Goal: Communication & Community: Answer question/provide support

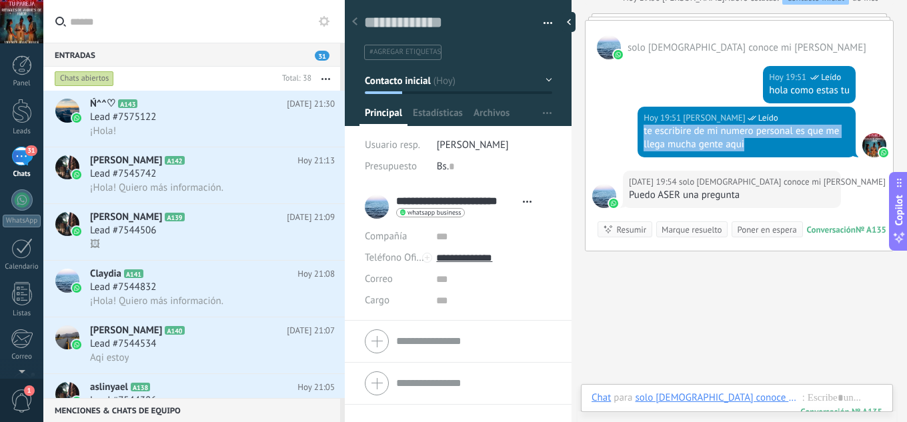
drag, startPoint x: 766, startPoint y: 148, endPoint x: 638, endPoint y: 130, distance: 130.0
click at [638, 130] on div "Hoy 19:51 jesus hernandez Leído te escribire de mi numero personal es que me ll…" at bounding box center [747, 132] width 218 height 51
copy div "te escribire de mi numero personal es que me llega mucha gente aqui"
click at [191, 123] on div "Lead #7575122" at bounding box center [212, 117] width 245 height 13
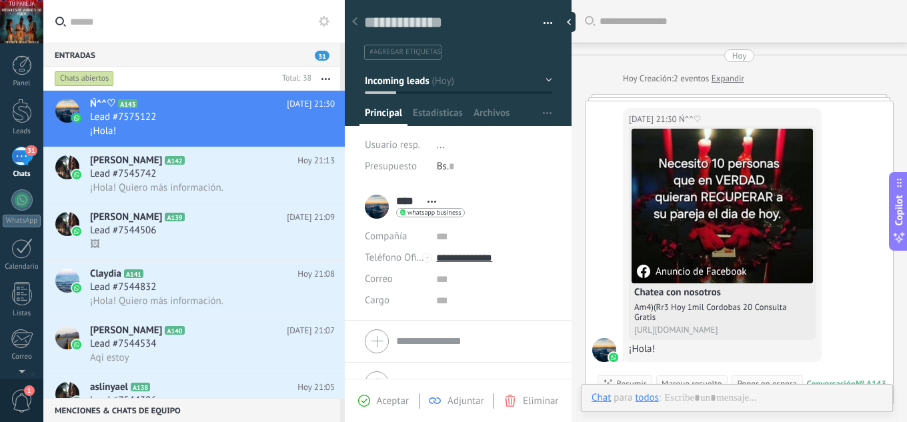
scroll to position [39, 0]
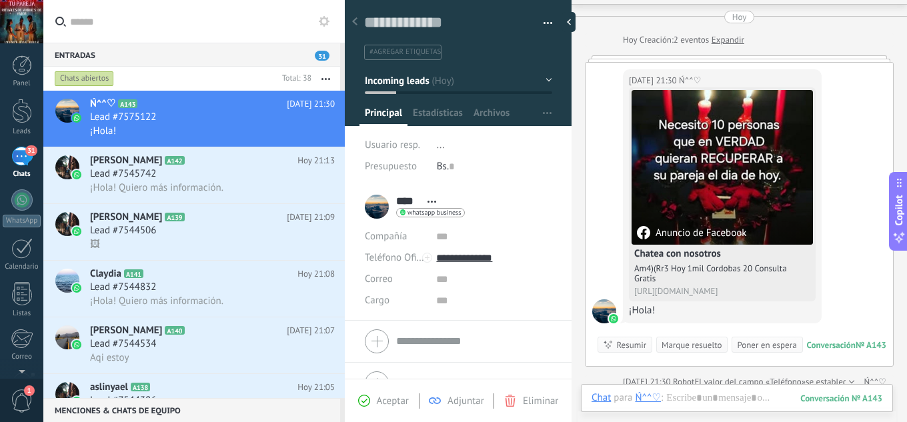
click at [393, 407] on span "Aceptar" at bounding box center [393, 401] width 32 height 13
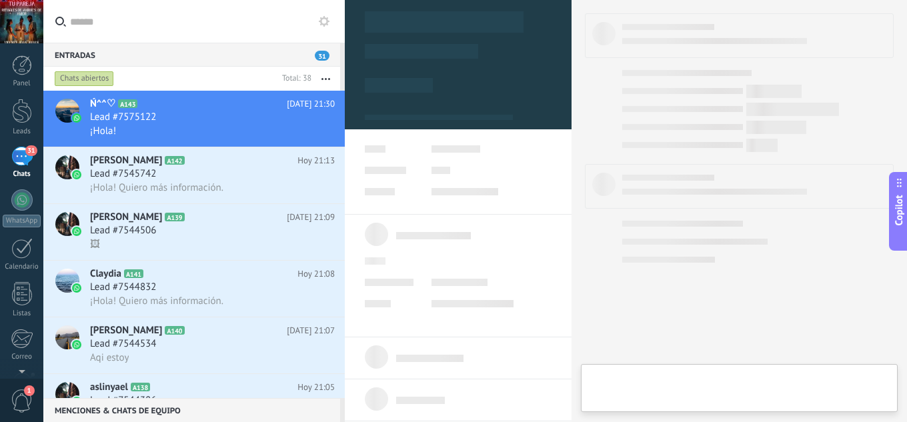
type textarea "**********"
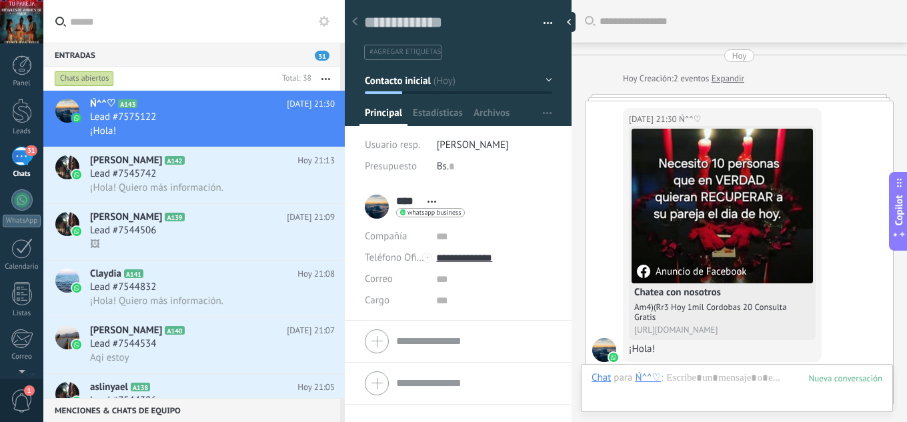
scroll to position [39, 0]
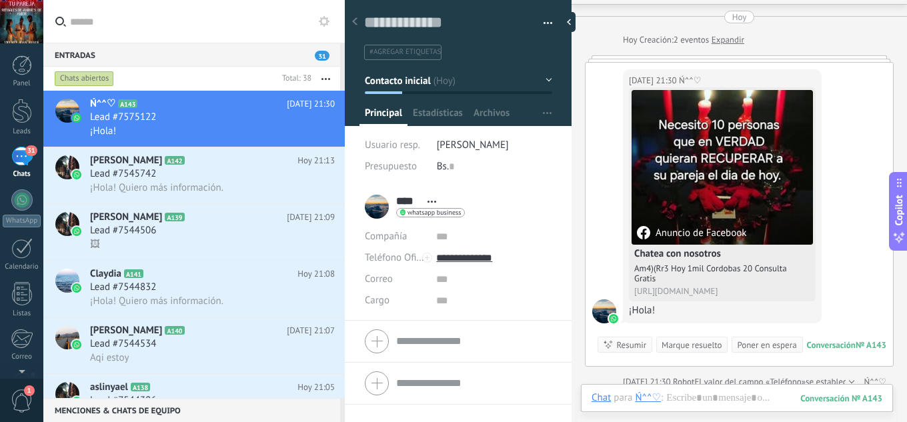
click at [694, 380] on span "El valor del campo «Teléfono»" at bounding box center [749, 381] width 111 height 13
click at [700, 395] on div at bounding box center [737, 411] width 291 height 40
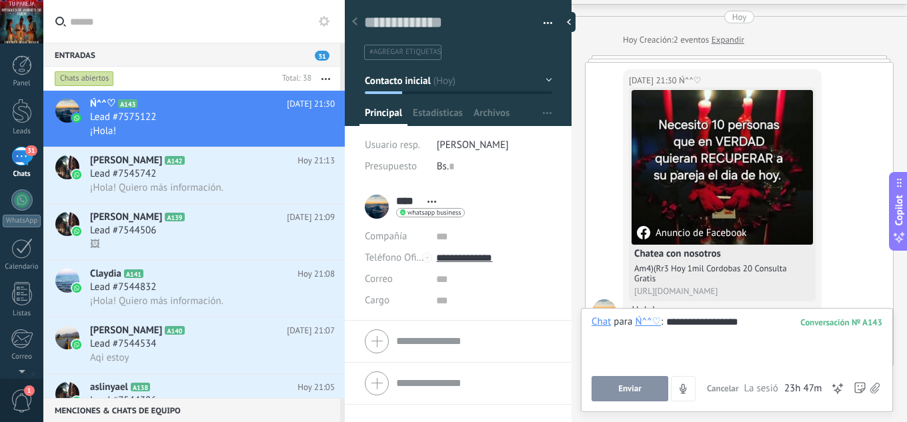
click at [639, 391] on span "Enviar" at bounding box center [629, 388] width 23 height 9
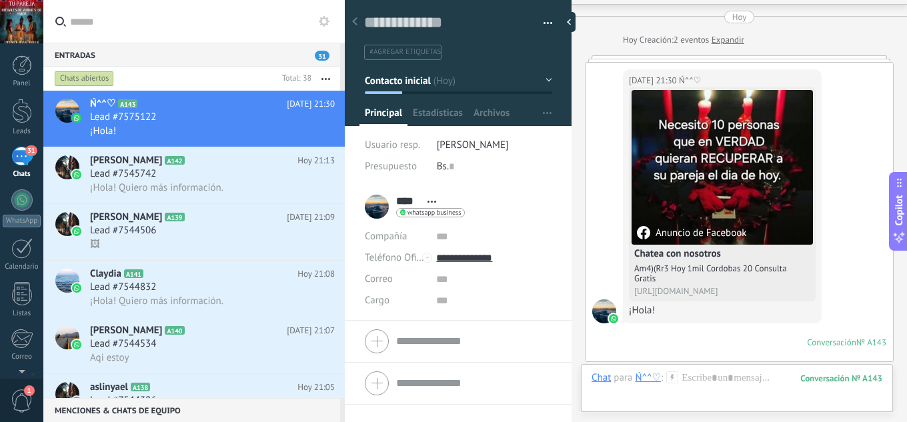
scroll to position [274, 0]
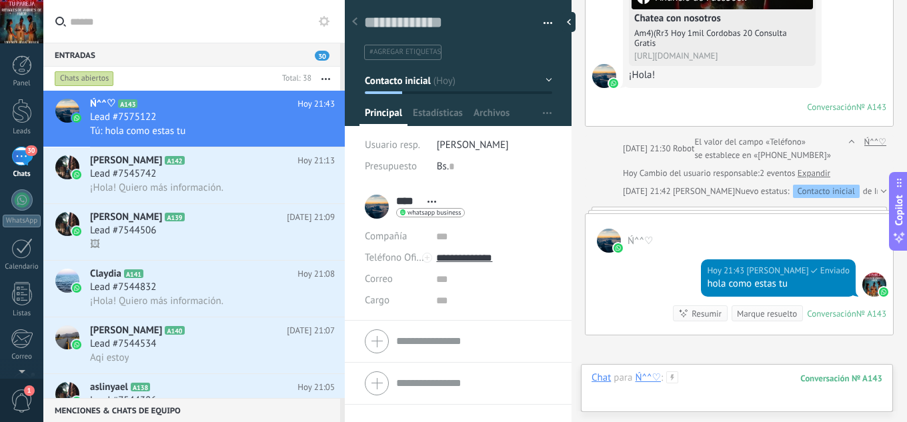
click at [712, 381] on div at bounding box center [737, 391] width 291 height 40
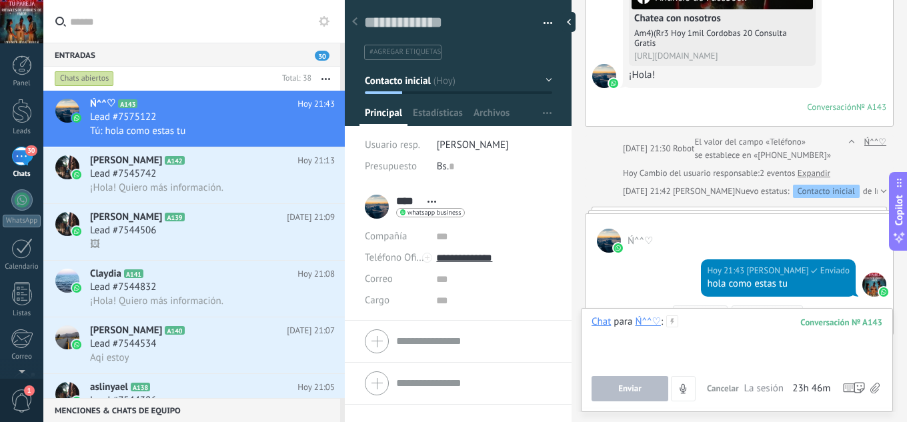
paste div
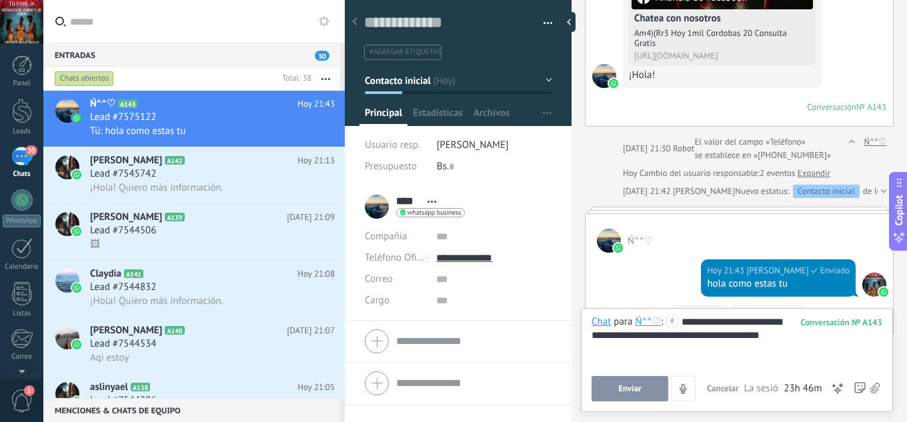
click at [662, 394] on button "Enviar" at bounding box center [630, 388] width 77 height 25
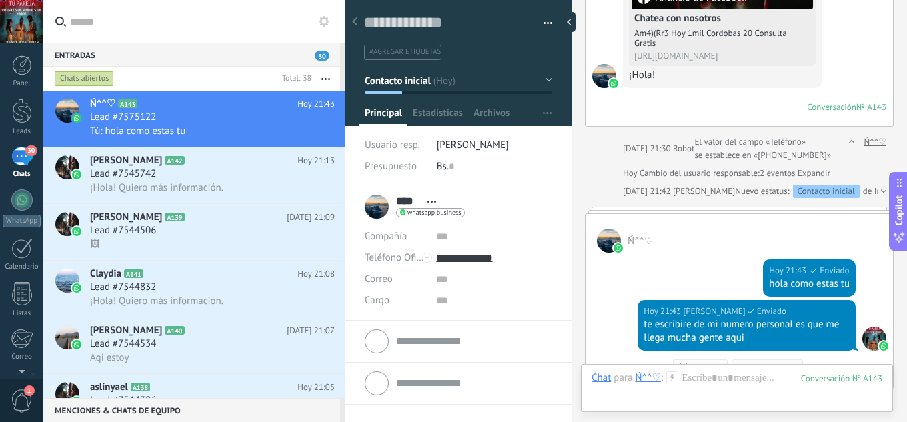
scroll to position [474, 0]
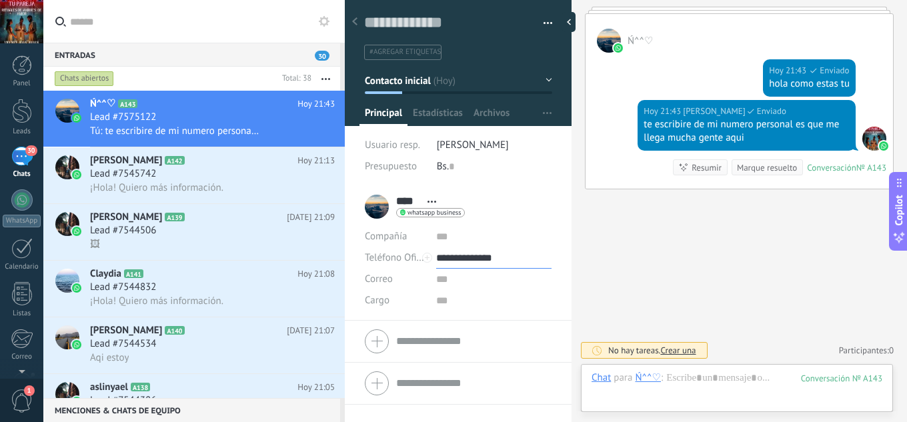
click at [477, 251] on input "**********" at bounding box center [493, 257] width 115 height 21
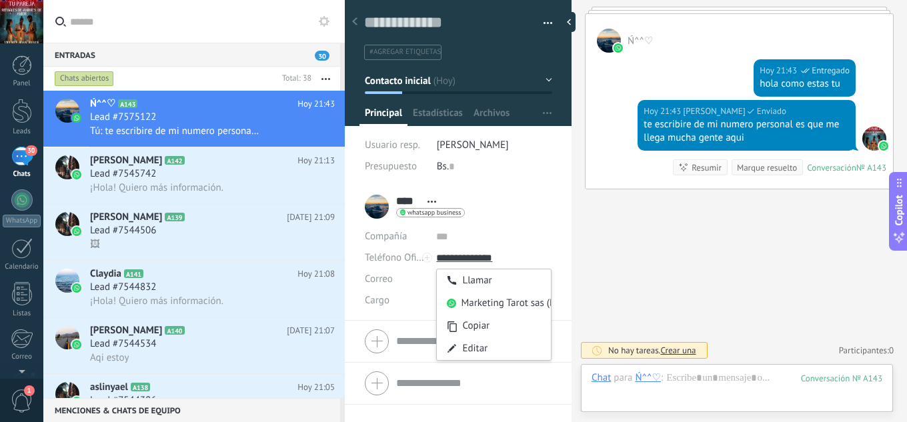
type input "**********"
click at [493, 325] on div "Copiar" at bounding box center [494, 326] width 114 height 23
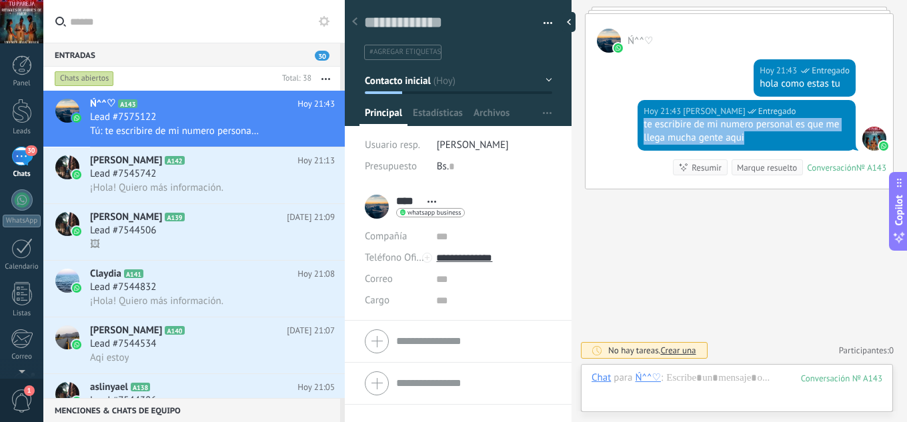
drag, startPoint x: 741, startPoint y: 136, endPoint x: 641, endPoint y: 127, distance: 100.5
click at [641, 127] on div "Hoy 21:43 jesus hernandez Entregado te escribire de mi numero personal es que m…" at bounding box center [747, 125] width 218 height 51
copy div "te escribire de mi numero personal es que me llega mucha gente aqui"
click at [219, 190] on span "¡Hola! Quiero más información." at bounding box center [156, 187] width 133 height 13
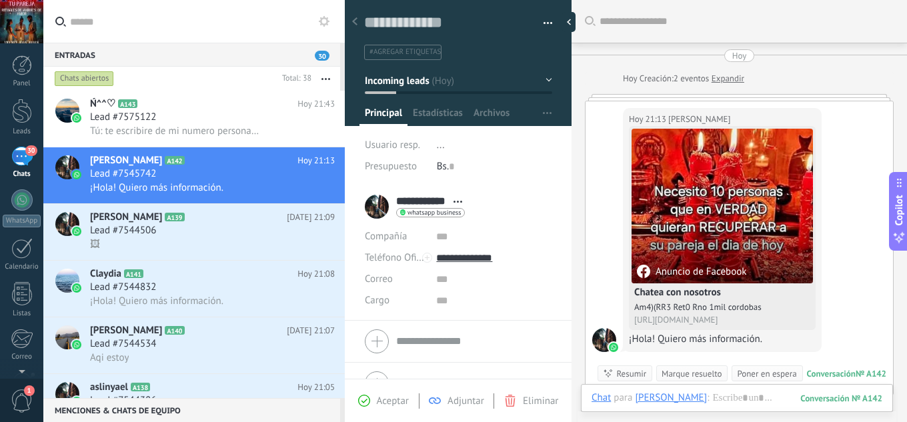
scroll to position [34, 0]
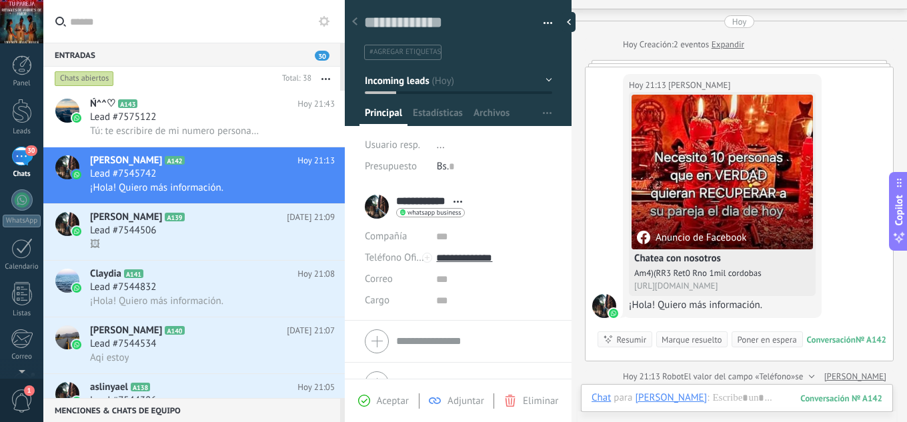
click at [399, 399] on span "Aceptar" at bounding box center [393, 401] width 32 height 13
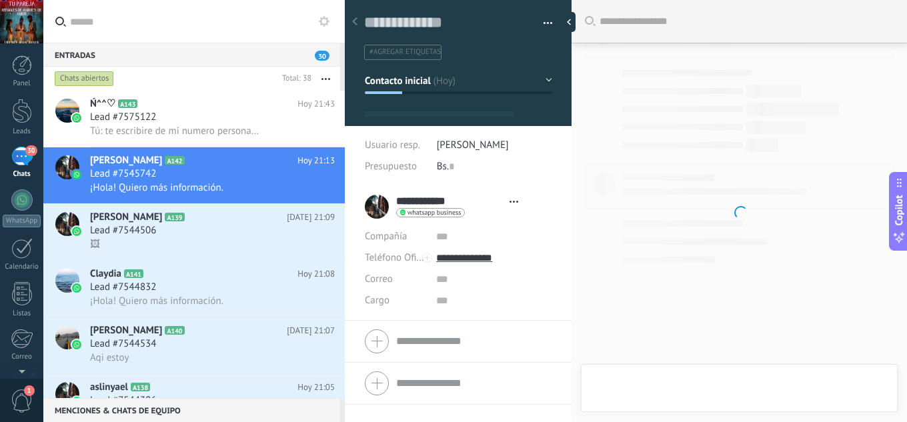
type textarea "**********"
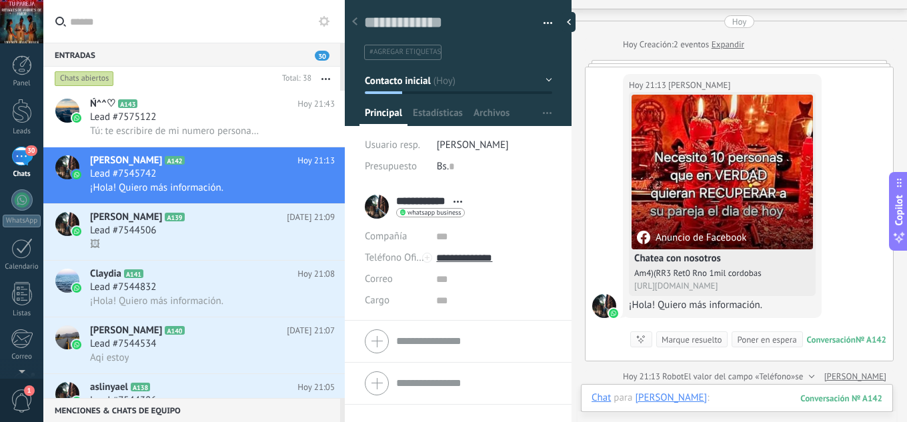
click at [713, 403] on div at bounding box center [737, 411] width 291 height 40
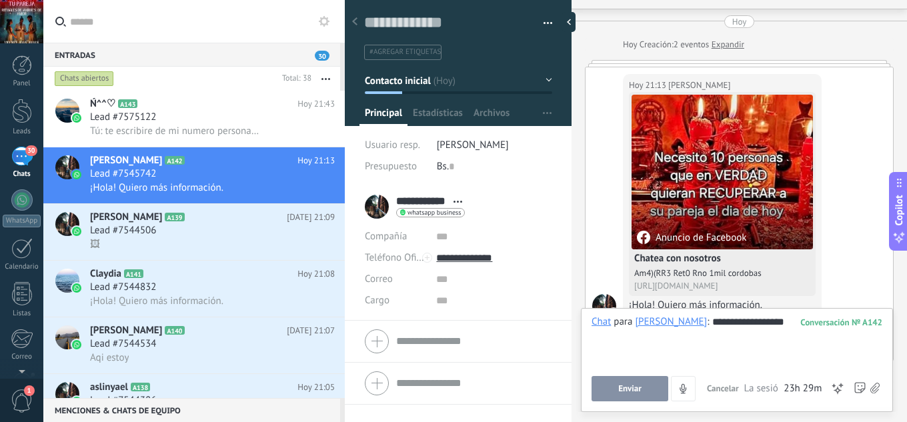
click at [640, 391] on span "Enviar" at bounding box center [629, 388] width 23 height 9
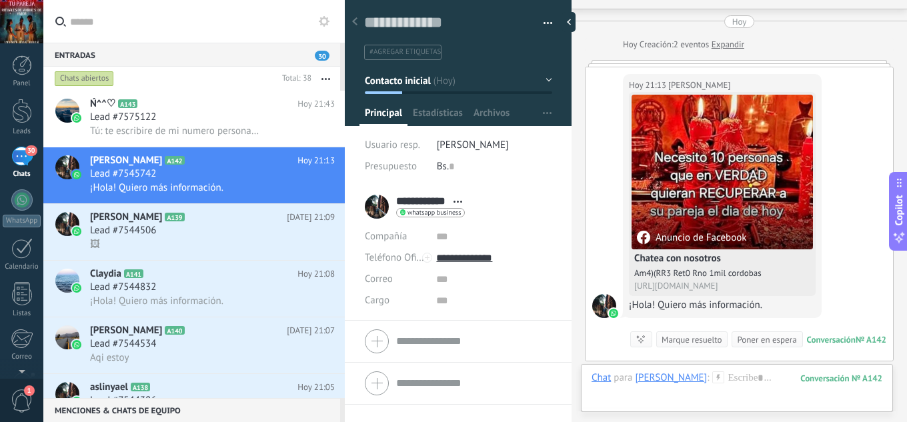
scroll to position [251, 0]
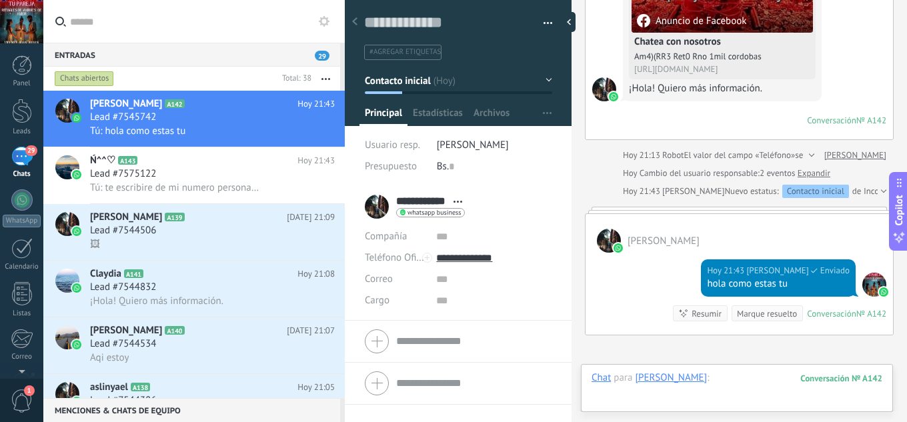
click at [728, 379] on div at bounding box center [737, 391] width 291 height 40
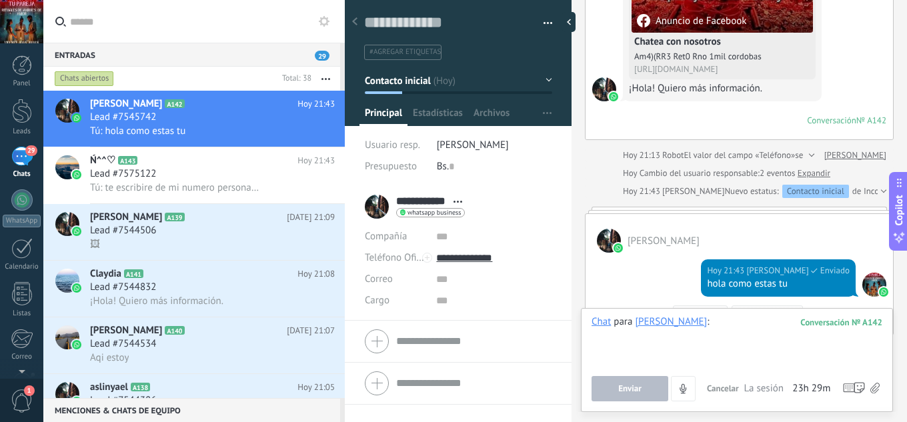
paste div
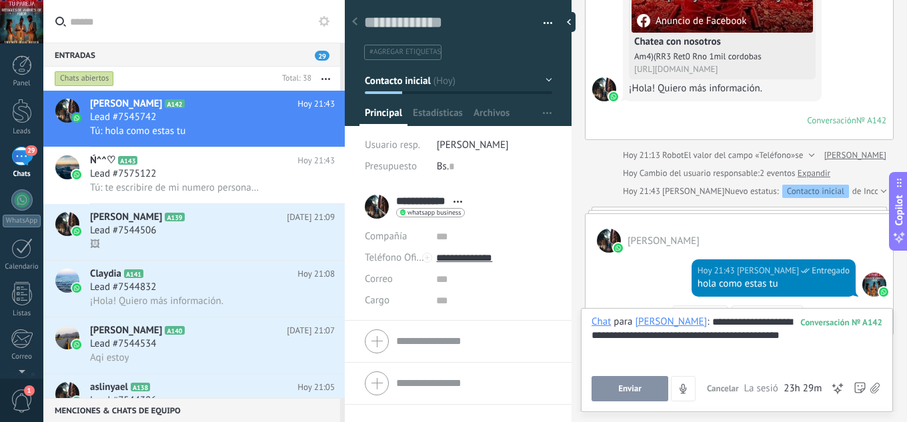
click at [650, 387] on button "Enviar" at bounding box center [630, 388] width 77 height 25
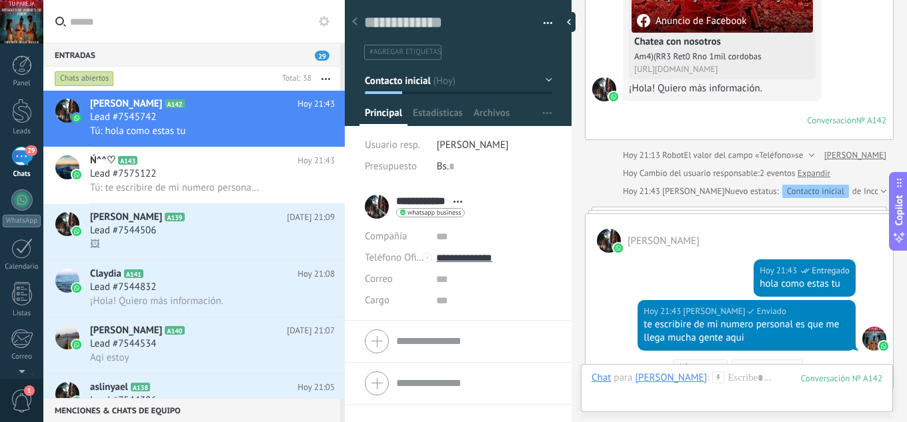
scroll to position [451, 0]
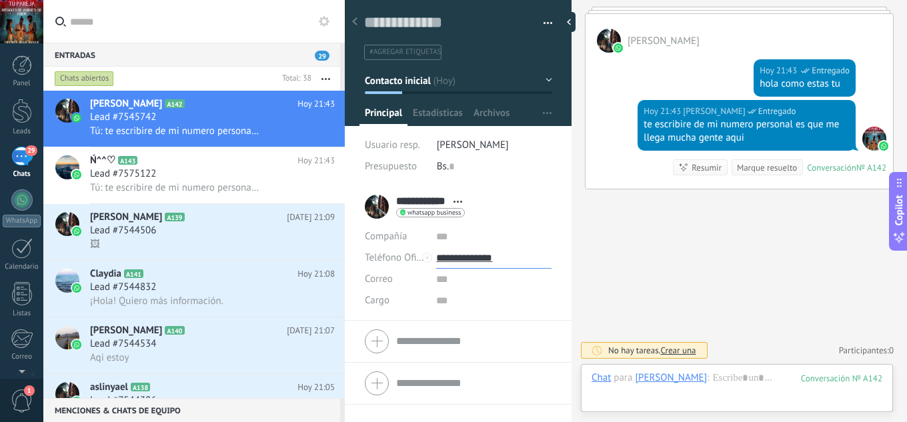
click at [467, 255] on input "**********" at bounding box center [493, 257] width 115 height 21
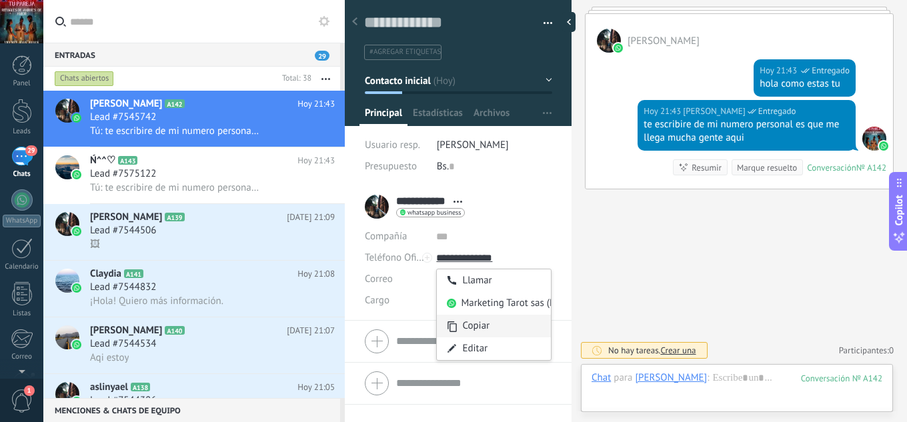
type input "**********"
click at [470, 320] on div "Copiar" at bounding box center [494, 326] width 114 height 23
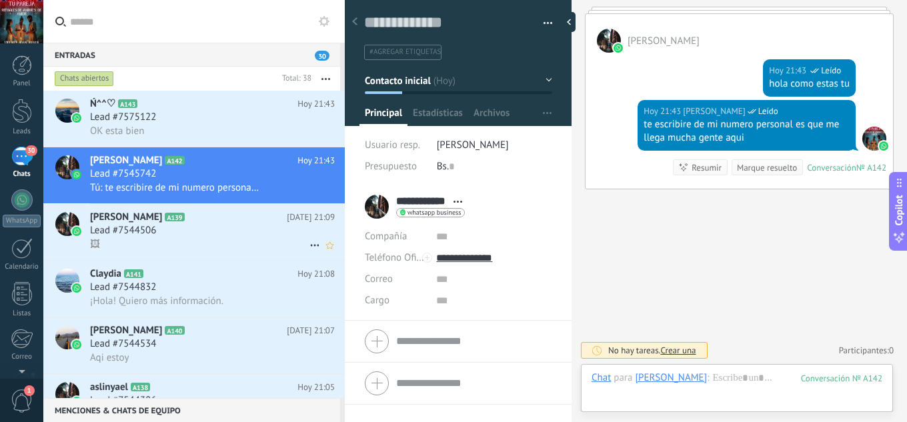
click at [211, 225] on div "Lead #7544506" at bounding box center [212, 230] width 245 height 13
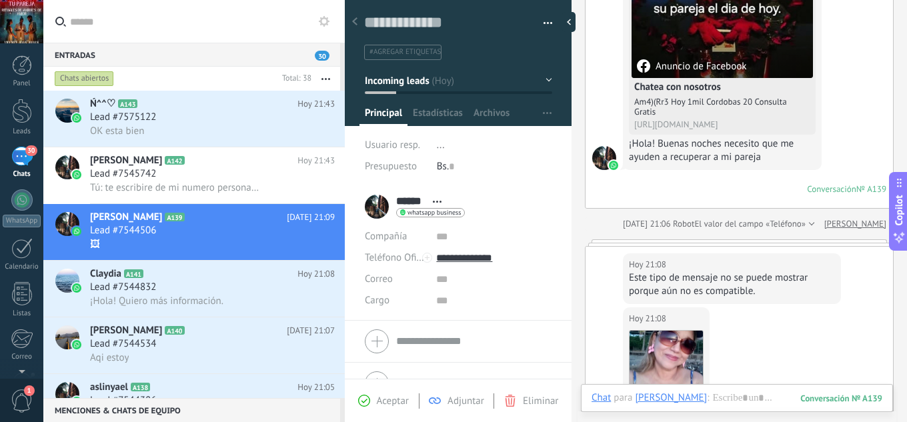
scroll to position [383, 0]
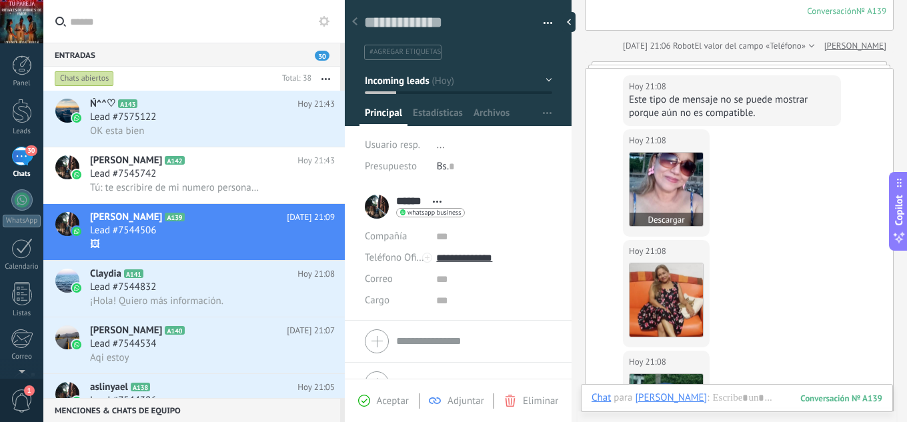
click at [673, 198] on img at bounding box center [666, 189] width 73 height 73
click at [684, 304] on img at bounding box center [666, 299] width 73 height 73
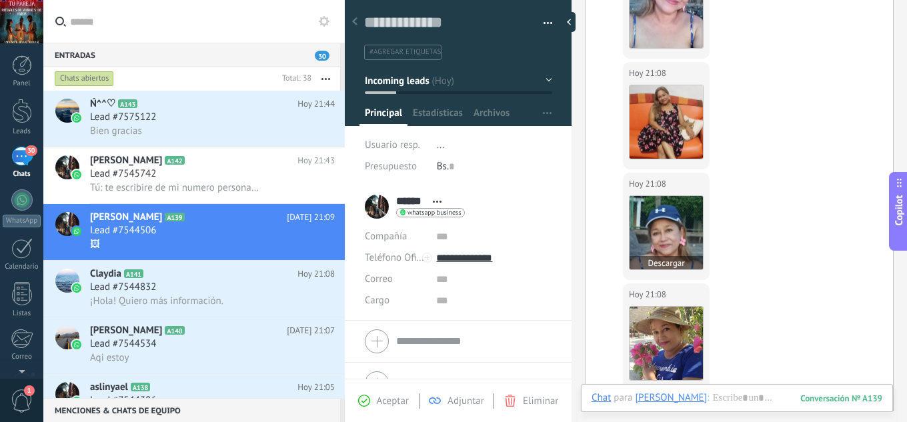
scroll to position [917, 0]
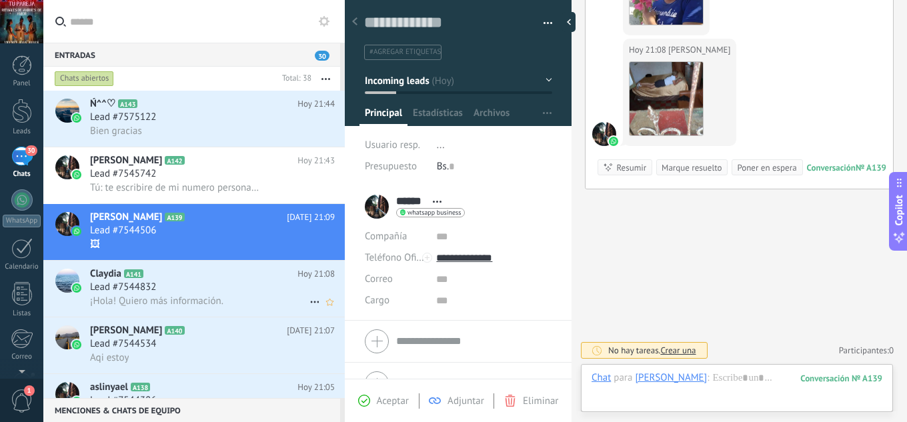
click at [280, 269] on h2 "Claydia A141" at bounding box center [193, 273] width 207 height 13
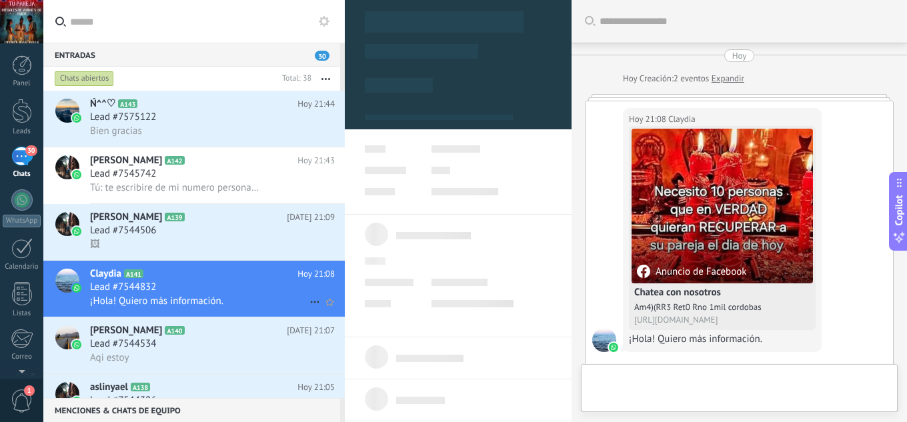
scroll to position [34, 0]
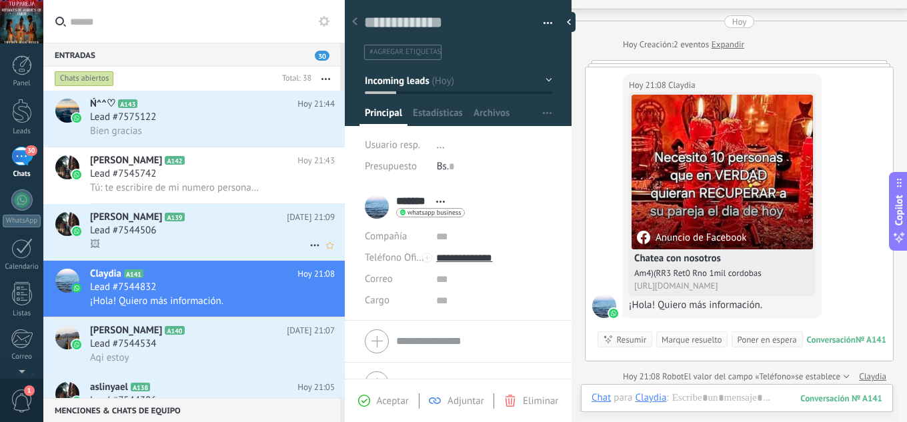
click at [245, 211] on h2 "Martin A139" at bounding box center [188, 217] width 197 height 13
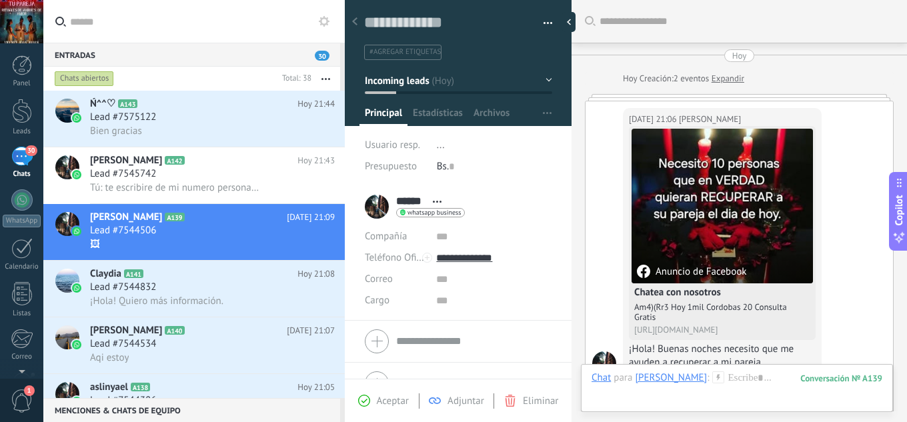
scroll to position [917, 0]
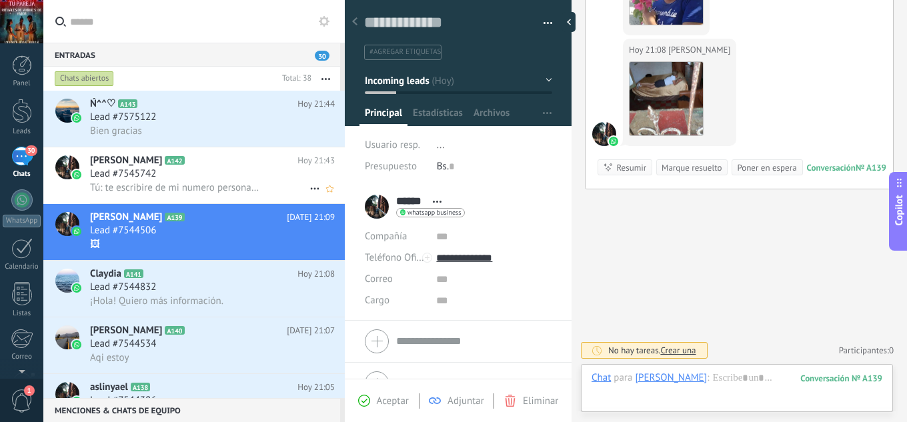
click at [245, 193] on span "Tú: te escribire de mi numero personal es que me llega mucha gente aqui" at bounding box center [175, 187] width 171 height 13
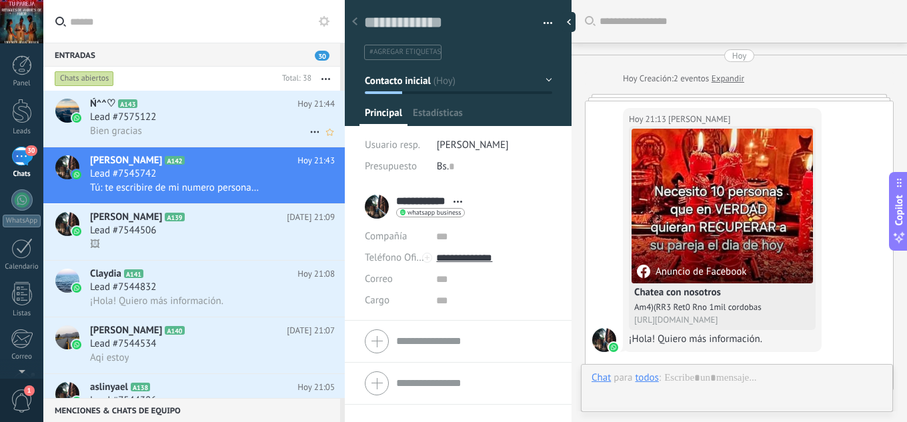
scroll to position [451, 0]
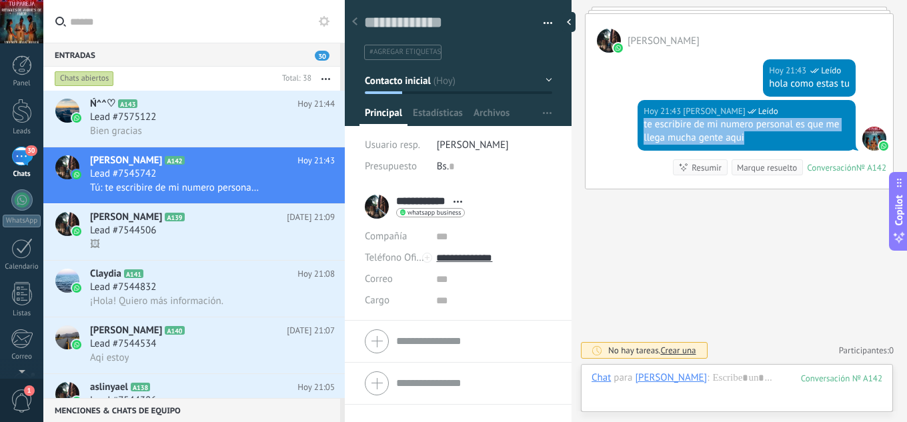
drag, startPoint x: 772, startPoint y: 139, endPoint x: 637, endPoint y: 127, distance: 135.9
click at [638, 127] on div "Hoy 21:43 jesus hernandez Leído te escribire de mi numero personal es que me ll…" at bounding box center [747, 125] width 218 height 51
copy div "te escribire de mi numero personal es que me llega mucha gente aqui"
click at [213, 349] on div "Lead #7544534" at bounding box center [212, 343] width 245 height 13
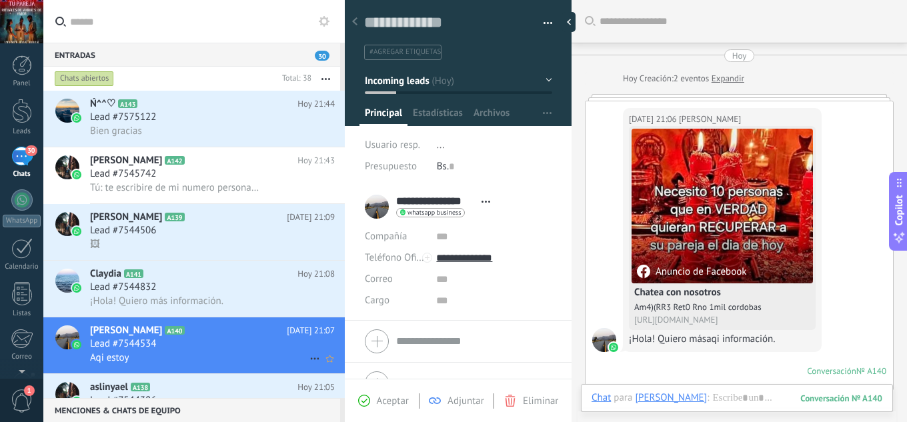
scroll to position [258, 0]
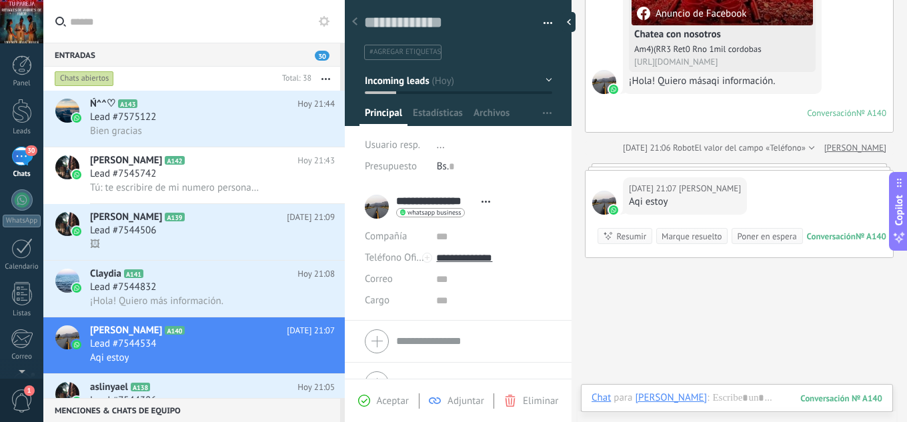
click at [387, 398] on span "Aceptar" at bounding box center [393, 401] width 32 height 13
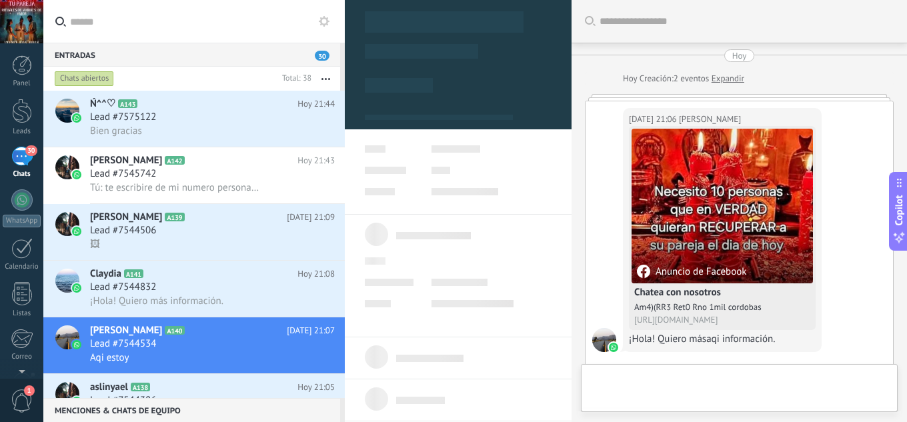
type textarea "**********"
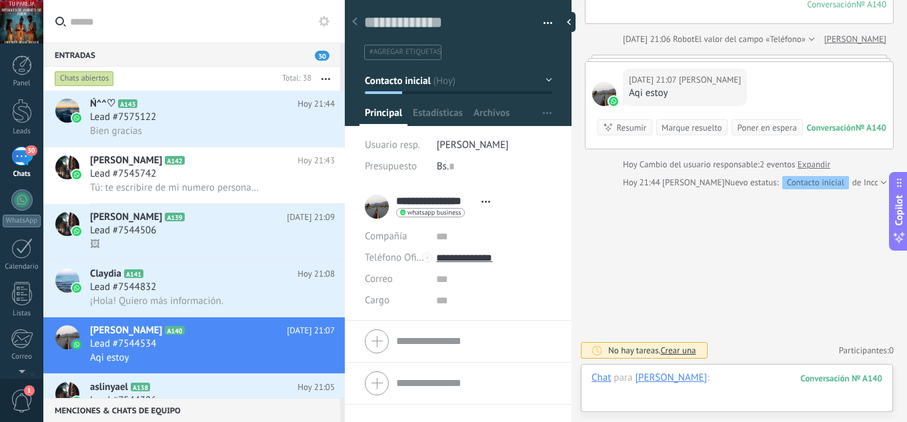
click at [717, 385] on div at bounding box center [737, 391] width 291 height 40
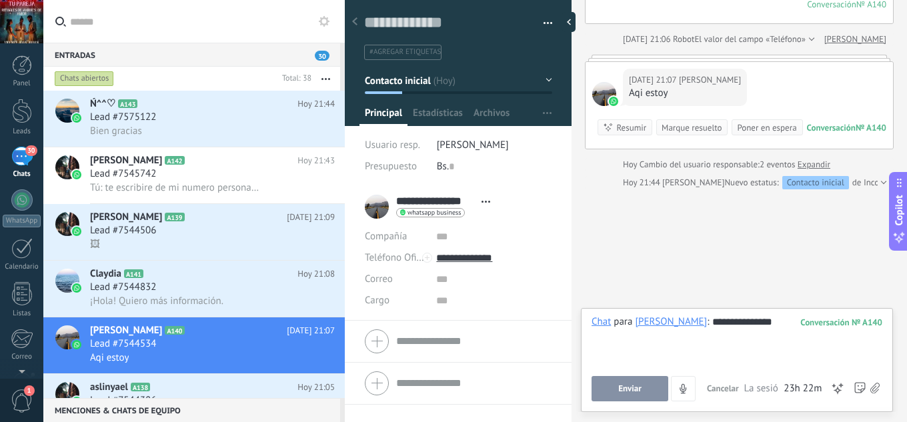
click at [628, 387] on span "Enviar" at bounding box center [629, 388] width 23 height 9
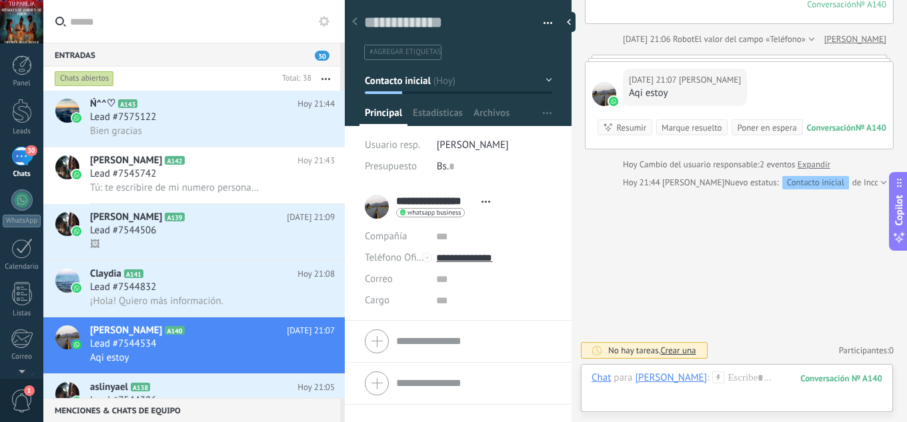
scroll to position [329, 0]
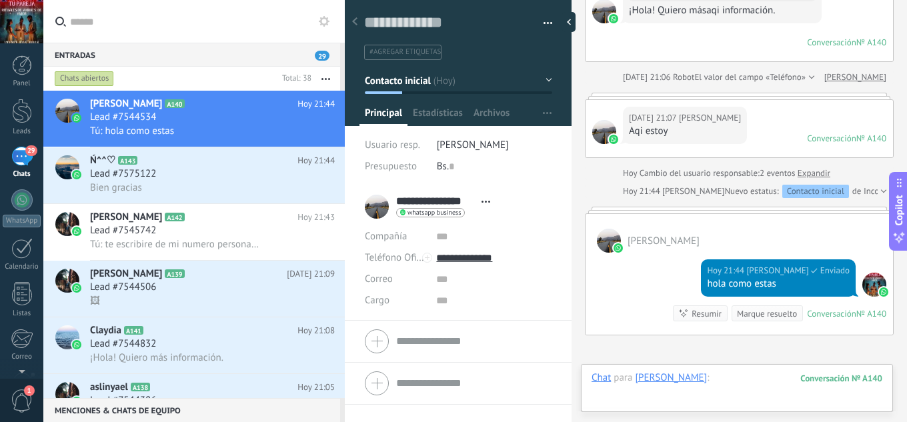
click at [728, 380] on div at bounding box center [737, 391] width 291 height 40
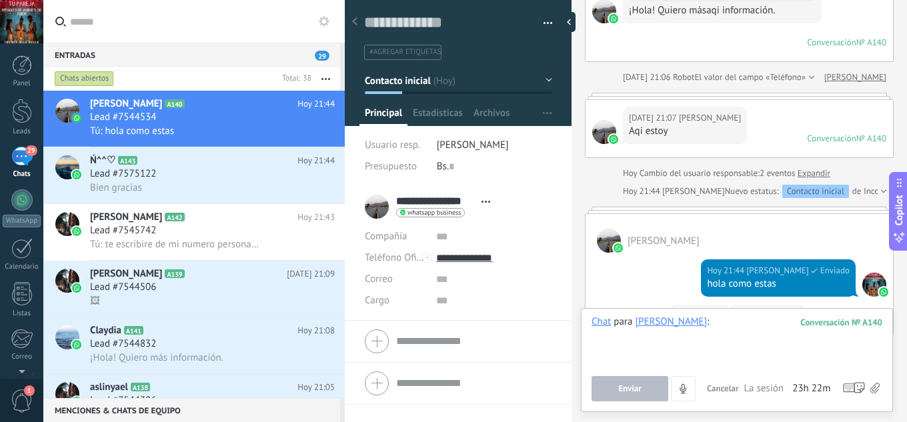
paste div
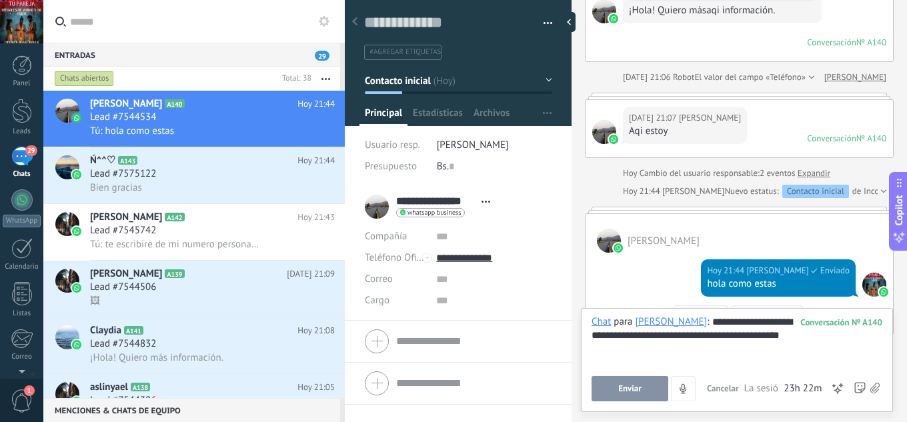
click at [632, 393] on span "Enviar" at bounding box center [629, 388] width 23 height 9
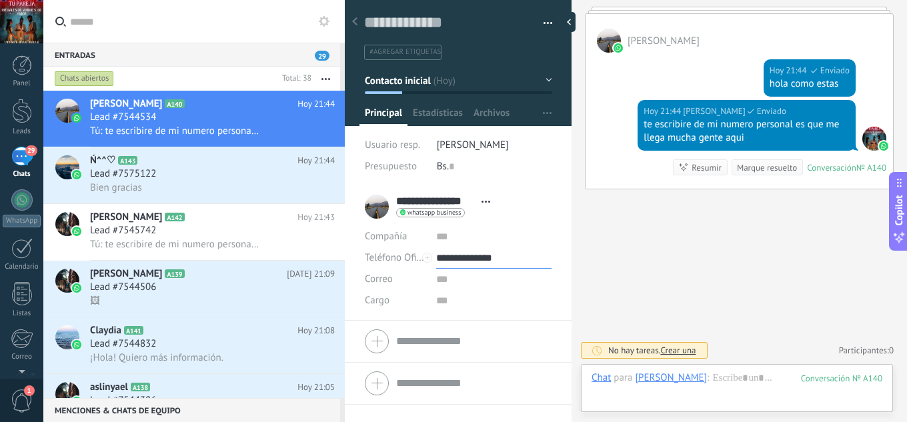
click at [480, 255] on input "**********" at bounding box center [493, 257] width 115 height 21
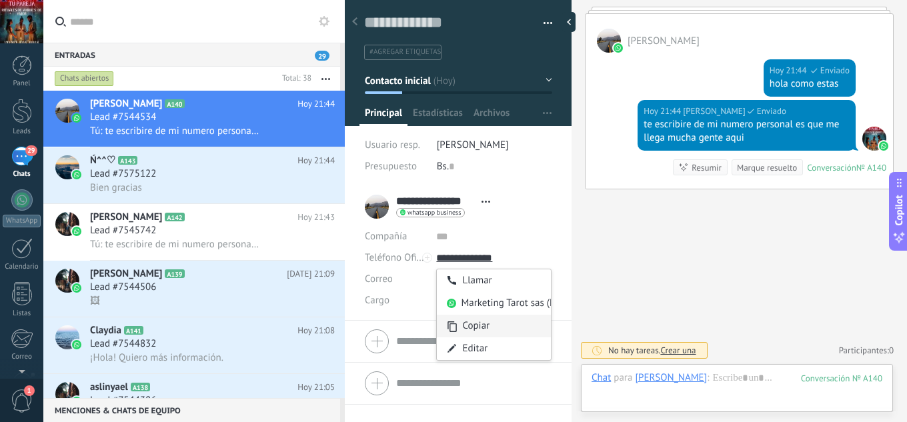
type input "**********"
click at [468, 325] on div "Copiar" at bounding box center [494, 326] width 114 height 23
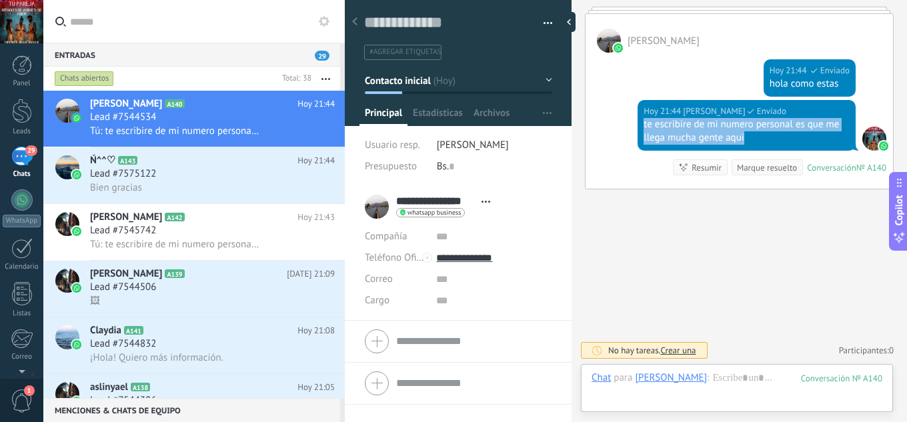
drag, startPoint x: 756, startPoint y: 135, endPoint x: 638, endPoint y: 123, distance: 118.6
click at [638, 123] on div "Hoy 21:44 jesus hernandez Enviado te escribire de mi numero personal es que me …" at bounding box center [747, 125] width 218 height 51
copy div "te escribire de mi numero personal es que me llega mucha gente aqui"
click at [212, 341] on div "Lead #7544832" at bounding box center [212, 343] width 245 height 13
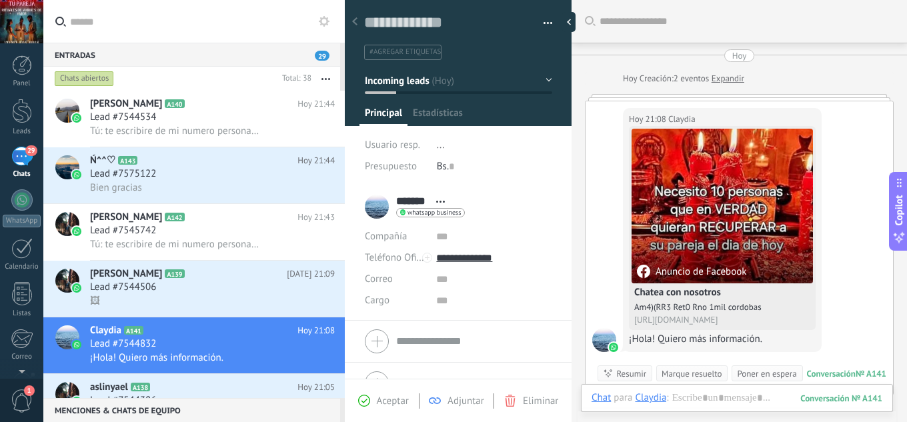
scroll to position [34, 0]
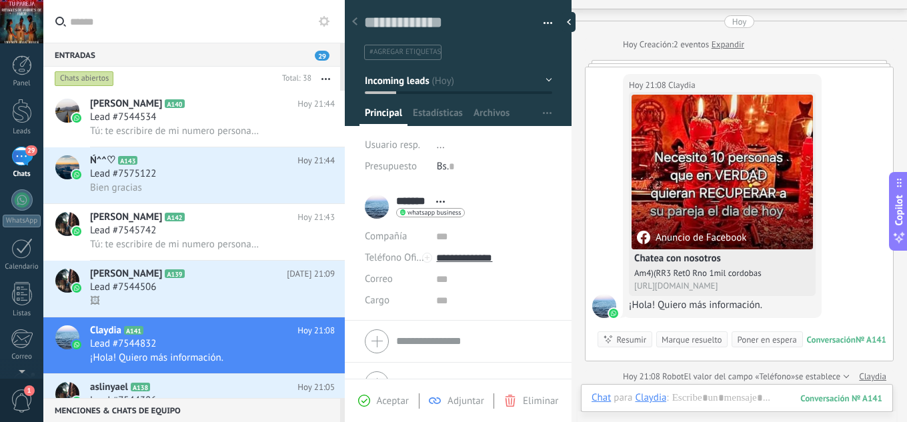
click at [385, 399] on span "Aceptar" at bounding box center [393, 401] width 32 height 13
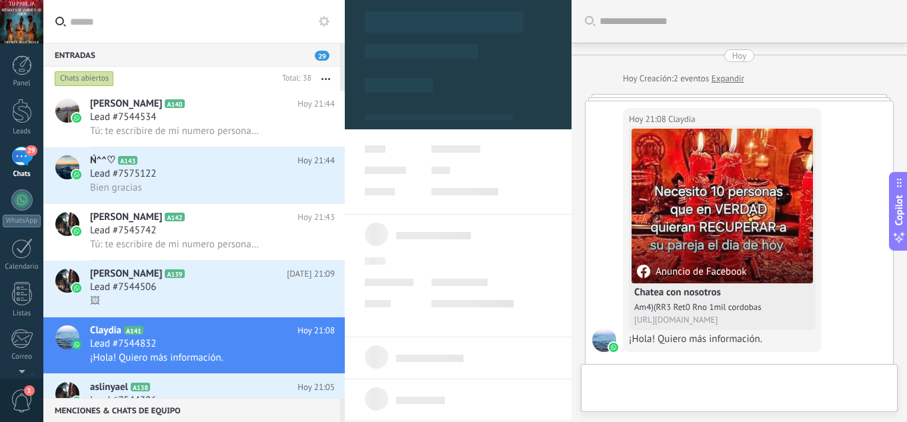
type textarea "**********"
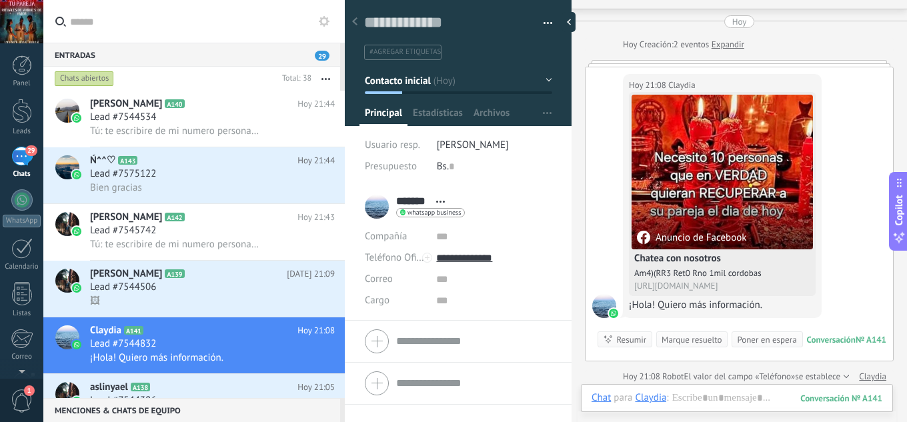
click at [684, 377] on span "Robot" at bounding box center [672, 376] width 21 height 11
drag, startPoint x: 690, startPoint y: 390, endPoint x: 697, endPoint y: 399, distance: 11.5
click at [692, 390] on div "Chat Correo Nota Tarea Chat para Claydia : 141 Enviar Cancelar Rastrear clics e…" at bounding box center [737, 408] width 312 height 48
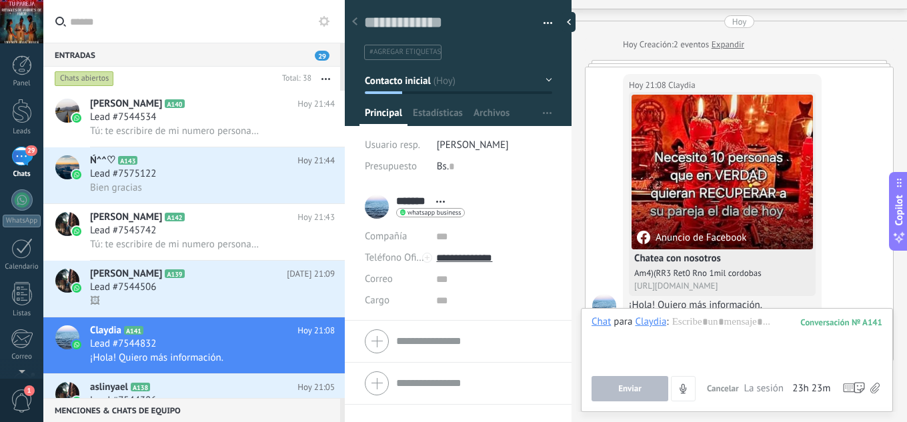
click at [697, 399] on div "Enviar Cancelar Rastrear clics en links ? Reducir links largos y rastrear clics…" at bounding box center [668, 388] width 153 height 25
click at [698, 314] on div "Chat Correo Nota Tarea Chat para Claydia : 141 Enviar Cancelar Rastrear clics e…" at bounding box center [737, 360] width 312 height 104
click at [698, 321] on div at bounding box center [737, 340] width 291 height 51
click at [626, 395] on button "Enviar" at bounding box center [630, 388] width 77 height 25
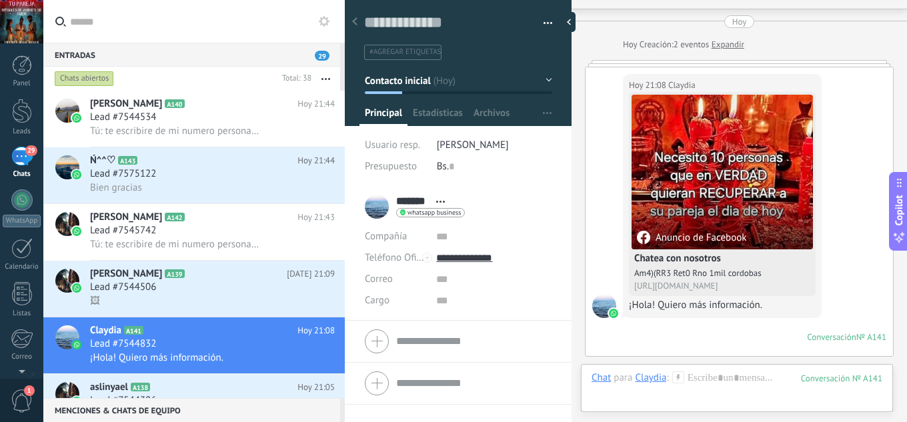
scroll to position [410, 0]
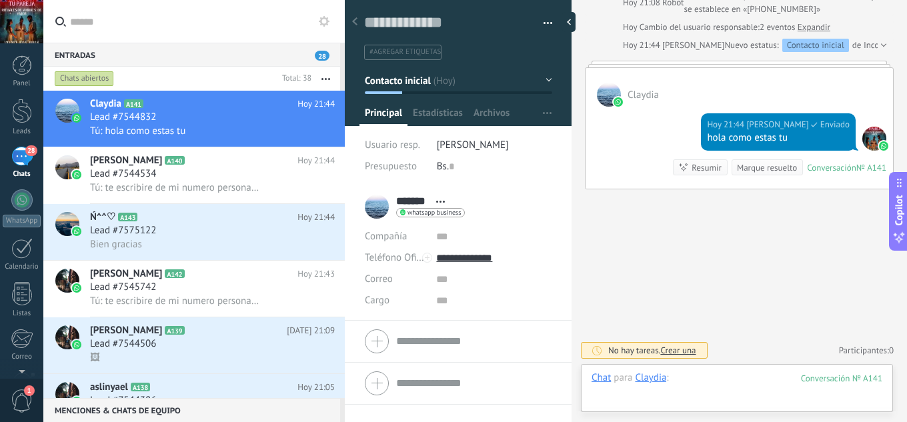
click at [727, 383] on div at bounding box center [737, 391] width 291 height 40
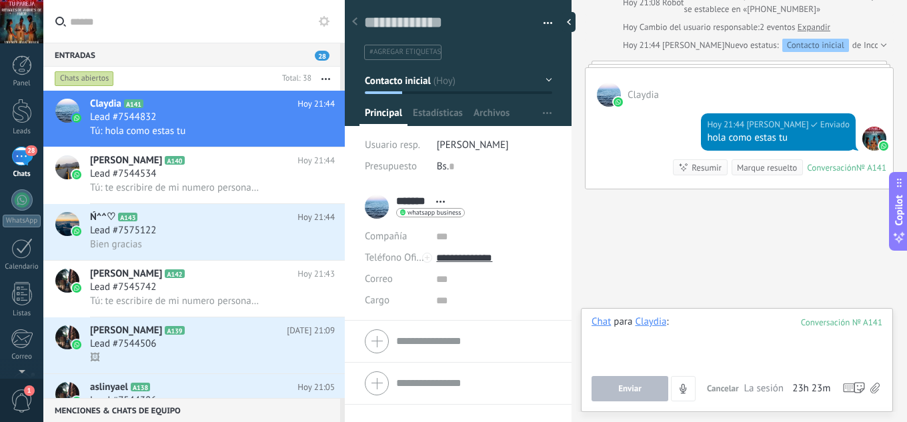
paste div
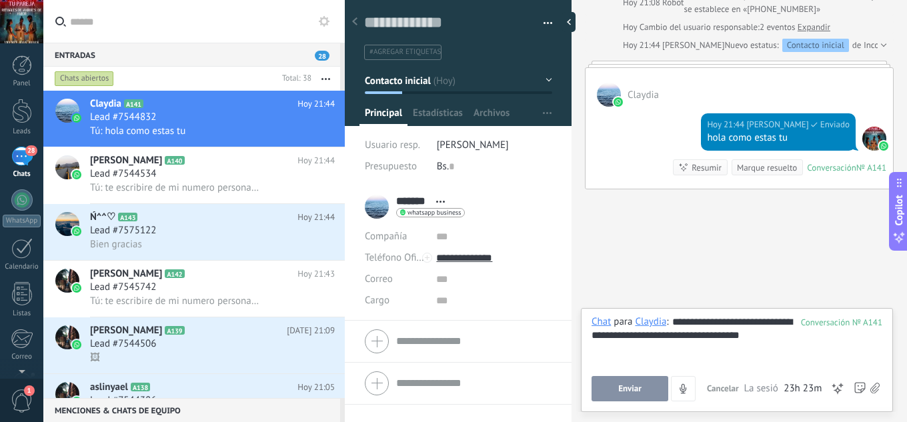
click at [629, 392] on span "Enviar" at bounding box center [629, 388] width 23 height 9
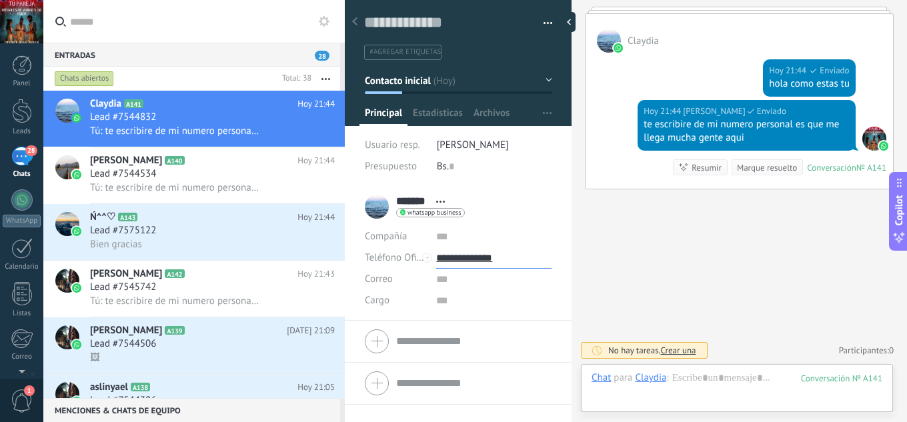
click at [475, 256] on input "**********" at bounding box center [493, 257] width 115 height 21
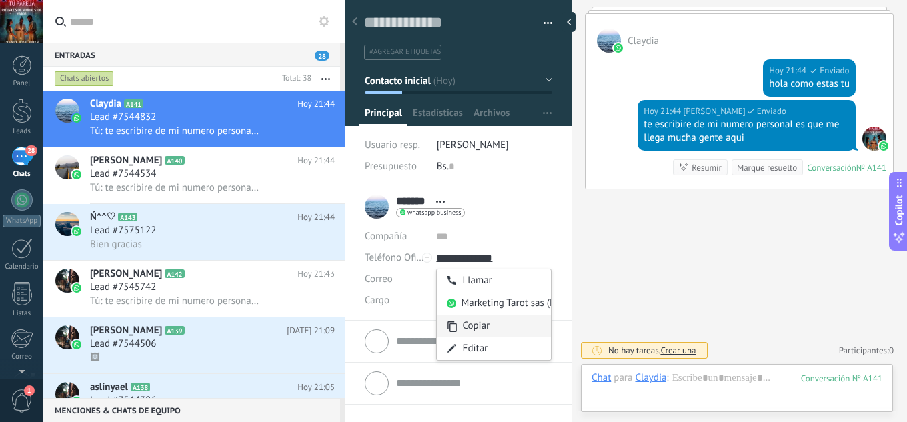
type input "**********"
click at [467, 319] on div "Copiar" at bounding box center [494, 326] width 114 height 23
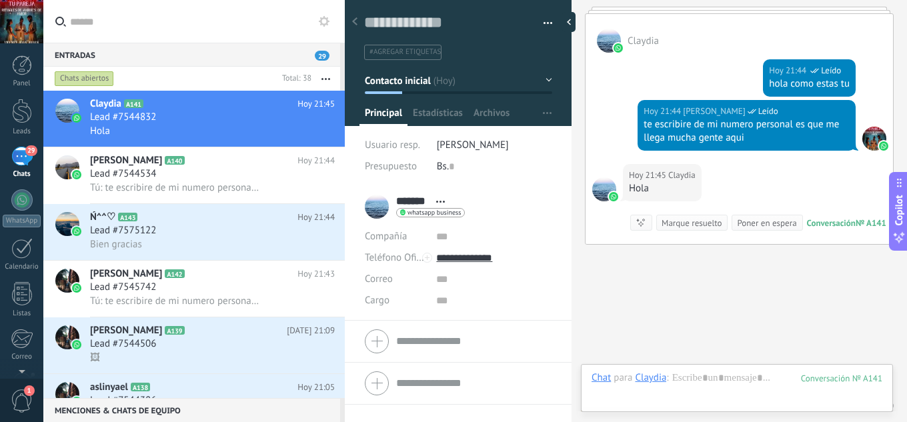
scroll to position [519, 0]
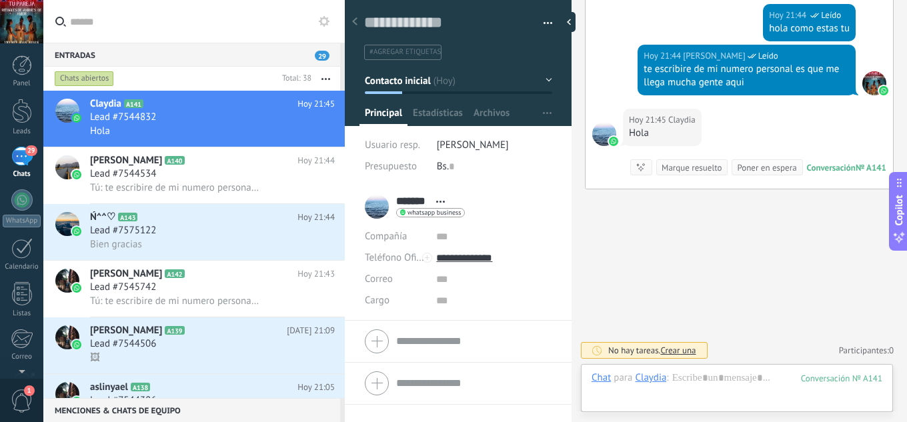
click at [747, 88] on div "Hoy 21:44 jesus hernandez Leído te escribire de mi numero personal es que me ll…" at bounding box center [747, 70] width 218 height 51
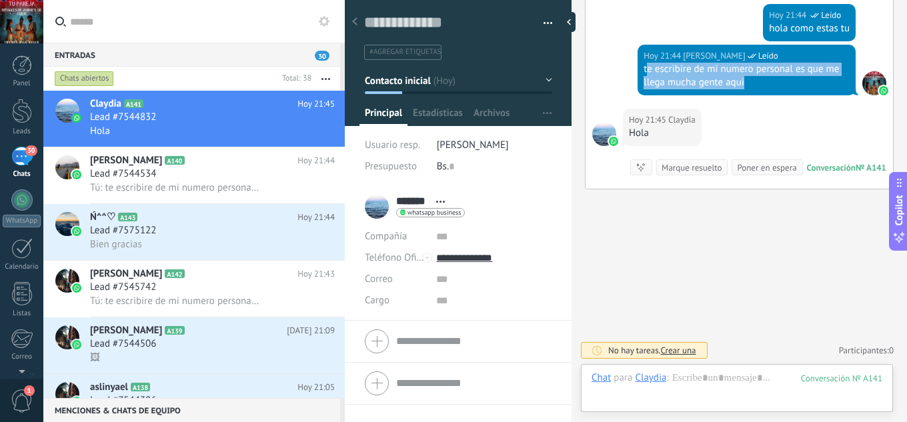
drag, startPoint x: 750, startPoint y: 81, endPoint x: 646, endPoint y: 68, distance: 104.2
click at [646, 68] on div "te escribire de mi numero personal es que me llega mucha gente aqui" at bounding box center [747, 76] width 206 height 27
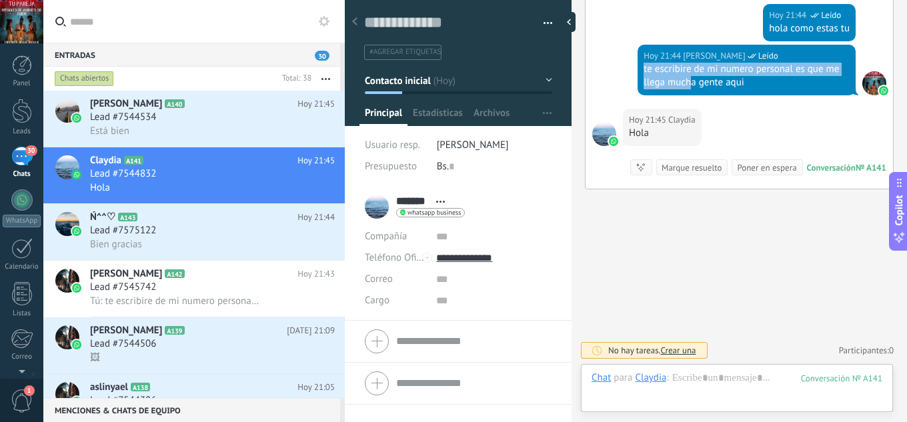
drag, startPoint x: 644, startPoint y: 67, endPoint x: 689, endPoint y: 77, distance: 46.4
click at [689, 77] on div "te escribire de mi numero personal es que me llega mucha gente aqui" at bounding box center [747, 76] width 206 height 27
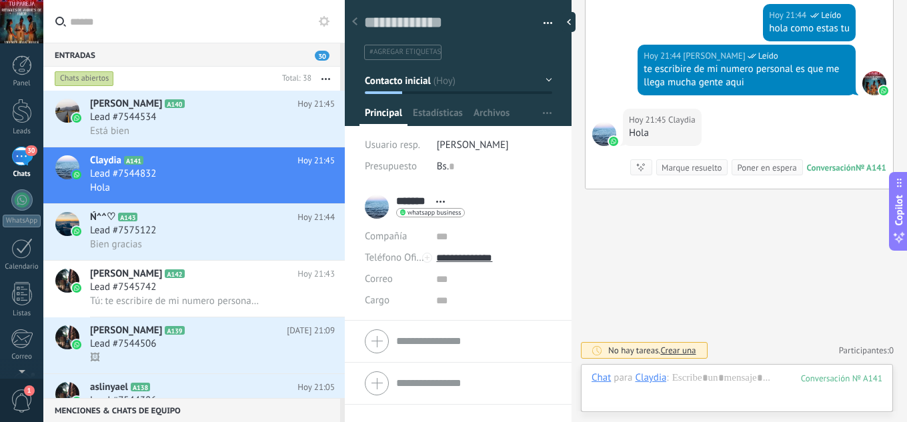
click at [764, 93] on div "Hoy 21:44 jesus hernandez Leído te escribire de mi numero personal es que me ll…" at bounding box center [747, 70] width 218 height 51
click at [746, 88] on div "te escribire de mi numero personal es que me llega mucha gente aqui" at bounding box center [747, 76] width 206 height 27
drag, startPoint x: 740, startPoint y: 87, endPoint x: 736, endPoint y: 79, distance: 8.7
click at [703, 79] on div "Hoy 21:44 jesus hernandez Leído te escribire de mi numero personal es que me ll…" at bounding box center [747, 70] width 218 height 51
click at [644, 69] on div "te escribire de mi numero personal es que me llega mucha gente aqui" at bounding box center [747, 76] width 206 height 27
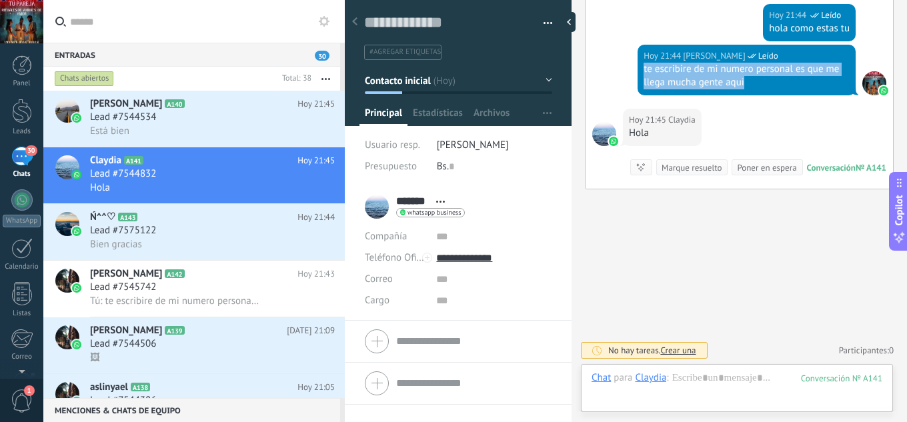
drag, startPoint x: 741, startPoint y: 82, endPoint x: 642, endPoint y: 70, distance: 99.4
click at [644, 70] on div "te escribire de mi numero personal es que me llega mucha gente aqui" at bounding box center [747, 76] width 206 height 27
copy div "te escribire de mi numero personal es que me llega mucha gente aqui"
click at [234, 324] on h2 "Martin A139" at bounding box center [188, 330] width 197 height 13
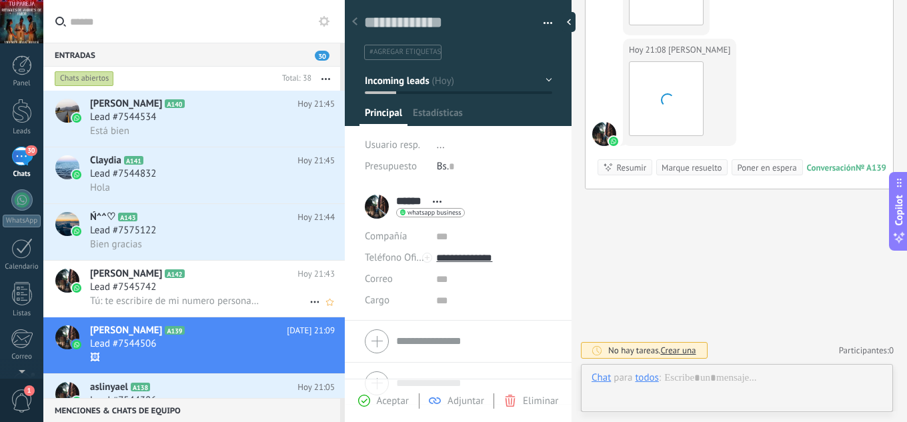
scroll to position [20, 0]
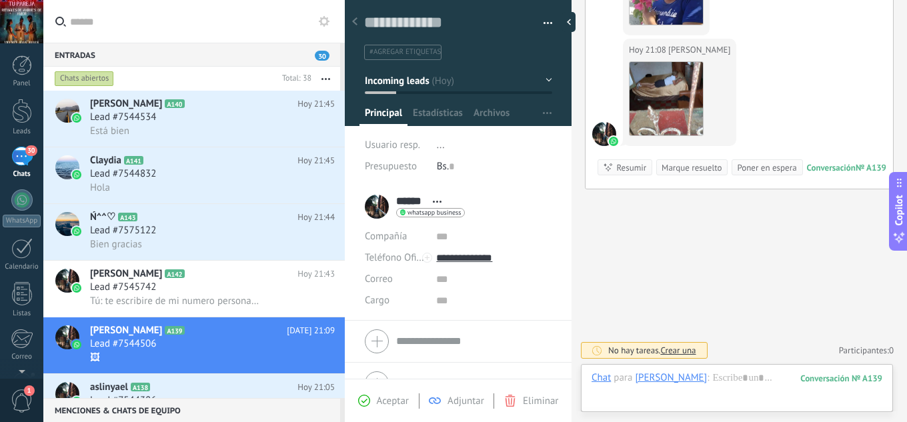
click at [209, 395] on div "Lead #7544386" at bounding box center [212, 400] width 245 height 13
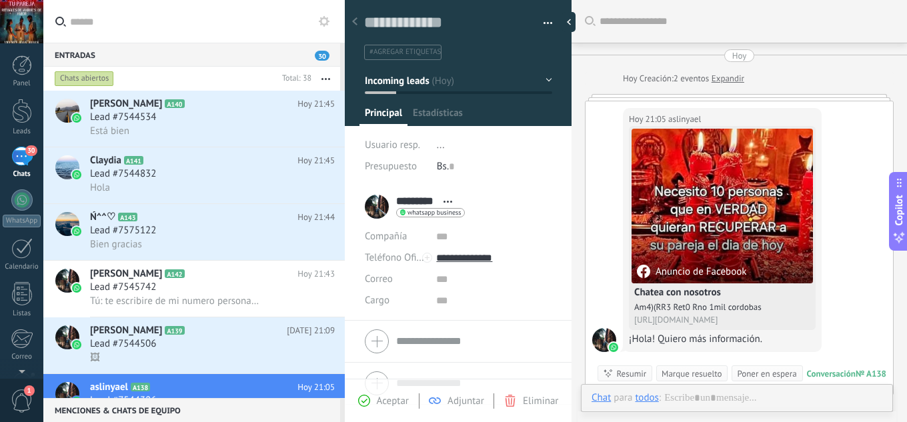
scroll to position [34, 0]
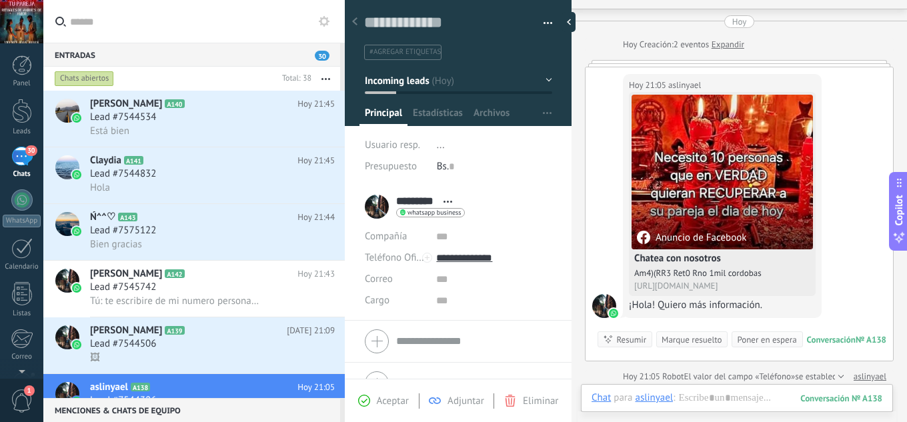
click at [389, 399] on span "Aceptar" at bounding box center [393, 401] width 32 height 13
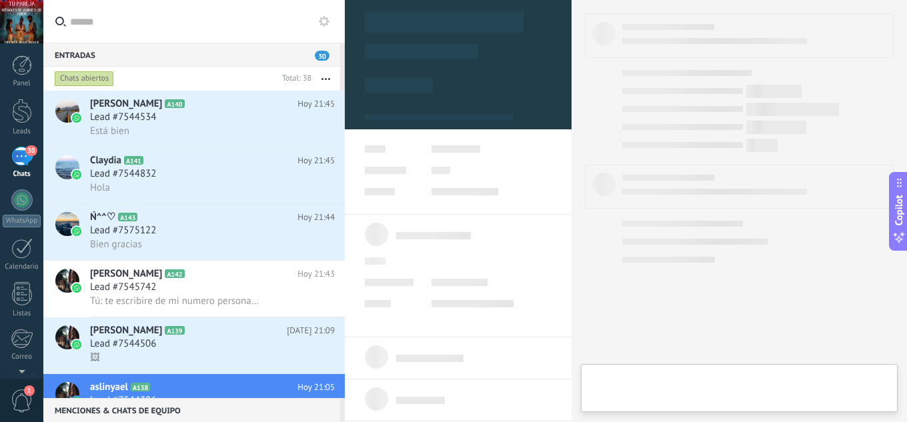
type textarea "**********"
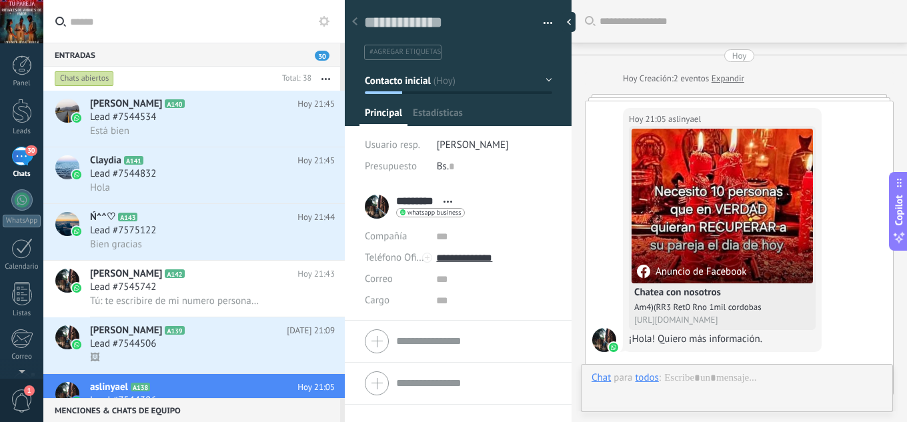
scroll to position [34, 0]
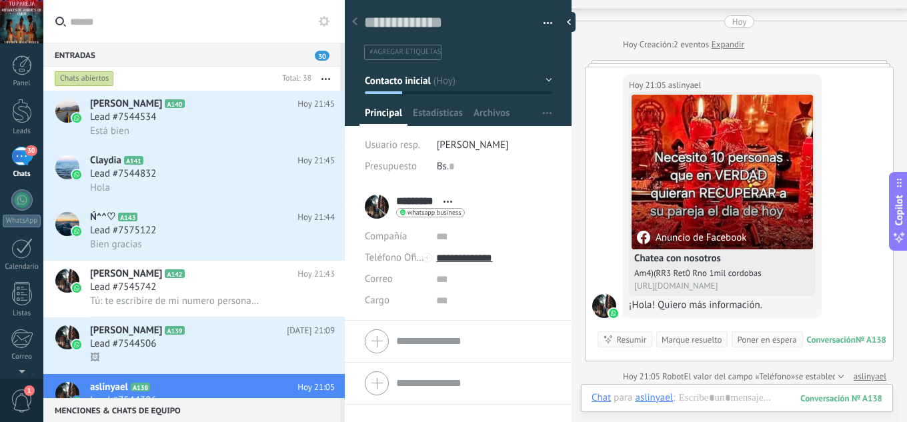
click at [692, 379] on span "El valor del campo «Teléfono»" at bounding box center [739, 376] width 111 height 13
click at [705, 396] on div at bounding box center [737, 411] width 291 height 40
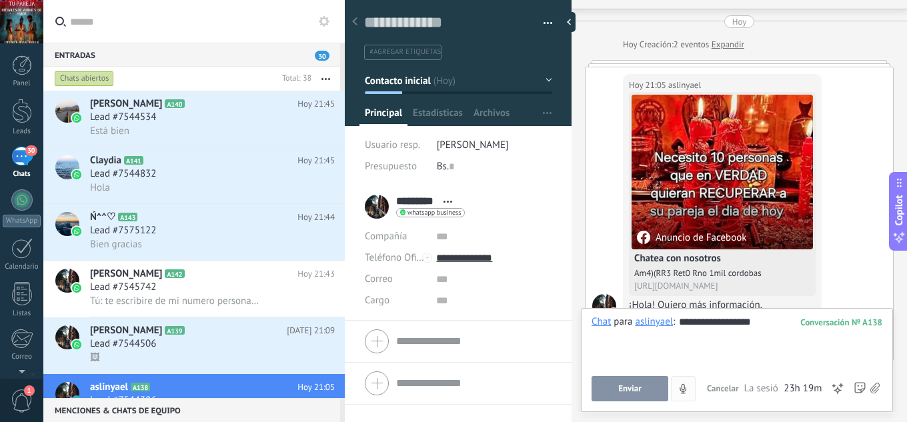
click at [634, 395] on button "Enviar" at bounding box center [630, 388] width 77 height 25
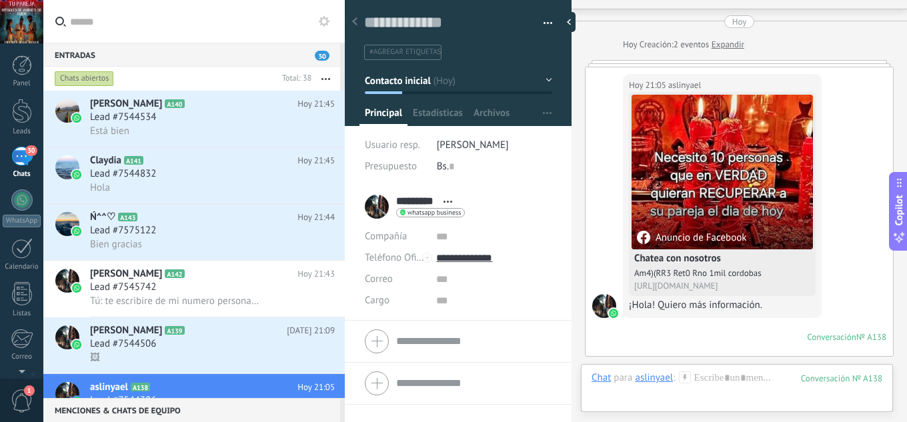
scroll to position [410, 0]
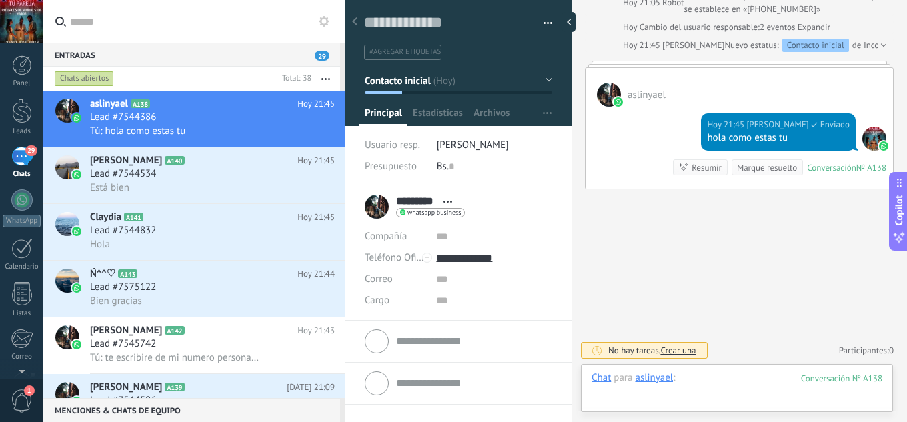
click at [708, 375] on div at bounding box center [737, 391] width 291 height 40
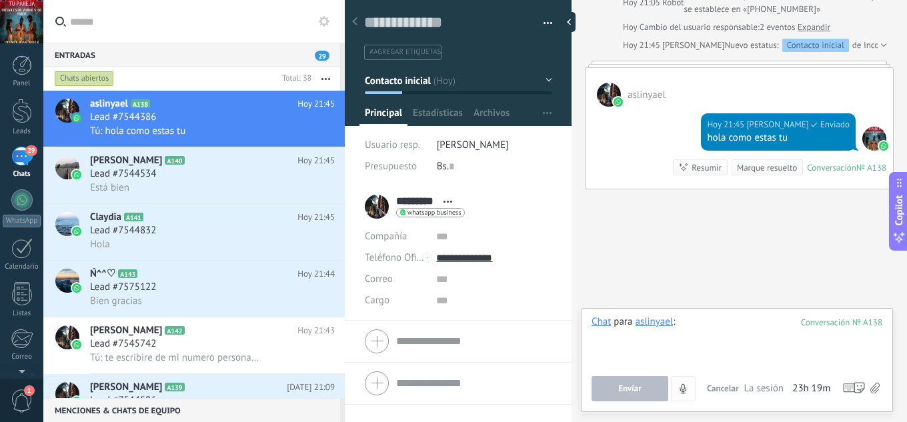
paste div
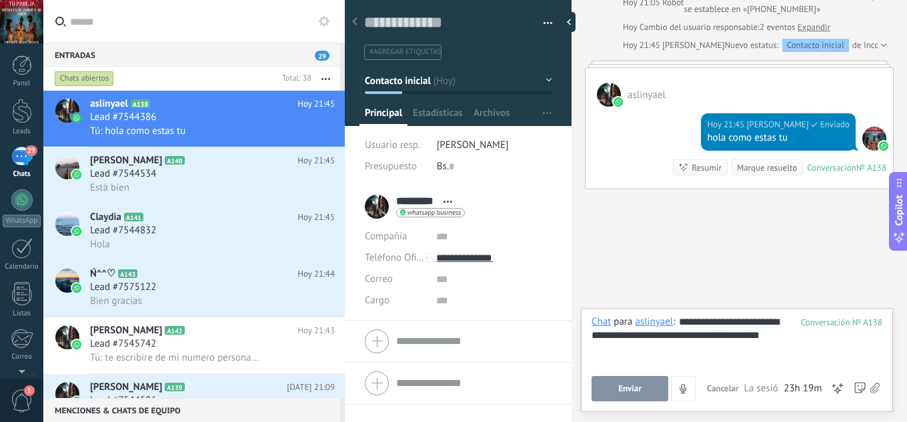
click at [643, 393] on button "Enviar" at bounding box center [630, 388] width 77 height 25
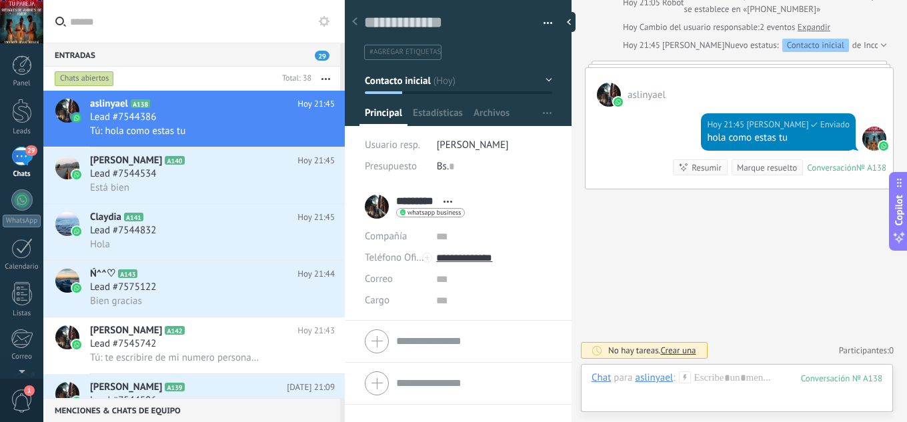
scroll to position [464, 0]
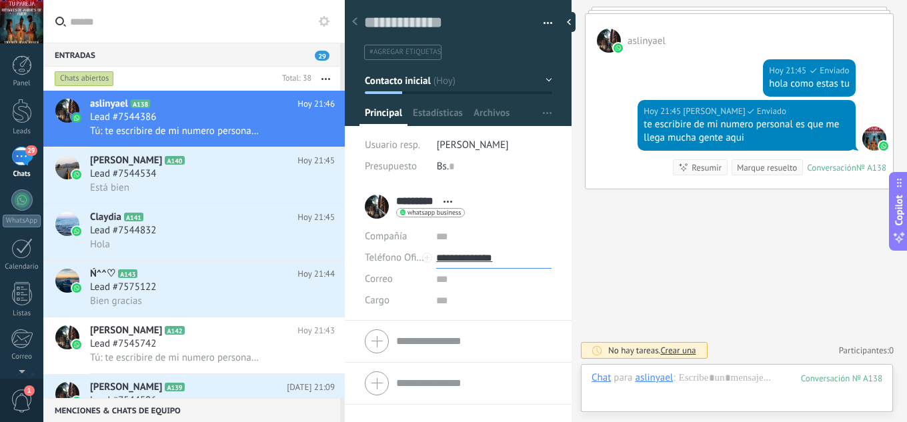
click at [486, 262] on input "**********" at bounding box center [493, 257] width 115 height 21
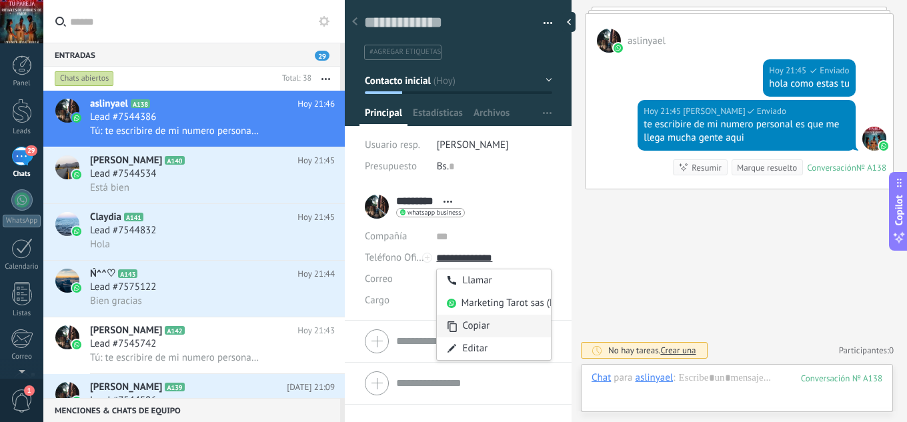
type input "**********"
click at [485, 325] on div "Copiar" at bounding box center [494, 326] width 114 height 23
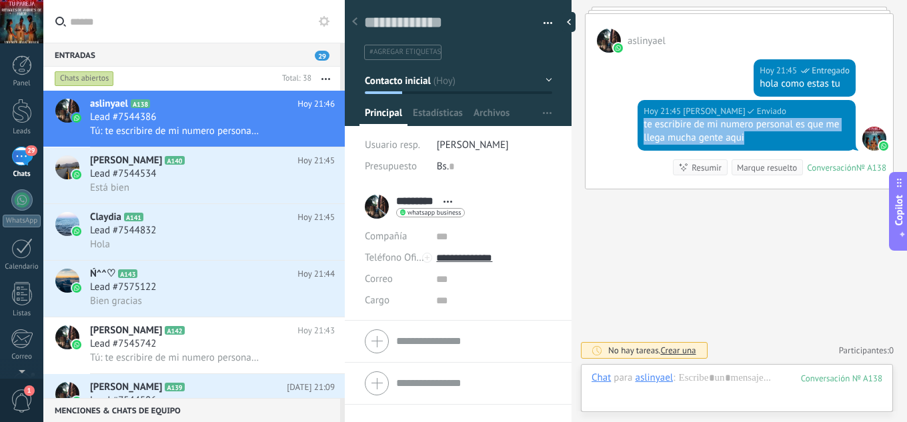
drag, startPoint x: 756, startPoint y: 136, endPoint x: 636, endPoint y: 123, distance: 120.8
click at [636, 123] on div "Hoy 21:45 jesus hernandez Enviado te escribire de mi numero personal es que me …" at bounding box center [739, 144] width 307 height 89
copy div "te escribire de mi numero personal es que me llega mucha gente aqui"
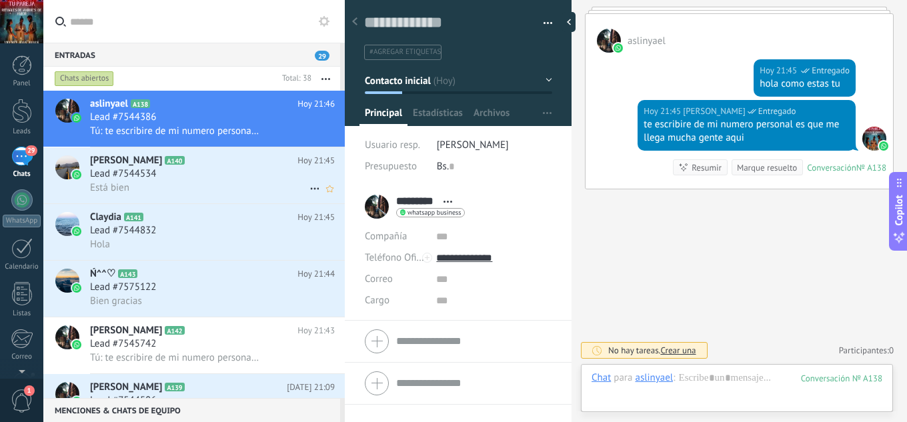
click at [252, 162] on h2 "Ismael Rodriguez A140" at bounding box center [193, 160] width 207 height 13
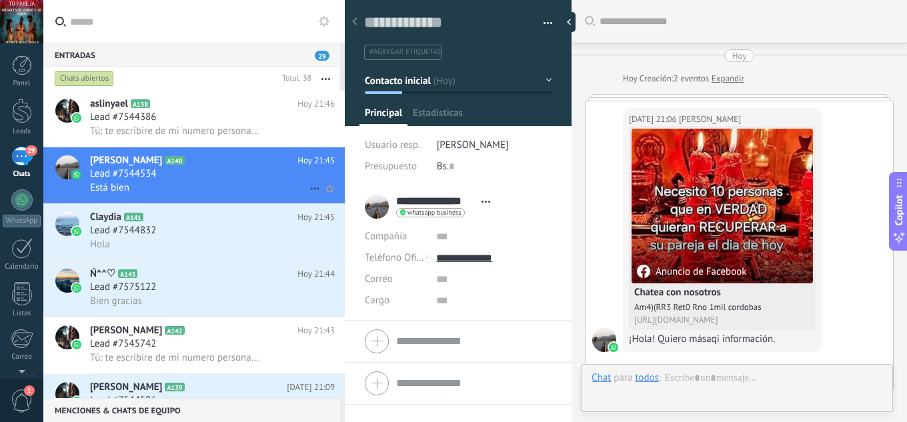
scroll to position [584, 0]
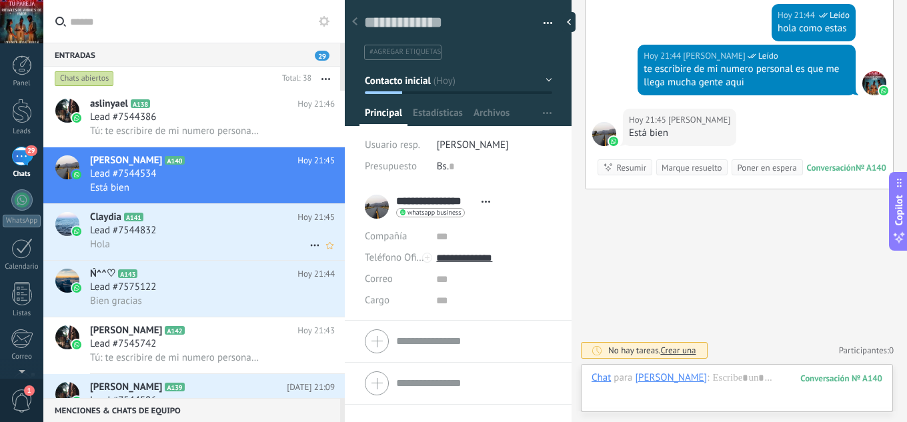
click at [227, 220] on h2 "Claydia A141" at bounding box center [193, 217] width 207 height 13
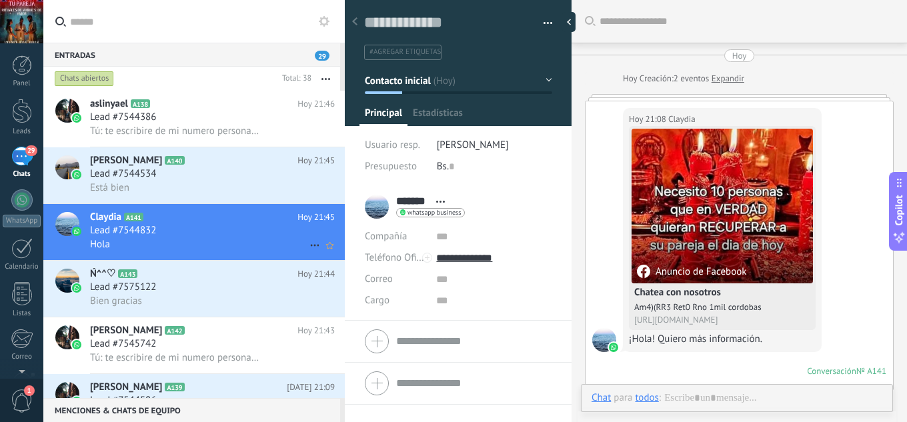
scroll to position [444, 0]
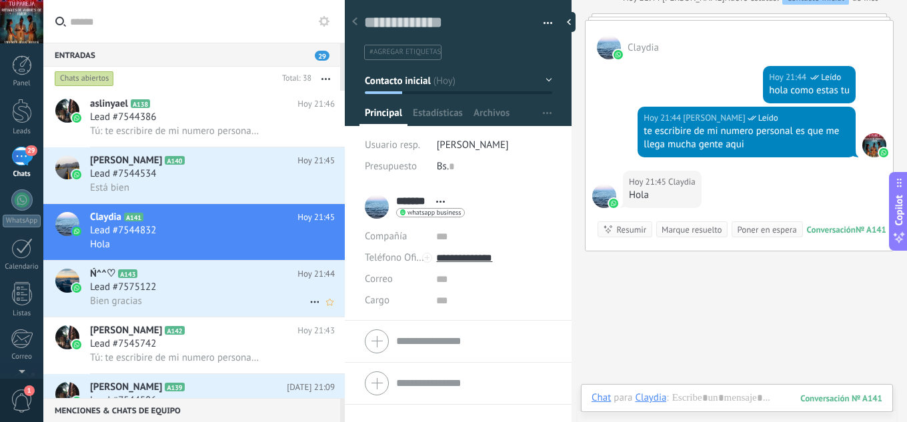
click at [214, 273] on h2 "Ń^^♡ A143" at bounding box center [193, 273] width 207 height 13
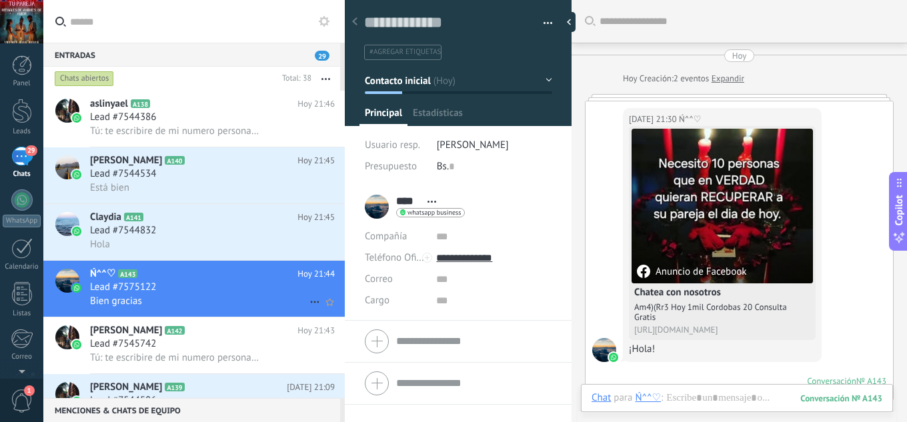
scroll to position [515, 0]
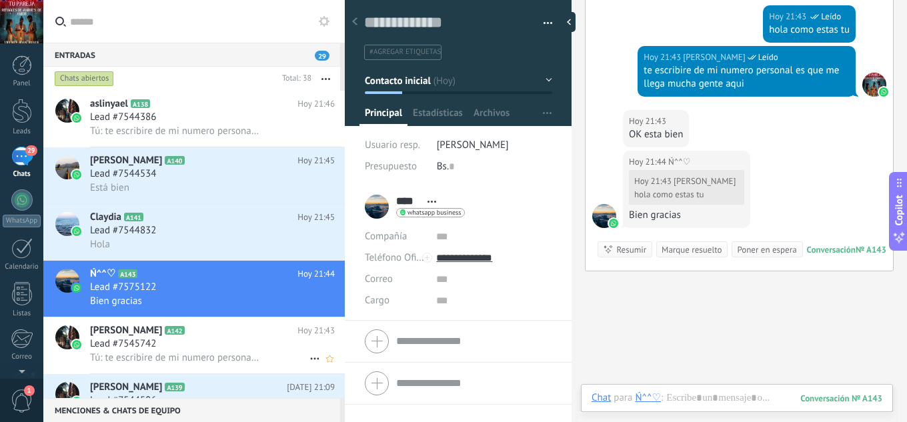
click at [193, 353] on span "Tú: te escribire de mi numero personal es que me llega mucha gente aqui" at bounding box center [175, 357] width 171 height 13
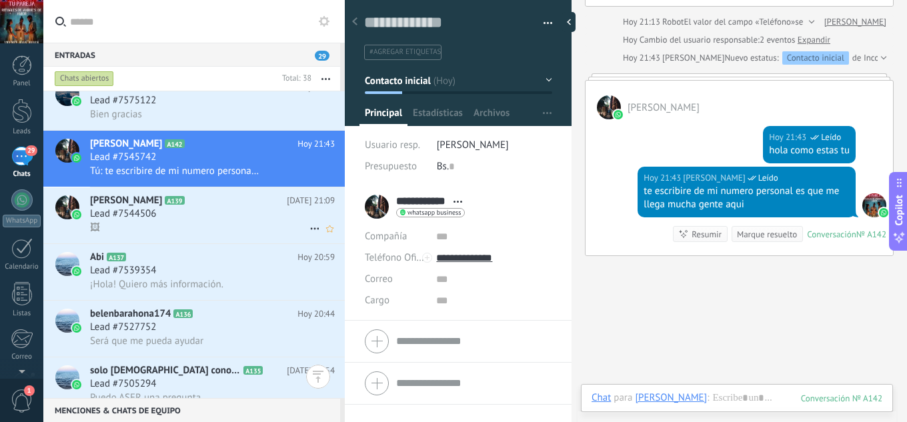
scroll to position [179, 0]
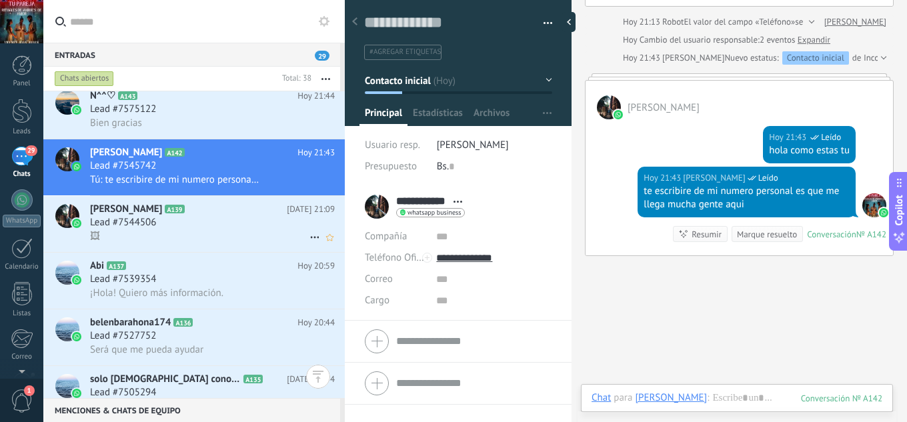
click at [204, 228] on div "Lead #7544506" at bounding box center [212, 222] width 245 height 13
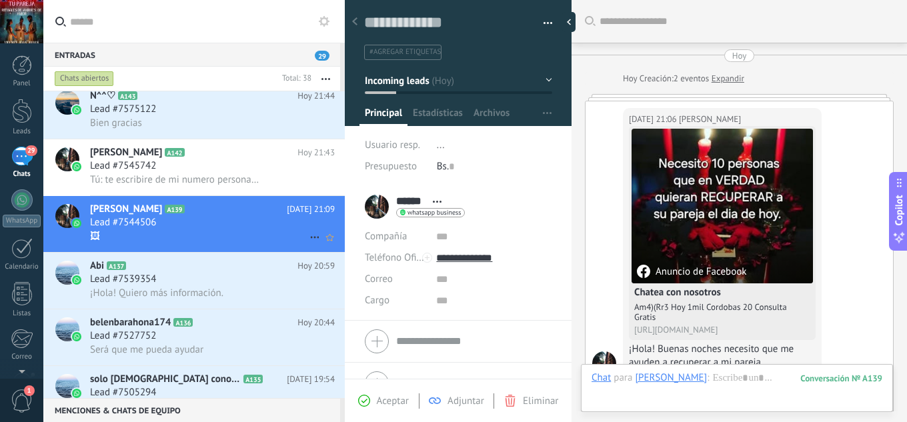
scroll to position [917, 0]
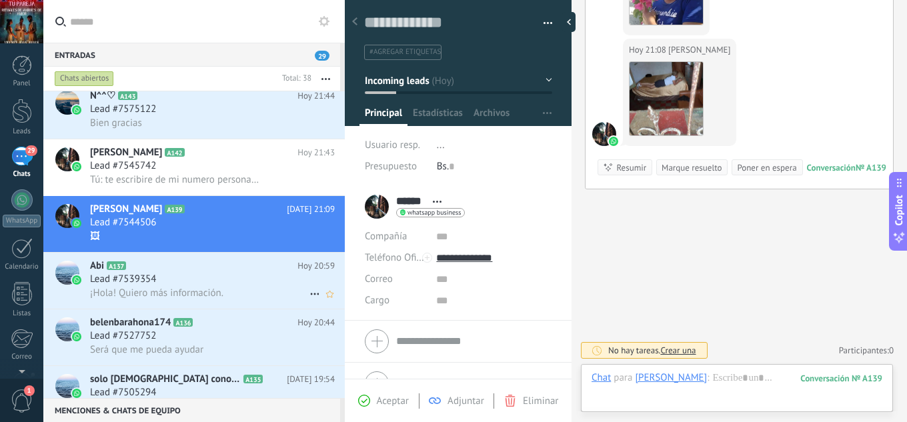
click at [205, 281] on div "Lead #7539354" at bounding box center [212, 279] width 245 height 13
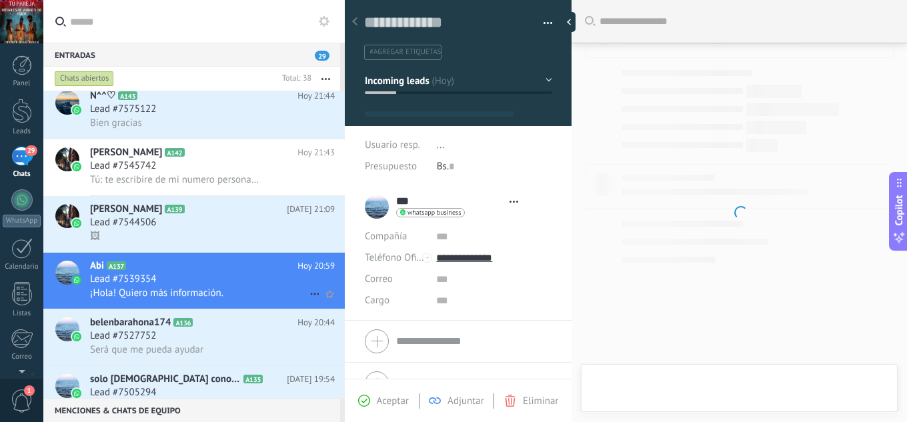
scroll to position [20, 0]
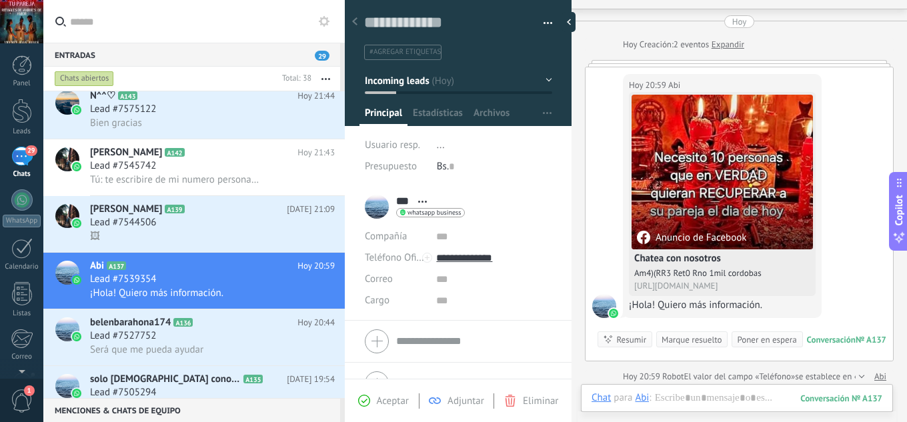
click at [377, 407] on div "Aceptar Adjuntar Eliminar" at bounding box center [458, 400] width 220 height 15
click at [403, 407] on div "Aceptar Adjuntar Eliminar" at bounding box center [458, 400] width 220 height 15
click at [402, 401] on span "Aceptar" at bounding box center [393, 401] width 32 height 13
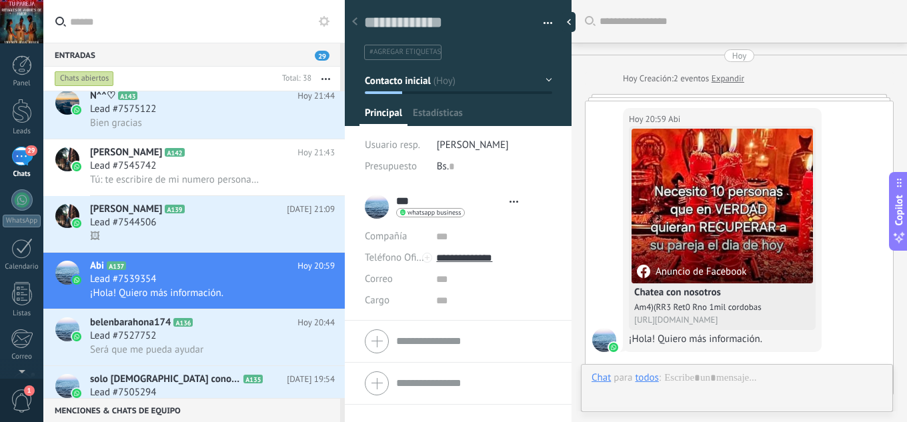
type textarea "**********"
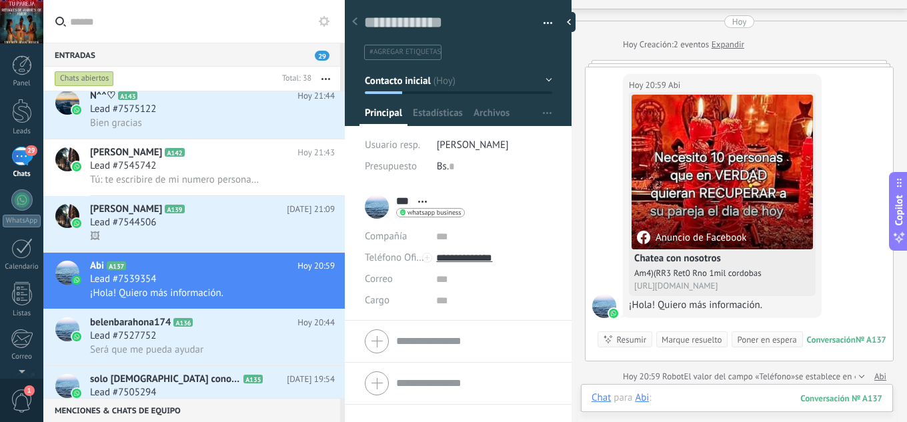
click at [694, 405] on div at bounding box center [737, 411] width 291 height 40
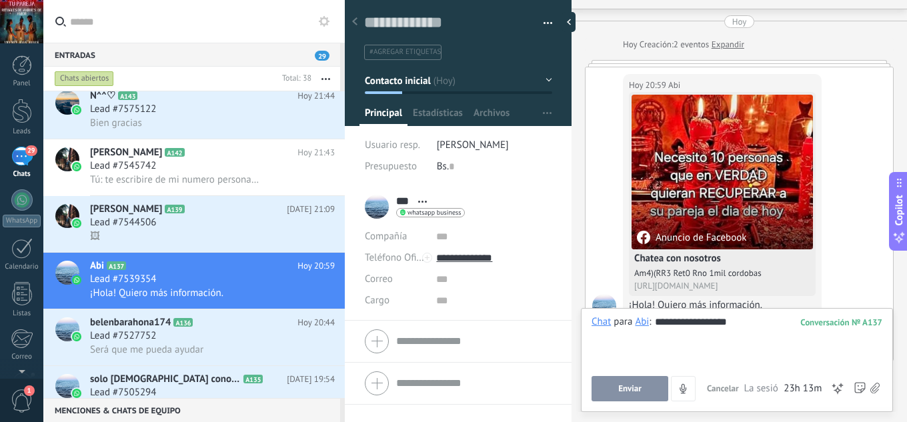
click at [650, 386] on button "Enviar" at bounding box center [630, 388] width 77 height 25
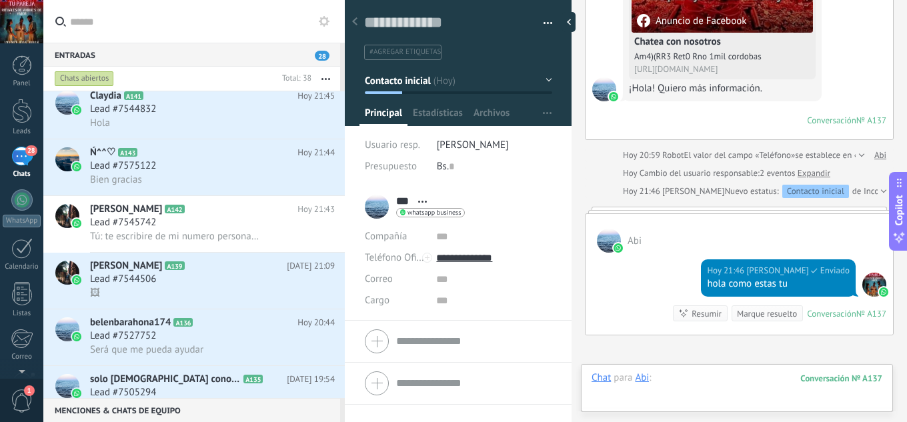
click at [713, 375] on div at bounding box center [737, 391] width 291 height 40
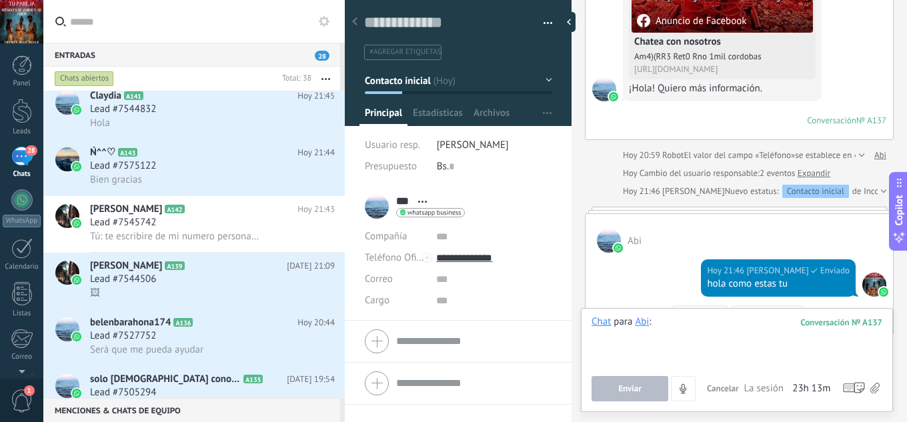
paste div
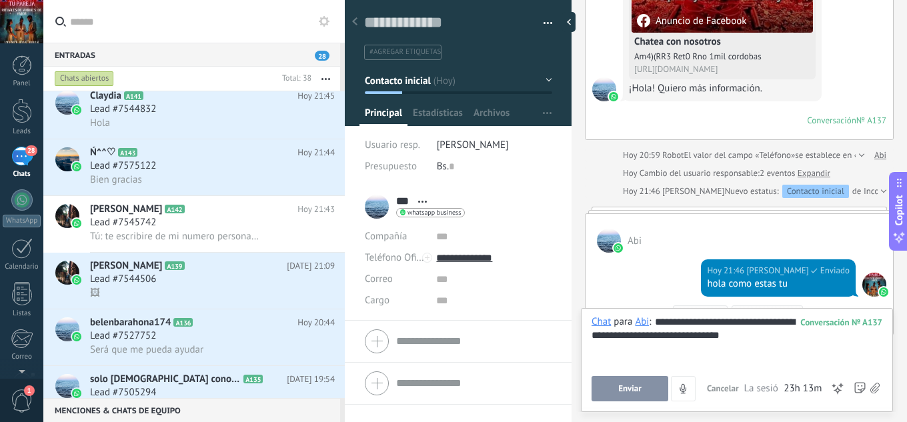
click at [634, 385] on span "Enviar" at bounding box center [629, 388] width 23 height 9
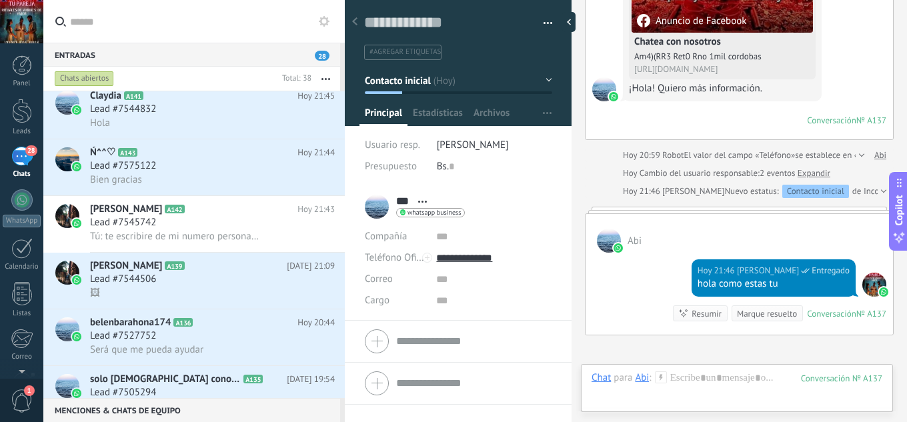
scroll to position [451, 0]
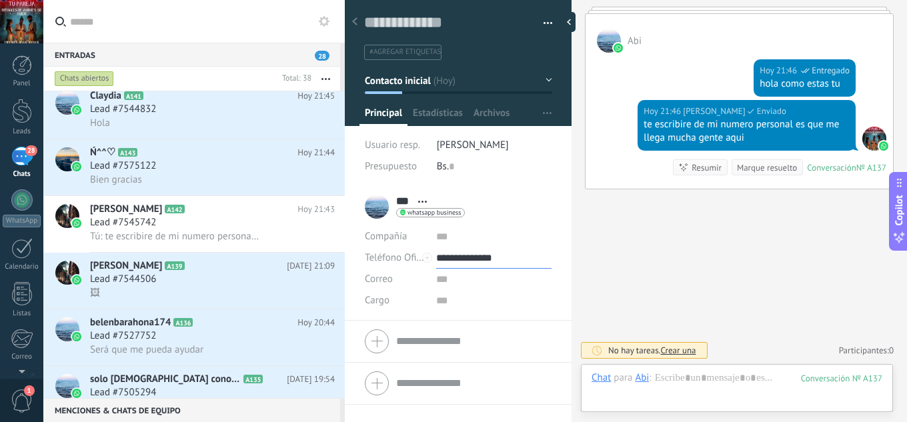
click at [472, 265] on input "**********" at bounding box center [493, 257] width 115 height 21
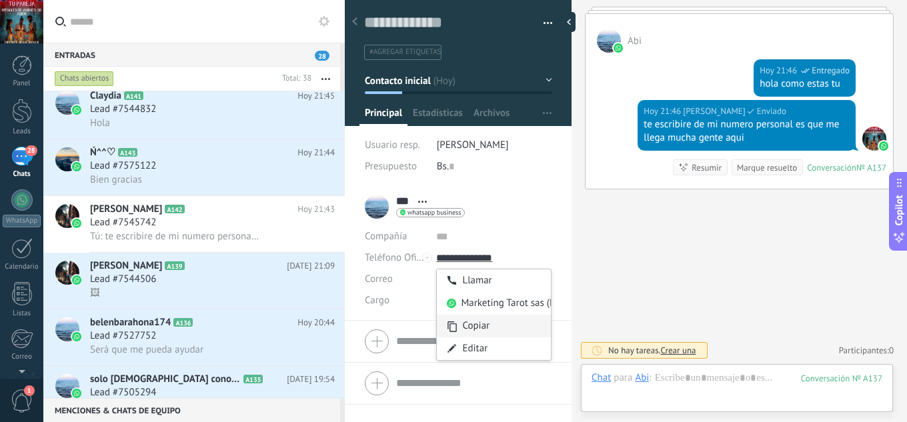
type input "**********"
click at [479, 319] on div "Copiar" at bounding box center [494, 326] width 114 height 23
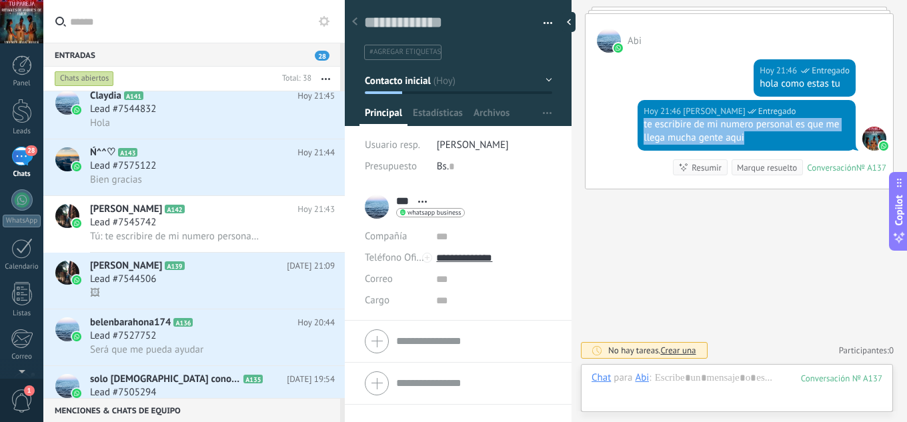
drag, startPoint x: 756, startPoint y: 137, endPoint x: 642, endPoint y: 121, distance: 115.1
click at [642, 121] on div "Hoy 21:46 jesus hernandez Entregado te escribire de mi numero personal es que m…" at bounding box center [747, 125] width 218 height 51
copy div "te escribire de mi numero personal es que me llega mucha gente aqui"
click at [223, 288] on div "🖼" at bounding box center [212, 293] width 245 height 14
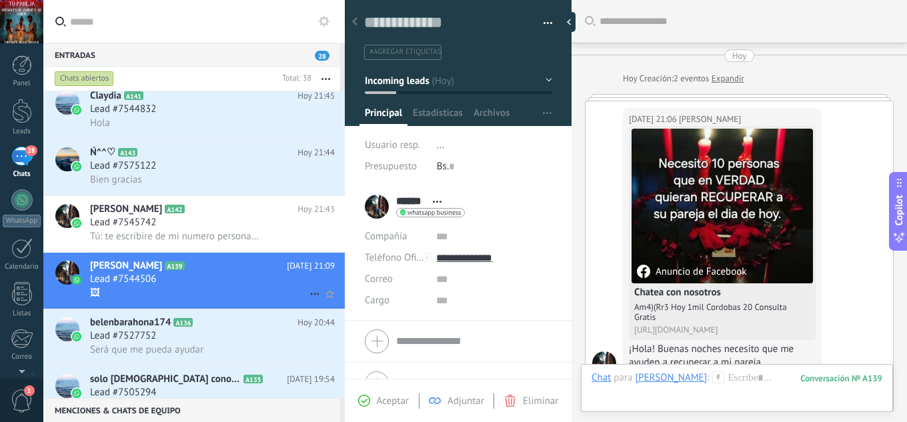
scroll to position [917, 0]
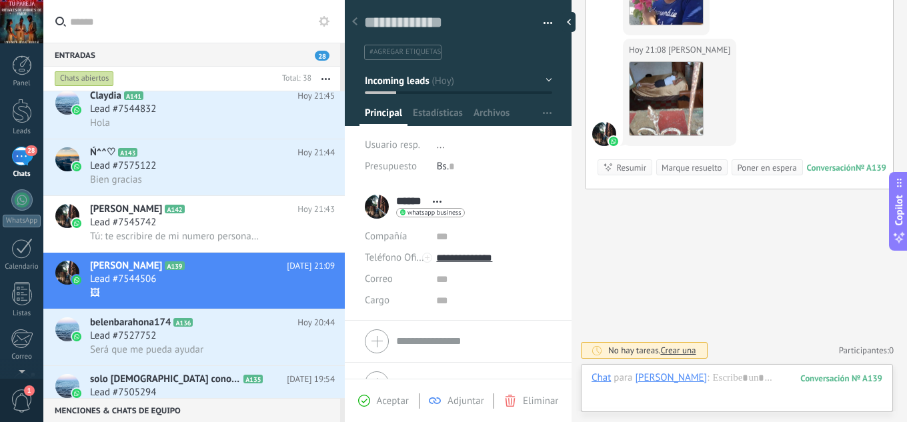
click at [396, 401] on span "Aceptar" at bounding box center [393, 401] width 32 height 13
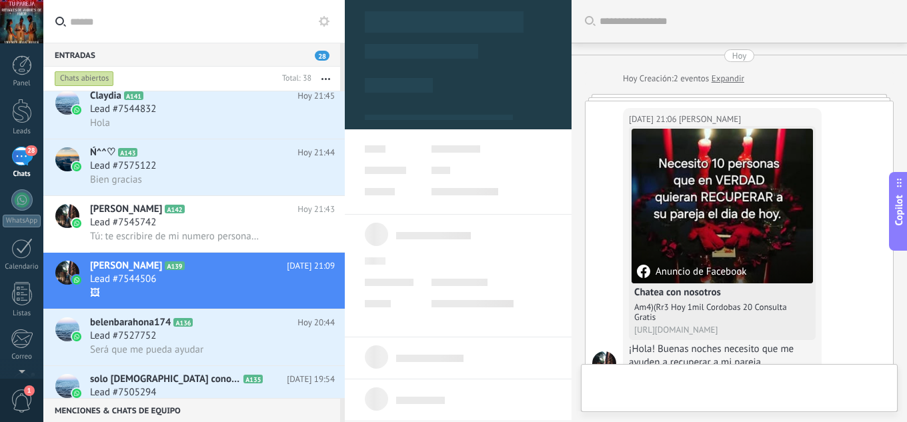
type textarea "**********"
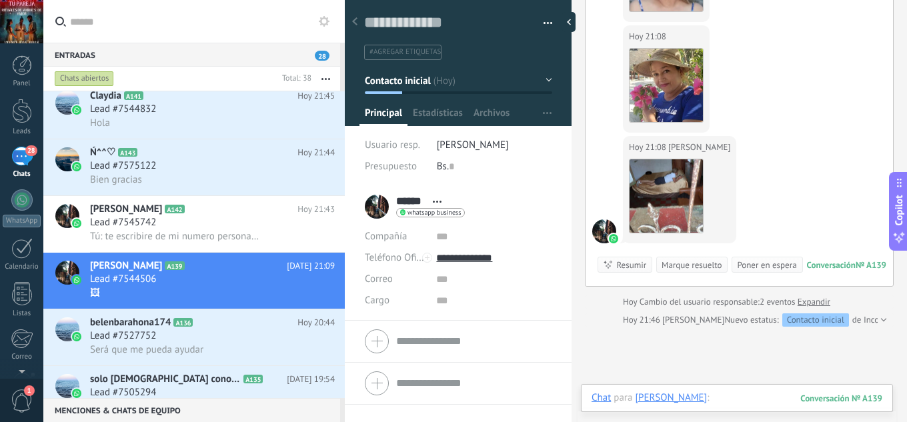
click at [703, 395] on div at bounding box center [737, 411] width 291 height 40
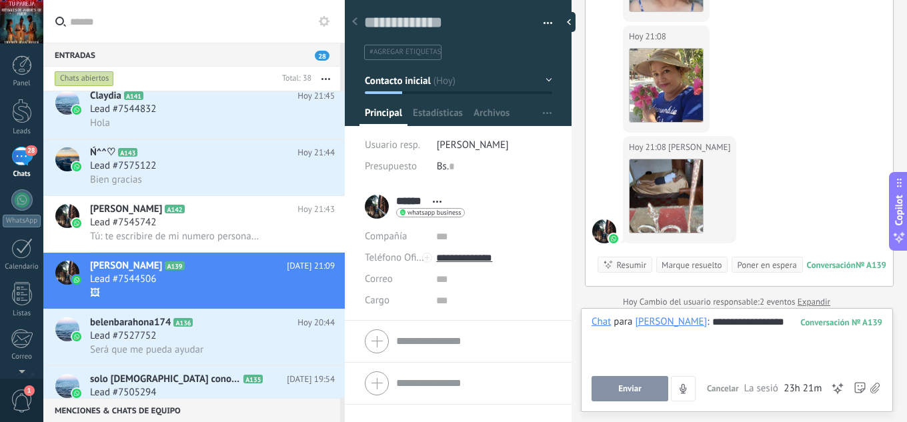
click at [622, 394] on button "Enviar" at bounding box center [630, 388] width 77 height 25
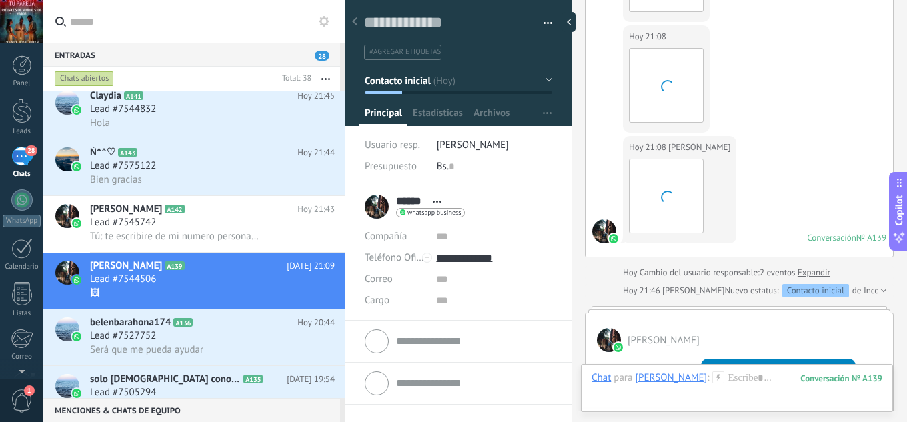
scroll to position [919, 0]
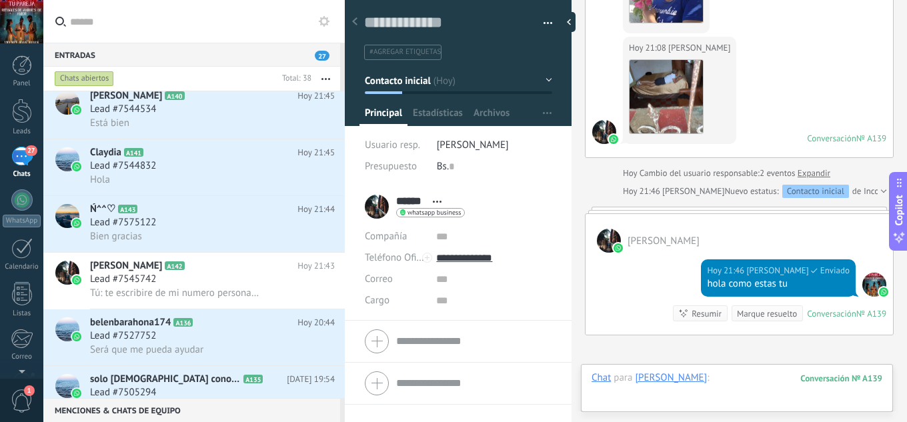
click at [712, 374] on div at bounding box center [737, 391] width 291 height 40
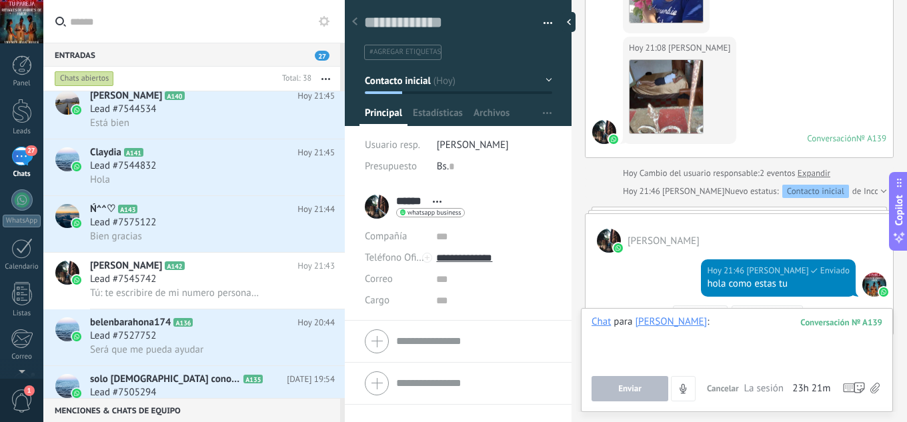
paste div
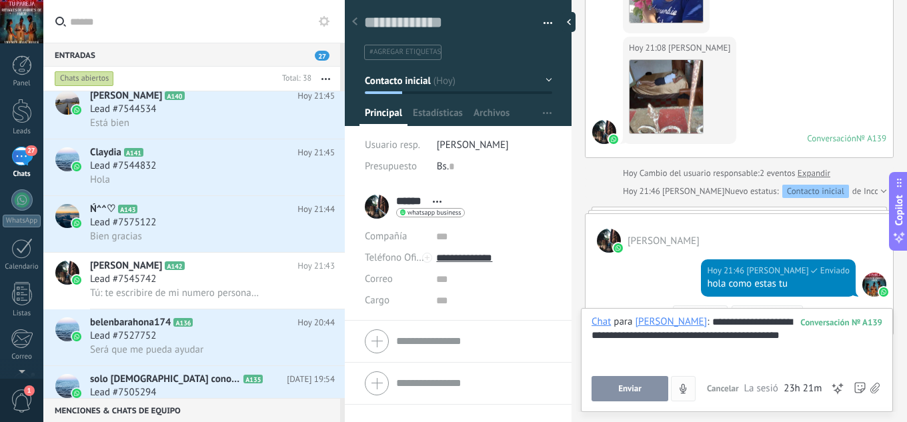
click at [642, 389] on button "Enviar" at bounding box center [630, 388] width 77 height 25
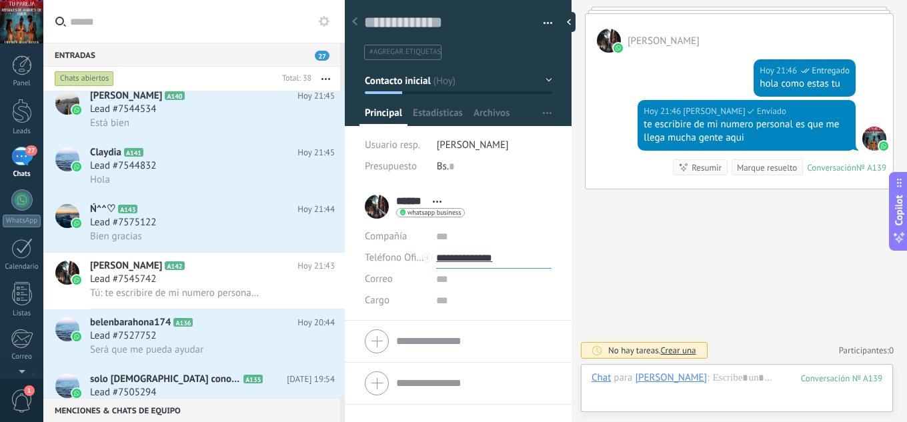
click at [489, 255] on input "**********" at bounding box center [493, 257] width 115 height 21
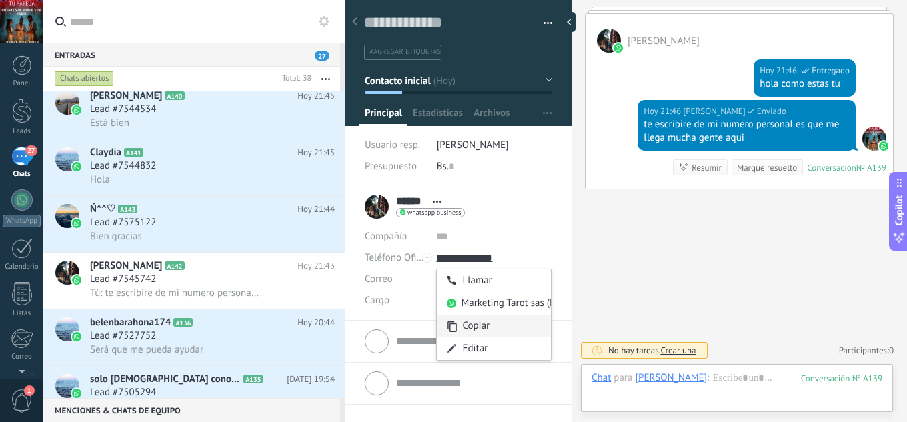
type input "**********"
click at [490, 323] on div "Copiar" at bounding box center [494, 326] width 114 height 23
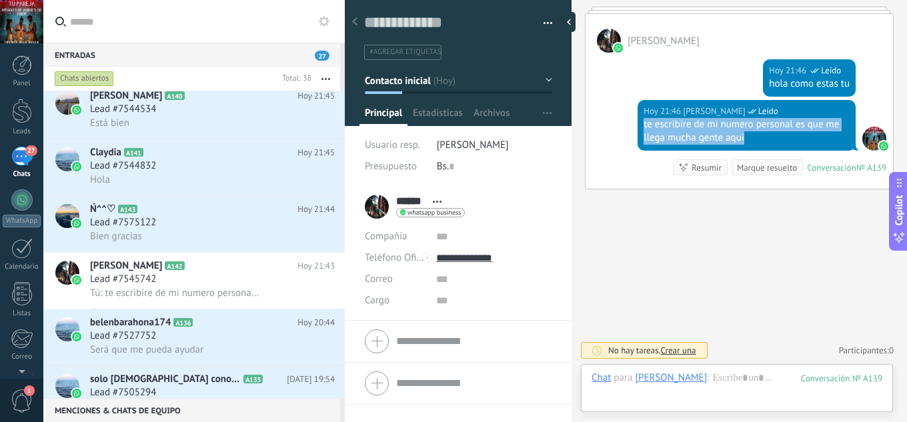
drag, startPoint x: 752, startPoint y: 144, endPoint x: 641, endPoint y: 125, distance: 112.4
click at [641, 125] on div "Hoy 21:46 jesus hernandez Leído te escribire de mi numero personal es que me ll…" at bounding box center [747, 125] width 218 height 51
copy div "te escribire de mi numero personal es que me llega mucha gente aqui"
click at [199, 329] on div "Lead #7527752" at bounding box center [212, 335] width 245 height 13
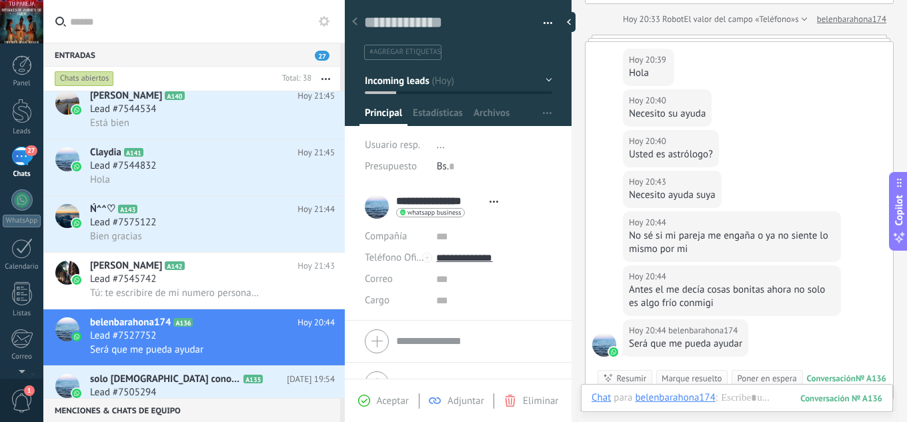
scroll to position [598, 0]
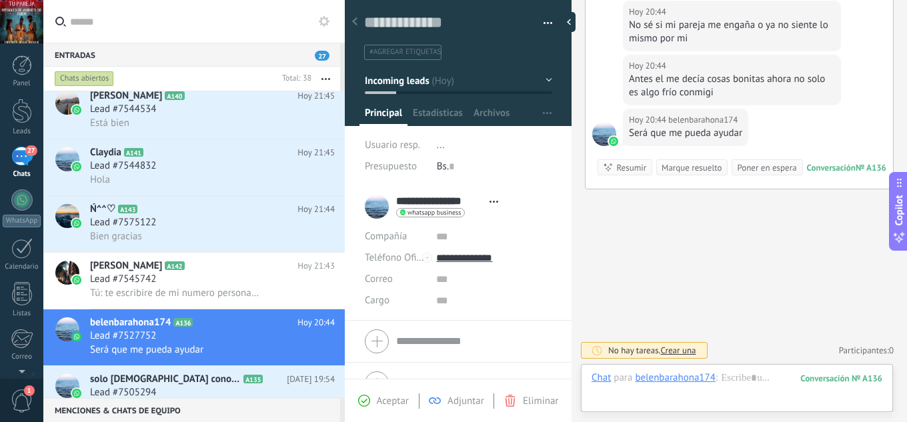
click at [401, 400] on span "Aceptar" at bounding box center [393, 401] width 32 height 13
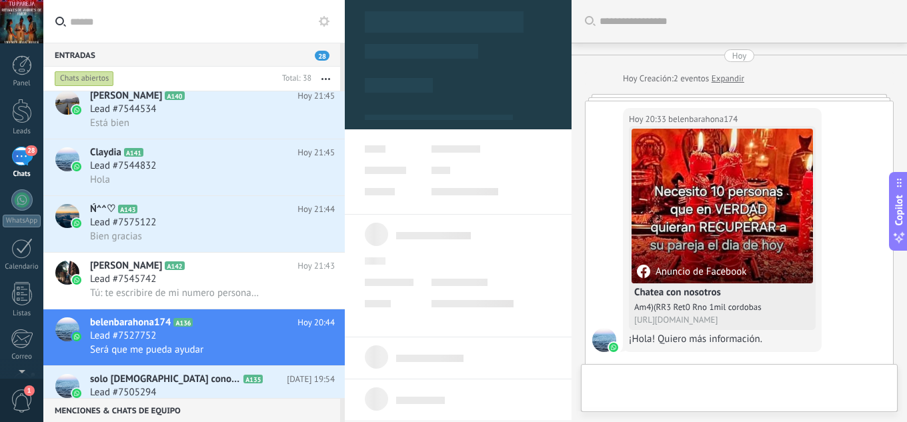
scroll to position [638, 0]
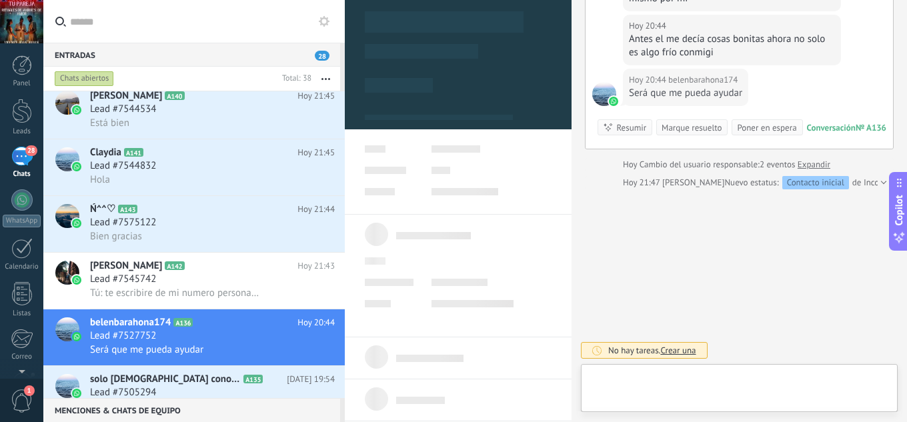
click at [653, 378] on div at bounding box center [739, 391] width 295 height 40
type textarea "**********"
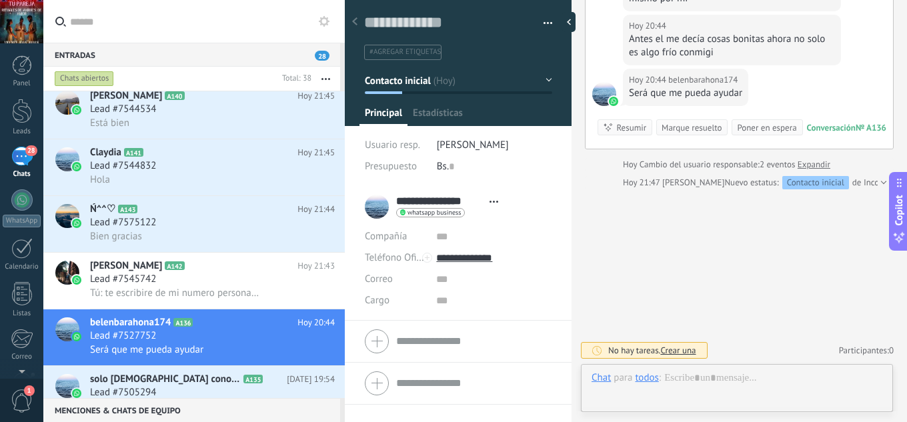
click at [654, 381] on div "todos" at bounding box center [646, 377] width 23 height 12
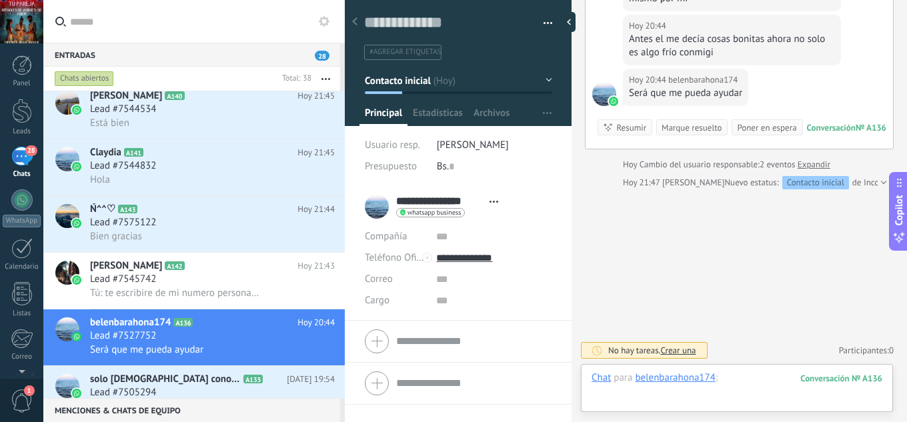
click at [730, 380] on div at bounding box center [737, 391] width 291 height 40
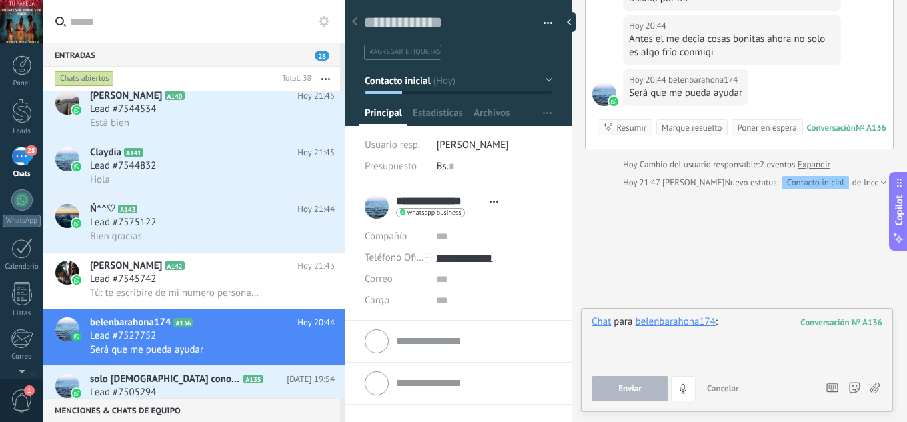
click at [734, 327] on div at bounding box center [737, 340] width 291 height 51
click at [649, 383] on button "Enviar" at bounding box center [630, 388] width 77 height 25
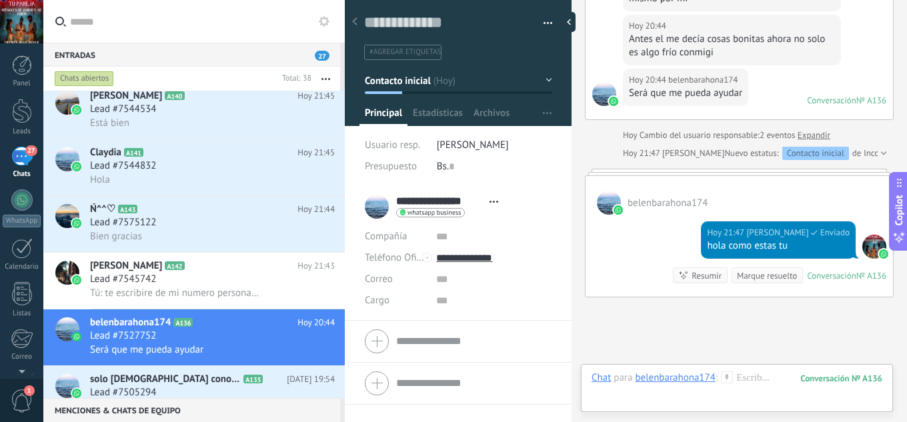
scroll to position [600, 0]
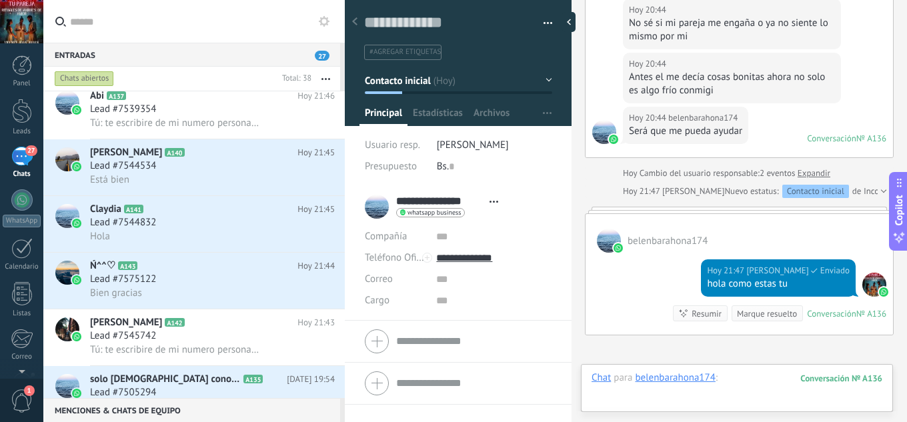
click at [734, 377] on div at bounding box center [737, 391] width 291 height 40
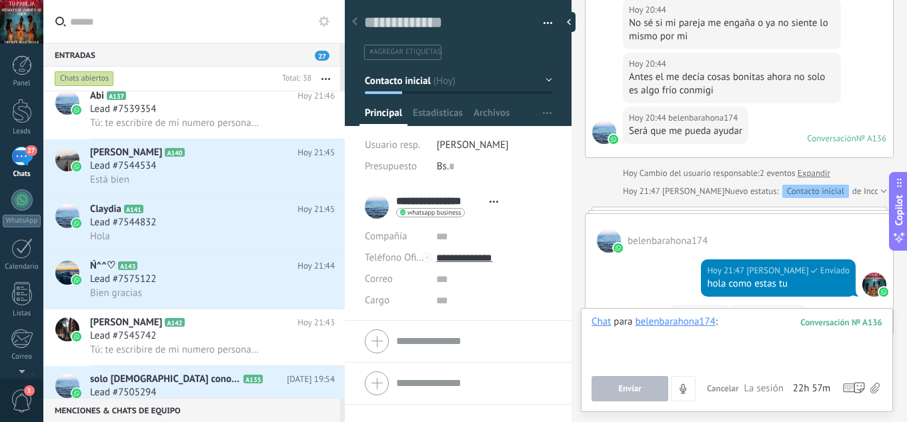
paste div
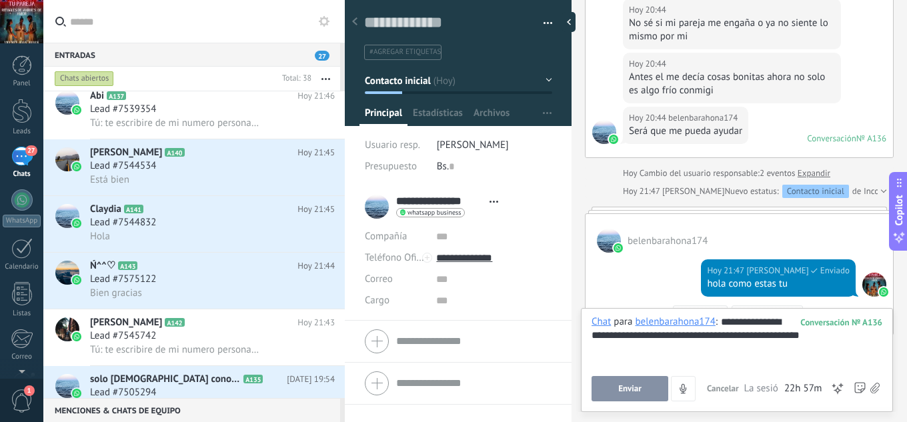
click at [646, 389] on button "Enviar" at bounding box center [630, 388] width 77 height 25
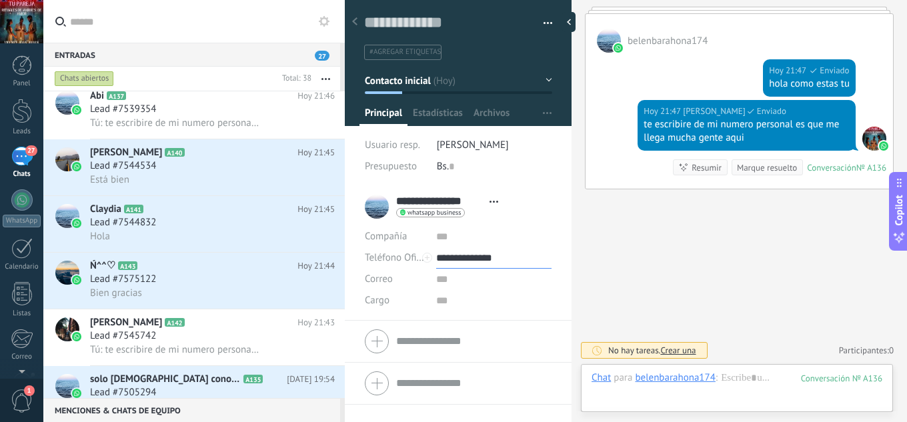
click at [495, 257] on input "**********" at bounding box center [493, 257] width 115 height 21
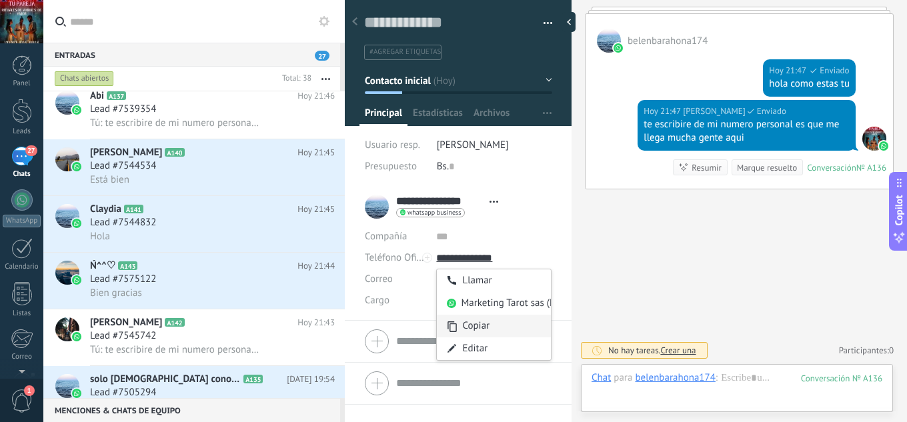
type input "**********"
click at [481, 324] on div "Copiar" at bounding box center [494, 326] width 114 height 23
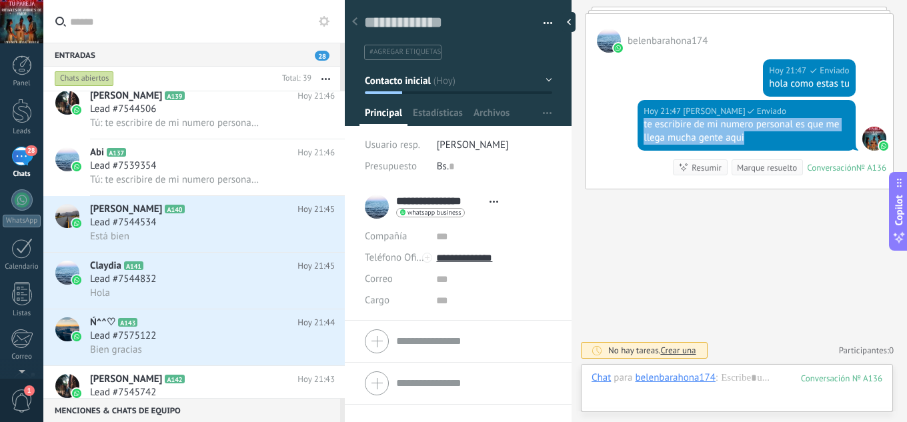
drag, startPoint x: 748, startPoint y: 143, endPoint x: 641, endPoint y: 125, distance: 109.0
click at [641, 125] on div "Hoy 21:47 jesus hernandez Enviado te escribire de mi numero personal es que me …" at bounding box center [747, 125] width 218 height 51
click at [757, 141] on div "te escribire de mi numero personal es que me llega mucha gente aqui" at bounding box center [747, 131] width 206 height 27
drag, startPoint x: 743, startPoint y: 139, endPoint x: 640, endPoint y: 125, distance: 103.6
click at [640, 125] on div "Hoy 21:47 jesus hernandez Enviado te escribire de mi numero personal es que me …" at bounding box center [747, 125] width 218 height 51
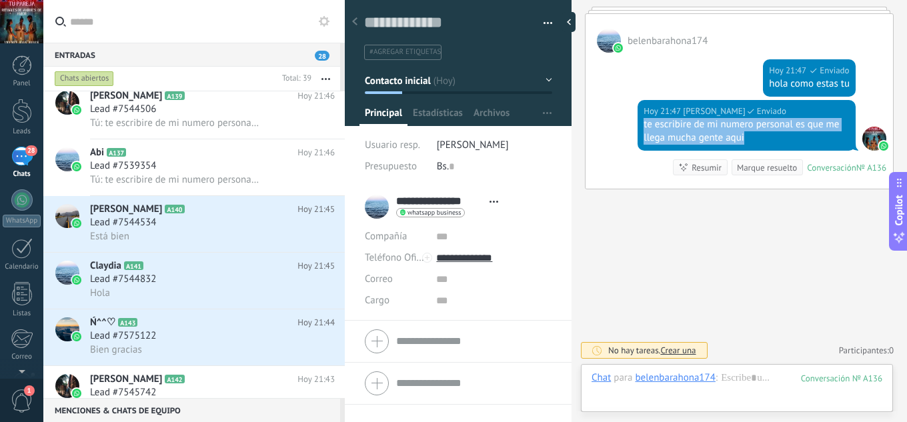
click at [662, 130] on div "te escribire de mi numero personal es que me llega mucha gente aqui" at bounding box center [747, 131] width 206 height 27
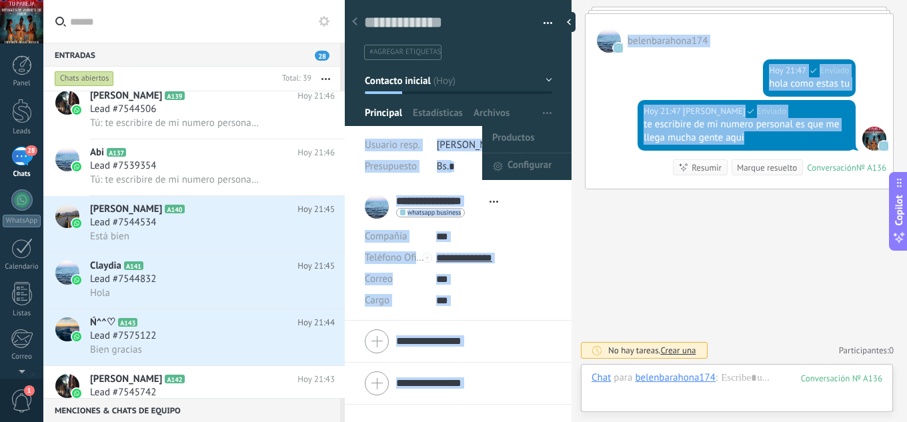
drag, startPoint x: 745, startPoint y: 139, endPoint x: 600, endPoint y: 132, distance: 144.9
click at [570, 125] on div "Guardar y crear Imprimir Administrar etiquetas" at bounding box center [626, 211] width 562 height 422
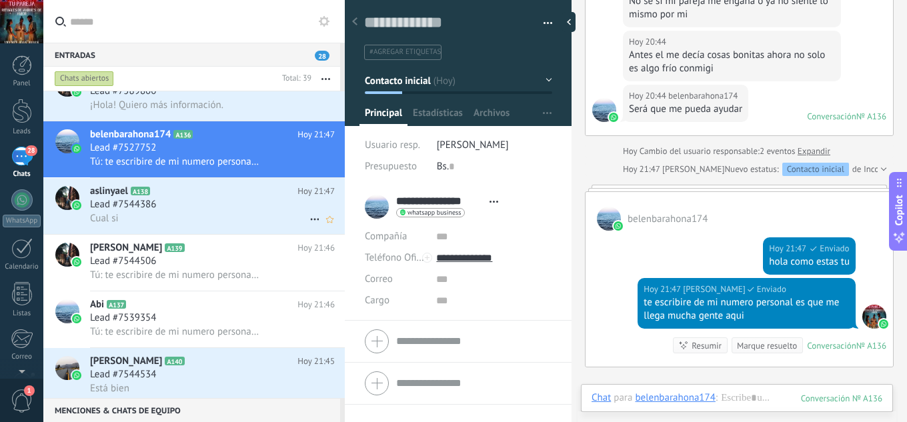
scroll to position [0, 0]
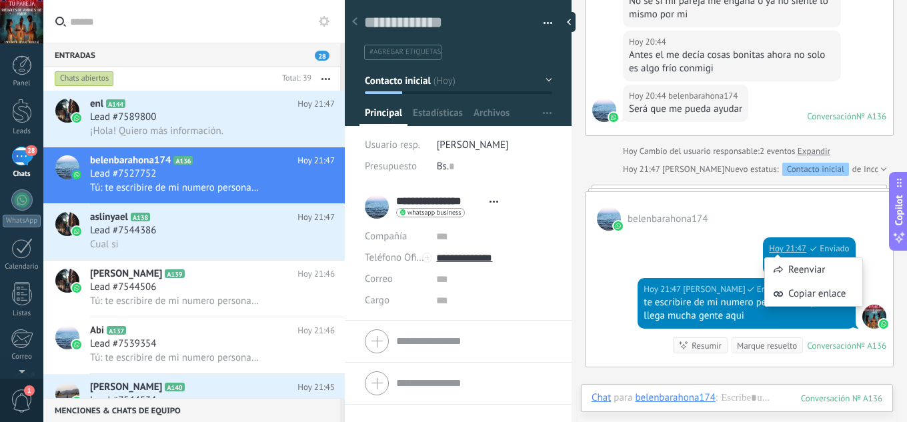
click at [770, 249] on div "Reenviar Copiar enlace" at bounding box center [813, 275] width 99 height 76
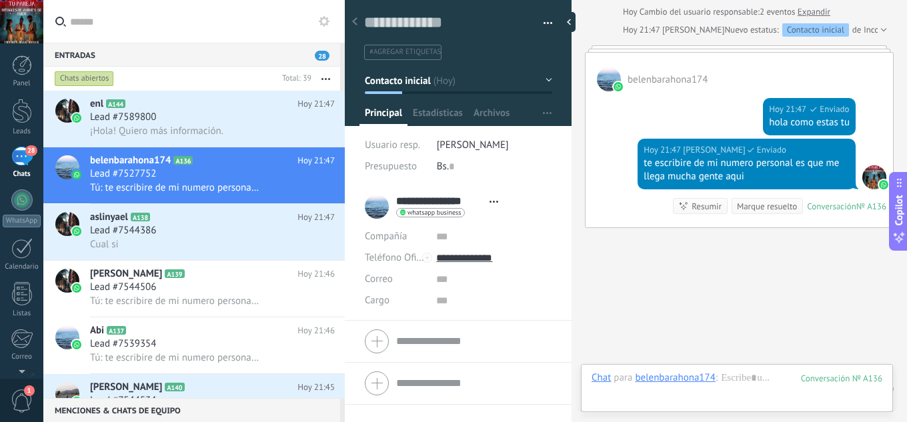
scroll to position [800, 0]
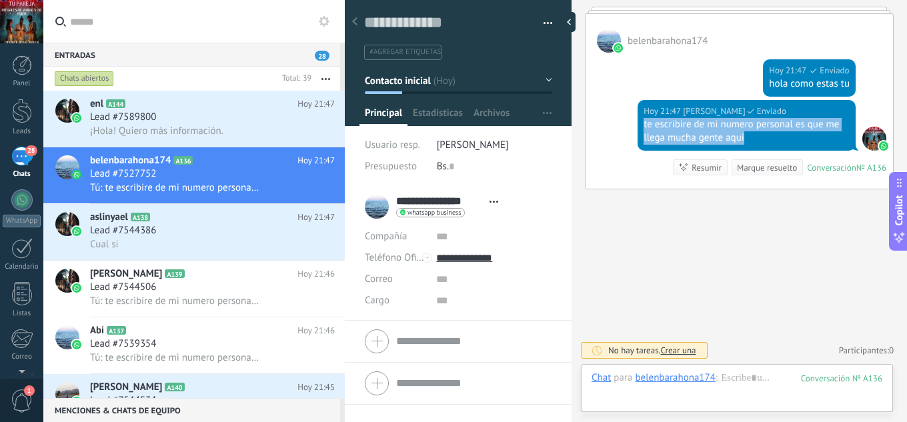
drag, startPoint x: 743, startPoint y: 142, endPoint x: 636, endPoint y: 127, distance: 107.8
click at [638, 127] on div "Hoy 21:47 jesus hernandez Enviado te escribire de mi numero personal es que me …" at bounding box center [747, 125] width 218 height 51
copy div "te escribire de mi numero personal es que me llega mucha gente aqui"
click at [216, 127] on span "¡Hola! Quiero más información." at bounding box center [156, 131] width 133 height 13
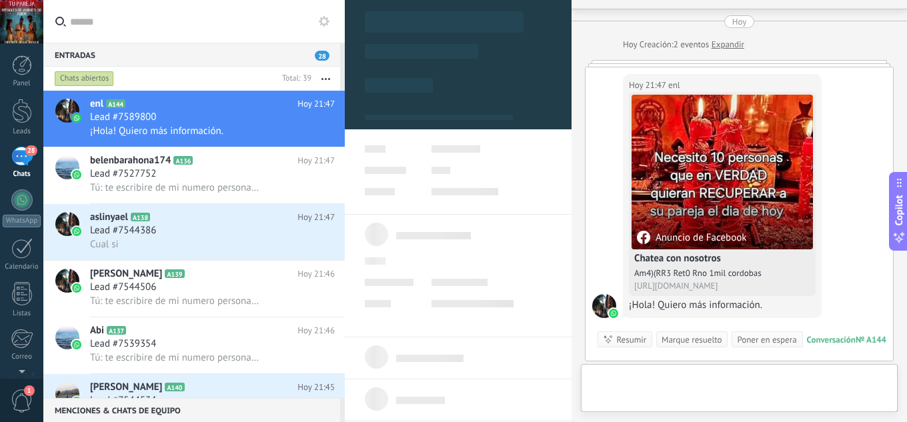
scroll to position [20, 0]
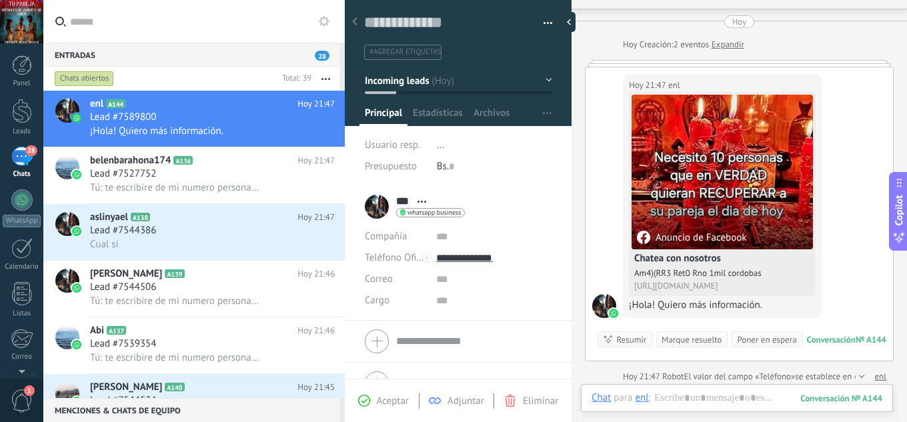
drag, startPoint x: 397, startPoint y: 397, endPoint x: 409, endPoint y: 395, distance: 12.7
click at [397, 397] on span "Aceptar" at bounding box center [393, 401] width 32 height 13
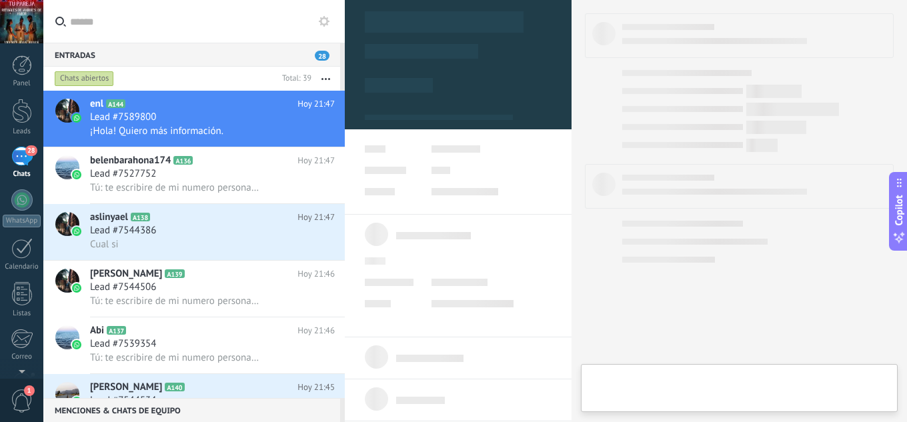
type textarea "**********"
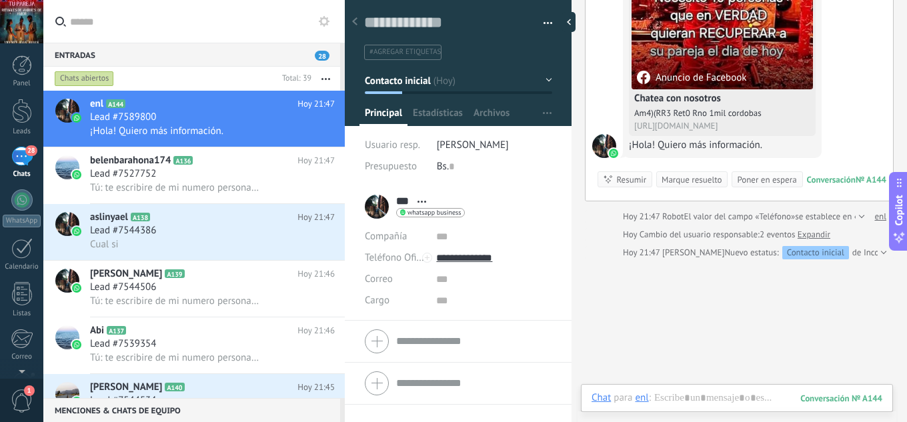
scroll to position [264, 0]
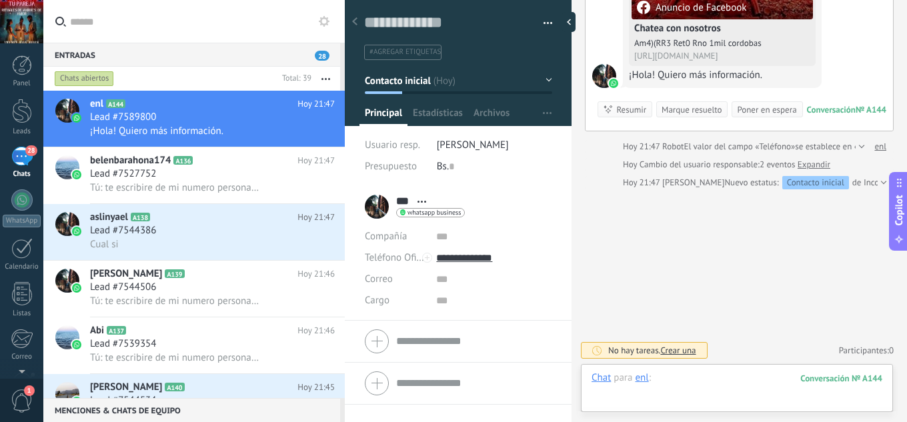
click at [690, 371] on div at bounding box center [737, 391] width 291 height 40
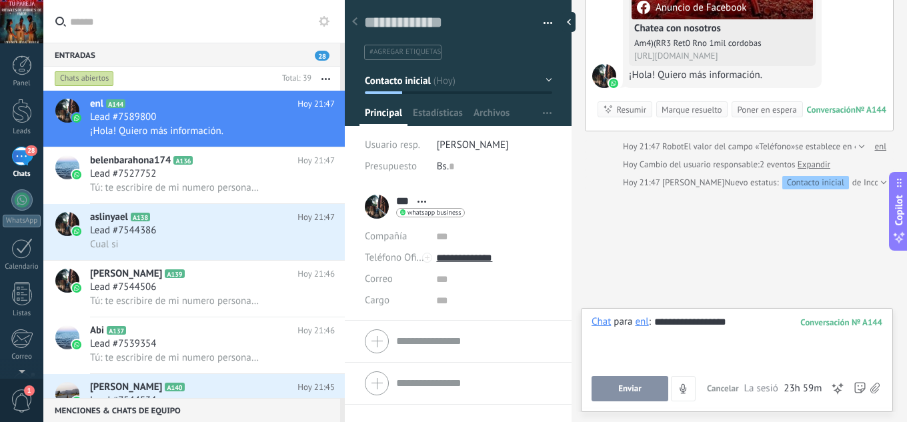
click at [636, 383] on button "Enviar" at bounding box center [630, 388] width 77 height 25
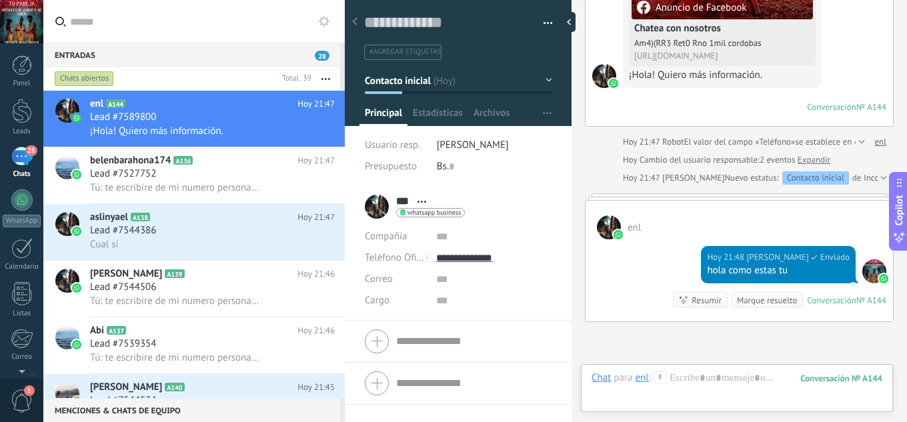
scroll to position [251, 0]
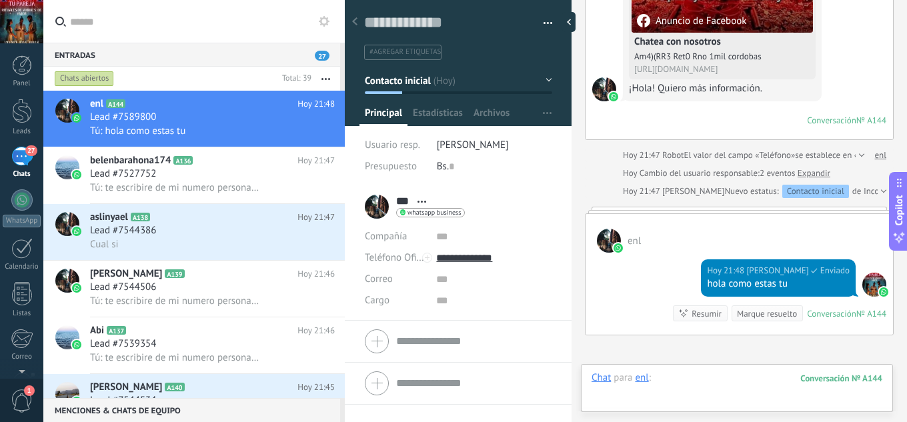
click at [684, 372] on div at bounding box center [737, 391] width 291 height 40
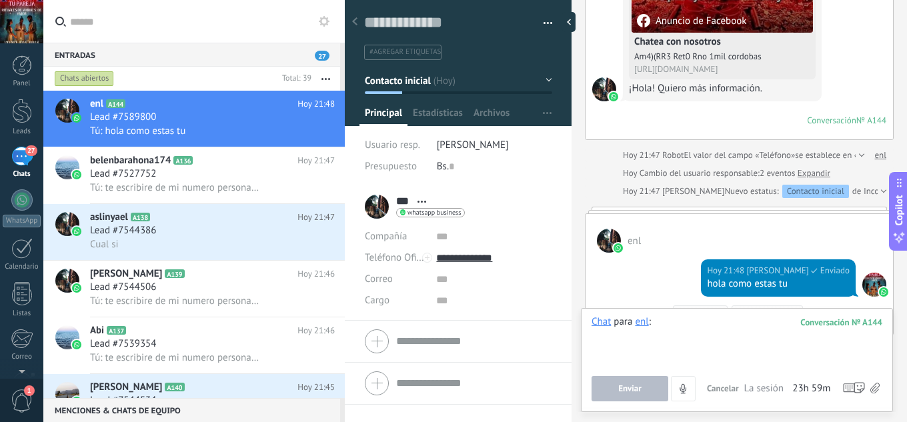
paste div
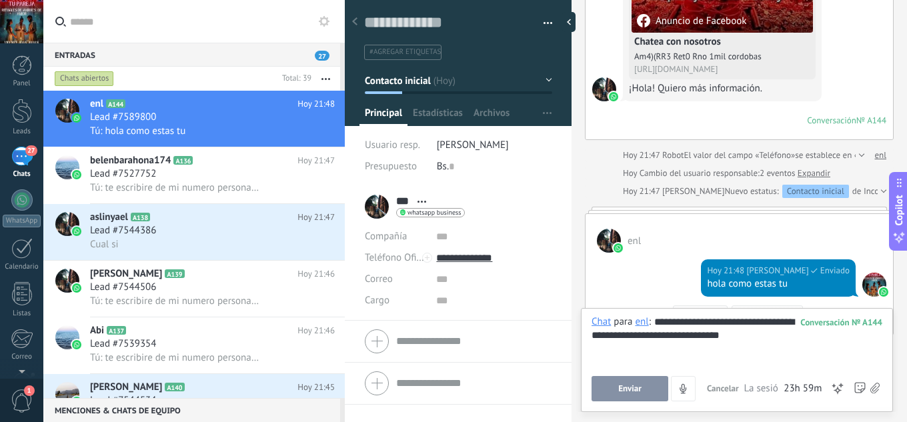
click at [650, 395] on button "Enviar" at bounding box center [630, 388] width 77 height 25
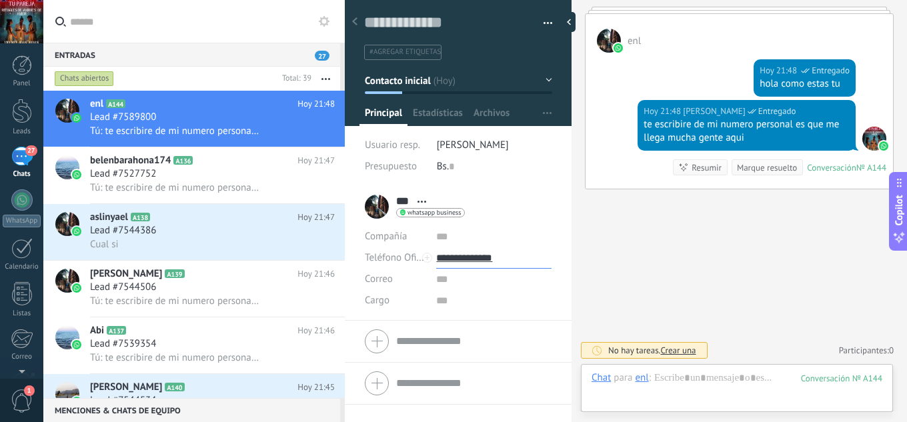
click at [472, 263] on input "**********" at bounding box center [493, 257] width 115 height 21
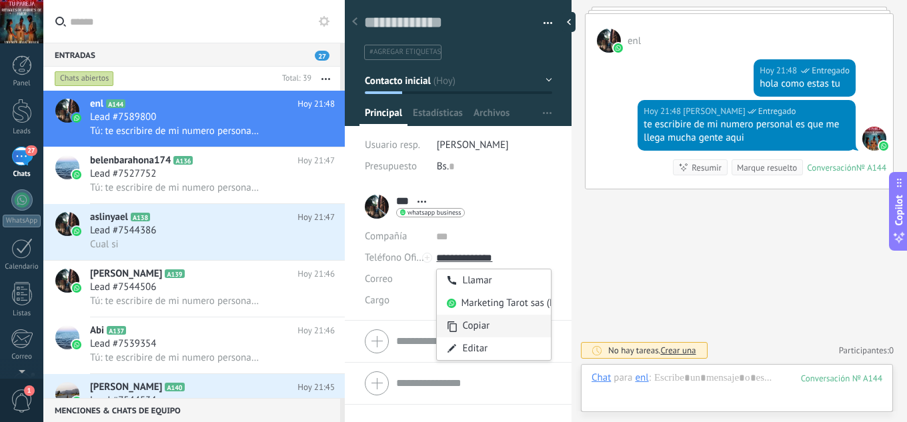
type input "**********"
click at [481, 327] on div "Copiar" at bounding box center [494, 326] width 114 height 23
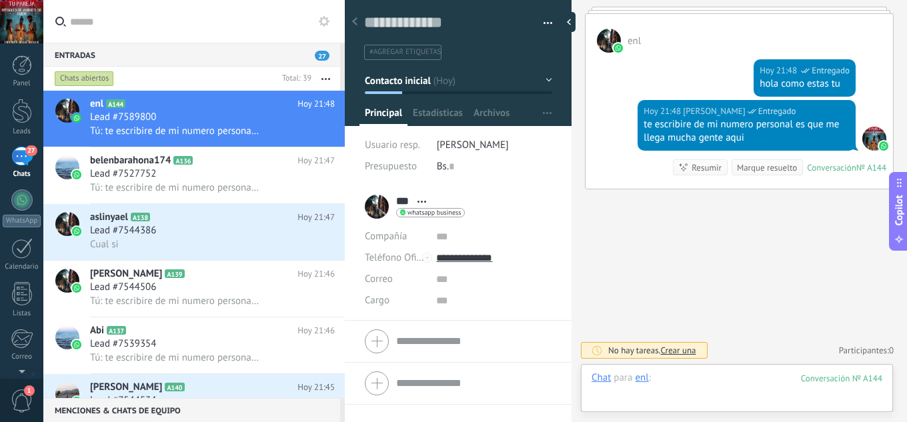
click at [684, 387] on div at bounding box center [737, 391] width 291 height 40
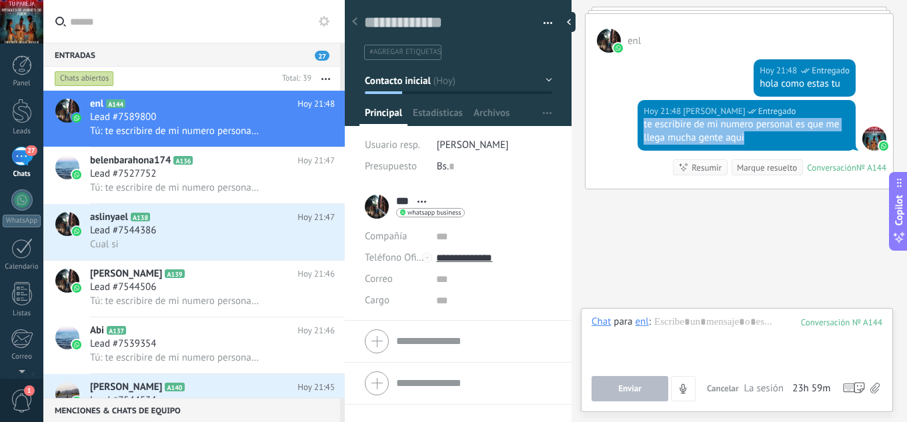
drag, startPoint x: 758, startPoint y: 142, endPoint x: 639, endPoint y: 121, distance: 120.5
click at [639, 121] on div "Hoy 21:48 jesus hernandez Entregado te escribire de mi numero personal es que m…" at bounding box center [747, 125] width 218 height 51
copy div "te escribire de mi numero personal es que me llega mucha gente aqui"
click at [209, 131] on span "Tú: te escribire de mi numero personal es que me llega mucha gente aqui" at bounding box center [175, 131] width 171 height 13
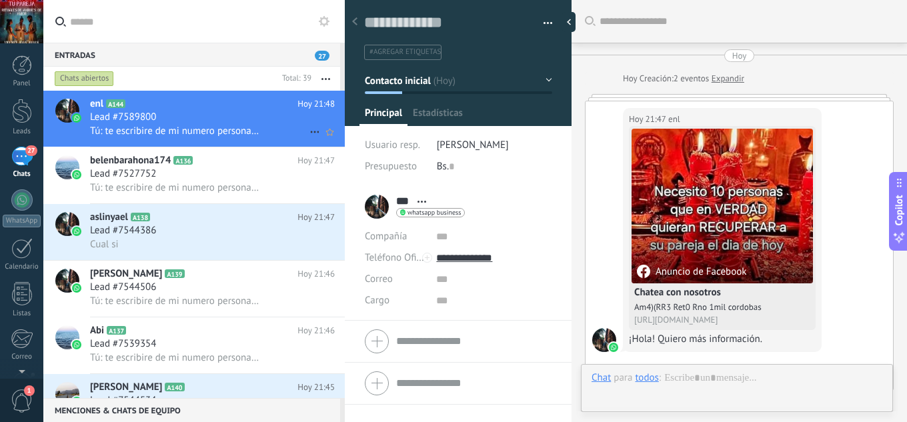
scroll to position [451, 0]
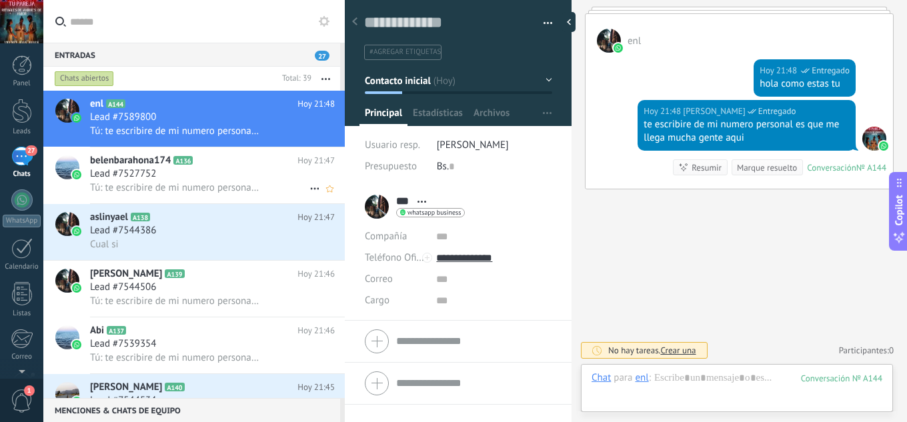
click at [237, 183] on span "Tú: te escribire de mi numero personal es que me llega mucha gente aqui" at bounding box center [175, 187] width 171 height 13
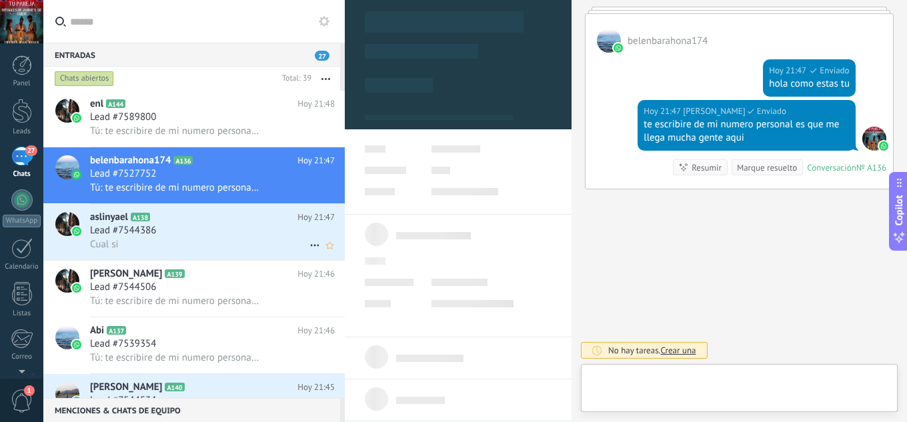
scroll to position [20, 0]
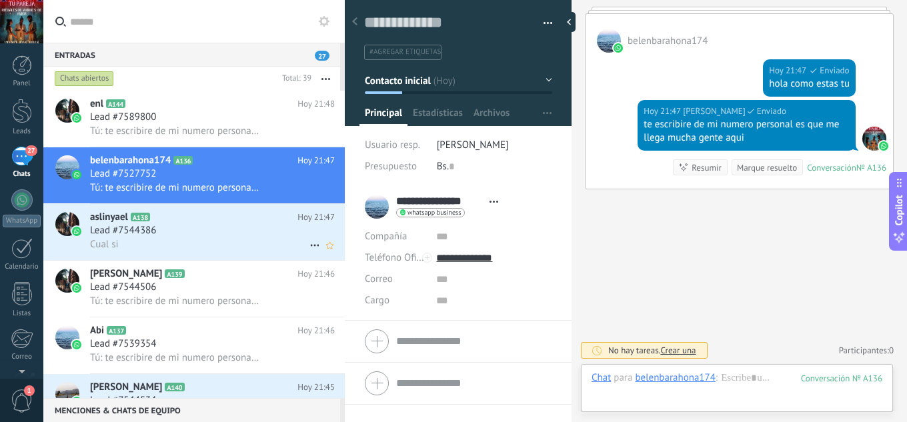
click at [224, 229] on div "Lead #7544386" at bounding box center [212, 230] width 245 height 13
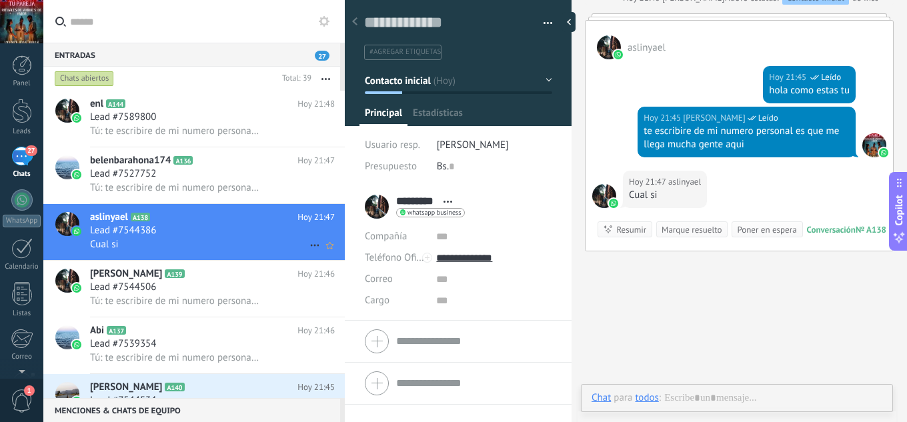
scroll to position [20, 0]
click at [228, 297] on span "Tú: te escribire de mi numero personal es que me llega mucha gente aqui" at bounding box center [175, 301] width 171 height 13
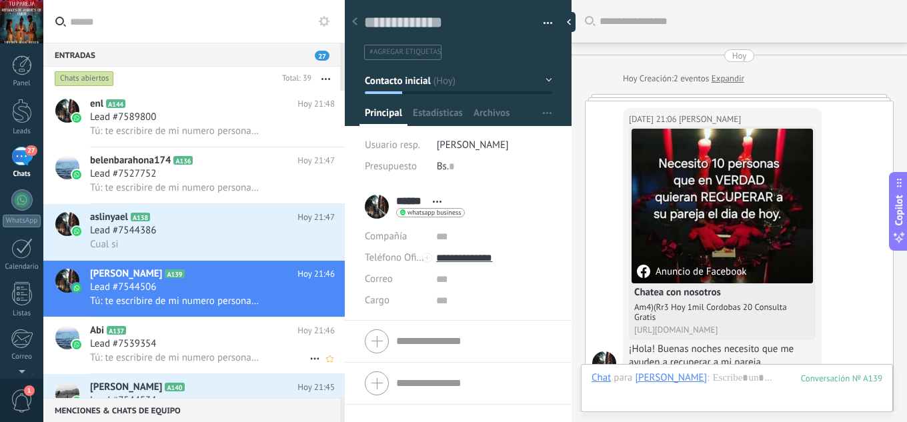
scroll to position [1129, 0]
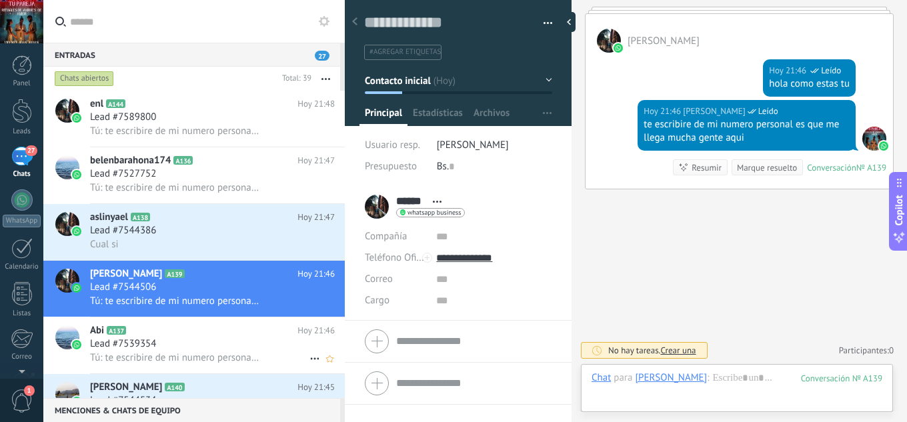
click at [225, 337] on div "Lead #7539354" at bounding box center [212, 343] width 245 height 13
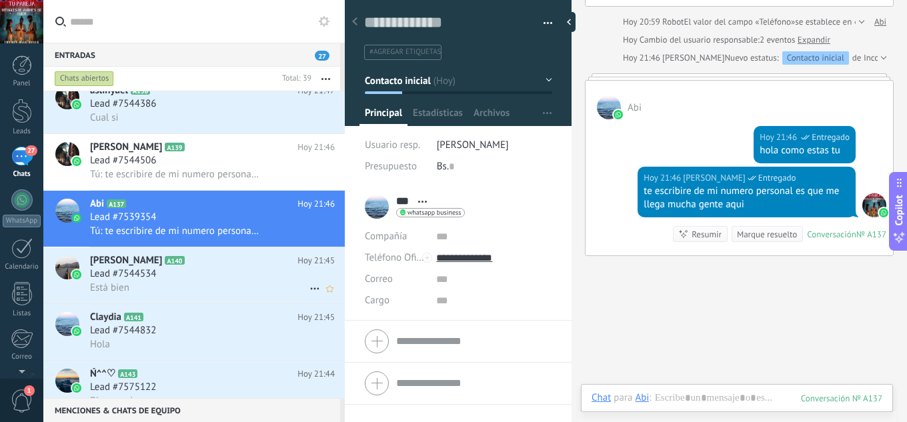
scroll to position [179, 0]
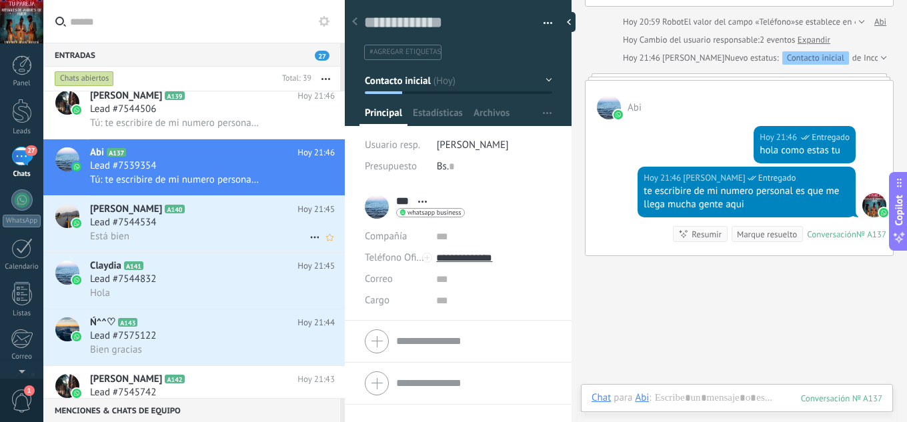
click at [246, 205] on h2 "Ismael Rodriguez A140" at bounding box center [193, 209] width 207 height 13
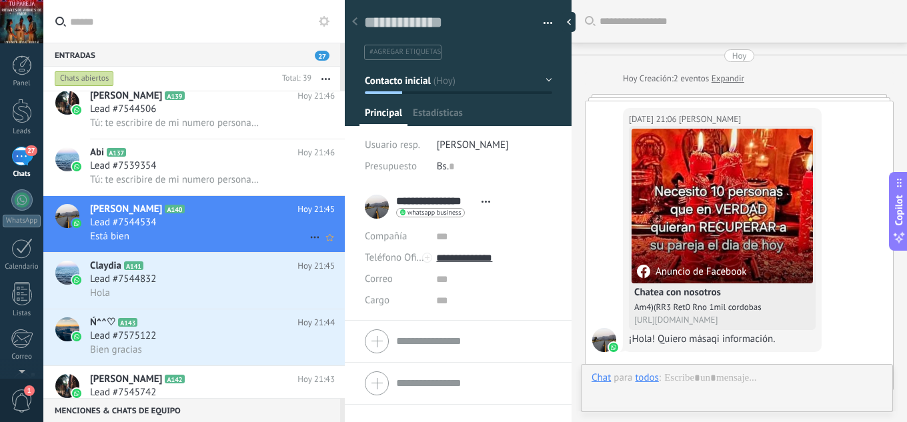
scroll to position [584, 0]
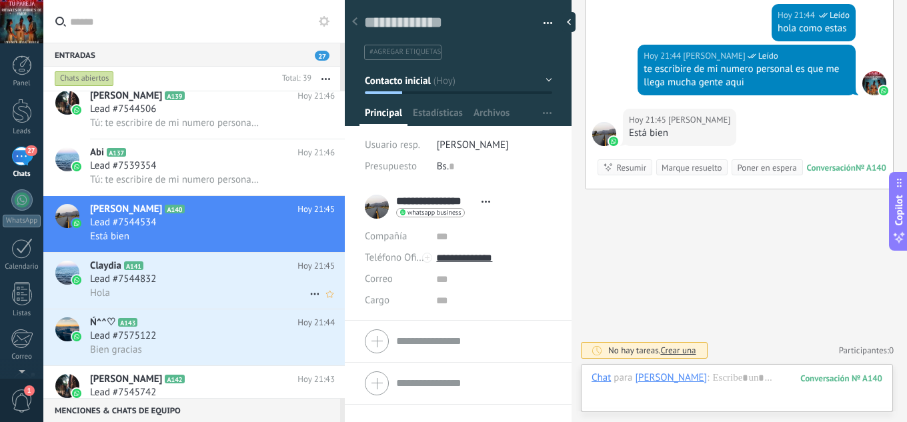
click at [253, 295] on div "Hola" at bounding box center [212, 293] width 245 height 14
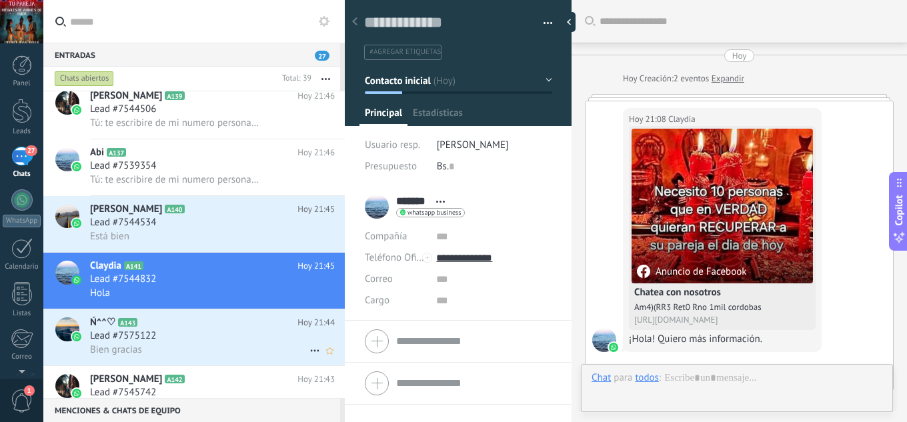
scroll to position [506, 0]
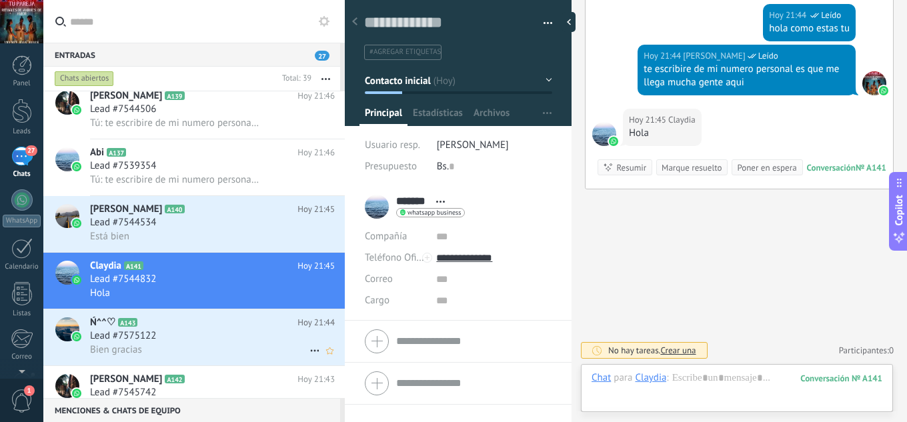
click at [227, 341] on div "Lead #7575122" at bounding box center [212, 335] width 245 height 13
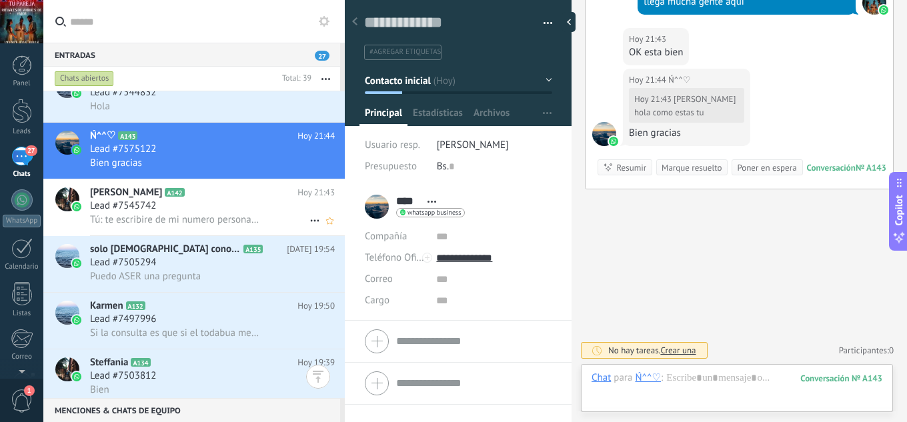
scroll to position [356, 0]
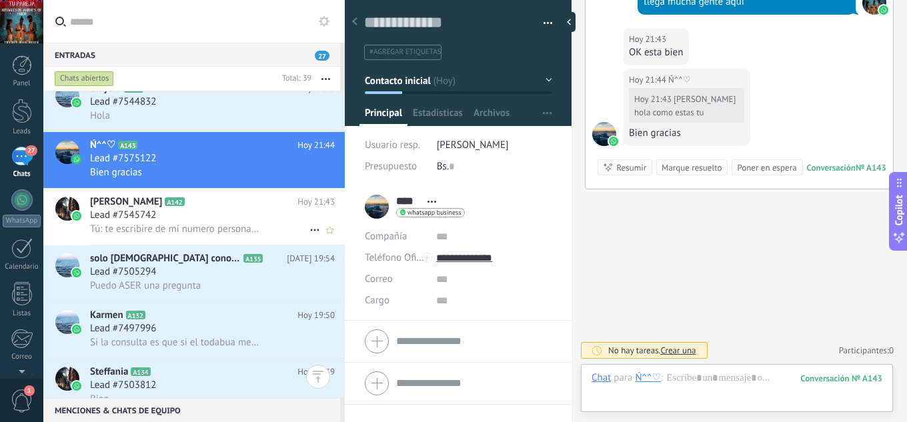
click at [223, 227] on span "Tú: te escribire de mi numero personal es que me llega mucha gente aqui" at bounding box center [175, 229] width 171 height 13
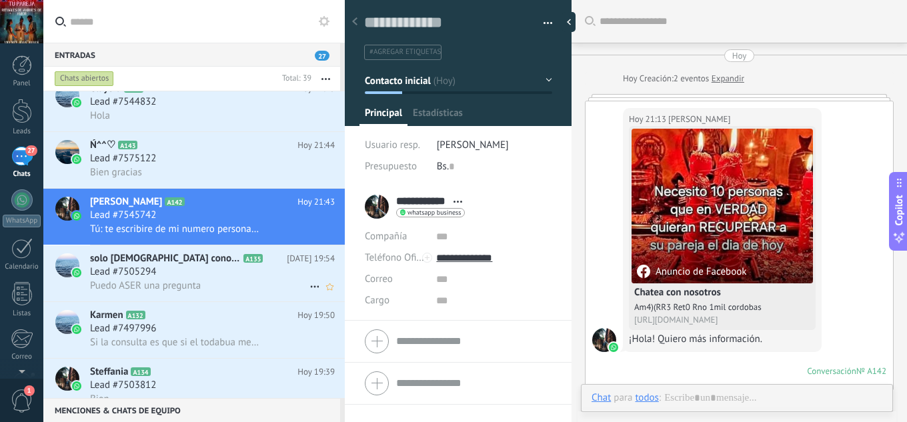
scroll to position [384, 0]
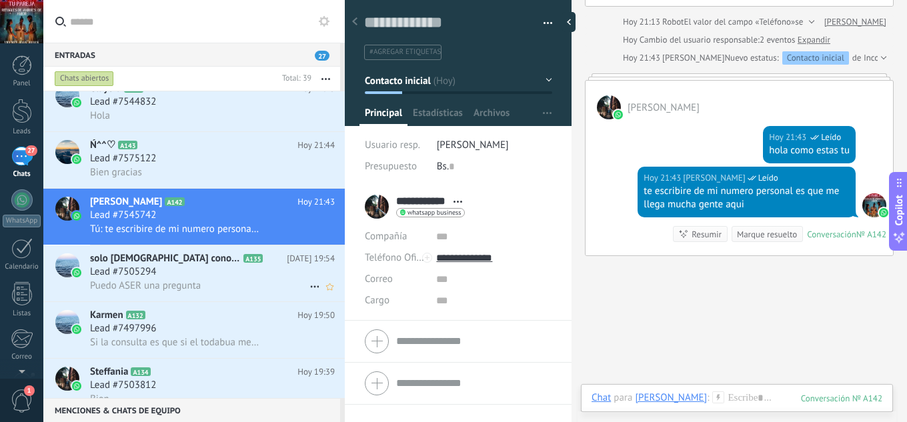
click at [233, 280] on div "Puedo ASER una pregunta" at bounding box center [212, 286] width 245 height 14
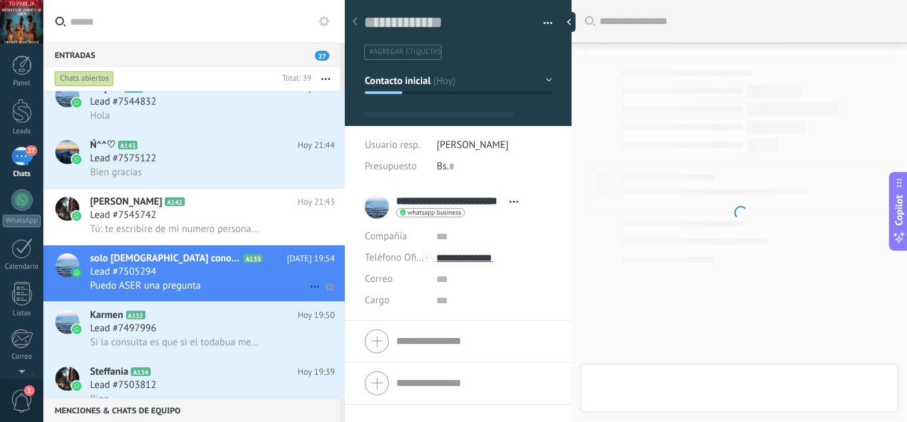
scroll to position [20, 0]
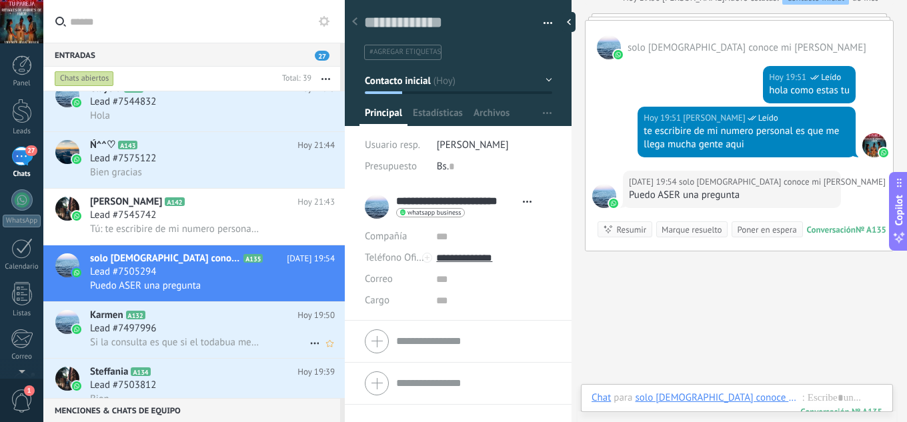
click at [237, 327] on div "Lead #7497996" at bounding box center [212, 328] width 245 height 13
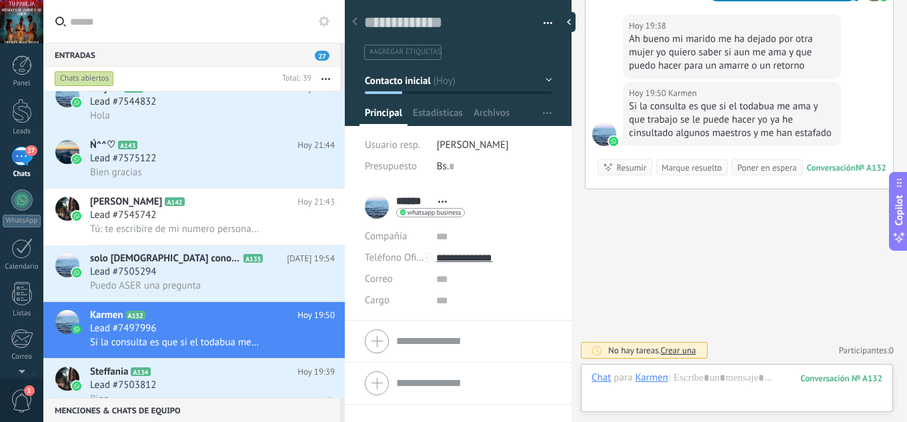
click at [205, 375] on h2 "Steffania A134" at bounding box center [193, 371] width 207 height 13
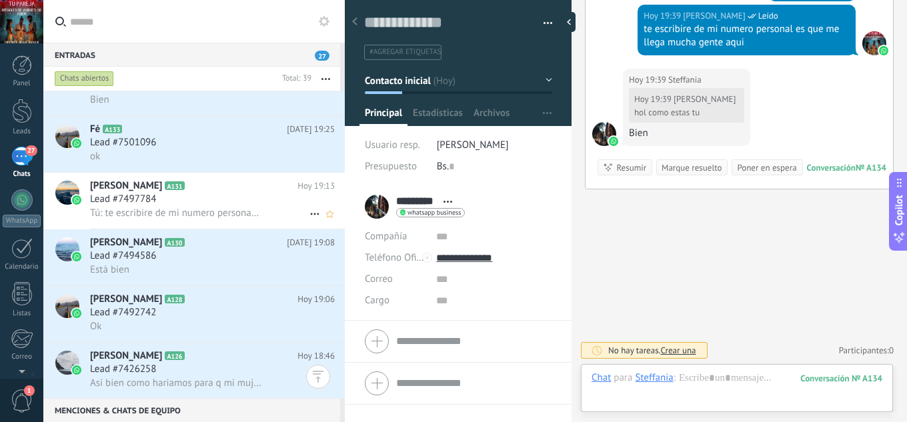
click at [221, 195] on div "Lead #7497784" at bounding box center [212, 199] width 245 height 13
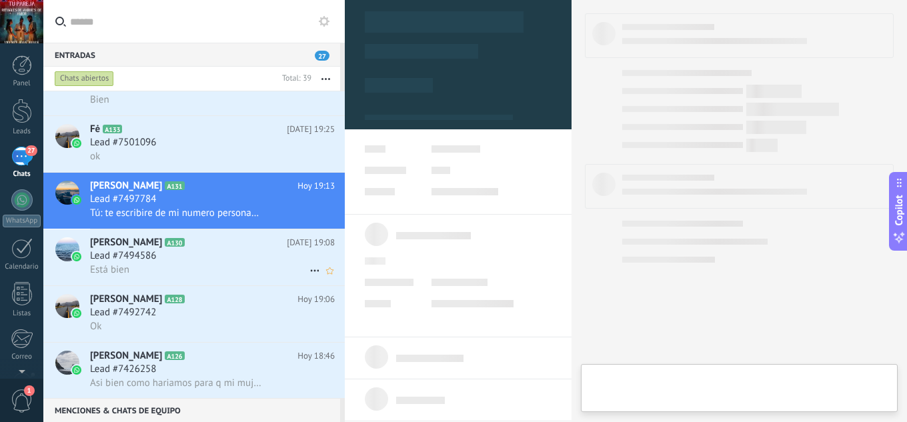
click at [222, 251] on div "Lead #7494586" at bounding box center [212, 255] width 245 height 13
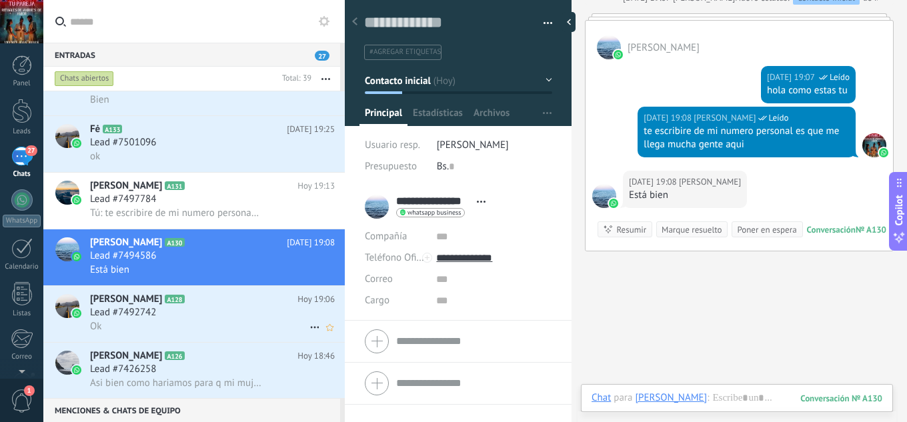
click at [224, 317] on div "Lead #7492742" at bounding box center [212, 312] width 245 height 13
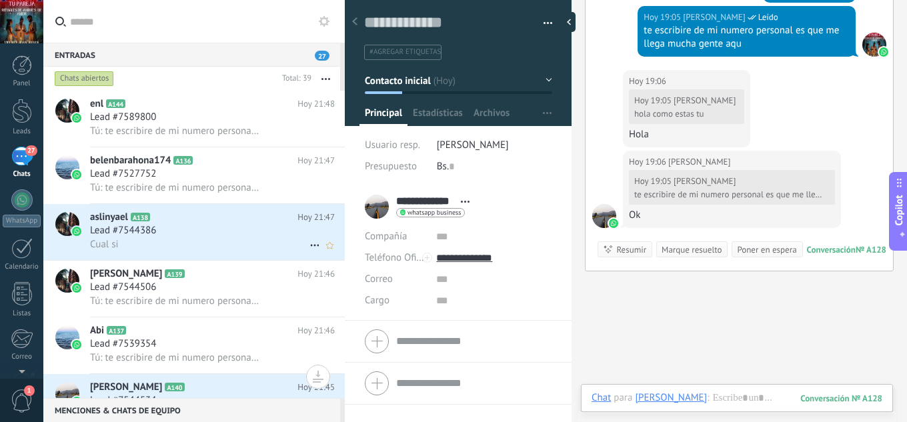
click at [216, 231] on div "Lead #7544386" at bounding box center [212, 230] width 245 height 13
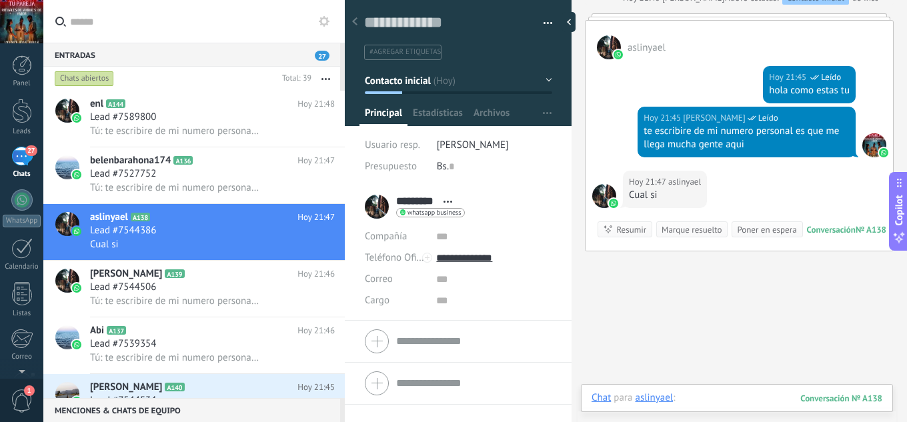
click at [694, 399] on div at bounding box center [737, 411] width 291 height 40
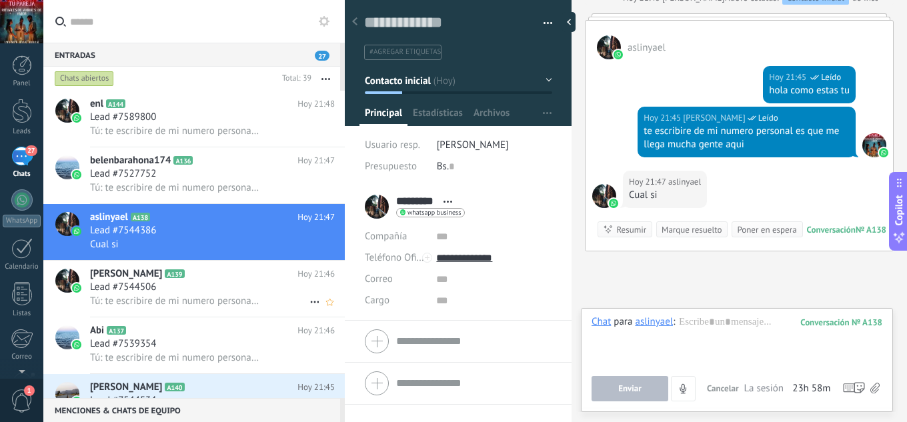
click at [248, 278] on h2 "Martin A139" at bounding box center [193, 273] width 207 height 13
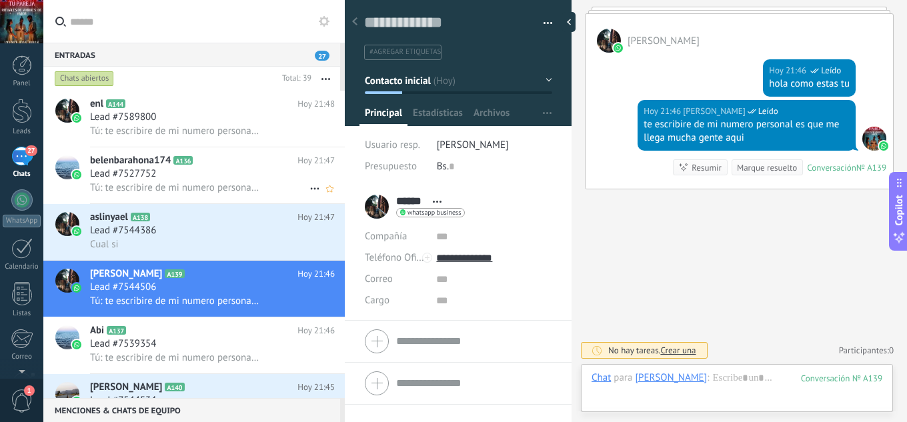
click at [223, 159] on h2 "belenbarahona174 A136" at bounding box center [193, 160] width 207 height 13
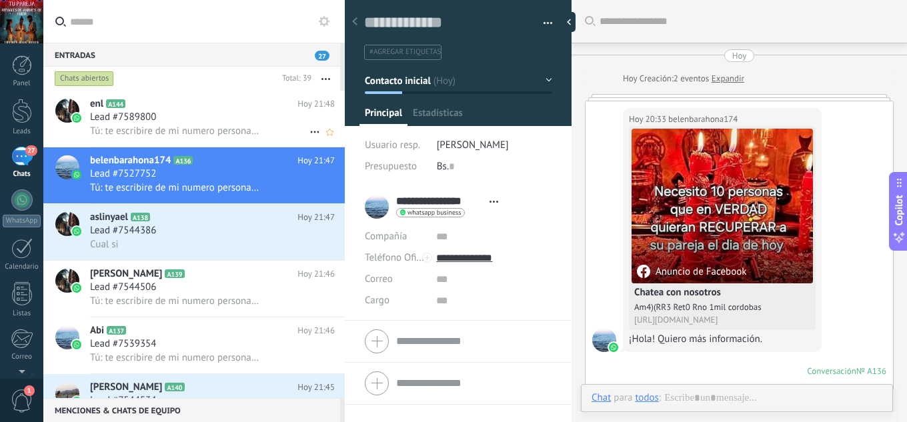
click at [228, 118] on div "Lead #7589800" at bounding box center [212, 117] width 245 height 13
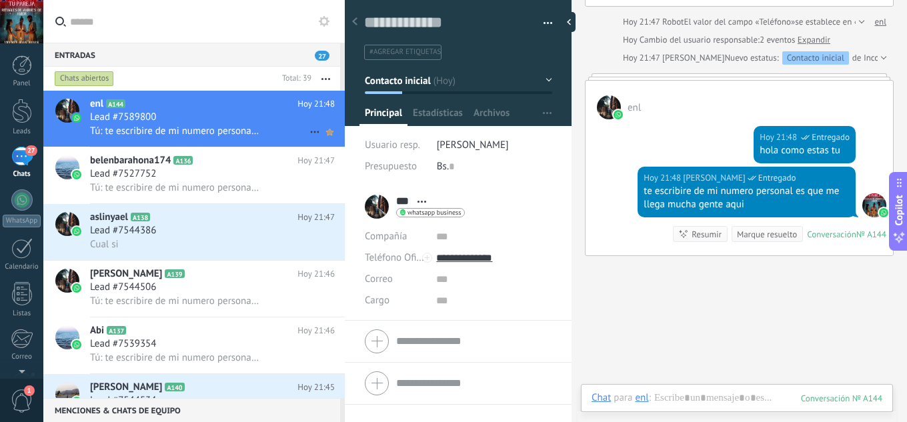
click at [331, 131] on icon at bounding box center [330, 132] width 14 height 16
click at [329, 189] on icon at bounding box center [330, 189] width 14 height 16
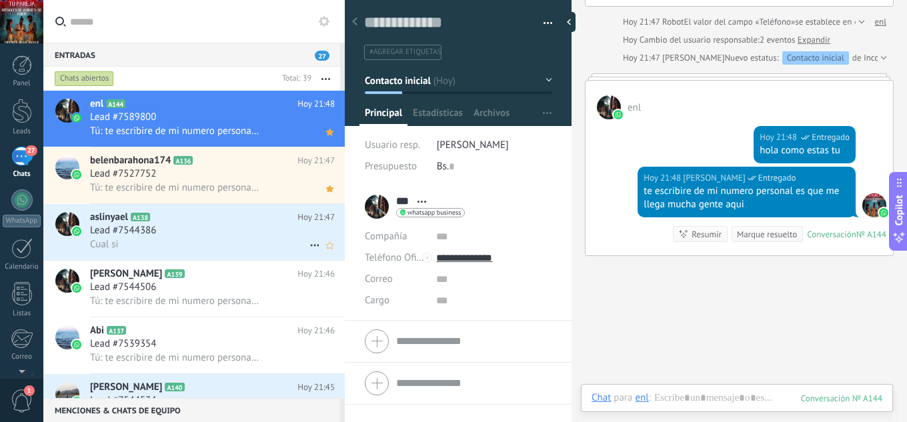
click at [327, 255] on div "aslinyael A138 Hoy 21:47 Lead #7544386 Cual si" at bounding box center [217, 232] width 255 height 56
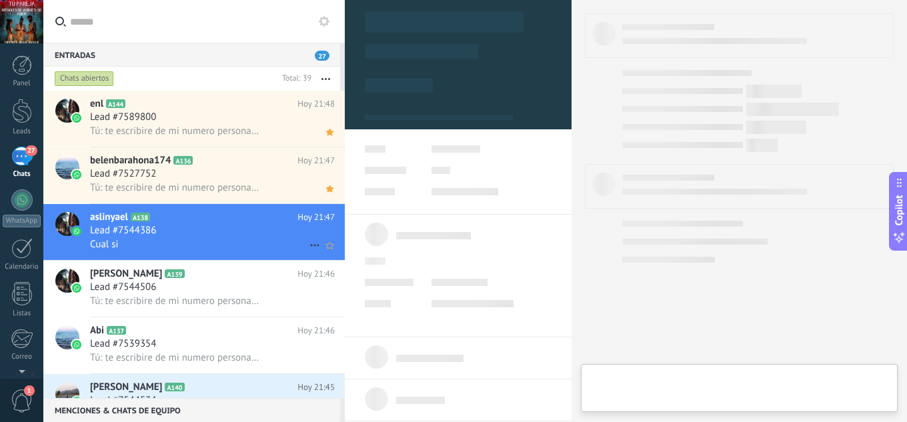
type textarea "**********"
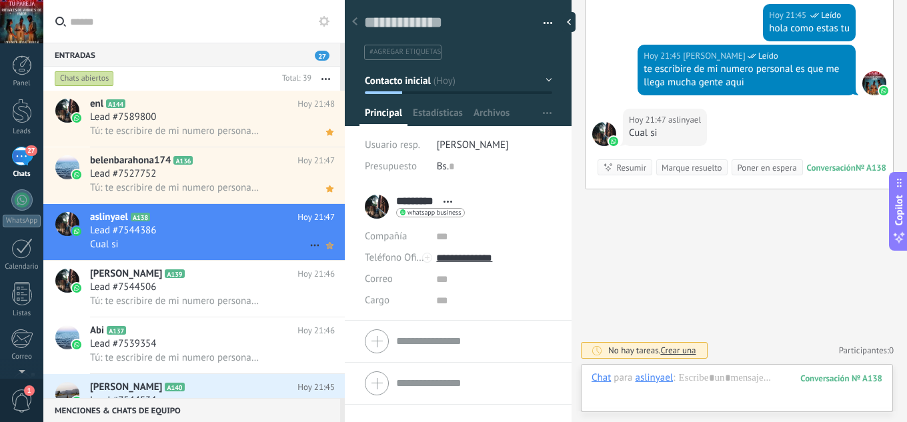
click at [327, 249] on icon at bounding box center [330, 245] width 14 height 16
click at [326, 304] on use at bounding box center [329, 302] width 7 height 7
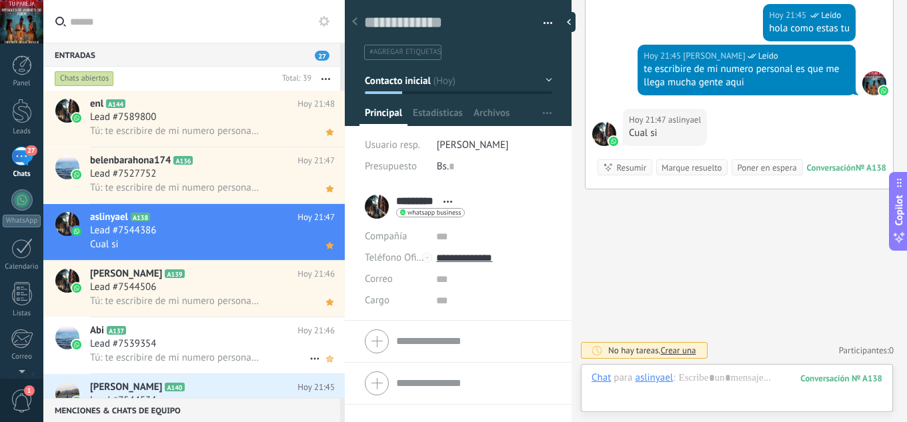
click at [323, 359] on icon at bounding box center [330, 359] width 14 height 16
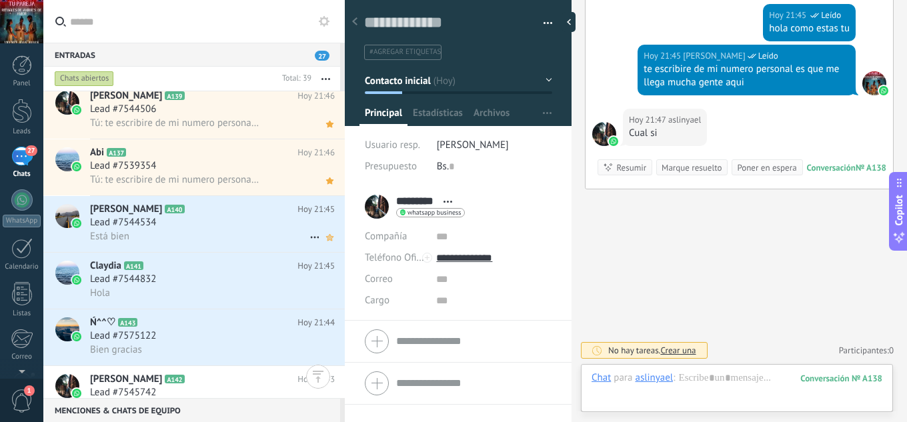
click at [325, 243] on icon at bounding box center [330, 237] width 14 height 16
click at [326, 295] on use at bounding box center [329, 294] width 7 height 7
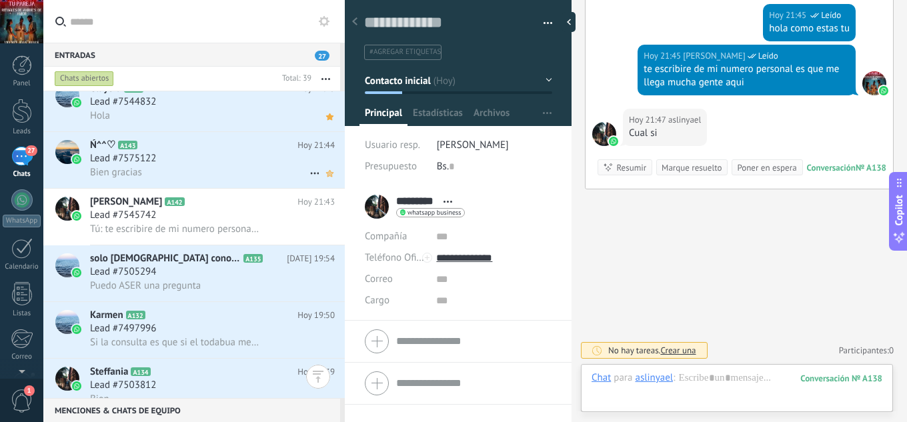
click at [327, 172] on use at bounding box center [329, 173] width 7 height 7
click at [325, 226] on icon at bounding box center [330, 230] width 14 height 16
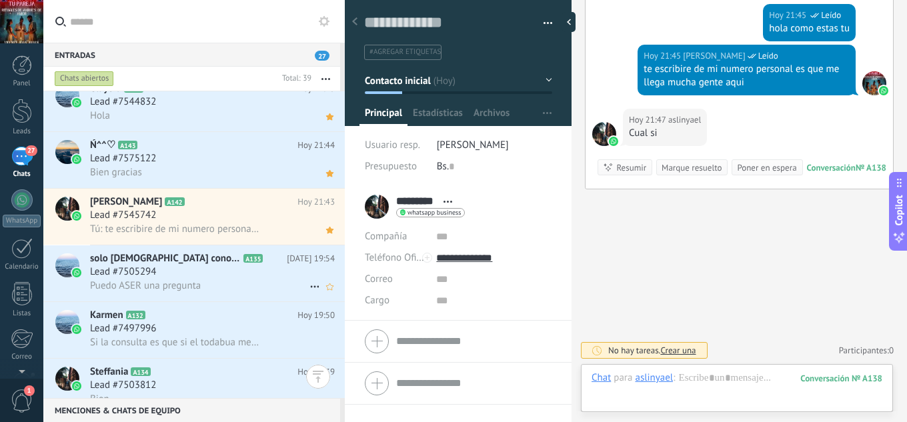
drag, startPoint x: 325, startPoint y: 285, endPoint x: 328, endPoint y: 296, distance: 11.0
click at [326, 286] on use at bounding box center [329, 286] width 7 height 7
drag, startPoint x: 323, startPoint y: 344, endPoint x: 295, endPoint y: 279, distance: 70.5
click at [0, 0] on icon at bounding box center [0, 0] width 0 height 0
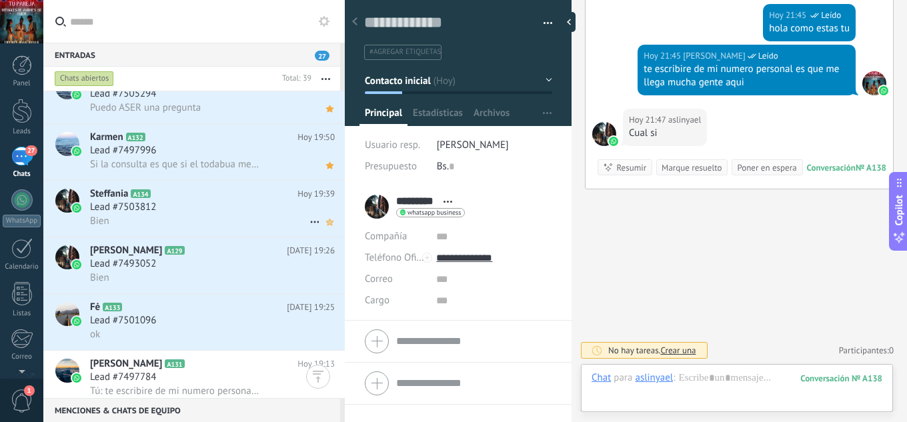
click at [328, 221] on use at bounding box center [329, 222] width 7 height 7
click at [327, 277] on icon at bounding box center [330, 279] width 14 height 16
click at [326, 335] on use at bounding box center [329, 335] width 7 height 7
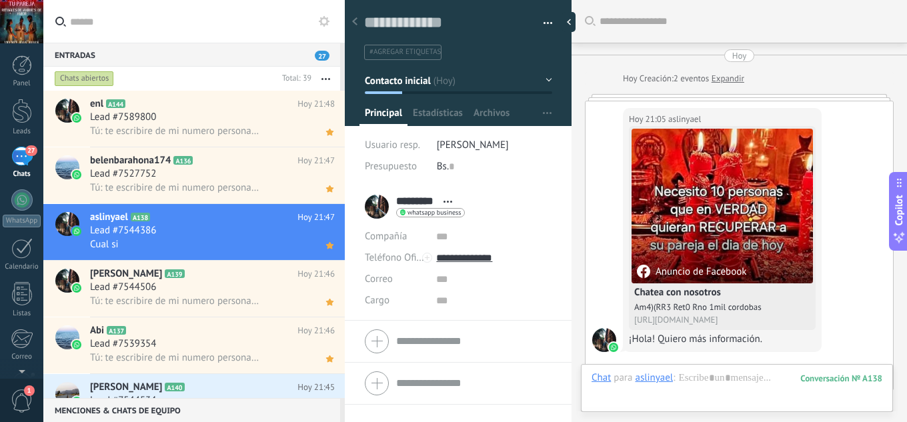
scroll to position [20, 0]
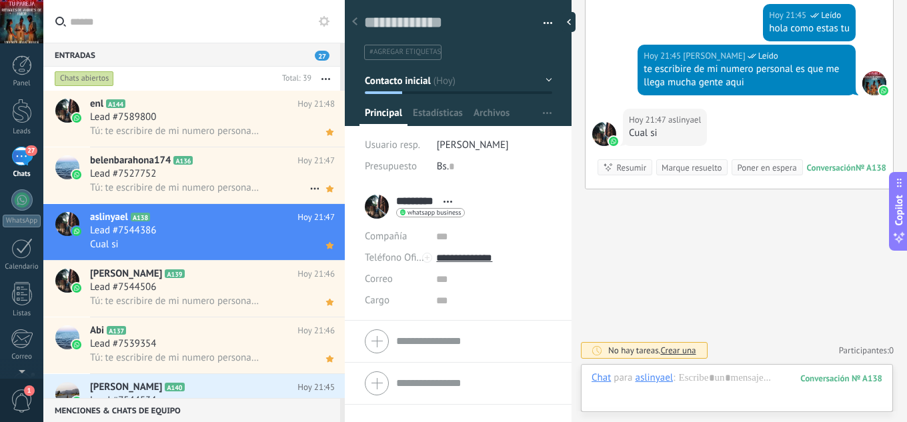
click at [231, 190] on span "Tú: te escribire de mi numero personal es que me llega mucha gente aqui" at bounding box center [175, 187] width 171 height 13
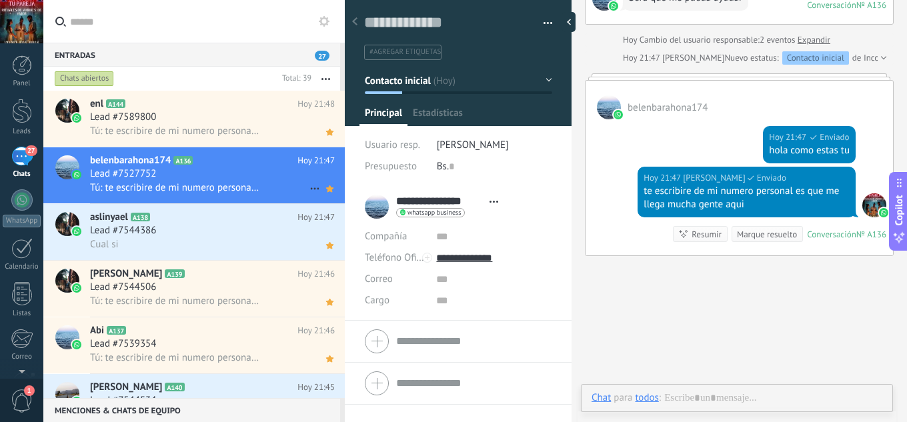
scroll to position [20, 0]
click at [243, 125] on span "Tú: te escribire de mi numero personal es que me llega mucha gente aqui" at bounding box center [175, 131] width 171 height 13
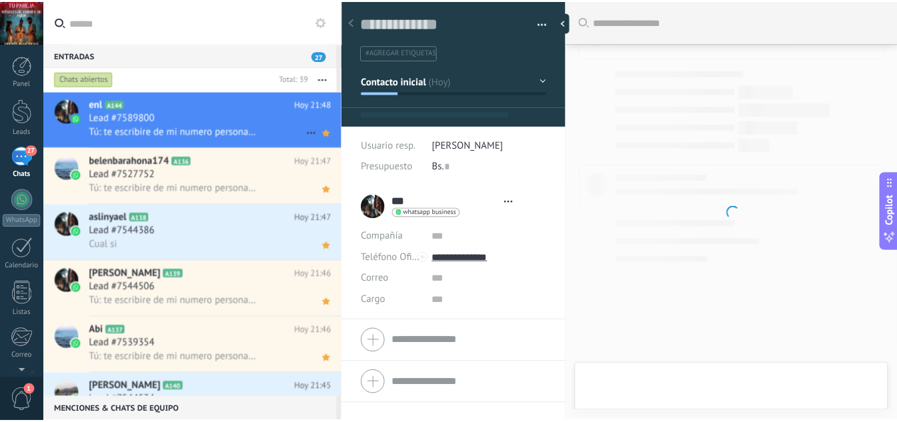
scroll to position [20, 0]
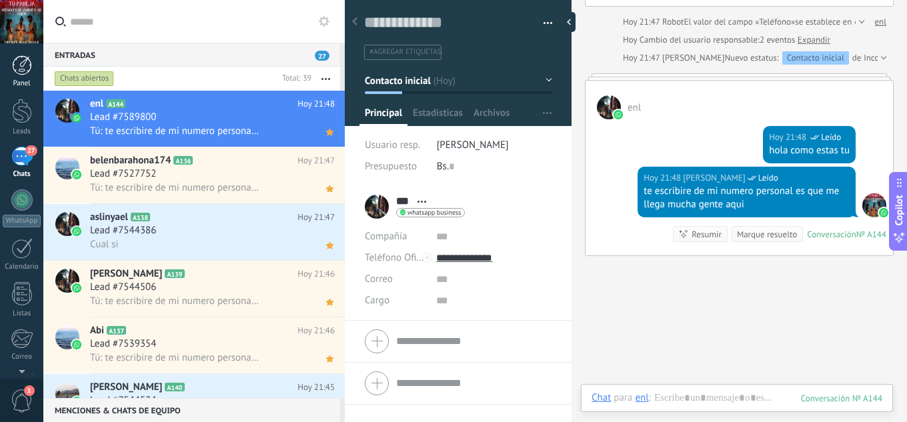
click at [27, 63] on div at bounding box center [22, 65] width 20 height 20
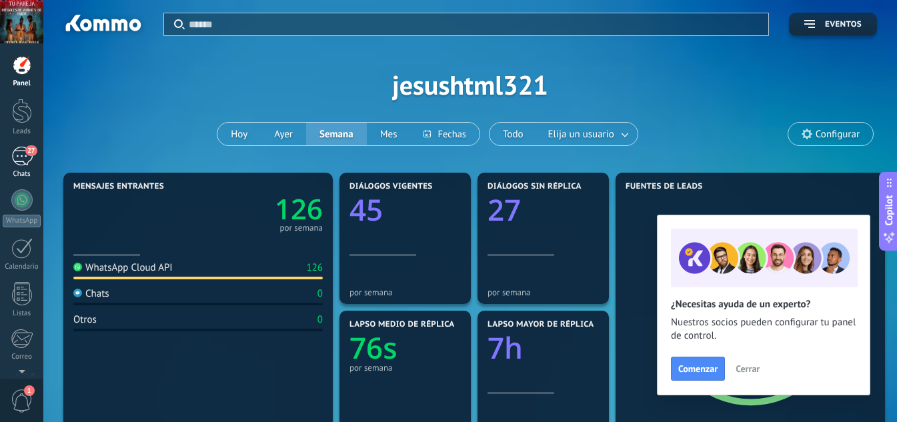
click at [19, 163] on div "27" at bounding box center [21, 156] width 21 height 19
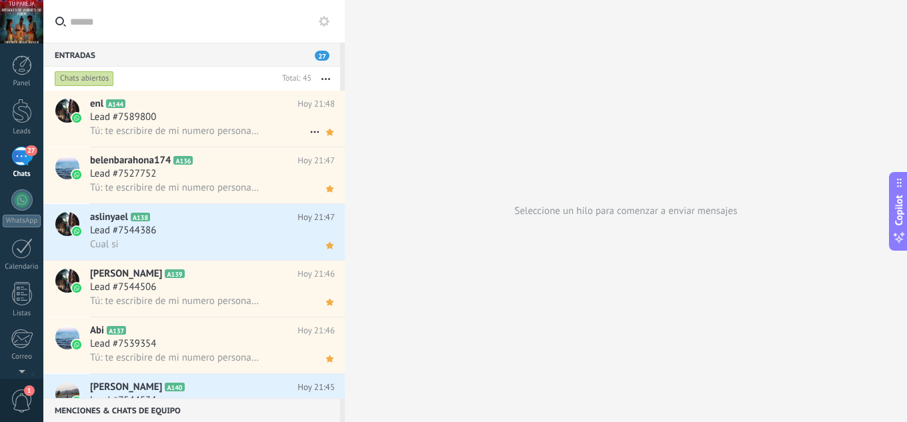
click at [225, 113] on div "Lead #7589800" at bounding box center [212, 117] width 245 height 13
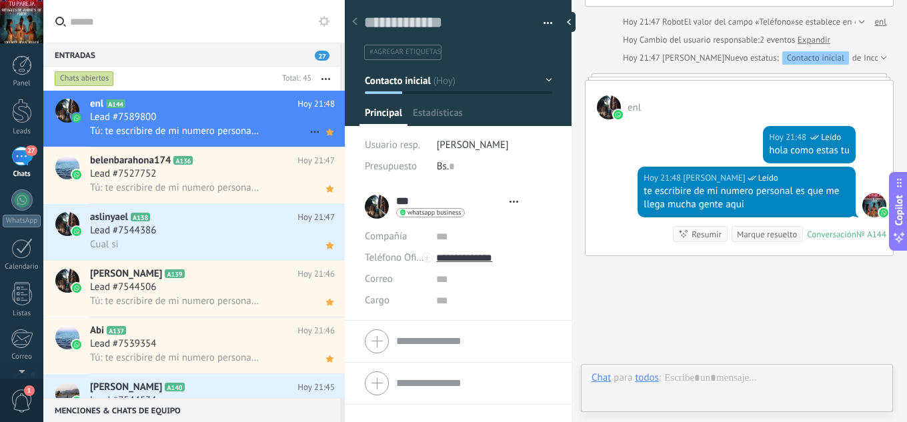
scroll to position [20, 0]
click at [201, 174] on div "Lead #7527752" at bounding box center [212, 173] width 245 height 13
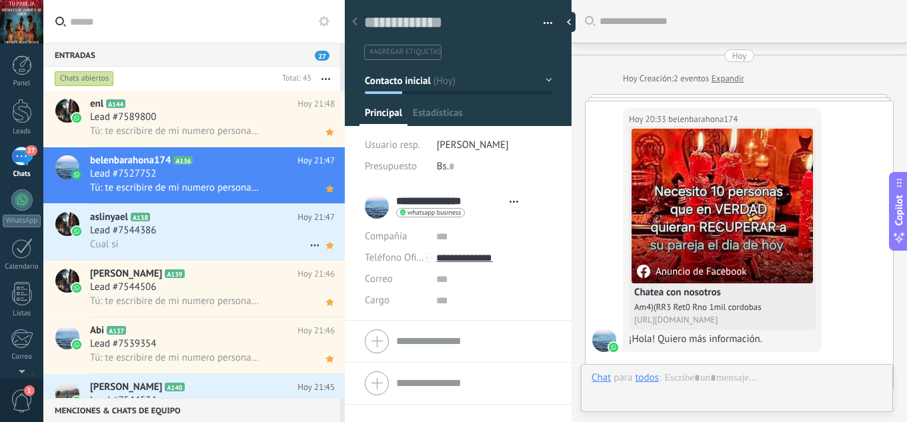
scroll to position [743, 0]
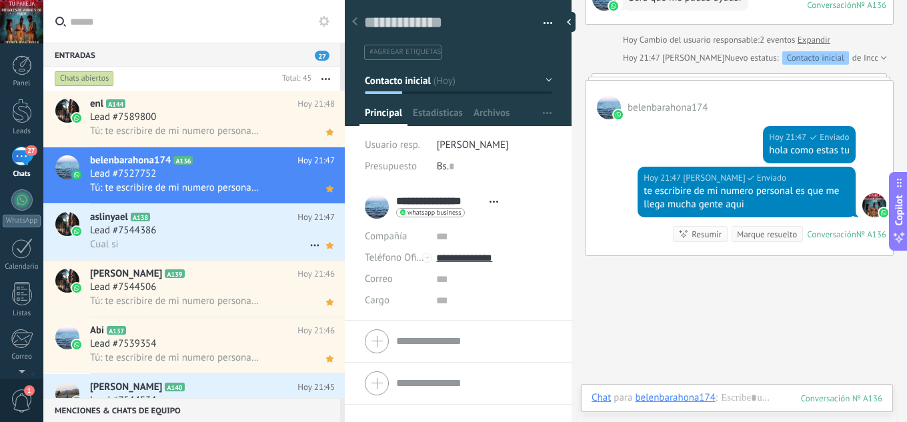
click at [209, 223] on h2 "aslinyael A138" at bounding box center [193, 217] width 207 height 13
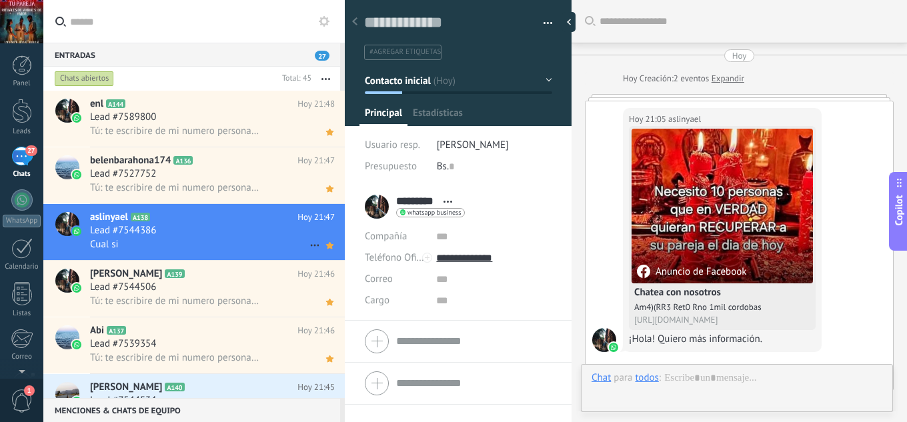
scroll to position [506, 0]
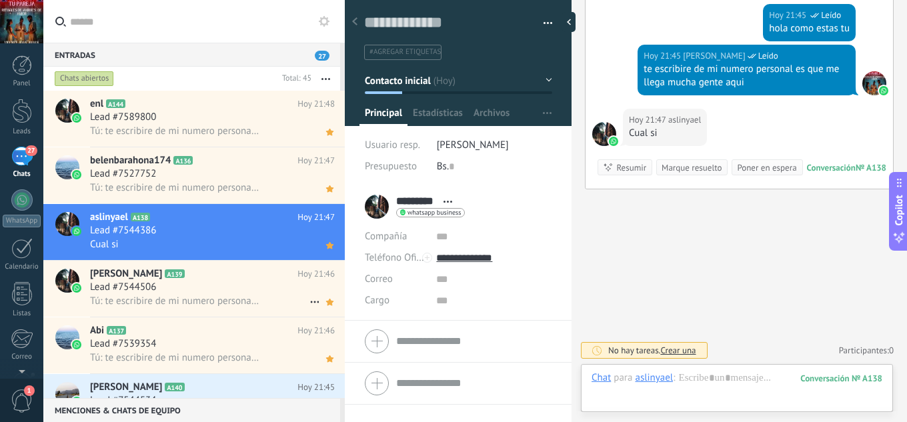
click at [220, 278] on h2 "Martin A139" at bounding box center [193, 273] width 207 height 13
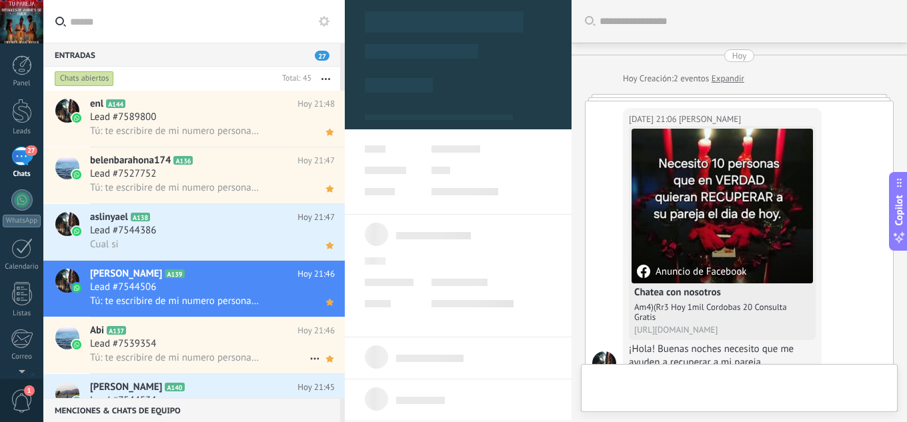
scroll to position [20, 0]
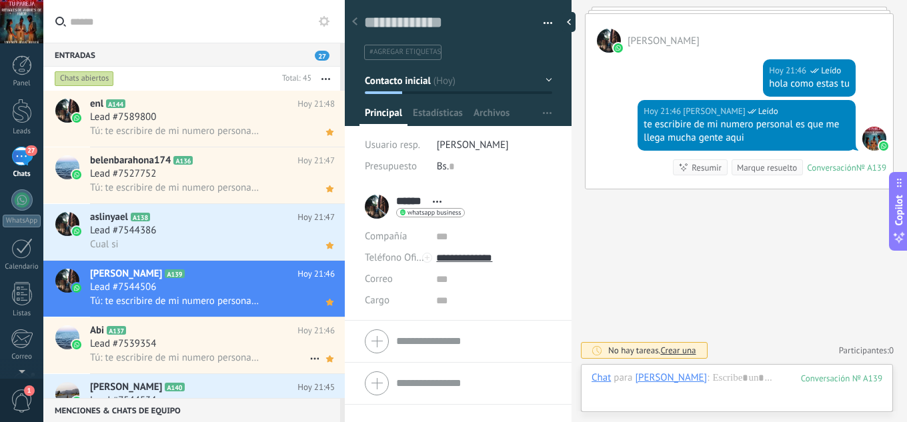
click at [223, 343] on div "Lead #7539354" at bounding box center [212, 343] width 245 height 13
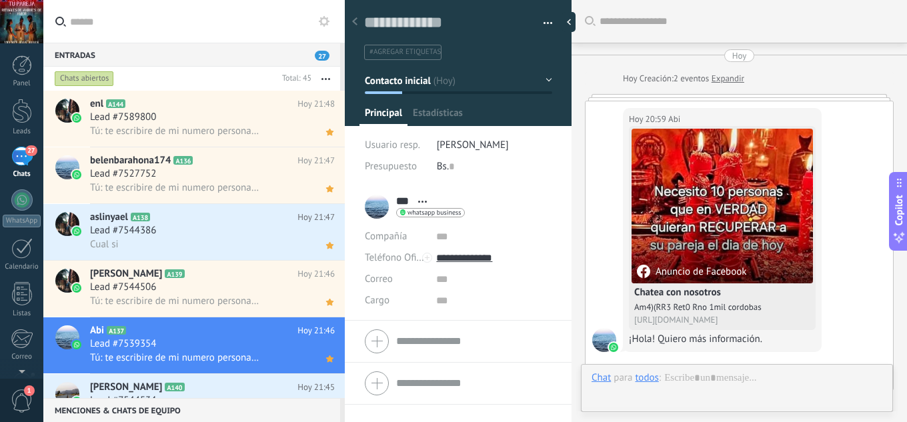
scroll to position [451, 0]
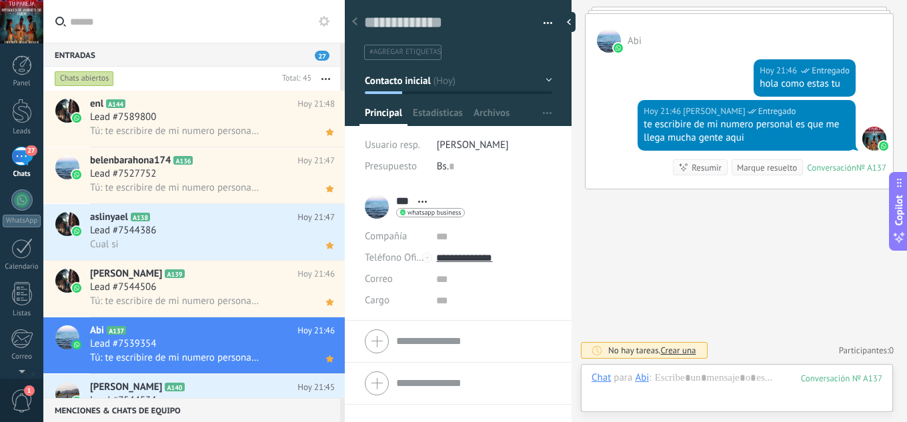
click at [226, 383] on h2 "Ismael Rodriguez A140" at bounding box center [193, 387] width 207 height 13
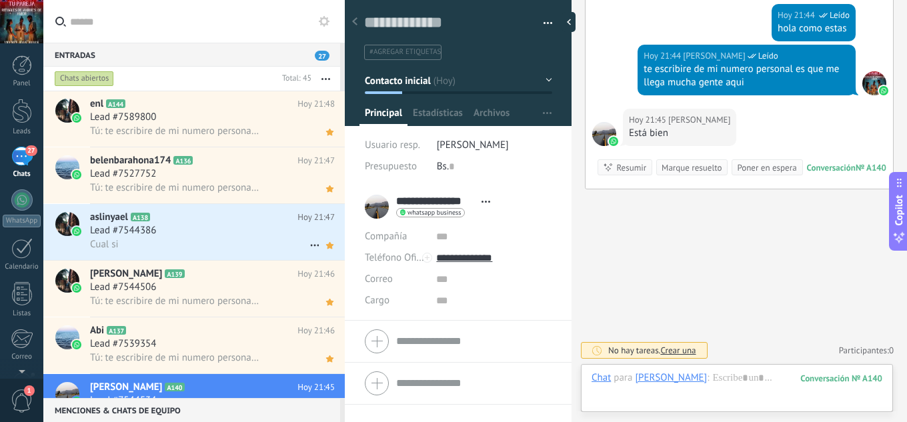
scroll to position [356, 0]
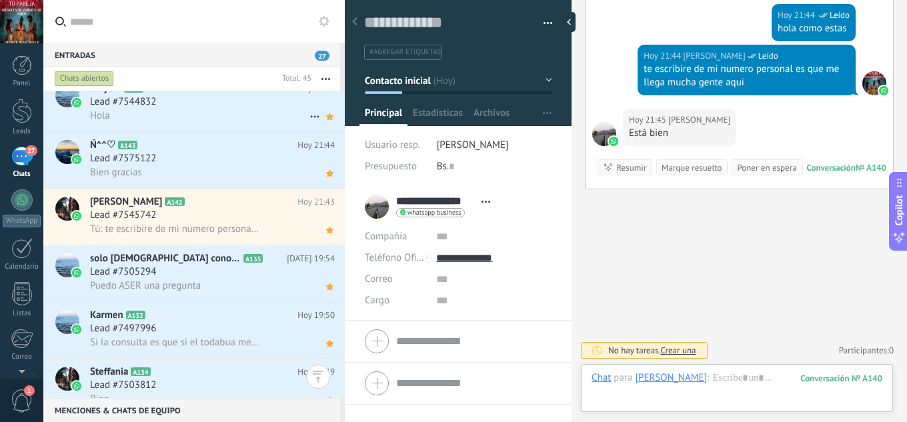
click at [214, 108] on div "Lead #7544832" at bounding box center [212, 101] width 245 height 13
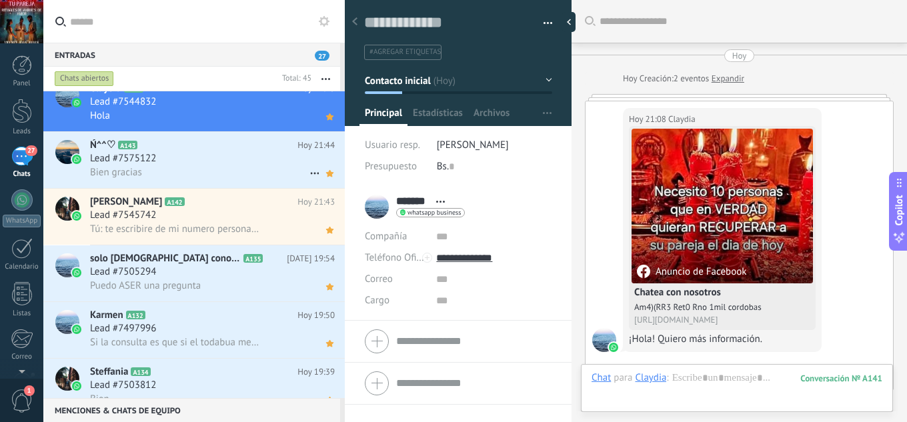
scroll to position [506, 0]
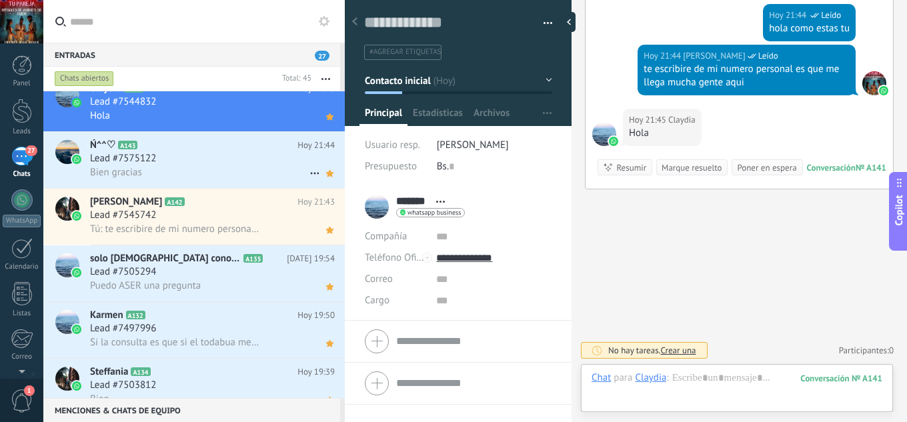
click at [221, 157] on div "Lead #7575122" at bounding box center [212, 158] width 245 height 13
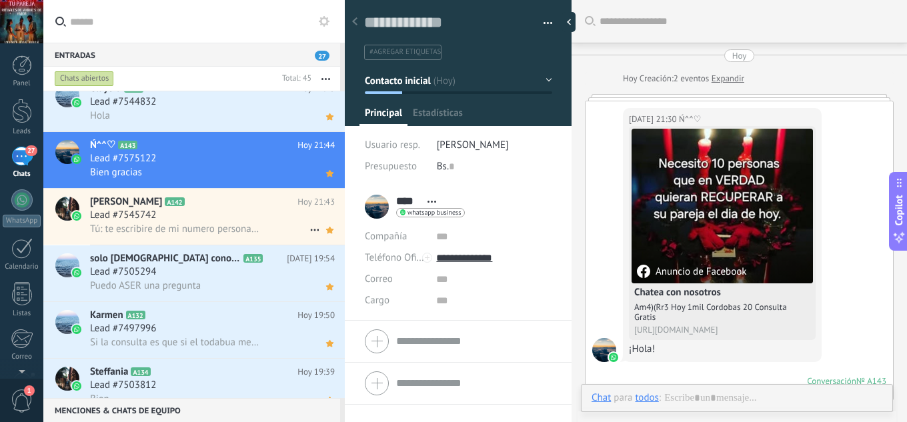
scroll to position [515, 0]
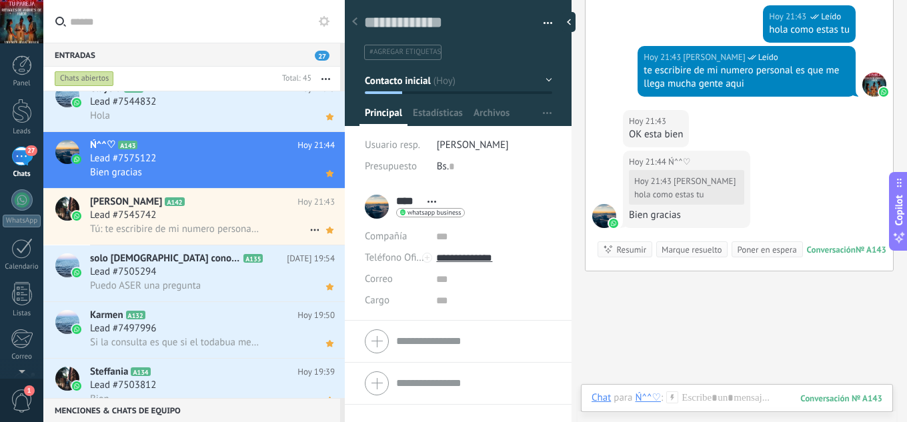
click at [209, 225] on span "Tú: te escribire de mi numero personal es que me llega mucha gente aqui" at bounding box center [175, 229] width 171 height 13
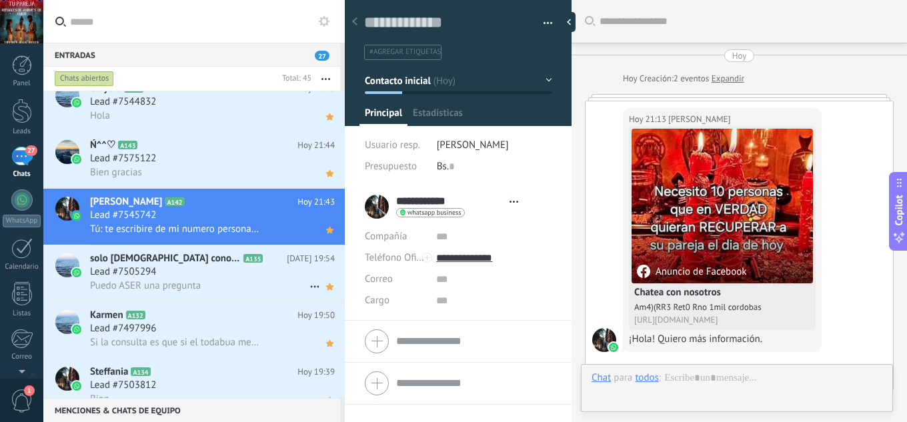
scroll to position [384, 0]
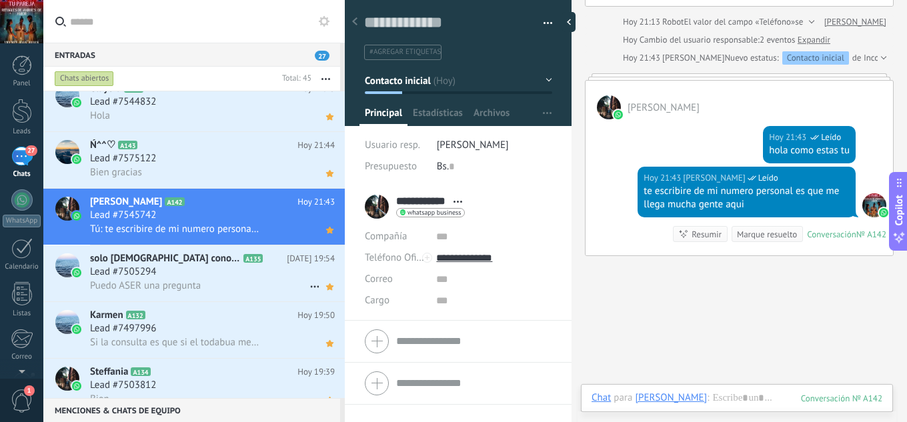
click at [210, 281] on div "Puedo ASER una pregunta" at bounding box center [212, 286] width 245 height 14
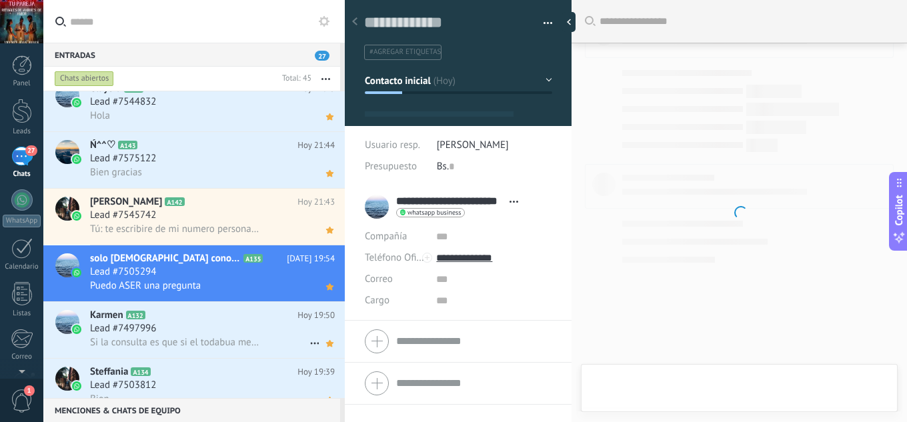
click at [209, 329] on div "Lead #7497996" at bounding box center [212, 328] width 245 height 13
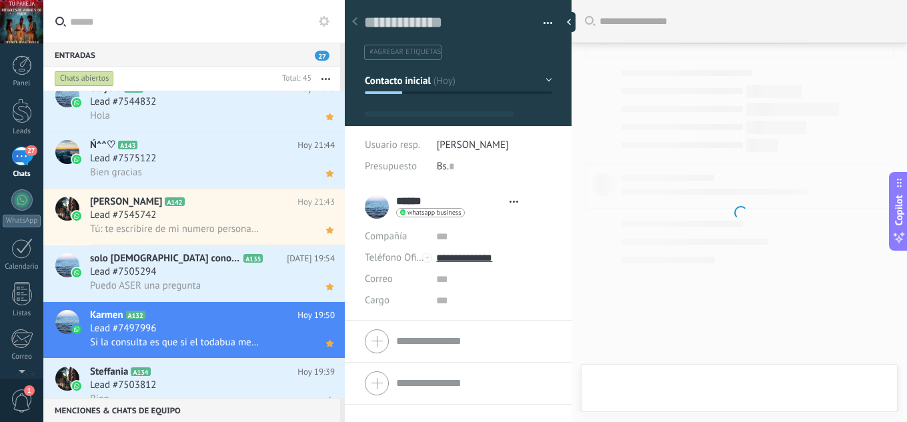
click at [216, 381] on div "Lead #7503812" at bounding box center [212, 385] width 245 height 13
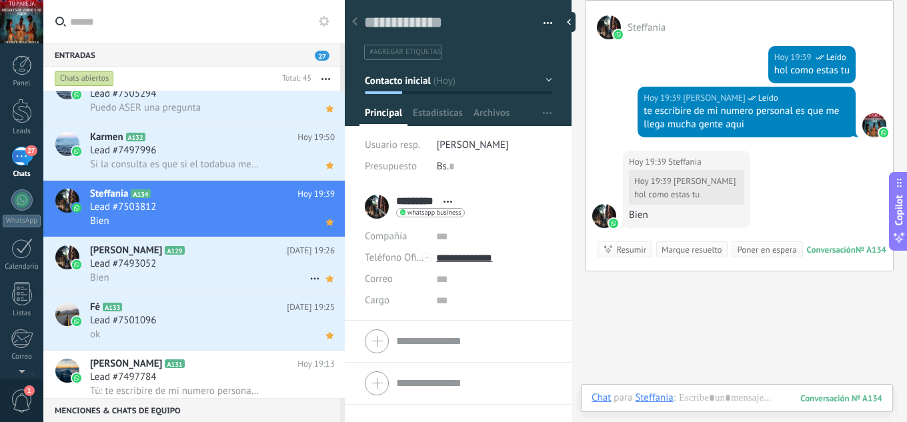
click at [225, 260] on div "Lead #7493052" at bounding box center [212, 263] width 245 height 13
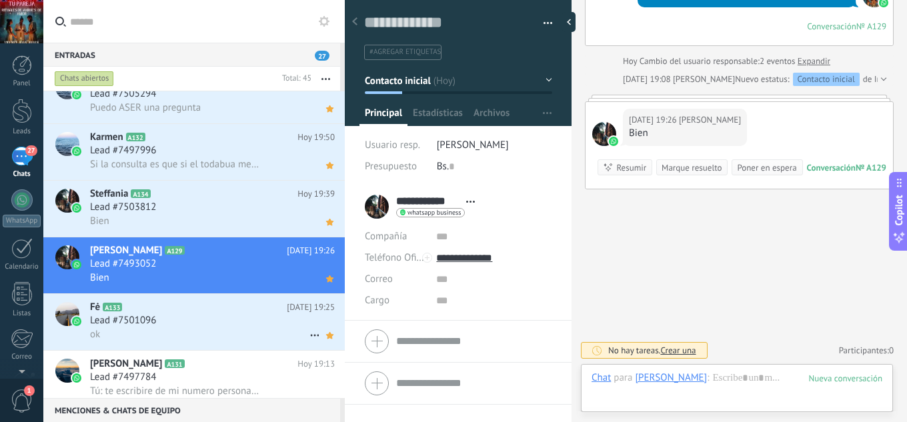
click at [205, 323] on div "Lead #7501096" at bounding box center [212, 320] width 245 height 13
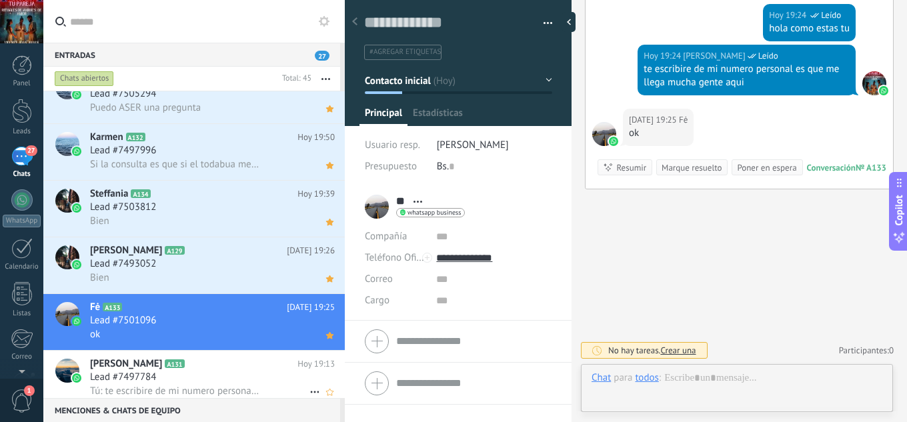
click at [205, 364] on h2 "Kevin A131" at bounding box center [193, 363] width 207 height 13
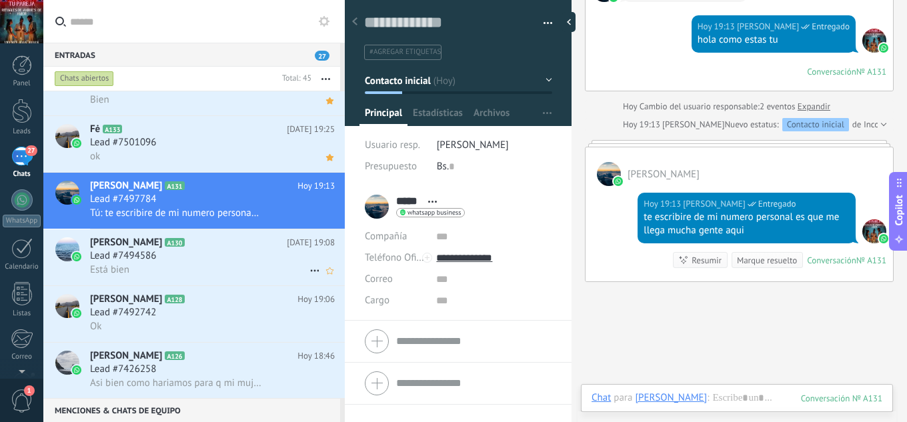
click at [209, 263] on div "Está bien" at bounding box center [212, 270] width 245 height 14
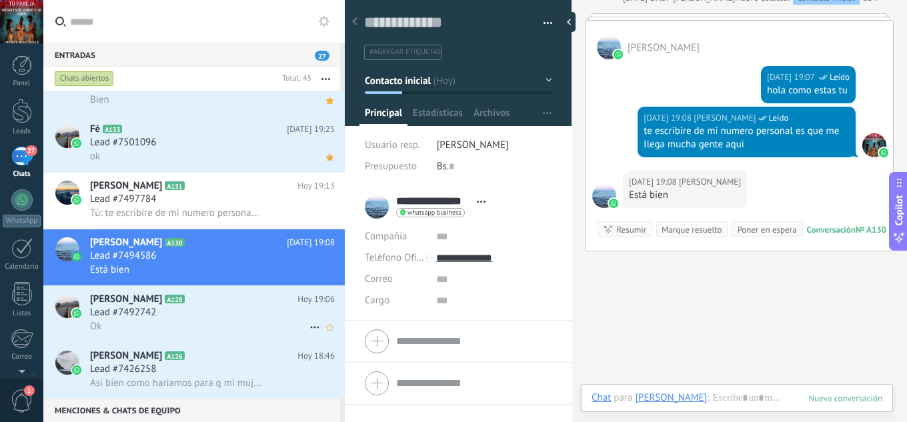
click at [206, 305] on h2 "Ojitos Bellos A128" at bounding box center [193, 299] width 207 height 13
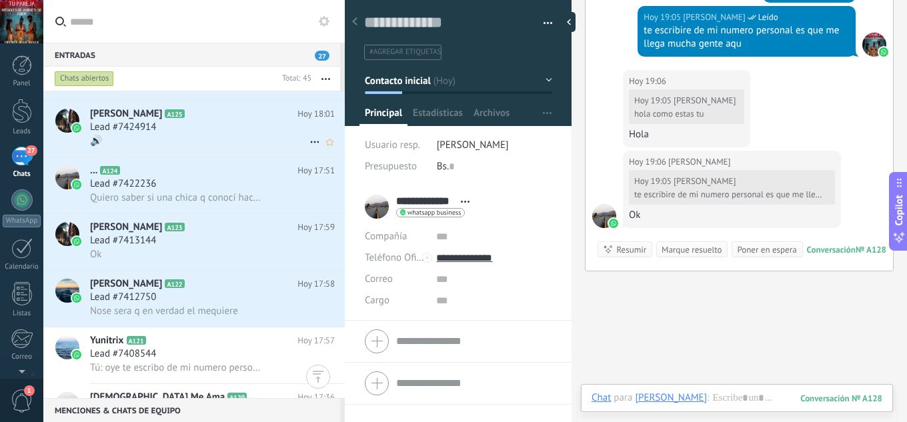
click at [221, 129] on div "Lead #7424914" at bounding box center [212, 127] width 245 height 13
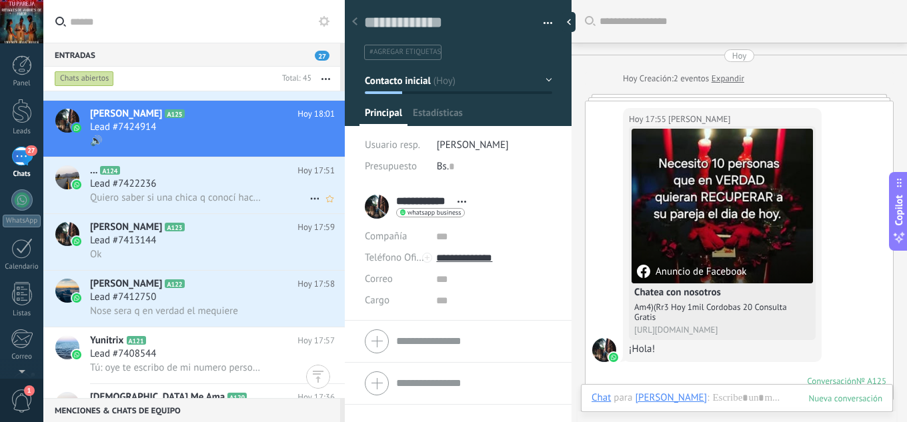
click at [227, 195] on span "Quiero saber si una chica q conocí hace poco si ella será mía en el futuro cerc…" at bounding box center [175, 197] width 171 height 13
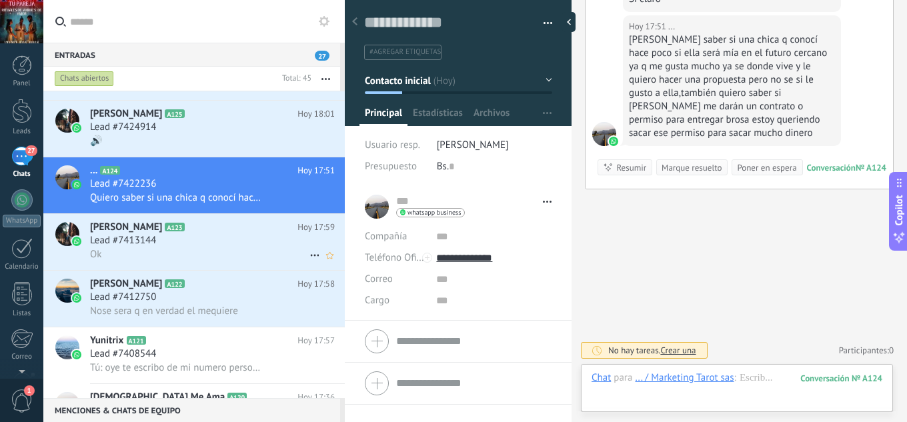
click at [223, 249] on div "Ok" at bounding box center [212, 254] width 245 height 14
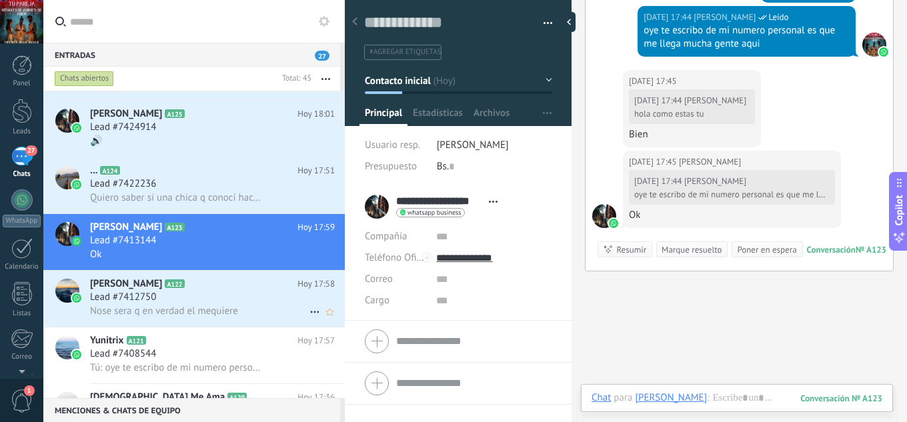
click at [221, 283] on h2 "Yahoskita Ruiz A122" at bounding box center [193, 283] width 207 height 13
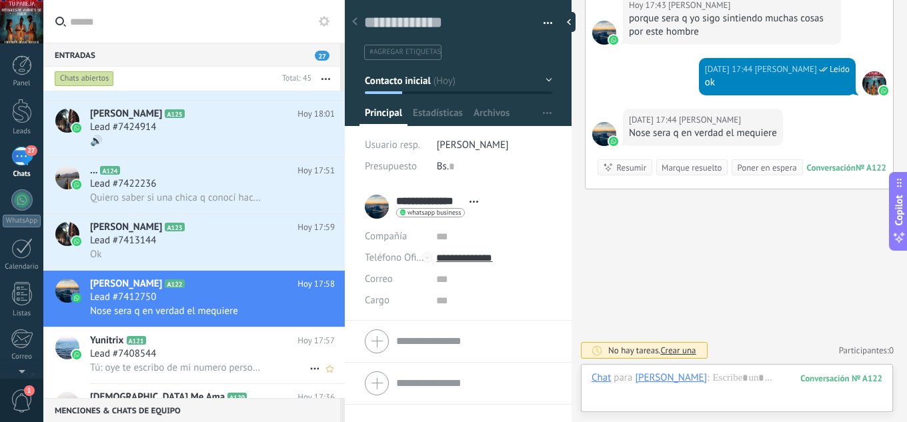
click at [221, 348] on div "Yunitrix A121 [DATE] 17:57 Lead #7408544 Tú: oye te escribo de mi numero person…" at bounding box center [217, 355] width 255 height 56
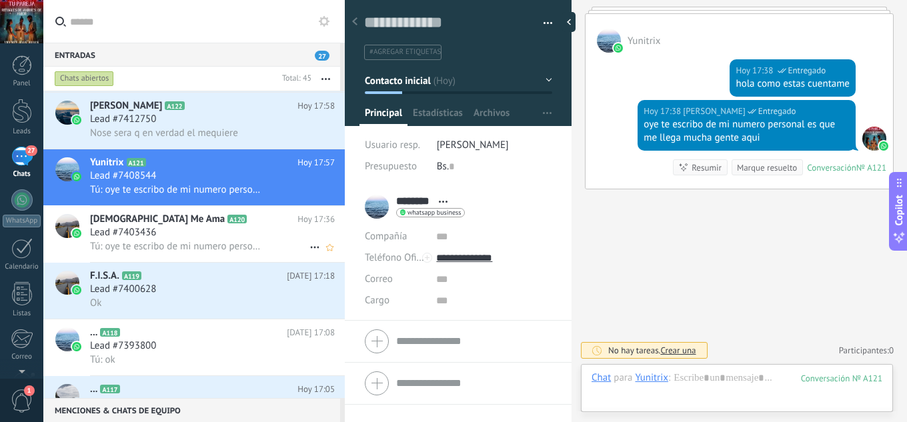
click at [249, 215] on h2 "Dios Me Ama A120" at bounding box center [193, 219] width 207 height 13
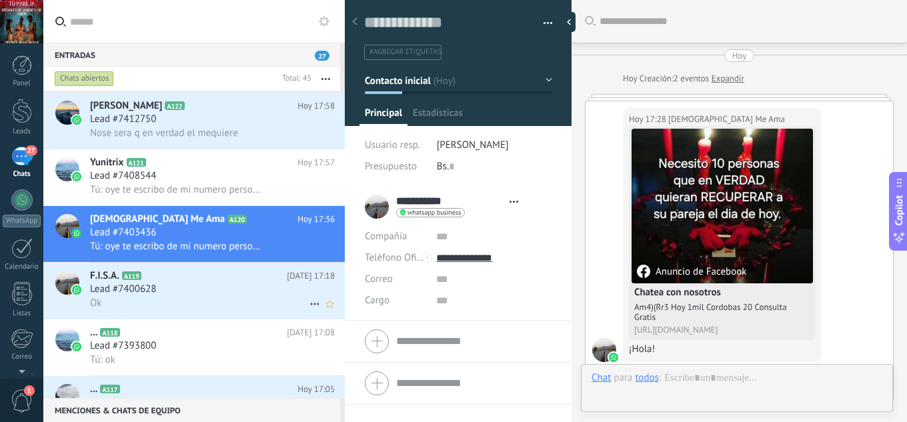
click at [231, 279] on h2 "F.I.S.A. A119" at bounding box center [188, 275] width 197 height 13
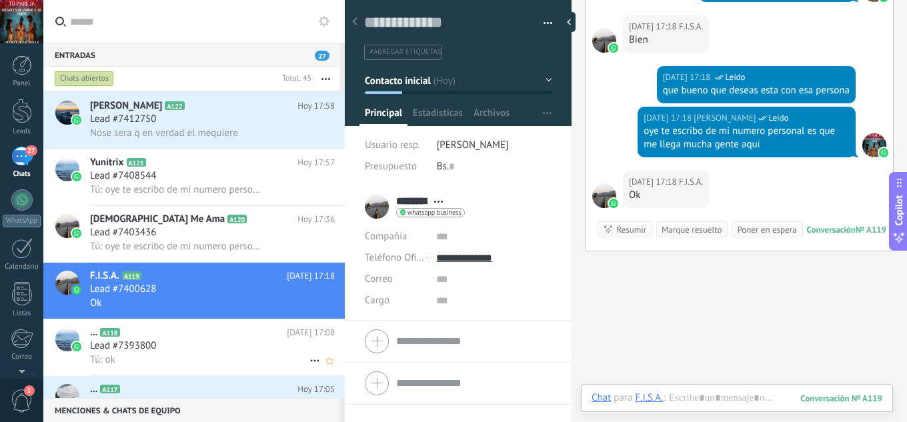
drag, startPoint x: 217, startPoint y: 353, endPoint x: 218, endPoint y: 361, distance: 8.0
click at [218, 351] on div "... A118 [DATE] 17:08 Lead #7393800 Tú: ok" at bounding box center [217, 347] width 255 height 56
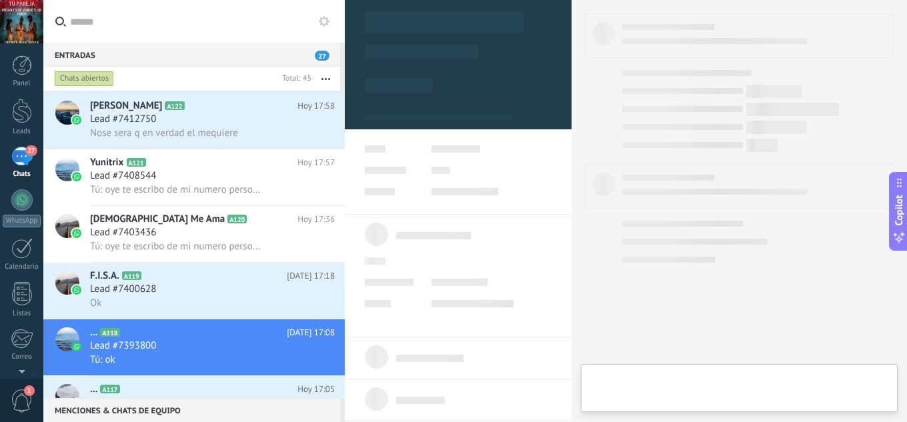
click at [216, 377] on div "... A117 [DATE] 17:05 Lead #7393174 Esta bien" at bounding box center [217, 404] width 255 height 56
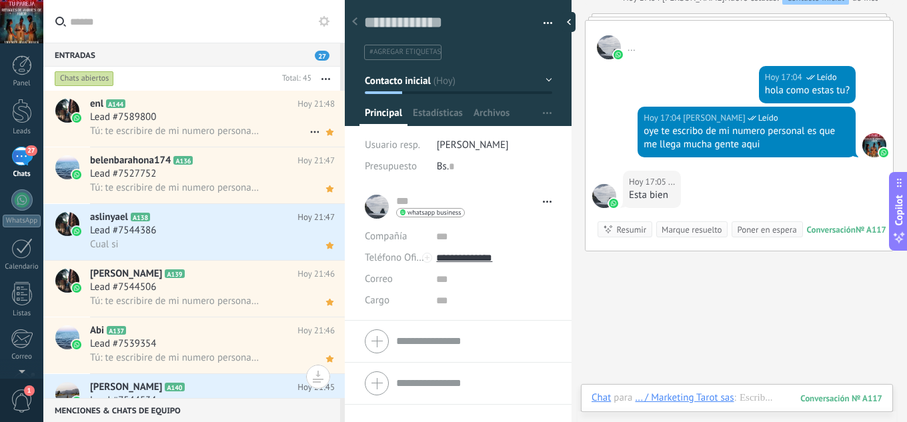
click at [239, 133] on span "Tú: te escribire de mi numero personal es que me llega mucha gente aqui" at bounding box center [175, 131] width 171 height 13
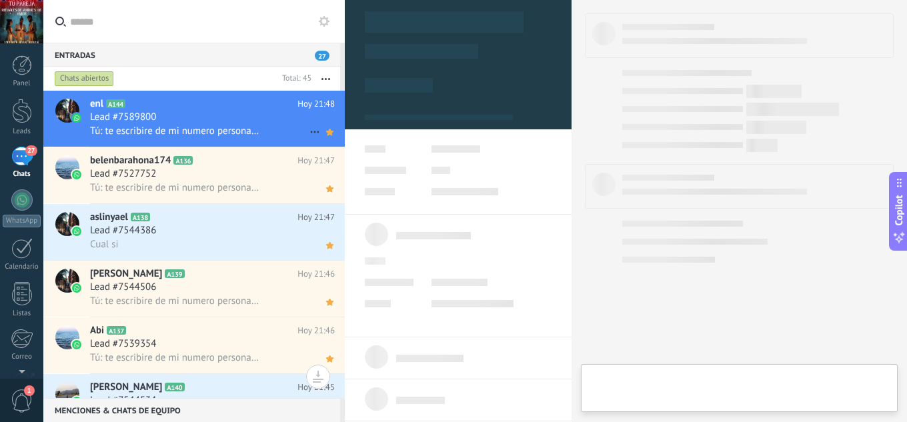
type textarea "**********"
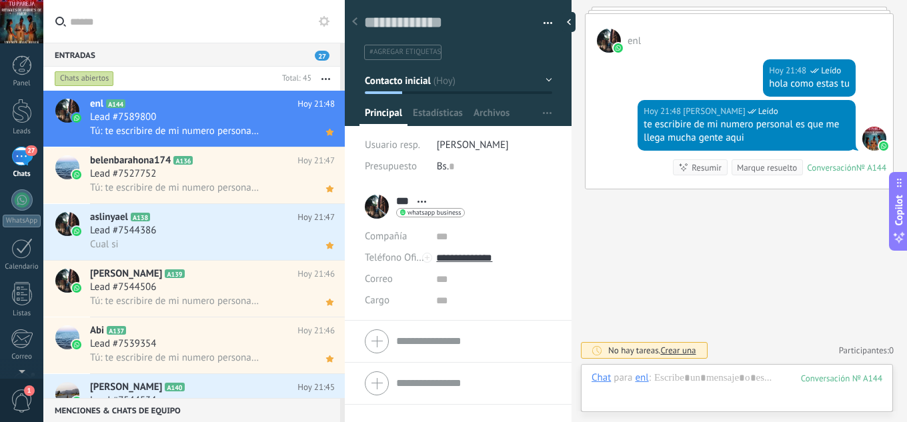
click at [329, 55] on div "Entradas 27" at bounding box center [191, 55] width 297 height 24
click at [325, 55] on span "27" at bounding box center [322, 56] width 15 height 10
click at [26, 27] on div at bounding box center [21, 21] width 43 height 43
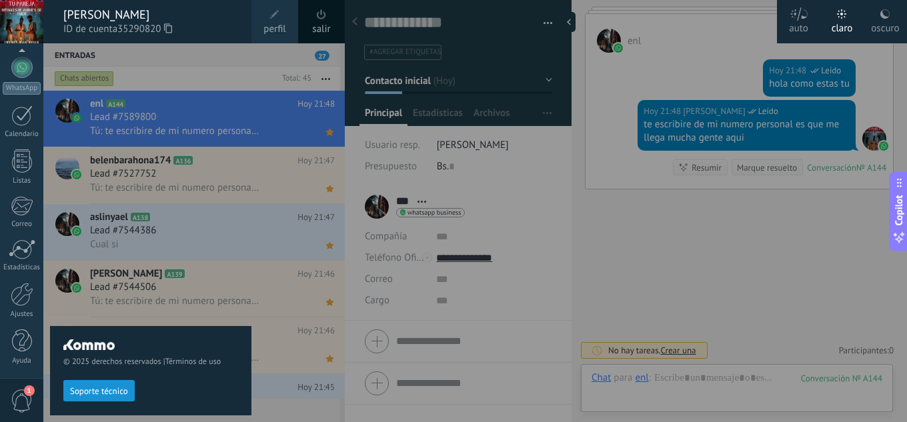
click at [26, 403] on span "1" at bounding box center [22, 400] width 23 height 23
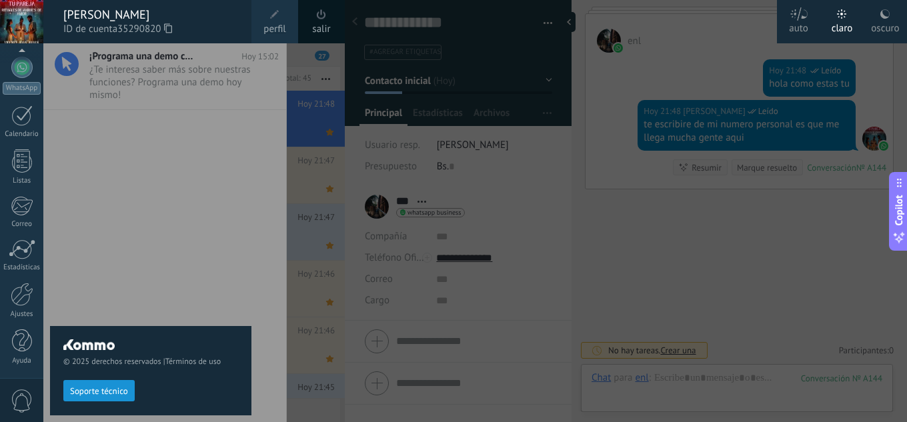
click at [138, 221] on div "© 2025 derechos reservados | Términos de uso Soporte técnico" at bounding box center [150, 232] width 201 height 379
click at [113, 16] on div "[PERSON_NAME]" at bounding box center [150, 14] width 175 height 15
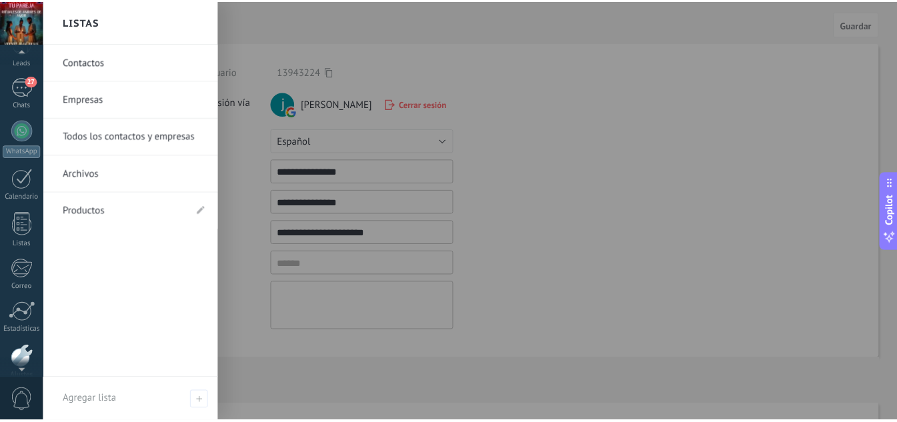
scroll to position [133, 0]
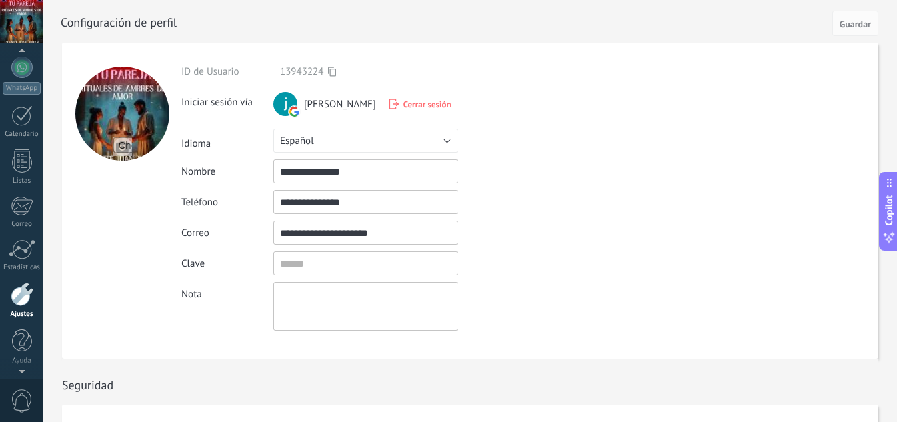
click at [23, 297] on div at bounding box center [22, 294] width 23 height 23
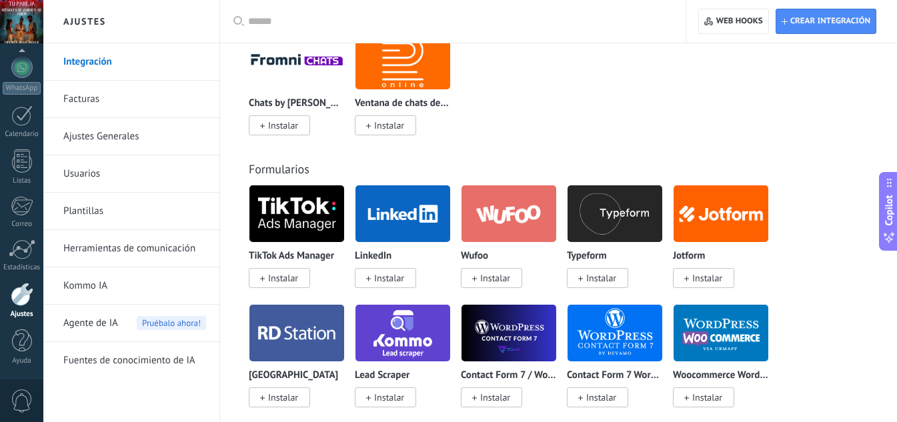
scroll to position [1067, 0]
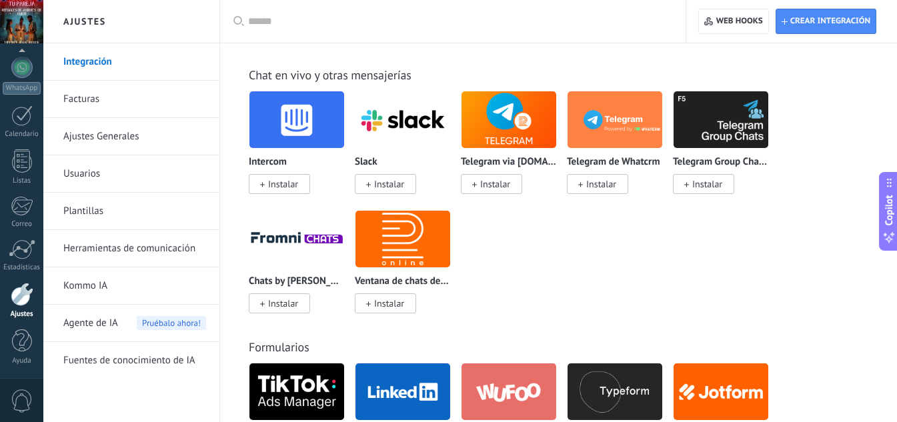
click at [123, 97] on link "Facturas" at bounding box center [134, 99] width 143 height 37
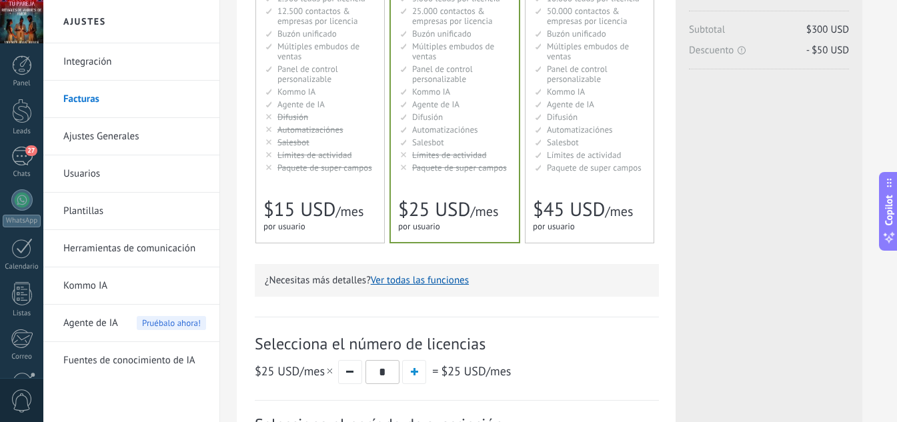
click at [351, 99] on ul "2.500 сделок на место 2.500 leads per seat 2.500 leads por licencia 添加线索和联系人 2.…" at bounding box center [320, 82] width 111 height 179
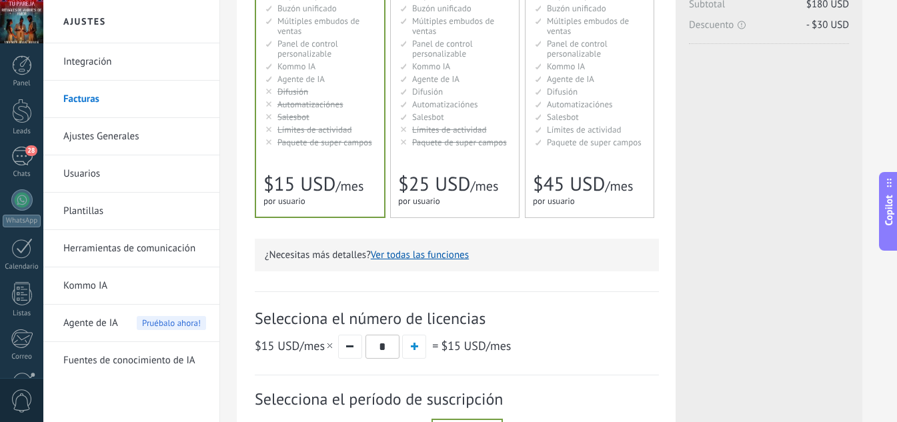
scroll to position [178, 0]
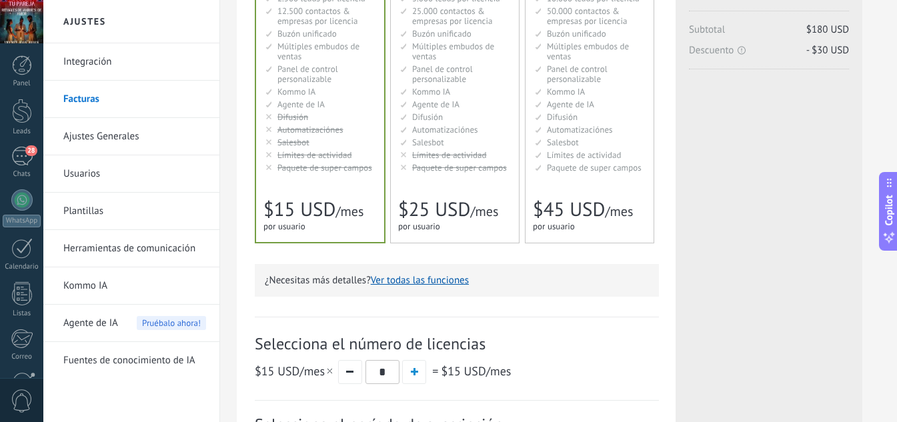
click at [319, 97] on ul "2.500 сделок на место 2.500 leads per seat 2.500 leads por licencia 添加线索和联系人 2.…" at bounding box center [320, 82] width 111 height 179
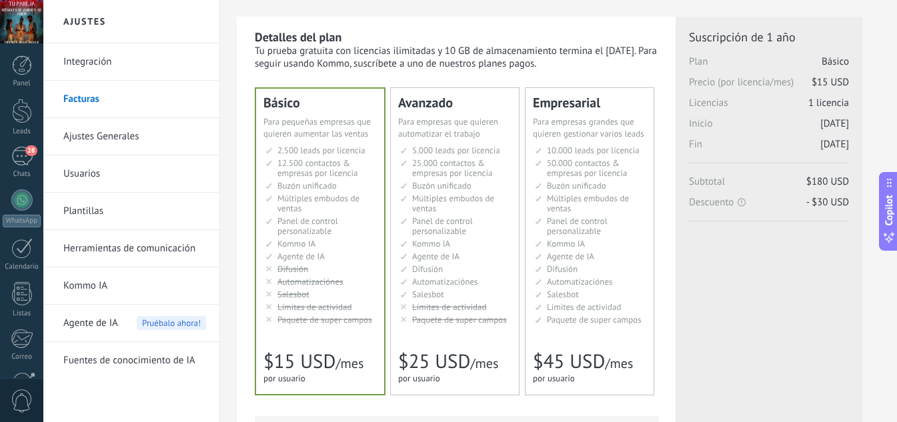
scroll to position [0, 0]
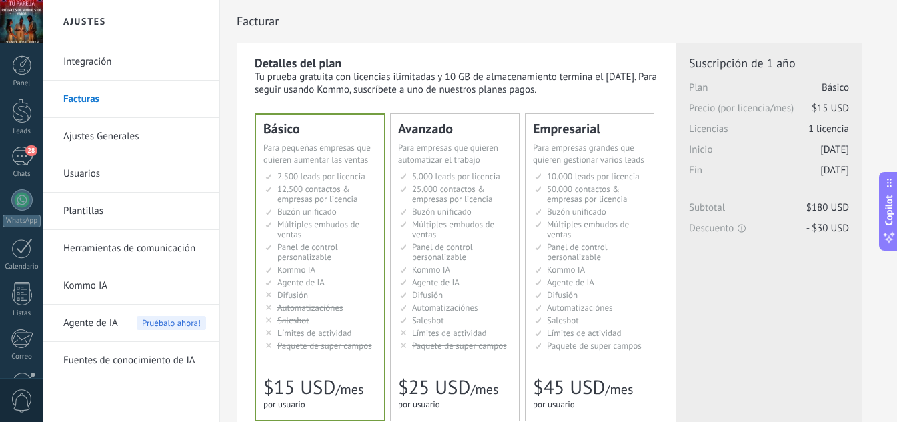
click at [441, 155] on span "Para empresas que quieren automatizar el trabajo" at bounding box center [448, 153] width 100 height 23
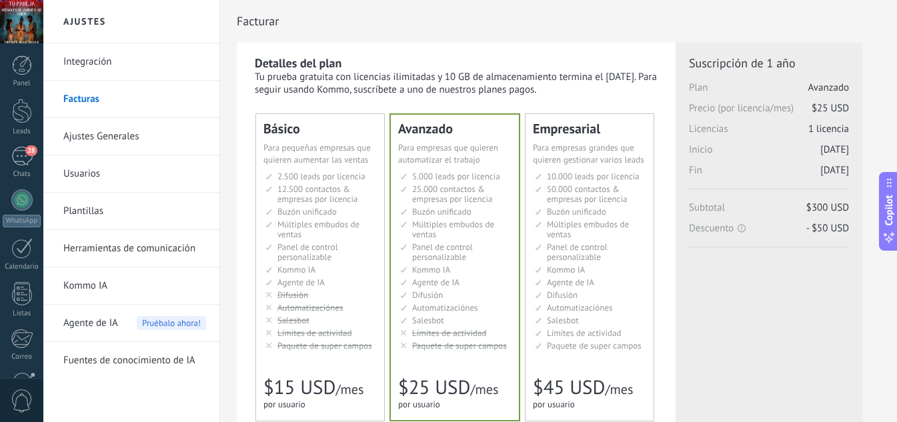
click at [359, 155] on span "Para pequeñas empresas que quieren aumentar las ventas" at bounding box center [316, 153] width 107 height 23
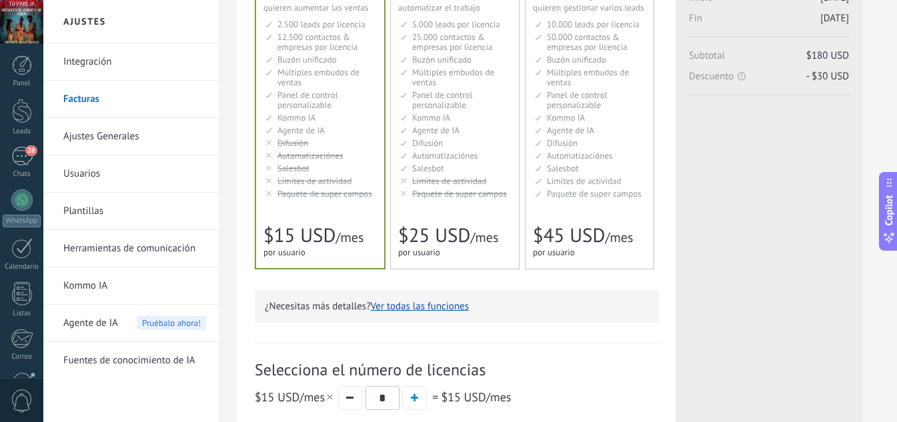
scroll to position [355, 0]
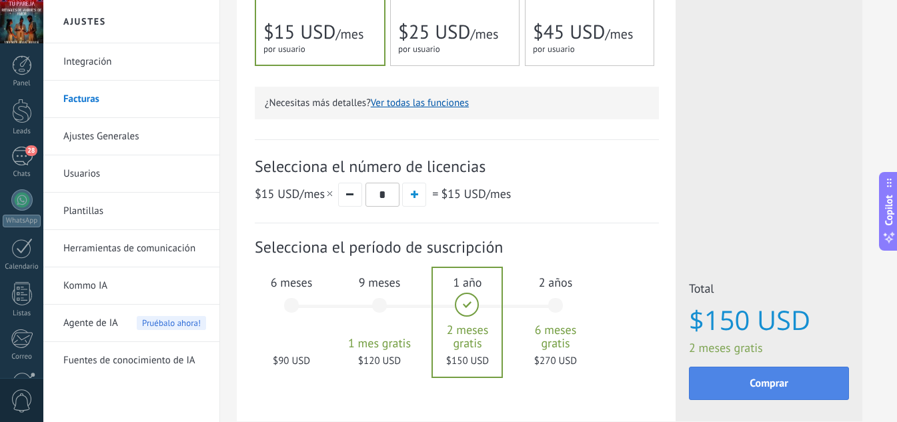
click at [811, 379] on button "Comprar" at bounding box center [769, 383] width 160 height 33
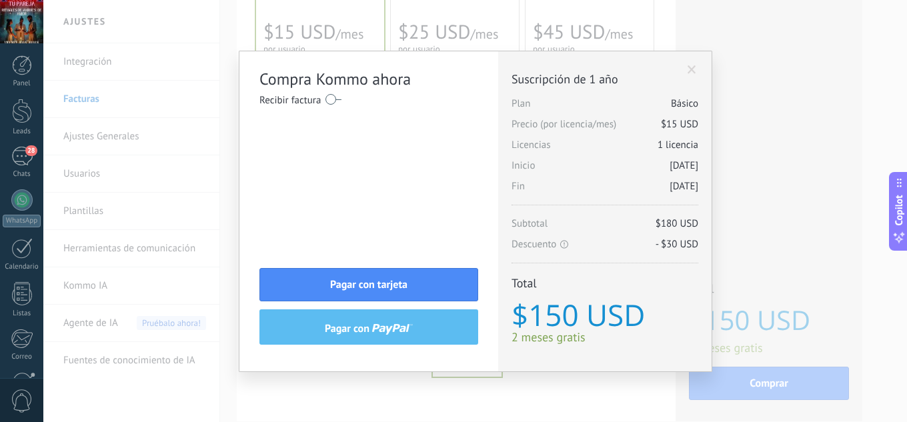
click at [793, 137] on div "Compra Kommo ahora Recibir factura Nombre completo / Nombre de la empresa País …" at bounding box center [475, 211] width 864 height 422
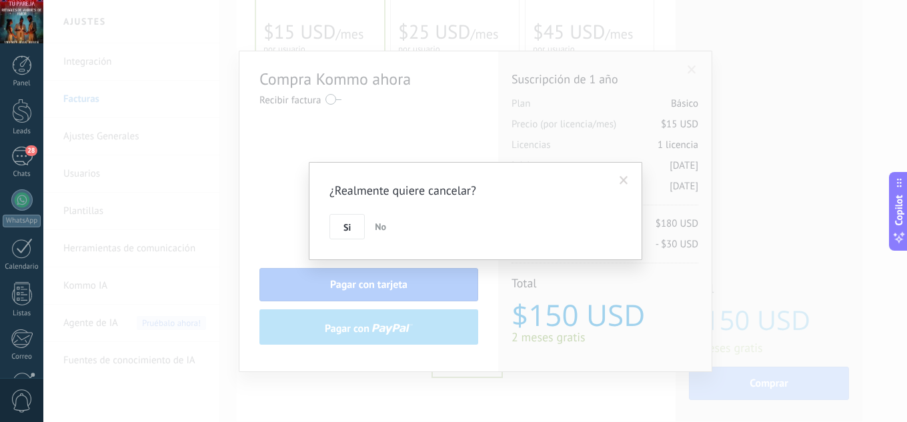
click at [686, 73] on div "¿Realmente quiere cancelar? Si No" at bounding box center [475, 211] width 864 height 422
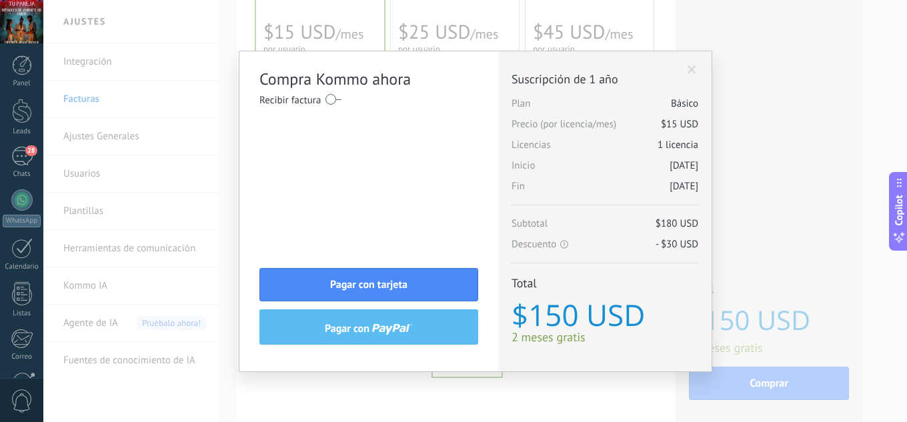
click at [689, 68] on span at bounding box center [692, 69] width 9 height 9
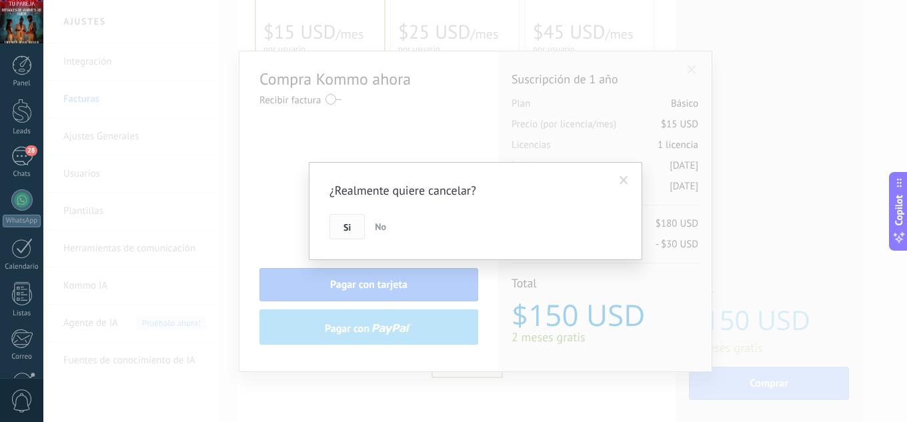
click at [343, 225] on span "Si" at bounding box center [346, 227] width 7 height 9
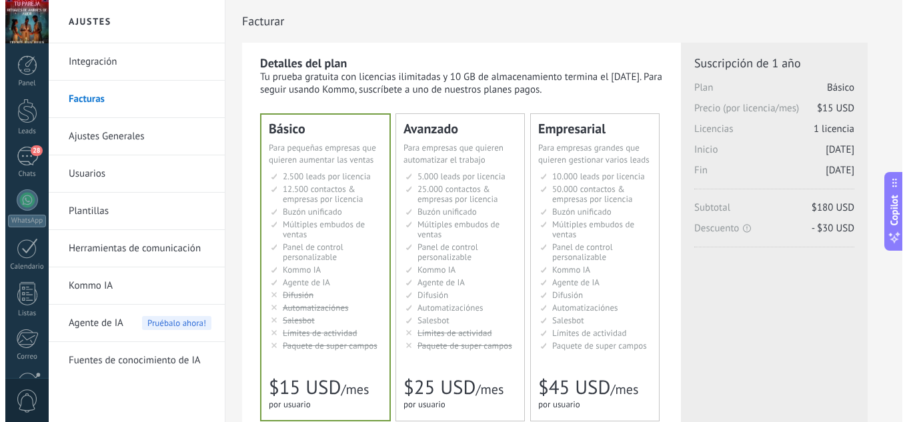
scroll to position [178, 0]
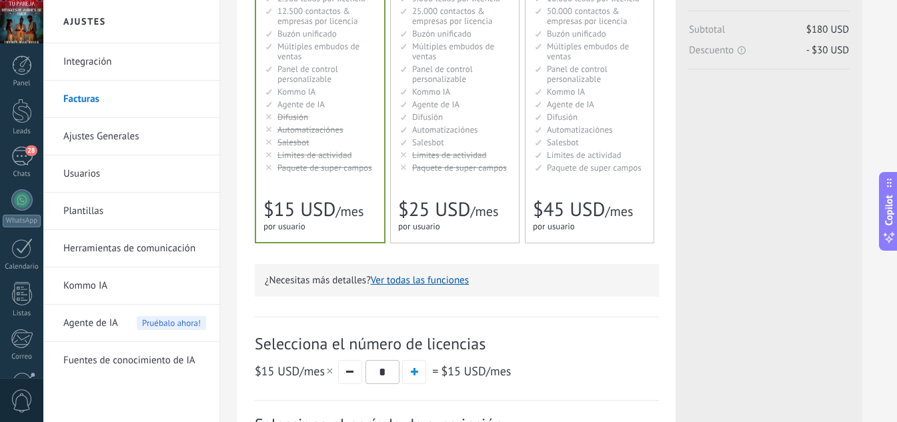
click at [399, 277] on button "Ver todas las funciones" at bounding box center [420, 280] width 98 height 13
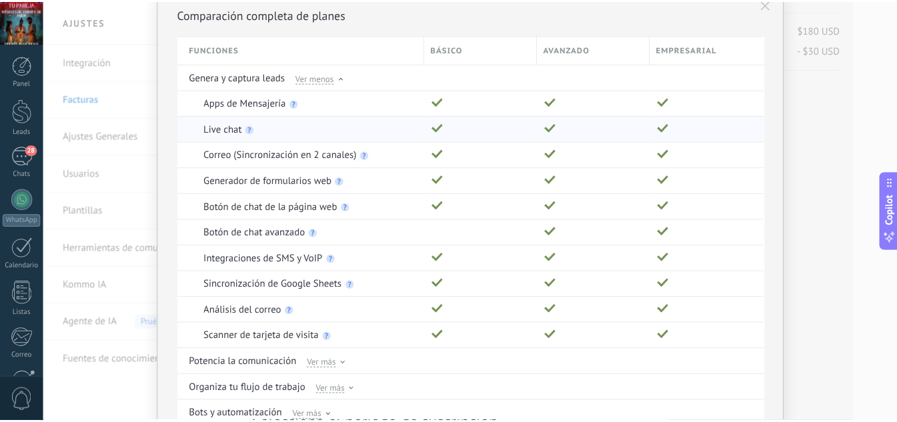
scroll to position [0, 0]
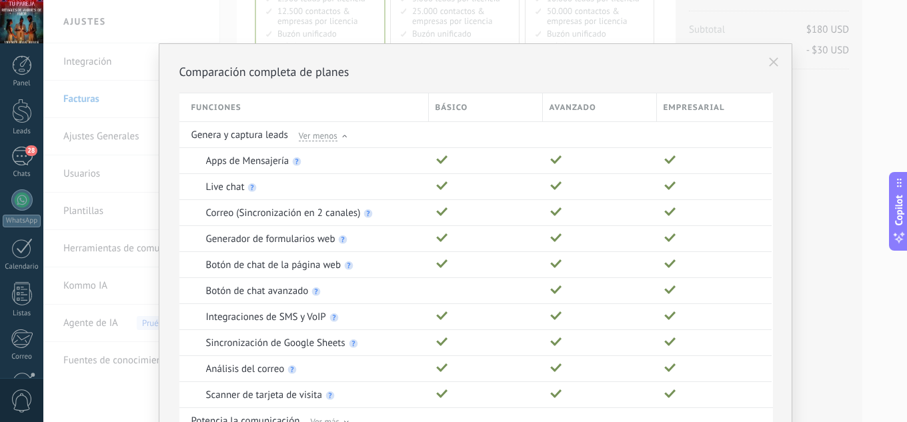
click at [762, 63] on button at bounding box center [773, 62] width 23 height 23
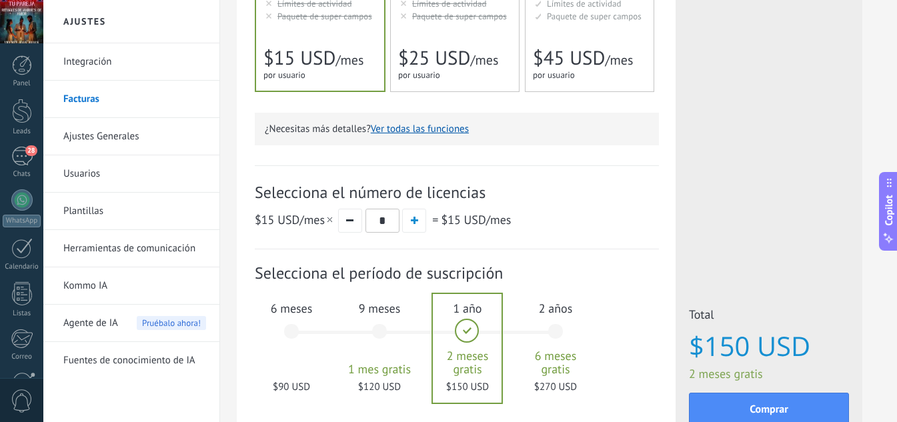
scroll to position [355, 0]
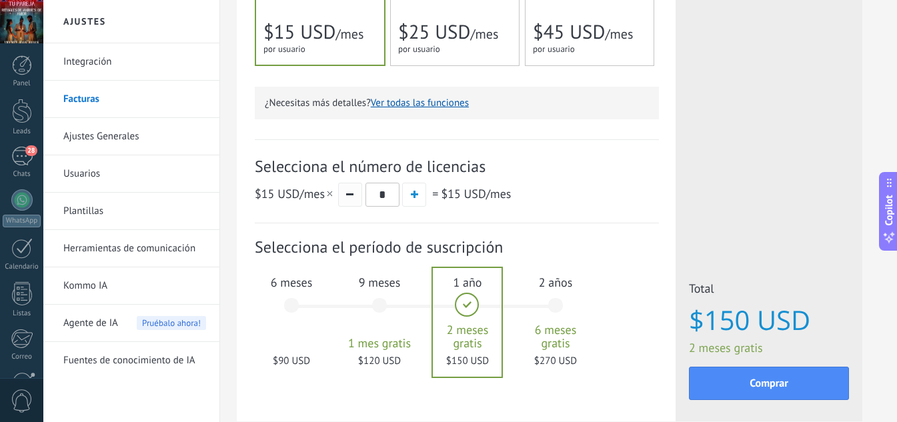
click at [353, 195] on span "button" at bounding box center [349, 194] width 7 height 2
click at [351, 195] on span "button" at bounding box center [349, 194] width 7 height 2
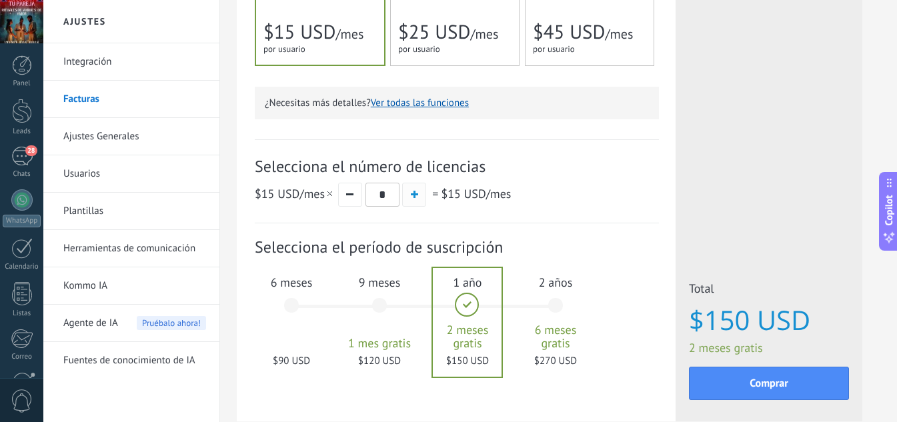
click at [411, 198] on span "button" at bounding box center [414, 194] width 7 height 7
click at [355, 196] on button "button" at bounding box center [350, 195] width 24 height 24
type input "*"
click at [355, 196] on button "button" at bounding box center [350, 195] width 24 height 24
click at [301, 309] on div "6 meses $90 USD" at bounding box center [291, 312] width 72 height 94
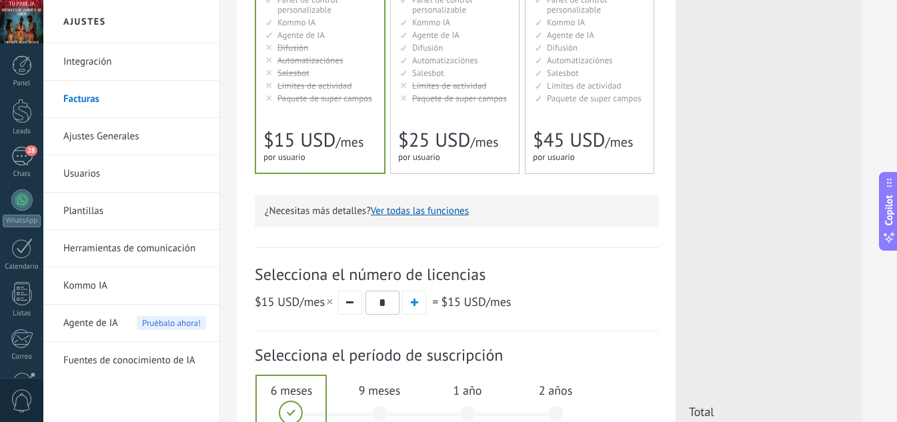
scroll to position [77, 0]
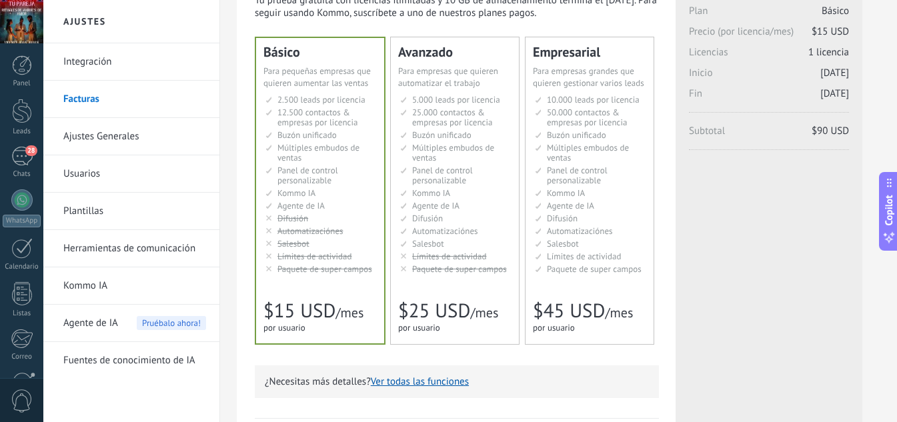
click at [334, 246] on li "Salesbot Salesbot Salesbot Salesbot Salesbot Salesbot Salesbot" at bounding box center [320, 244] width 111 height 10
click at [425, 222] on span "Difusión" at bounding box center [427, 218] width 31 height 11
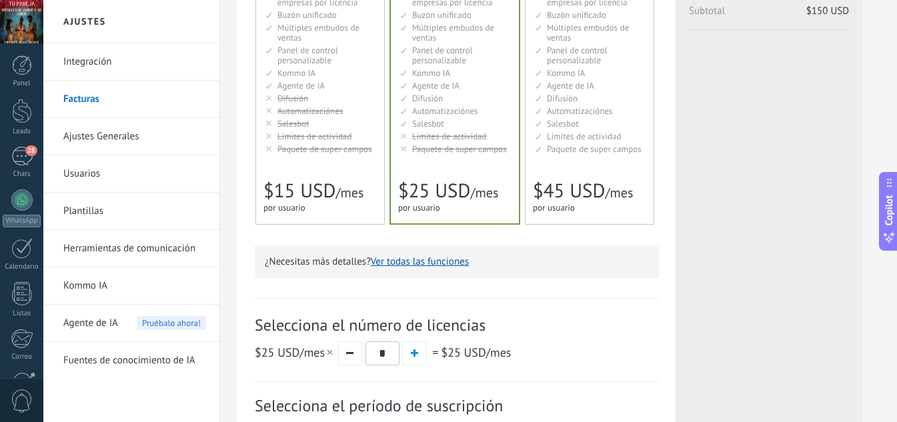
scroll to position [0, 0]
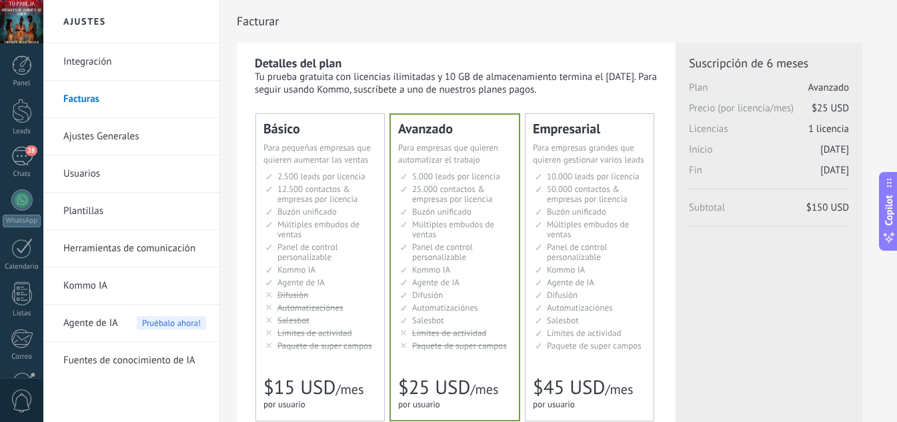
click at [313, 177] on span "2.500 leads por licencia" at bounding box center [321, 176] width 88 height 11
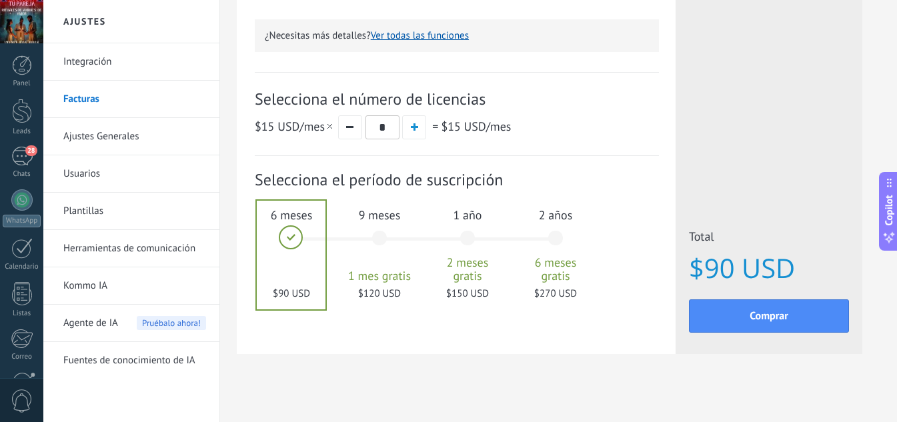
scroll to position [432, 0]
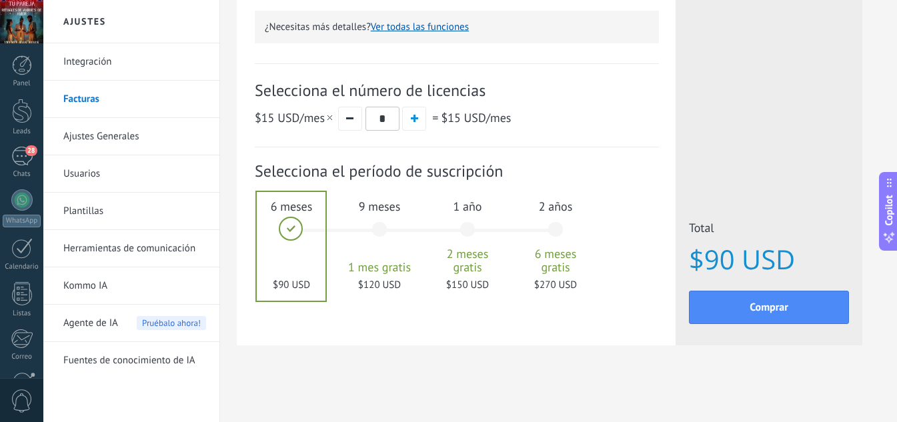
click at [268, 168] on span "Selecciona el período de suscripción" at bounding box center [457, 171] width 404 height 21
click at [129, 67] on link "Integración" at bounding box center [134, 61] width 143 height 37
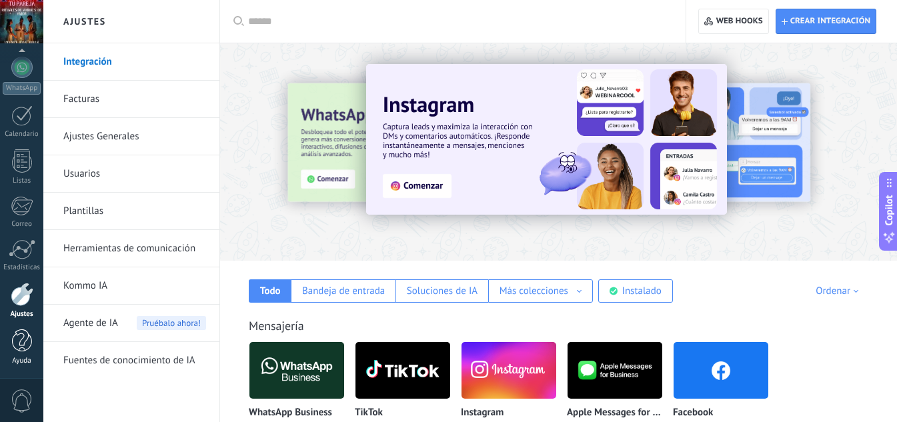
click at [28, 343] on div at bounding box center [22, 340] width 20 height 23
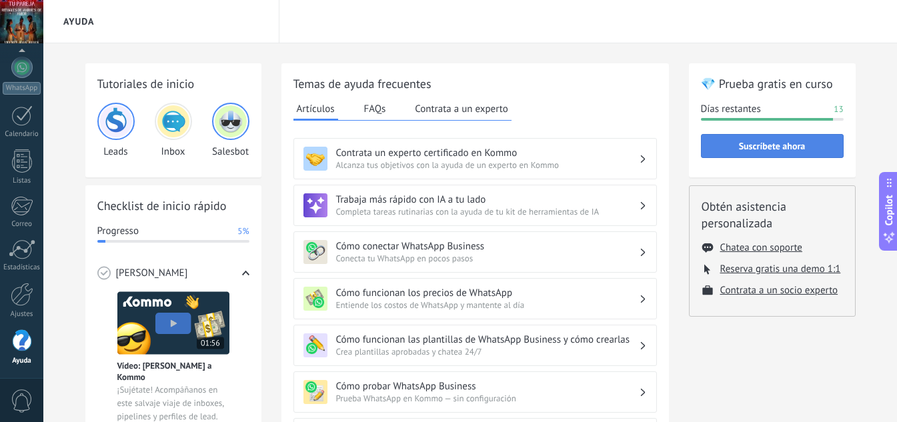
click at [802, 153] on button "Suscríbete ahora" at bounding box center [772, 146] width 143 height 24
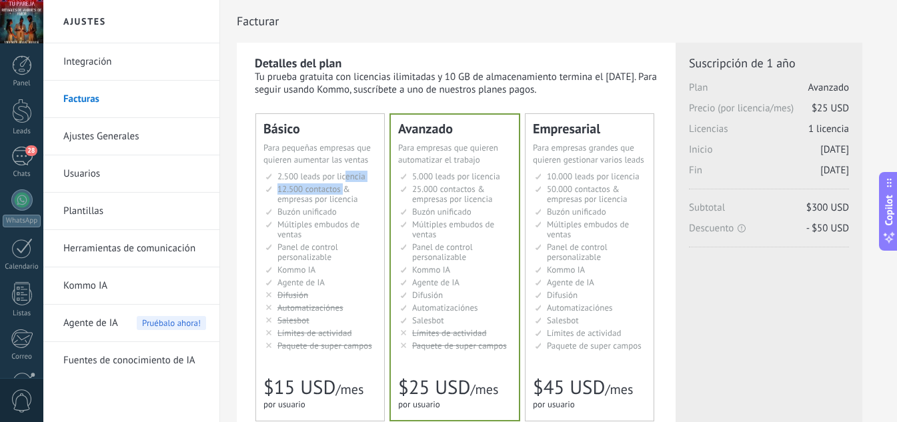
click at [343, 182] on ul "2.500 сделок на место 2.500 leads per seat 2.500 leads por licencia 添加线索和联系人 2.…" at bounding box center [320, 260] width 111 height 179
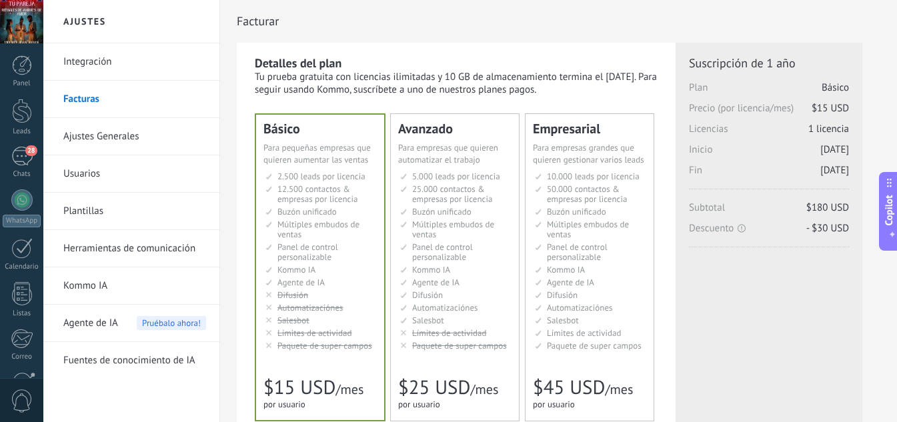
click at [890, 197] on span "Copilot" at bounding box center [888, 210] width 13 height 31
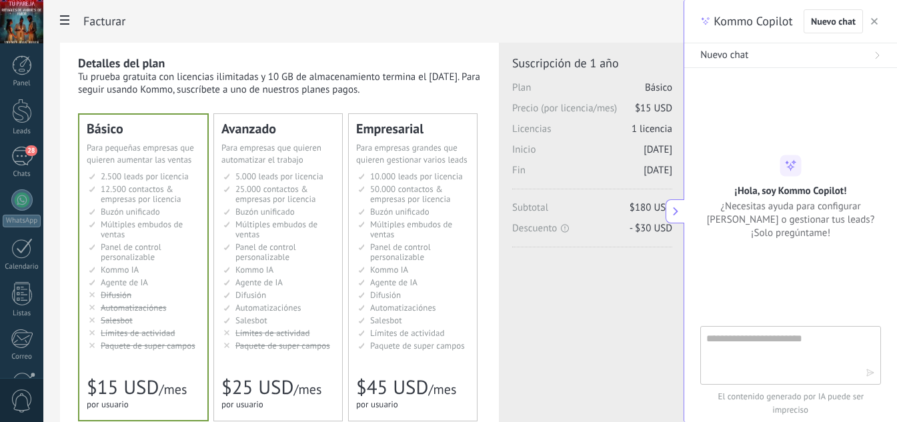
click at [766, 348] on textarea at bounding box center [781, 355] width 150 height 48
type textarea "**********"
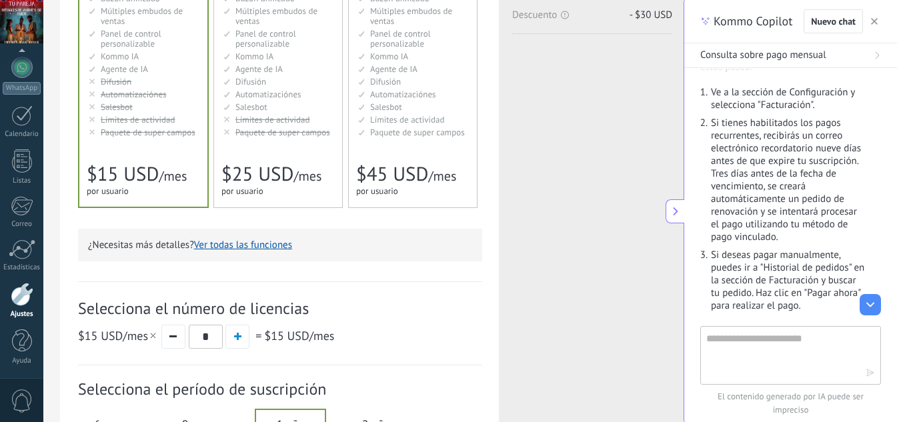
scroll to position [81, 0]
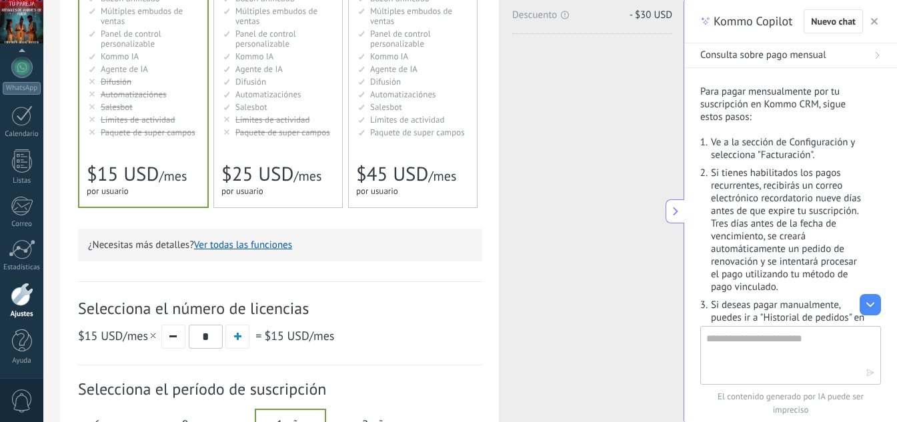
click at [22, 294] on div at bounding box center [22, 294] width 23 height 23
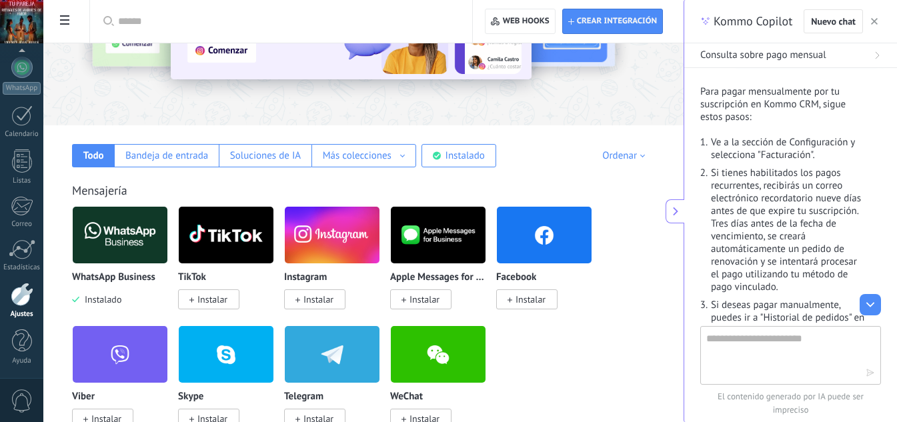
scroll to position [178, 0]
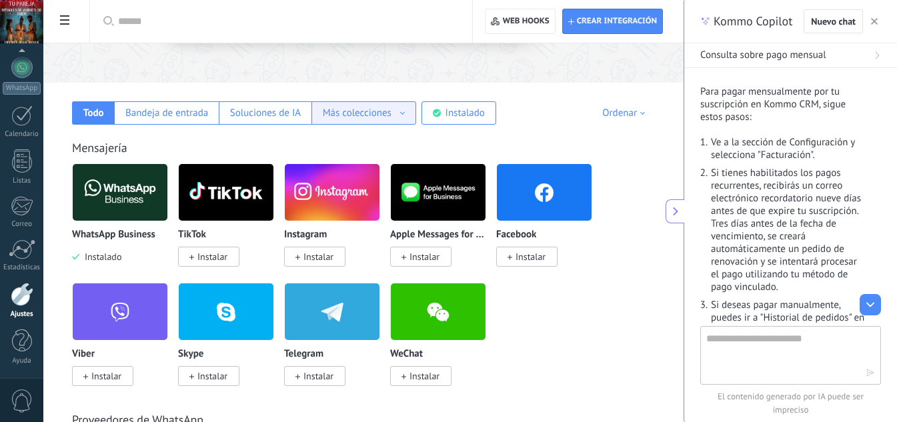
click at [407, 117] on div "Más colecciones Automatizaciones Fuentes de leads Más colecciones" at bounding box center [363, 112] width 105 height 23
click at [636, 113] on div "Ordenar" at bounding box center [625, 113] width 47 height 13
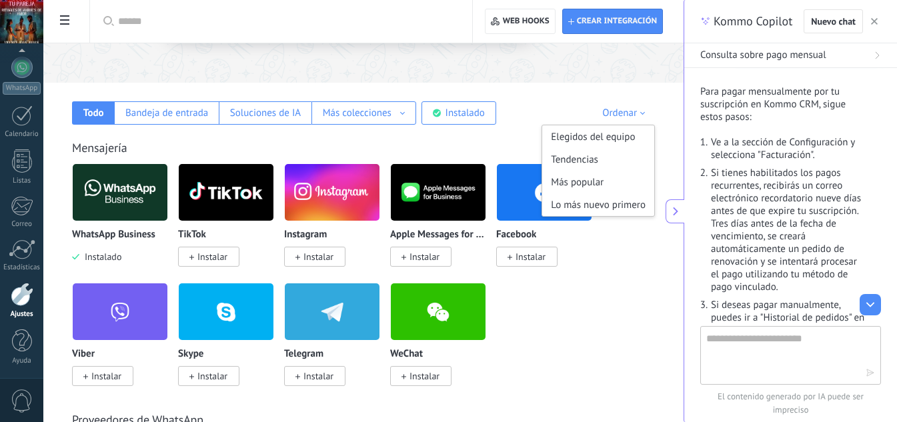
click at [639, 113] on div "Ordenar" at bounding box center [625, 113] width 47 height 13
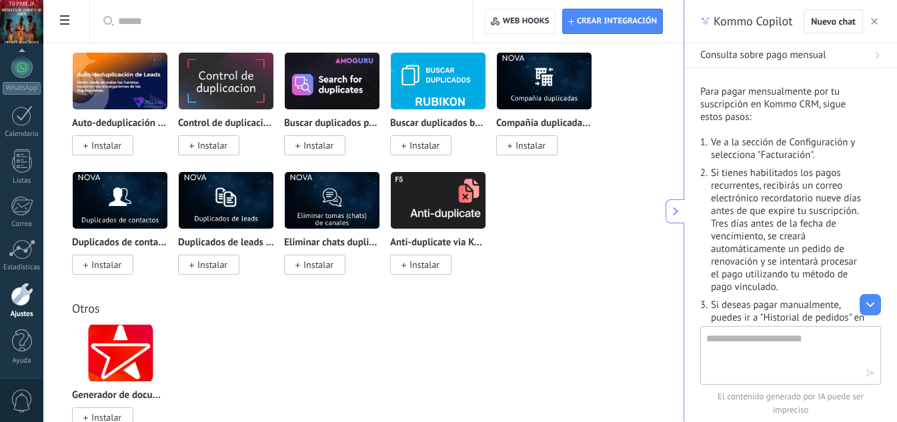
scroll to position [6299, 0]
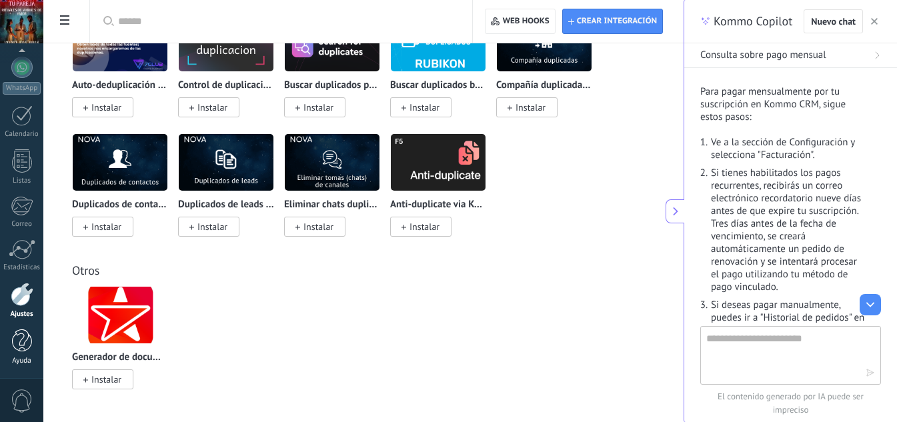
click at [22, 342] on div at bounding box center [22, 340] width 20 height 23
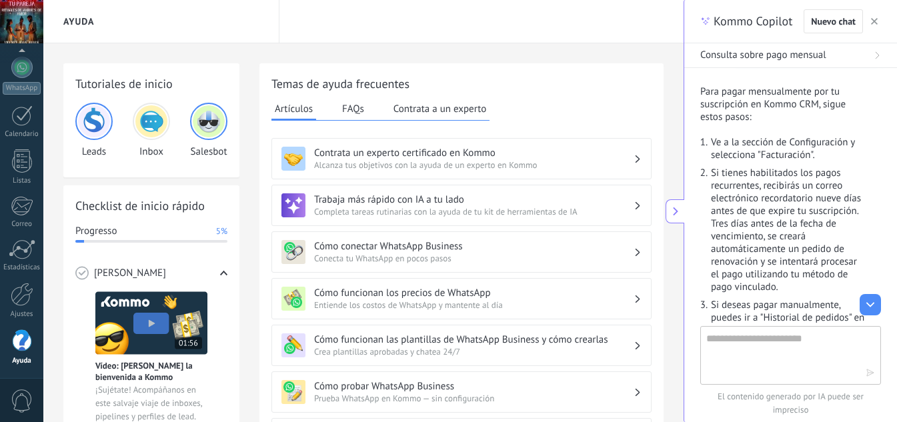
click at [876, 14] on button "button" at bounding box center [874, 21] width 13 height 16
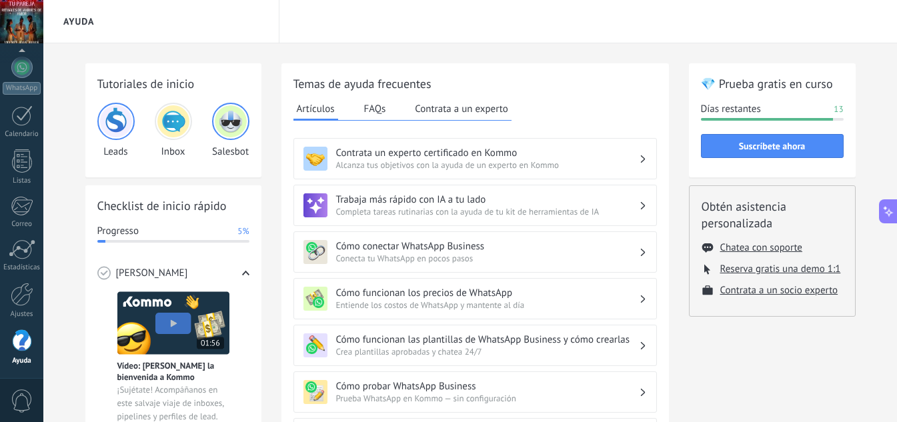
click at [886, 213] on icon at bounding box center [889, 212] width 6 height 6
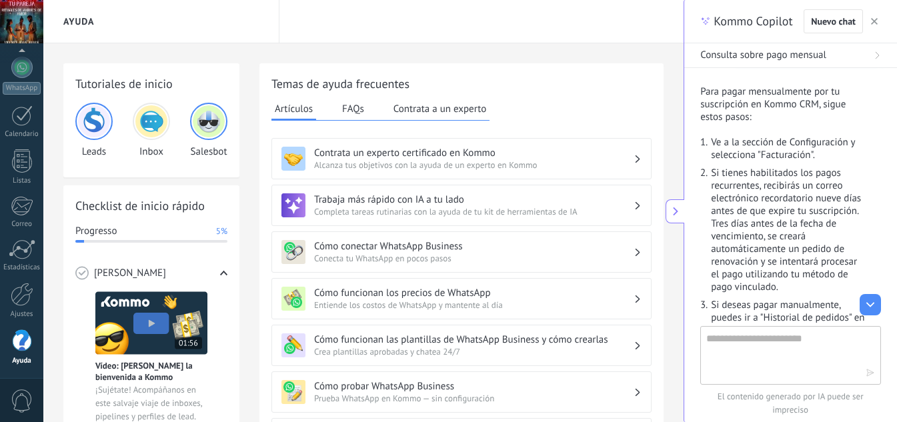
click at [878, 24] on button "button" at bounding box center [874, 21] width 13 height 16
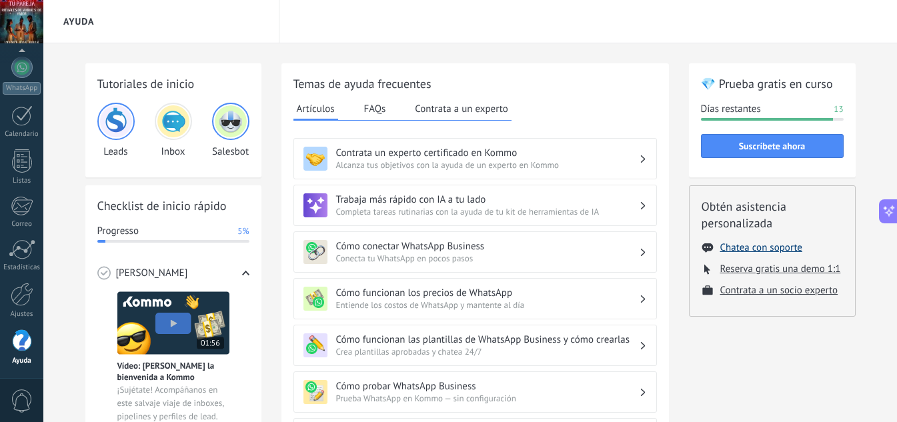
click at [774, 249] on button "Chatea con soporte" at bounding box center [761, 247] width 82 height 13
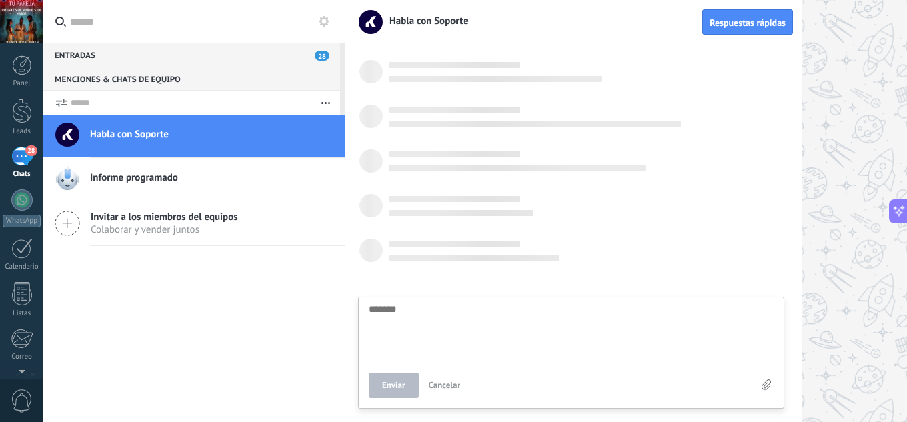
scroll to position [13, 0]
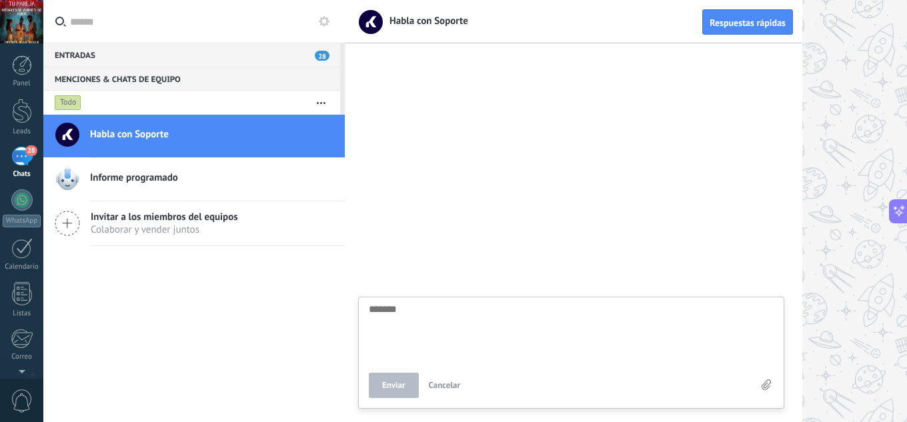
drag, startPoint x: 473, startPoint y: 292, endPoint x: 467, endPoint y: 297, distance: 8.0
click at [471, 291] on div at bounding box center [573, 236] width 457 height 371
click at [461, 300] on div at bounding box center [573, 236] width 457 height 371
click at [303, 257] on div "Habla con Soporte Informe programado Invitar a los miembros del equipos Colabor…" at bounding box center [193, 268] width 301 height 307
click at [430, 386] on div "Enviar Cancelar" at bounding box center [571, 394] width 425 height 27
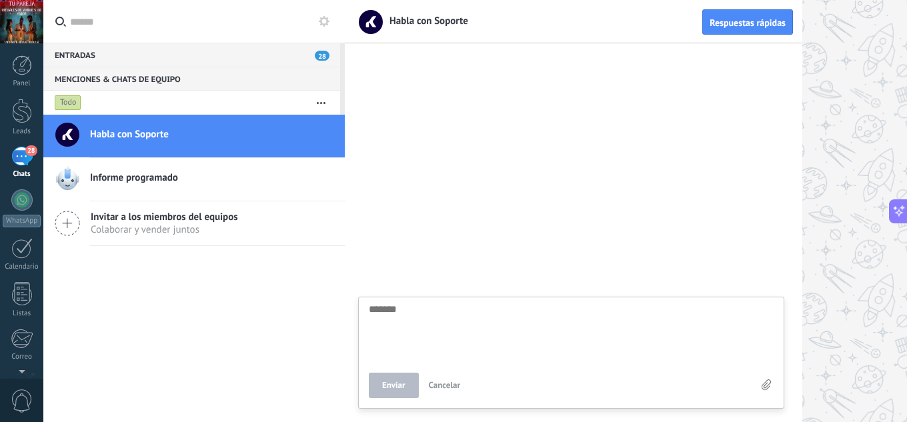
click at [433, 388] on span "Cancelar" at bounding box center [445, 384] width 32 height 11
click at [433, 382] on div "Enviar Cancelar" at bounding box center [571, 394] width 425 height 27
click at [434, 399] on div "Enviar Cancelar" at bounding box center [571, 353] width 426 height 112
click at [432, 397] on textarea at bounding box center [571, 415] width 405 height 55
type textarea "*"
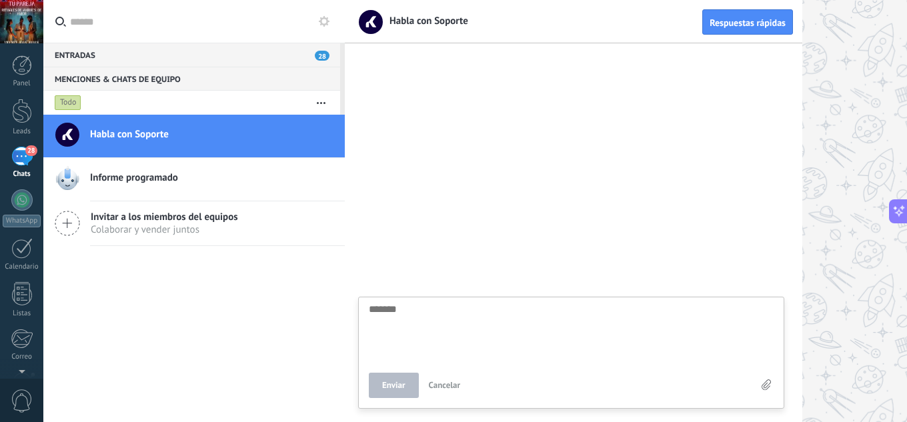
type textarea "*"
type textarea "**"
type textarea "***"
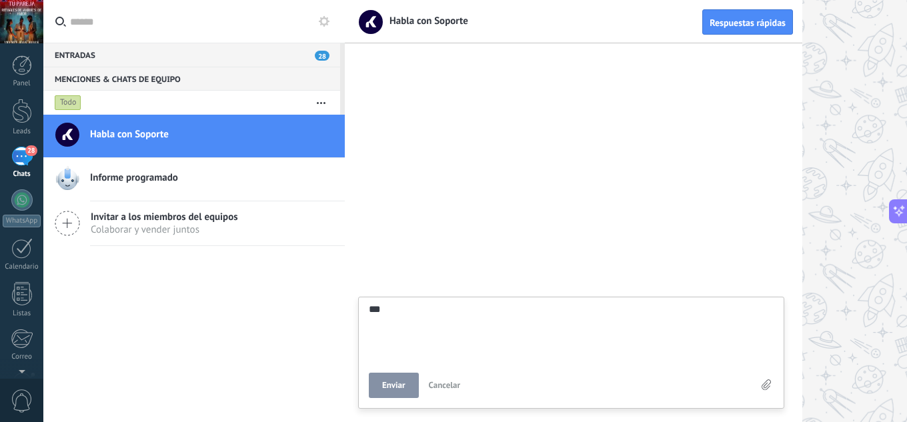
type textarea "****"
type textarea "******"
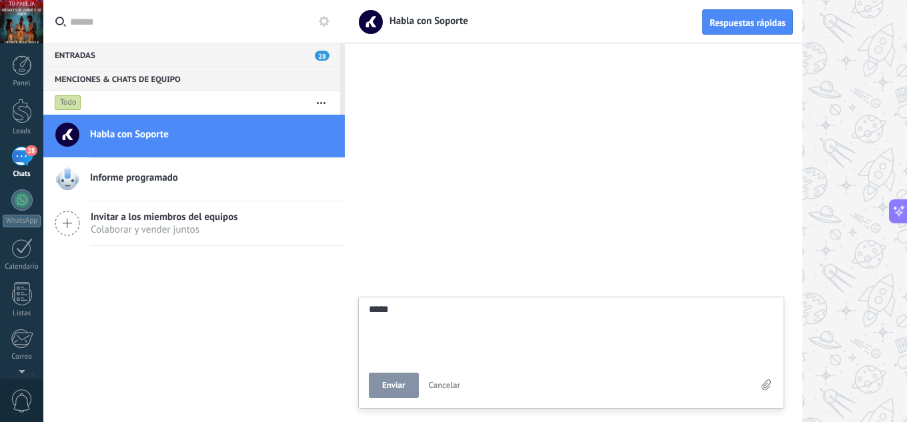
type textarea "******"
type textarea "*******"
type textarea "********"
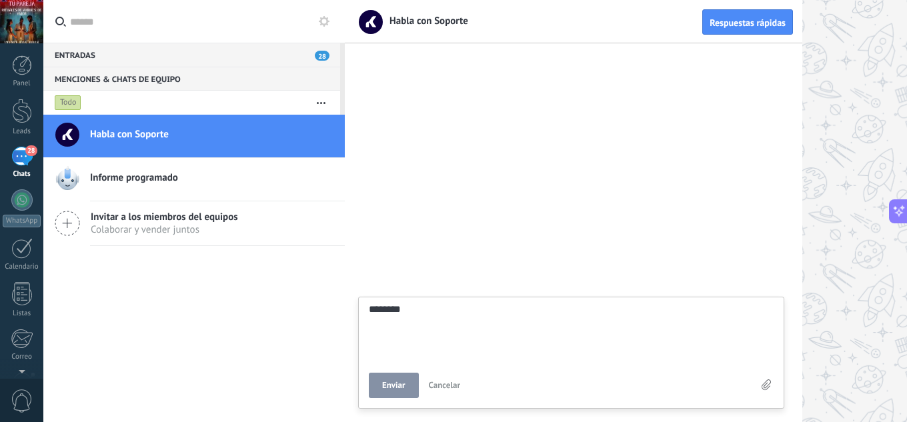
type textarea "*********"
type textarea "**********"
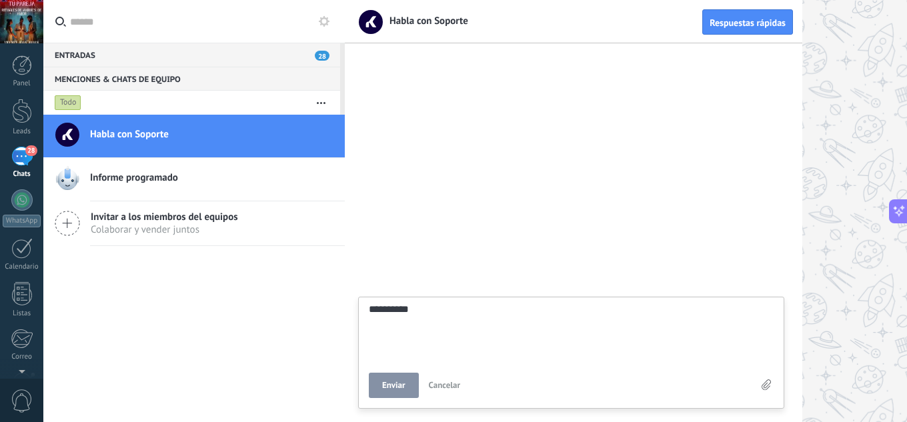
type textarea "**********"
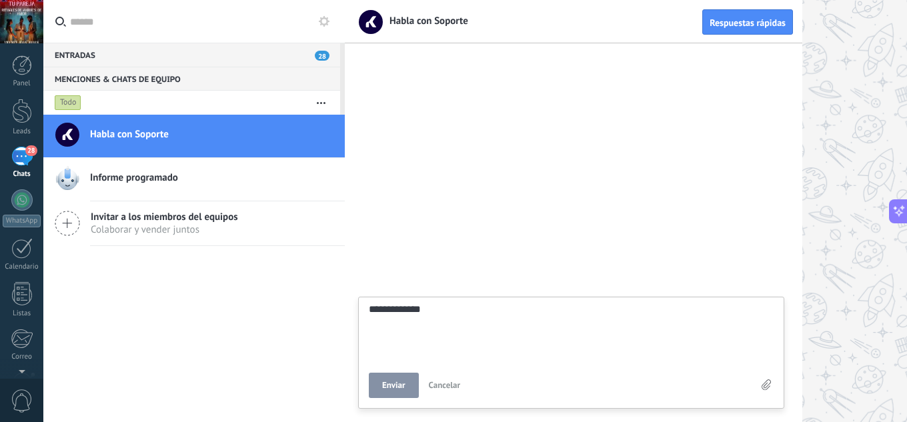
type textarea "**********"
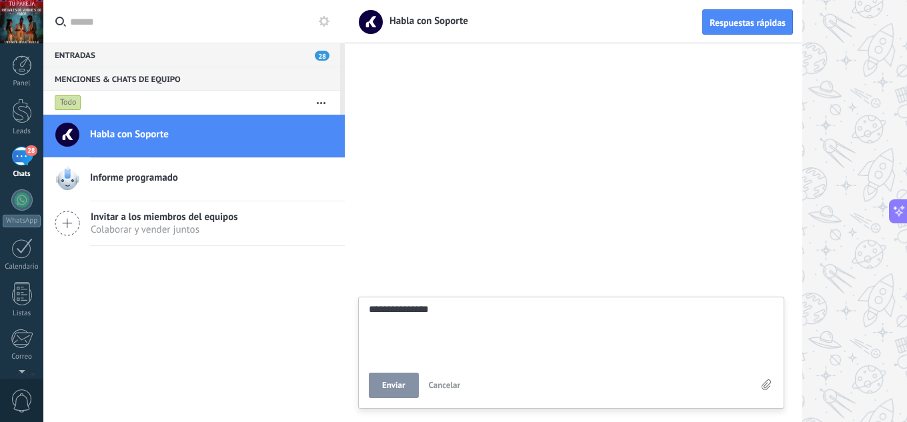
type textarea "**********"
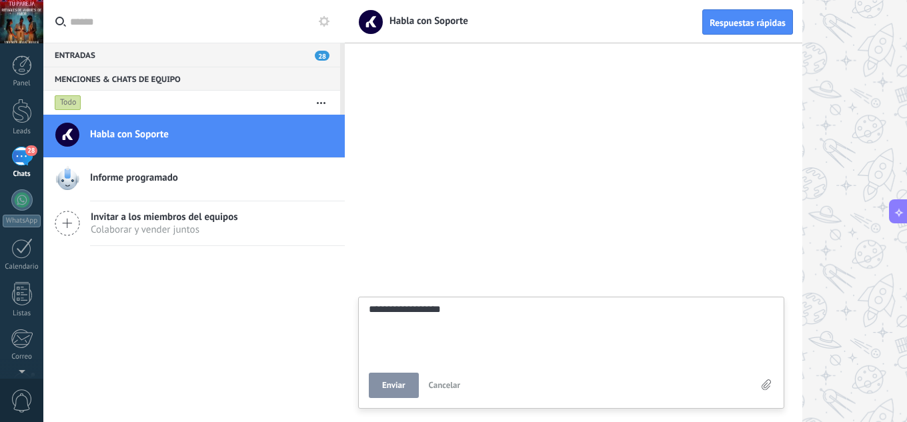
type textarea "**********"
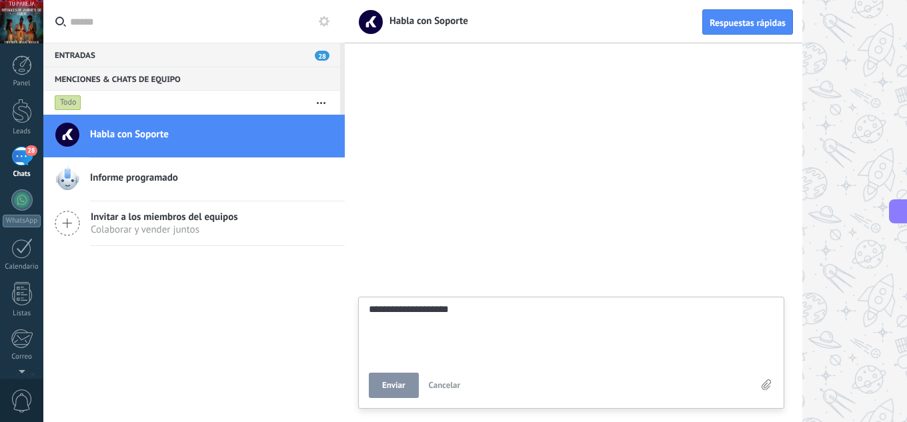
type textarea "**********"
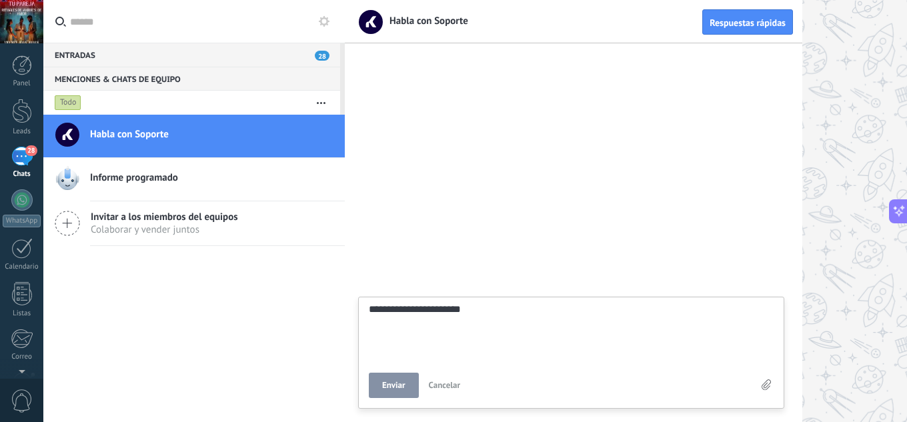
type textarea "**********"
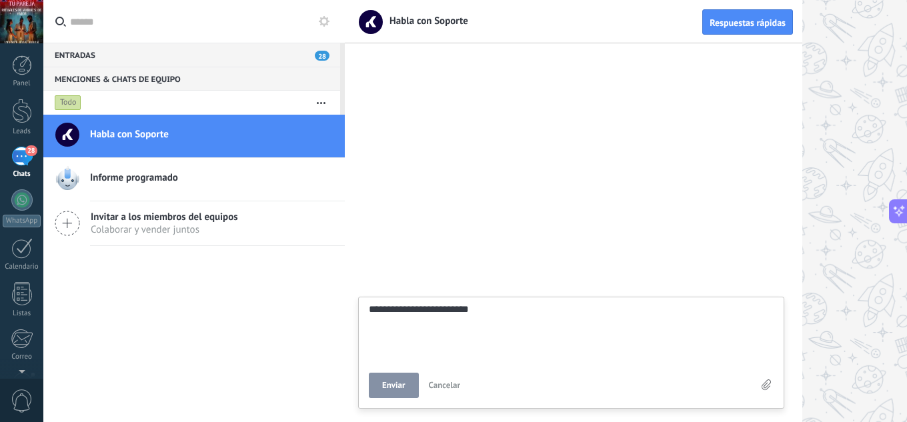
type textarea "**********"
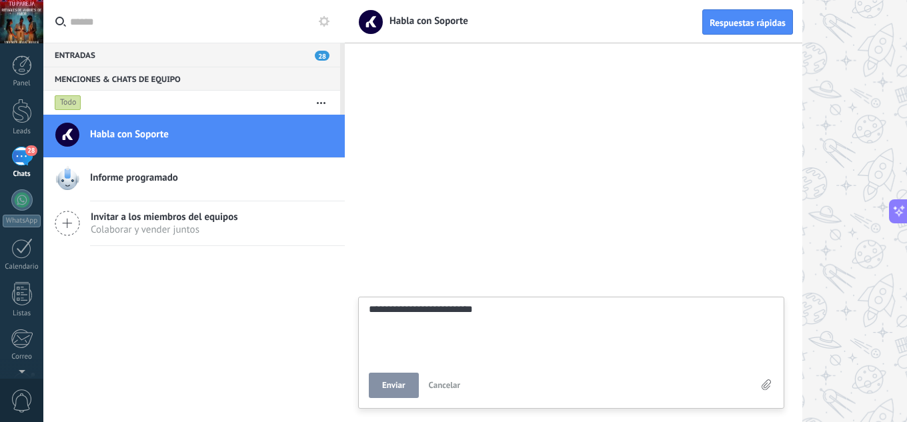
type textarea "**********"
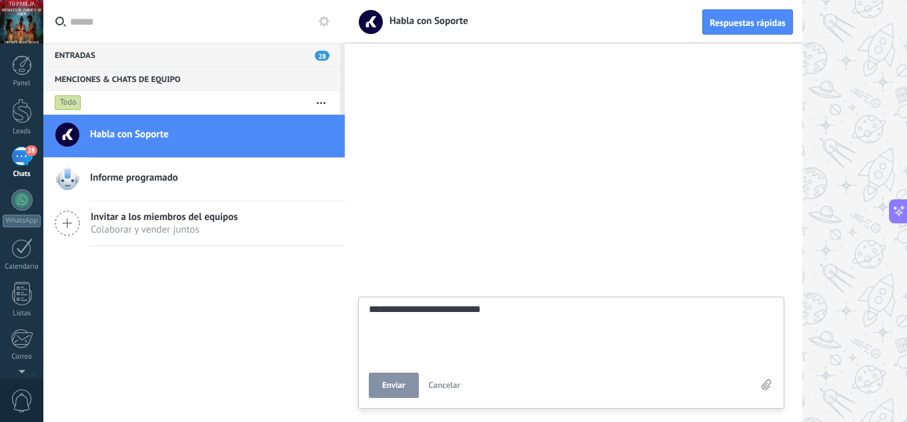
type textarea "**********"
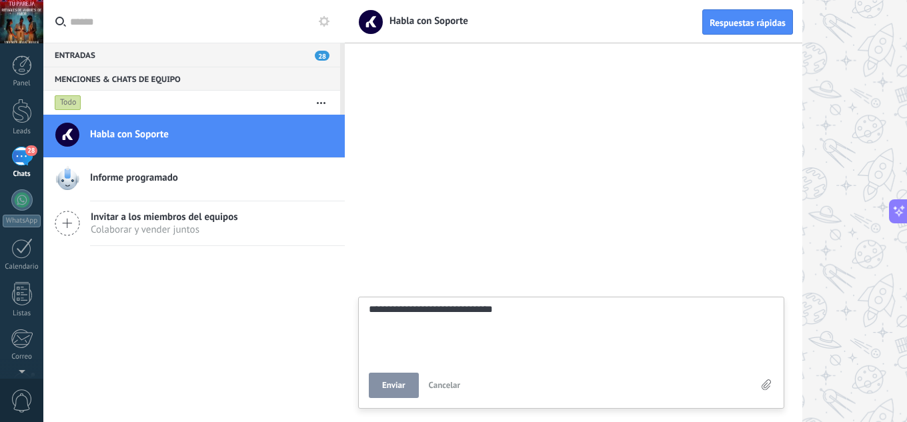
type textarea "**********"
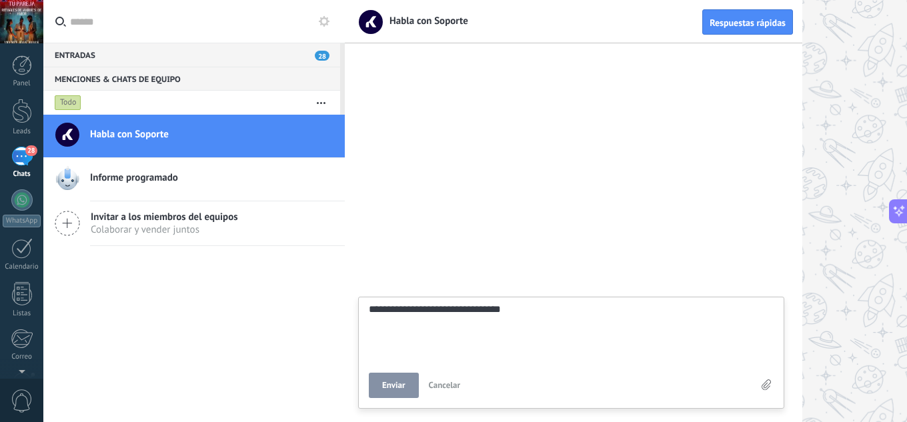
type textarea "**********"
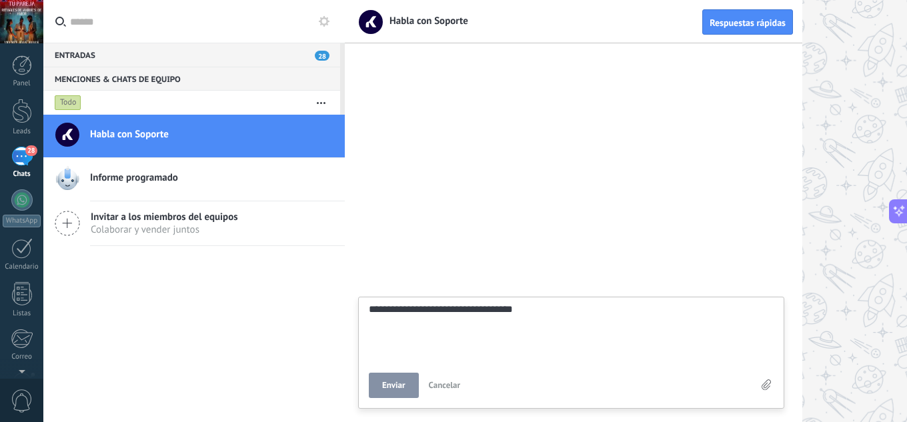
type textarea "**********"
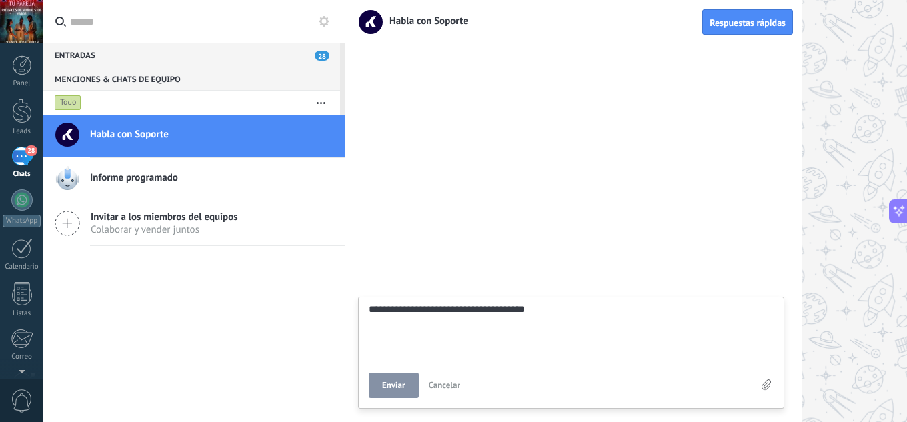
type textarea "**********"
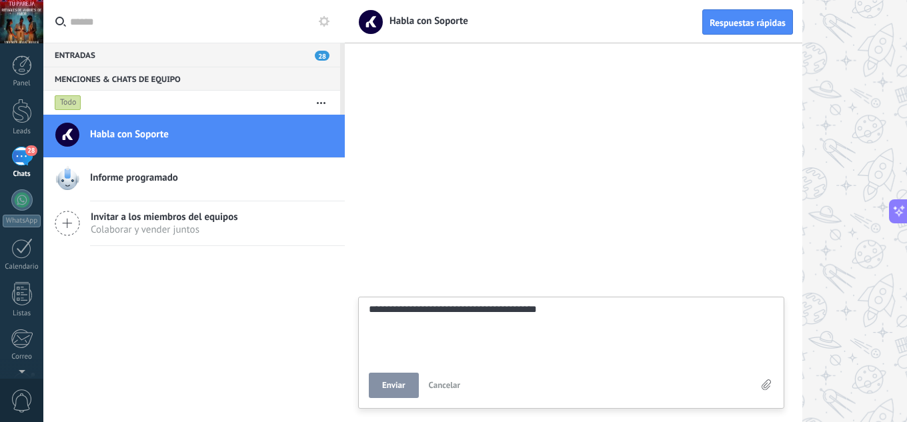
type textarea "**********"
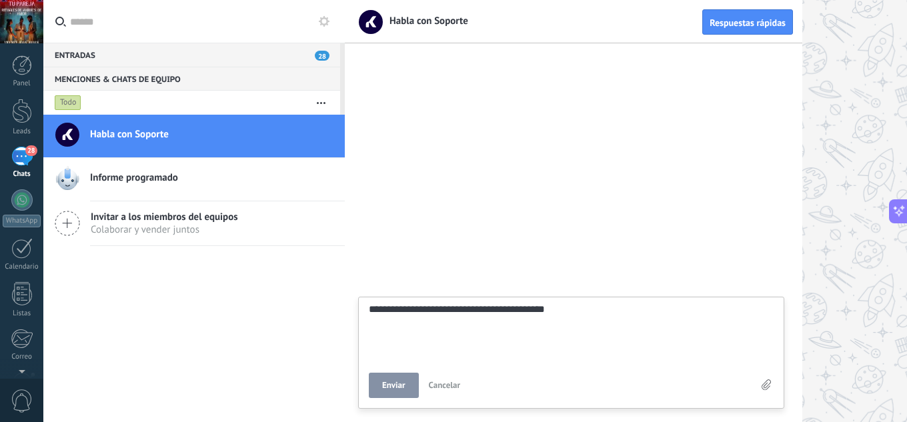
type textarea "**********"
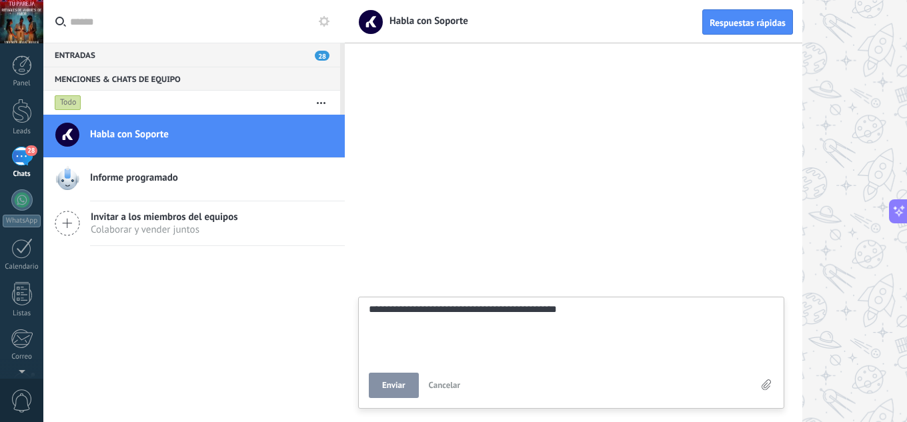
type textarea "**********"
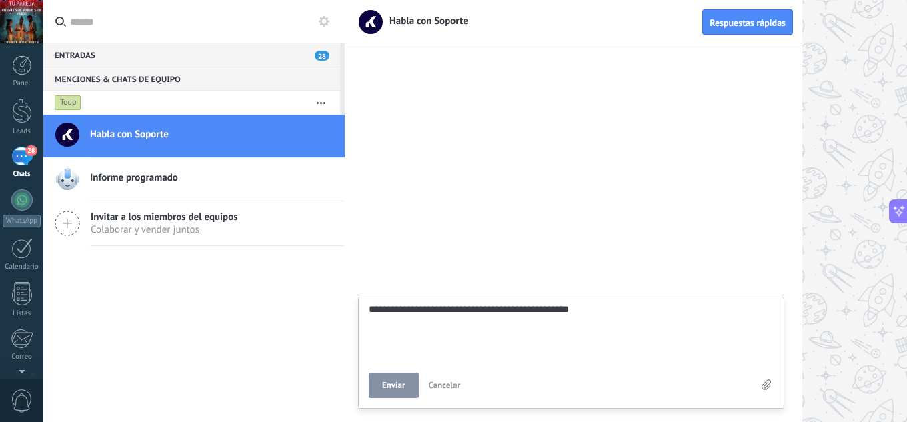
type textarea "**********"
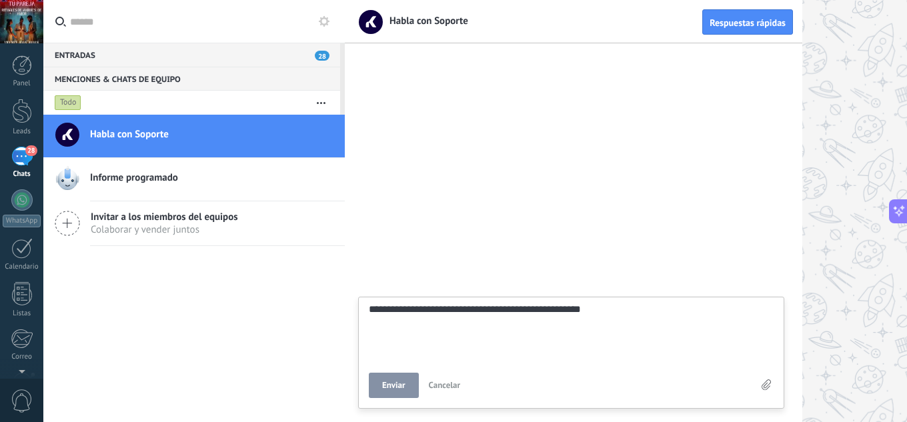
type textarea "**********"
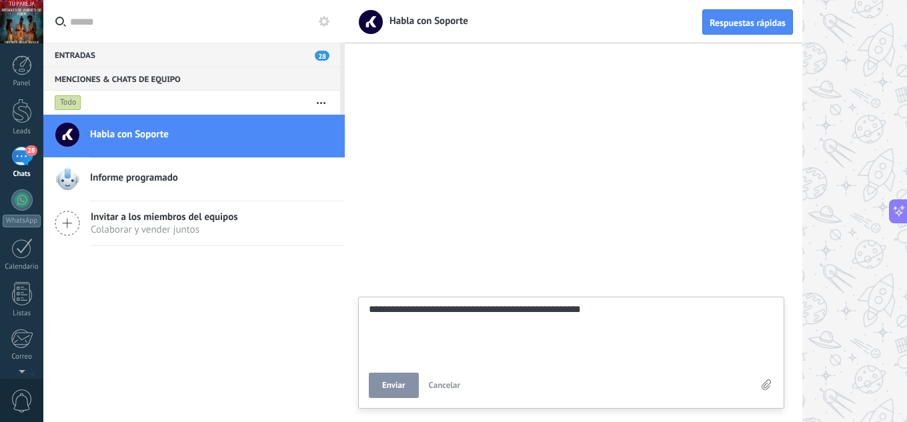
type textarea "**********"
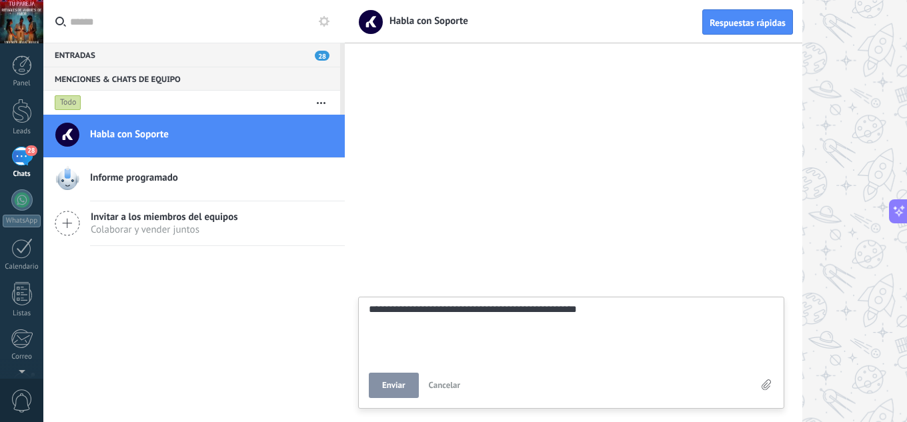
type textarea "**********"
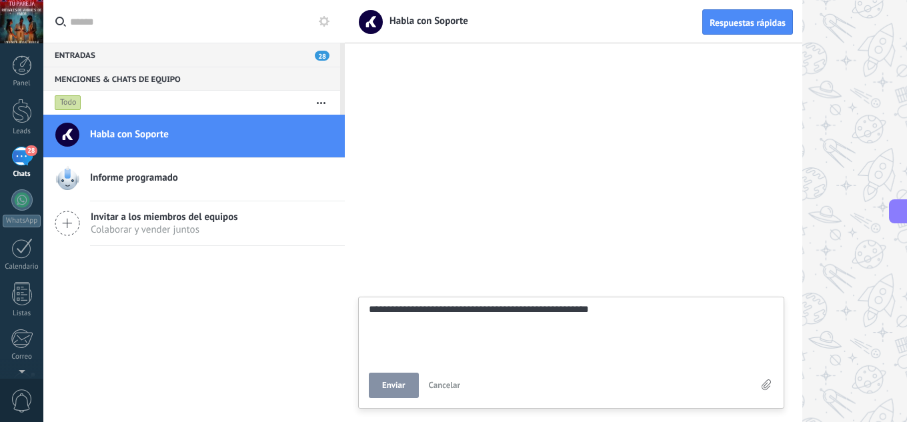
type textarea "**********"
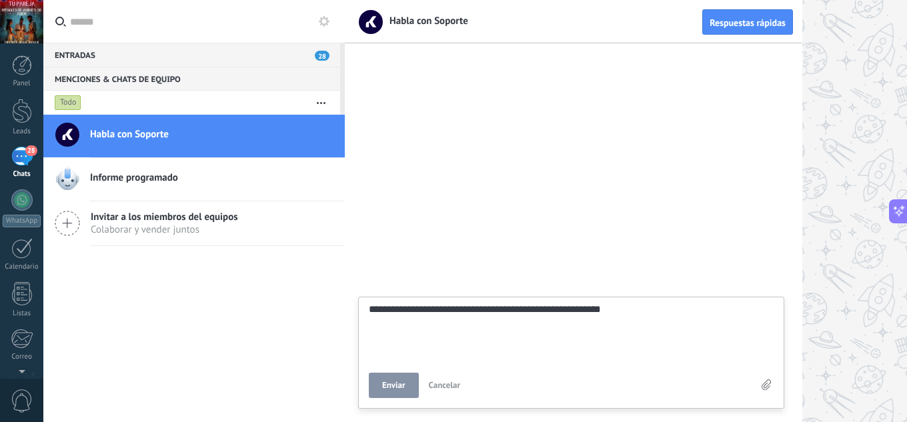
type textarea "**********"
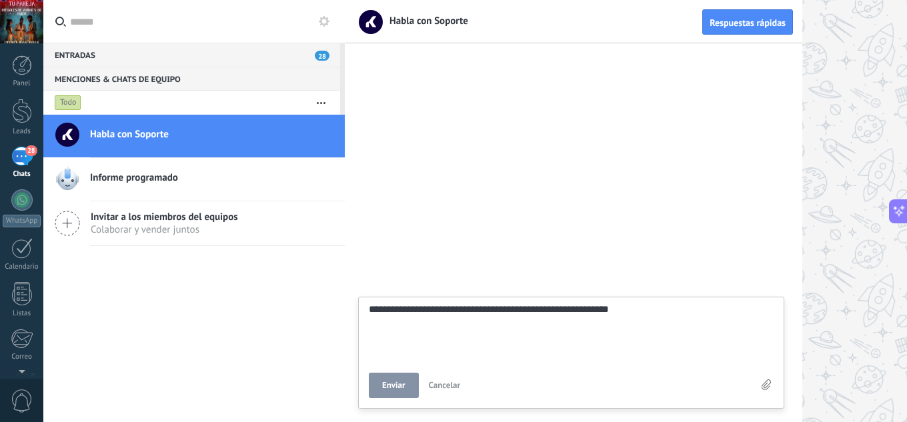
type textarea "**********"
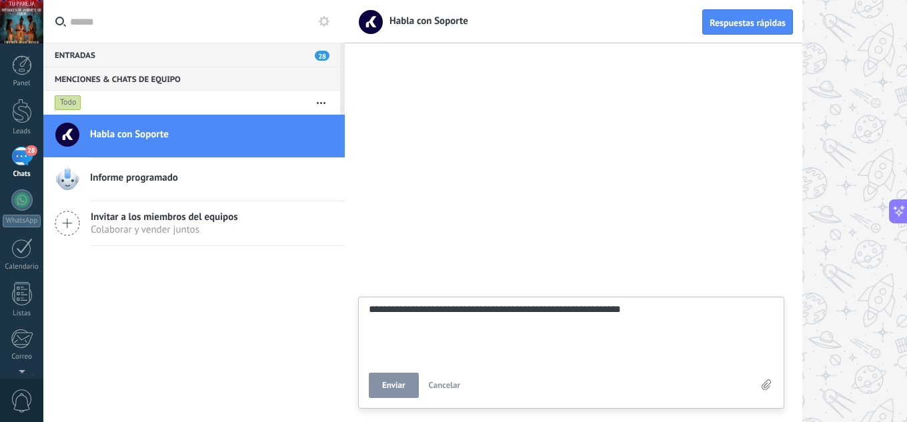
type textarea "**********"
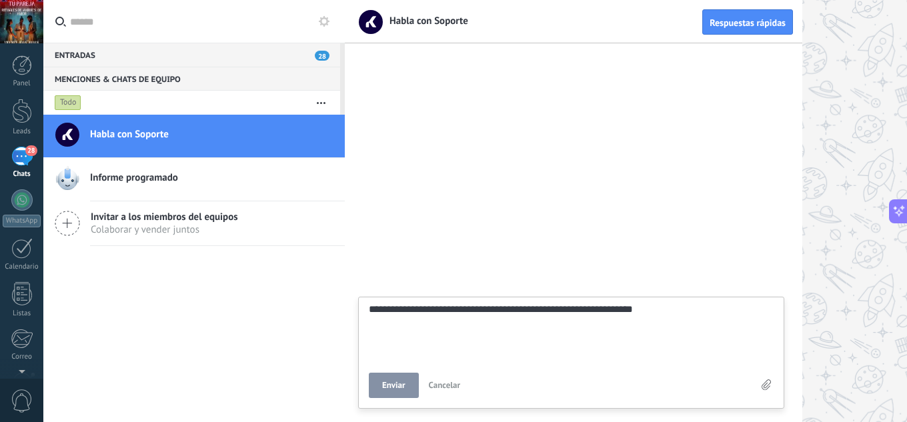
type textarea "**********"
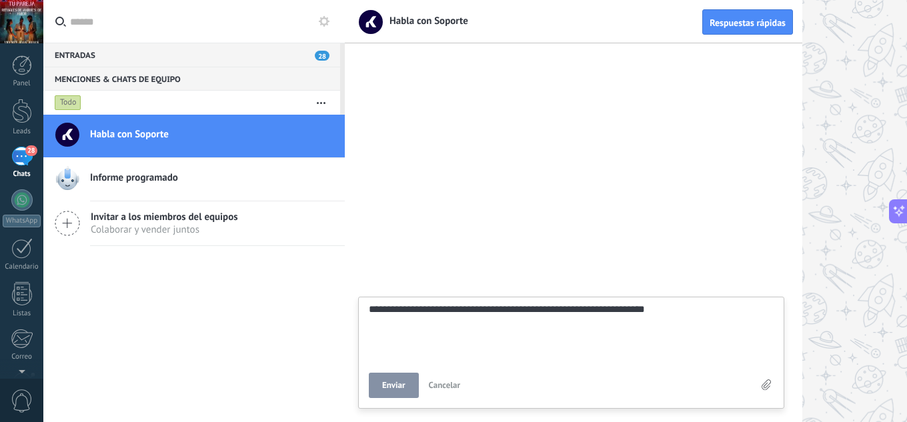
type textarea "**********"
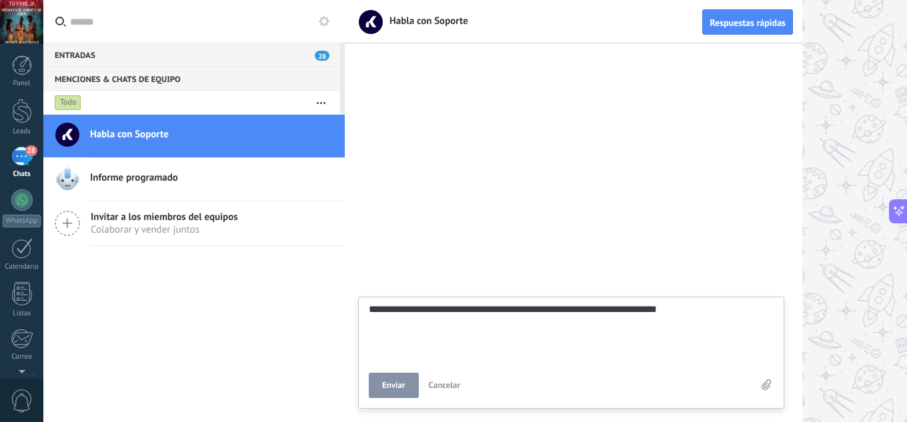
type textarea "**********"
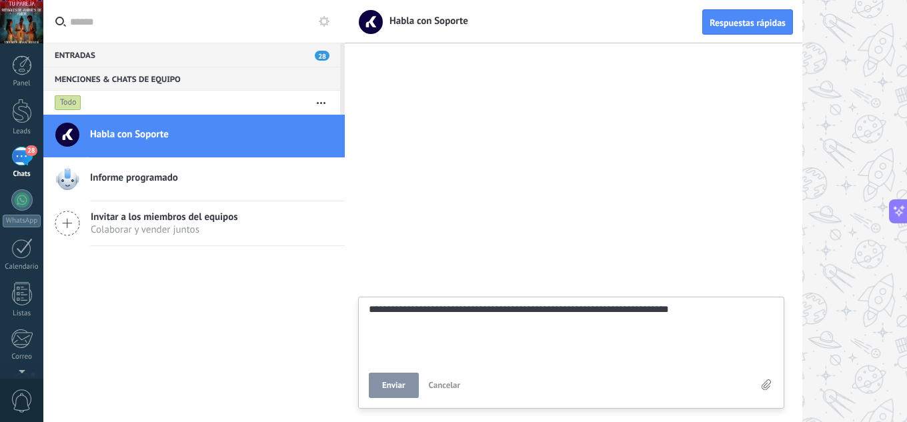
type textarea "**********"
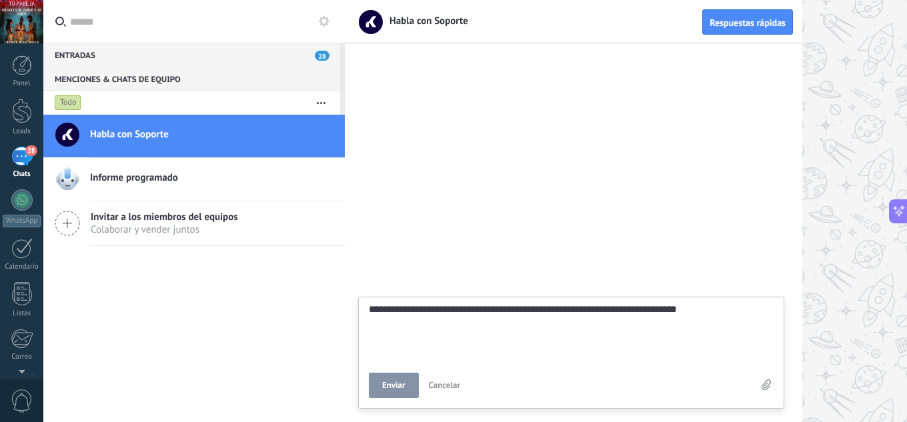
type textarea "**********"
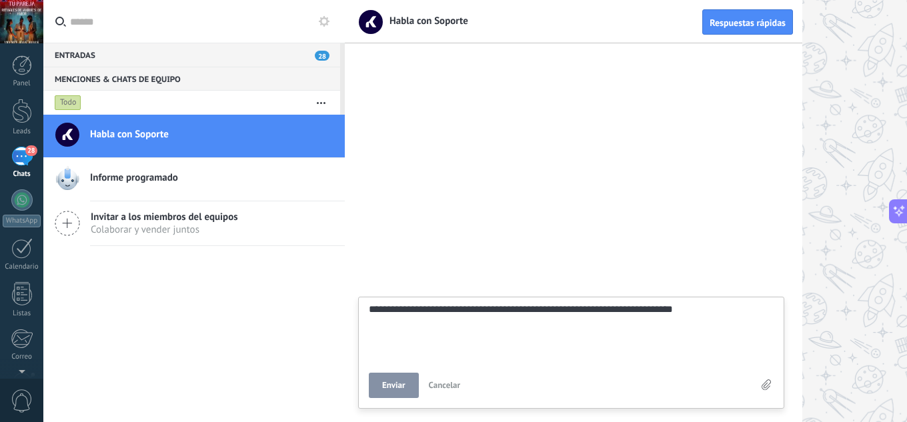
type textarea "**********"
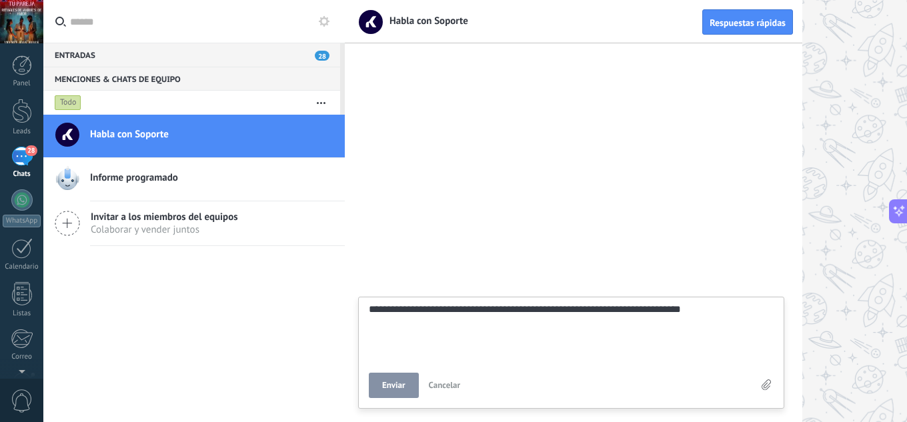
type textarea "**********"
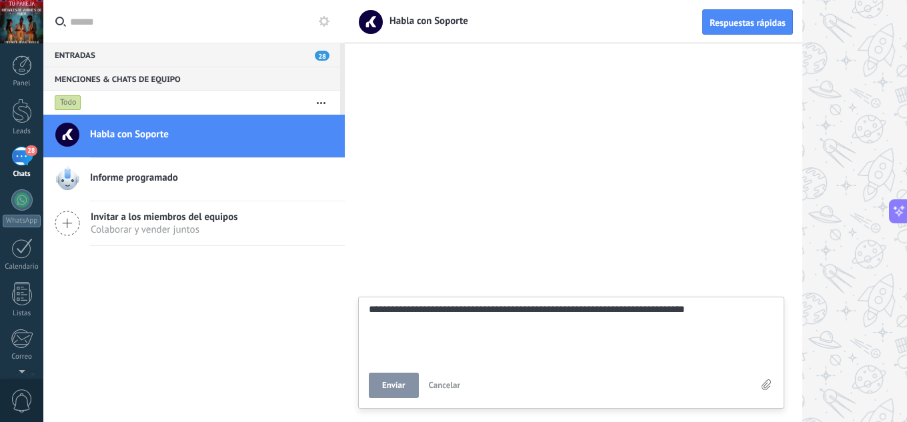
type textarea "**********"
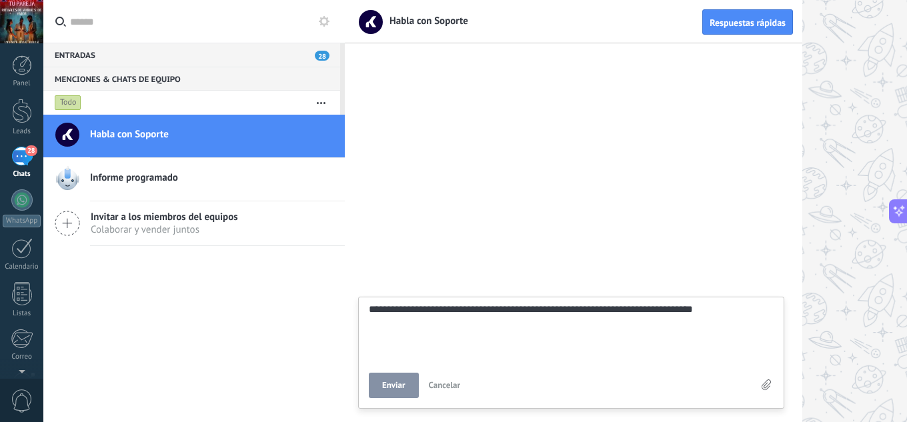
type textarea "**********"
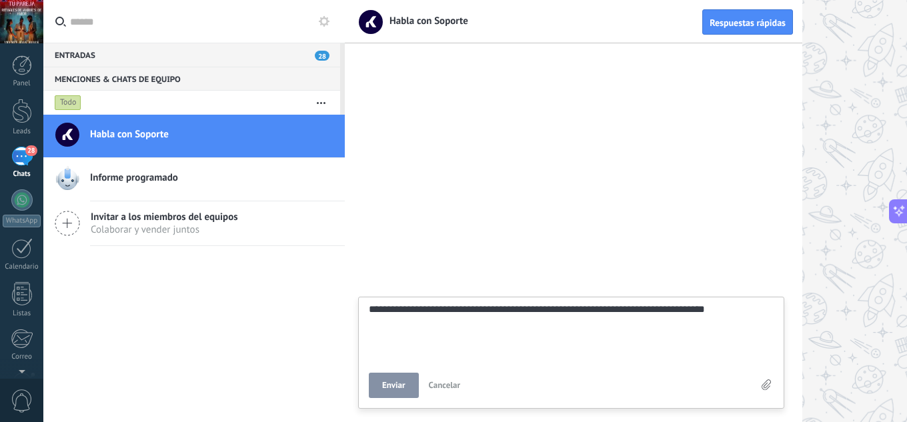
type textarea "**********"
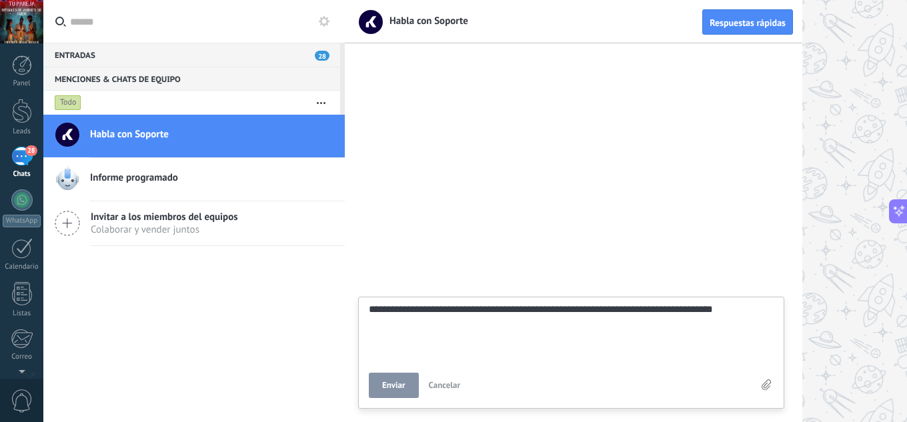
type textarea "**********"
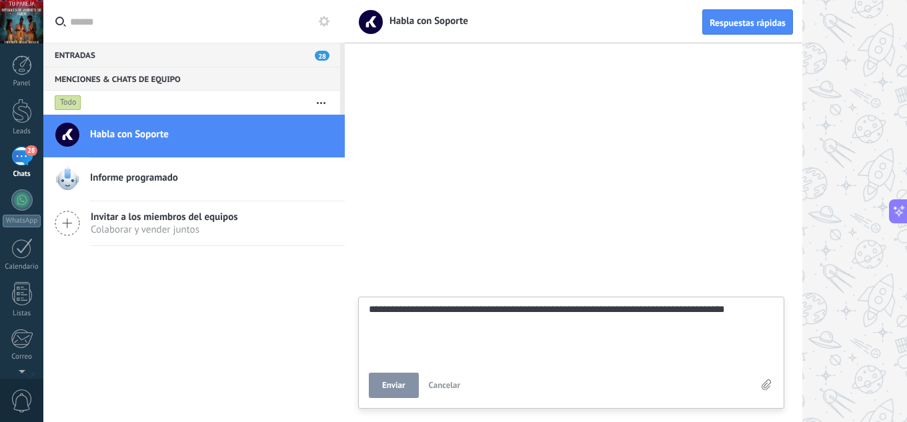
type textarea "**********"
click at [394, 384] on span "Enviar" at bounding box center [393, 385] width 23 height 9
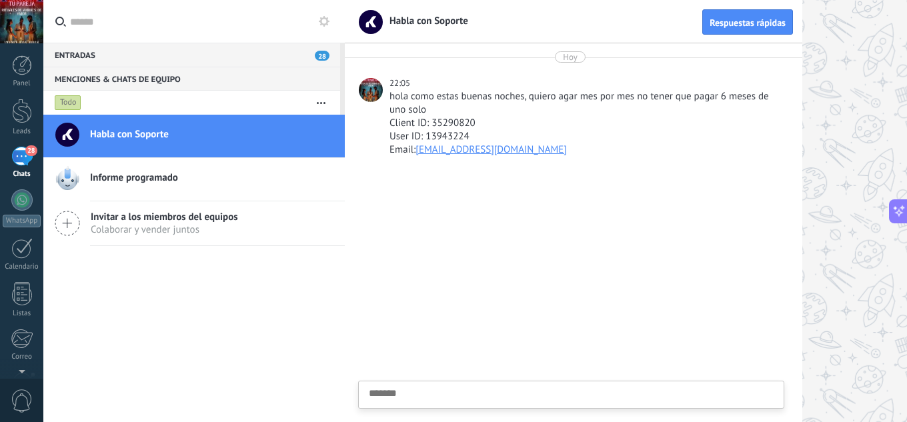
scroll to position [13, 0]
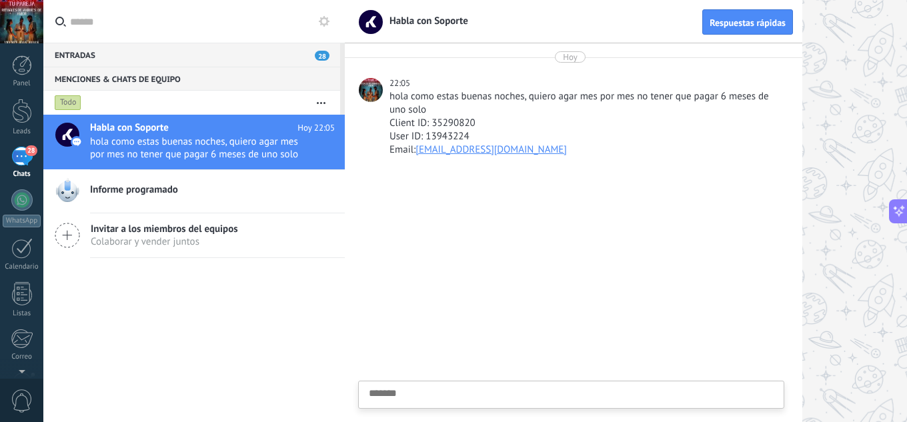
click at [22, 150] on div "28" at bounding box center [21, 156] width 21 height 19
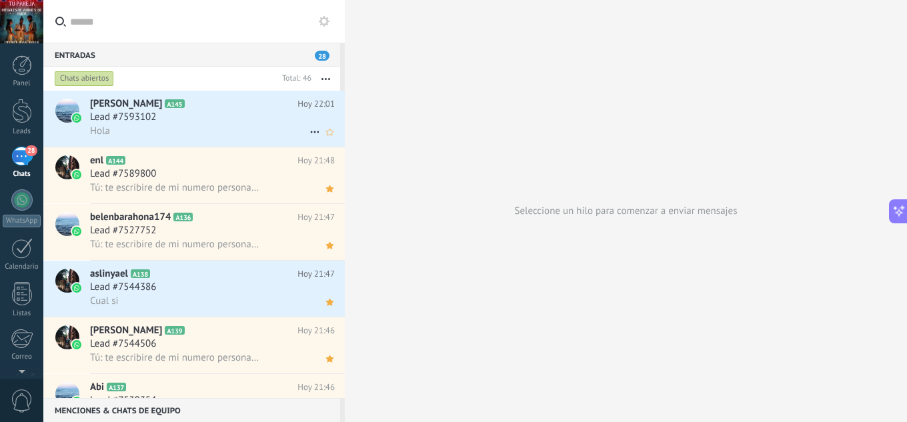
click at [209, 117] on div "Lead #7593102" at bounding box center [212, 117] width 245 height 13
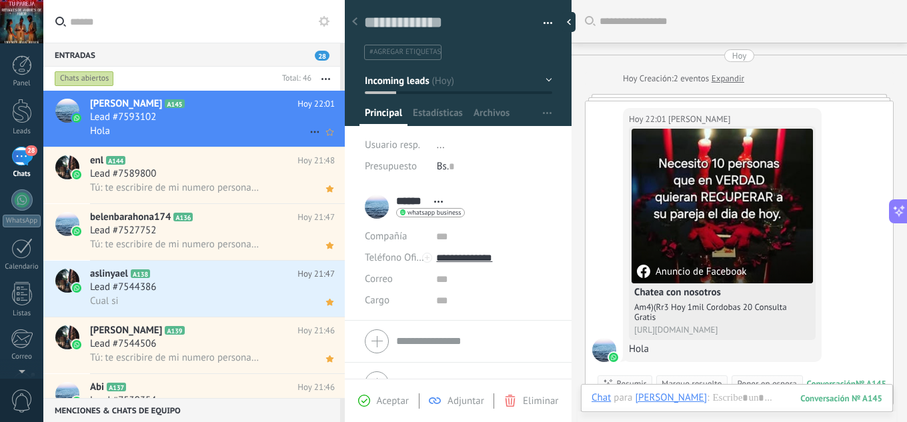
scroll to position [39, 0]
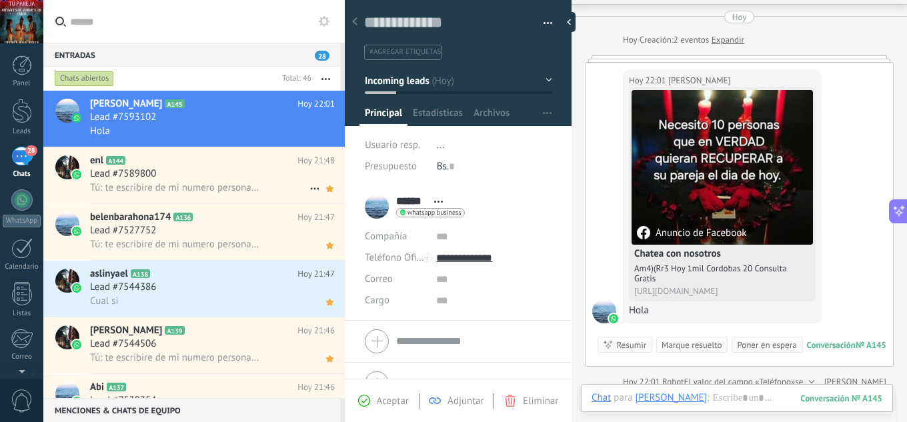
click at [236, 189] on span "Tú: te escribire de mi numero personal es que me llega mucha gente aqui" at bounding box center [175, 187] width 171 height 13
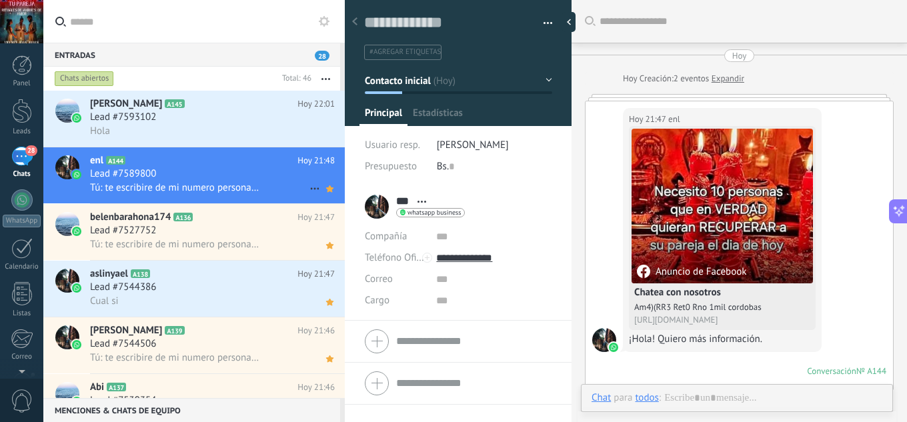
scroll to position [384, 0]
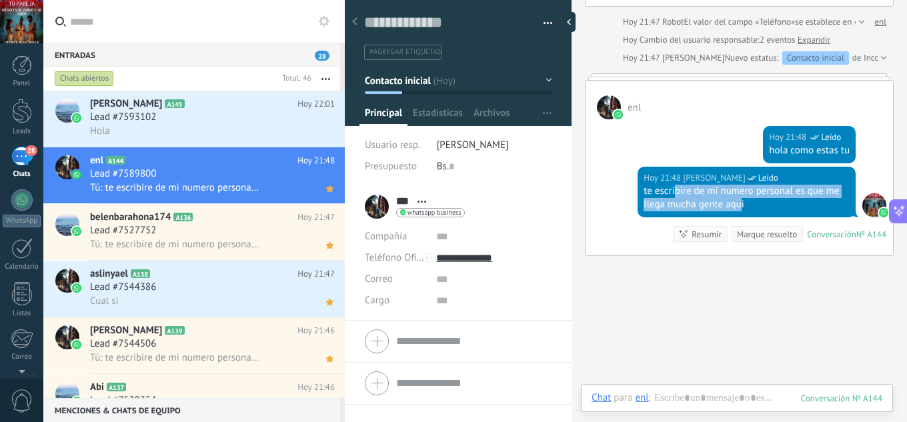
drag, startPoint x: 741, startPoint y: 204, endPoint x: 722, endPoint y: 196, distance: 20.3
click at [677, 197] on div "te escribire de mi numero personal es que me llega mucha gente aqui" at bounding box center [747, 198] width 206 height 27
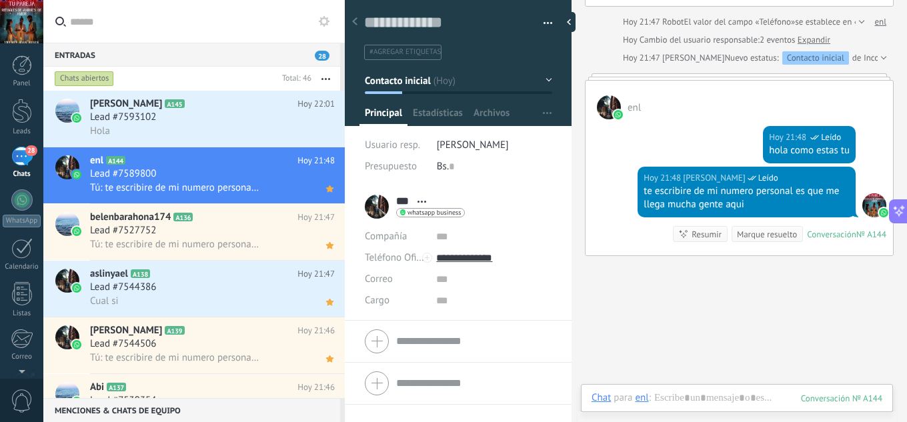
click at [750, 207] on div "te escribire de mi numero personal es que me llega mucha gente aqui" at bounding box center [747, 198] width 206 height 27
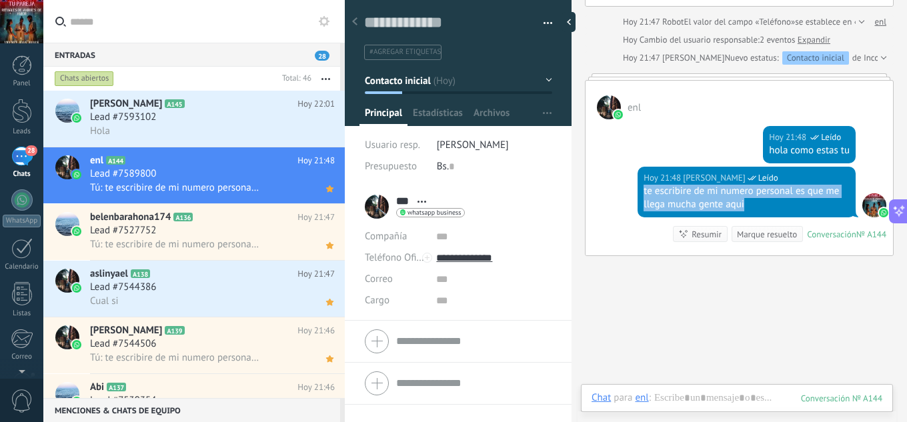
drag, startPoint x: 744, startPoint y: 206, endPoint x: 473, endPoint y: 173, distance: 272.8
click at [632, 189] on div "Hoy 21:48 jesus hernandez Leído te escribire de mi numero personal es que me ll…" at bounding box center [739, 211] width 307 height 89
copy div "te escribire de mi numero personal es que me llega mucha gente aqui"
click at [221, 125] on div "Hola" at bounding box center [212, 131] width 245 height 14
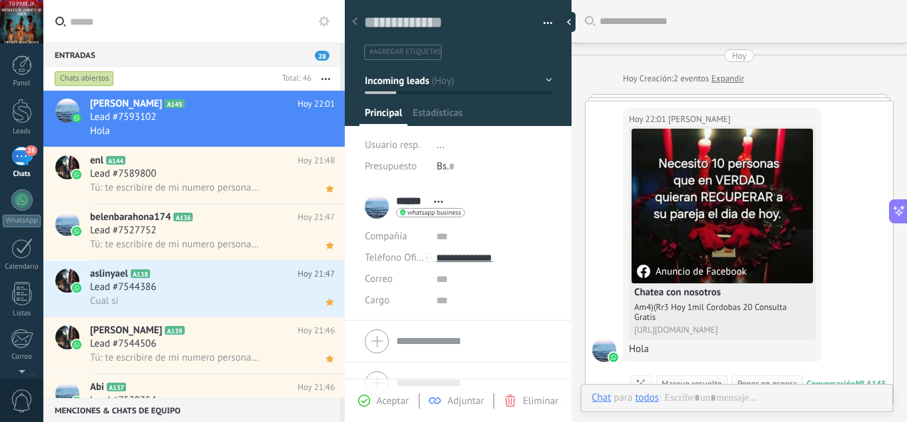
scroll to position [39, 0]
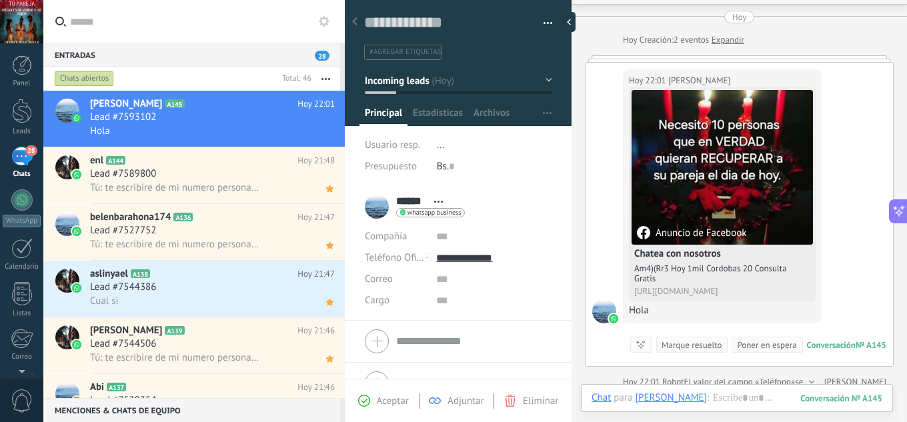
click at [392, 401] on span "Aceptar" at bounding box center [393, 401] width 32 height 13
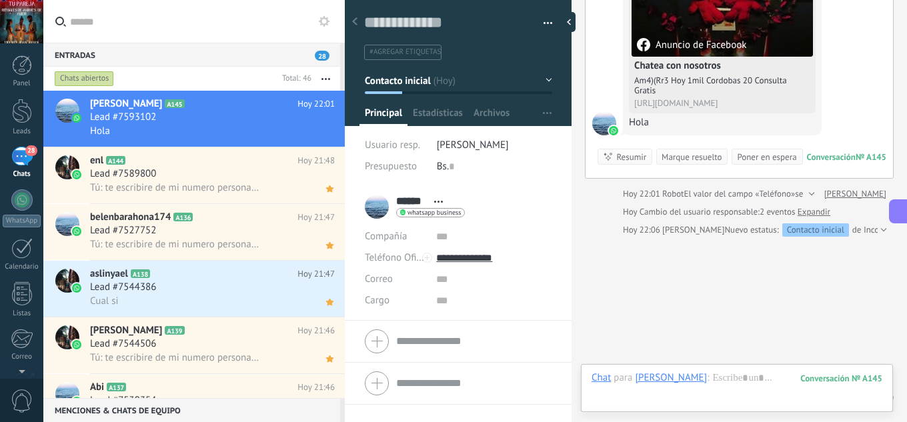
scroll to position [274, 0]
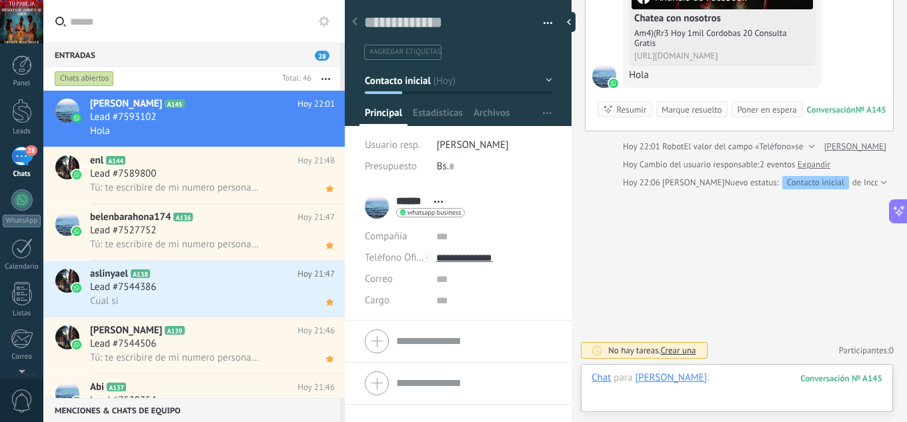
click at [706, 380] on div at bounding box center [737, 391] width 291 height 40
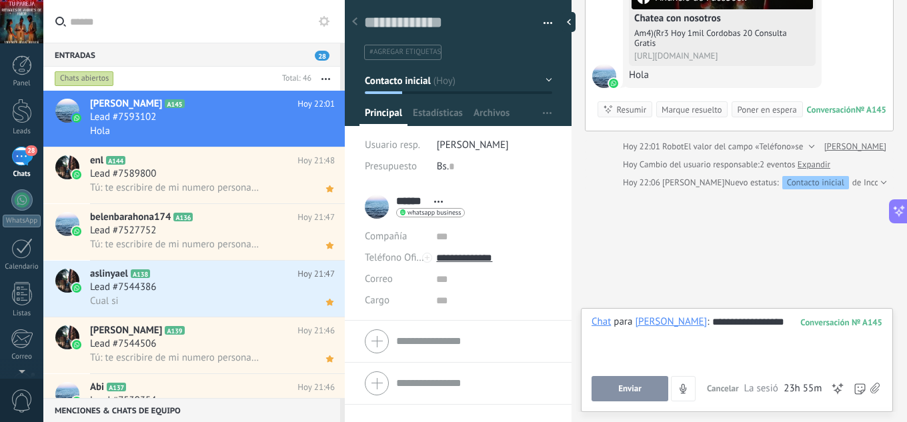
drag, startPoint x: 640, startPoint y: 388, endPoint x: 664, endPoint y: 363, distance: 34.0
click at [641, 388] on span "Enviar" at bounding box center [629, 388] width 23 height 9
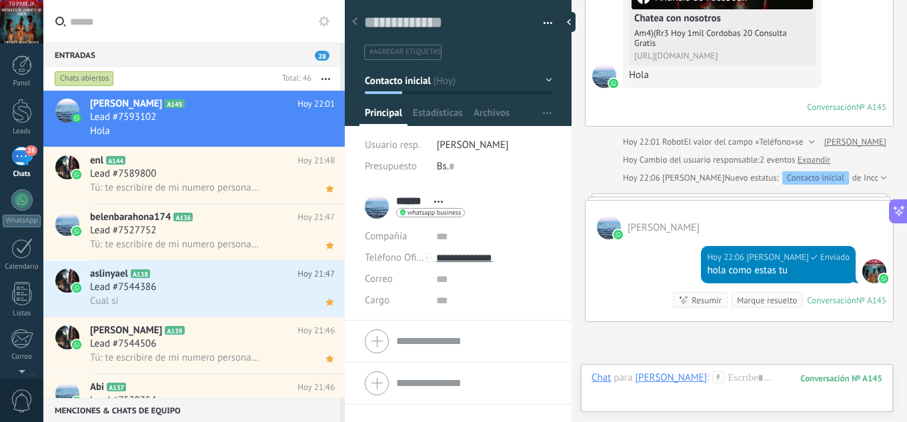
scroll to position [261, 0]
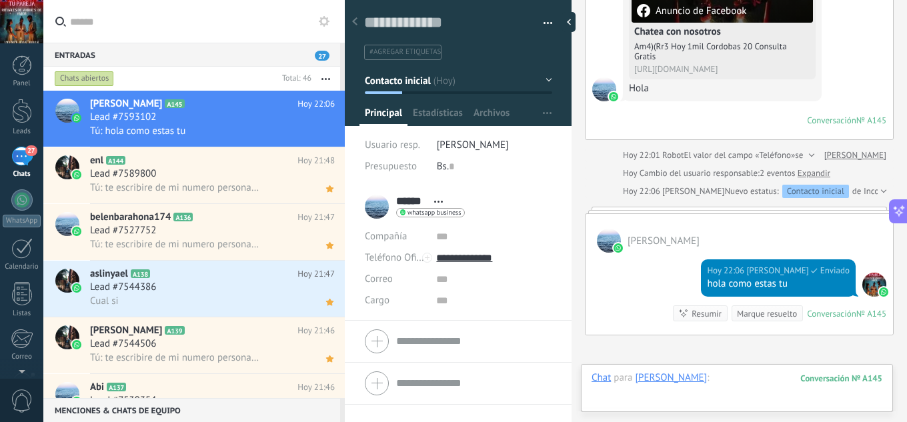
click at [718, 372] on div at bounding box center [737, 391] width 291 height 40
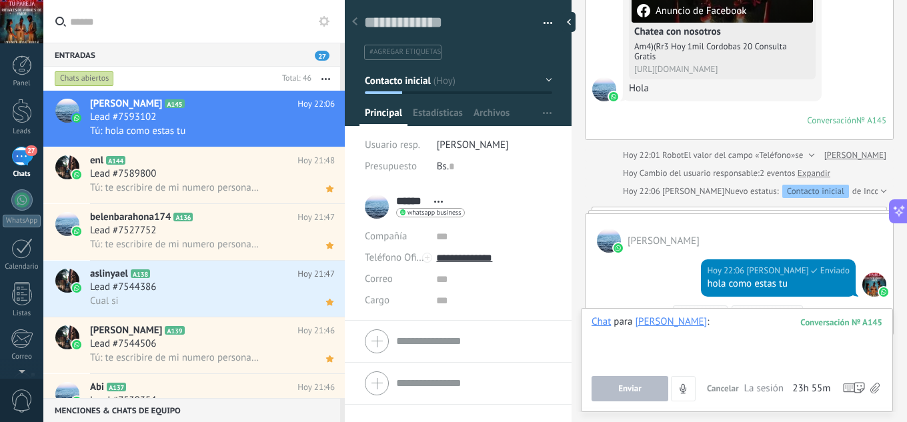
paste div
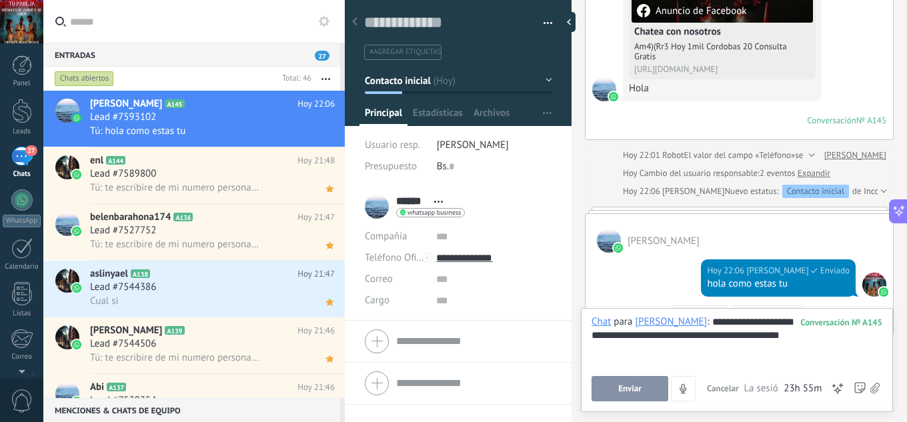
click at [631, 389] on span "Enviar" at bounding box center [629, 388] width 23 height 9
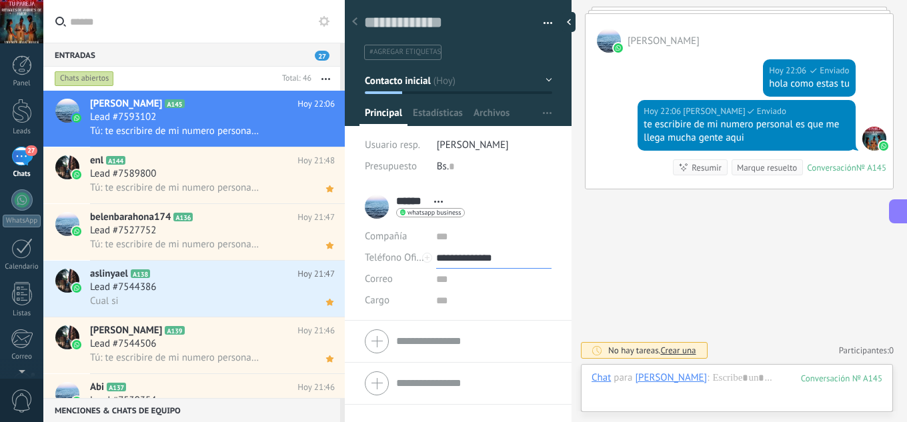
click at [488, 257] on input "**********" at bounding box center [493, 257] width 115 height 21
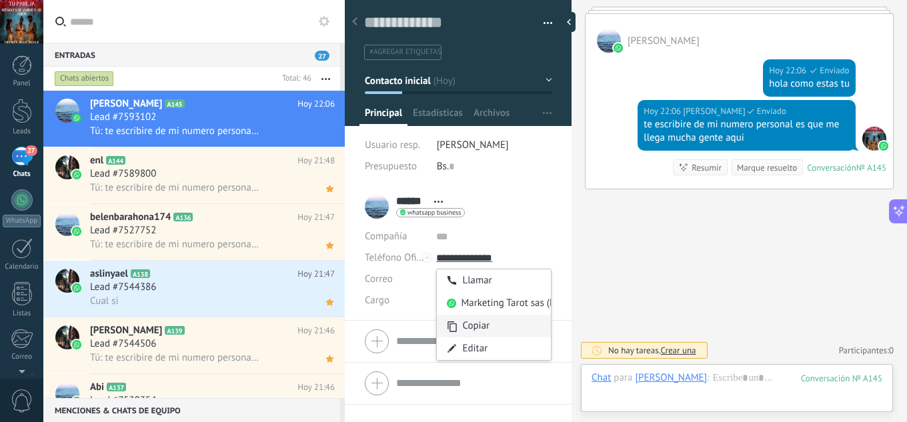
click at [481, 330] on div "Copiar" at bounding box center [494, 326] width 114 height 23
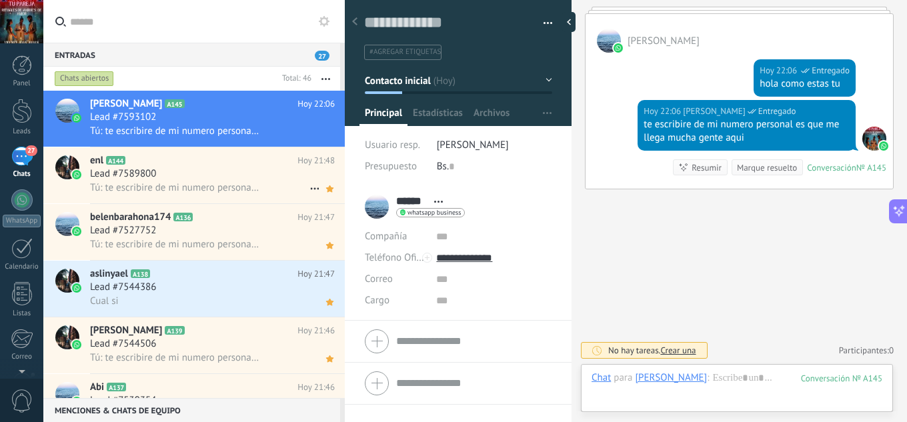
drag, startPoint x: 323, startPoint y: 136, endPoint x: 339, endPoint y: 175, distance: 42.7
click at [0, 0] on icon at bounding box center [0, 0] width 0 height 0
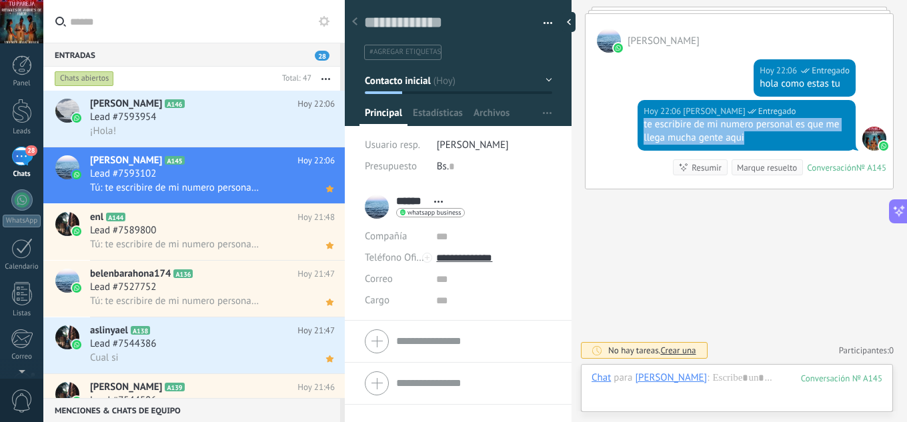
drag, startPoint x: 746, startPoint y: 140, endPoint x: 636, endPoint y: 122, distance: 111.5
click at [636, 122] on div "Hoy 22:06 jesus hernandez Entregado te escribire de mi numero personal es que m…" at bounding box center [739, 144] width 307 height 89
copy div "te escribire de mi numero personal es que me llega mucha gente aqui"
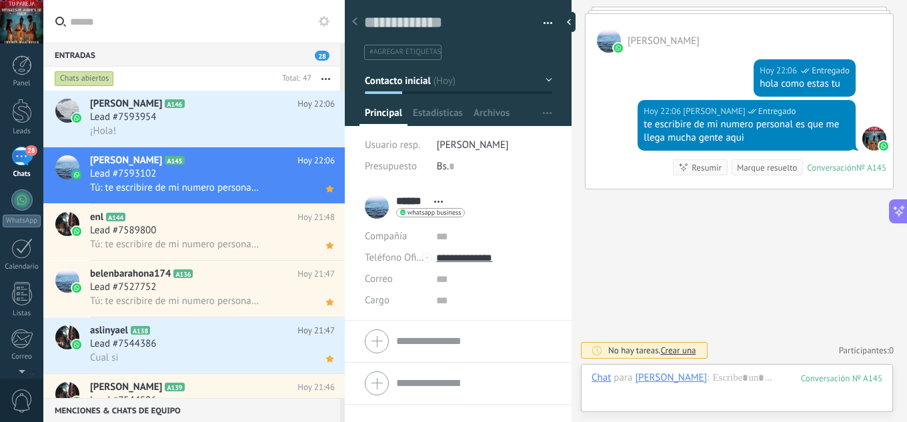
drag, startPoint x: 234, startPoint y: 173, endPoint x: 232, endPoint y: 160, distance: 13.5
click at [235, 173] on div "Lead #7593102" at bounding box center [212, 173] width 245 height 13
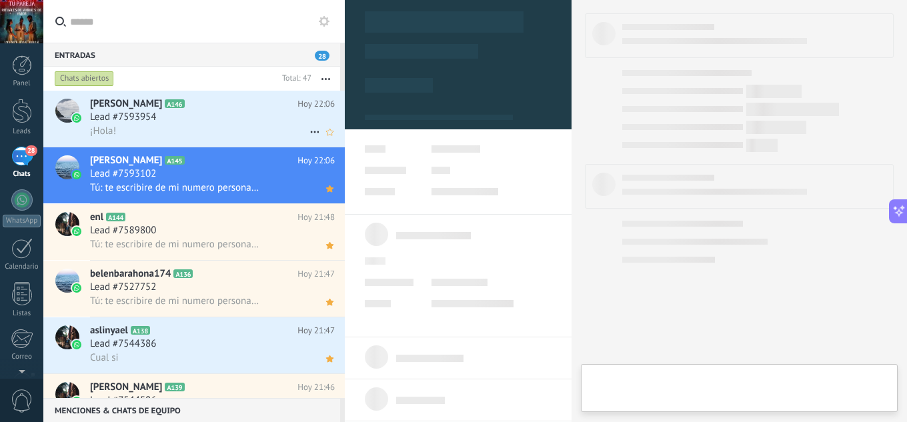
click at [217, 123] on div "Lead #7593954" at bounding box center [212, 117] width 245 height 13
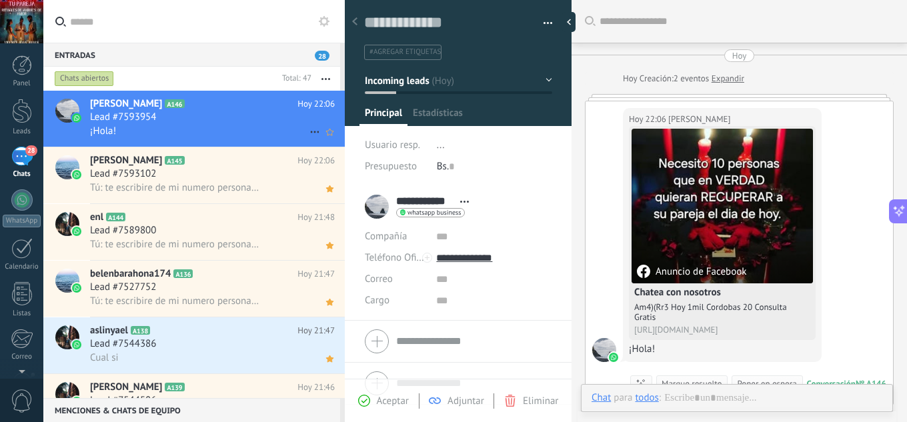
scroll to position [39, 0]
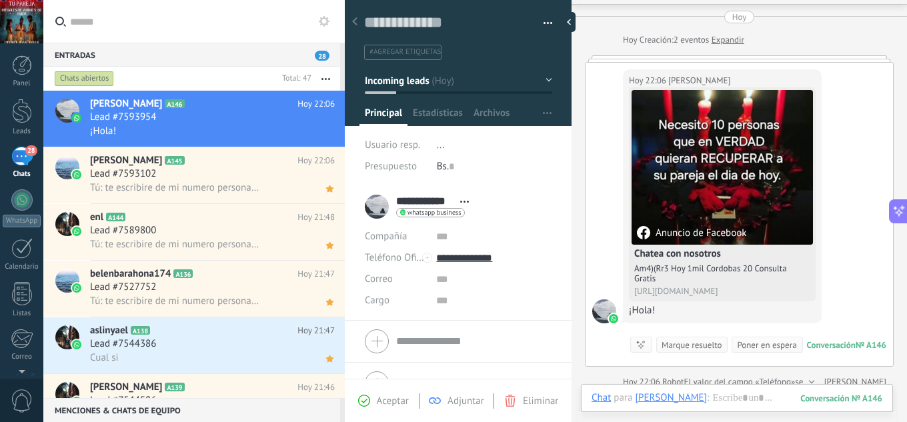
click at [387, 401] on span "Aceptar" at bounding box center [393, 401] width 32 height 13
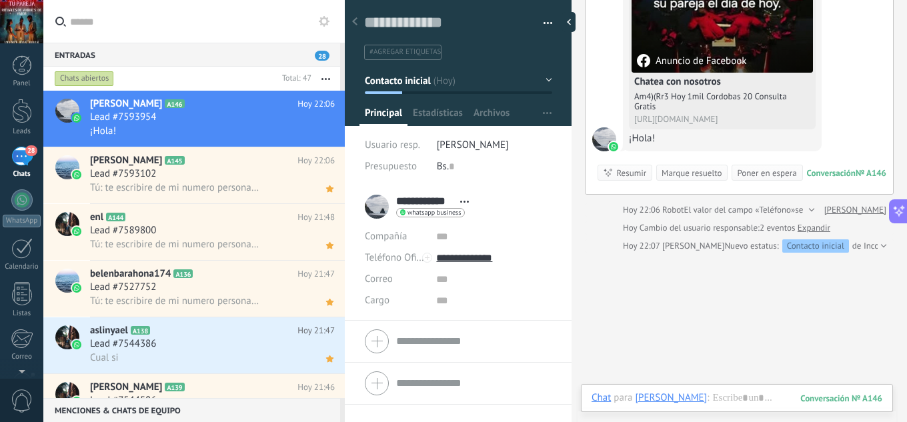
scroll to position [274, 0]
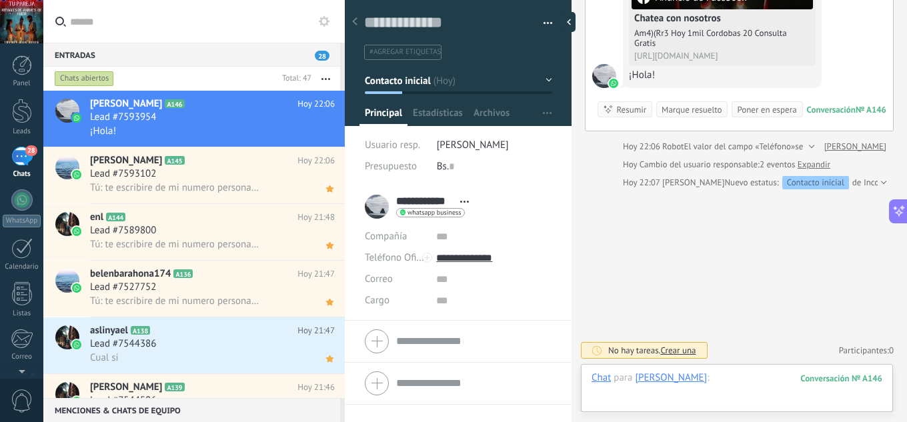
click at [740, 381] on div at bounding box center [737, 391] width 291 height 40
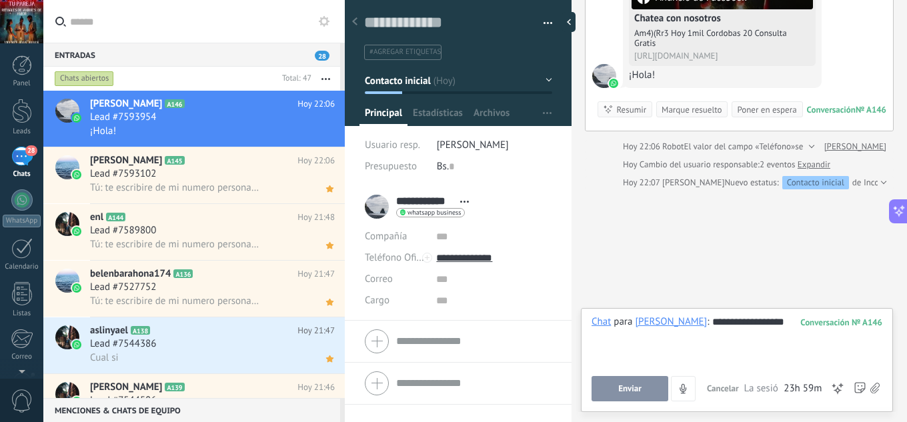
click at [640, 396] on button "Enviar" at bounding box center [630, 388] width 77 height 25
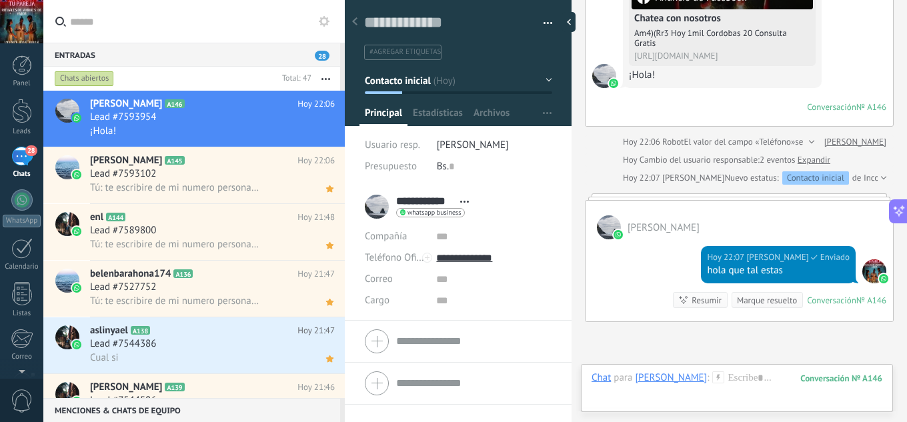
scroll to position [261, 0]
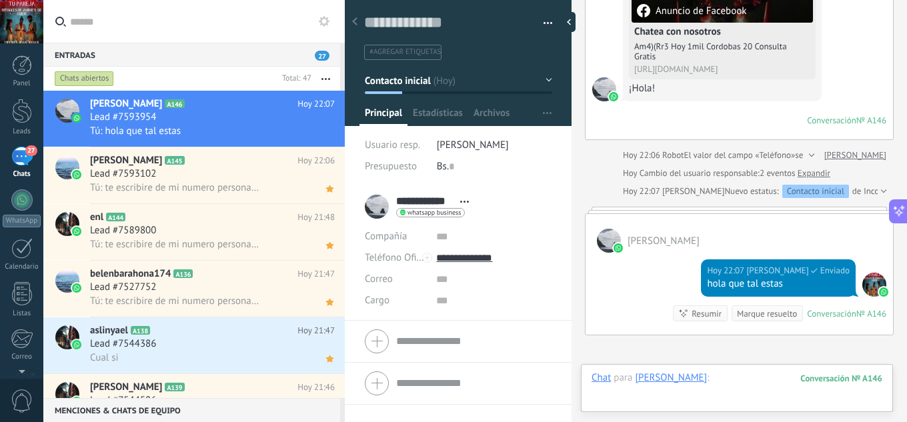
click at [737, 383] on div at bounding box center [737, 391] width 291 height 40
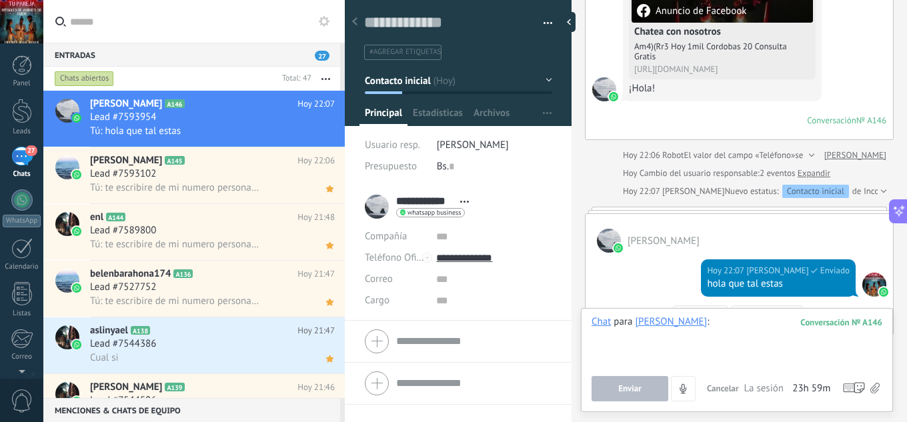
paste div
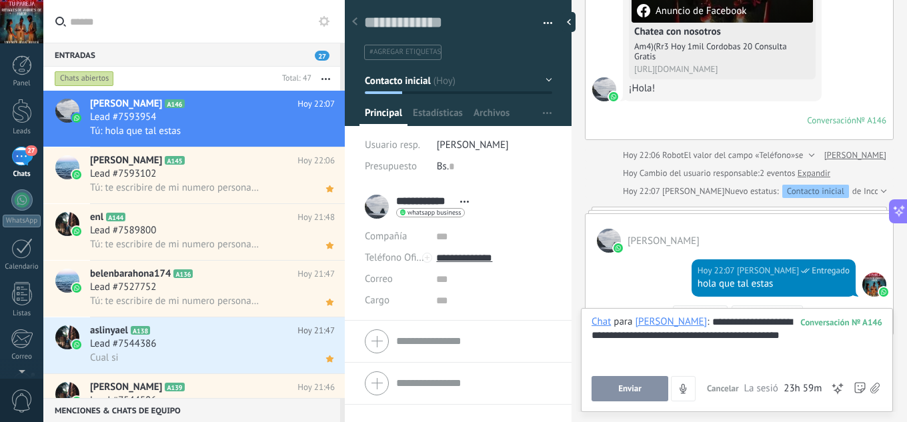
click at [634, 384] on span "Enviar" at bounding box center [629, 388] width 23 height 9
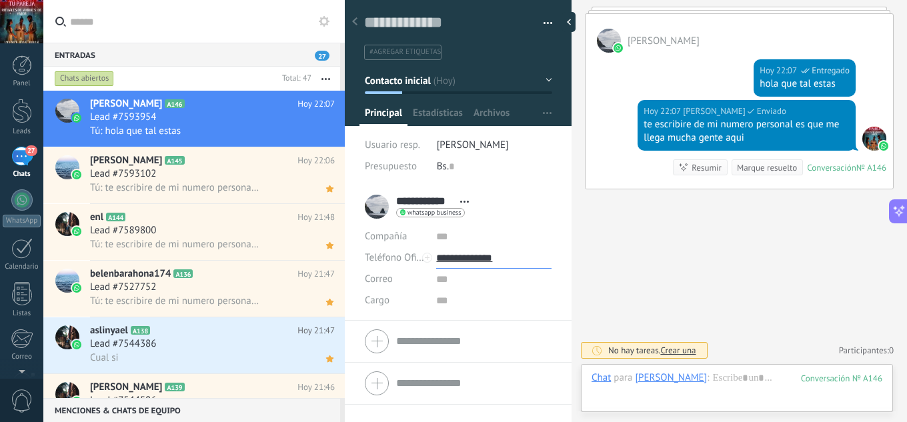
click at [455, 253] on input "**********" at bounding box center [493, 257] width 115 height 21
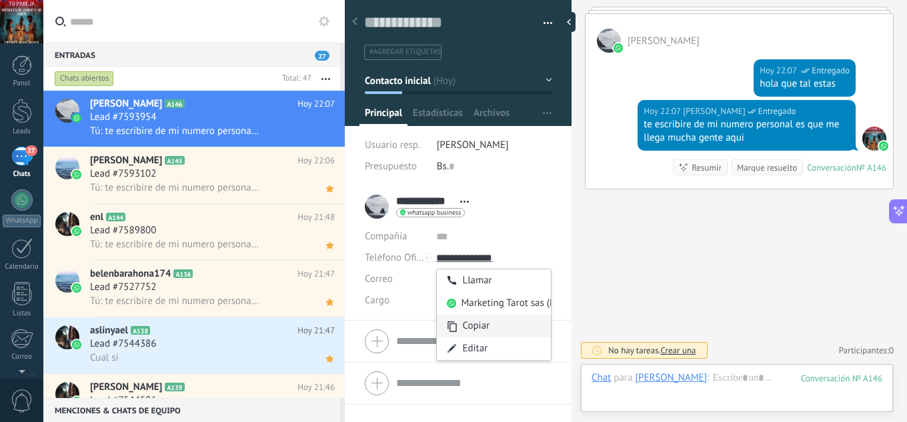
click at [487, 325] on div "Copiar" at bounding box center [494, 326] width 114 height 23
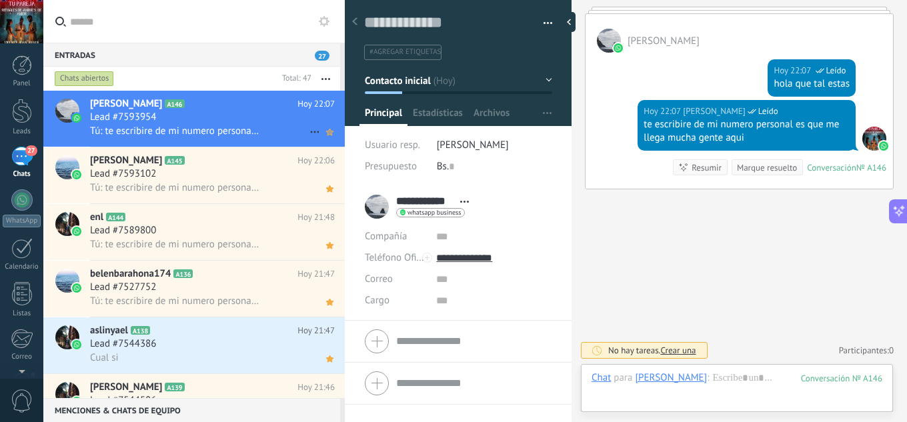
click at [325, 139] on icon at bounding box center [330, 132] width 14 height 16
click at [25, 374] on div "© 2025 derechos reservados | Términos de uso Soporte técnico jesus hernandez ID…" at bounding box center [21, 211] width 43 height 422
click at [23, 341] on div at bounding box center [22, 340] width 20 height 23
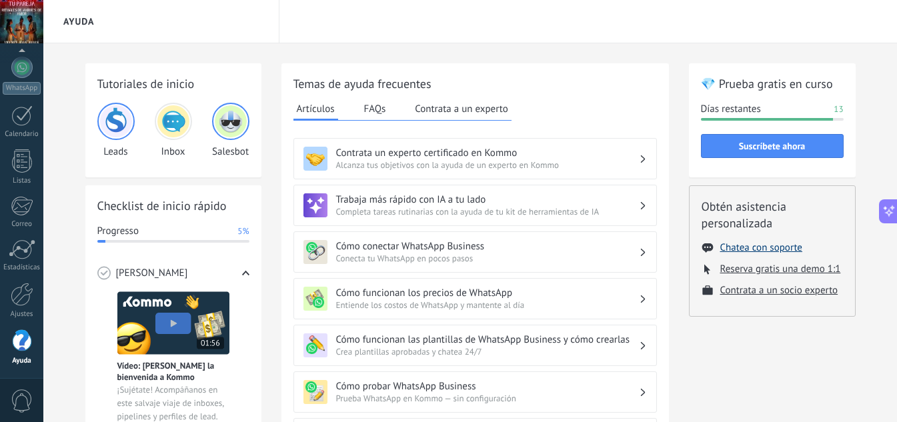
click at [785, 248] on button "Chatea con soporte" at bounding box center [761, 247] width 82 height 13
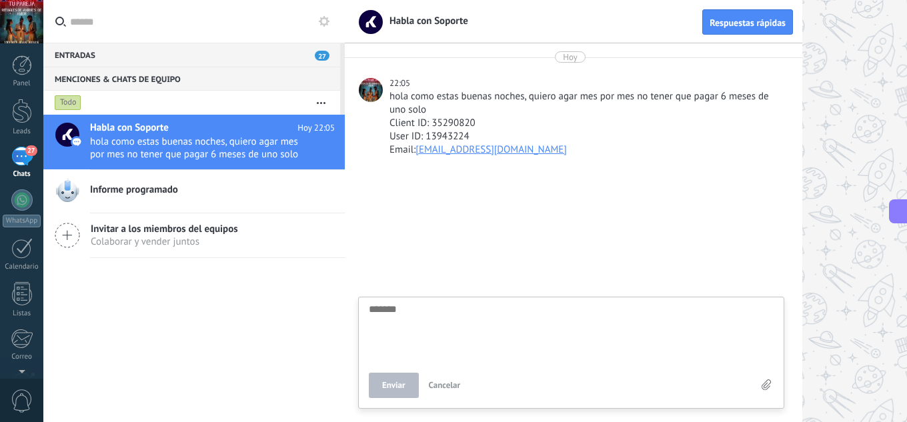
click at [853, 46] on div at bounding box center [626, 211] width 562 height 422
click at [164, 287] on div "Habla con Soporte Hoy 22:05 hola como estas buenas noches, quiero agar mes por …" at bounding box center [193, 268] width 301 height 307
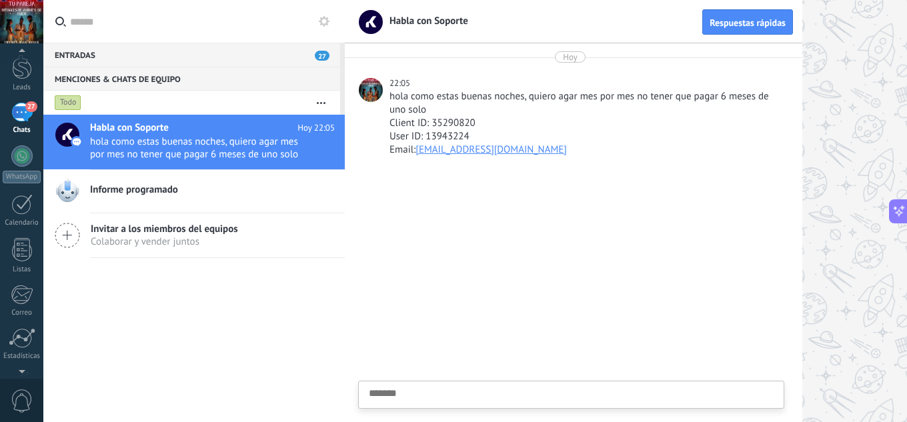
click at [22, 367] on div at bounding box center [21, 369] width 43 height 20
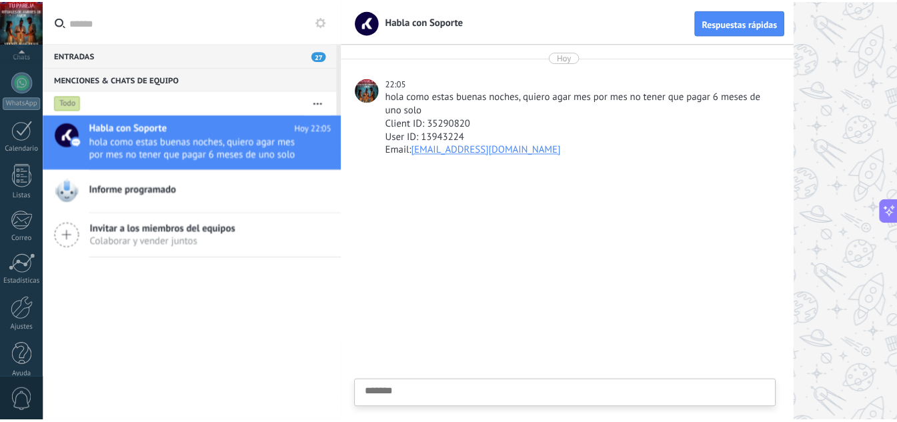
scroll to position [133, 0]
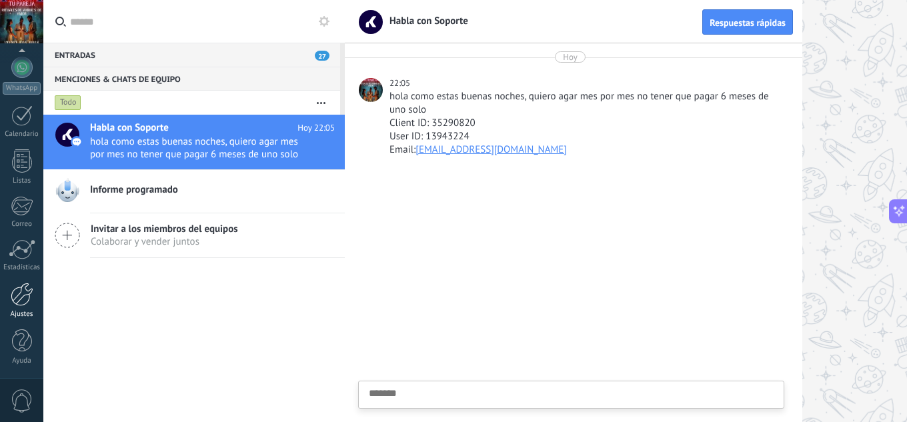
click at [22, 307] on link "Ajustes" at bounding box center [21, 301] width 43 height 36
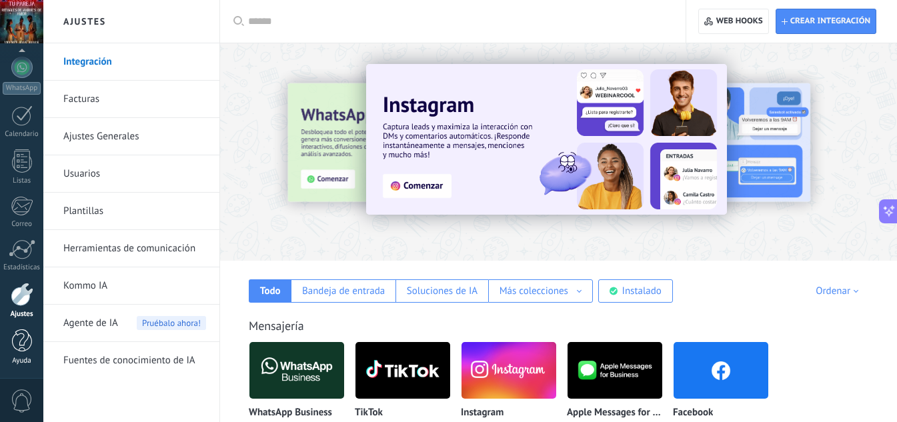
click at [29, 347] on div at bounding box center [22, 340] width 20 height 23
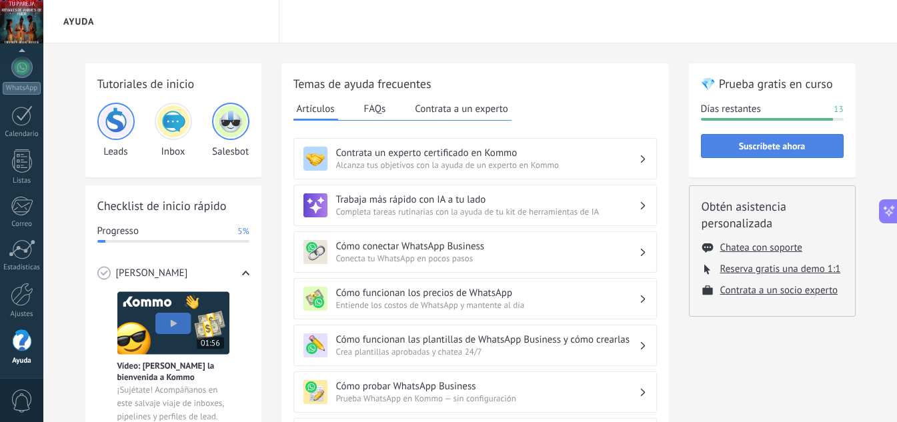
click at [764, 145] on span "Suscríbete ahora" at bounding box center [772, 145] width 67 height 9
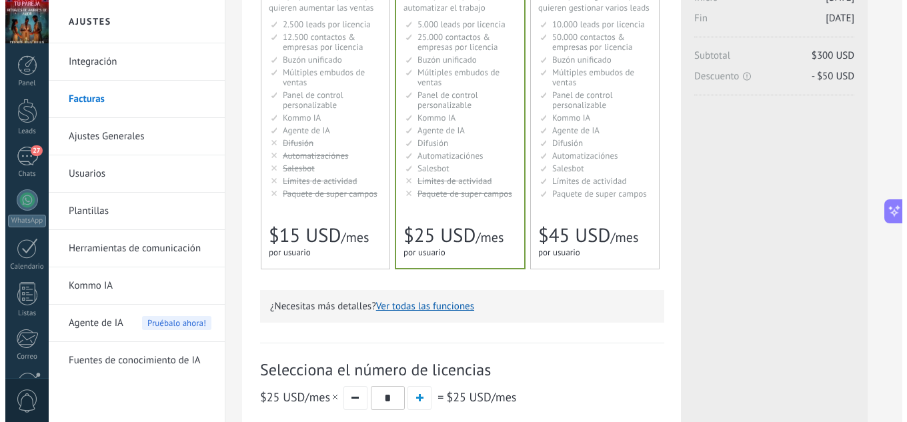
scroll to position [178, 0]
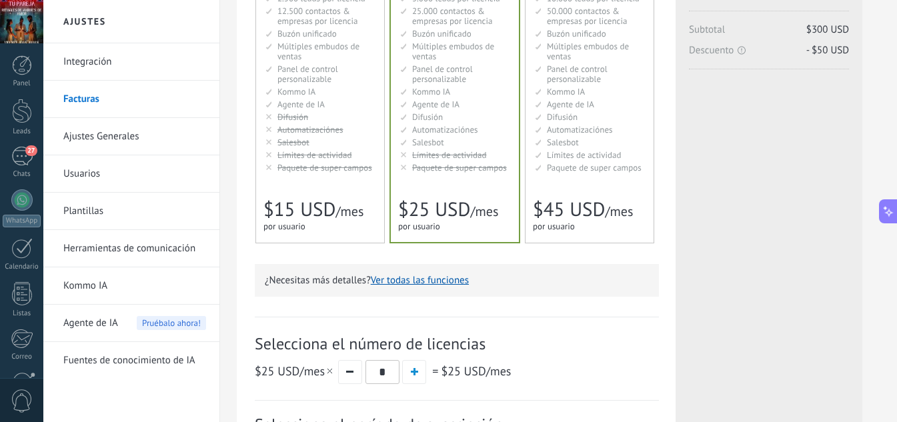
click at [426, 278] on button "Ver todas las funciones" at bounding box center [420, 280] width 98 height 13
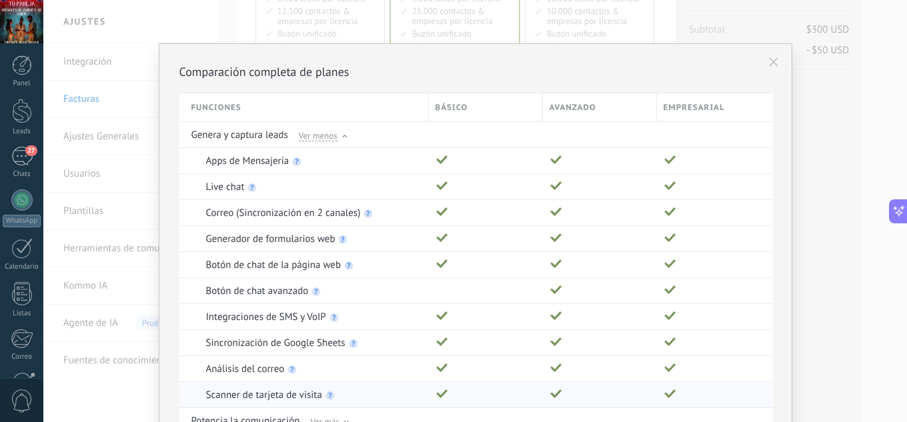
scroll to position [231, 0]
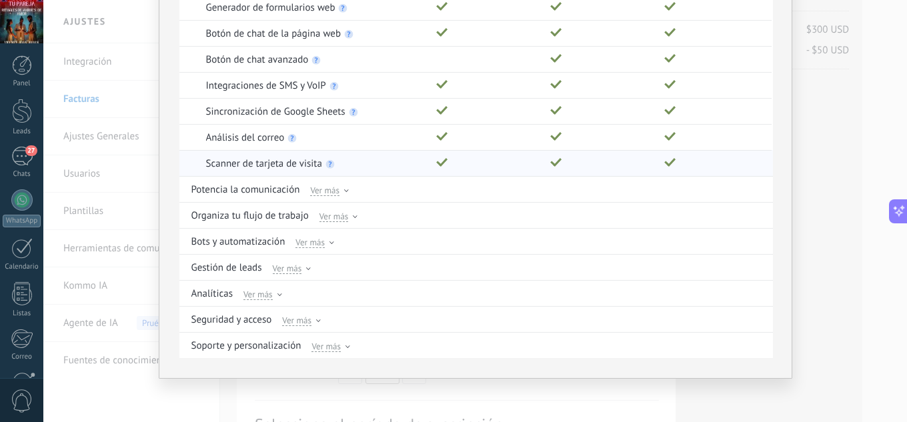
click at [408, 156] on div "Scanner de tarjeta de visita" at bounding box center [314, 163] width 217 height 25
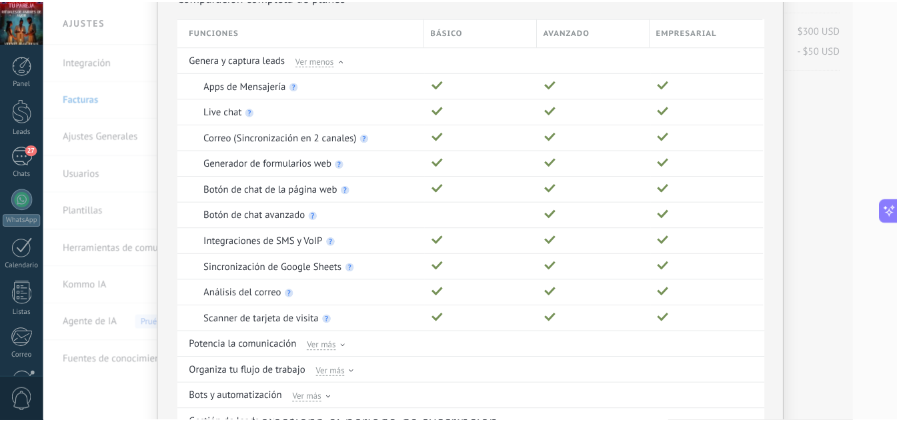
scroll to position [0, 0]
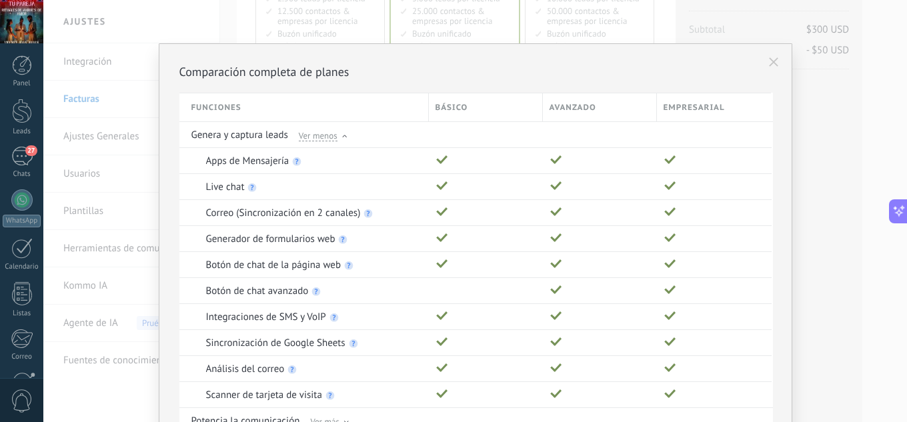
click at [762, 62] on button at bounding box center [773, 62] width 23 height 23
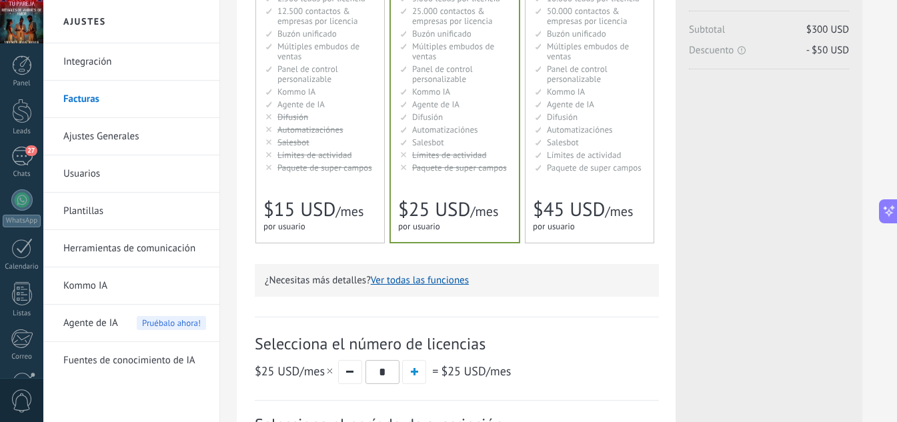
click at [313, 193] on div "Básico Для увеличения продаж в малом бизнесе For small businesses that want to …" at bounding box center [320, 89] width 128 height 307
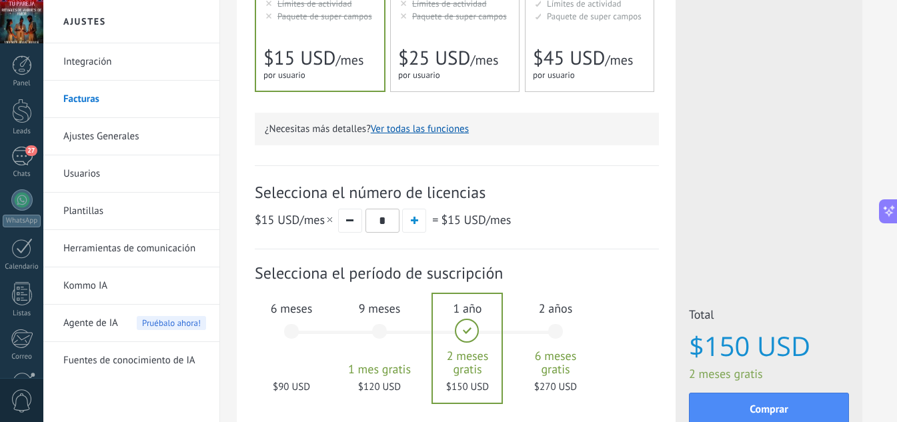
scroll to position [355, 0]
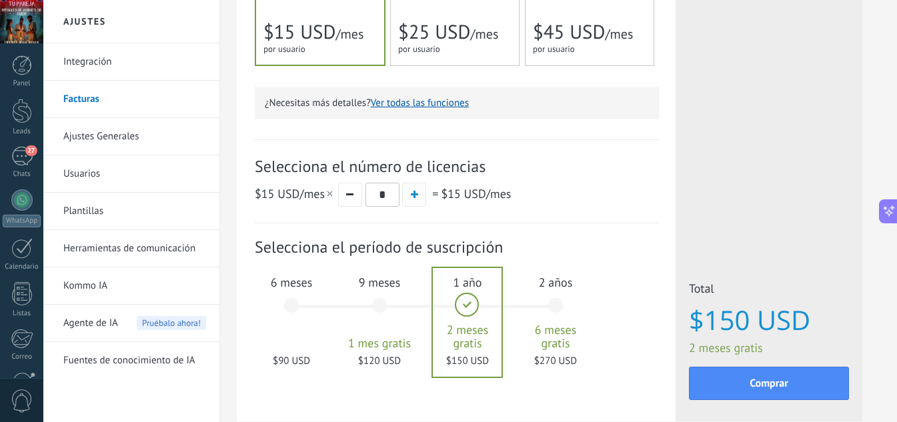
click at [420, 194] on button "button" at bounding box center [414, 195] width 24 height 24
click at [350, 193] on button "button" at bounding box center [350, 195] width 24 height 24
type input "*"
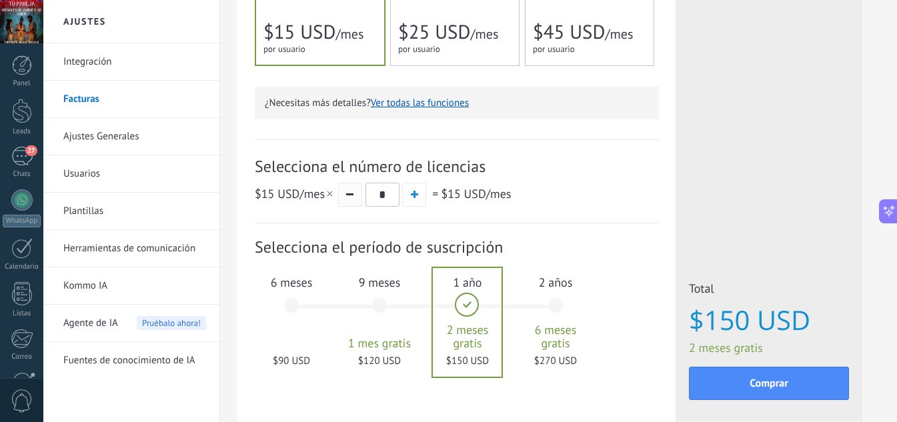
click at [350, 193] on button "button" at bounding box center [350, 195] width 24 height 24
click at [469, 199] on span "$15 USD" at bounding box center [463, 193] width 45 height 15
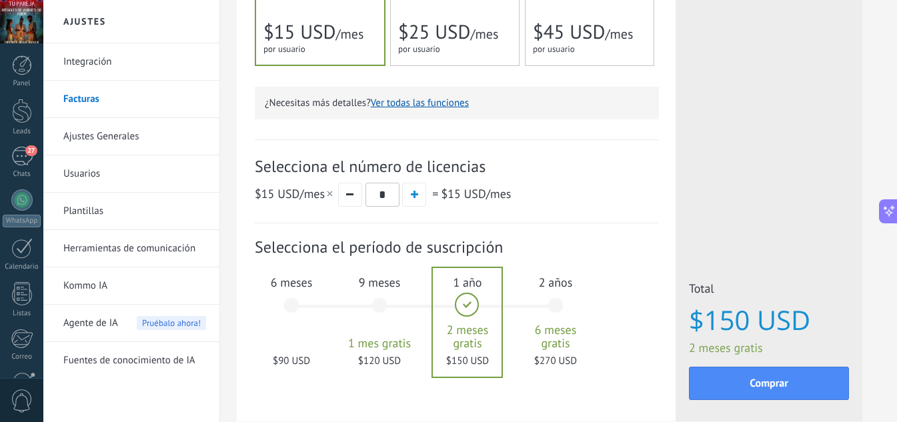
click at [566, 307] on div "2 años 6 meses gratis $270 USD" at bounding box center [555, 312] width 72 height 94
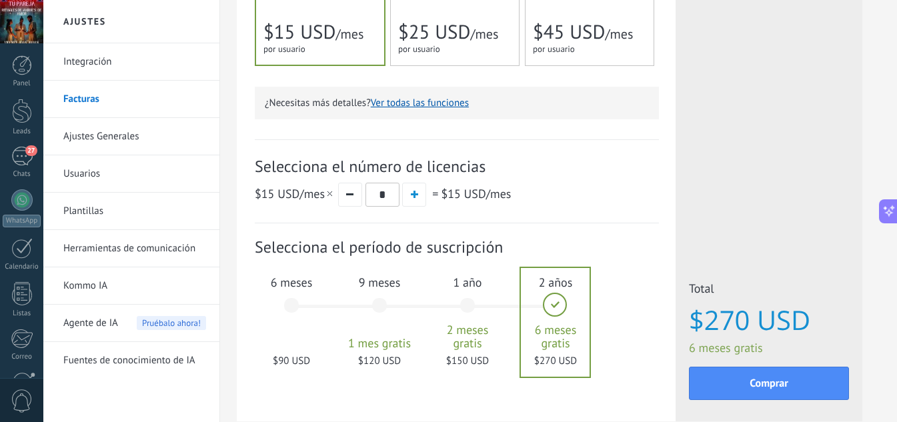
click at [293, 297] on div "6 meses $90 USD" at bounding box center [291, 312] width 72 height 94
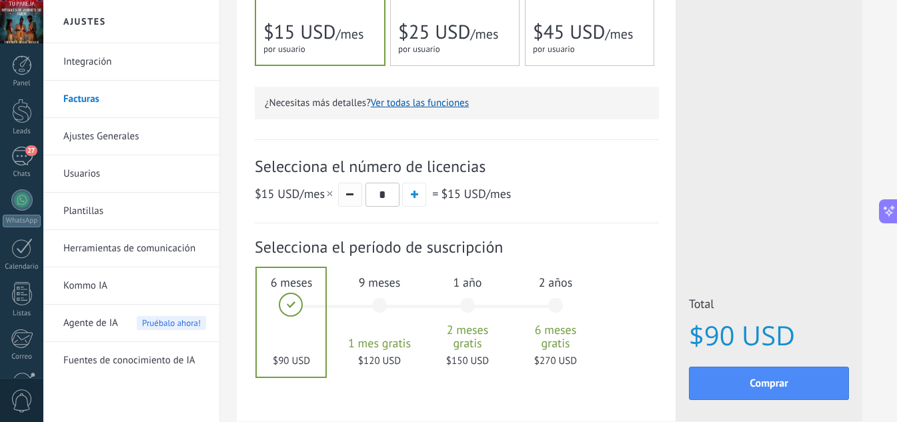
click at [355, 197] on button "button" at bounding box center [350, 195] width 24 height 24
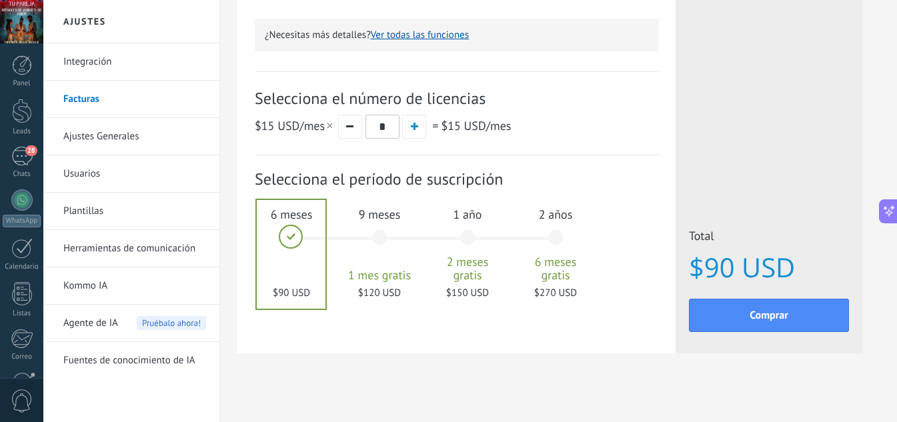
scroll to position [432, 0]
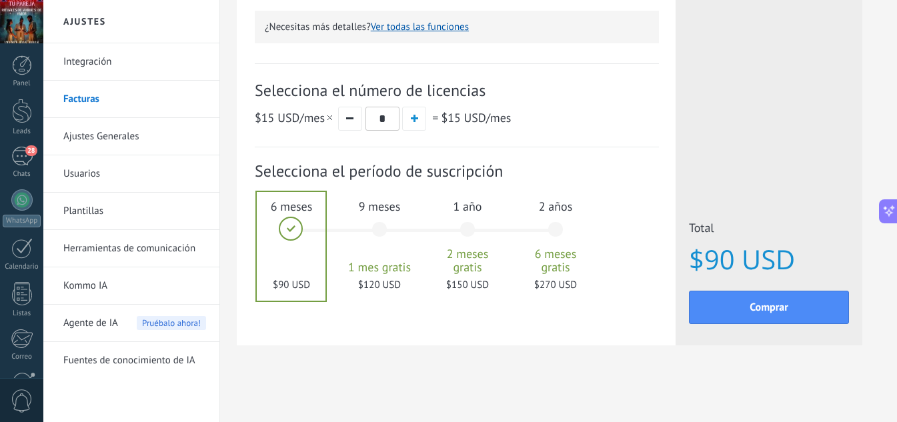
click at [300, 234] on div at bounding box center [291, 246] width 69 height 109
click at [291, 223] on div at bounding box center [291, 246] width 69 height 109
click at [293, 276] on div at bounding box center [291, 246] width 69 height 109
click at [297, 298] on div at bounding box center [291, 246] width 69 height 109
click at [292, 139] on div "Selecciona el número de licencias $15 USD /mes * = $15 USD /mes" at bounding box center [457, 105] width 404 height 84
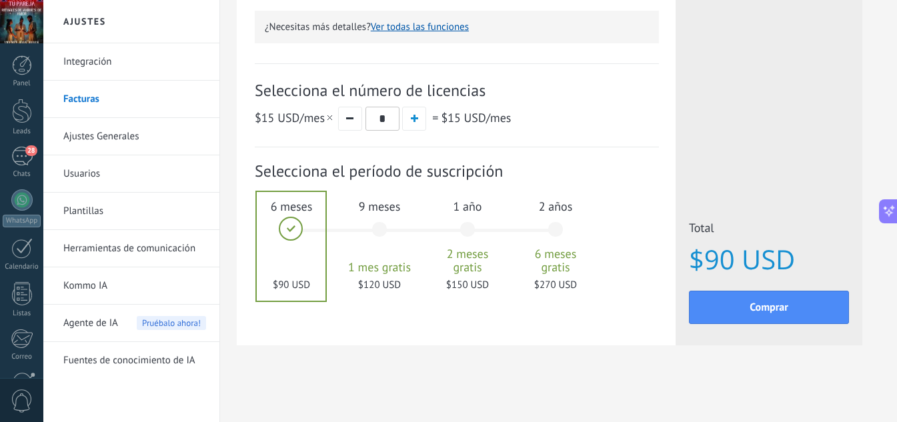
click at [311, 120] on span "$15 USD /mes" at bounding box center [295, 117] width 80 height 15
click at [298, 118] on span "$15 USD /mes" at bounding box center [295, 117] width 80 height 15
click at [354, 119] on button "button" at bounding box center [350, 119] width 24 height 24
click at [353, 119] on span "button" at bounding box center [349, 118] width 7 height 2
click at [352, 119] on span "button" at bounding box center [349, 118] width 7 height 2
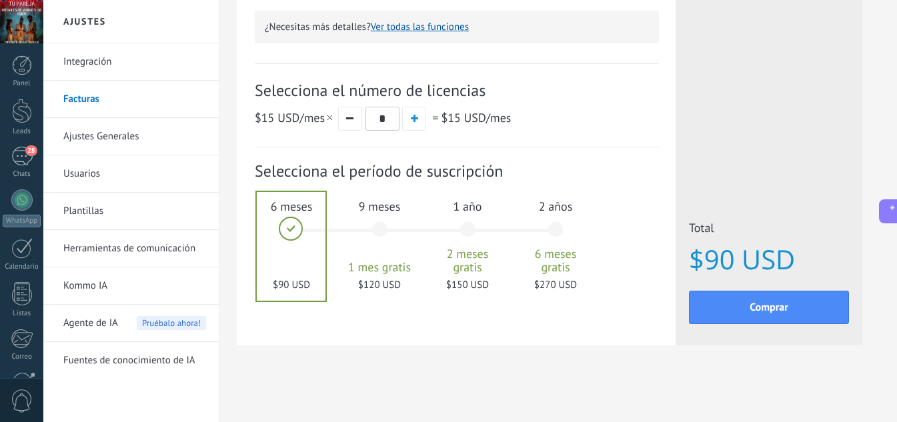
drag, startPoint x: 249, startPoint y: 223, endPoint x: 241, endPoint y: 223, distance: 7.3
click at [283, 243] on div at bounding box center [291, 246] width 69 height 109
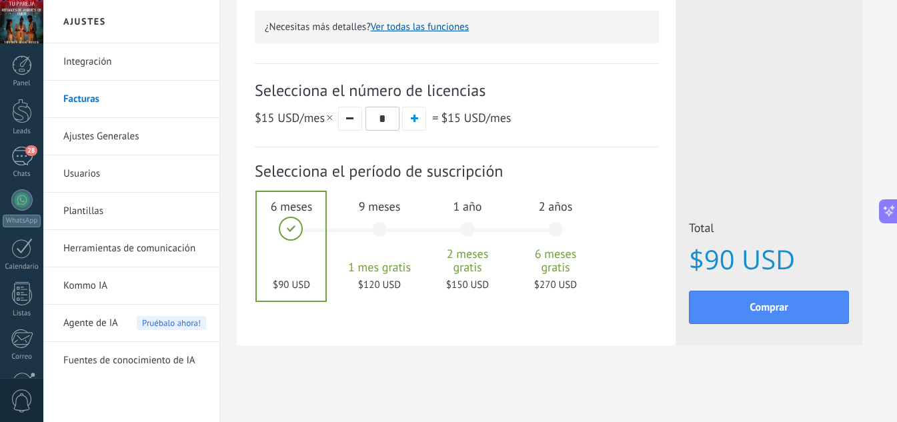
click at [34, 156] on link "Listas" at bounding box center [21, 167] width 43 height 36
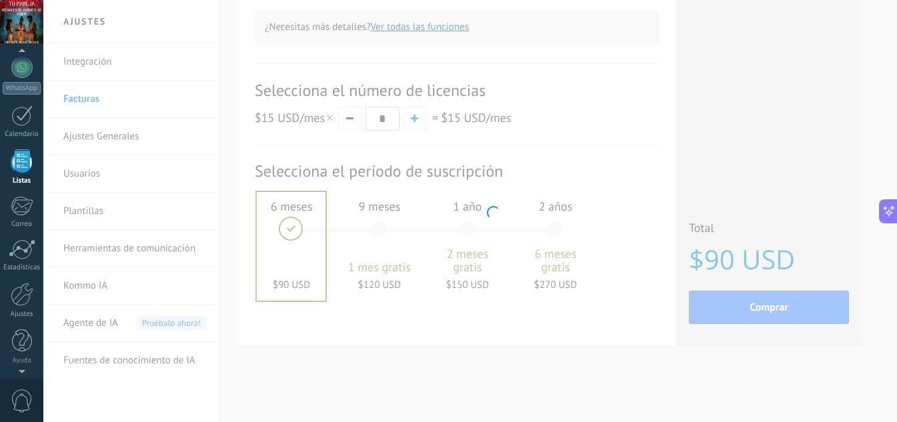
scroll to position [83, 0]
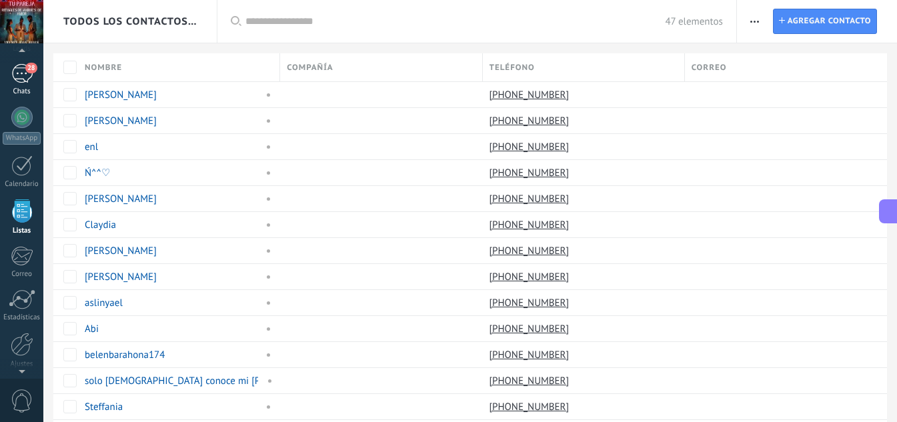
click at [23, 83] on link "28 Chats" at bounding box center [21, 80] width 43 height 32
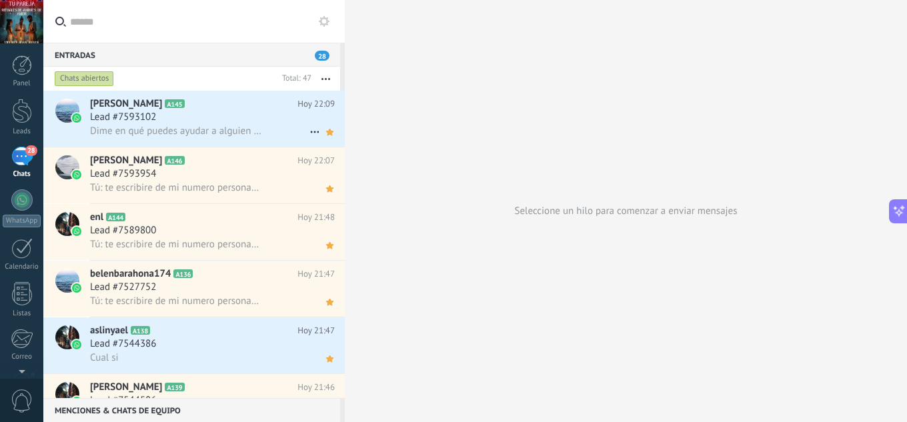
click at [185, 115] on div "Lead #7593102" at bounding box center [212, 117] width 245 height 13
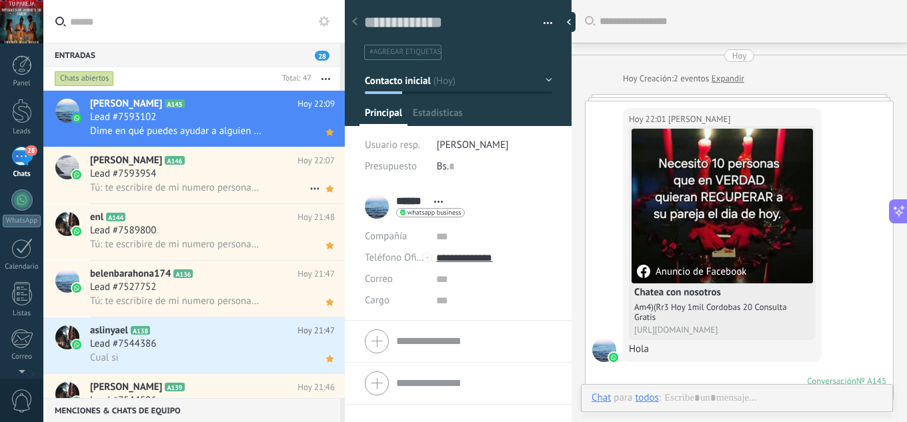
scroll to position [461, 0]
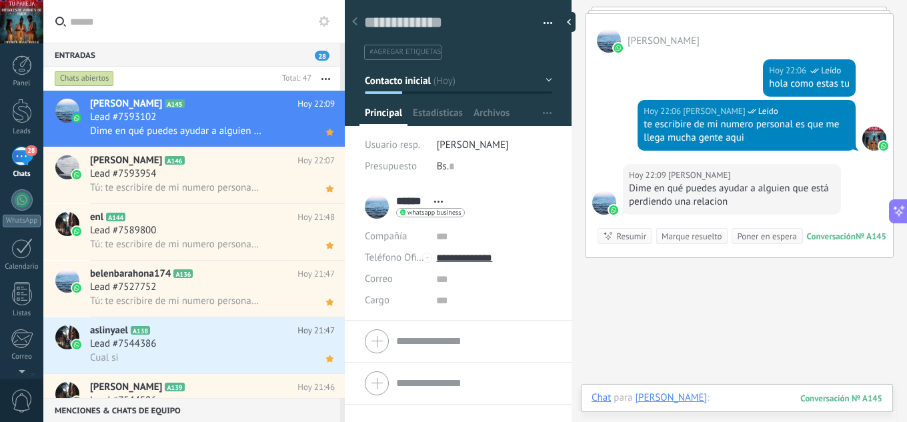
click at [705, 395] on div at bounding box center [737, 411] width 291 height 40
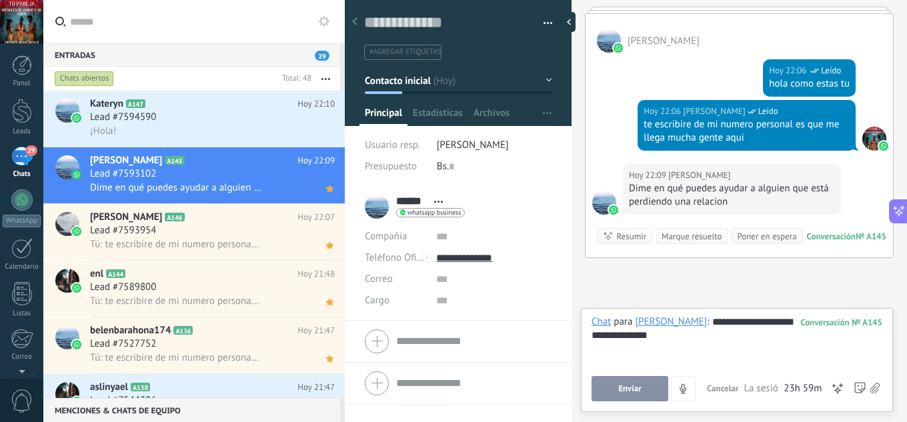
click at [644, 383] on button "Enviar" at bounding box center [630, 388] width 77 height 25
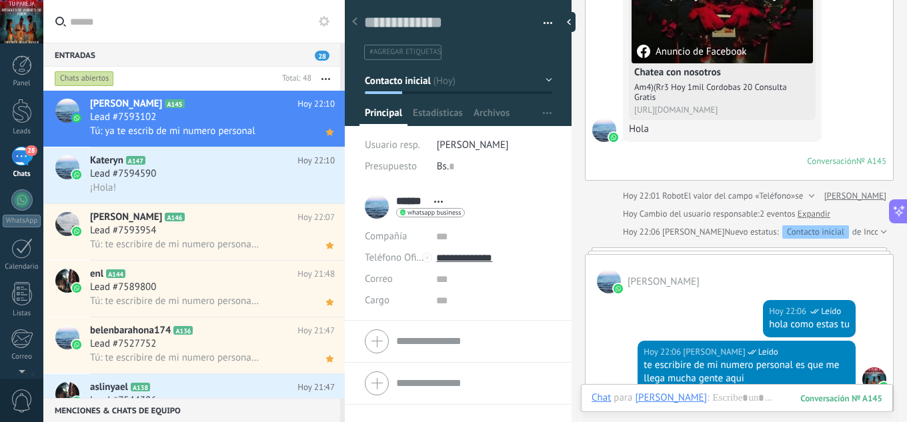
scroll to position [397, 0]
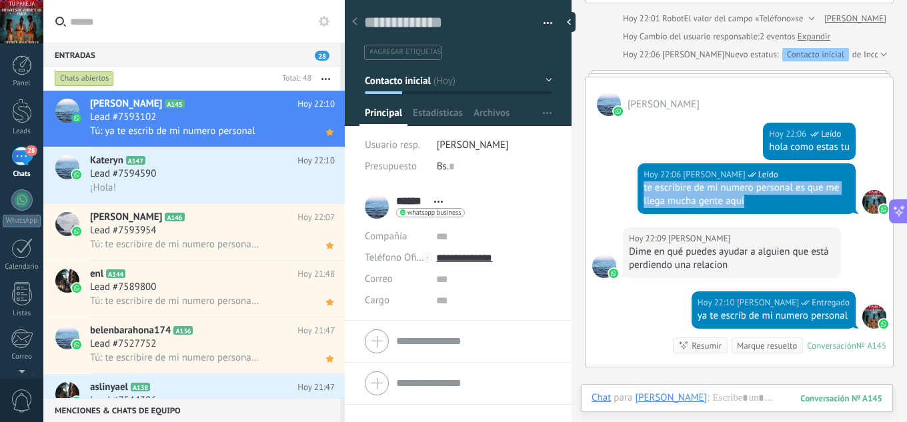
drag, startPoint x: 744, startPoint y: 201, endPoint x: 638, endPoint y: 190, distance: 107.2
click at [638, 190] on div "[DATE] 22:06 [PERSON_NAME] Leído te escribire de mi numero personal es que me l…" at bounding box center [747, 188] width 218 height 51
copy div "te escribire de mi numero personal es que me llega mucha gente aqui"
click at [173, 179] on div "Lead #7594590" at bounding box center [212, 173] width 245 height 13
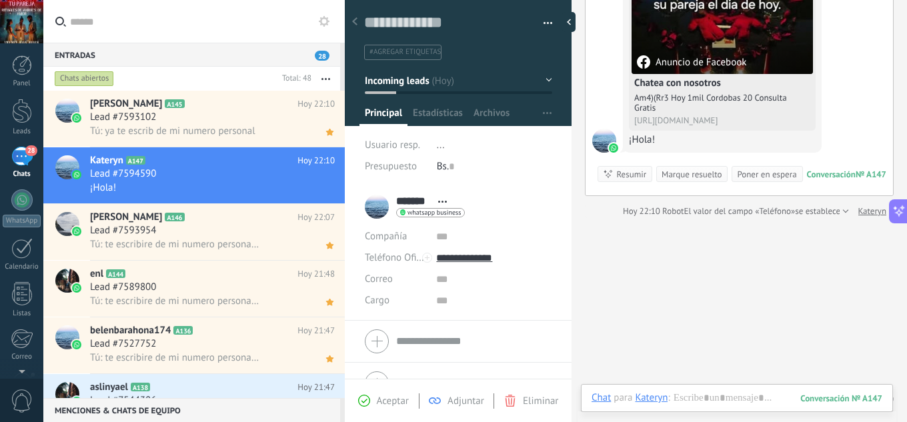
scroll to position [238, 0]
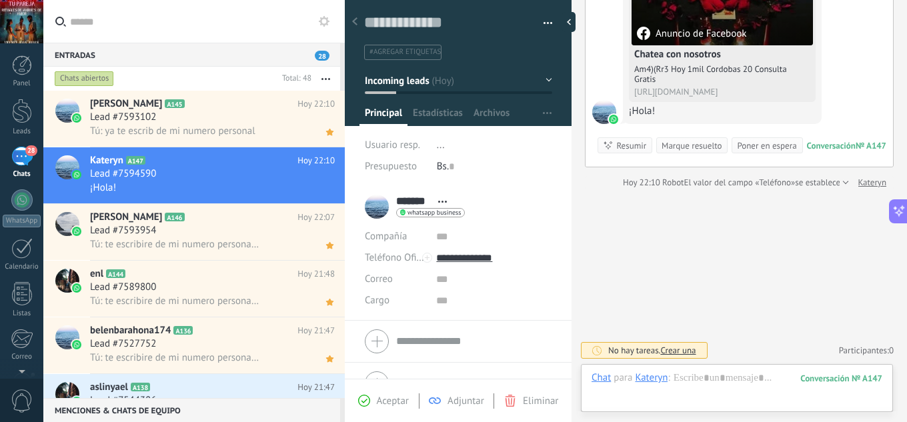
click at [374, 395] on div "Aceptar" at bounding box center [383, 401] width 51 height 12
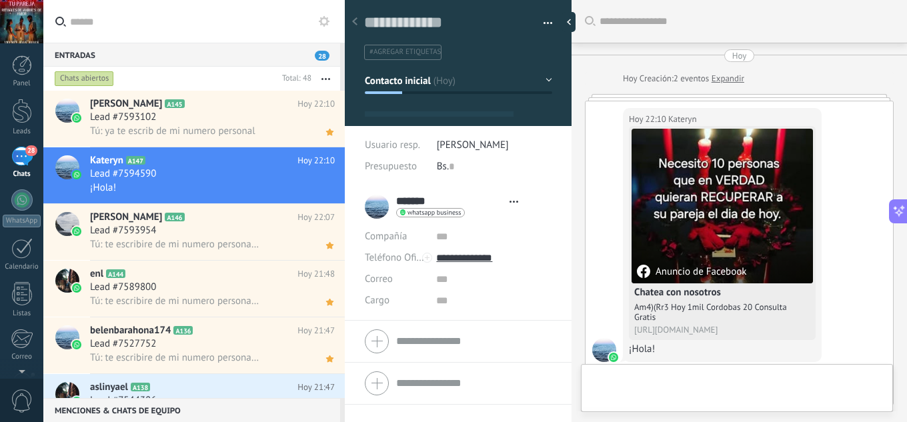
type textarea "**********"
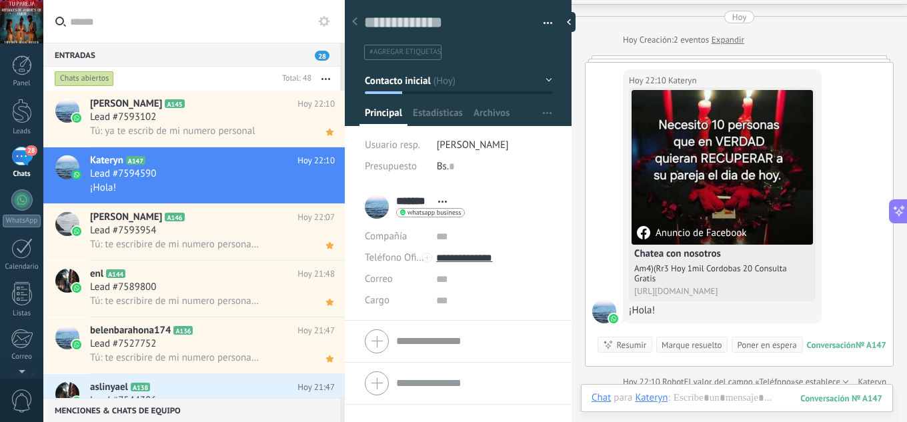
scroll to position [292, 0]
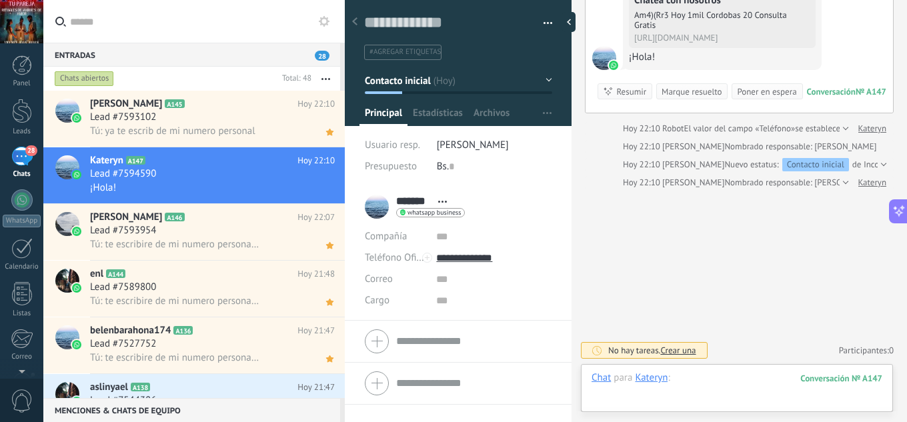
click at [720, 380] on div at bounding box center [737, 391] width 291 height 40
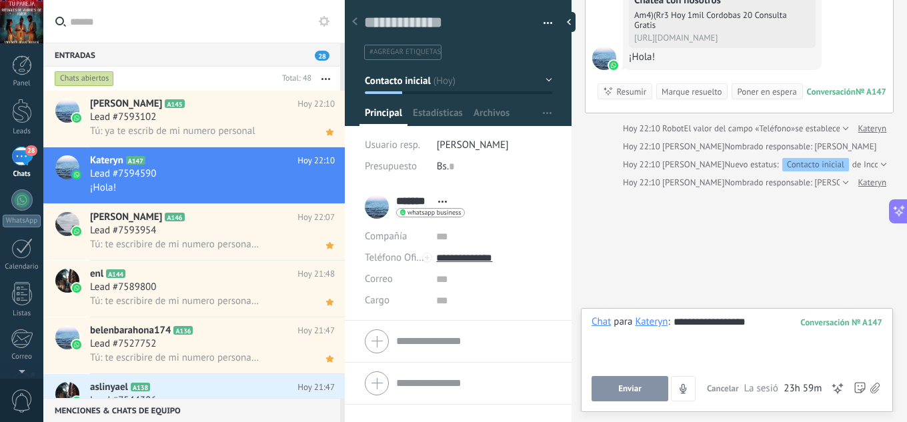
click at [642, 391] on button "Enviar" at bounding box center [630, 388] width 77 height 25
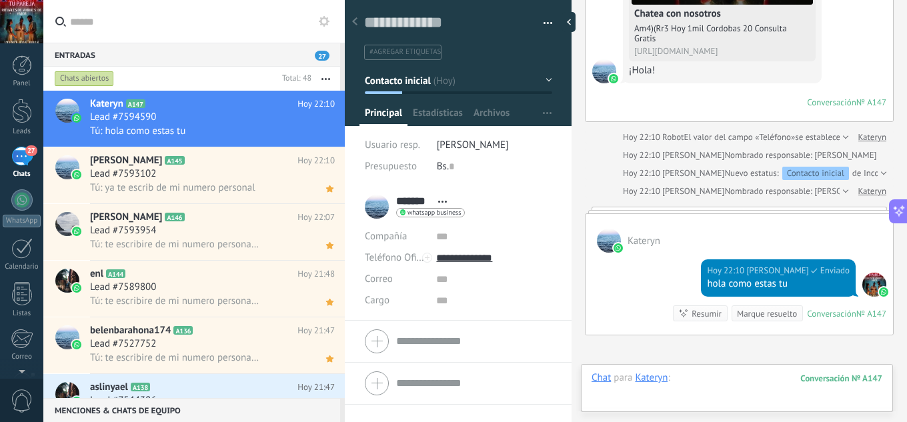
click at [694, 374] on div at bounding box center [737, 391] width 291 height 40
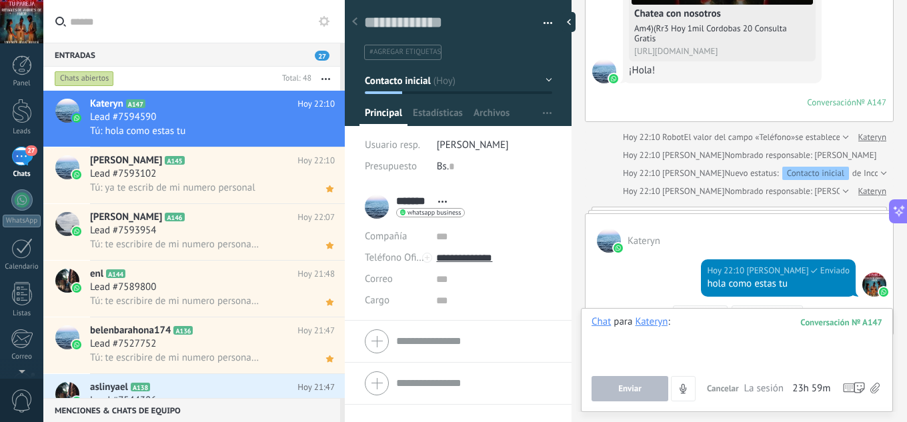
paste div
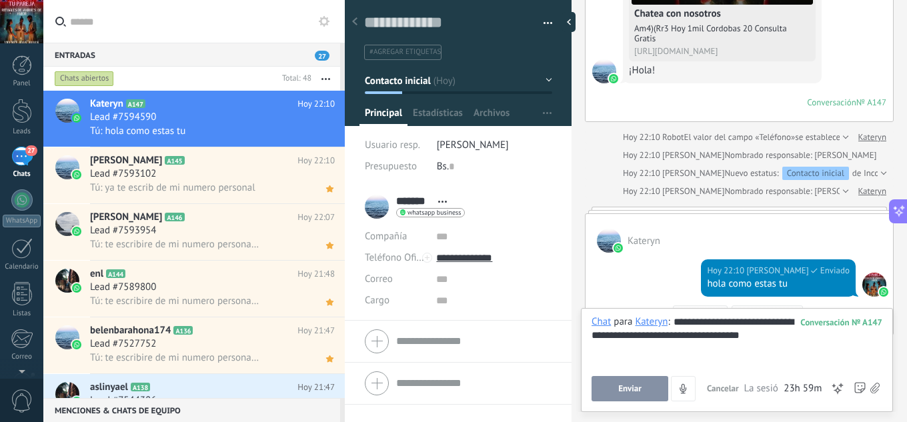
click at [632, 384] on span "Enviar" at bounding box center [629, 388] width 23 height 9
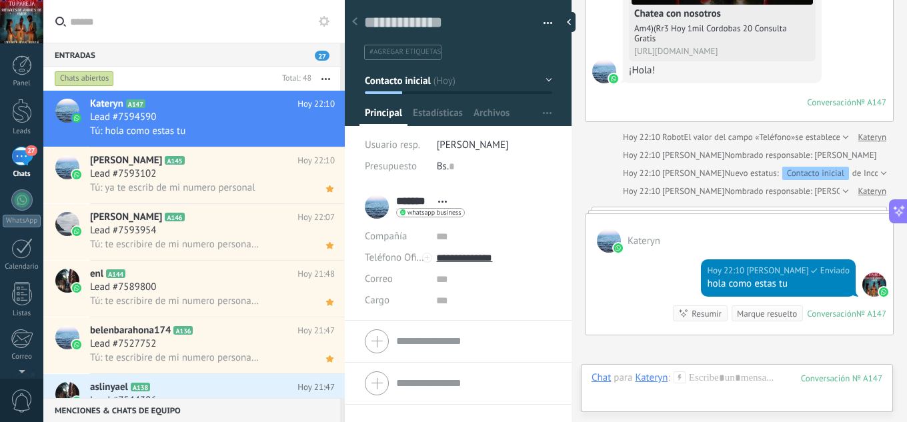
scroll to position [479, 0]
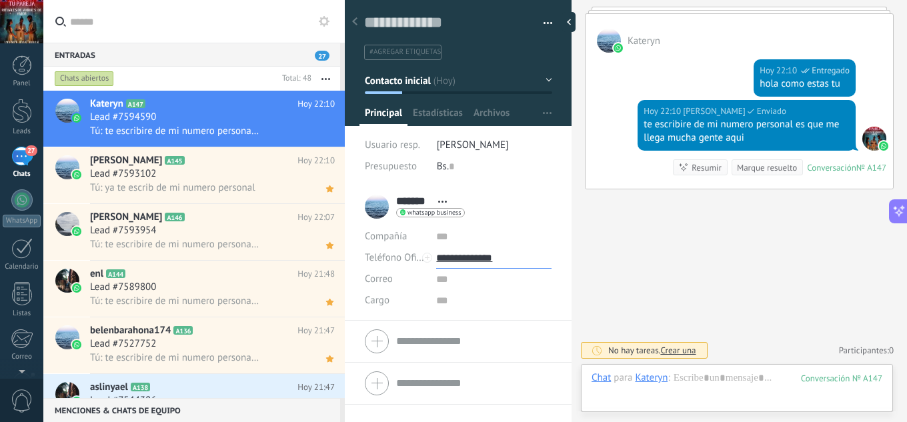
click at [483, 253] on input "**********" at bounding box center [493, 257] width 115 height 21
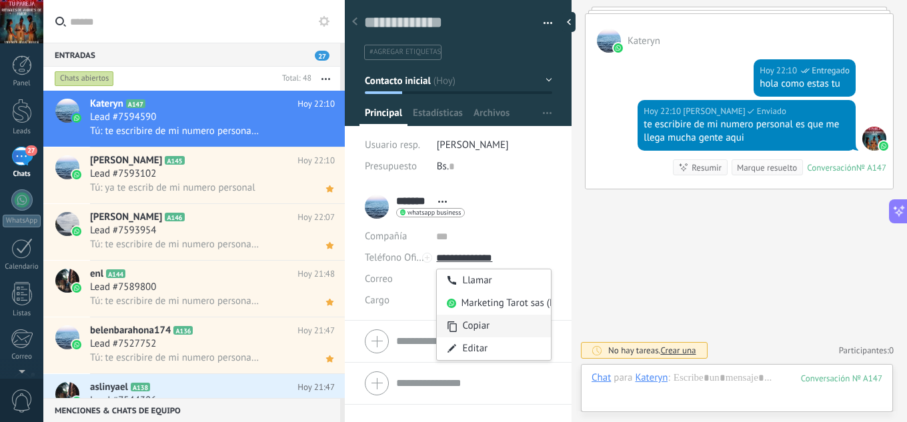
type input "**********"
click at [481, 318] on div "Copiar" at bounding box center [494, 326] width 114 height 23
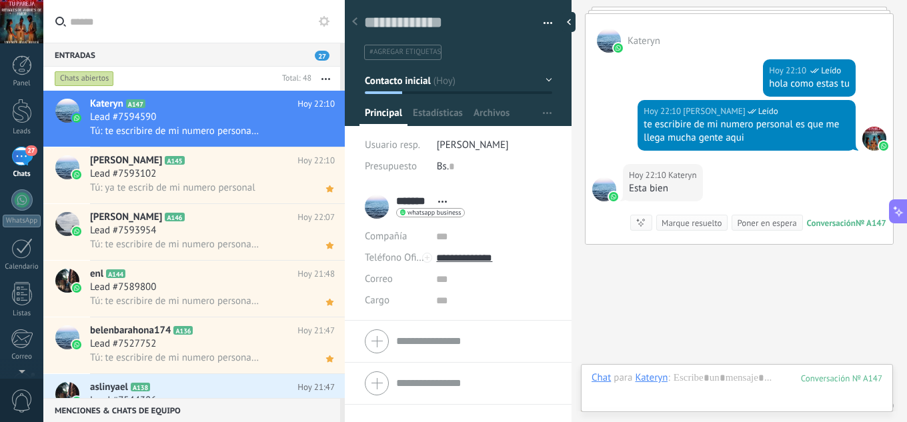
scroll to position [534, 0]
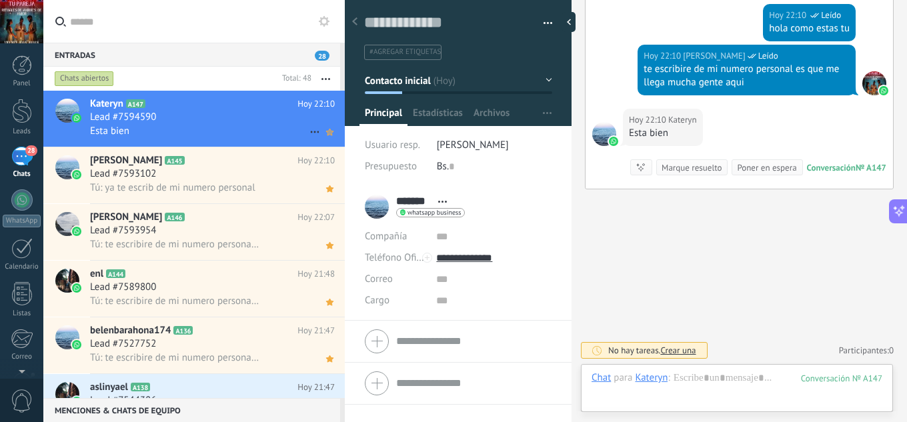
click at [328, 128] on icon at bounding box center [330, 132] width 14 height 16
click at [230, 127] on div "Esta bien" at bounding box center [212, 131] width 245 height 14
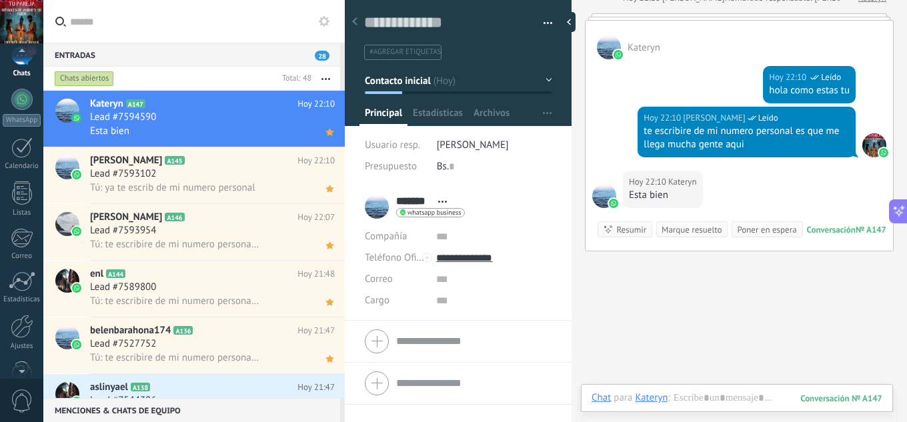
scroll to position [133, 0]
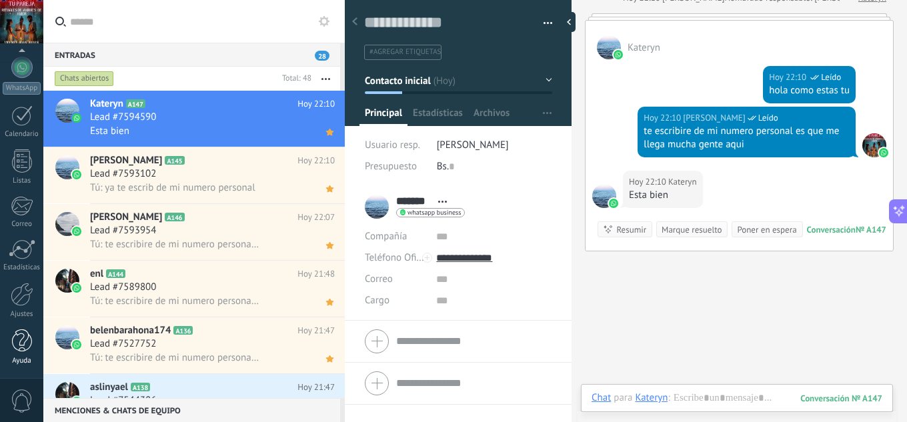
click at [31, 346] on div at bounding box center [22, 340] width 20 height 23
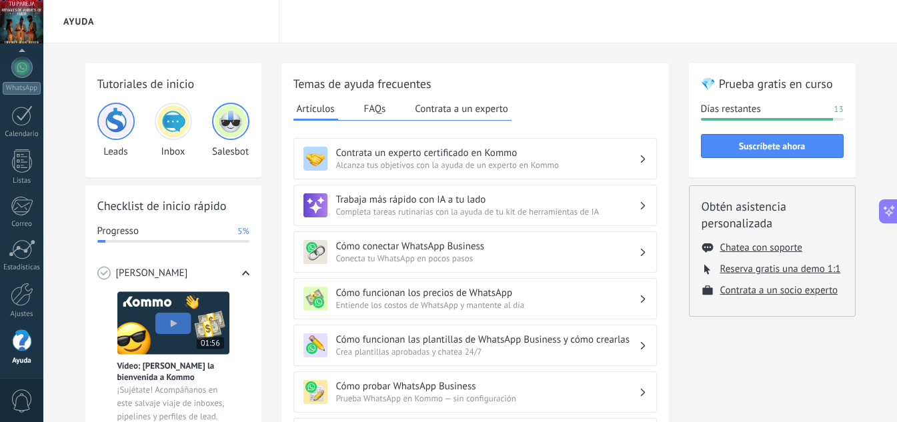
click at [764, 237] on div "Obtén asistencia personalizada Chatea con soporte Reserva gratis una demo 1:1 C…" at bounding box center [772, 250] width 167 height 131
click at [763, 248] on button "Chatea con soporte" at bounding box center [761, 247] width 82 height 13
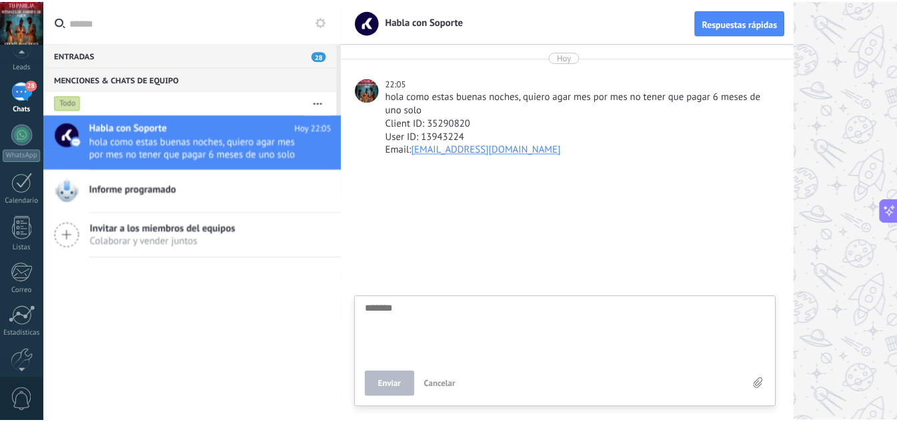
scroll to position [133, 0]
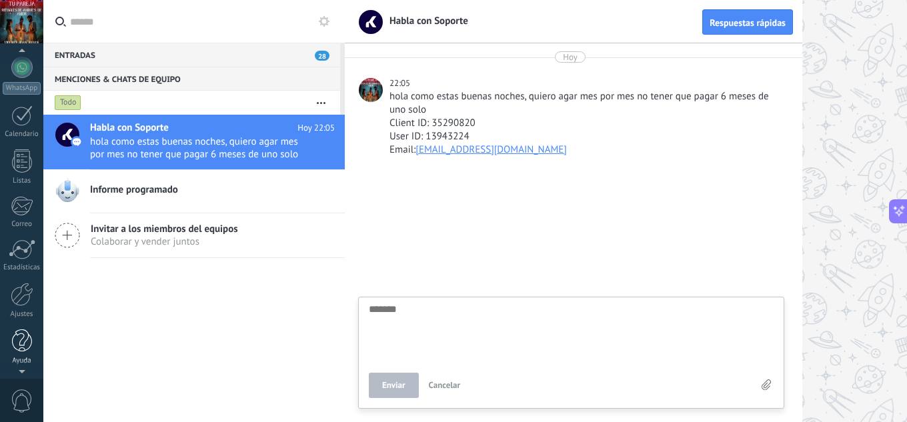
click at [27, 351] on div at bounding box center [22, 340] width 20 height 23
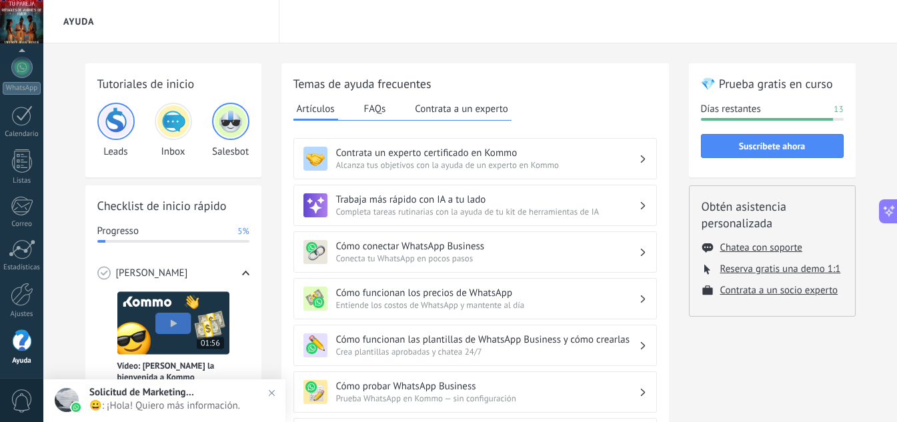
click at [193, 405] on span "😀: ¡Hola! Quiero más información." at bounding box center [177, 405] width 177 height 13
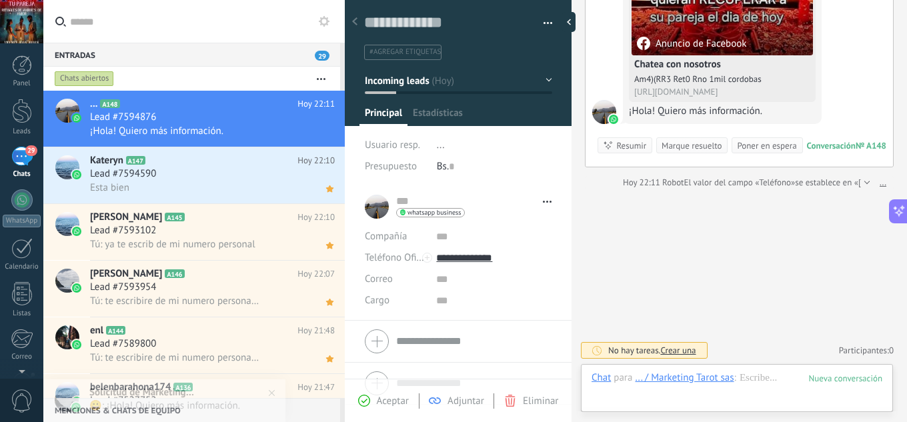
scroll to position [20, 0]
click at [203, 194] on div "Esta bien" at bounding box center [212, 188] width 245 height 14
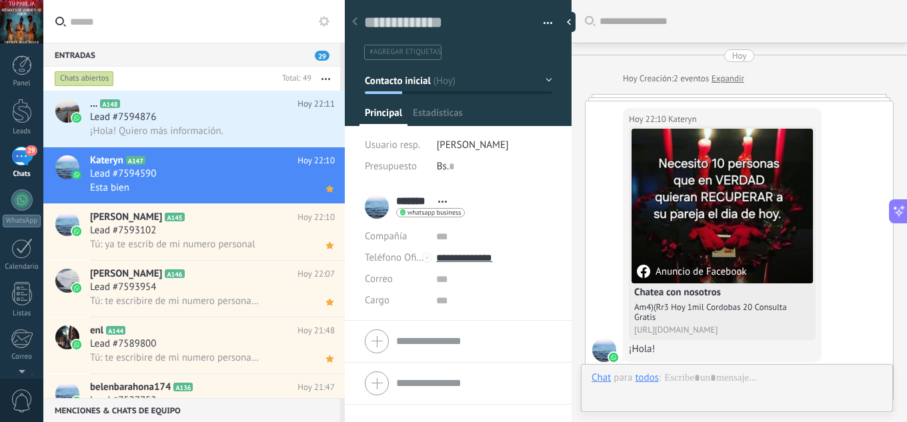
scroll to position [534, 0]
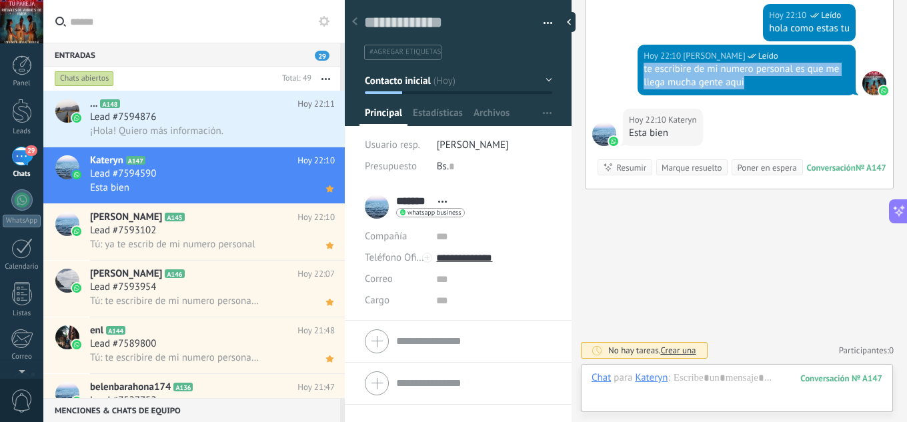
drag, startPoint x: 742, startPoint y: 85, endPoint x: 640, endPoint y: 71, distance: 103.0
click at [640, 71] on div "[DATE] 22:10 [PERSON_NAME] Leído te escribire de mi numero personal es que me l…" at bounding box center [747, 70] width 218 height 51
copy div "te escribire de mi numero personal es que me llega mucha gente aqui"
click at [192, 123] on div "Lead #7594876" at bounding box center [212, 117] width 245 height 13
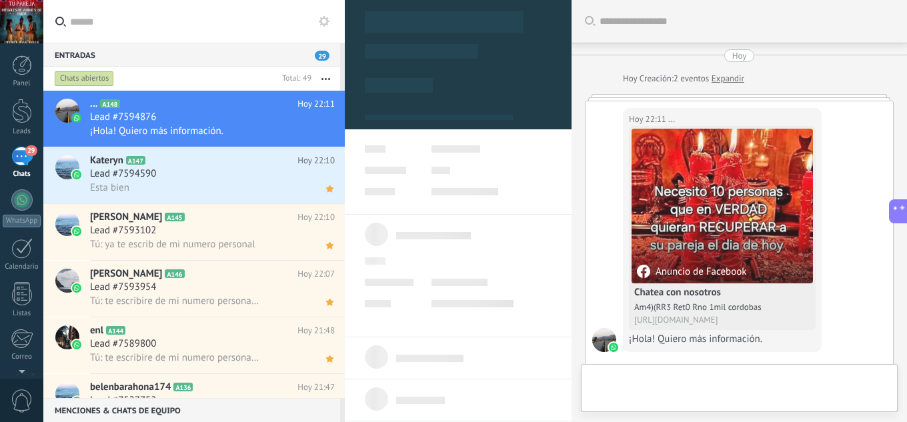
scroll to position [34, 0]
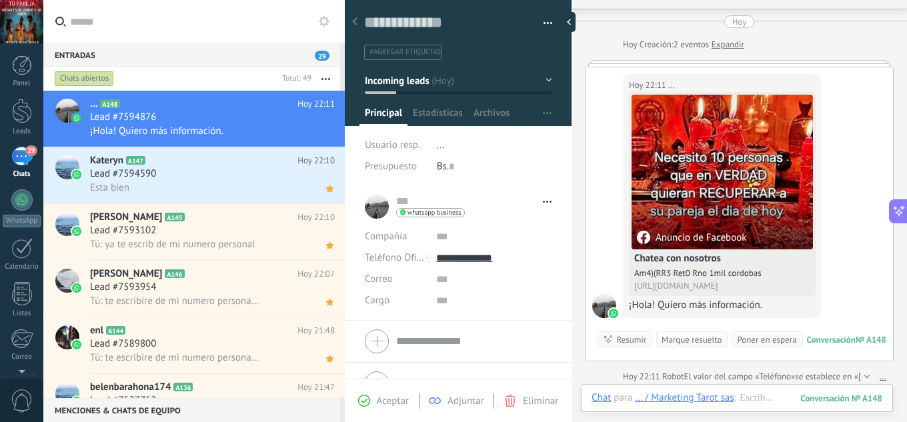
drag, startPoint x: 375, startPoint y: 401, endPoint x: 392, endPoint y: 393, distance: 19.1
click at [375, 401] on div "Aceptar" at bounding box center [383, 401] width 51 height 12
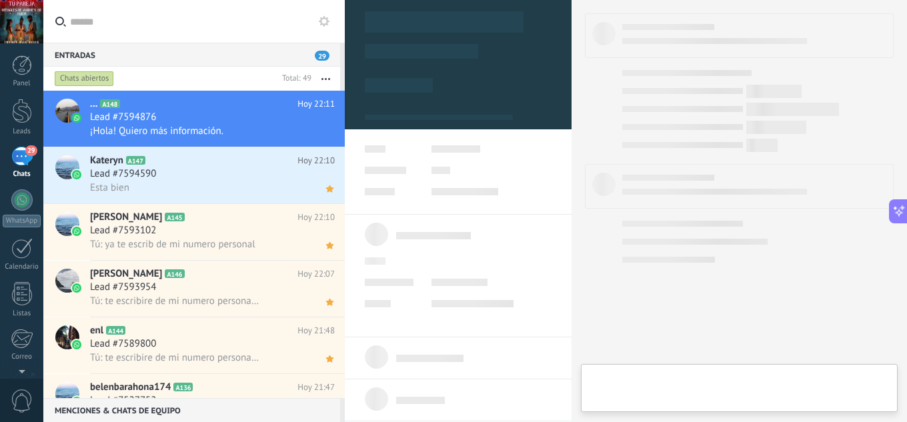
type textarea "**********"
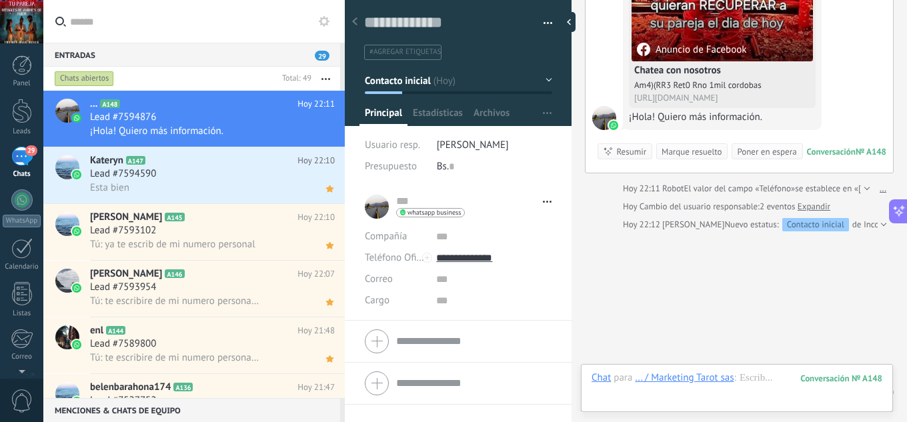
scroll to position [264, 0]
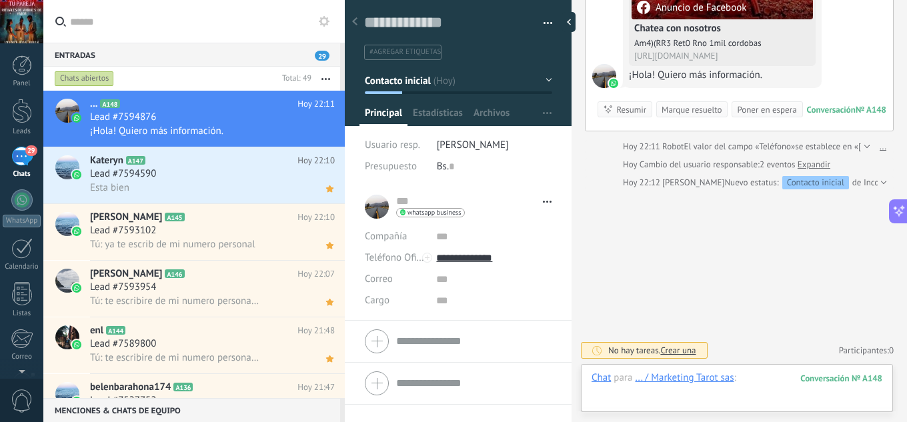
click at [756, 381] on div at bounding box center [737, 391] width 291 height 40
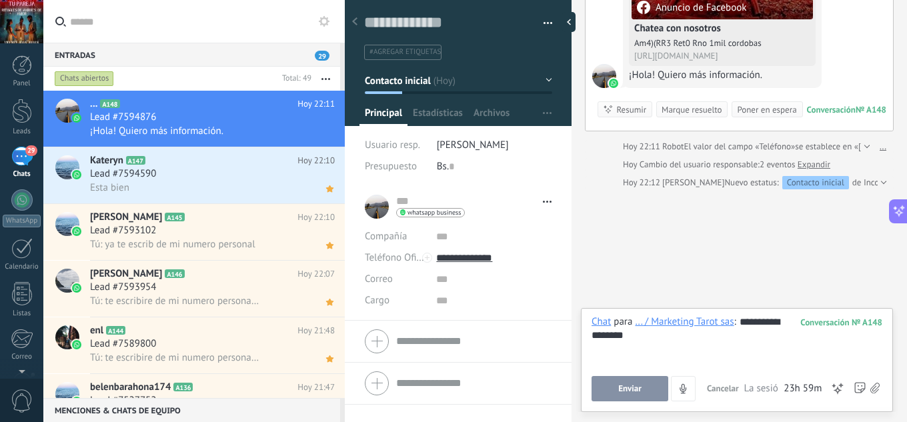
click at [626, 388] on span "Enviar" at bounding box center [629, 388] width 23 height 9
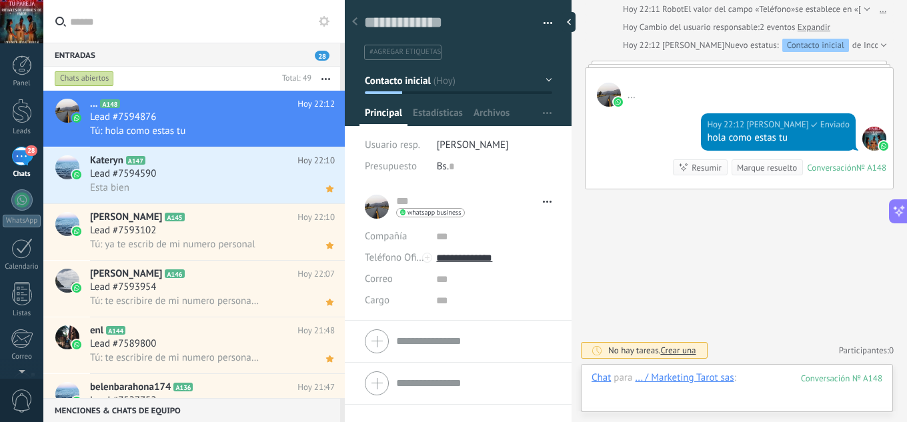
click at [740, 379] on div at bounding box center [737, 391] width 291 height 40
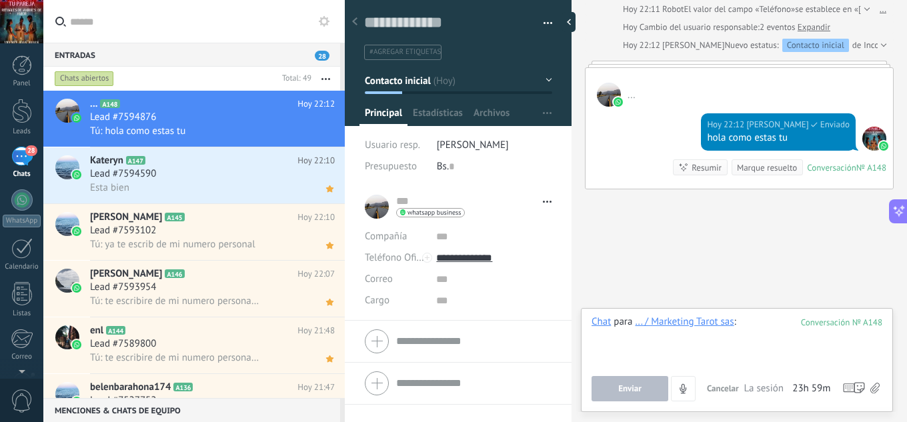
paste div
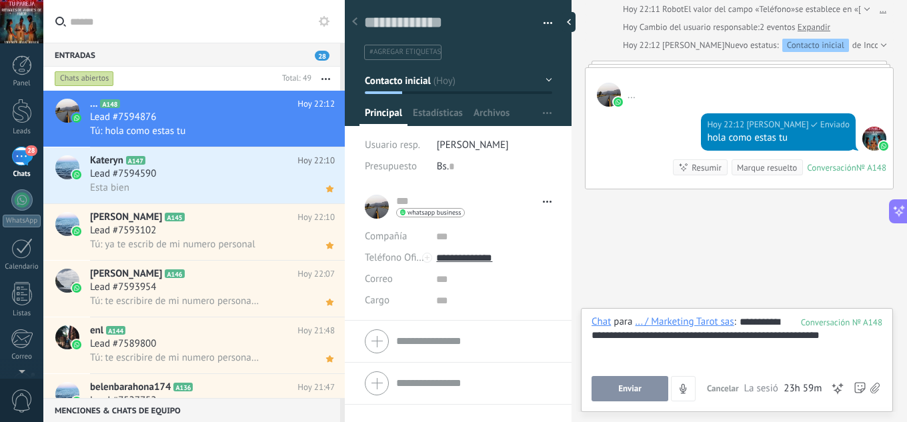
click at [647, 393] on button "Enviar" at bounding box center [630, 388] width 77 height 25
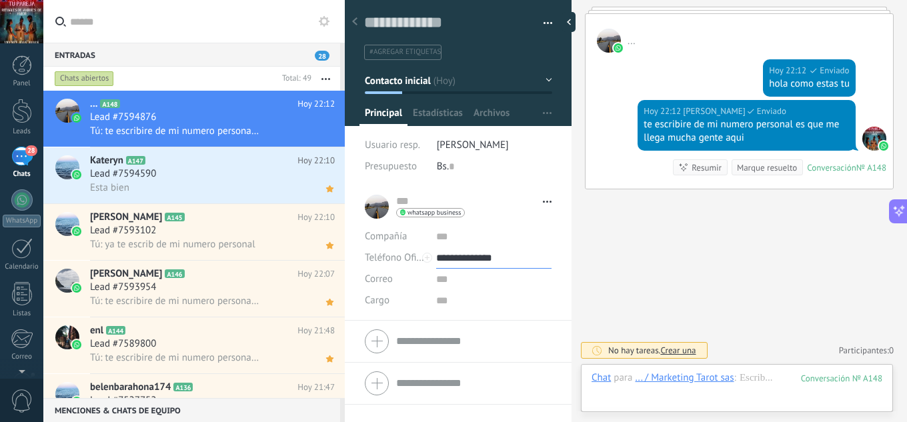
click at [495, 261] on input "**********" at bounding box center [493, 257] width 115 height 21
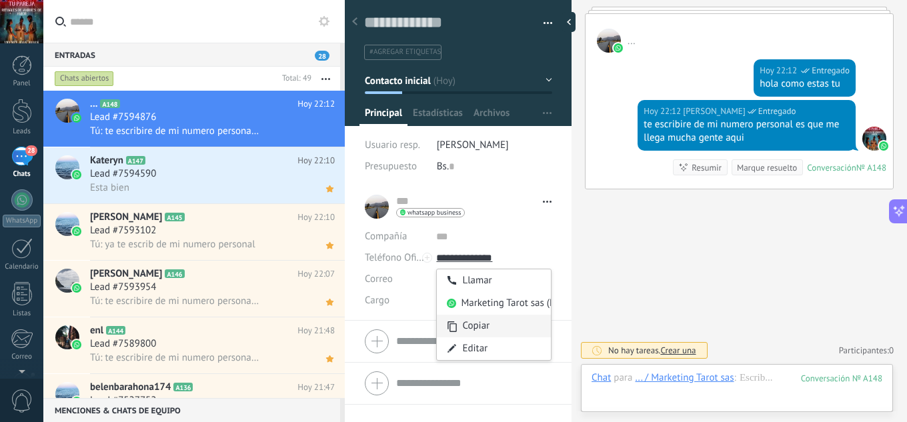
type input "**********"
click at [485, 319] on div "Copiar" at bounding box center [494, 326] width 114 height 23
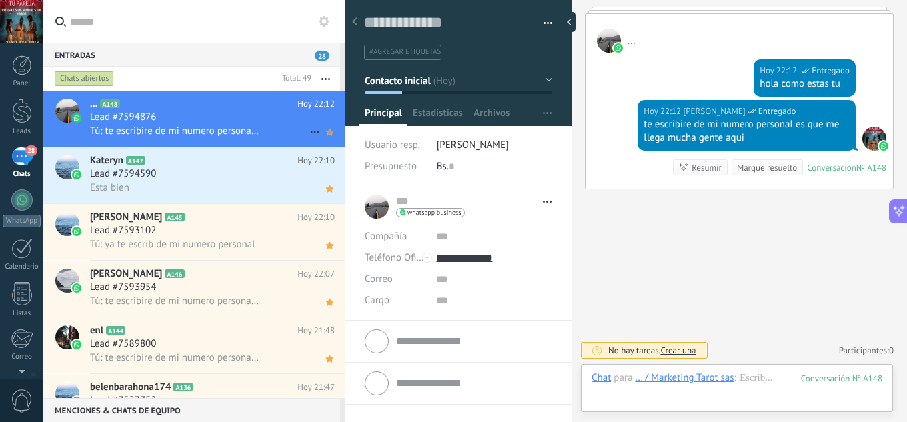
click at [323, 138] on icon at bounding box center [330, 132] width 14 height 16
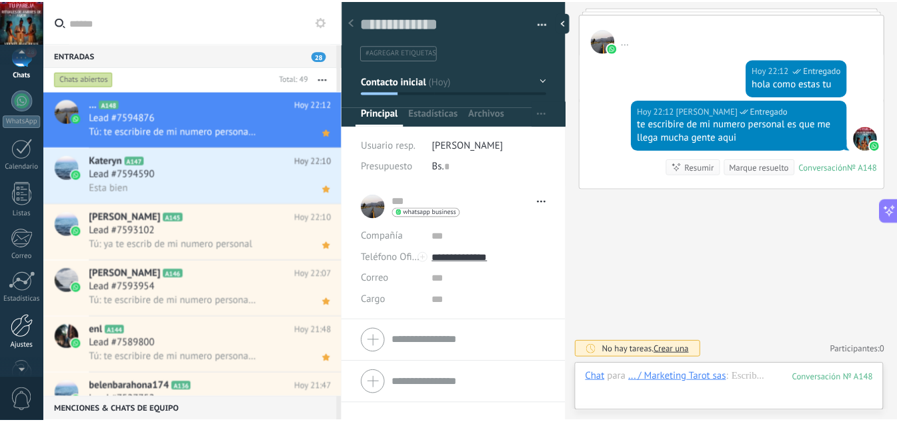
scroll to position [133, 0]
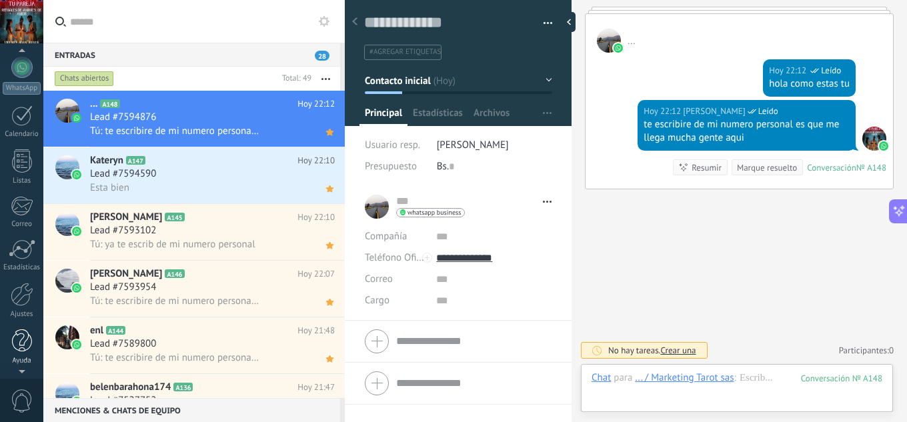
click at [22, 339] on div at bounding box center [22, 340] width 20 height 23
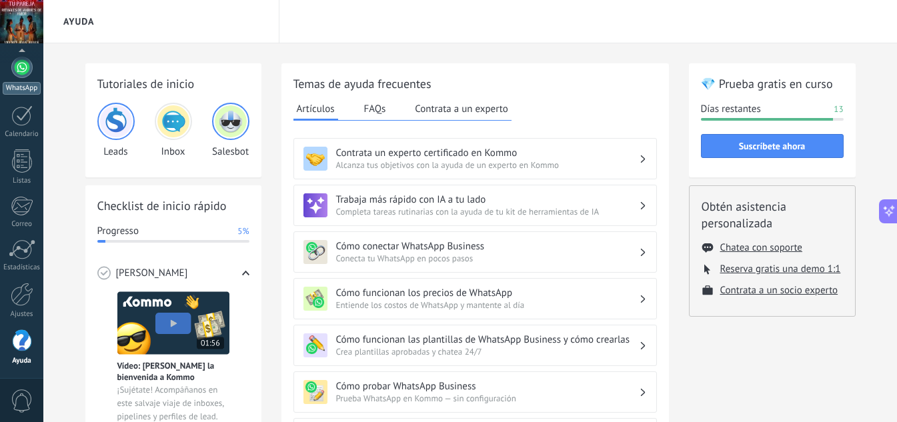
click at [24, 83] on div "WhatsApp" at bounding box center [22, 88] width 38 height 13
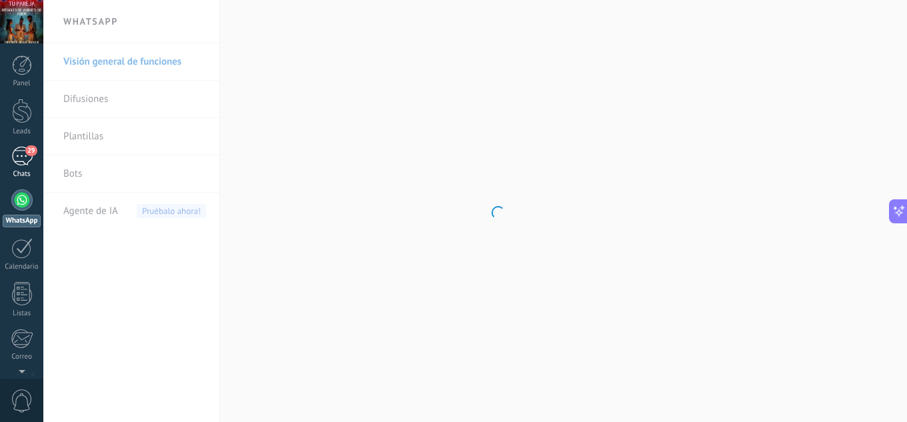
click at [20, 167] on link "29 Chats" at bounding box center [21, 163] width 43 height 32
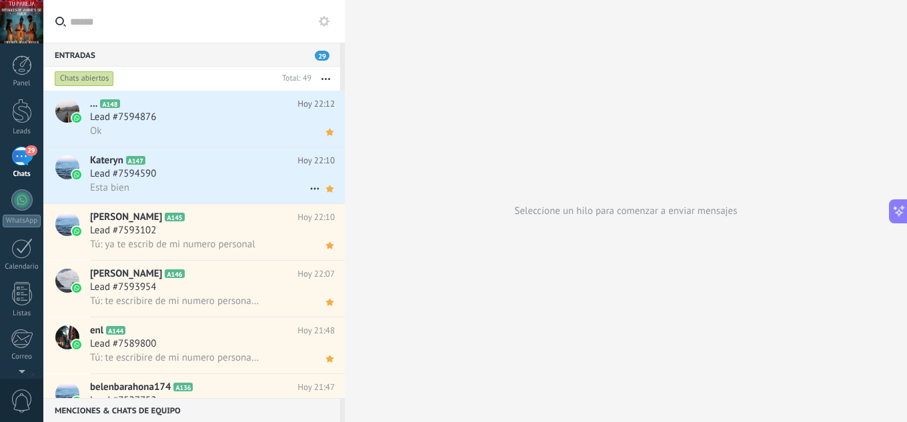
click at [197, 175] on div "Lead #7594590" at bounding box center [212, 173] width 245 height 13
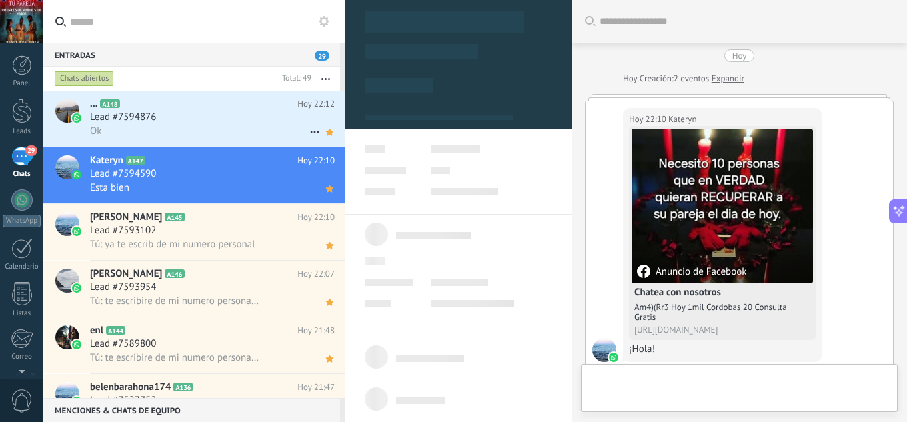
scroll to position [20, 0]
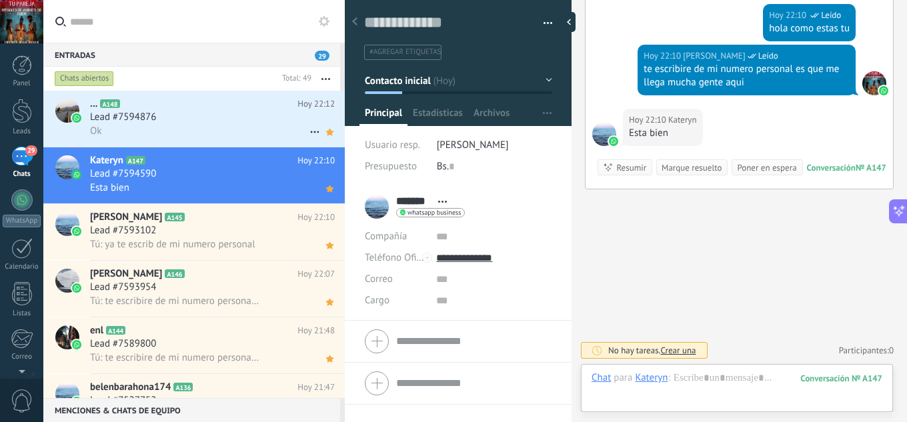
click at [200, 121] on div "Lead #7594876" at bounding box center [212, 117] width 245 height 13
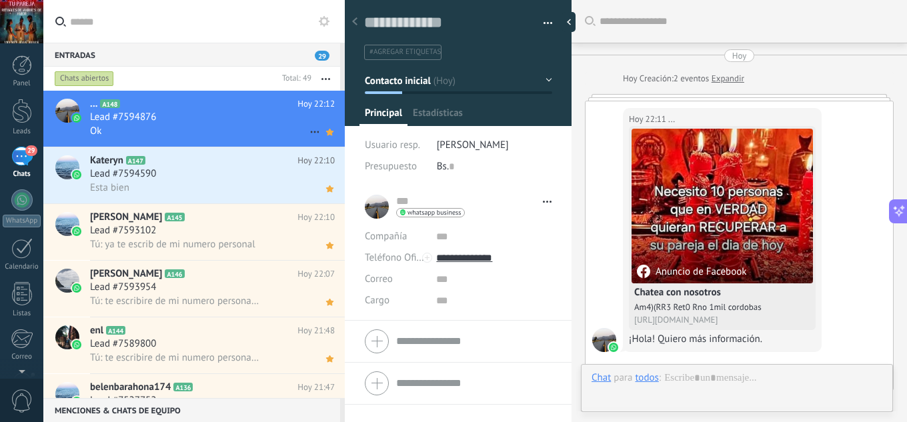
scroll to position [546, 0]
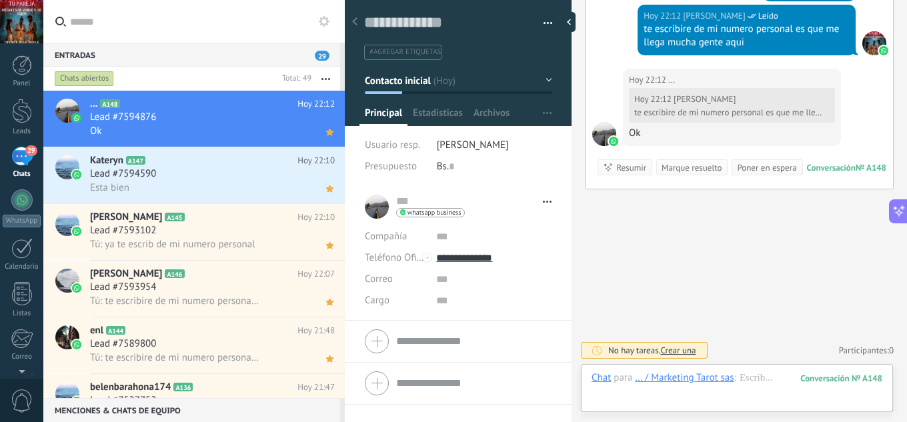
click at [22, 189] on div "Panel Leads 29 Chats WhatsApp Clientes" at bounding box center [21, 283] width 43 height 456
click at [27, 198] on div at bounding box center [21, 199] width 21 height 21
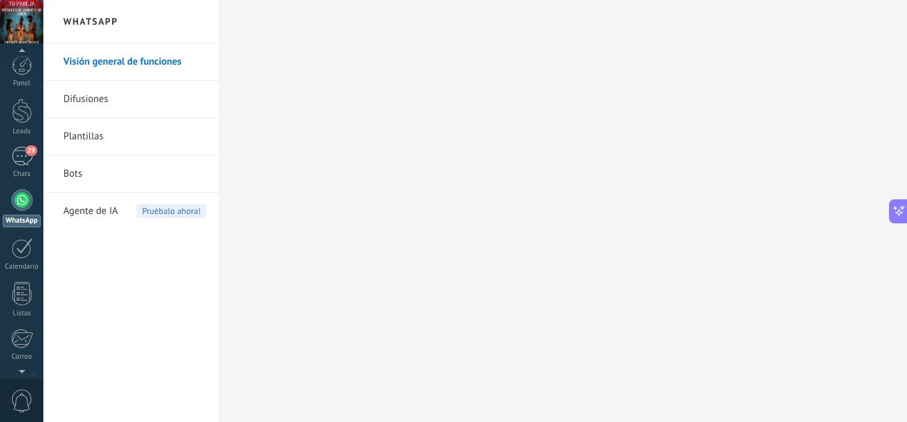
scroll to position [133, 0]
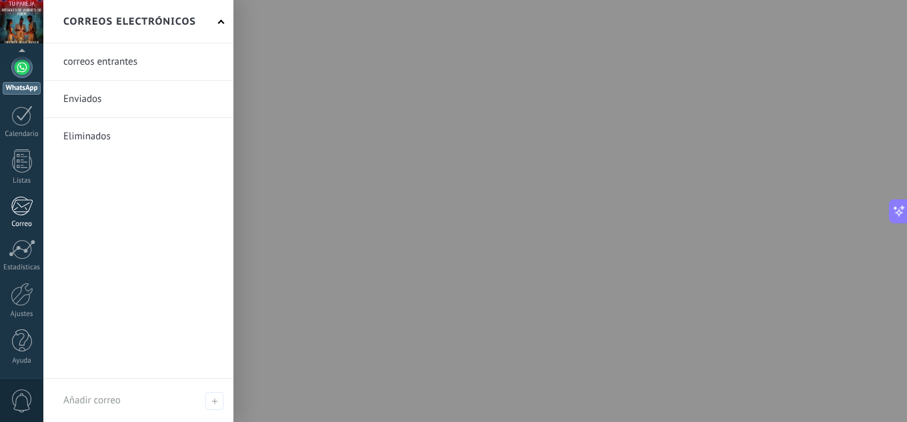
click at [21, 207] on div at bounding box center [22, 206] width 22 height 20
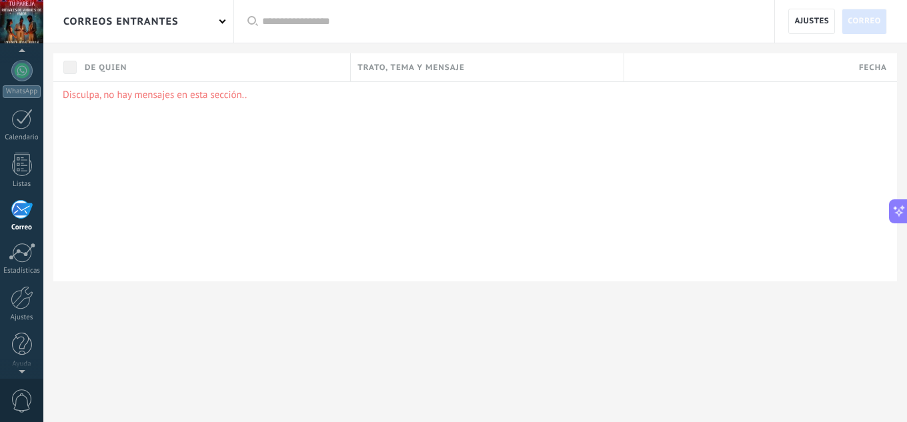
scroll to position [133, 0]
click at [18, 357] on link "Ayuda" at bounding box center [21, 351] width 43 height 36
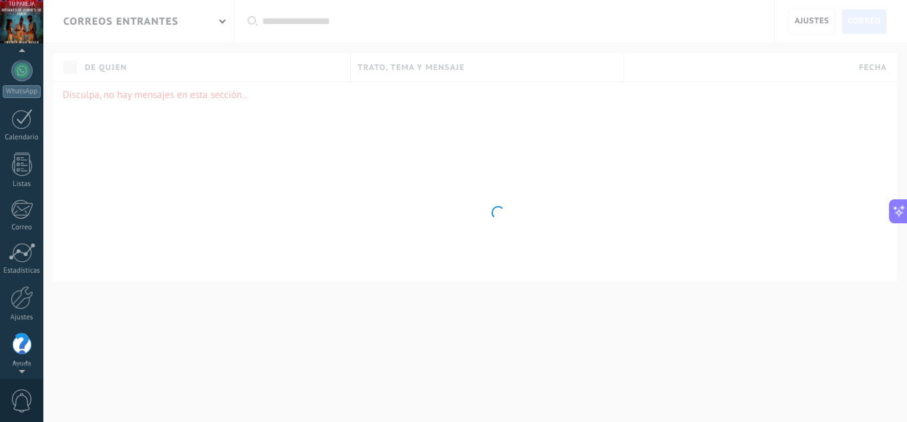
scroll to position [133, 0]
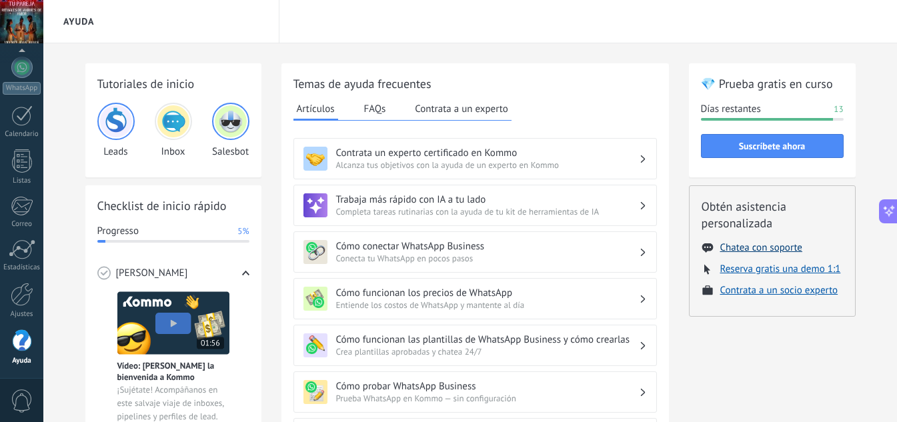
click at [765, 253] on button "Chatea con soporte" at bounding box center [761, 247] width 82 height 13
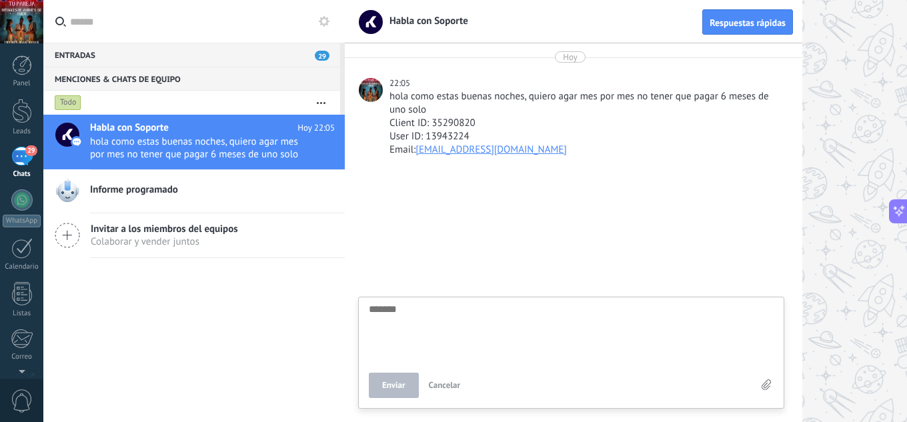
click at [449, 308] on textarea at bounding box center [571, 331] width 405 height 55
type textarea "*"
type textarea "**"
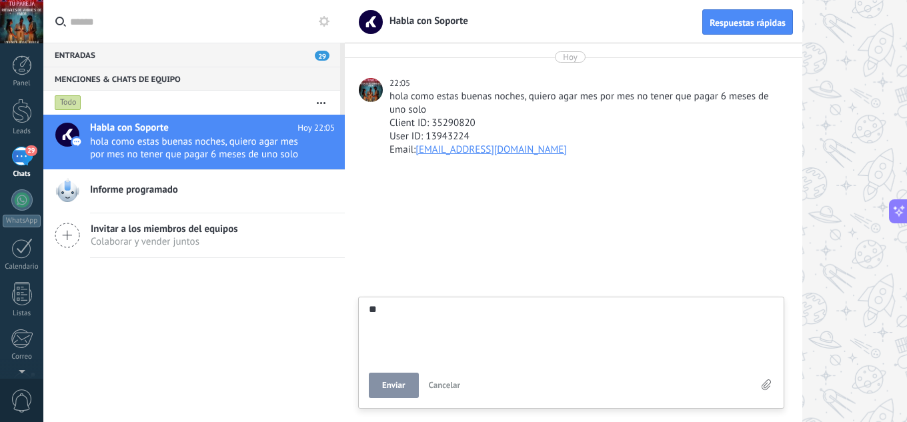
type textarea "***"
type textarea "****"
type textarea "*****"
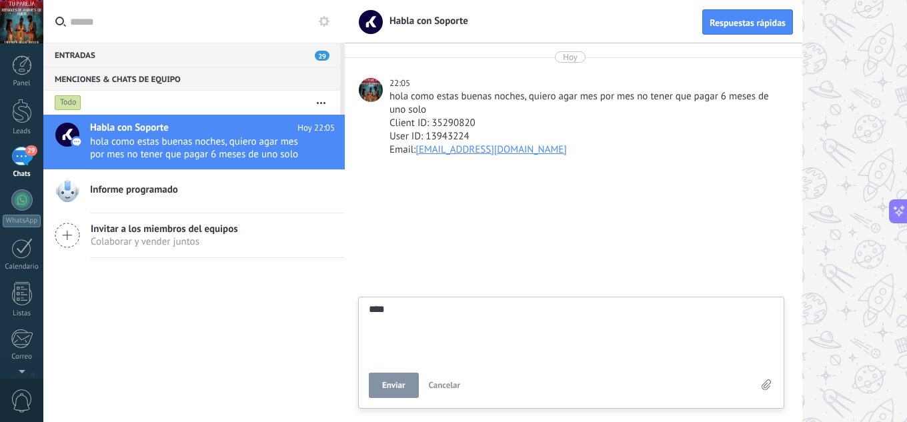
type textarea "*****"
type textarea "******"
type textarea "*******"
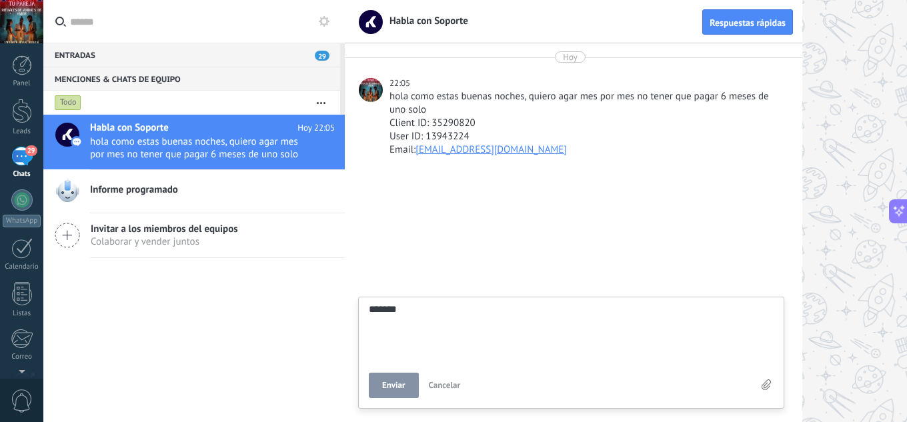
type textarea "*******"
type textarea "*********"
type textarea "**********"
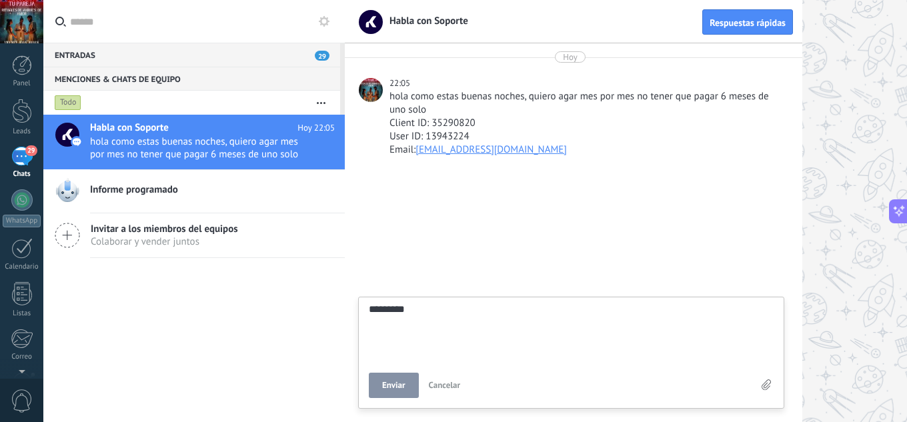
type textarea "**********"
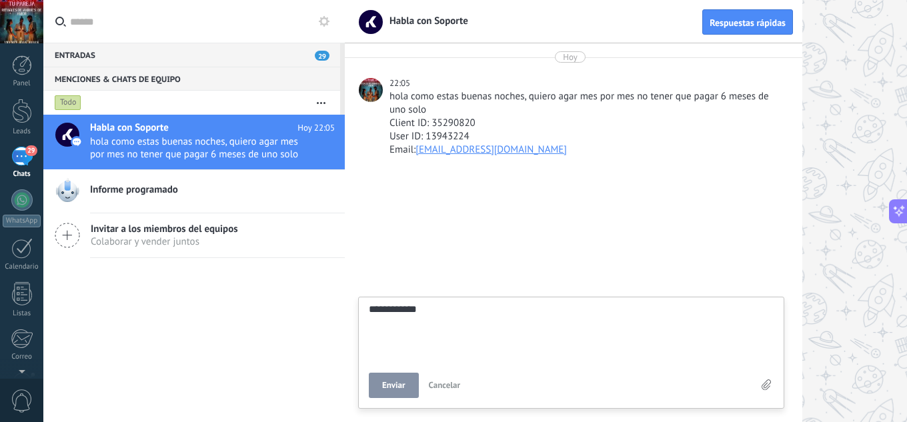
type textarea "**********"
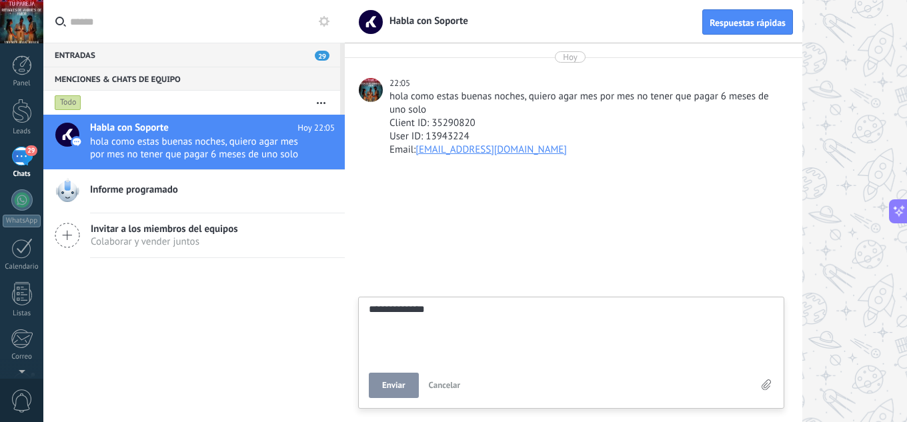
type textarea "**********"
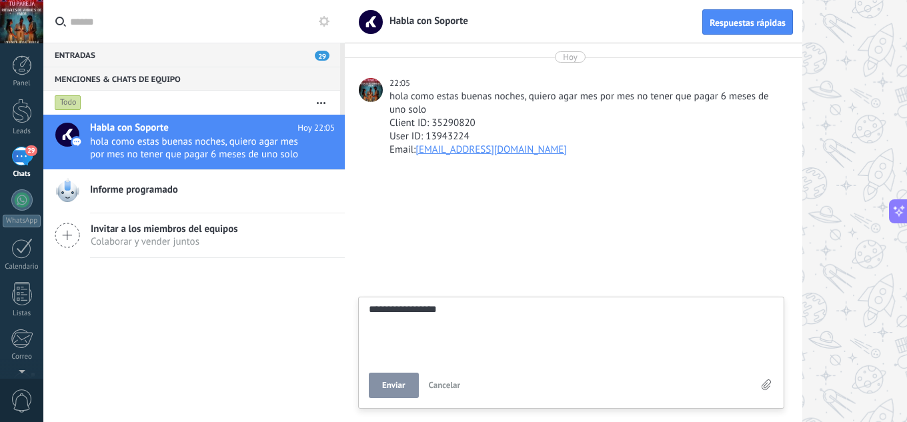
type textarea "**********"
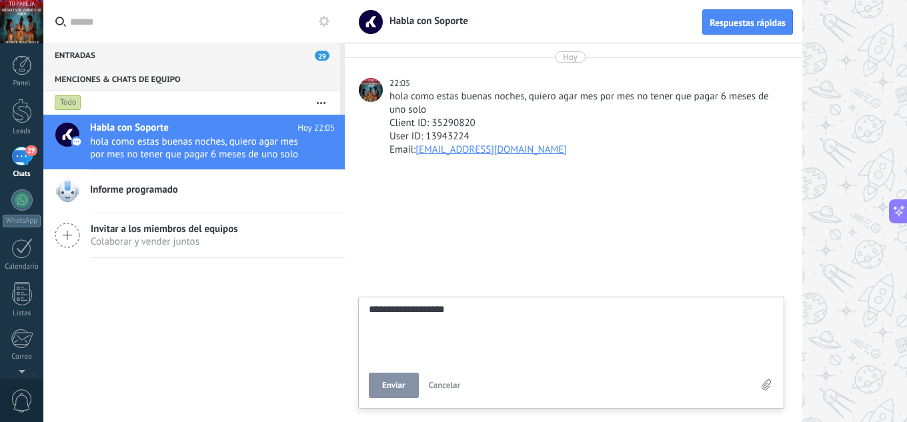
type textarea "**********"
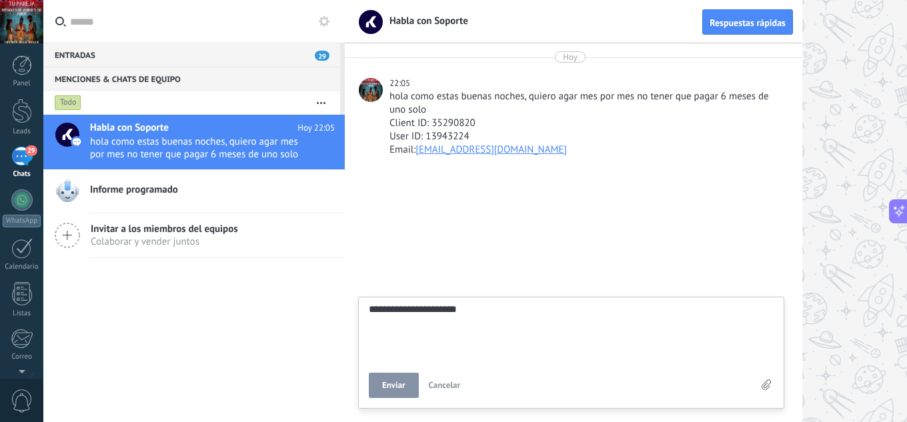
type textarea "**********"
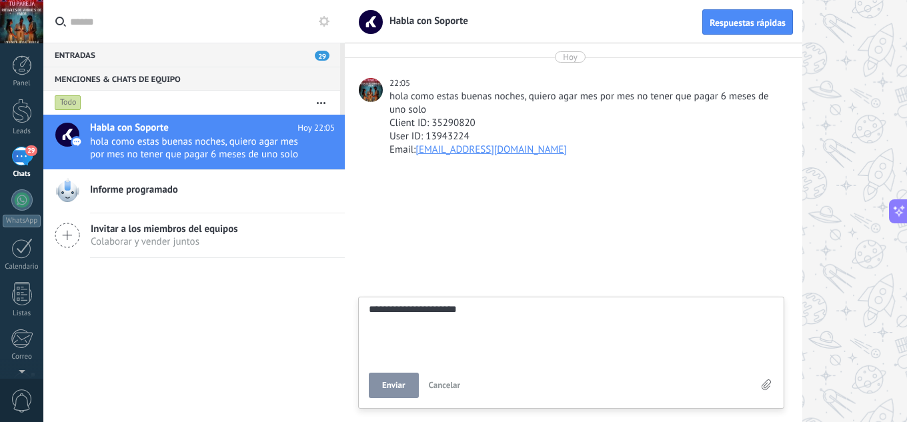
type textarea "**********"
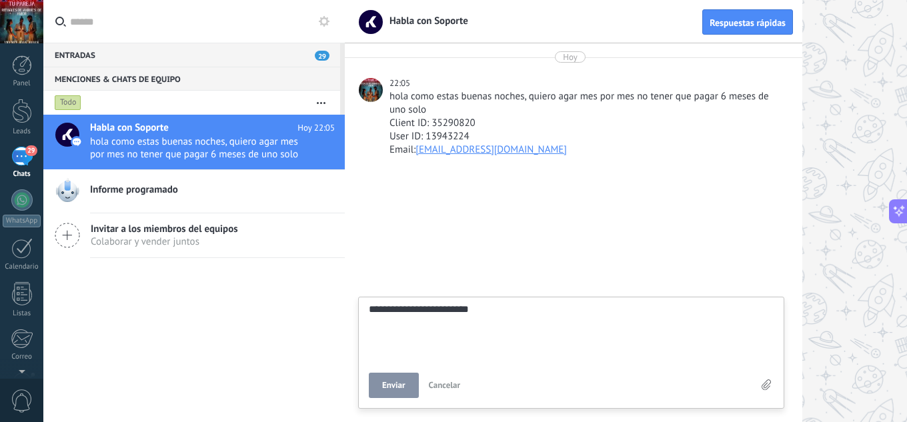
type textarea "**********"
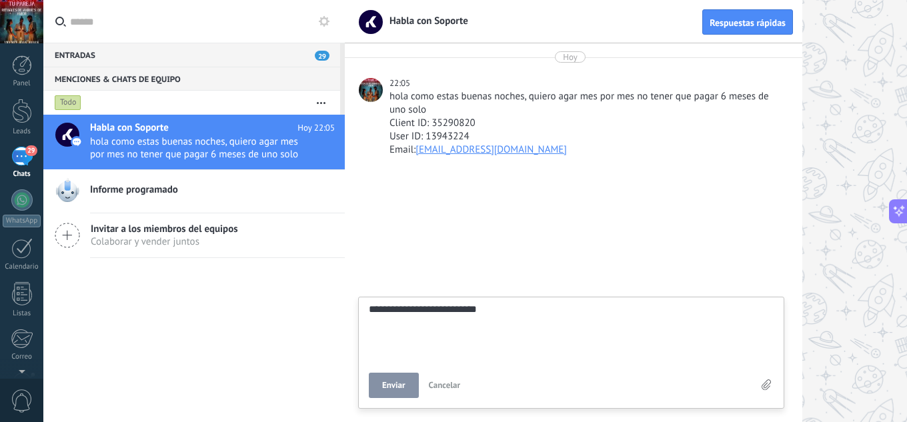
type textarea "**********"
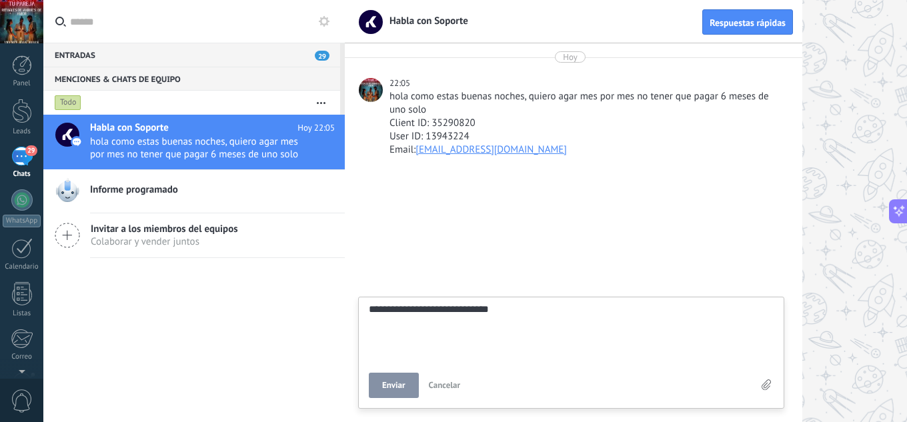
type textarea "**********"
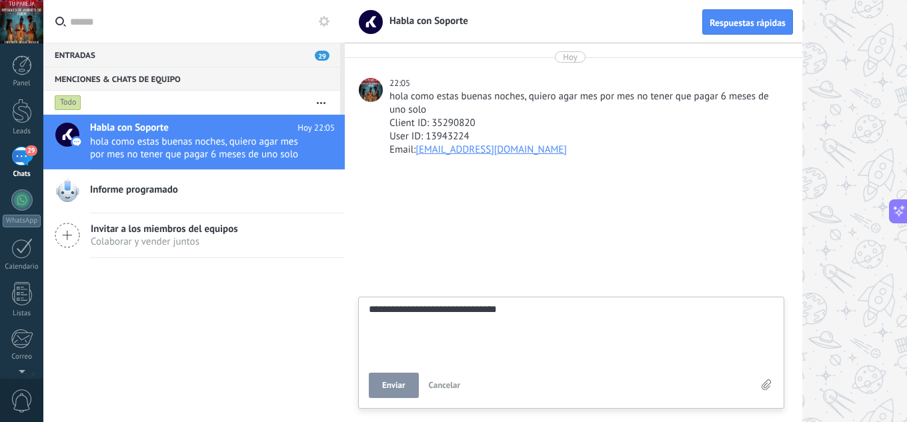
type textarea "**********"
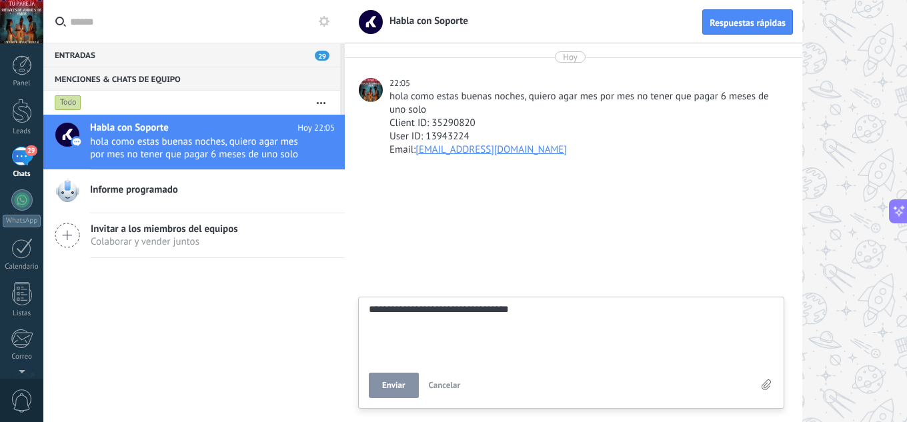
type textarea "**********"
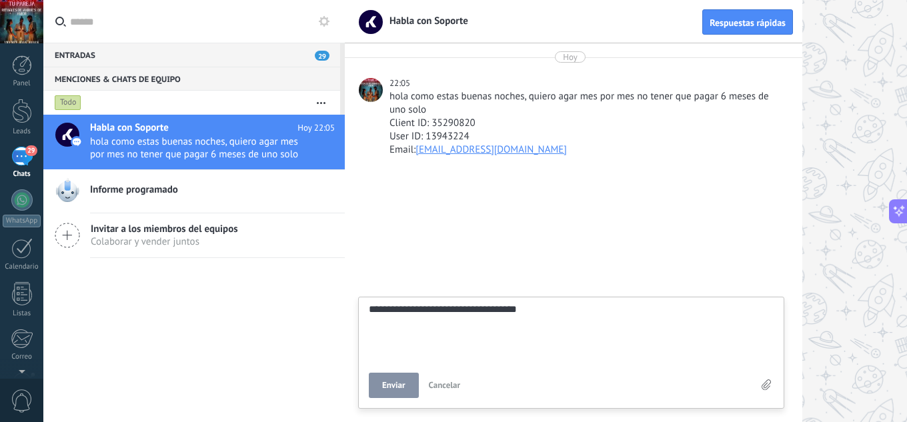
type textarea "**********"
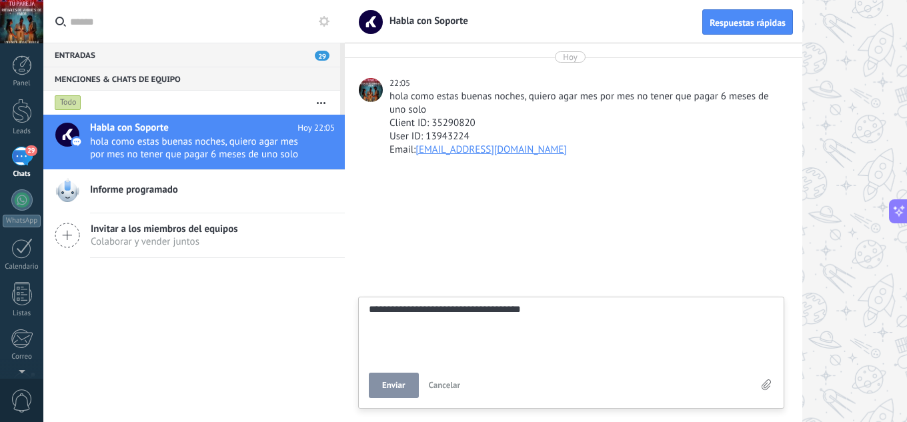
type textarea "**********"
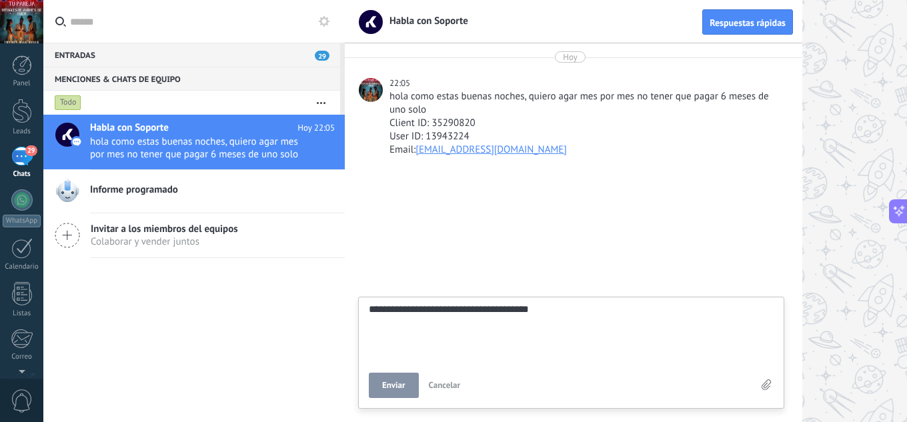
type textarea "**********"
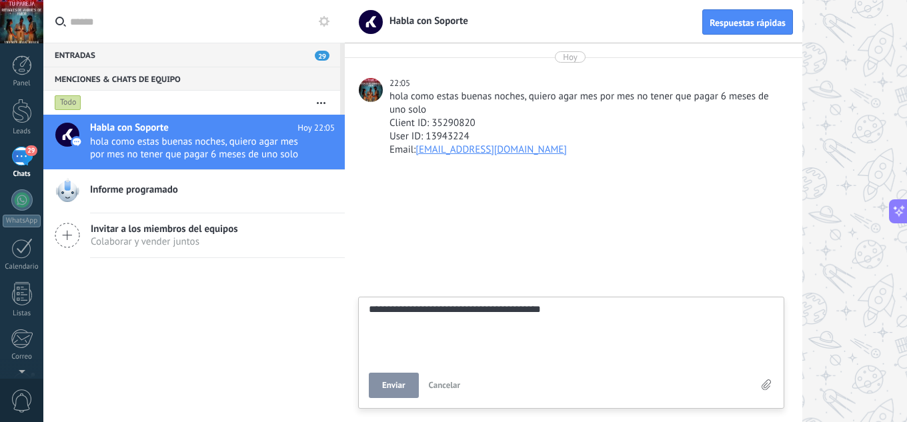
type textarea "**********"
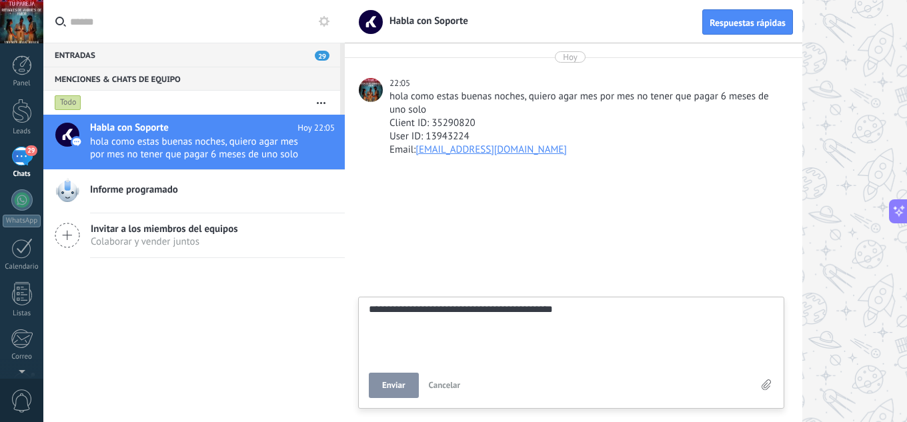
type textarea "**********"
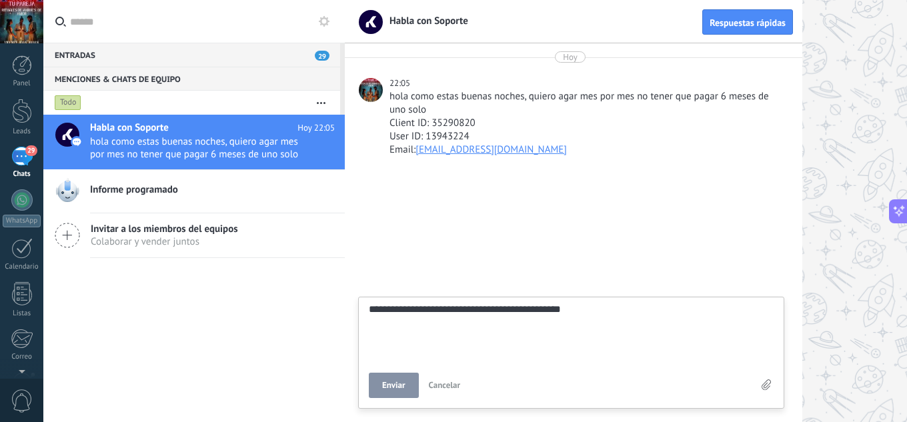
type textarea "**********"
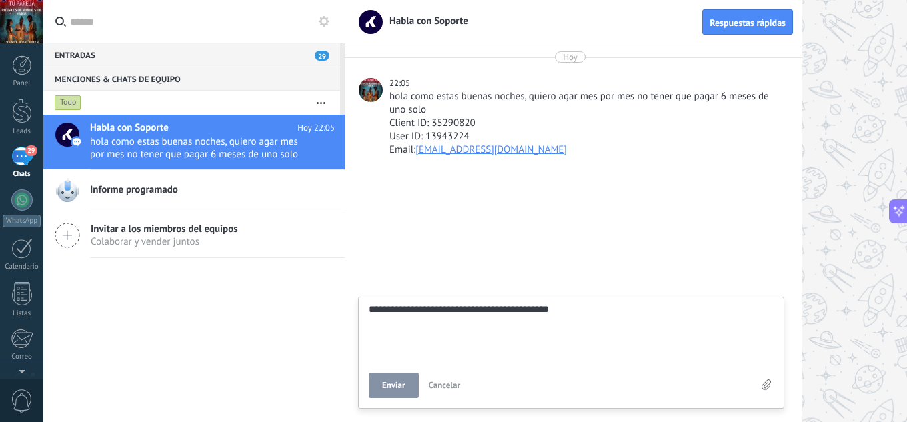
type textarea "**********"
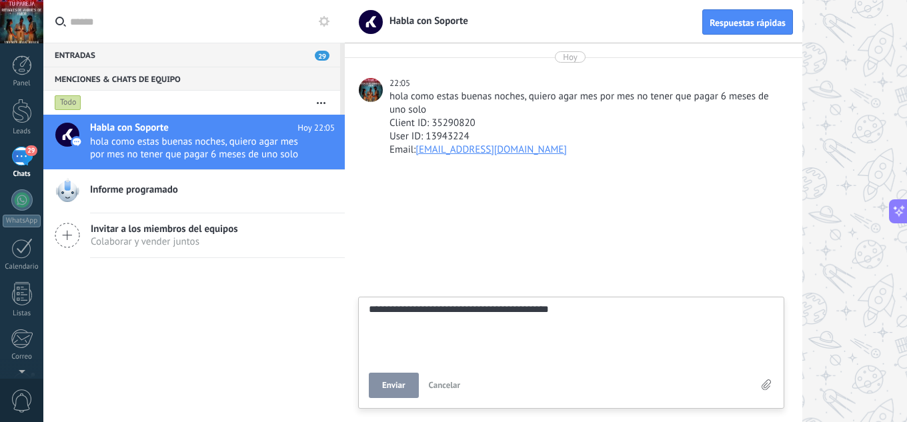
type textarea "**********"
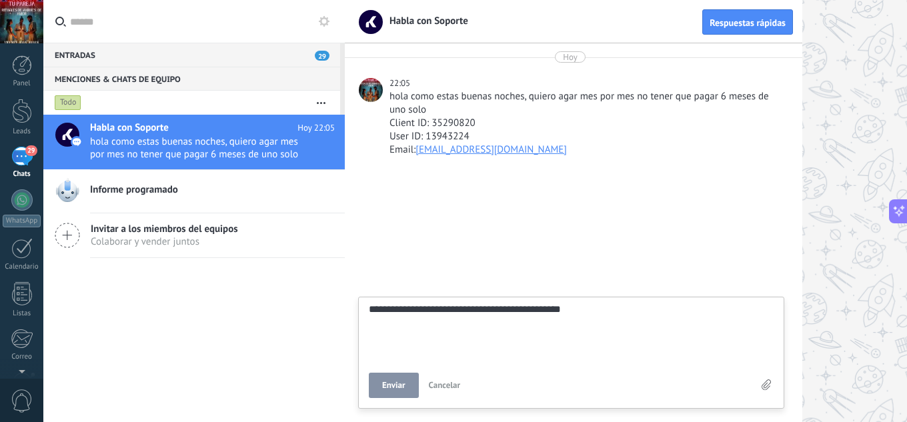
type textarea "**********"
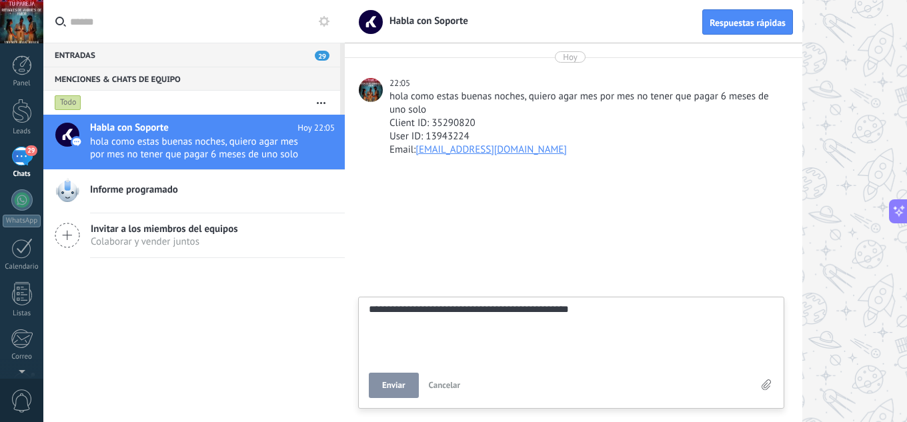
type textarea "**********"
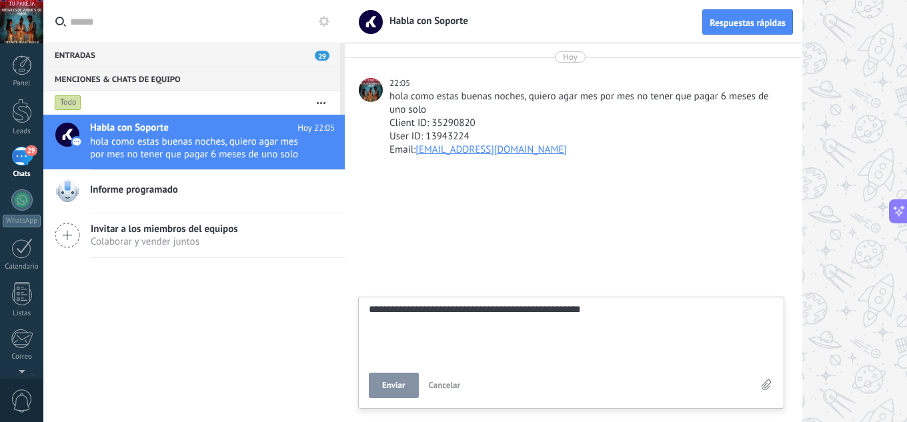
type textarea "**********"
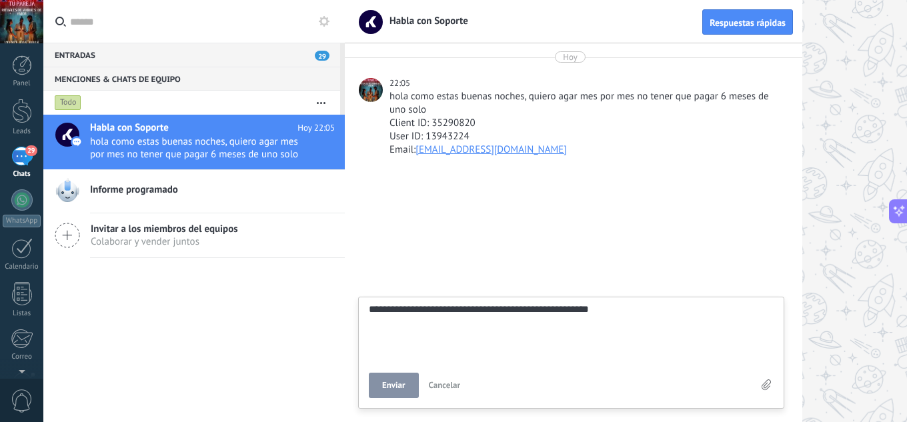
type textarea "**********"
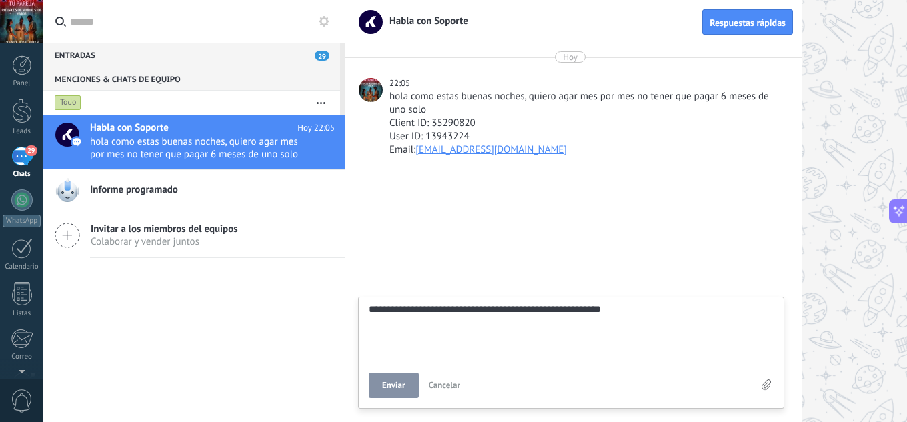
type textarea "**********"
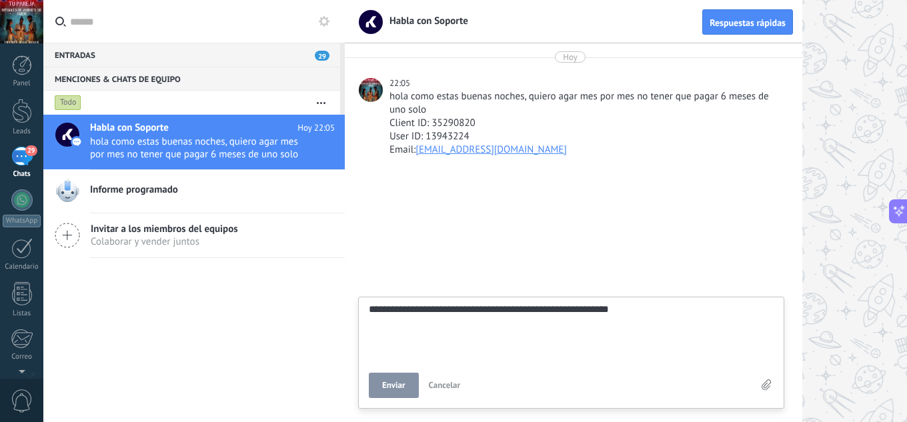
type textarea "**********"
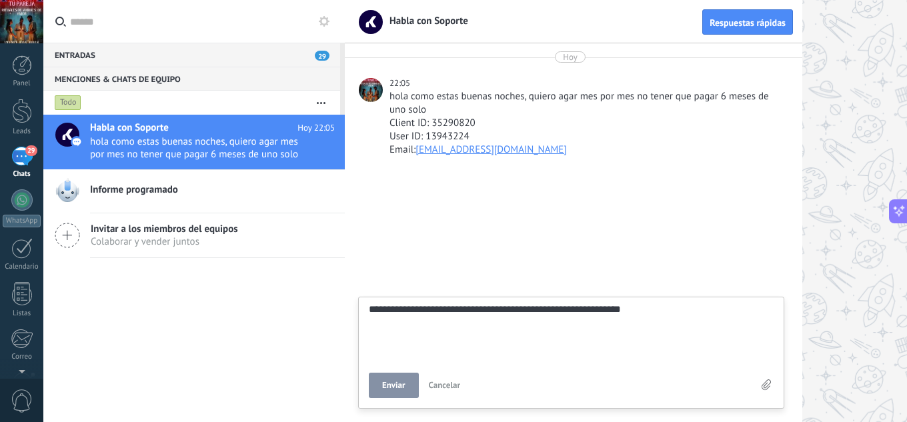
type textarea "**********"
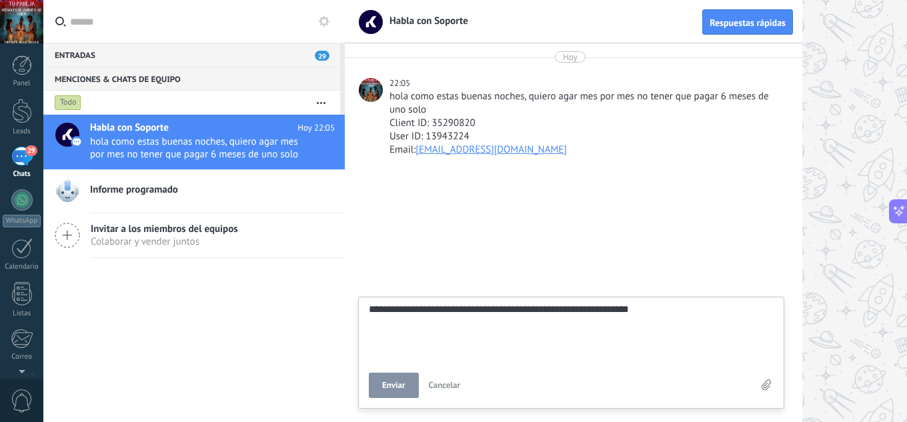
type textarea "**********"
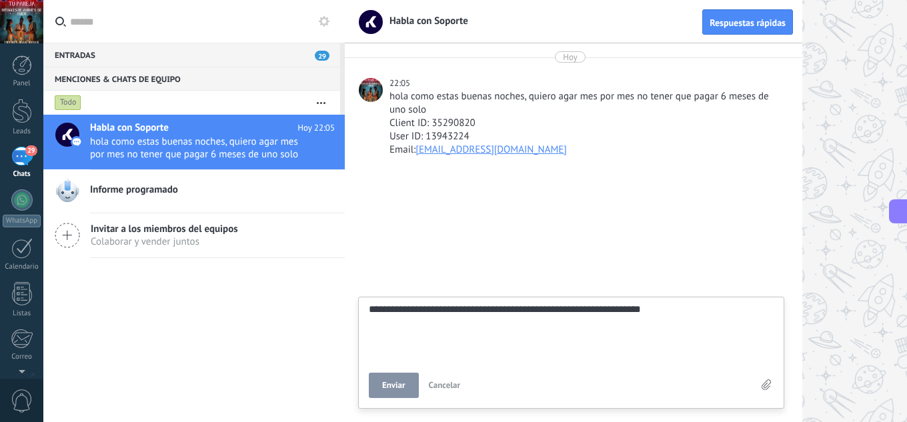
click at [403, 377] on button "Enviar" at bounding box center [394, 385] width 50 height 25
type textarea "*******"
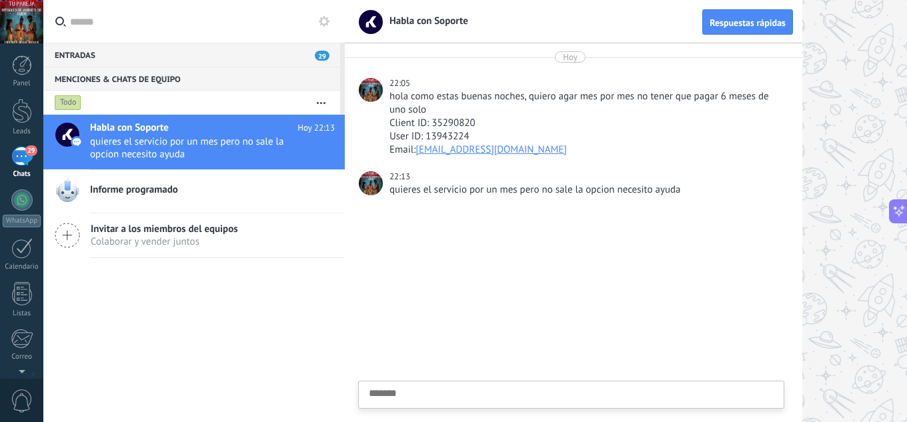
click at [19, 25] on div at bounding box center [21, 21] width 43 height 43
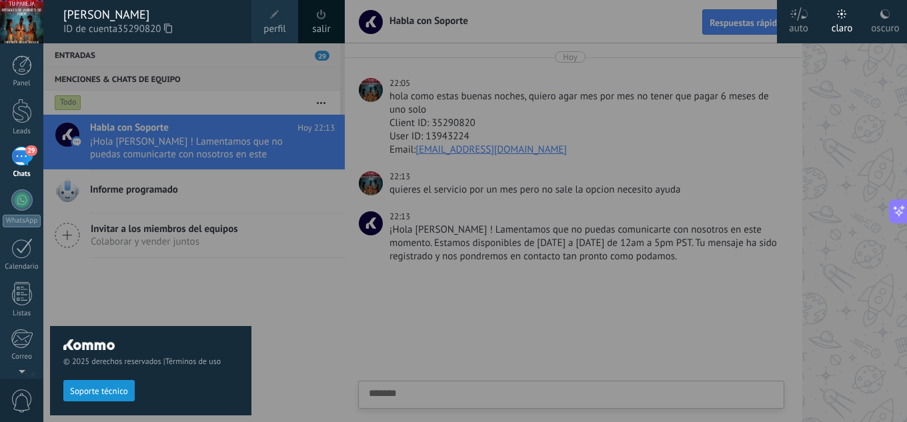
click at [19, 25] on div at bounding box center [21, 21] width 43 height 43
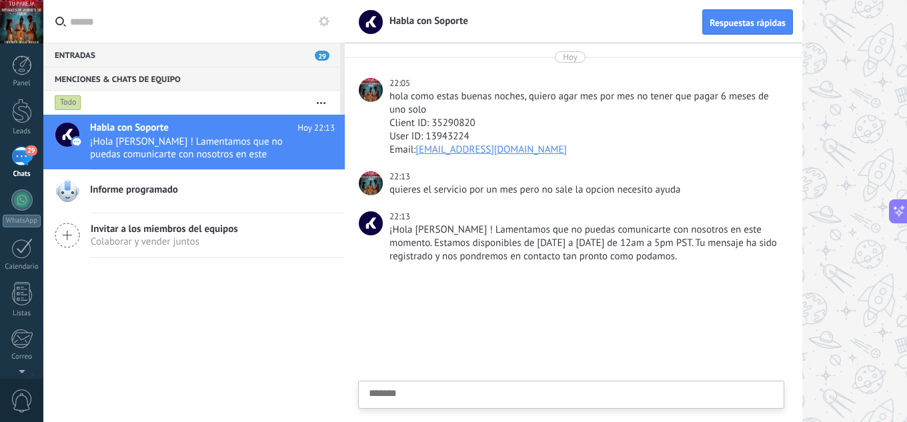
click at [639, 239] on div "¡Hola Jesus Hernandez ! Lamentamos que no puedas comunicarte con nosotros en es…" at bounding box center [585, 243] width 392 height 40
click at [16, 152] on div "29" at bounding box center [21, 156] width 21 height 19
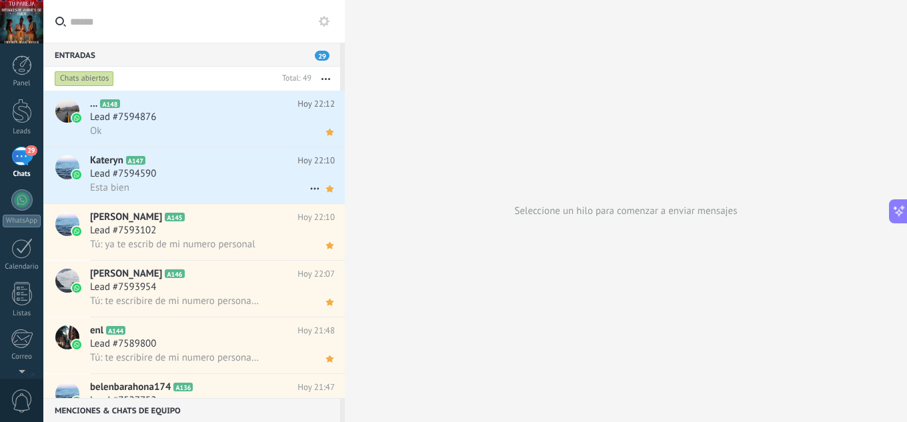
click at [199, 173] on div "Lead #7594590" at bounding box center [212, 173] width 245 height 13
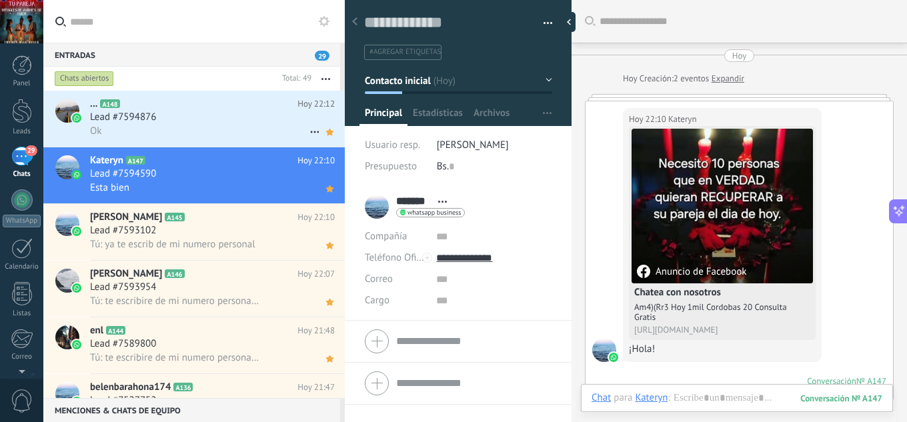
scroll to position [472, 0]
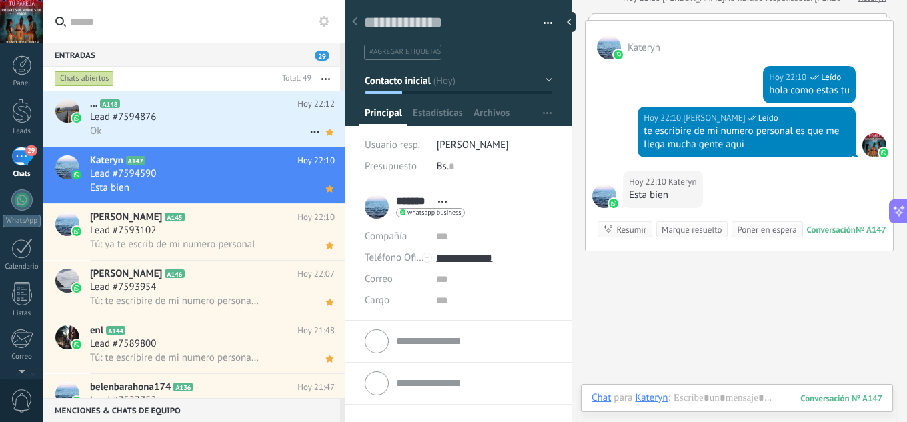
click at [197, 127] on div "Ok" at bounding box center [212, 131] width 245 height 14
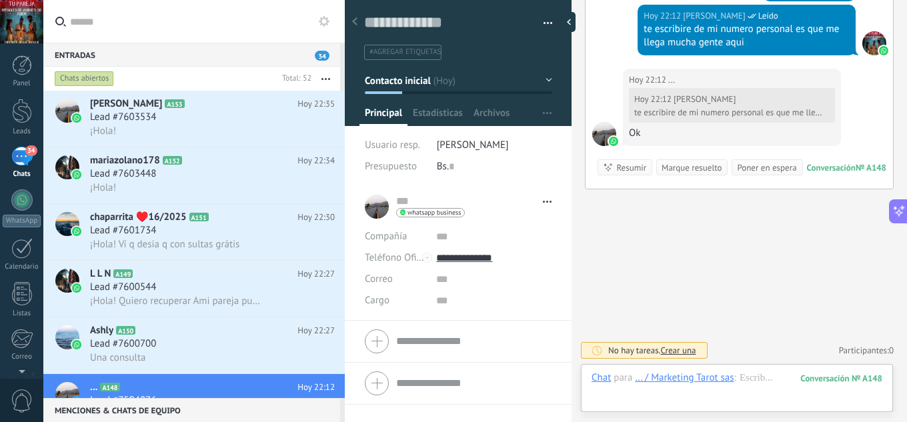
scroll to position [13, 0]
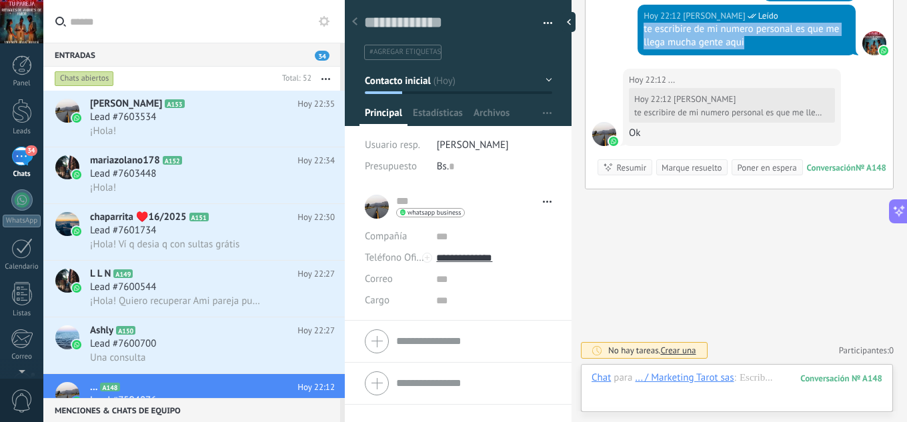
drag, startPoint x: 756, startPoint y: 43, endPoint x: 642, endPoint y: 29, distance: 114.2
click at [644, 29] on div "te escribire de mi numero personal es que me llega mucha gente aqui" at bounding box center [747, 36] width 206 height 27
copy div "te escribire de mi numero personal es que me llega mucha gente aqui"
click at [233, 336] on h2 "Ashly A150" at bounding box center [193, 330] width 207 height 13
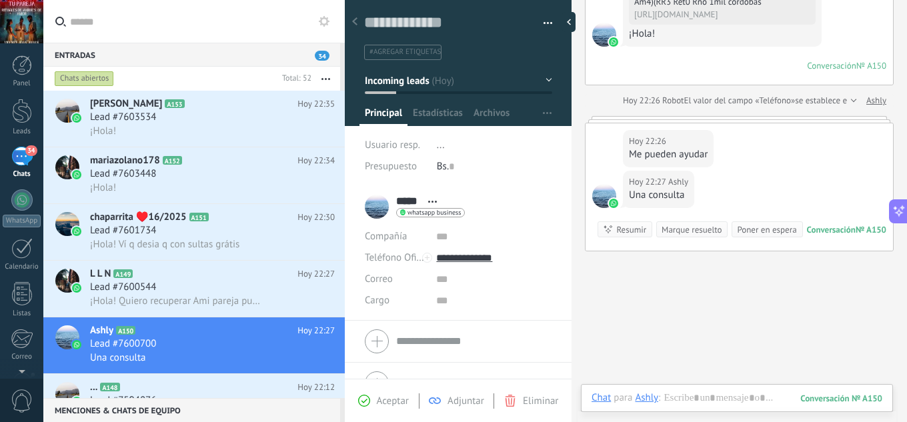
scroll to position [305, 0]
click at [395, 399] on span "Aceptar" at bounding box center [393, 401] width 32 height 13
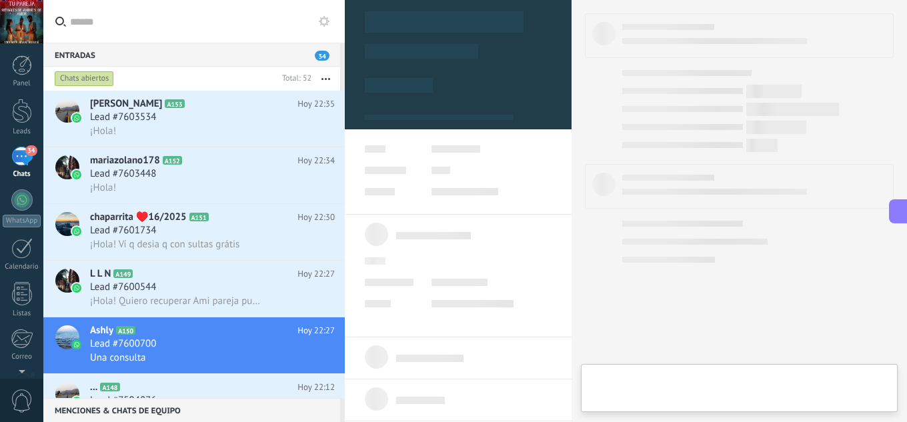
type textarea "**********"
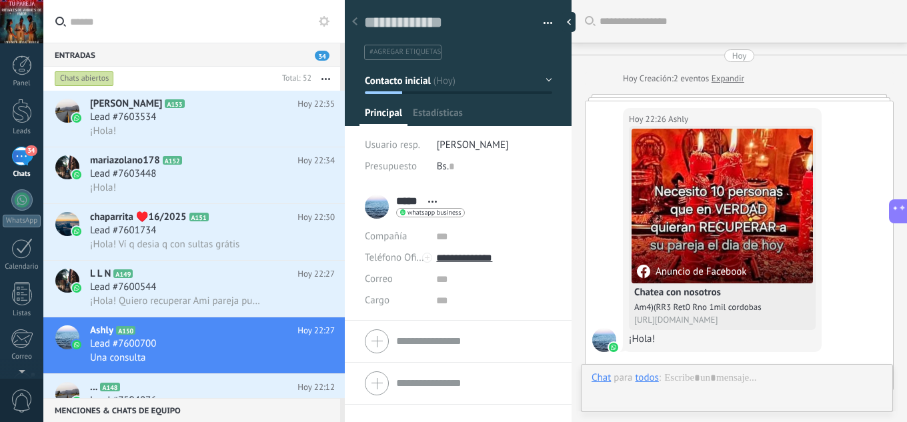
scroll to position [407, 0]
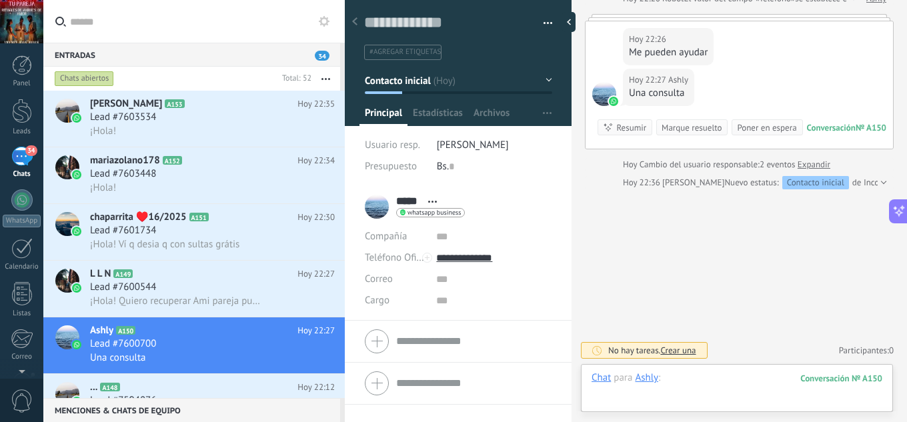
click at [672, 381] on div at bounding box center [737, 391] width 291 height 40
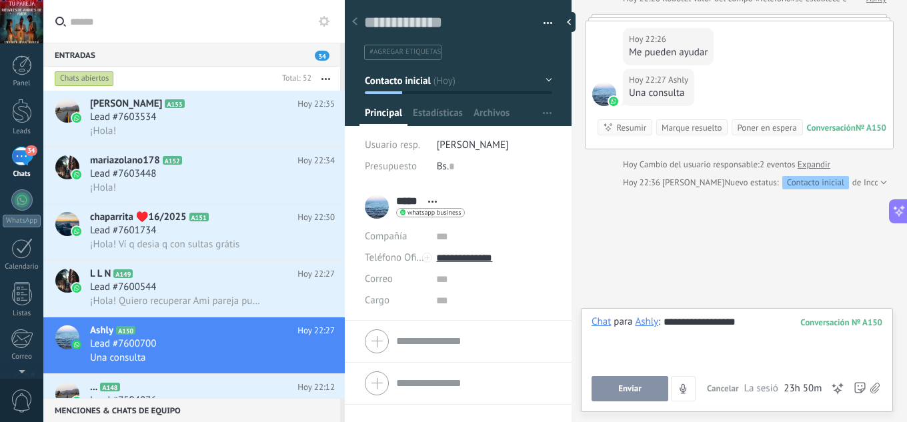
click at [636, 395] on button "Enviar" at bounding box center [630, 388] width 77 height 25
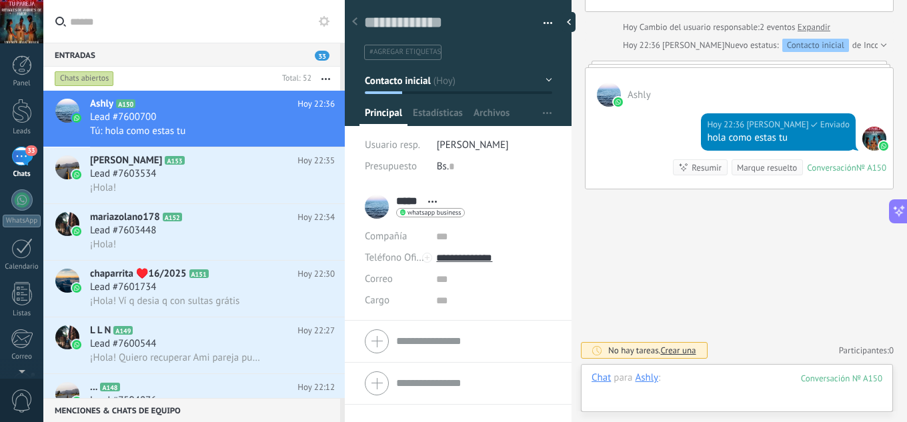
click at [715, 375] on div at bounding box center [737, 391] width 291 height 40
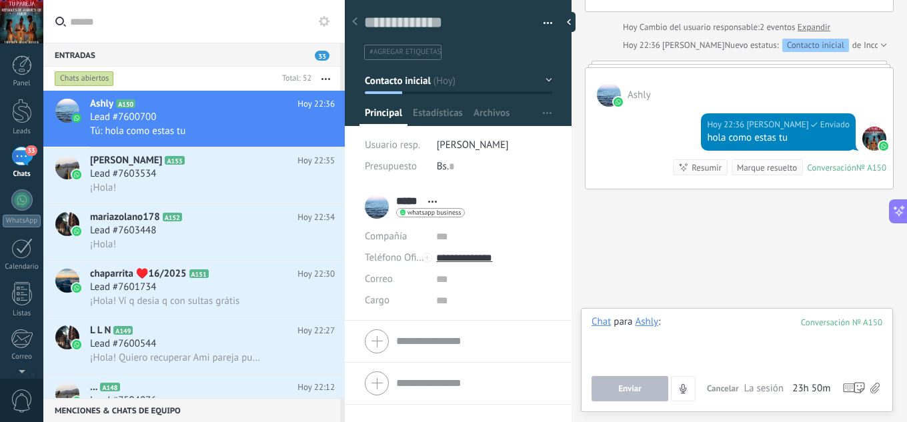
paste div
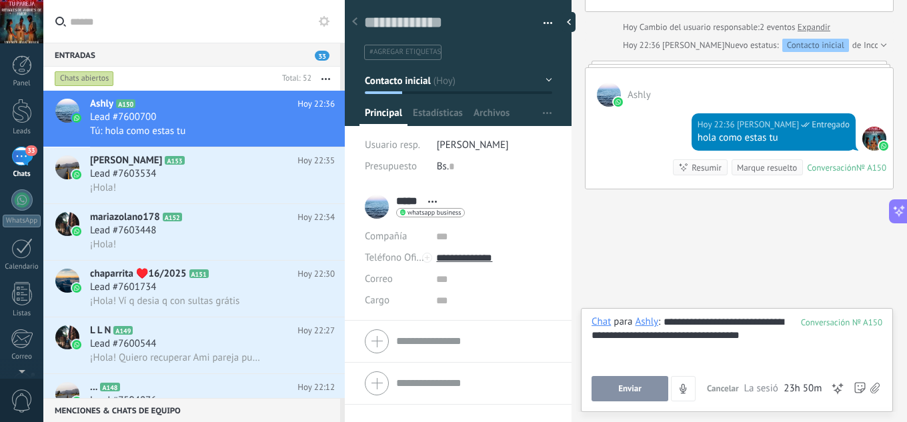
click at [642, 392] on button "Enviar" at bounding box center [630, 388] width 77 height 25
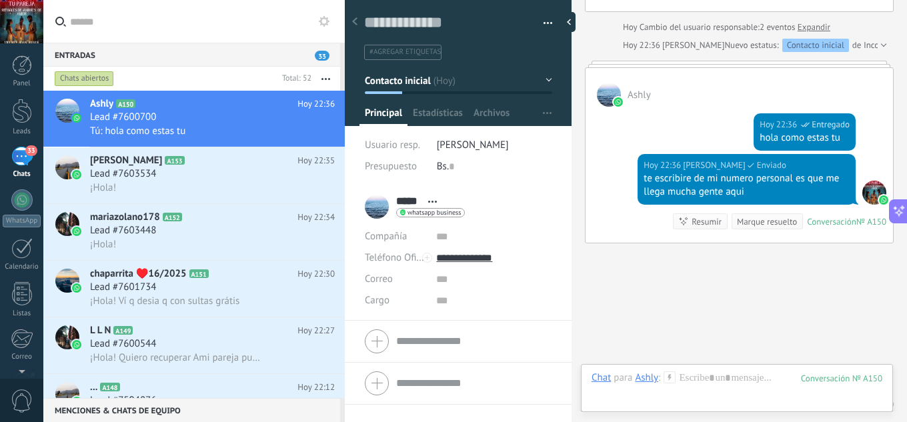
scroll to position [570, 0]
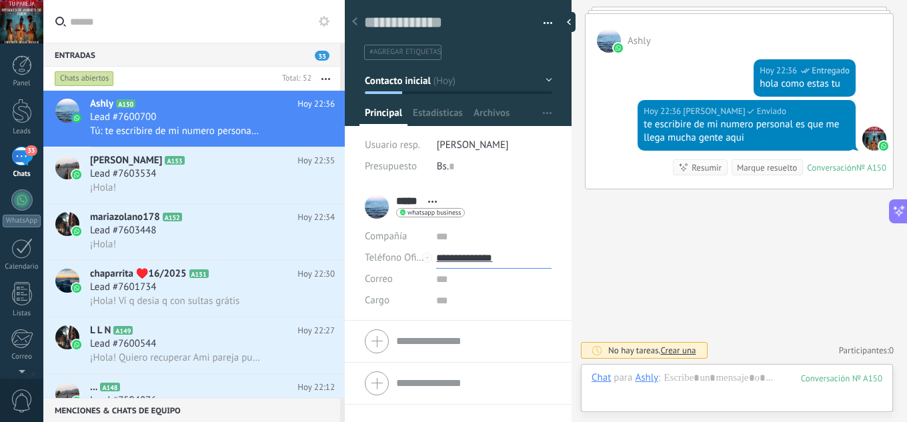
click at [485, 256] on input "**********" at bounding box center [493, 257] width 115 height 21
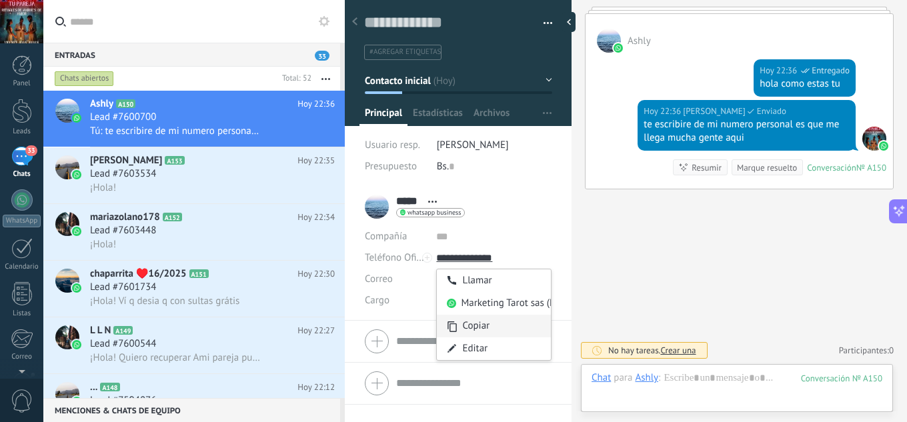
type input "**********"
click at [491, 321] on div "Copiar" at bounding box center [494, 326] width 114 height 23
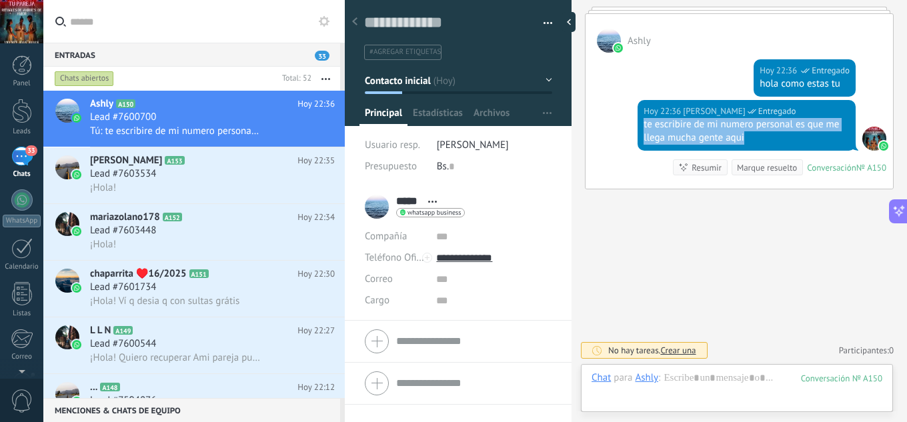
drag, startPoint x: 755, startPoint y: 139, endPoint x: 642, endPoint y: 126, distance: 113.4
click at [644, 126] on div "te escribire de mi numero personal es que me llega mucha gente aqui" at bounding box center [747, 131] width 206 height 27
copy div "te escribire de mi numero personal es que me llega mucha gente aqui"
click at [323, 134] on icon at bounding box center [330, 132] width 14 height 16
click at [163, 177] on div "Lead #7603534" at bounding box center [212, 173] width 245 height 13
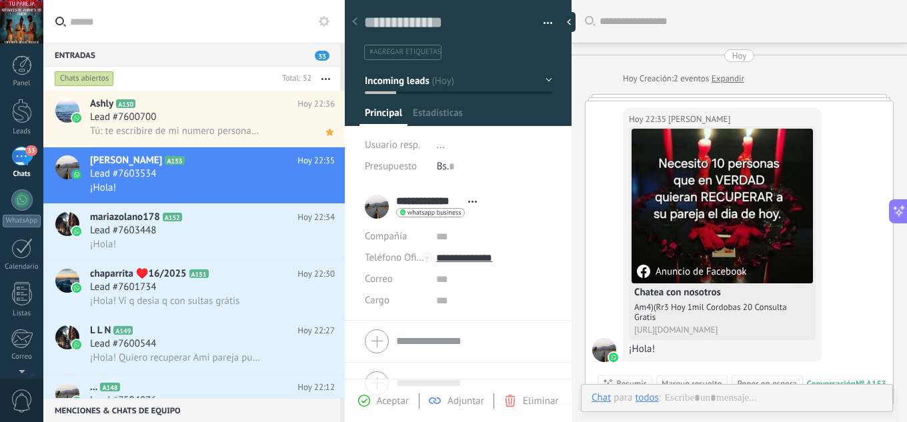
scroll to position [39, 0]
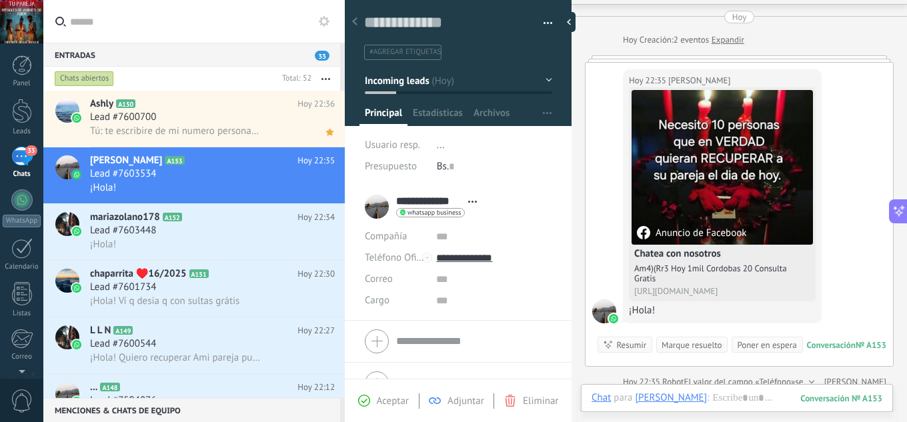
click at [391, 407] on span "Aceptar" at bounding box center [393, 401] width 32 height 13
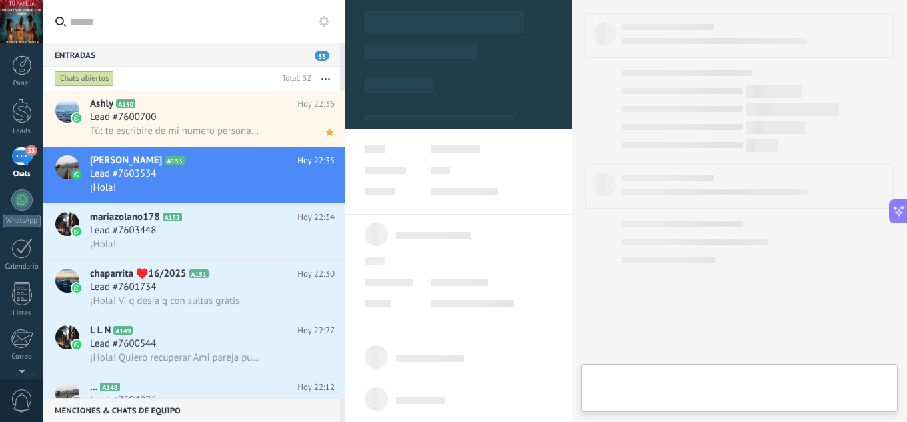
type textarea "**********"
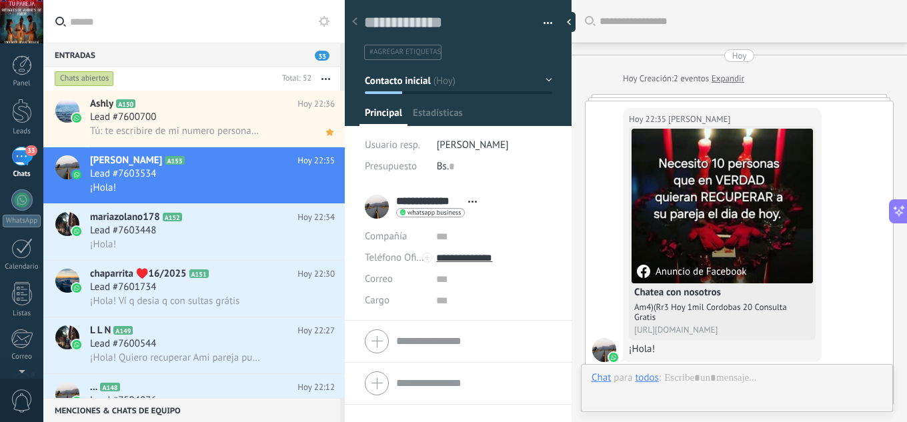
scroll to position [39, 0]
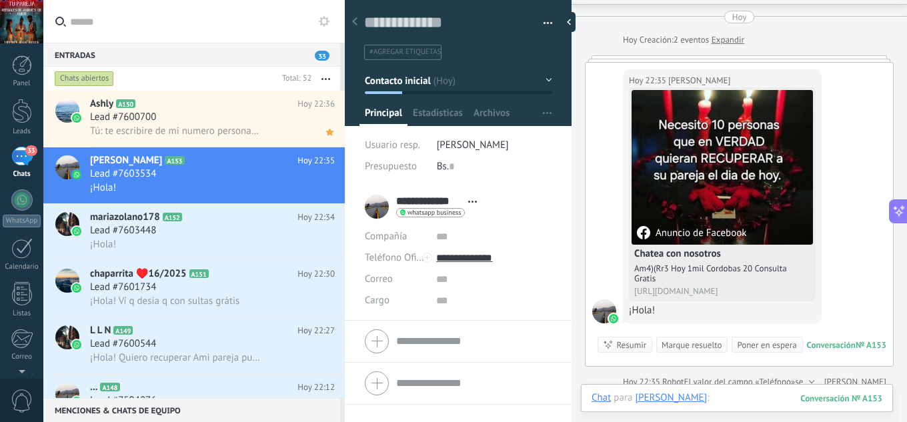
click at [710, 402] on div at bounding box center [737, 411] width 291 height 40
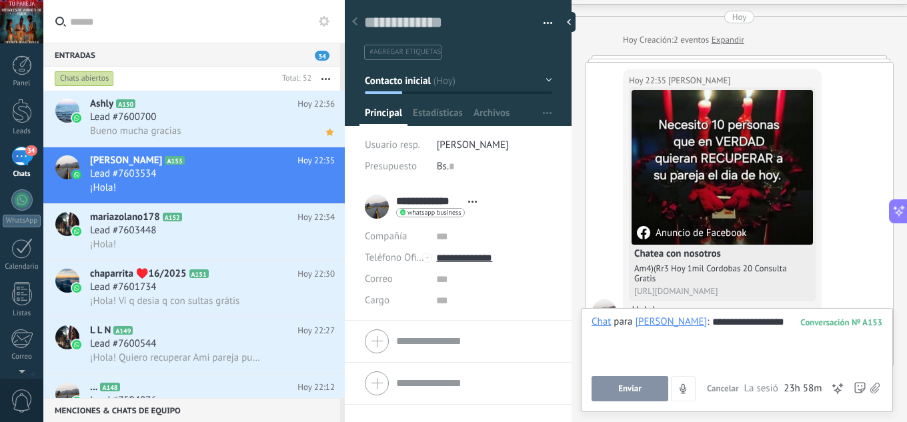
click at [644, 387] on button "Enviar" at bounding box center [630, 388] width 77 height 25
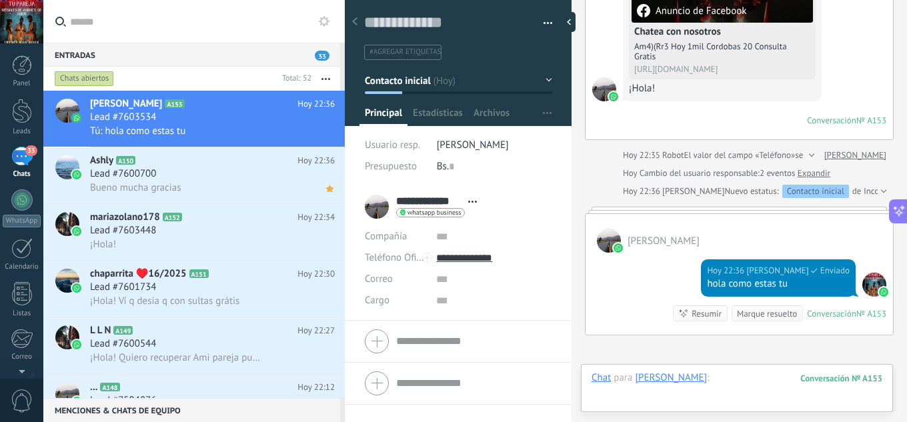
click at [727, 374] on div at bounding box center [737, 391] width 291 height 40
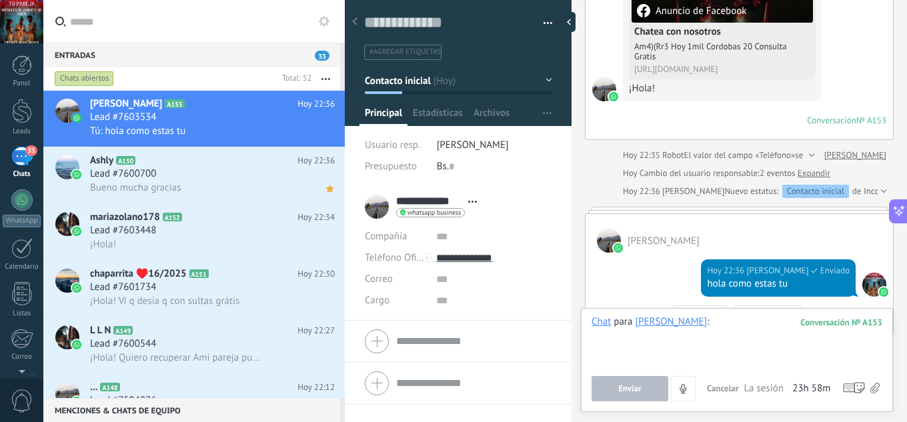
paste div
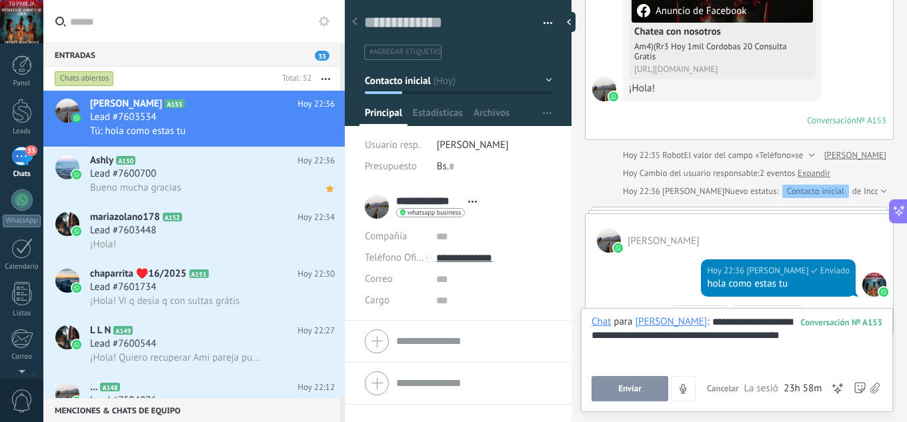
click at [637, 387] on span "Enviar" at bounding box center [629, 388] width 23 height 9
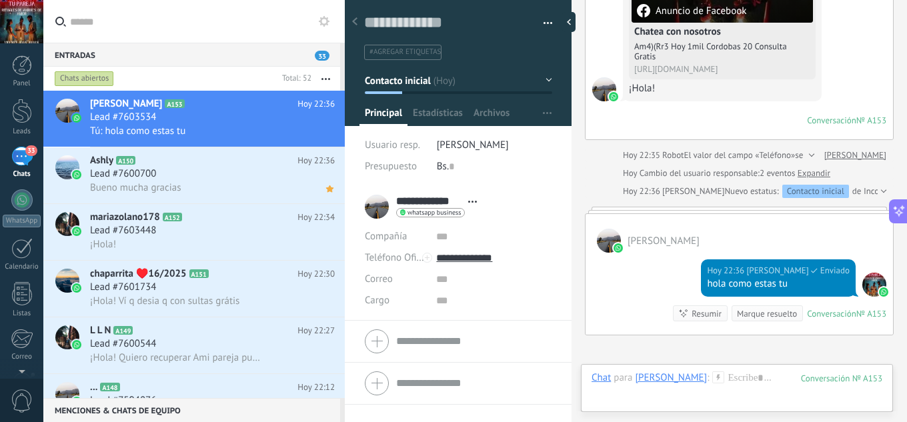
scroll to position [461, 0]
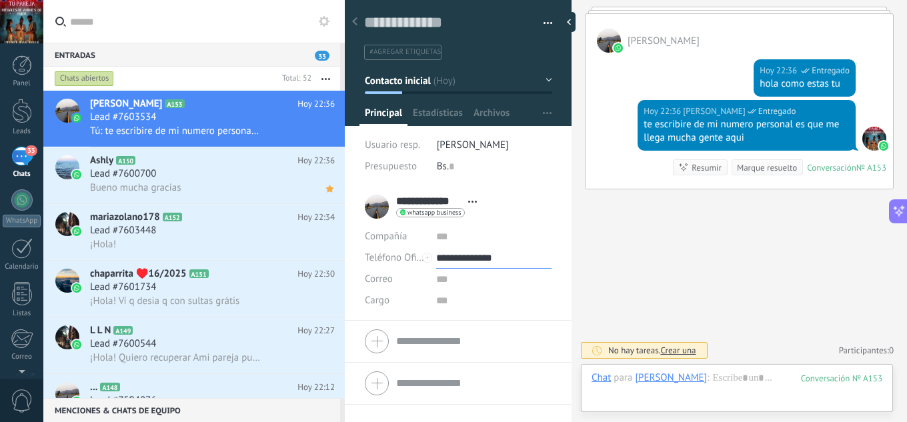
click at [494, 259] on input "**********" at bounding box center [493, 257] width 115 height 21
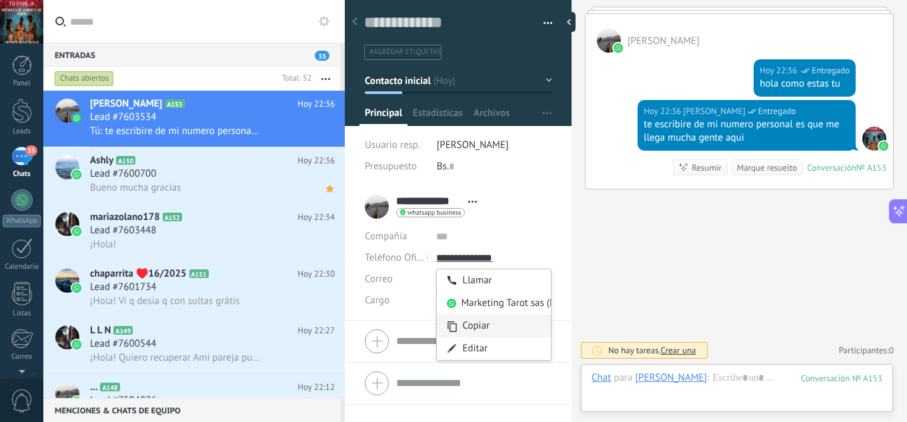
type input "**********"
click at [490, 326] on div "Copiar" at bounding box center [494, 326] width 114 height 23
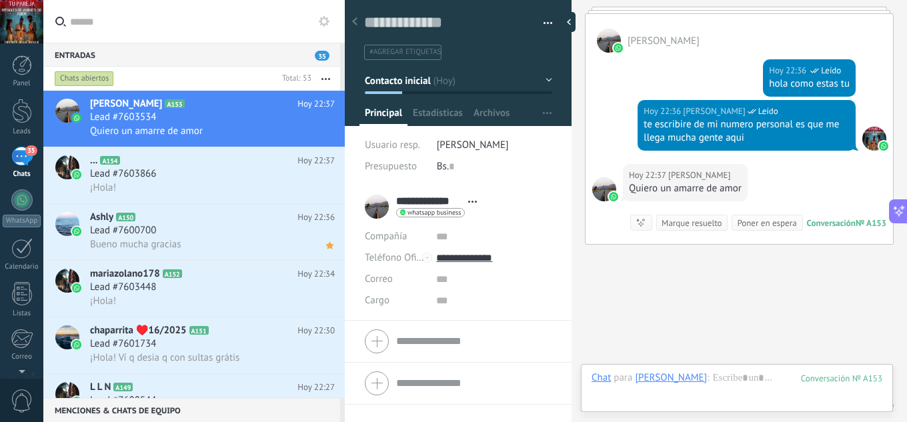
scroll to position [516, 0]
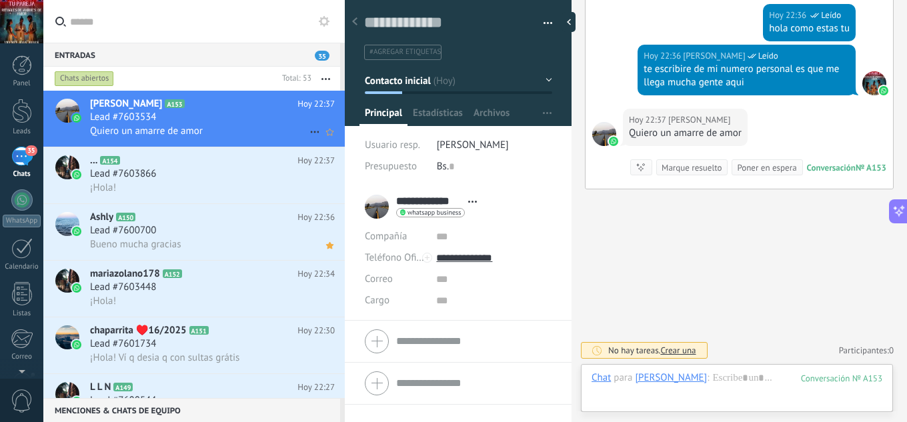
click at [209, 127] on div "Quiero un amarre de amor" at bounding box center [212, 131] width 245 height 14
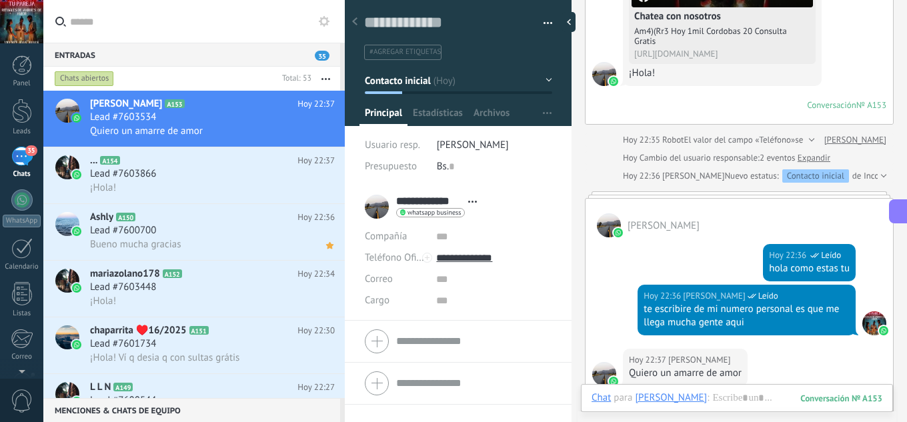
scroll to position [454, 0]
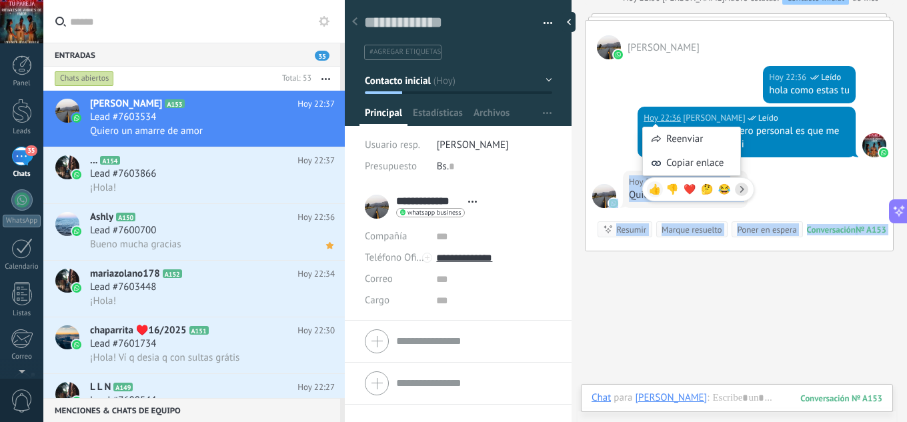
drag, startPoint x: 749, startPoint y: 147, endPoint x: 648, endPoint y: 140, distance: 101.6
click at [648, 140] on body ".abccls-1,.abccls-2{fill-rule:evenodd}.abccls-2{fill:#fff} .abfcls-1{fill:none}…" at bounding box center [453, 211] width 907 height 422
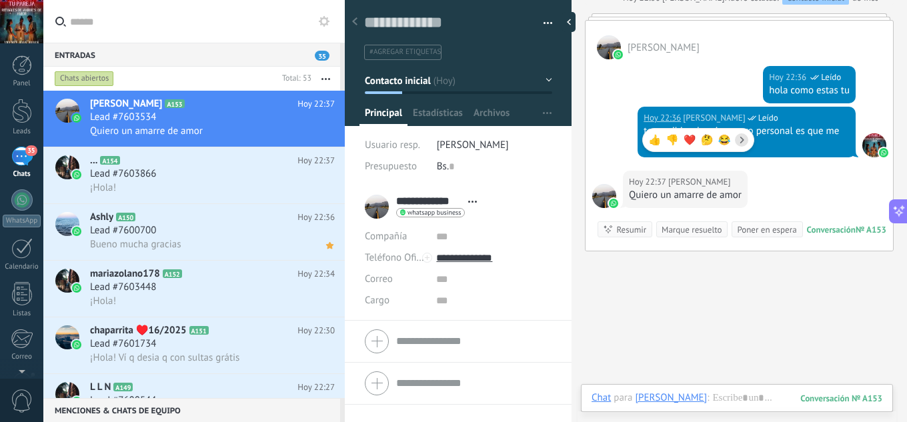
click at [784, 136] on div "te escribire de mi numero personal es que me llega mucha gente aqui" at bounding box center [747, 138] width 206 height 27
drag, startPoint x: 731, startPoint y: 147, endPoint x: 636, endPoint y: 134, distance: 95.5
click at [638, 134] on div "Hoy 22:36 jesus hernandez Leído te escribire de mi numero personal es que me ll…" at bounding box center [747, 132] width 218 height 51
copy div "te escribire de mi numero personal es que me llega mucha gente aqui"
click at [323, 134] on icon at bounding box center [330, 132] width 14 height 16
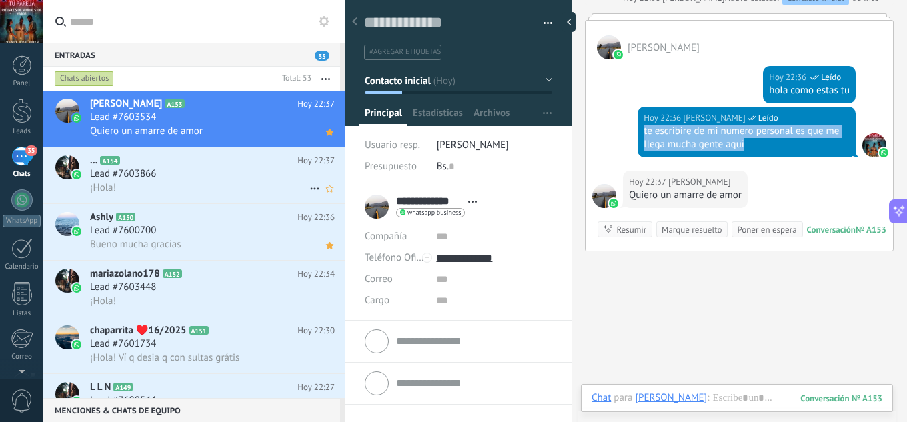
click at [201, 184] on div "¡Hola!" at bounding box center [212, 188] width 245 height 14
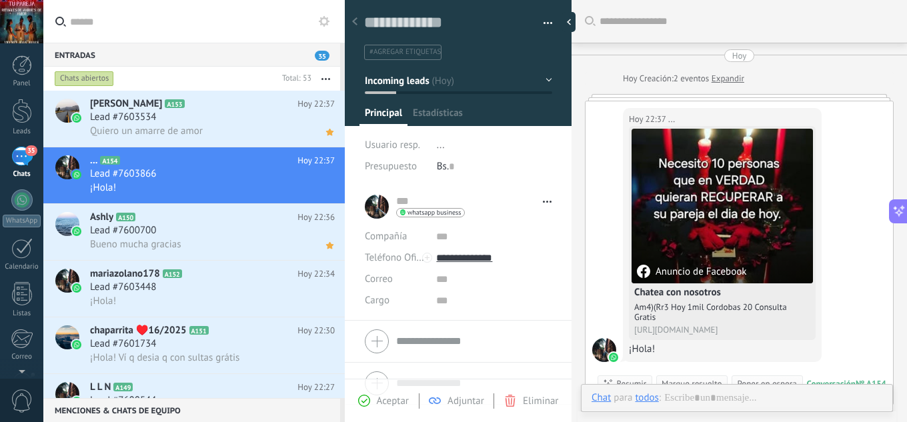
scroll to position [39, 0]
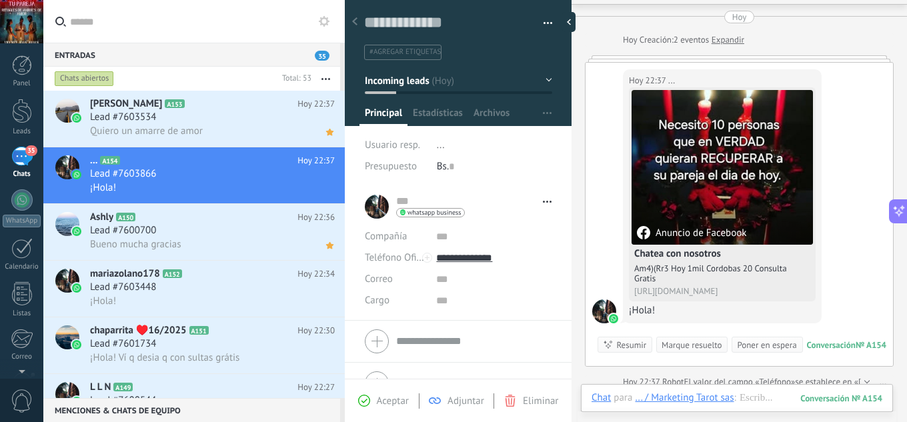
click at [383, 396] on span "Aceptar" at bounding box center [393, 401] width 32 height 13
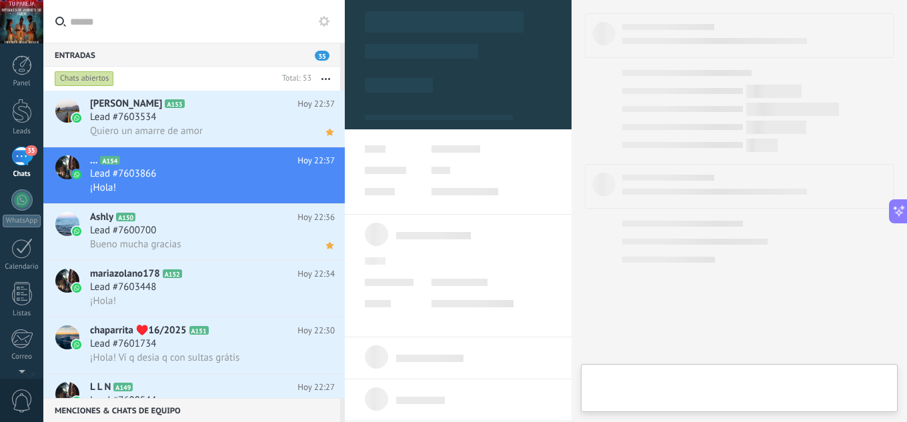
type textarea "**********"
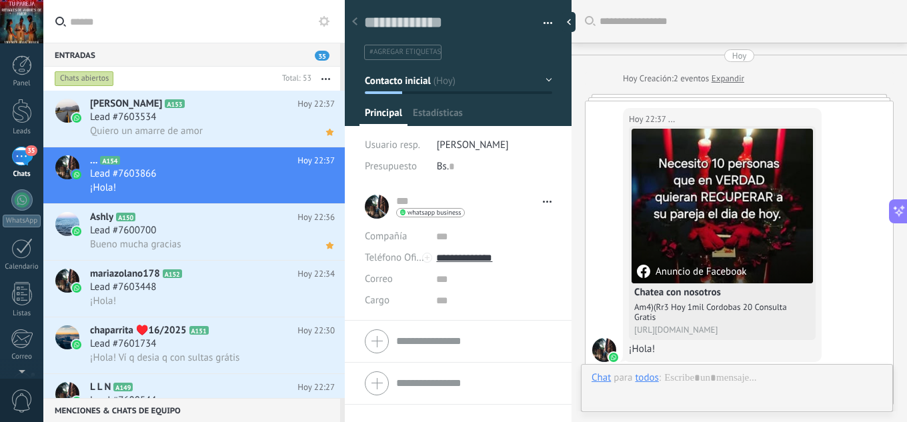
scroll to position [39, 0]
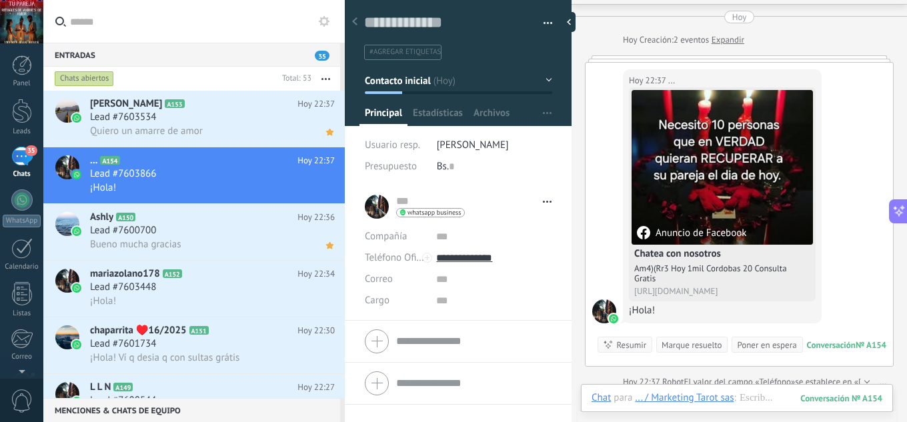
click at [718, 381] on span "El valor del campo «Teléfono»" at bounding box center [739, 381] width 111 height 13
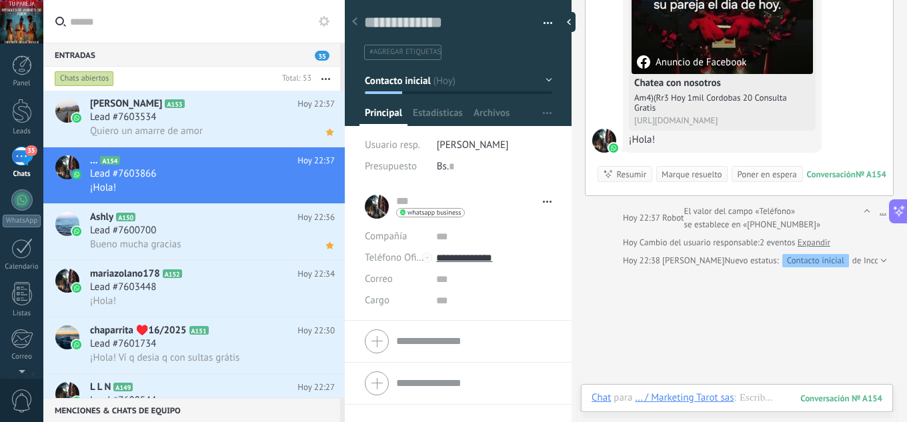
scroll to position [287, 0]
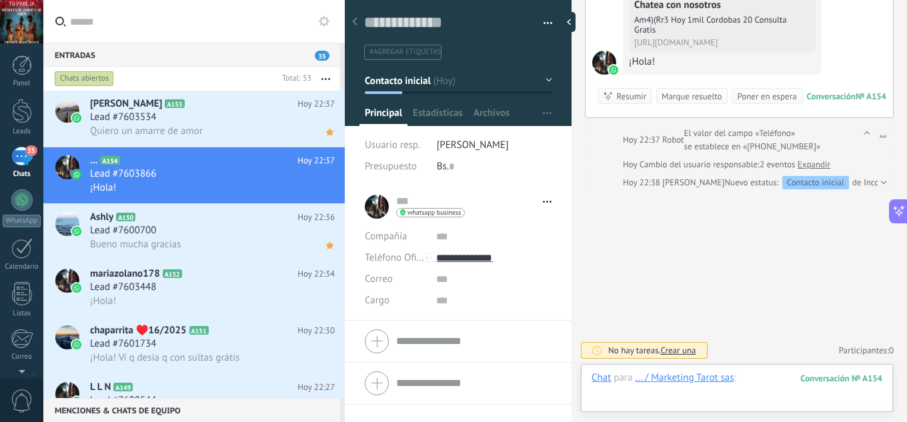
click at [752, 377] on div at bounding box center [737, 391] width 291 height 40
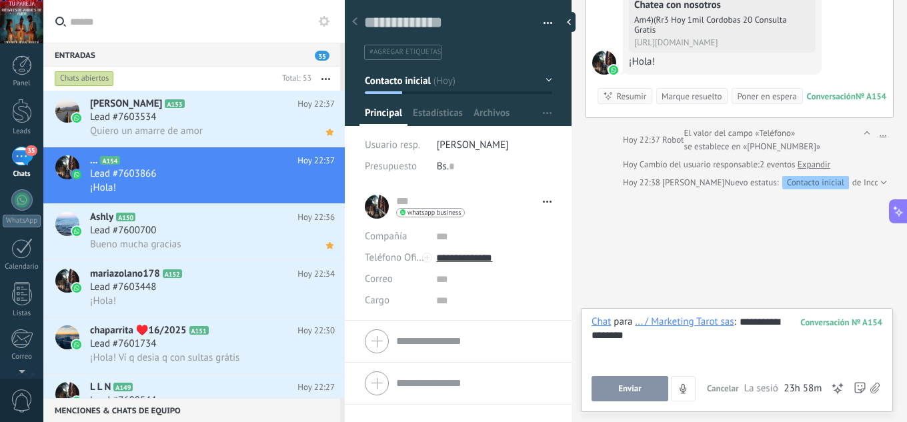
click at [660, 387] on button "Enviar" at bounding box center [630, 388] width 77 height 25
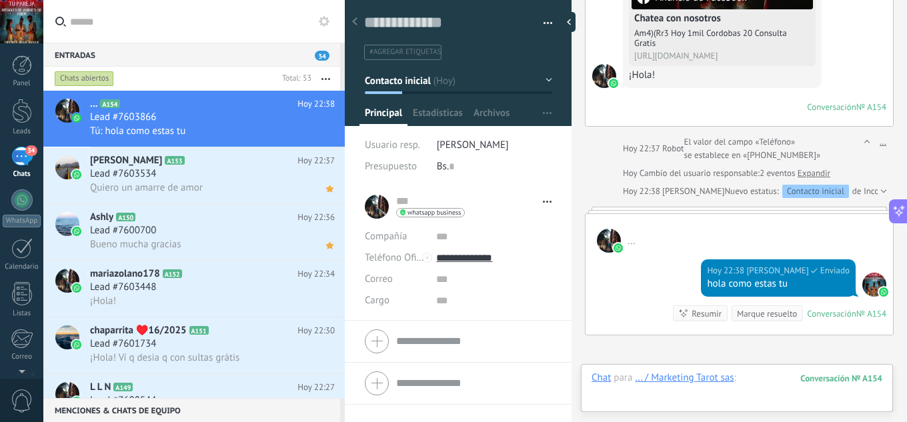
click at [761, 375] on div at bounding box center [737, 391] width 291 height 40
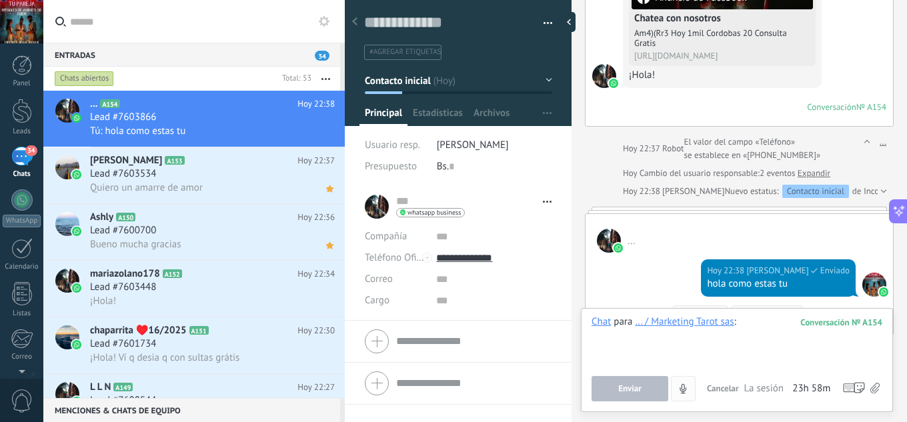
paste div
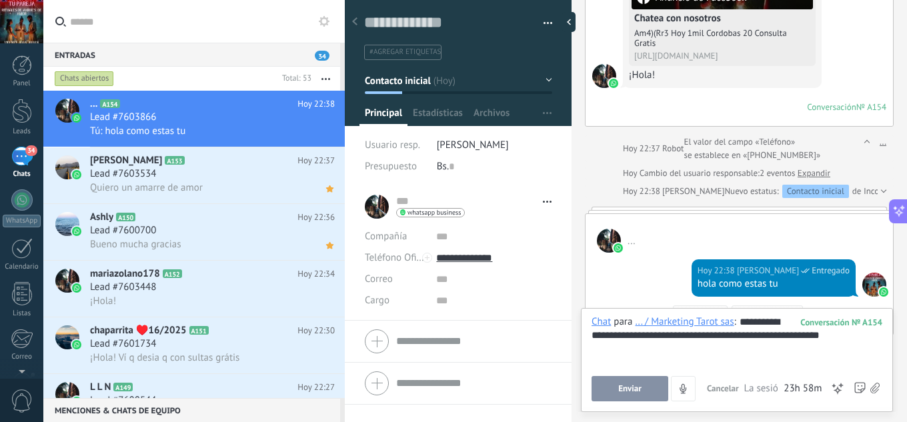
drag, startPoint x: 644, startPoint y: 392, endPoint x: 611, endPoint y: 335, distance: 66.3
click at [645, 392] on button "Enviar" at bounding box center [630, 388] width 77 height 25
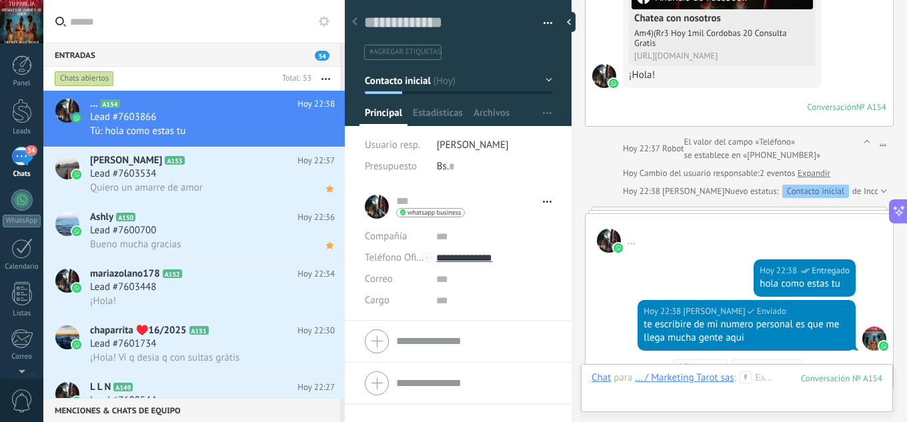
scroll to position [474, 0]
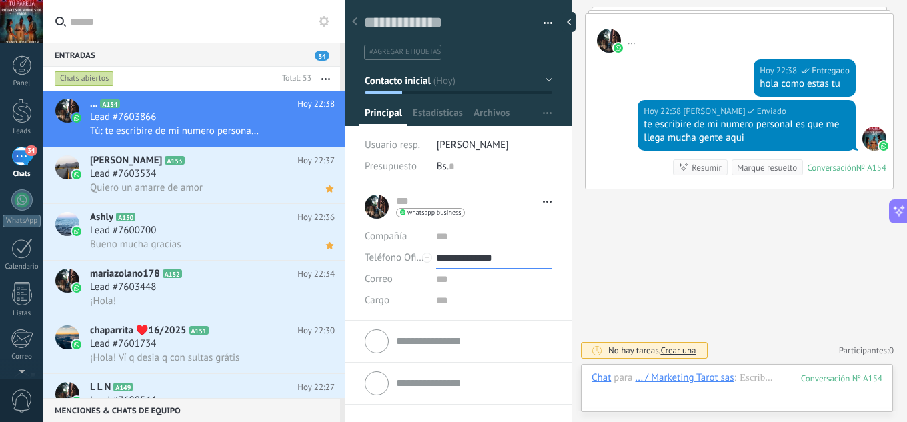
click at [489, 261] on input "**********" at bounding box center [493, 257] width 115 height 21
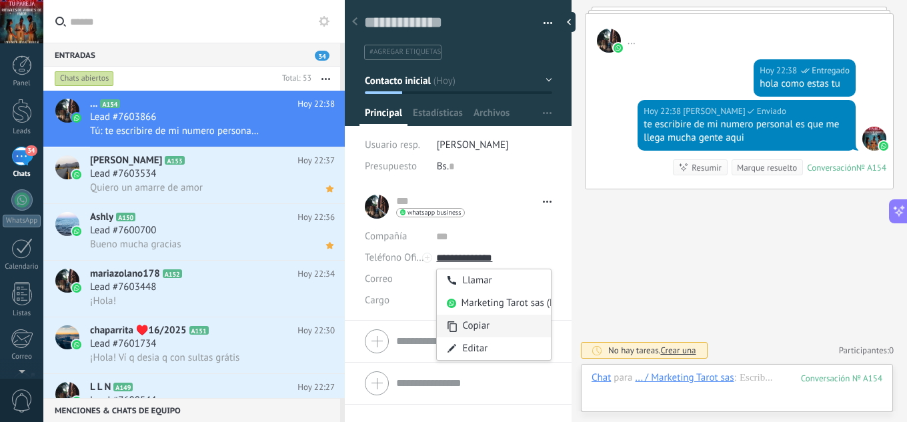
type input "**********"
click at [482, 328] on div "Copiar" at bounding box center [494, 326] width 114 height 23
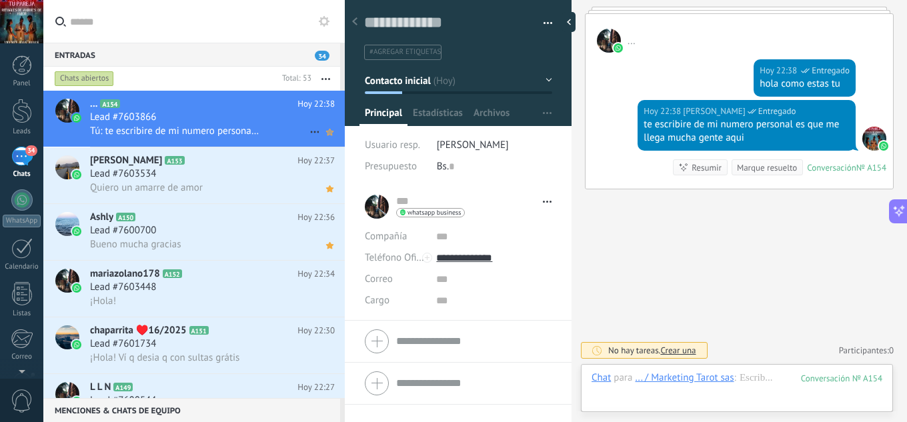
click at [323, 131] on icon at bounding box center [330, 132] width 14 height 16
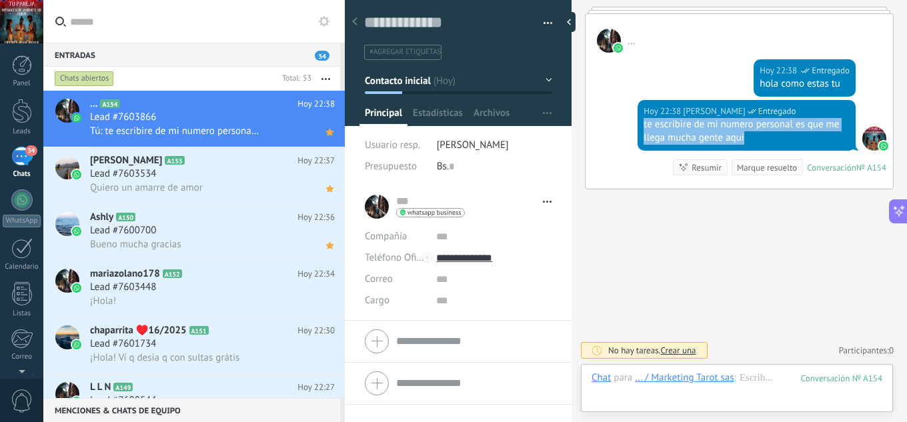
drag, startPoint x: 763, startPoint y: 138, endPoint x: 642, endPoint y: 125, distance: 121.4
click at [644, 125] on div "te escribire de mi numero personal es que me llega mucha gente aqui" at bounding box center [747, 131] width 206 height 27
copy div "te escribire de mi numero personal es que me llega mucha gente aqui"
click at [239, 233] on div "Lead #7600700" at bounding box center [212, 230] width 245 height 13
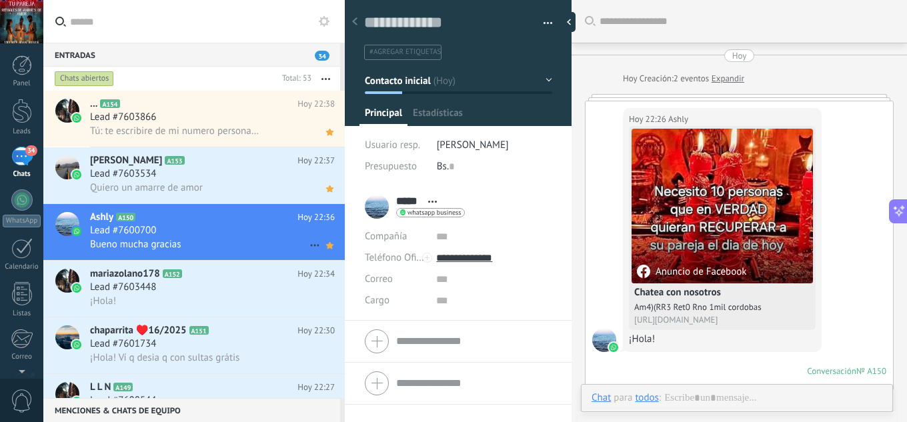
scroll to position [573, 0]
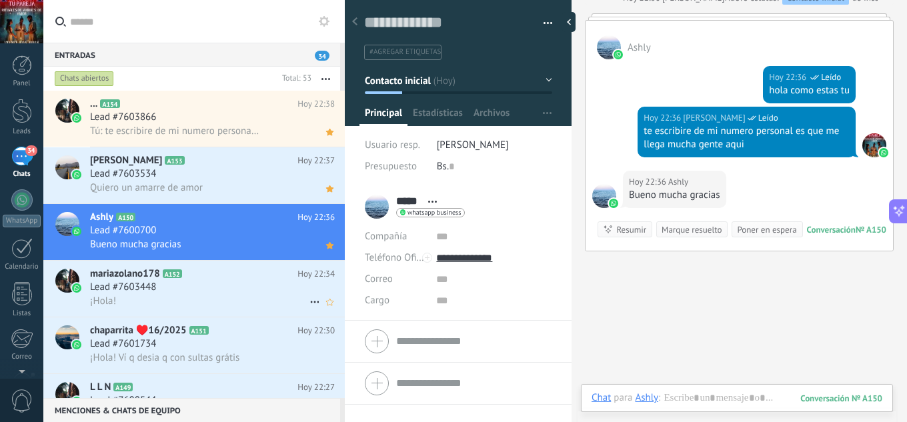
click at [234, 281] on div "Lead #7603448" at bounding box center [212, 287] width 245 height 13
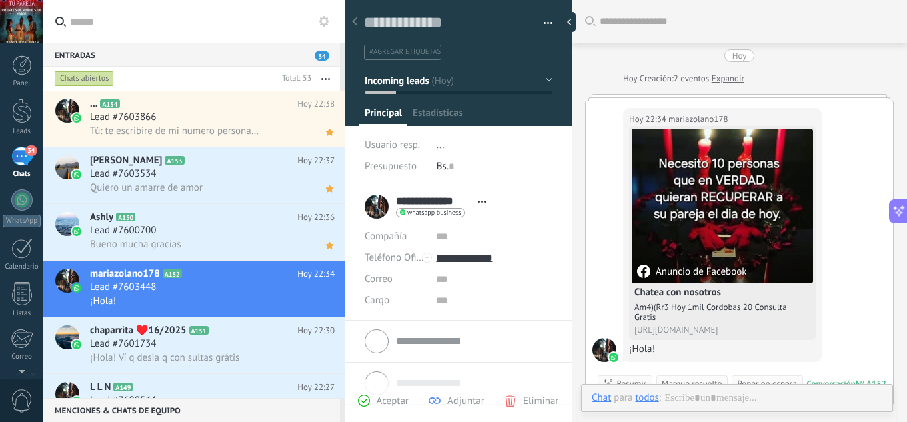
scroll to position [39, 0]
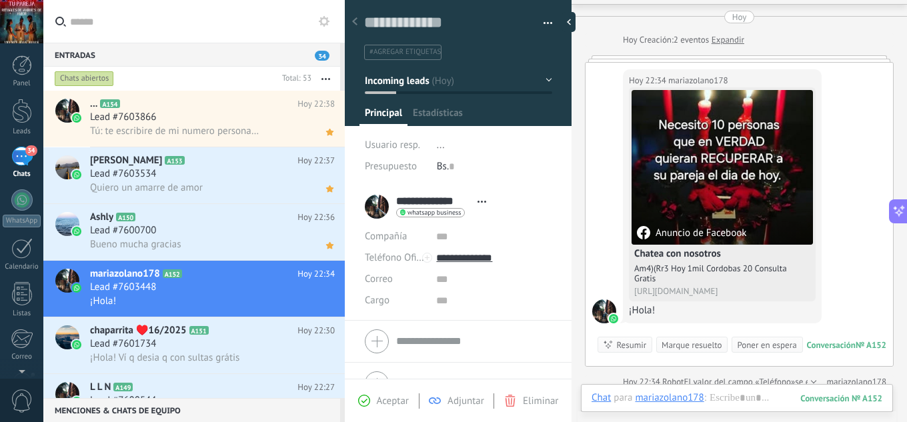
click at [396, 403] on span "Aceptar" at bounding box center [393, 401] width 32 height 13
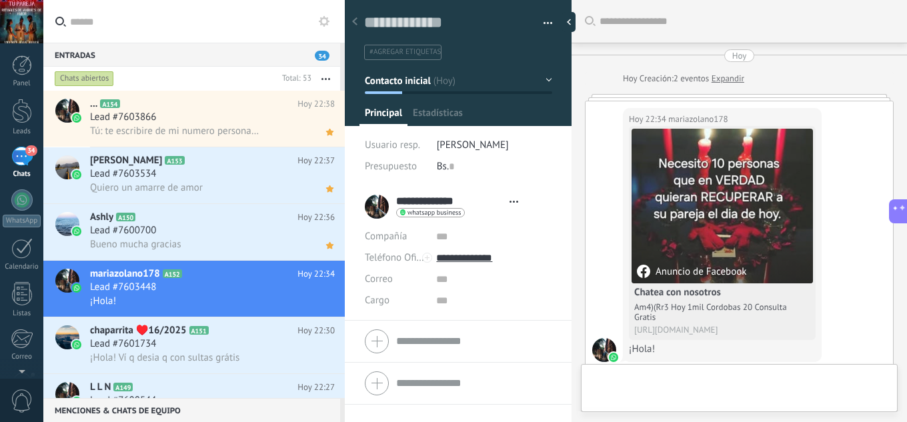
type textarea "**********"
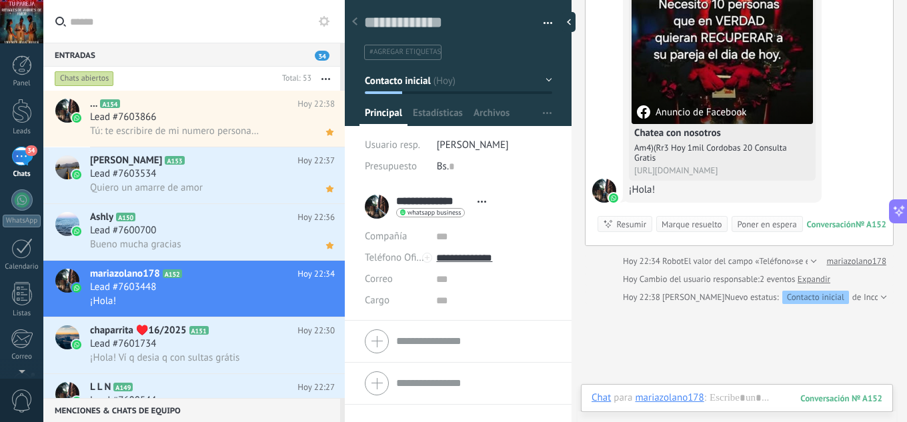
scroll to position [39, 0]
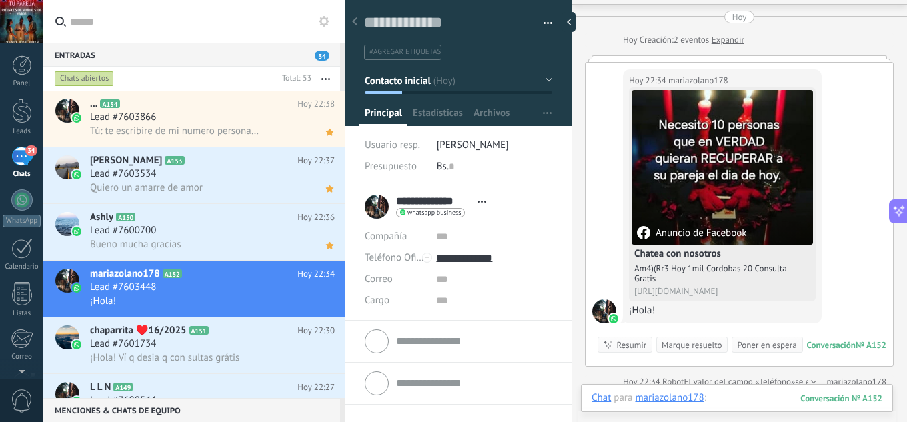
click at [745, 401] on div at bounding box center [737, 411] width 291 height 40
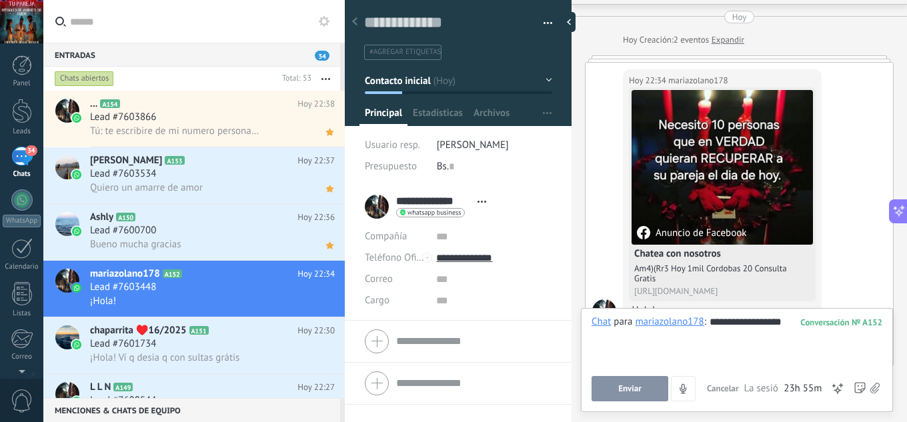
click at [618, 394] on button "Enviar" at bounding box center [630, 388] width 77 height 25
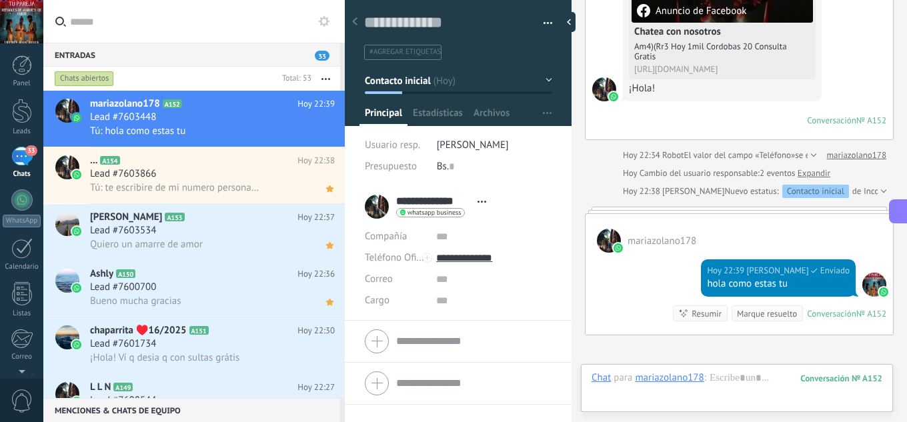
click at [736, 371] on div "Chat Correo Nota Tarea Chat para mariazolano178 : 152 Enviar Cancelar Rastrear …" at bounding box center [737, 388] width 312 height 48
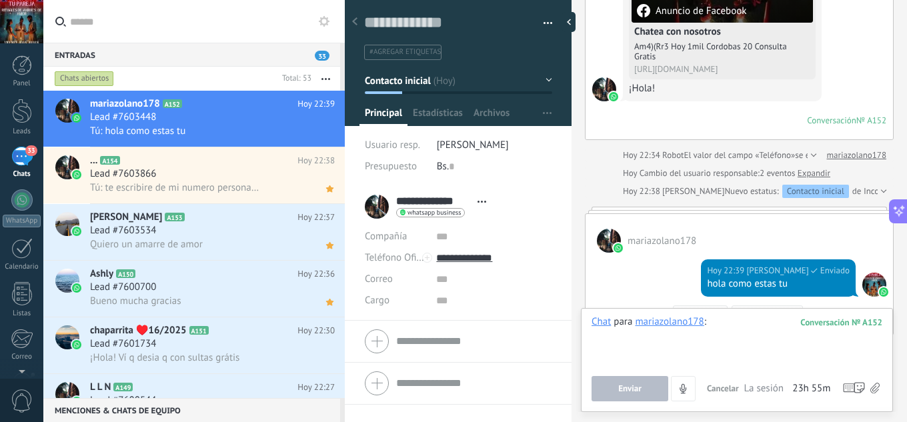
click at [744, 325] on div at bounding box center [737, 340] width 291 height 51
paste div
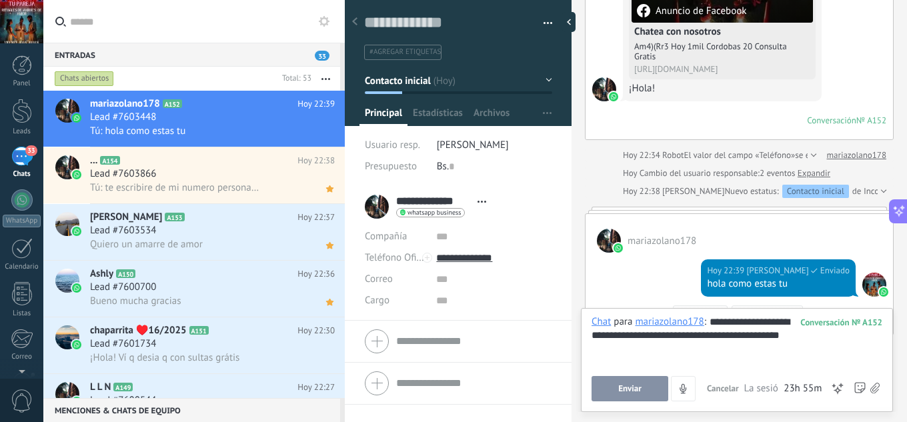
click at [629, 389] on span "Enviar" at bounding box center [629, 388] width 23 height 9
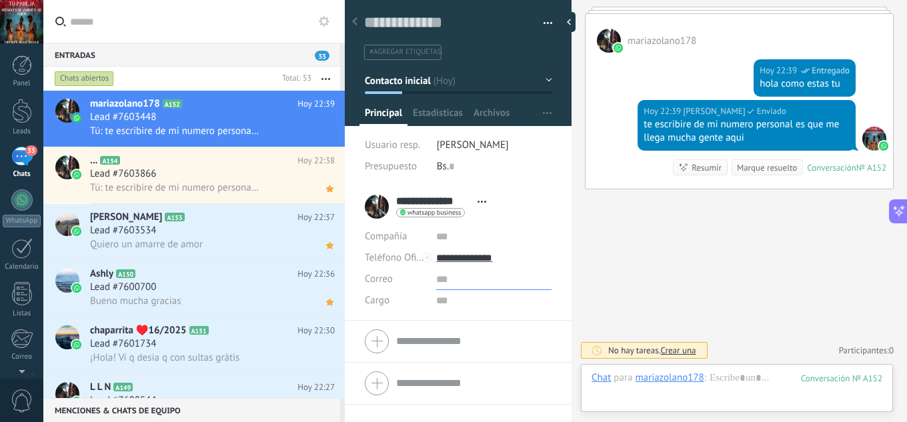
click at [471, 269] on input "text" at bounding box center [493, 279] width 115 height 21
click at [472, 257] on input "**********" at bounding box center [493, 257] width 115 height 21
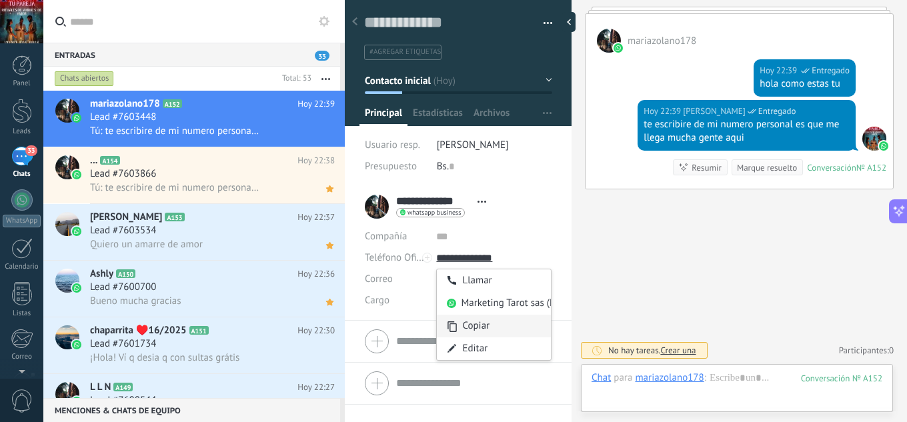
type input "**********"
click at [475, 321] on div "Copiar" at bounding box center [494, 326] width 114 height 23
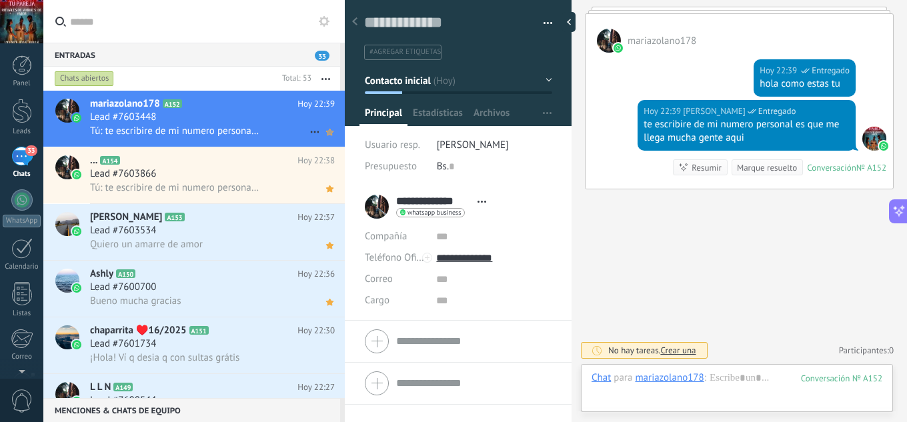
click at [327, 134] on use at bounding box center [329, 132] width 7 height 7
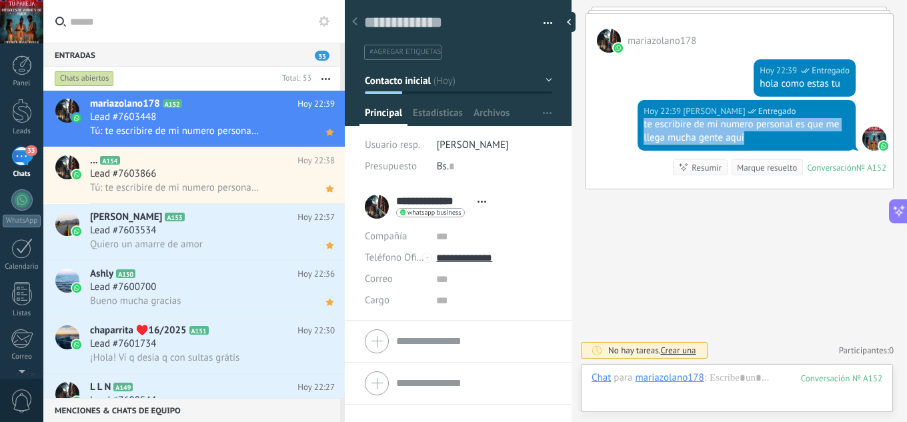
drag, startPoint x: 736, startPoint y: 139, endPoint x: 619, endPoint y: 127, distance: 118.0
click at [619, 127] on div "Hoy 22:39 jesus hernandez Entregado te escribire de mi numero personal es que m…" at bounding box center [739, 144] width 307 height 89
copy div "te escribire de mi numero personal es que me llega mucha gente aqui"
click at [235, 351] on div "¡Hola! Ví q desia q con sultas grátis" at bounding box center [212, 358] width 245 height 14
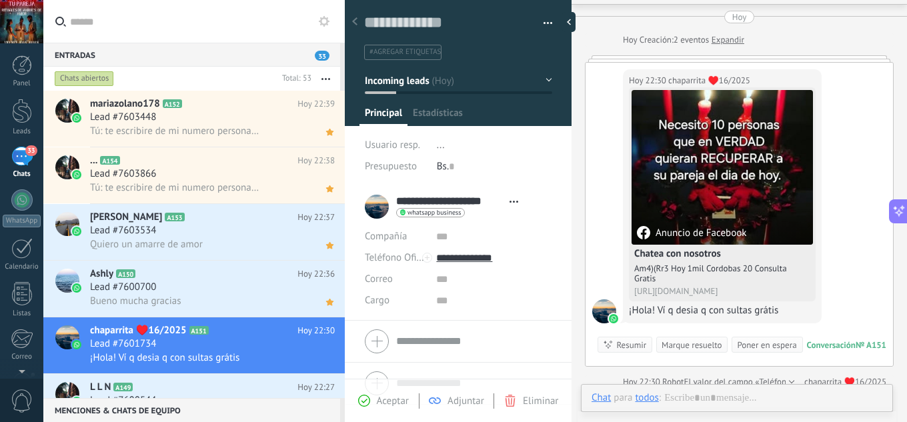
scroll to position [20, 0]
click at [383, 399] on span "Aceptar" at bounding box center [393, 401] width 32 height 13
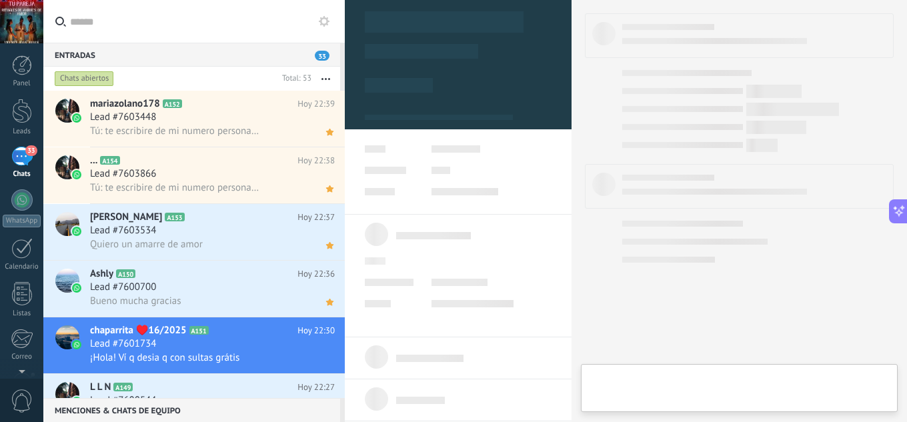
type textarea "**********"
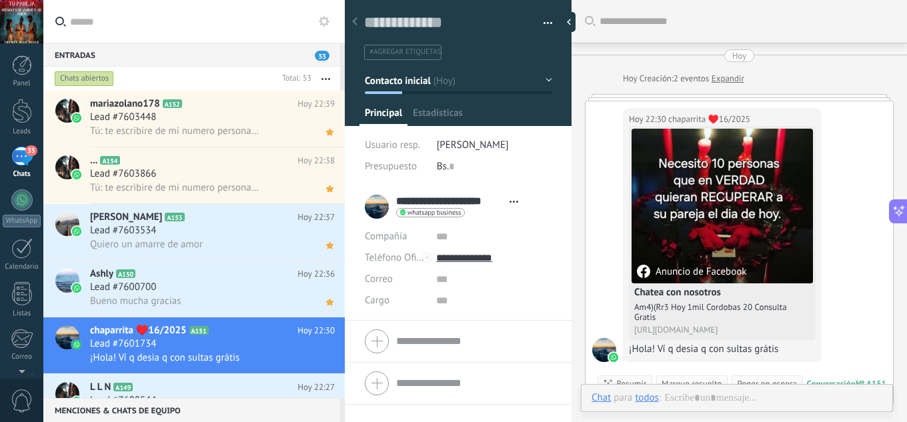
scroll to position [39, 0]
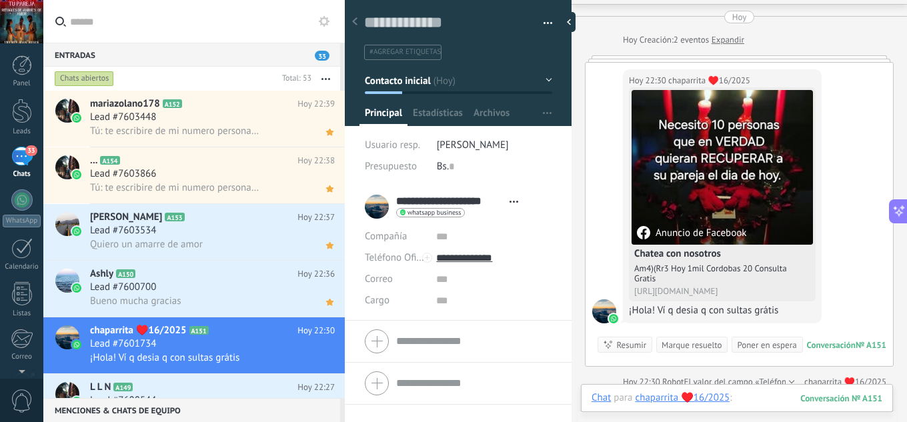
click at [746, 400] on div at bounding box center [737, 411] width 291 height 40
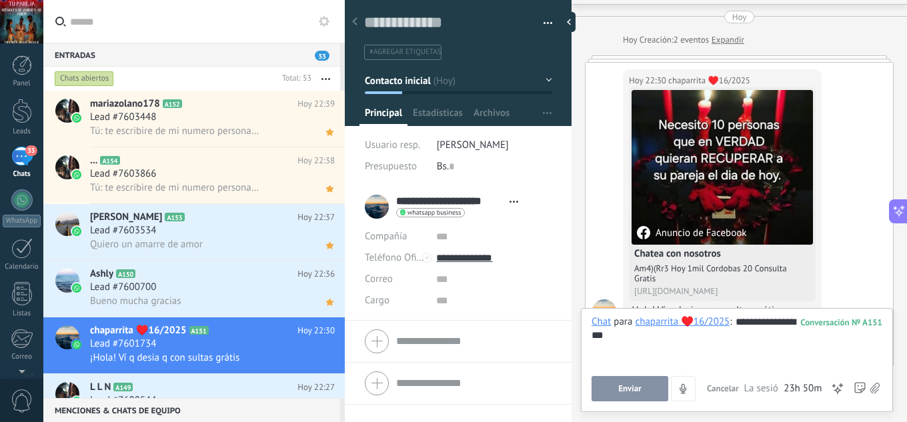
click at [644, 392] on button "Enviar" at bounding box center [630, 388] width 77 height 25
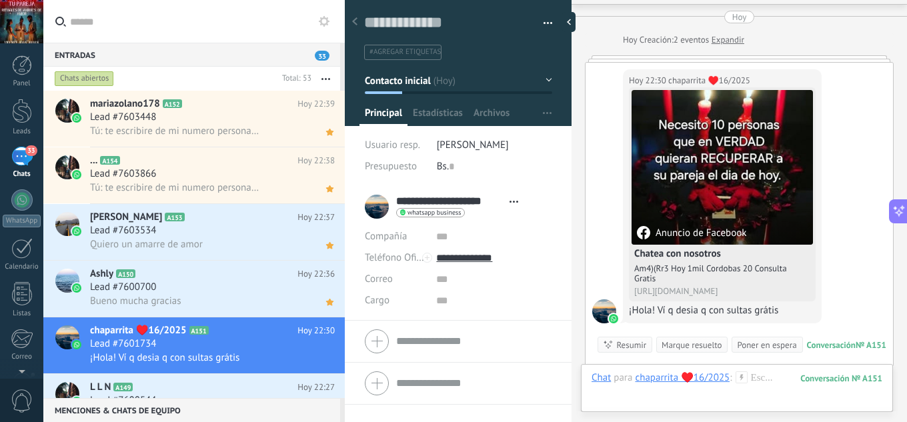
scroll to position [261, 0]
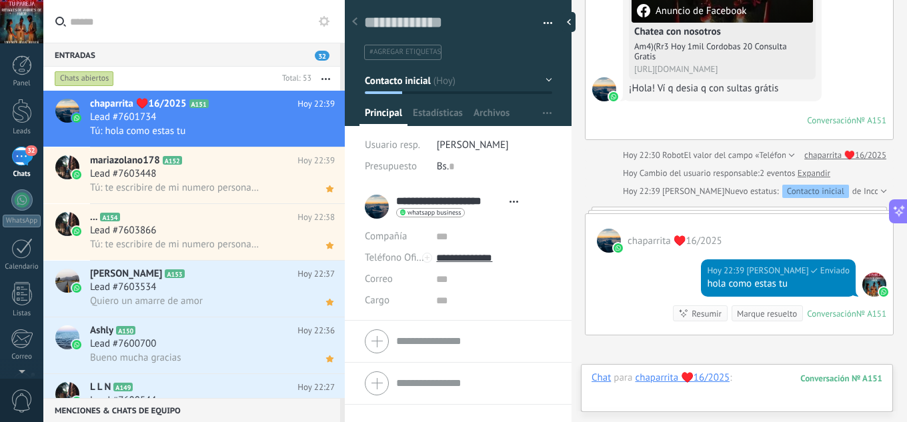
click at [754, 383] on div at bounding box center [737, 391] width 291 height 40
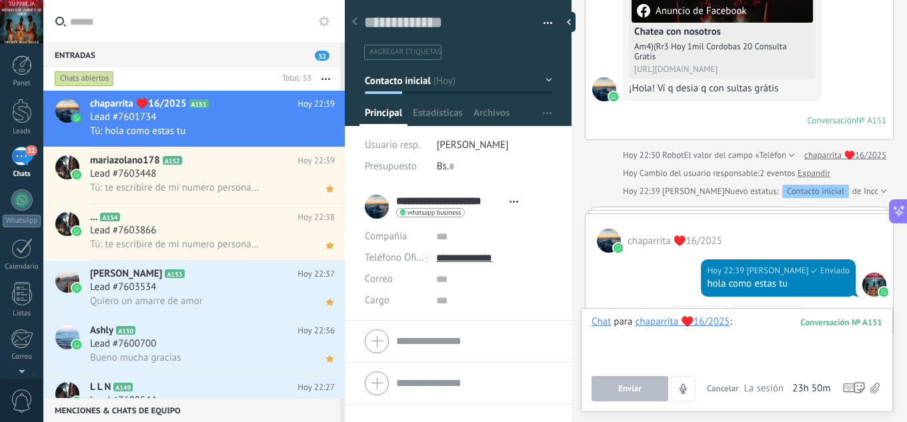
paste div
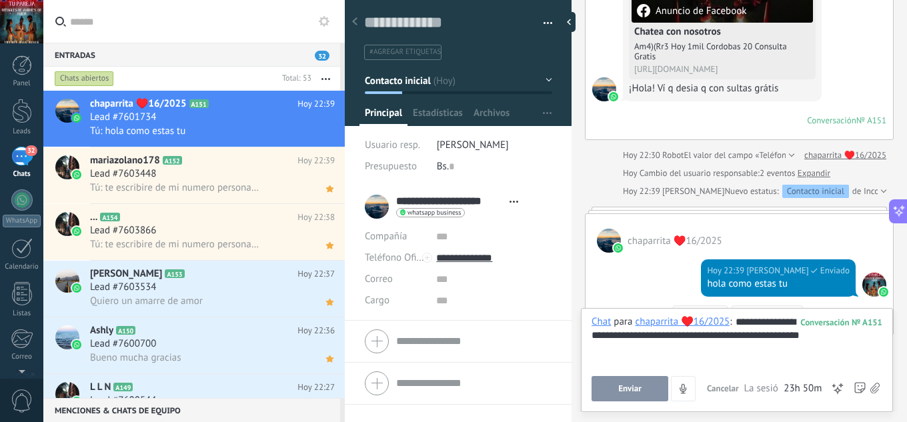
click at [651, 391] on button "Enviar" at bounding box center [630, 388] width 77 height 25
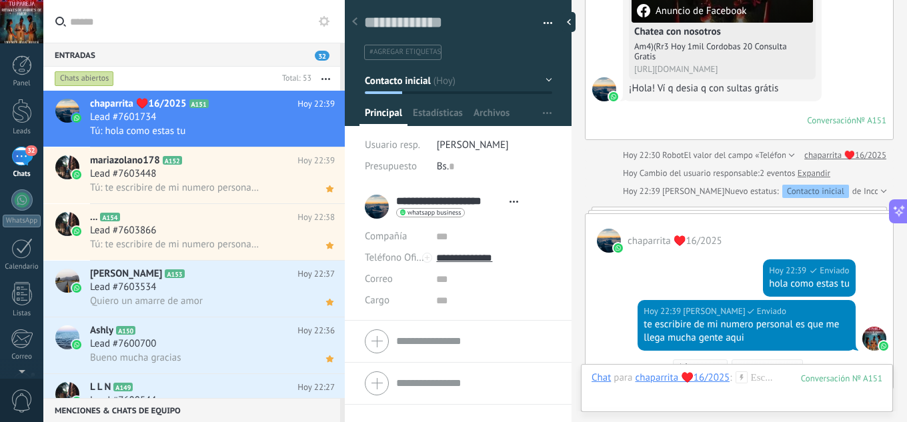
scroll to position [461, 0]
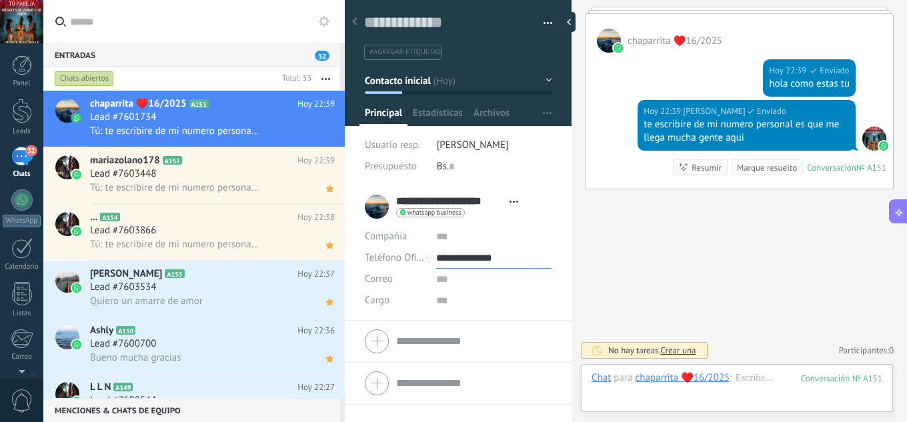
click at [493, 259] on input "**********" at bounding box center [493, 257] width 115 height 21
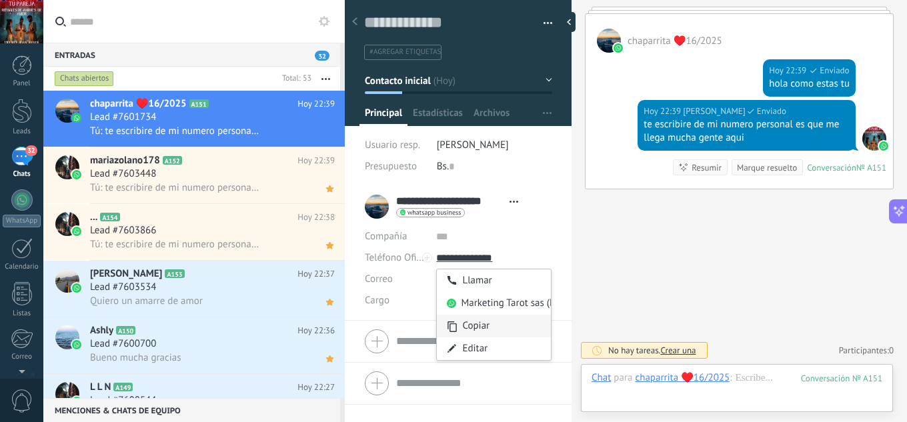
type input "**********"
click at [480, 325] on div "Copiar" at bounding box center [494, 326] width 114 height 23
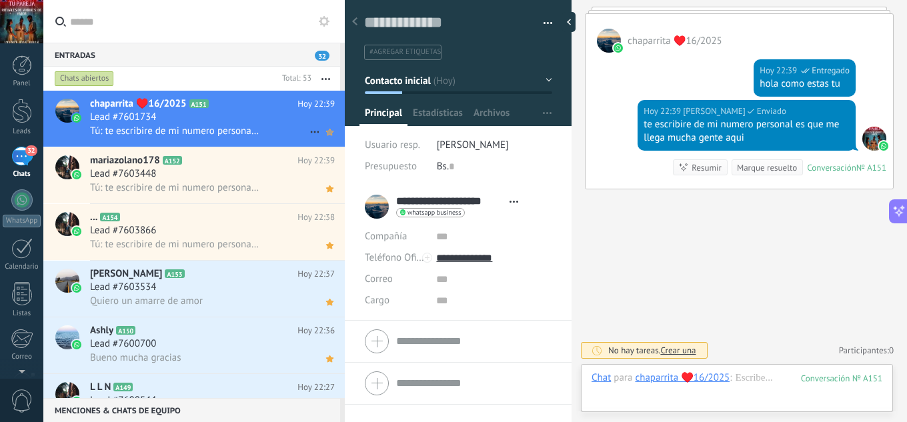
click at [323, 137] on icon at bounding box center [330, 132] width 14 height 16
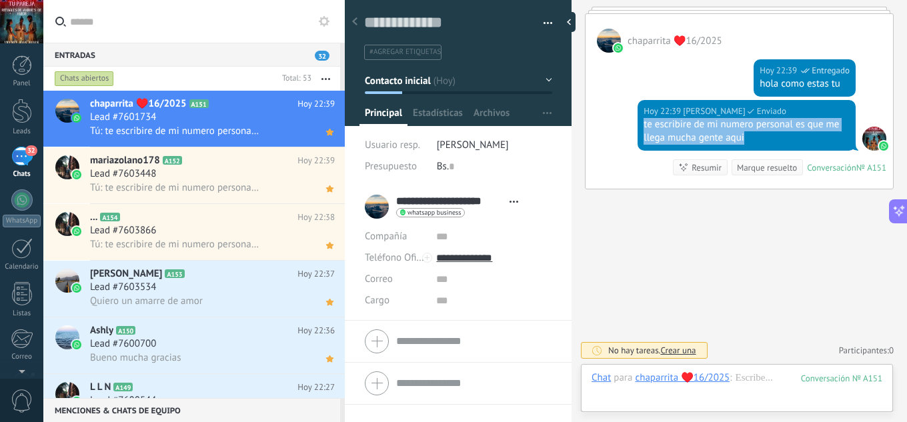
drag, startPoint x: 750, startPoint y: 137, endPoint x: 639, endPoint y: 121, distance: 111.9
click at [639, 121] on div "Hoy 22:39 jesus hernandez Enviado te escribire de mi numero personal es que me …" at bounding box center [747, 125] width 218 height 51
copy div "te escribire de mi numero personal es que me llega mucha gente aqui"
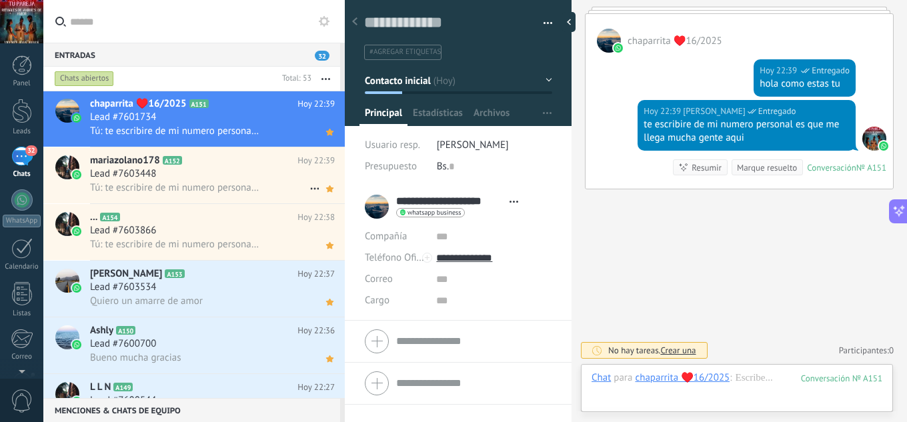
scroll to position [179, 0]
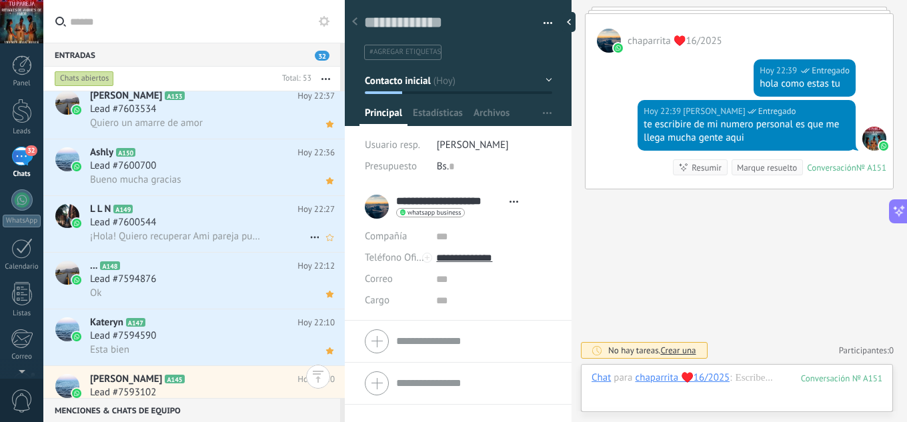
click at [271, 226] on div "Lead #7600544" at bounding box center [212, 222] width 245 height 13
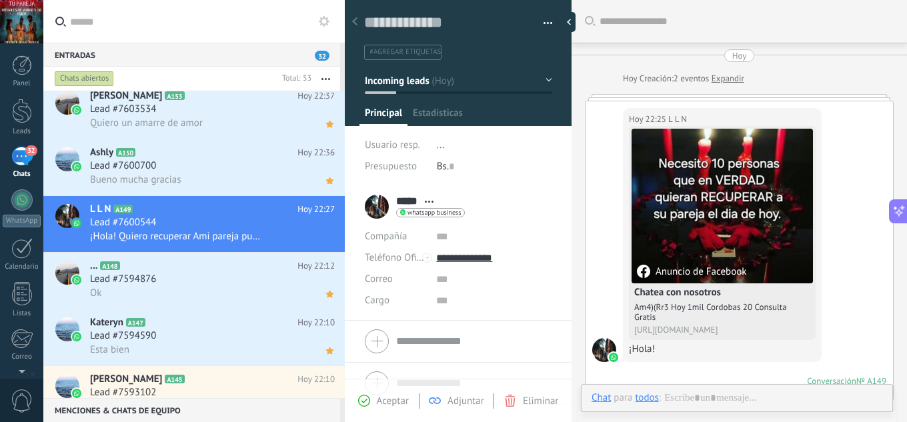
scroll to position [20, 0]
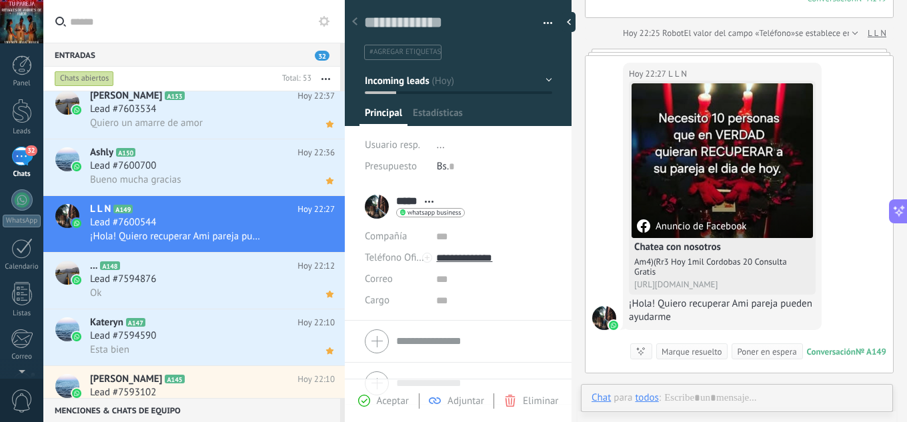
click at [397, 405] on span "Aceptar" at bounding box center [393, 401] width 32 height 13
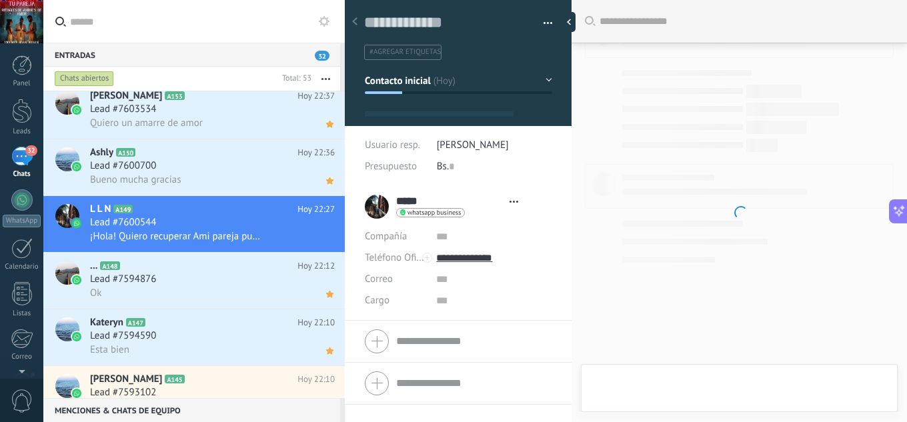
type textarea "**********"
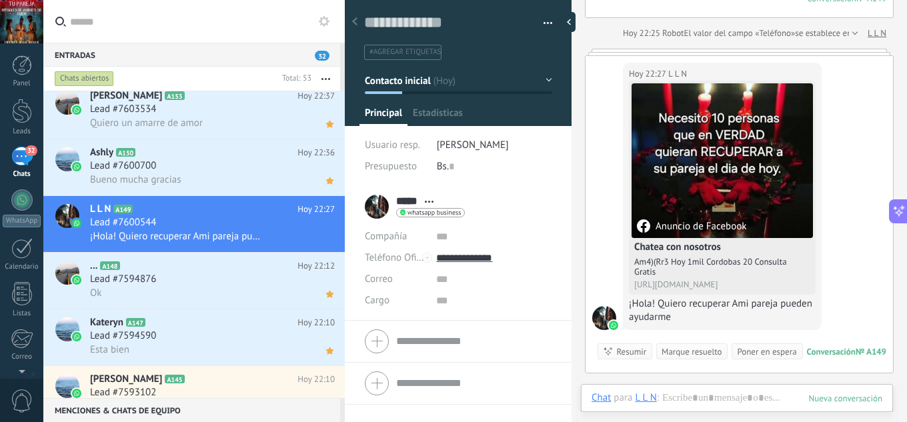
click at [674, 376] on div "Hoy Hoy Creación: 2 eventos Expandir Hoy 22:25 L L N Anuncio de Facebook Chatea…" at bounding box center [739, 40] width 309 height 747
drag, startPoint x: 679, startPoint y: 388, endPoint x: 688, endPoint y: 393, distance: 10.2
click at [679, 390] on div "Chat Correo Nota Tarea Chat para L L N : 149 Enviar Cancelar Rastrear clics en …" at bounding box center [737, 408] width 312 height 48
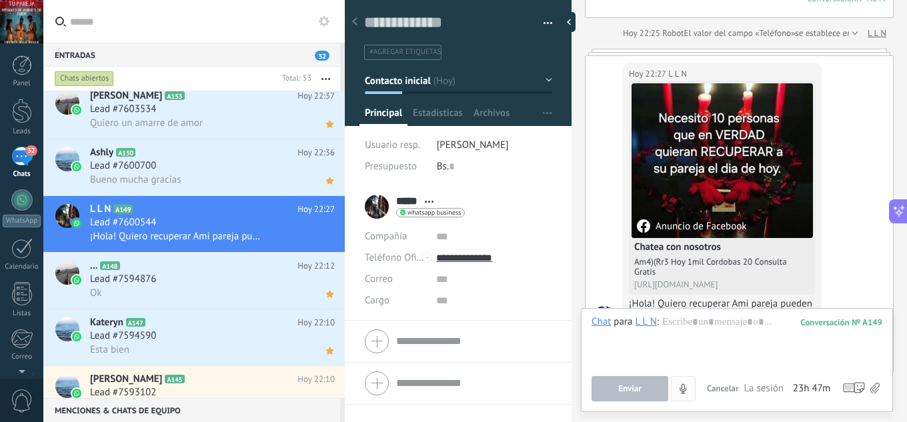
click at [692, 395] on button "4" at bounding box center [683, 388] width 25 height 25
click at [708, 341] on div at bounding box center [737, 340] width 291 height 51
click at [616, 377] on button "Enviar" at bounding box center [630, 388] width 77 height 25
click at [646, 381] on button "Enviar" at bounding box center [630, 388] width 77 height 25
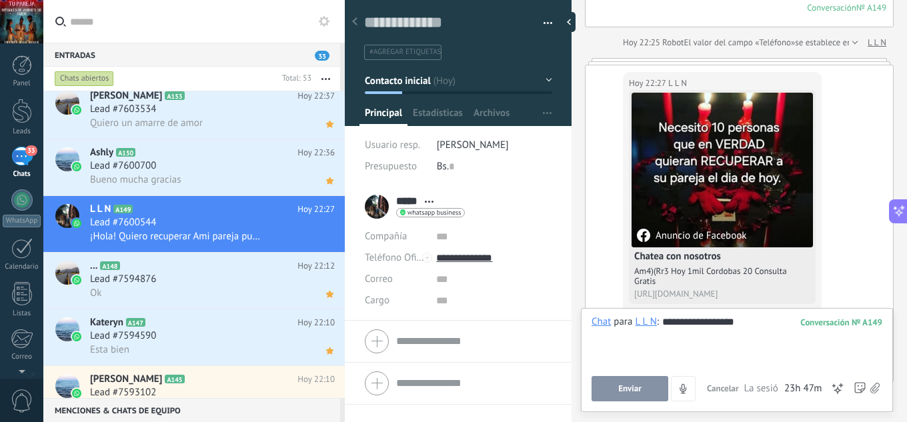
scroll to position [561, 0]
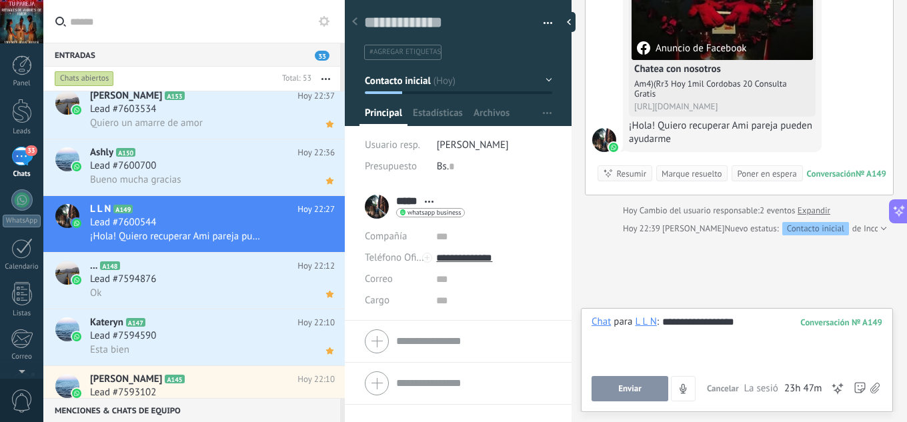
click at [654, 391] on button "Enviar" at bounding box center [630, 388] width 77 height 25
click at [682, 139] on div "¡Hola! Quiero recuperar Ami pareja pueden ayudarme" at bounding box center [722, 132] width 187 height 27
click at [738, 320] on div "**********" at bounding box center [737, 340] width 291 height 51
click at [760, 324] on div "**********" at bounding box center [737, 340] width 291 height 51
click at [627, 386] on button "Enviar" at bounding box center [630, 388] width 77 height 25
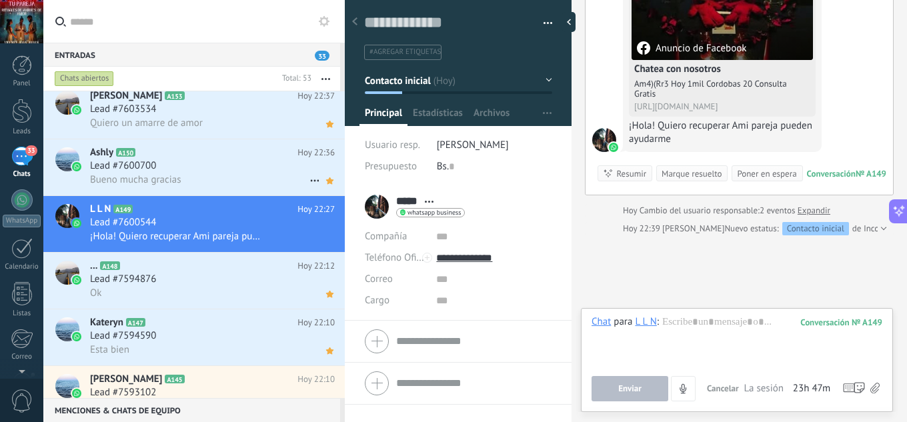
click at [241, 151] on h2 "Ashly A150" at bounding box center [193, 152] width 207 height 13
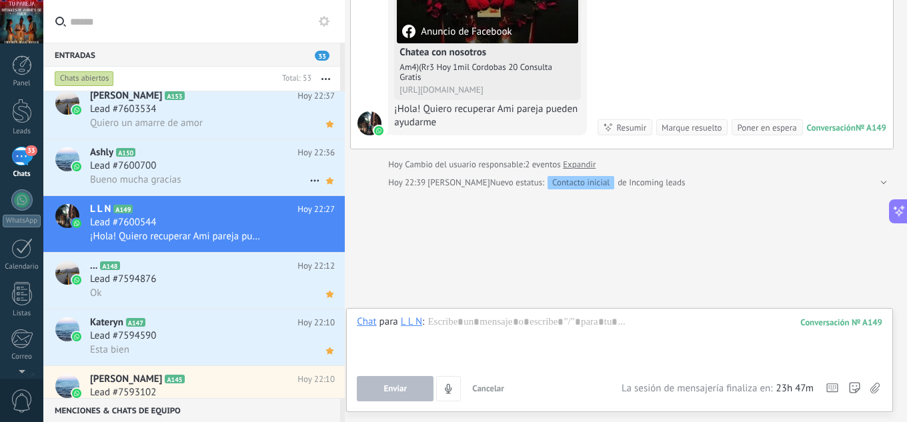
scroll to position [553, 0]
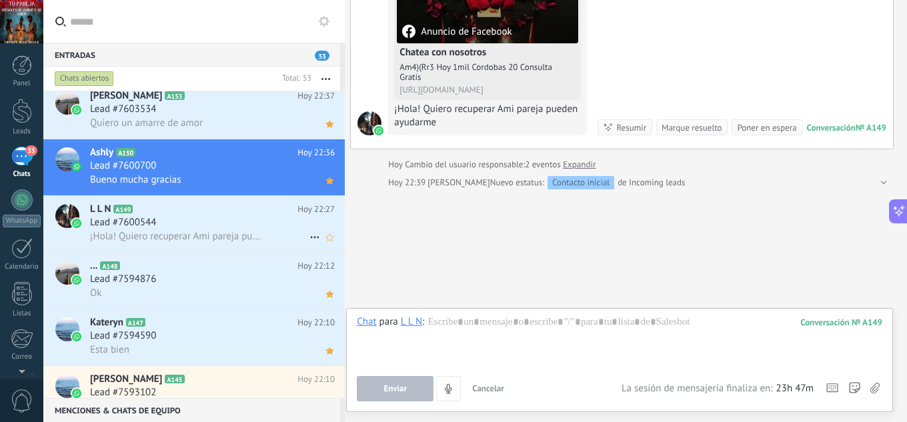
click at [223, 217] on div "Lead #7600544" at bounding box center [212, 222] width 245 height 13
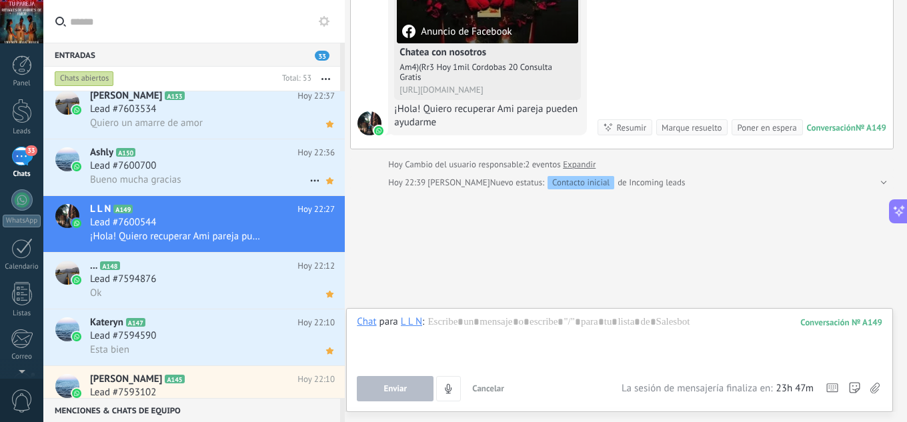
click at [179, 167] on div "Lead #7600700" at bounding box center [212, 165] width 245 height 13
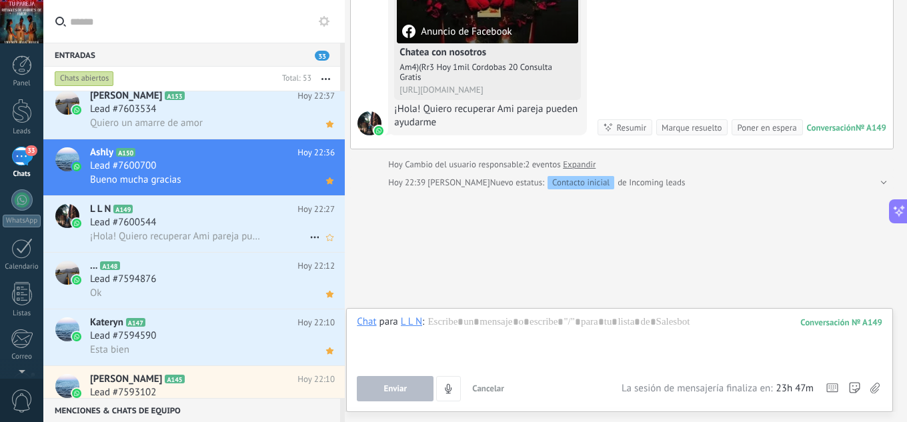
click at [179, 211] on h2 "L L N A149" at bounding box center [193, 209] width 207 height 13
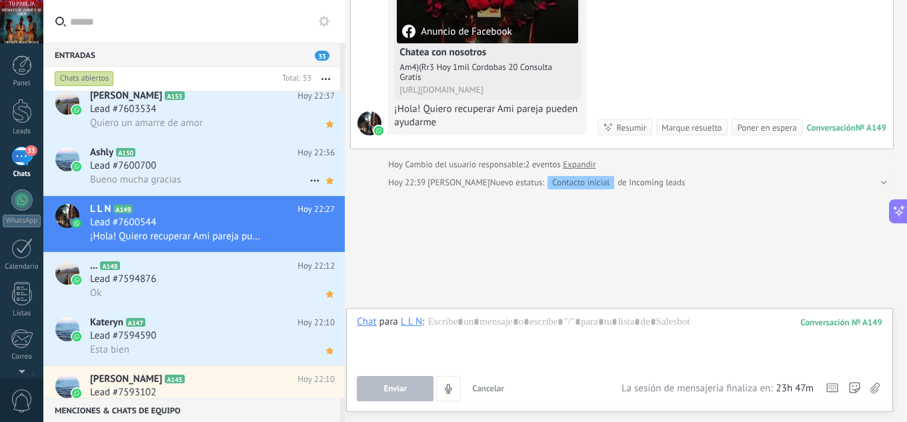
click at [189, 150] on h2 "Ashly A150" at bounding box center [193, 152] width 207 height 13
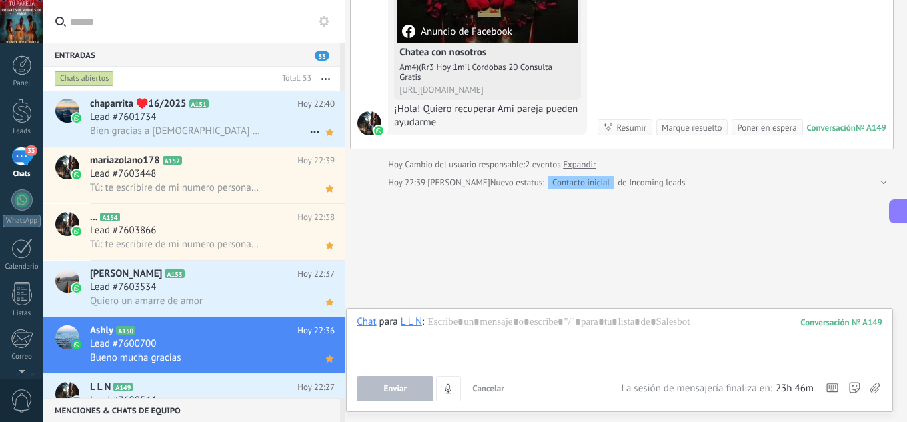
click at [240, 111] on div "Lead #7601734" at bounding box center [212, 117] width 245 height 13
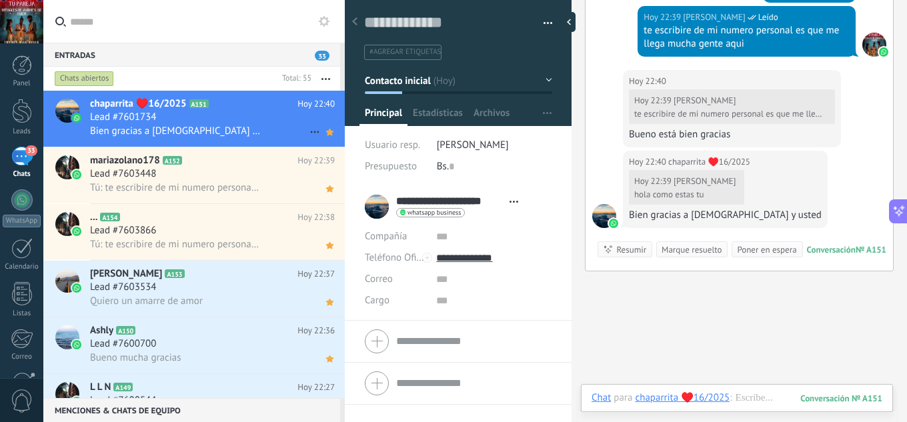
click at [245, 115] on div "Lead #7601734" at bounding box center [212, 117] width 245 height 13
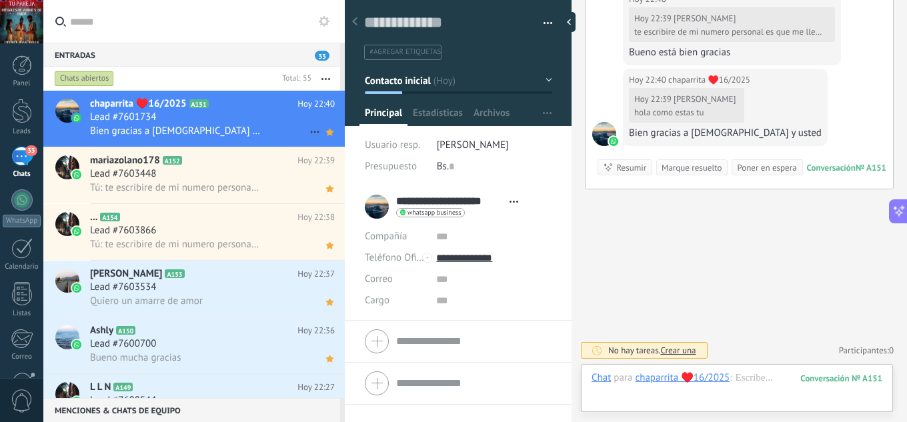
click at [210, 119] on div "Lead #7601734" at bounding box center [212, 117] width 245 height 13
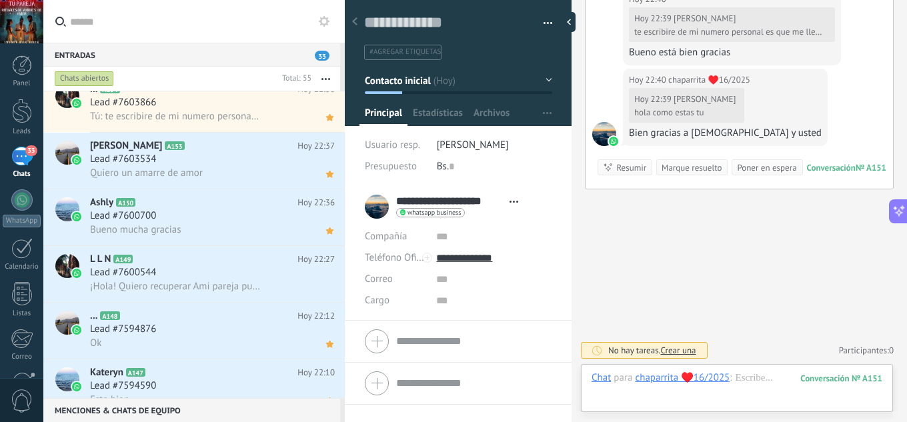
scroll to position [179, 0]
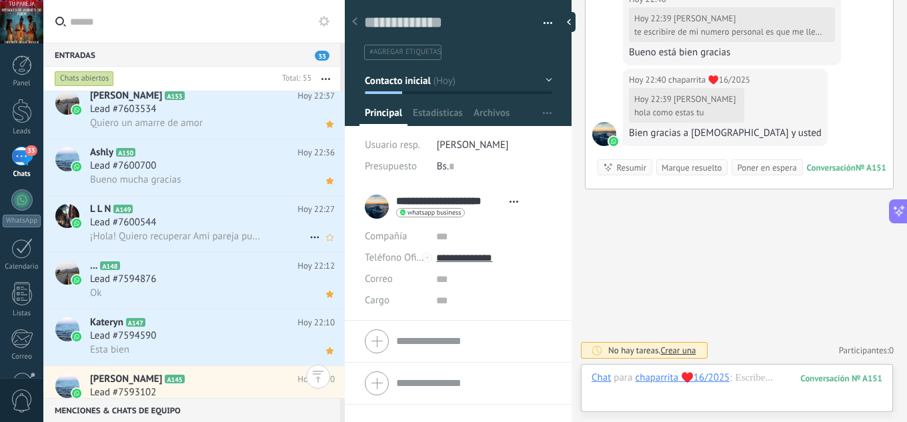
click at [240, 242] on span "¡Hola! Quiero recuperar Ami pareja pueden ayudarme" at bounding box center [175, 236] width 171 height 13
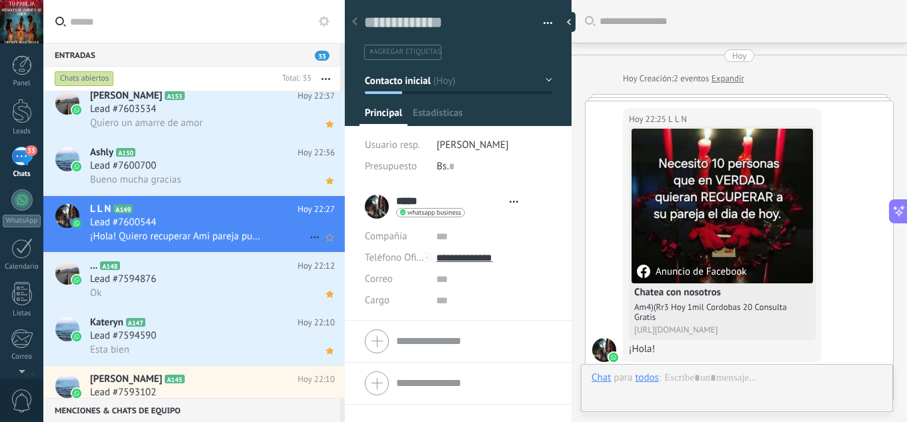
type textarea "**********"
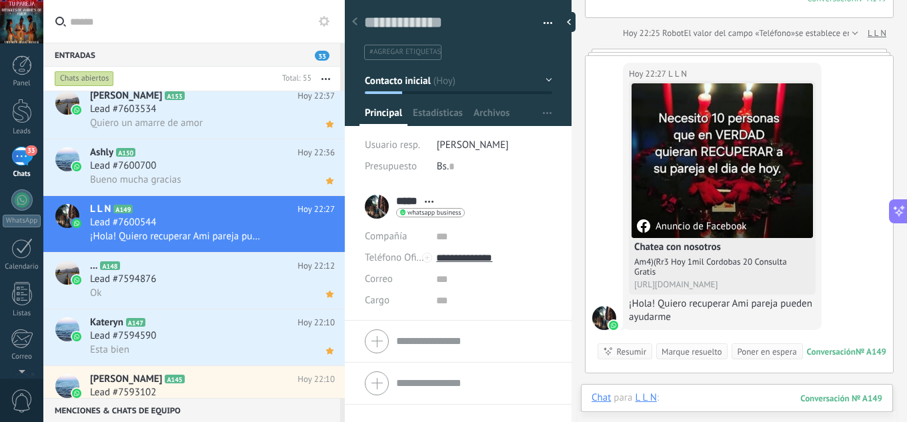
click at [685, 396] on div at bounding box center [737, 411] width 291 height 40
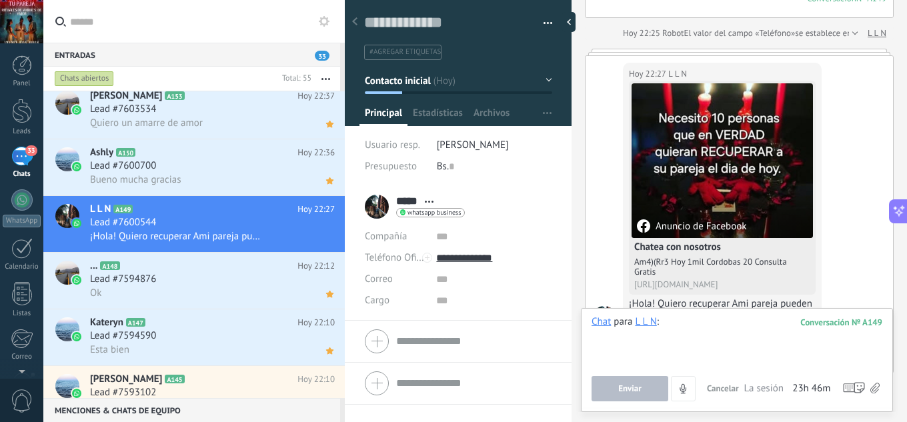
paste div
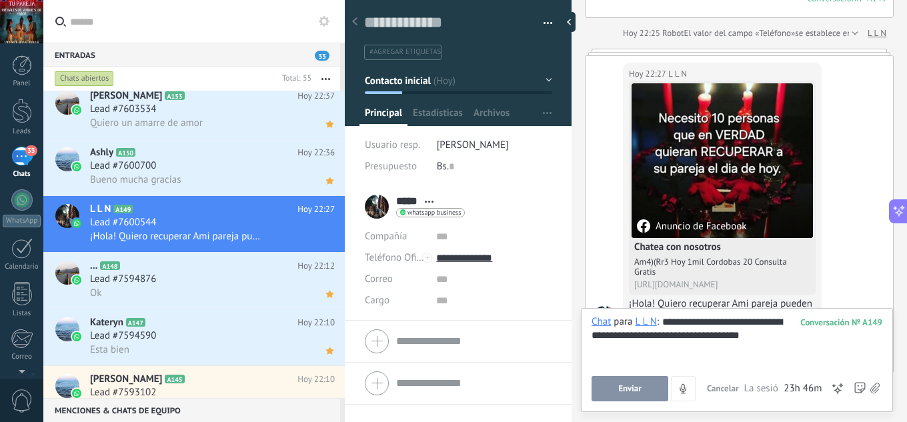
click at [639, 389] on span "Enviar" at bounding box center [629, 388] width 23 height 9
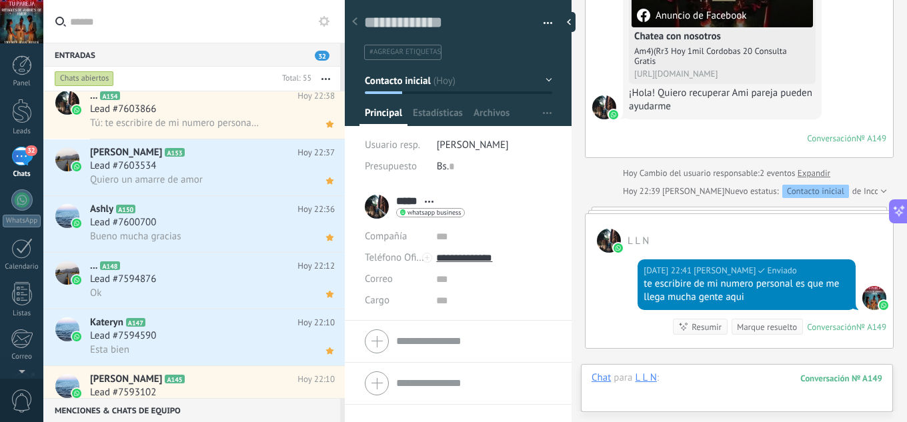
click at [699, 378] on div at bounding box center [737, 391] width 291 height 40
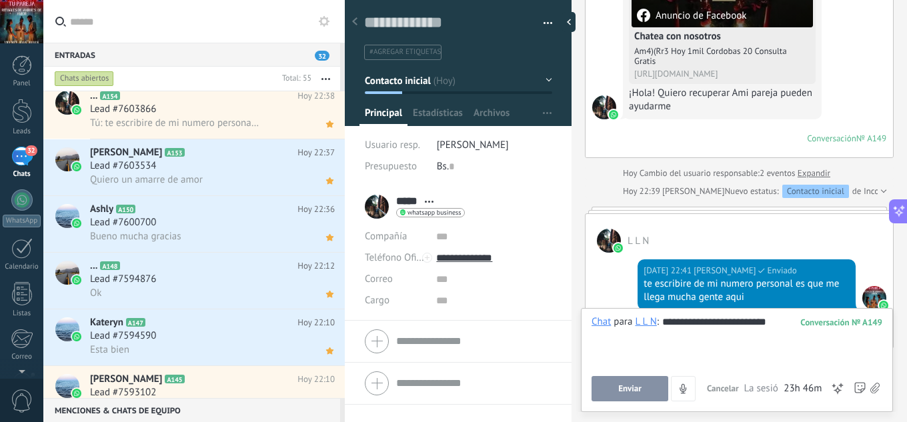
click at [648, 387] on button "Enviar" at bounding box center [630, 388] width 77 height 25
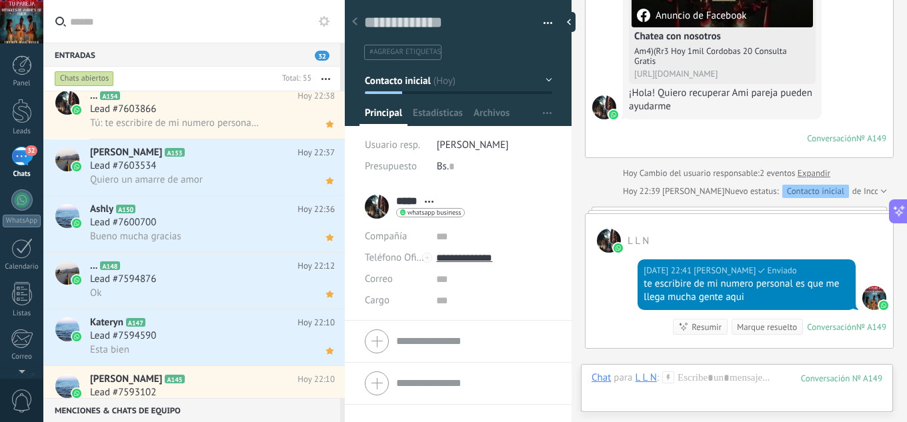
scroll to position [794, 0]
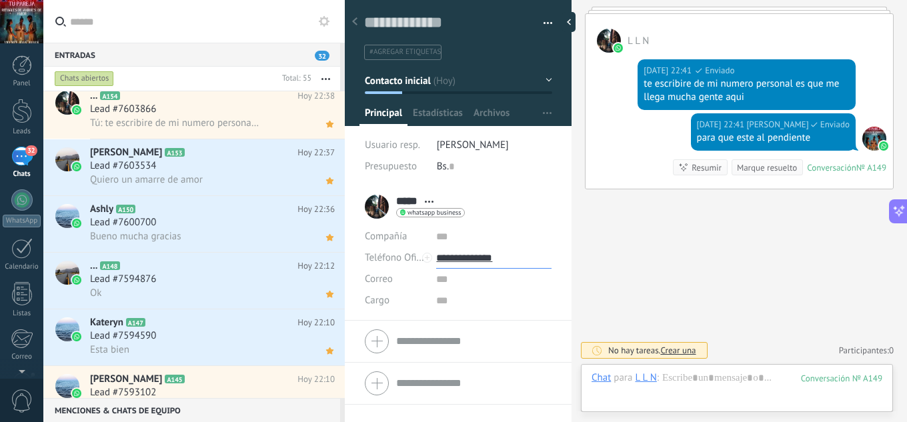
click at [488, 255] on input "**********" at bounding box center [493, 257] width 115 height 21
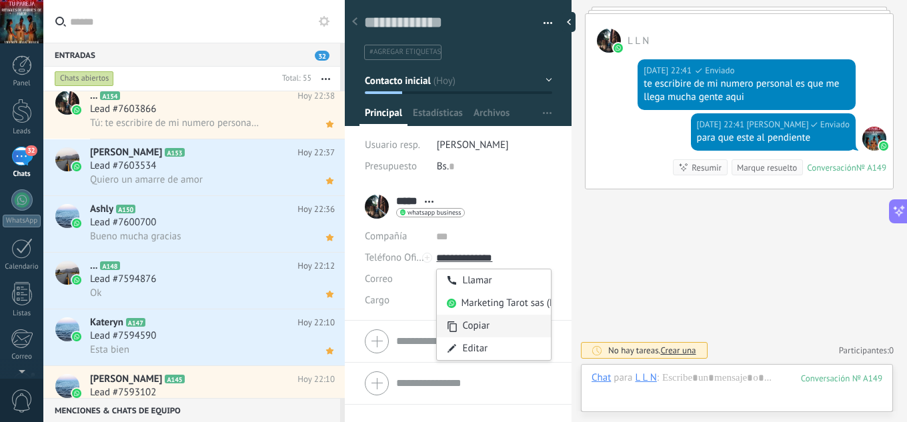
type input "**********"
click at [489, 323] on div "Copiar" at bounding box center [494, 326] width 114 height 23
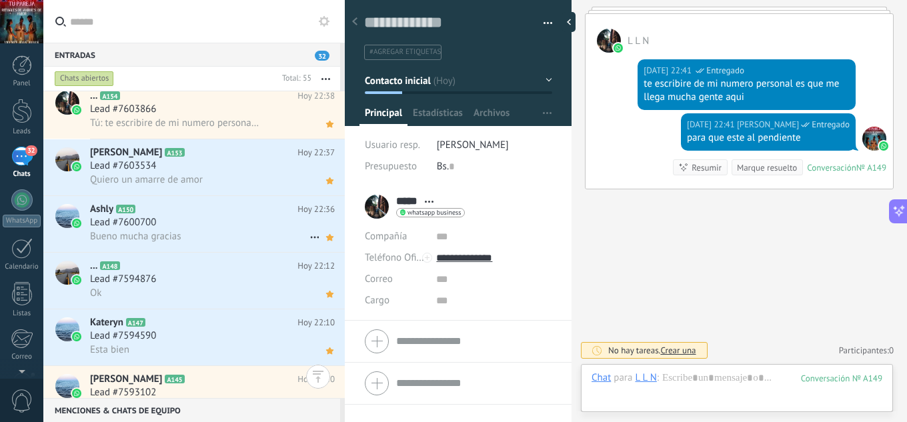
scroll to position [0, 0]
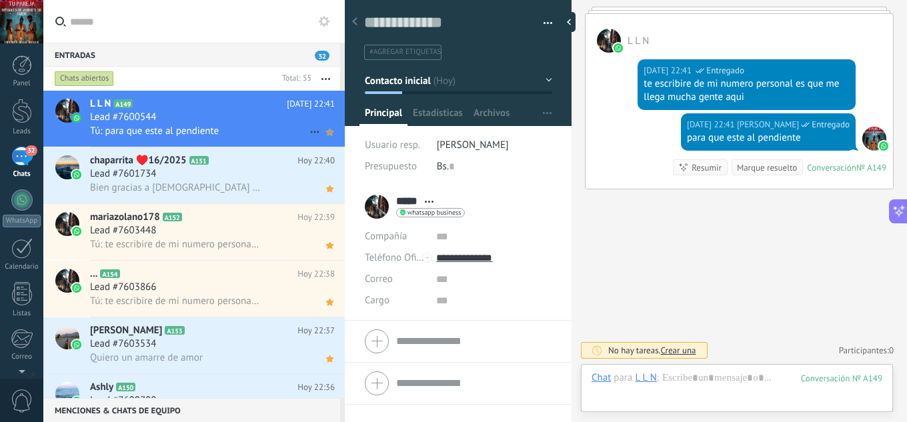
click at [330, 134] on icon at bounding box center [330, 132] width 14 height 16
click at [232, 115] on div "Lead #7600544" at bounding box center [212, 117] width 245 height 13
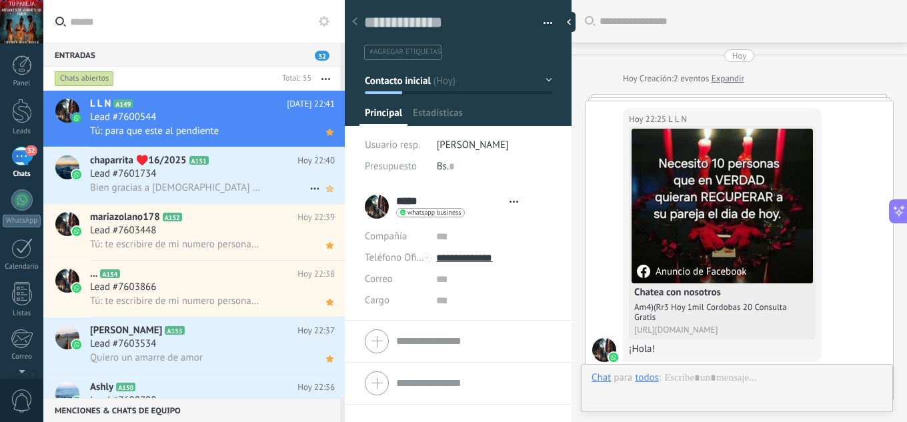
scroll to position [734, 0]
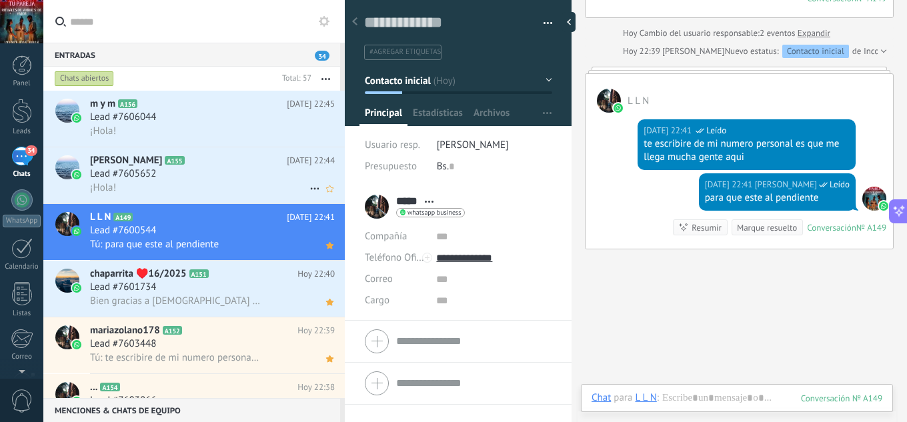
click at [231, 167] on h2 "[PERSON_NAME] A155" at bounding box center [188, 160] width 197 height 13
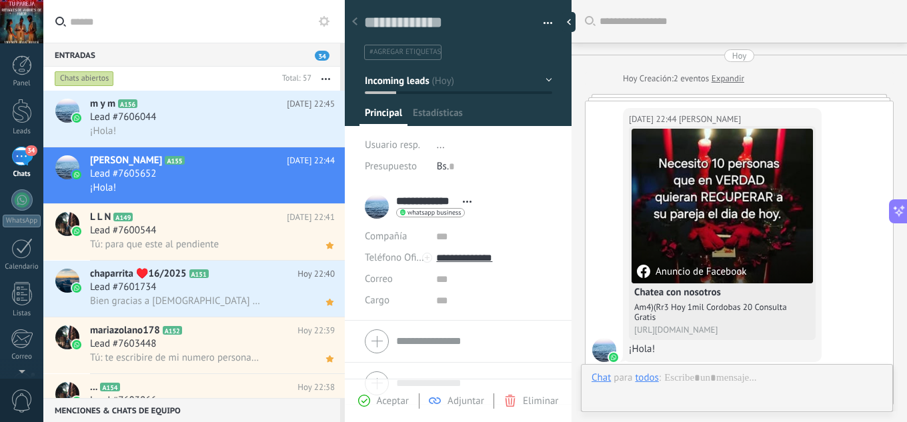
scroll to position [20, 0]
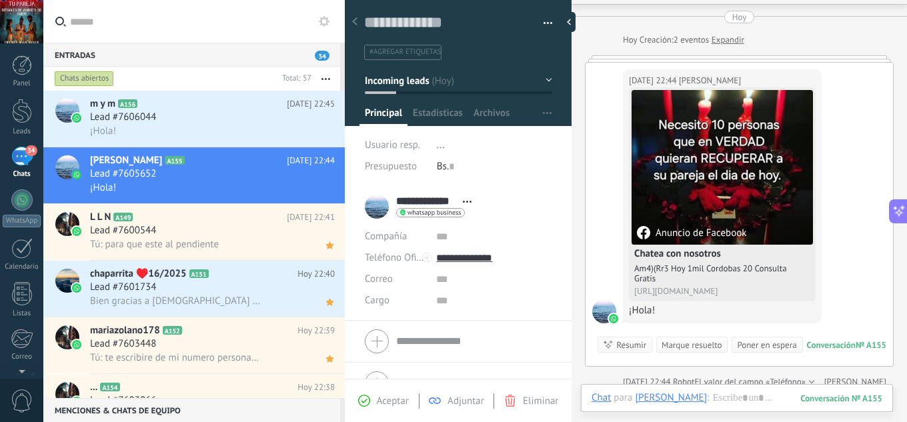
click at [395, 397] on span "Aceptar" at bounding box center [393, 401] width 32 height 13
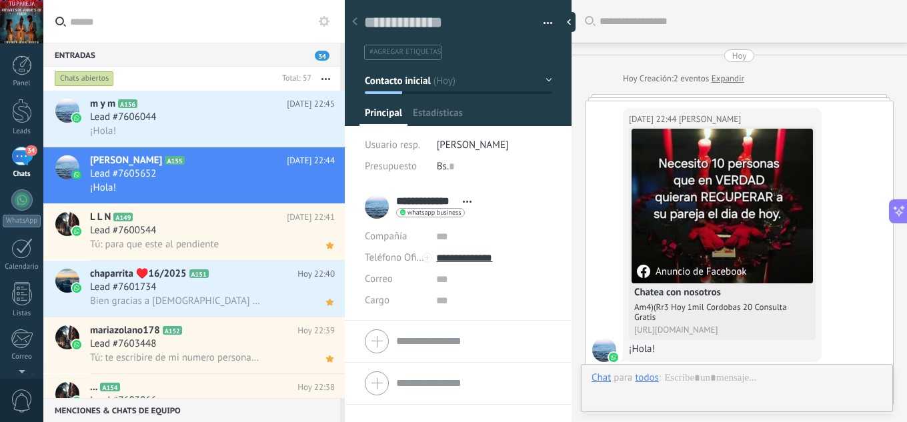
scroll to position [39, 0]
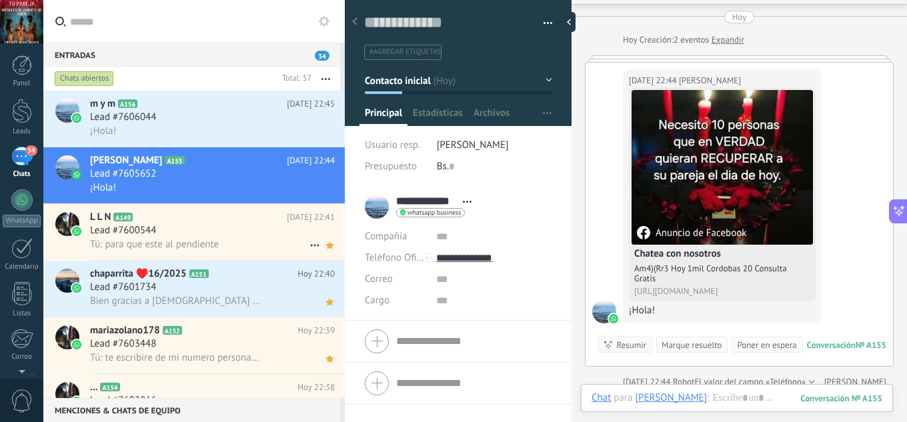
click at [213, 223] on h2 "L L N A149" at bounding box center [188, 217] width 197 height 13
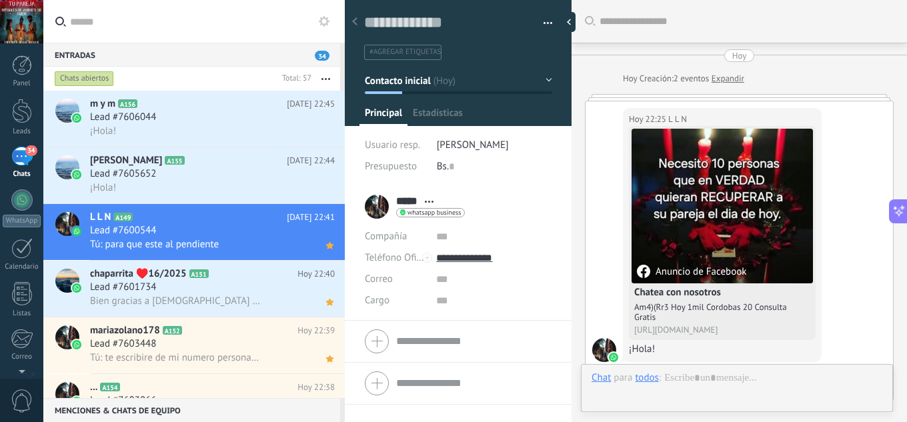
scroll to position [794, 0]
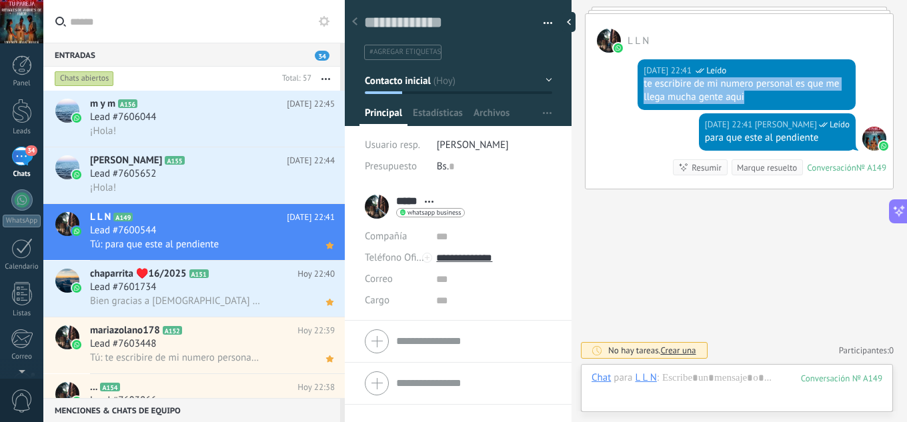
drag, startPoint x: 754, startPoint y: 101, endPoint x: 642, endPoint y: 86, distance: 113.1
click at [644, 87] on div "te escribire de mi numero personal es que me llega mucha gente aqui" at bounding box center [747, 90] width 206 height 27
copy div "te escribire de mi numero personal es que me llega mucha gente aqui"
click at [194, 176] on div "Lead #7605652" at bounding box center [212, 173] width 245 height 13
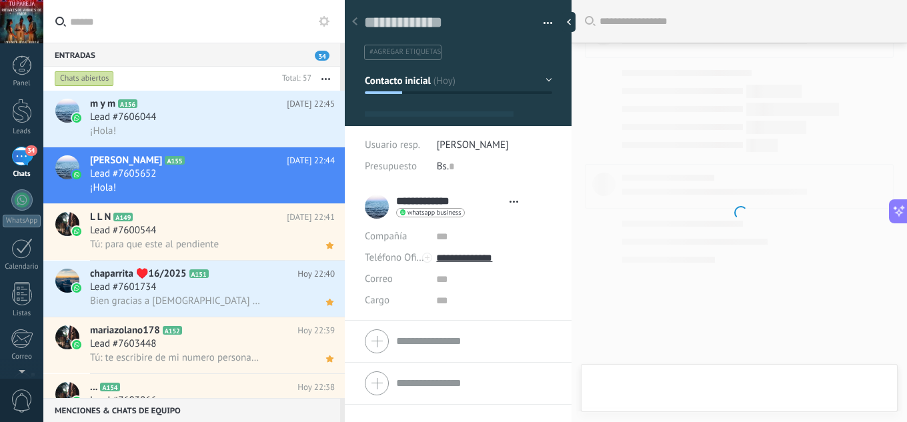
type textarea "**********"
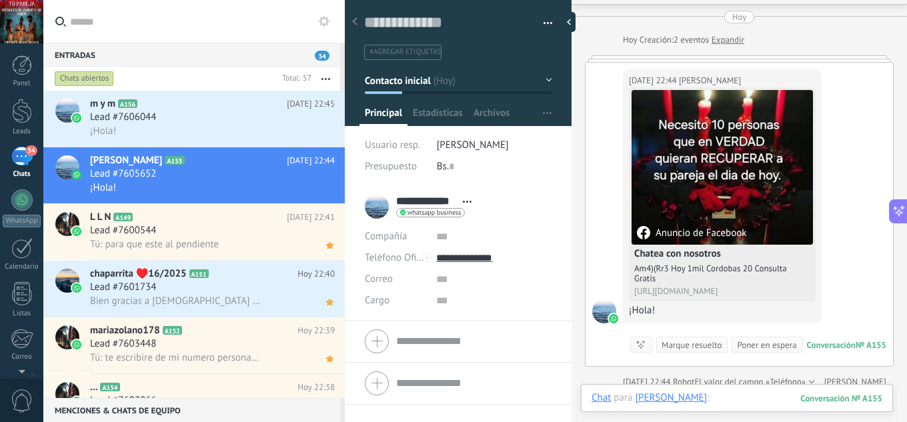
click at [727, 392] on div at bounding box center [737, 411] width 291 height 40
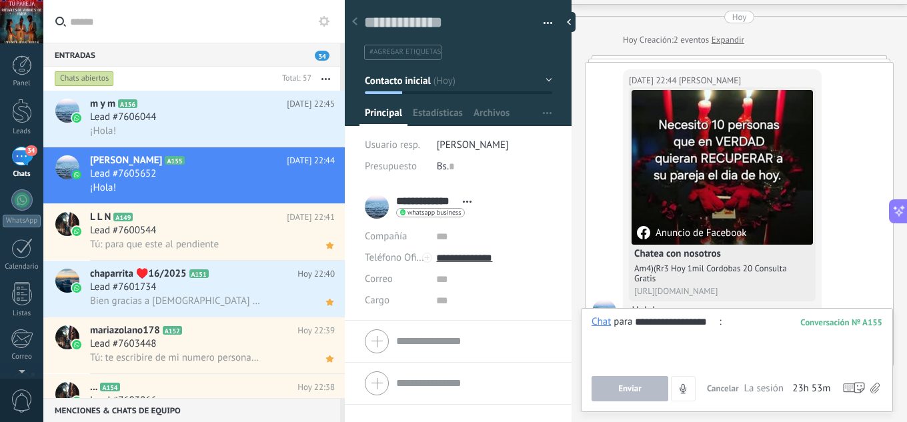
type input "**********"
click at [628, 385] on span "Enviar" at bounding box center [629, 388] width 23 height 9
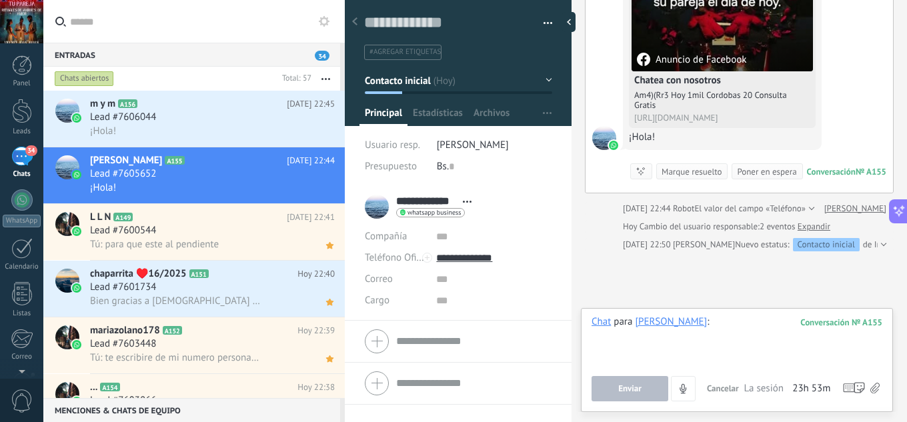
scroll to position [217, 0]
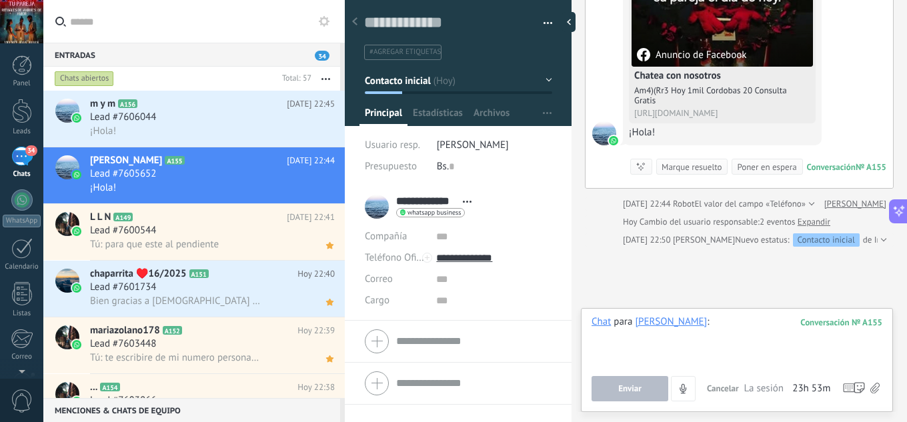
click at [732, 318] on div at bounding box center [737, 340] width 291 height 51
click at [652, 381] on button "Enviar" at bounding box center [630, 388] width 77 height 25
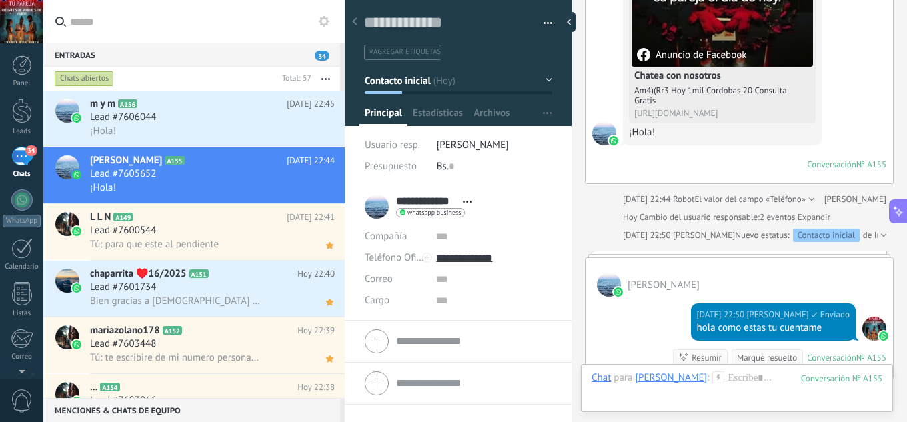
scroll to position [407, 0]
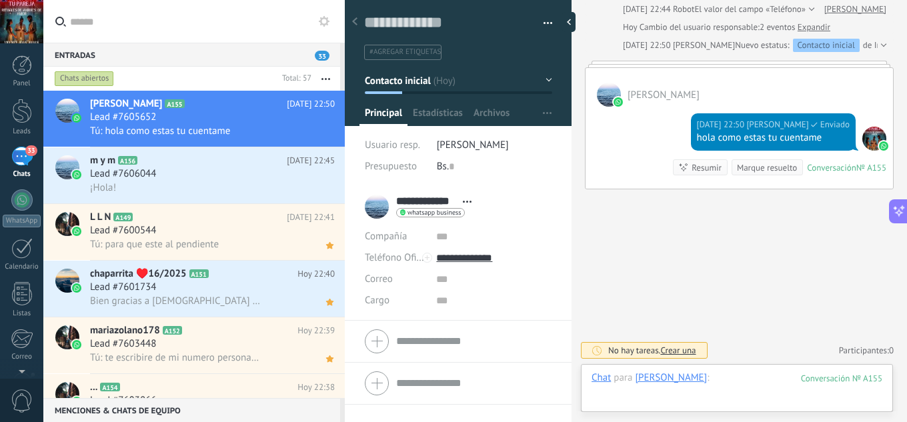
click at [754, 382] on div at bounding box center [737, 391] width 291 height 40
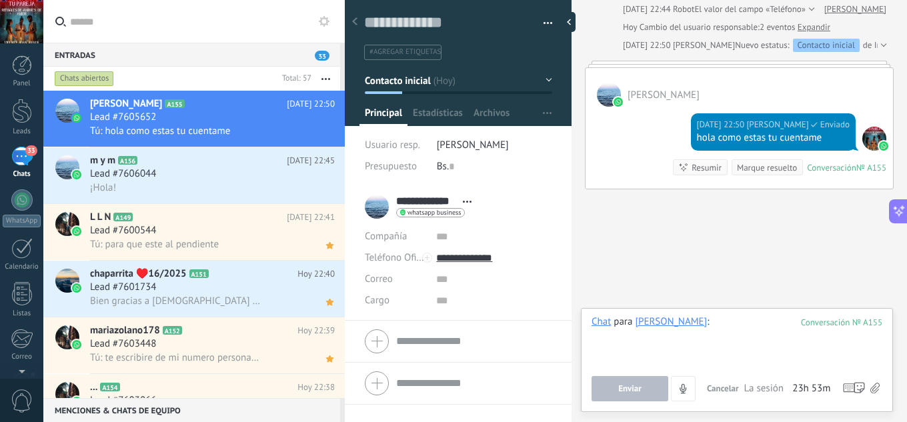
paste div
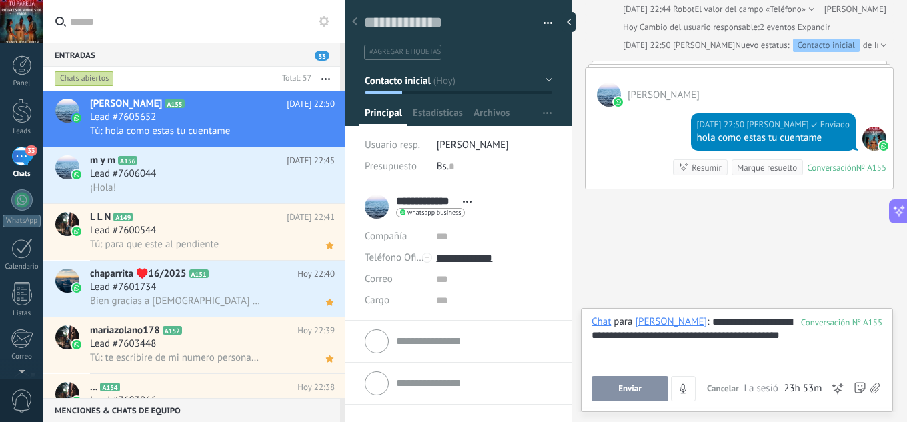
click at [642, 390] on button "Enviar" at bounding box center [630, 388] width 77 height 25
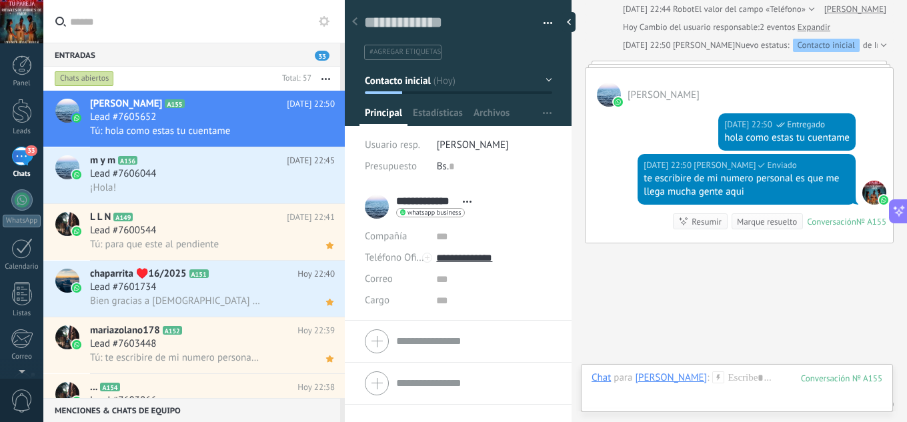
scroll to position [461, 0]
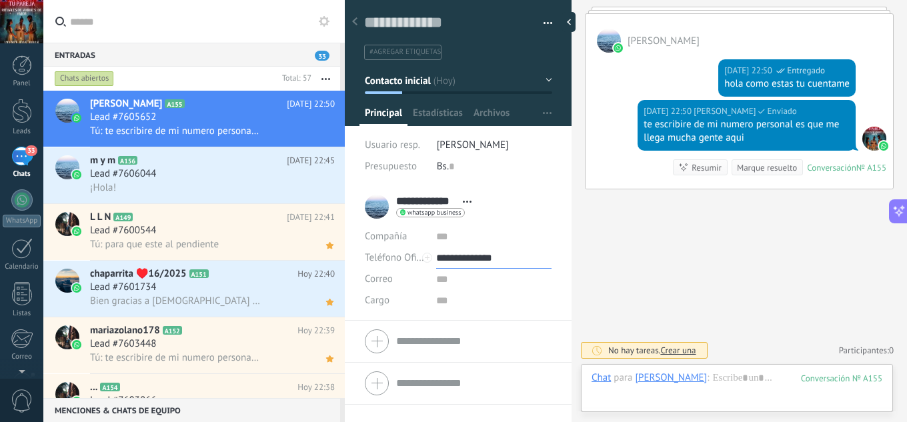
click at [481, 258] on input "**********" at bounding box center [493, 257] width 115 height 21
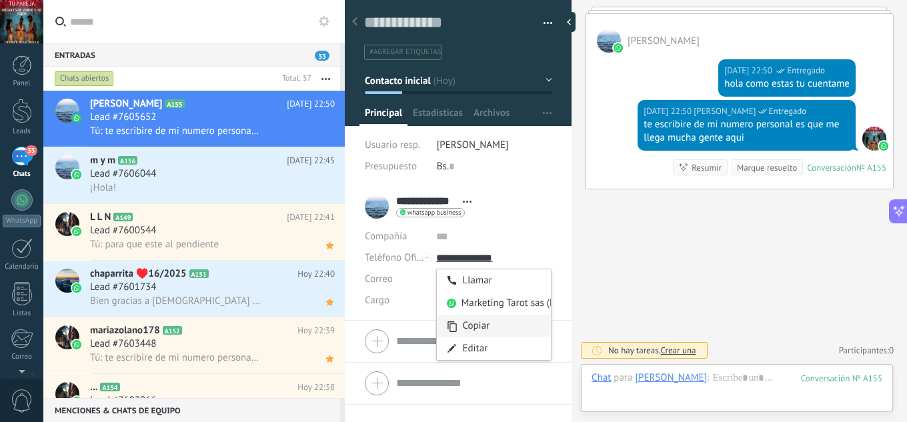
type input "**********"
click at [483, 328] on div "Copiar" at bounding box center [494, 326] width 114 height 23
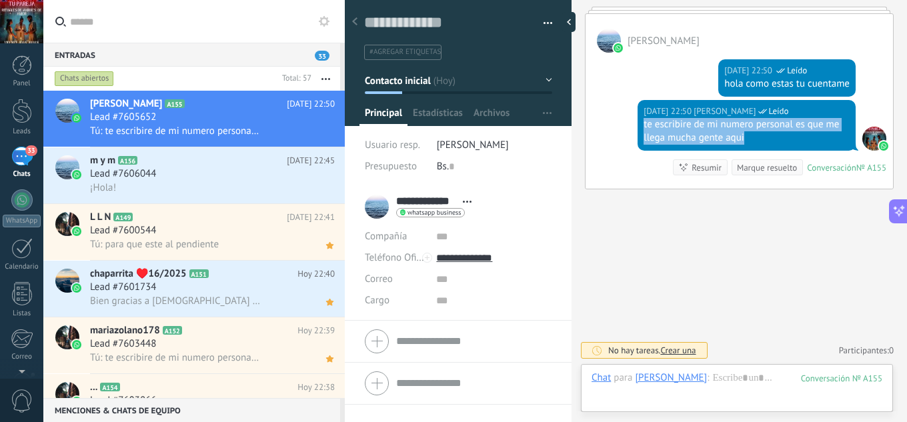
drag, startPoint x: 744, startPoint y: 139, endPoint x: 636, endPoint y: 123, distance: 108.6
click at [638, 123] on div "[DATE] 22:50 [PERSON_NAME] Leído te escribire de mi numero personal es que me l…" at bounding box center [747, 125] width 218 height 51
copy div "te escribire de mi numero personal es que me llega mucha gente aqui"
click at [710, 375] on div at bounding box center [737, 391] width 291 height 40
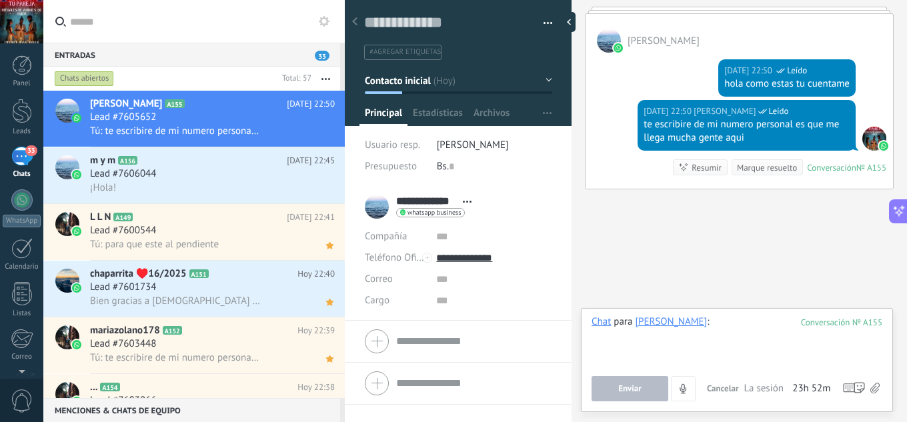
click at [702, 349] on div at bounding box center [737, 340] width 291 height 51
click at [324, 135] on icon at bounding box center [330, 132] width 14 height 16
click at [202, 187] on div "¡Hola!" at bounding box center [212, 188] width 245 height 14
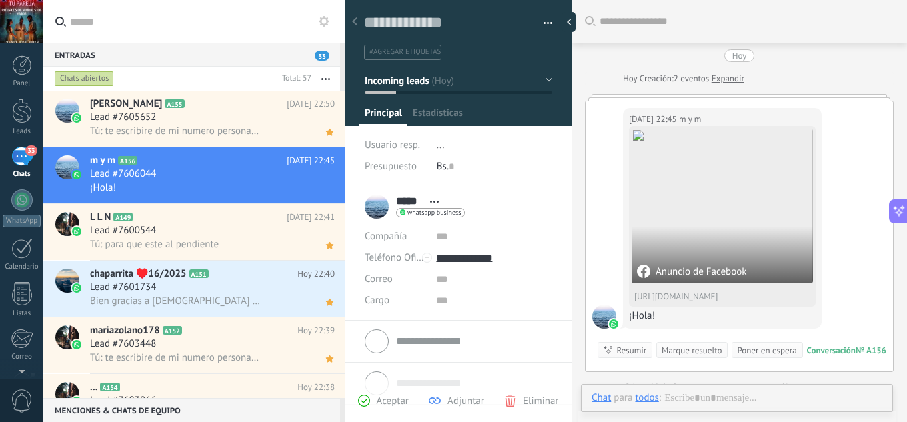
scroll to position [22, 0]
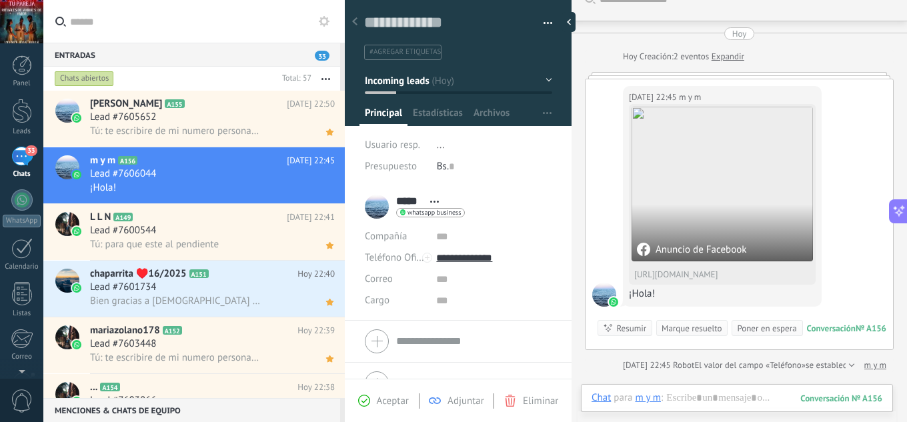
click at [391, 401] on span "Aceptar" at bounding box center [393, 401] width 32 height 13
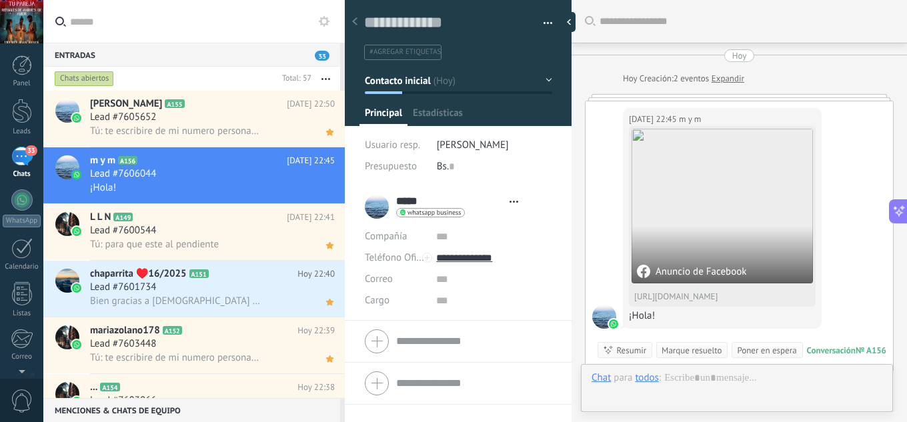
type textarea "**********"
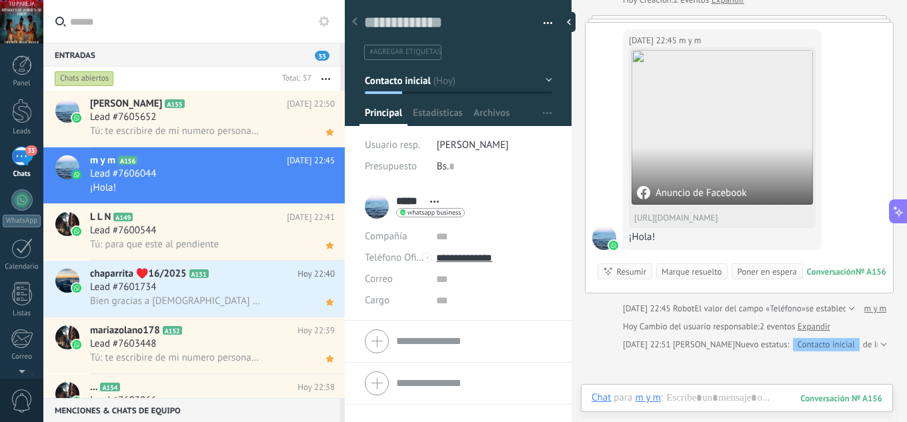
scroll to position [63, 0]
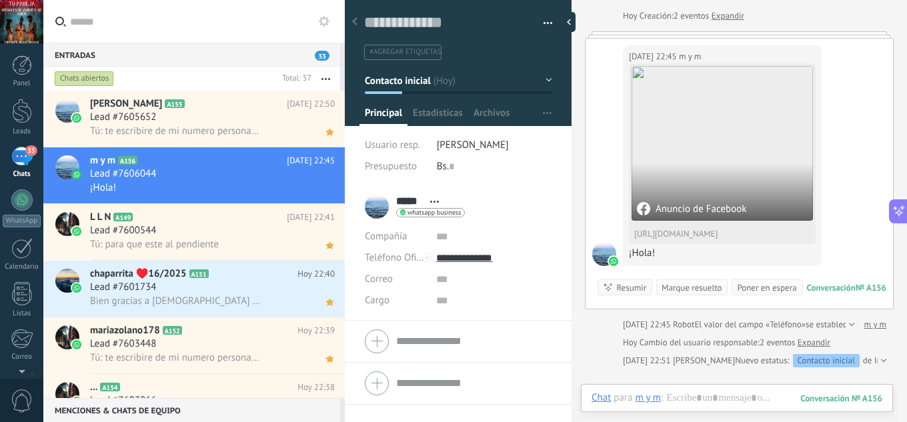
click at [709, 197] on div "Anuncio de Facebook" at bounding box center [722, 143] width 181 height 155
click at [699, 397] on div at bounding box center [737, 411] width 291 height 40
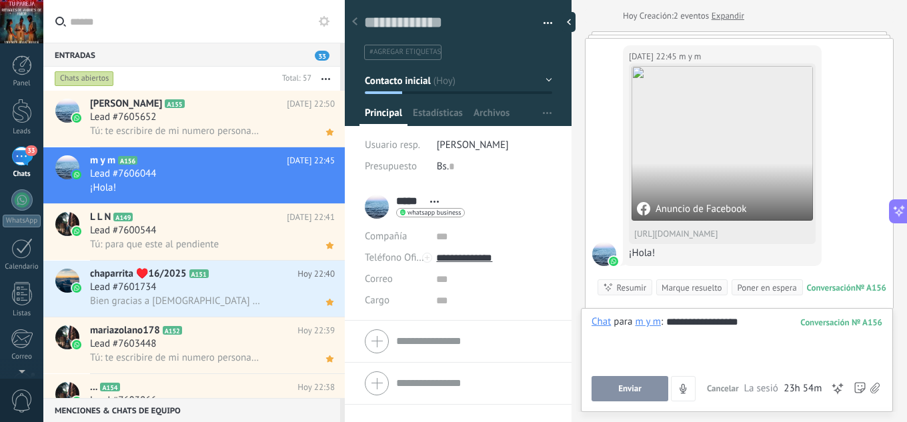
click at [635, 399] on button "Enviar" at bounding box center [630, 388] width 77 height 25
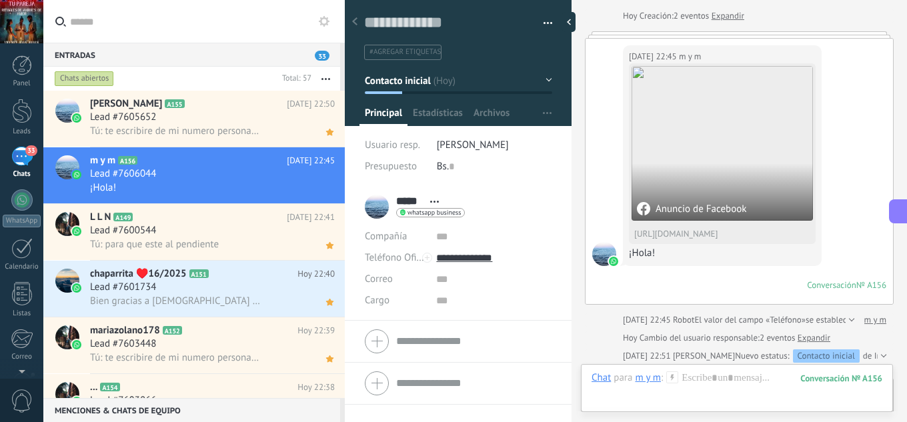
scroll to position [227, 0]
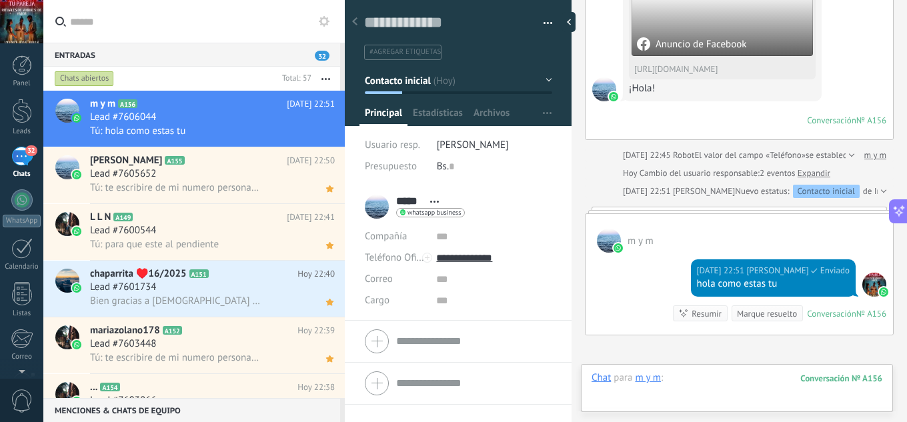
click at [726, 377] on div at bounding box center [737, 391] width 291 height 40
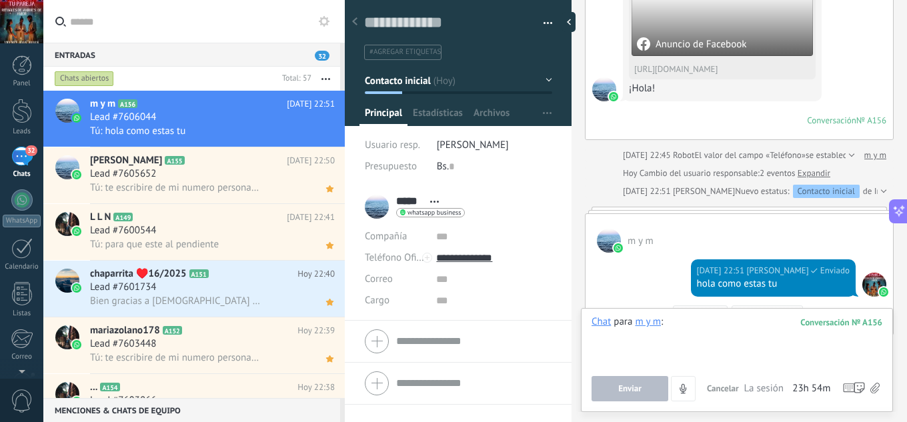
paste div
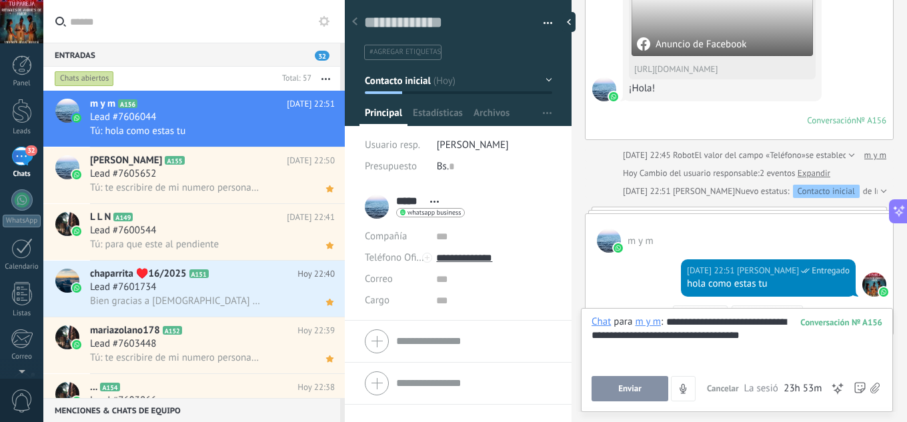
click at [642, 391] on button "Enviar" at bounding box center [630, 388] width 77 height 25
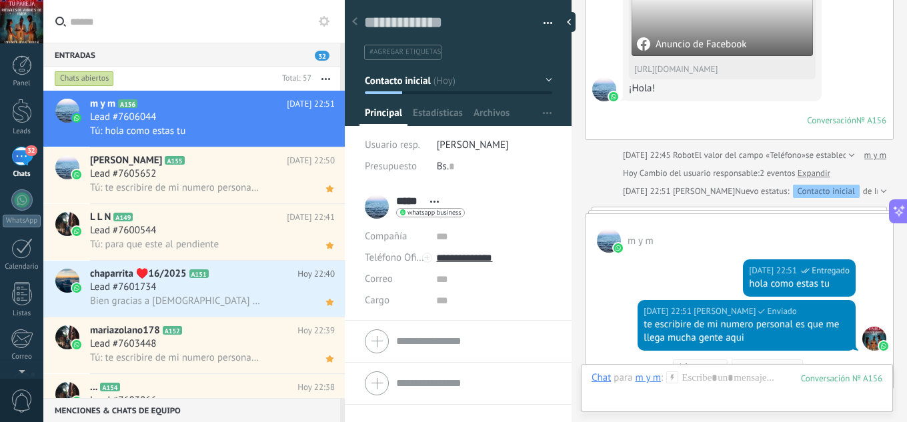
scroll to position [427, 0]
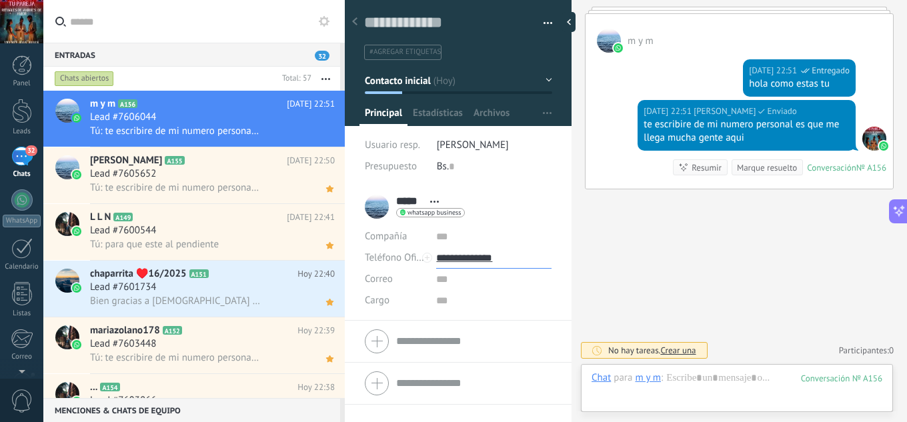
click at [481, 261] on input "**********" at bounding box center [493, 257] width 115 height 21
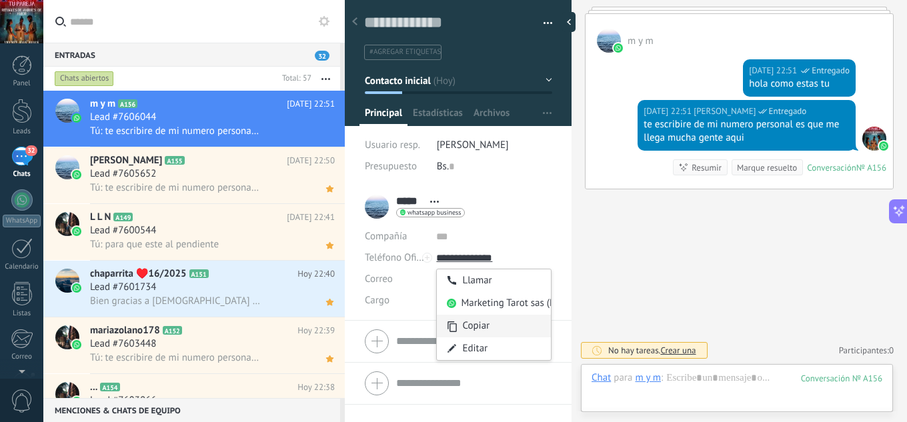
type input "**********"
click at [489, 329] on div "Copiar" at bounding box center [494, 326] width 114 height 23
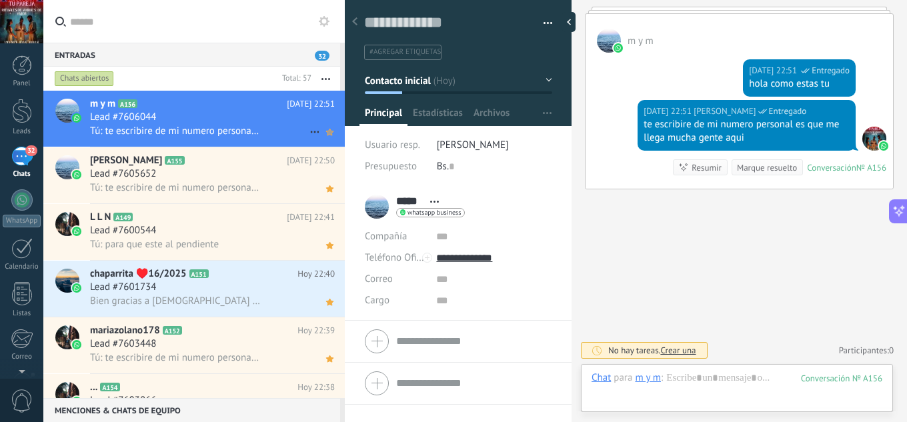
click at [323, 137] on icon at bounding box center [330, 132] width 14 height 16
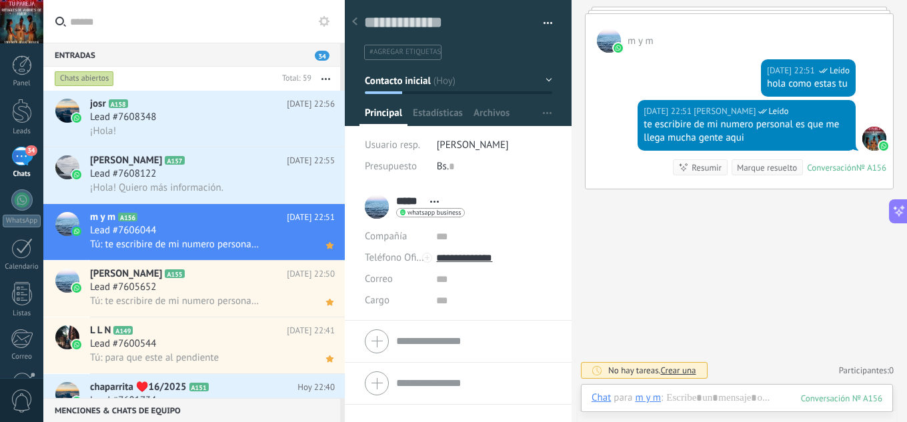
scroll to position [467, 0]
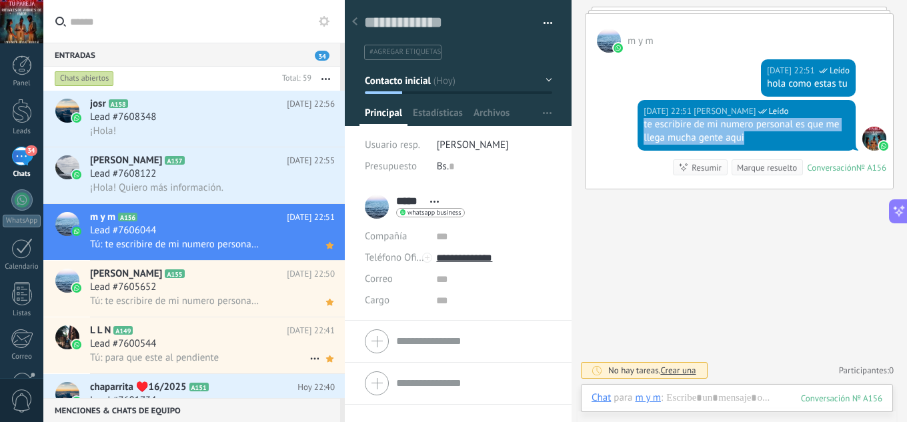
drag, startPoint x: 746, startPoint y: 141, endPoint x: 644, endPoint y: 126, distance: 103.7
click at [644, 126] on div "te escribire de mi numero personal es que me llega mucha gente aqui" at bounding box center [747, 131] width 206 height 27
copy div "te escribire de mi numero personal es que me llega mucha gente aqui"
click at [203, 185] on span "¡Hola! Quiero más información." at bounding box center [156, 187] width 133 height 13
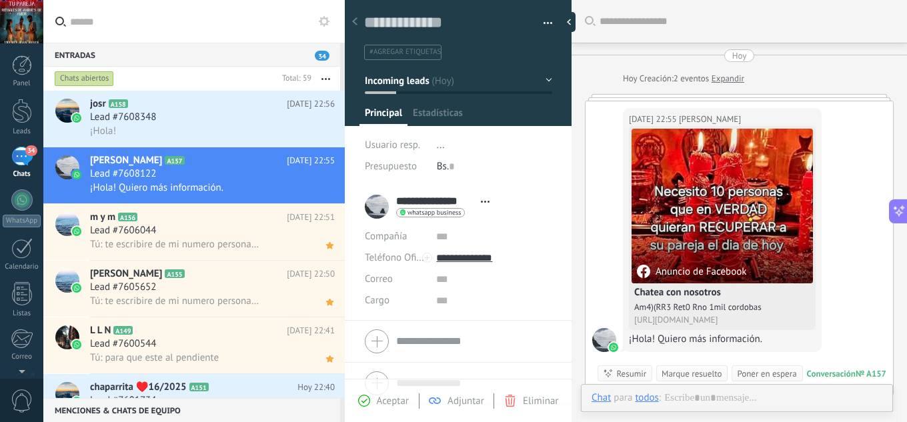
scroll to position [34, 0]
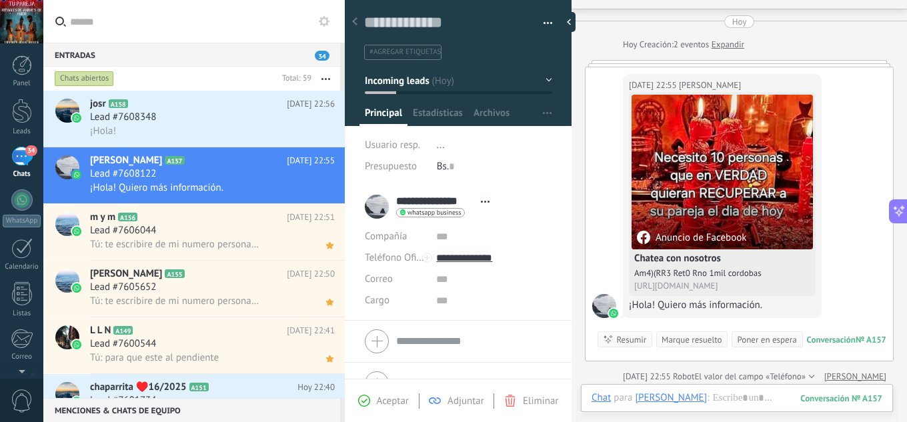
drag, startPoint x: 393, startPoint y: 399, endPoint x: 454, endPoint y: 392, distance: 61.1
click at [393, 398] on span "Aceptar" at bounding box center [393, 401] width 32 height 13
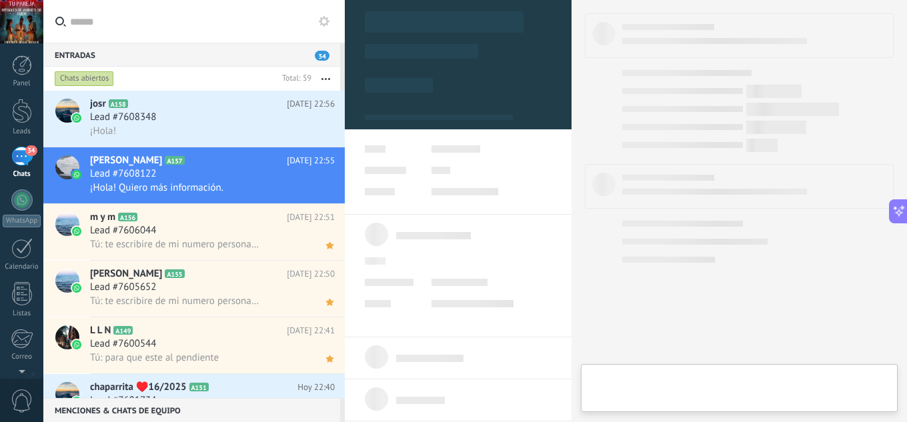
type textarea "**********"
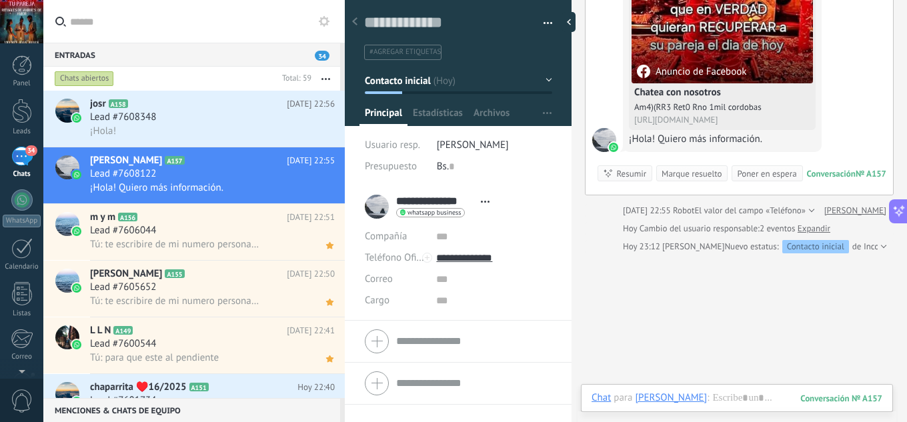
scroll to position [264, 0]
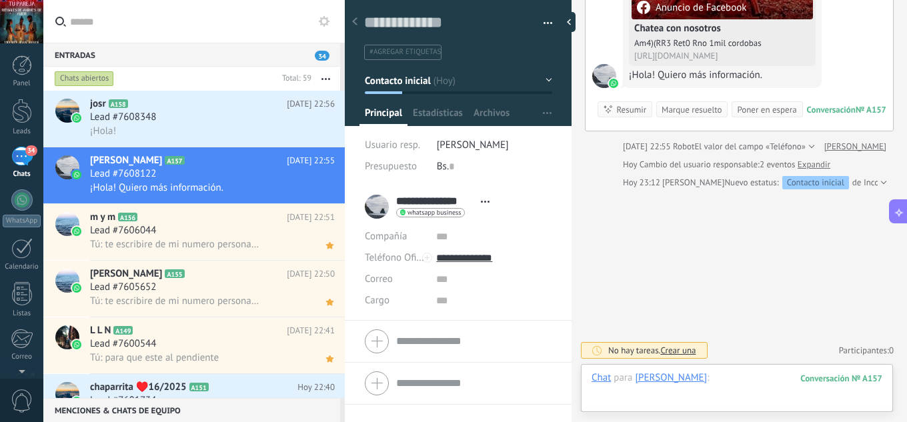
click at [736, 372] on div at bounding box center [737, 391] width 291 height 40
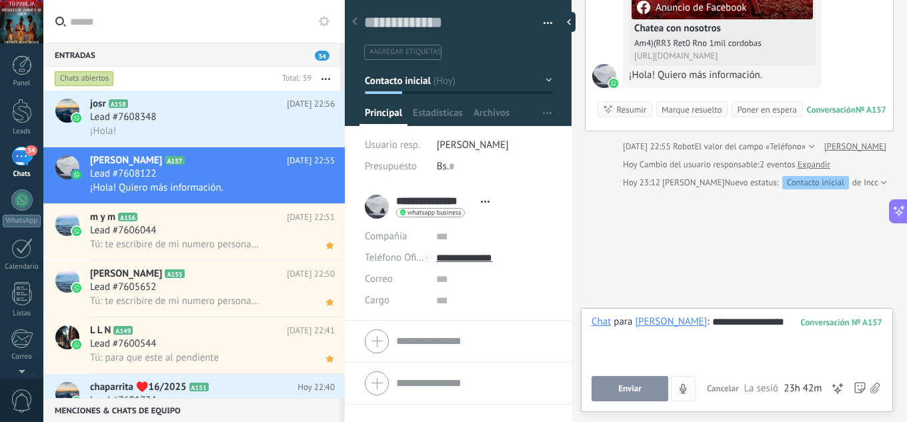
click at [650, 385] on button "Enviar" at bounding box center [630, 388] width 77 height 25
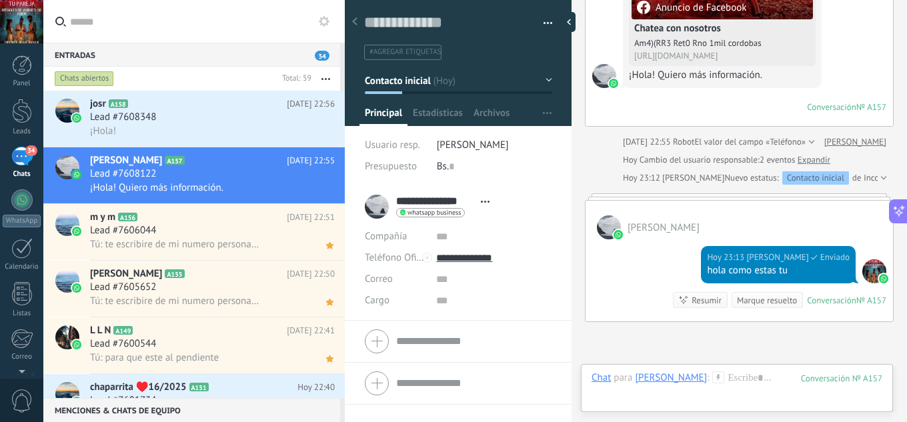
scroll to position [397, 0]
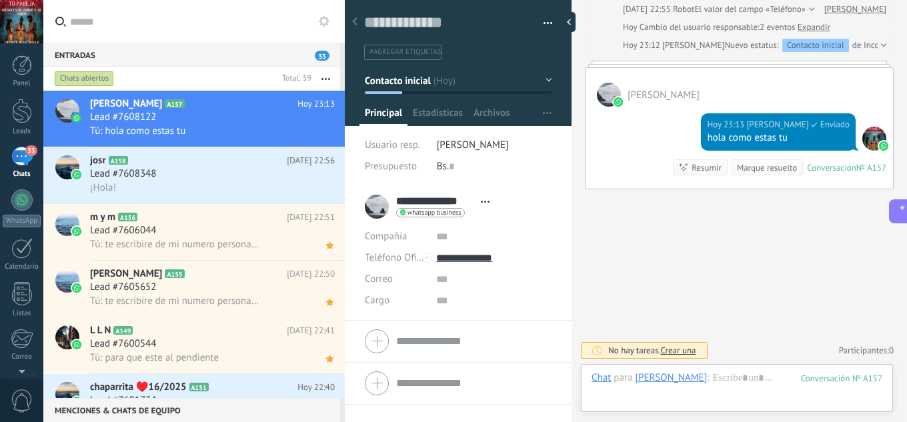
click at [734, 371] on div "Chat Correo Nota Tarea Chat para [PERSON_NAME] : 157 Enviar Cancelar Rastrear c…" at bounding box center [737, 388] width 312 height 48
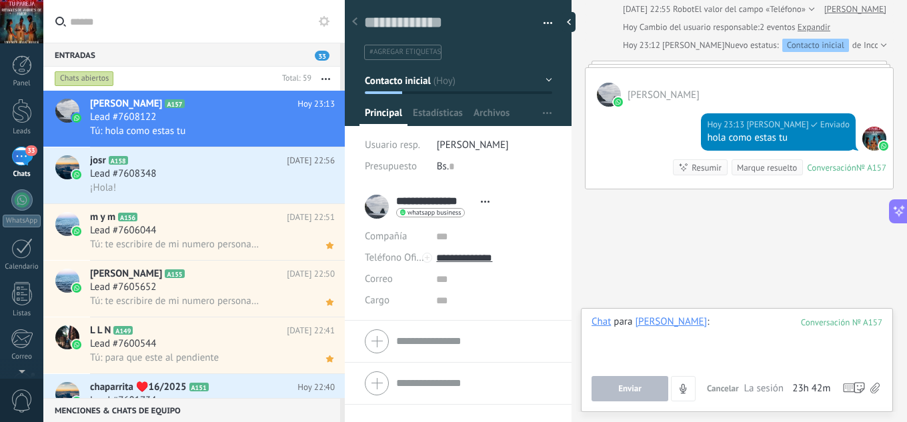
click at [734, 338] on div at bounding box center [737, 340] width 291 height 51
paste div
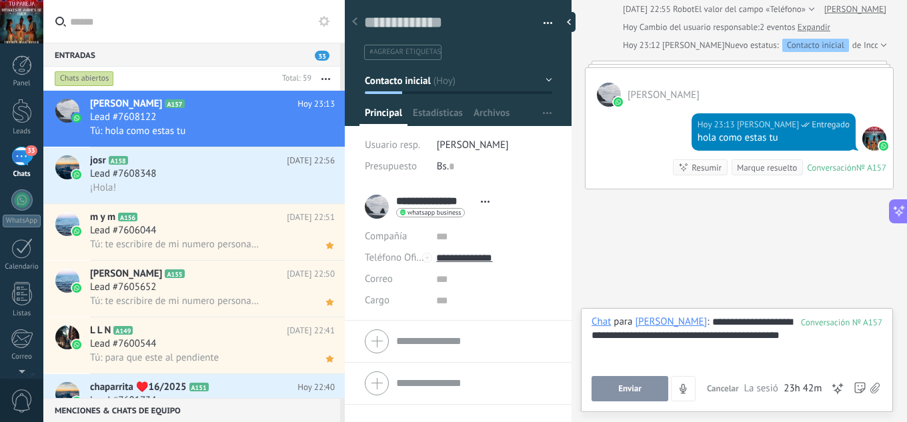
click at [651, 391] on button "Enviar" at bounding box center [630, 388] width 77 height 25
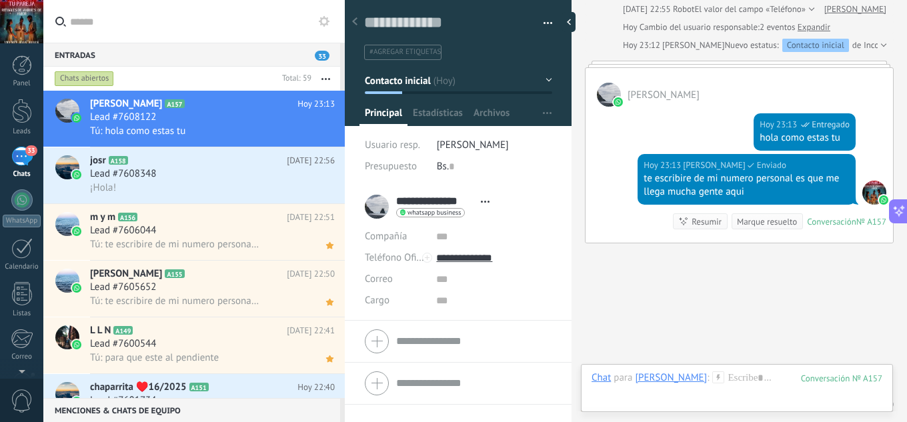
scroll to position [451, 0]
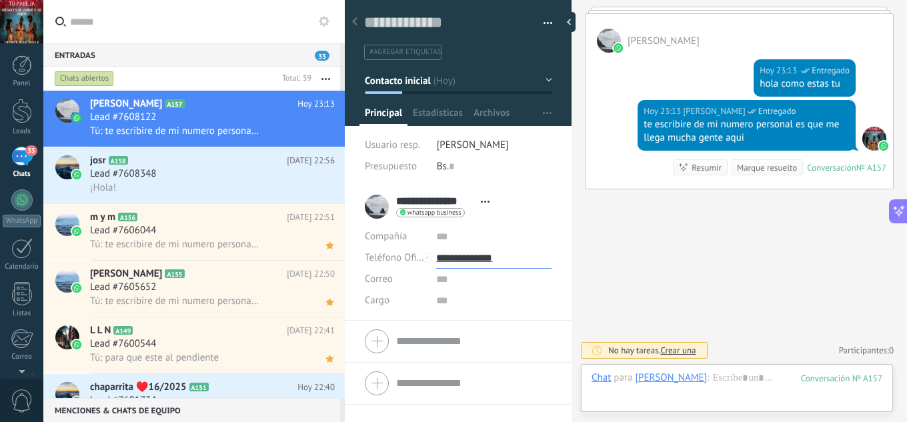
click at [475, 261] on input "**********" at bounding box center [493, 257] width 115 height 21
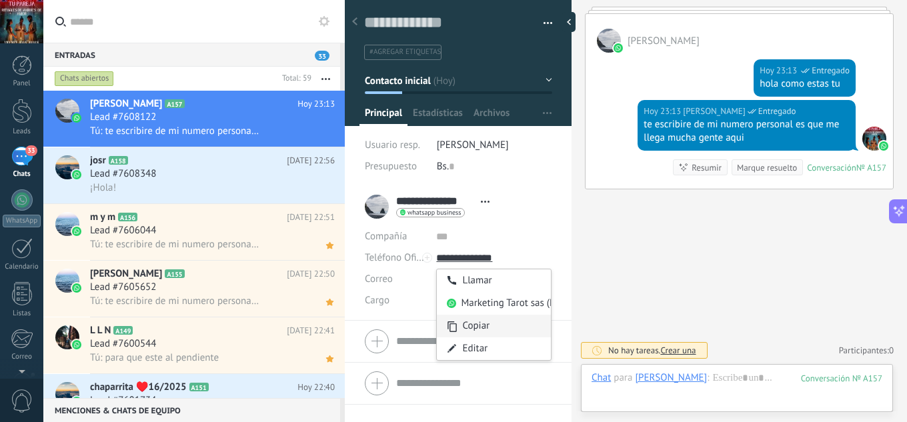
type input "**********"
click at [487, 321] on div "Copiar" at bounding box center [494, 326] width 114 height 23
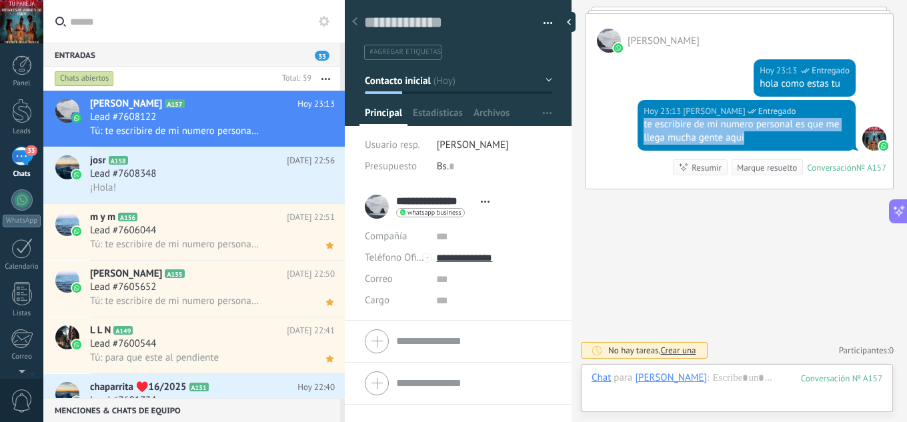
drag, startPoint x: 748, startPoint y: 141, endPoint x: 638, endPoint y: 127, distance: 110.8
click at [638, 127] on div "[DATE] 23:13 [PERSON_NAME] Entregado te escribire de mi numero personal es que …" at bounding box center [747, 125] width 218 height 51
copy div "te escribire de mi numero personal es que me llega mucha gente aqui"
click at [182, 183] on div "¡Hola!" at bounding box center [212, 188] width 245 height 14
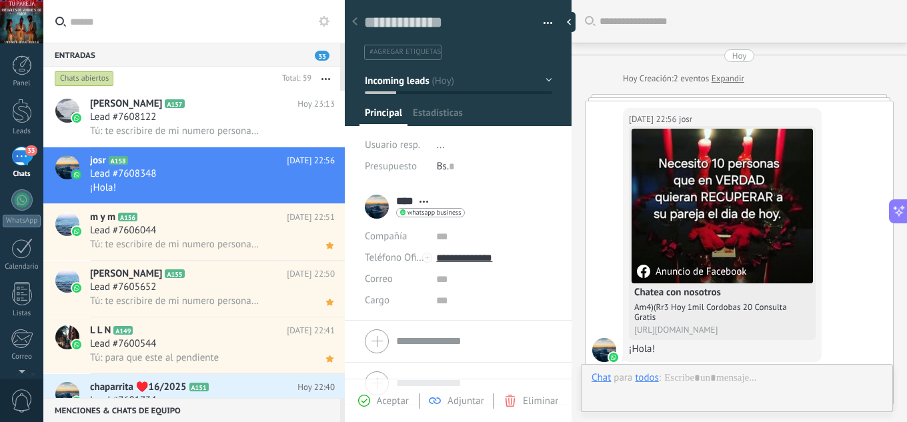
scroll to position [39, 0]
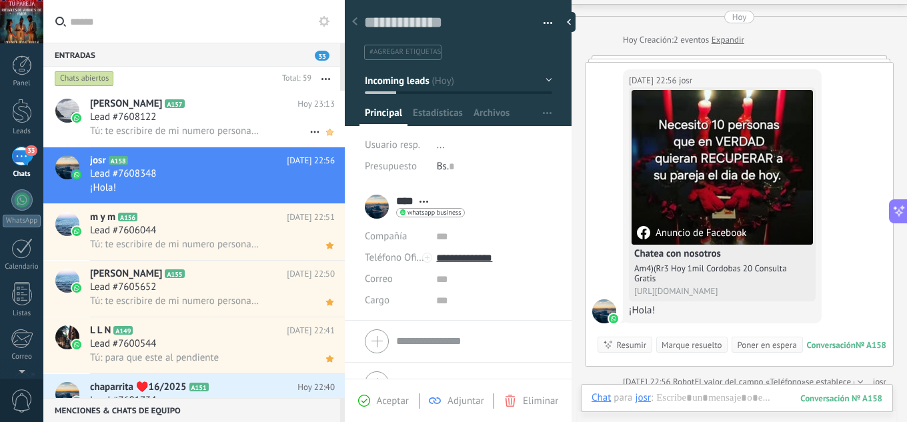
click at [326, 133] on use at bounding box center [329, 132] width 7 height 7
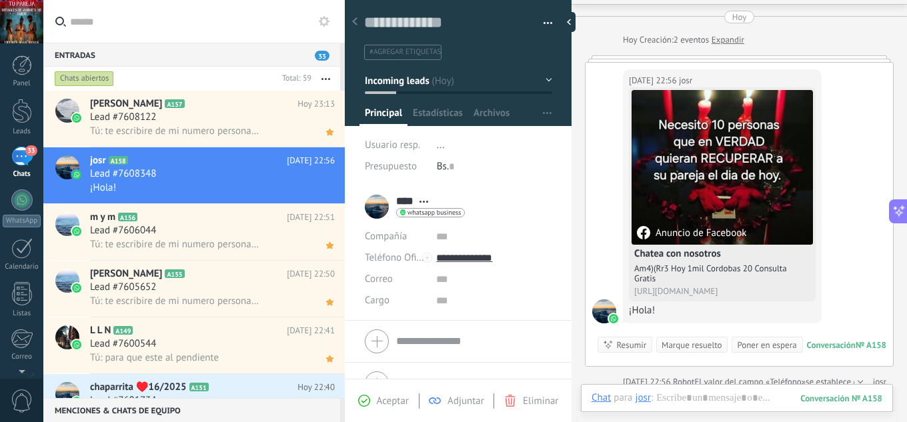
click at [379, 403] on span "Aceptar" at bounding box center [393, 401] width 32 height 13
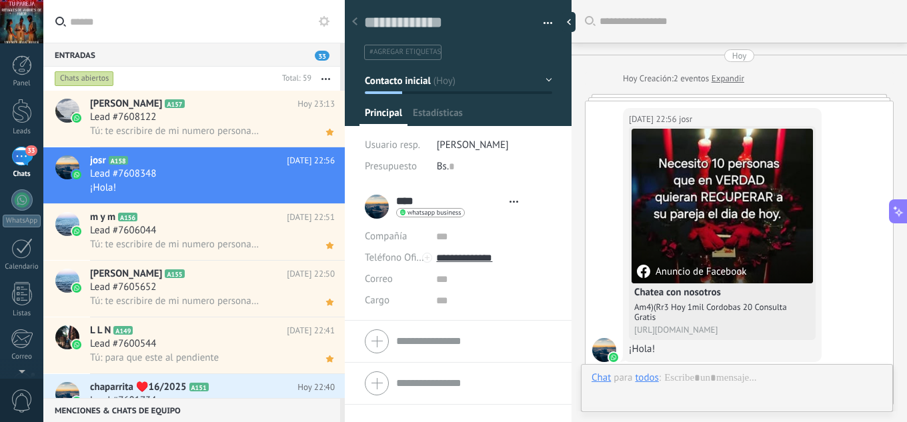
type textarea "**********"
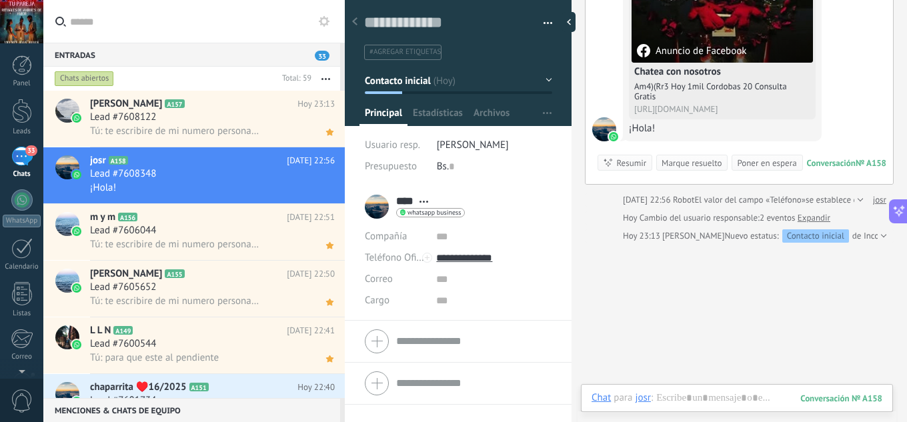
scroll to position [274, 0]
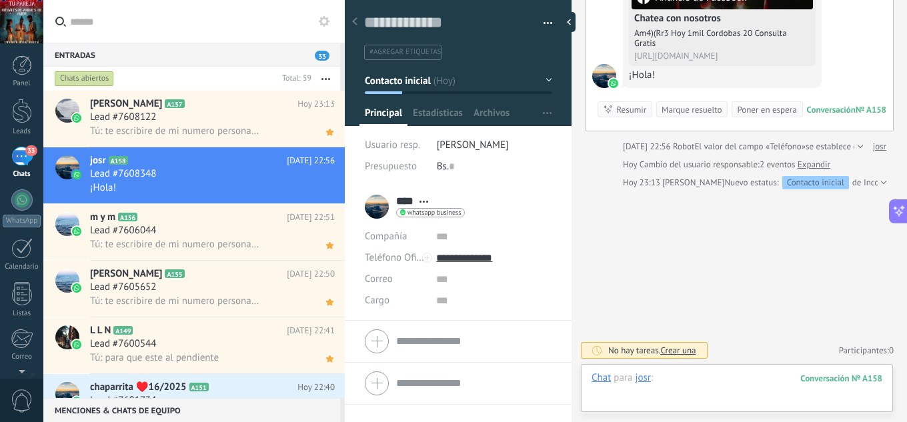
click at [696, 384] on div at bounding box center [737, 391] width 291 height 40
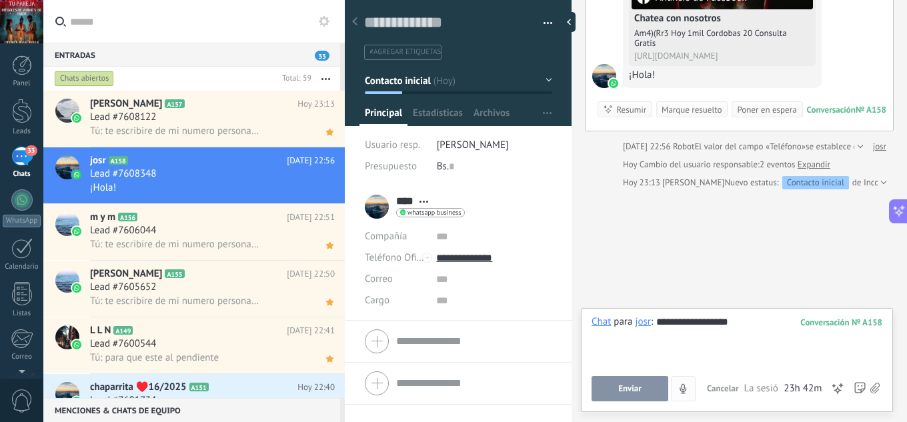
click at [630, 388] on span "Enviar" at bounding box center [629, 388] width 23 height 9
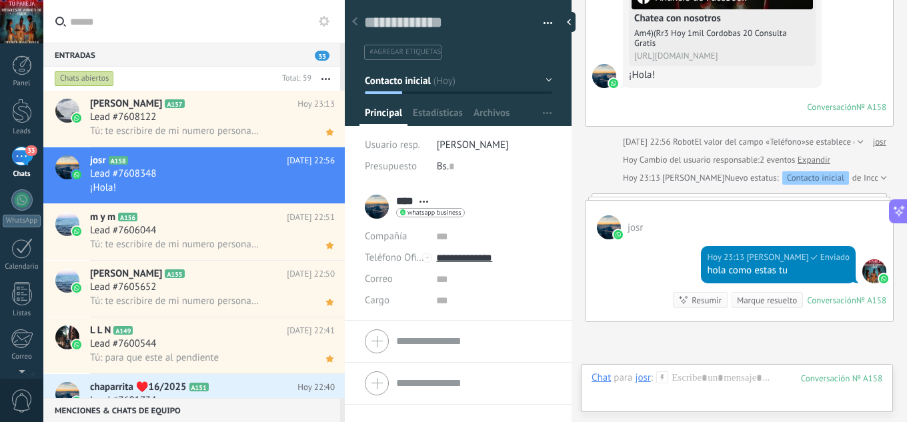
scroll to position [407, 0]
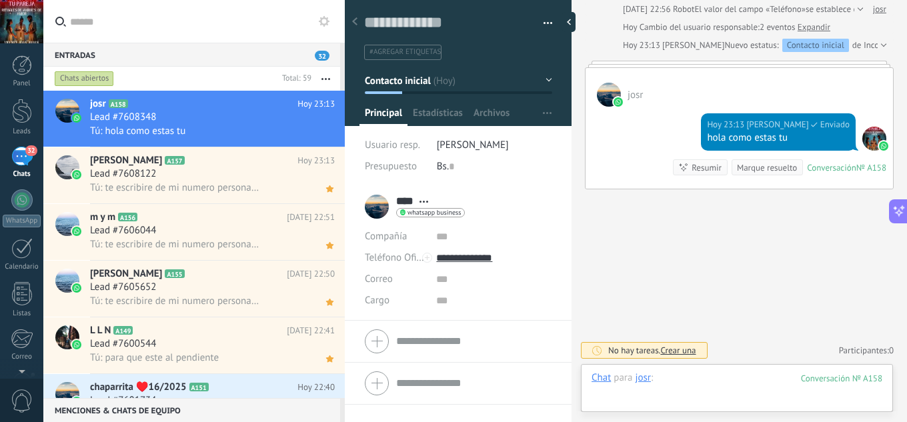
click at [728, 381] on div at bounding box center [737, 391] width 291 height 40
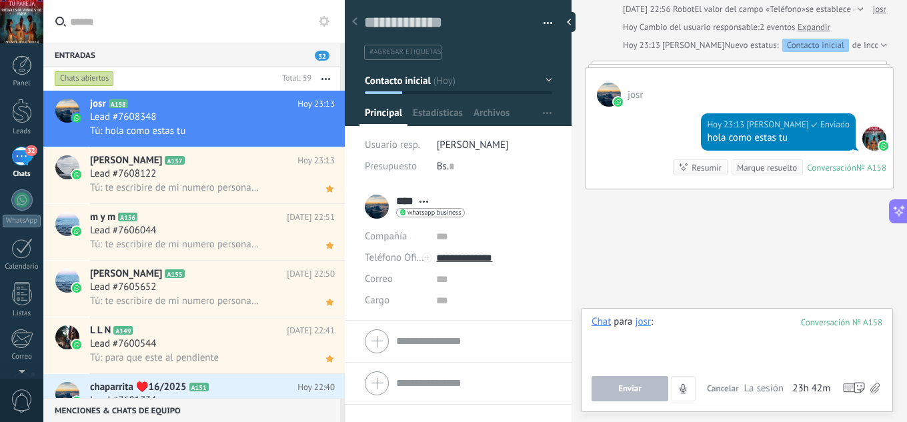
paste div
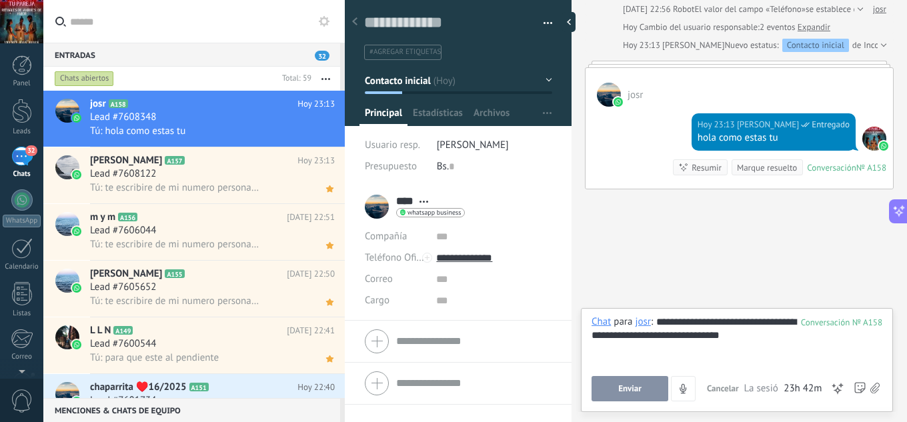
click at [647, 399] on button "Enviar" at bounding box center [630, 388] width 77 height 25
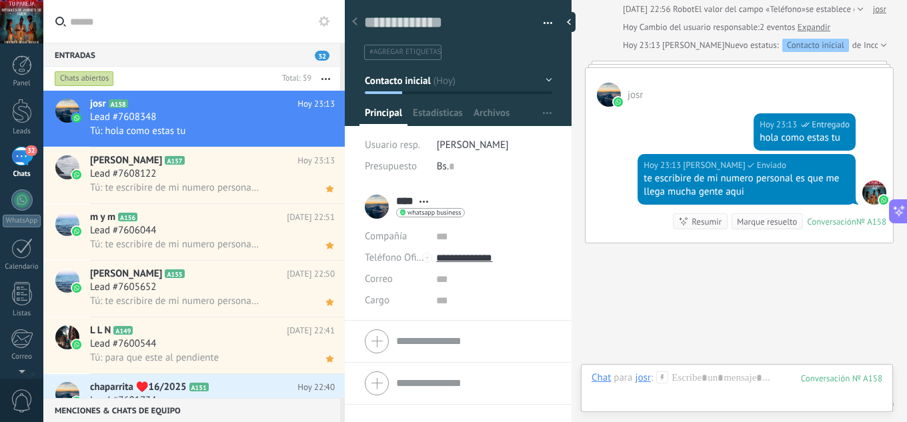
scroll to position [461, 0]
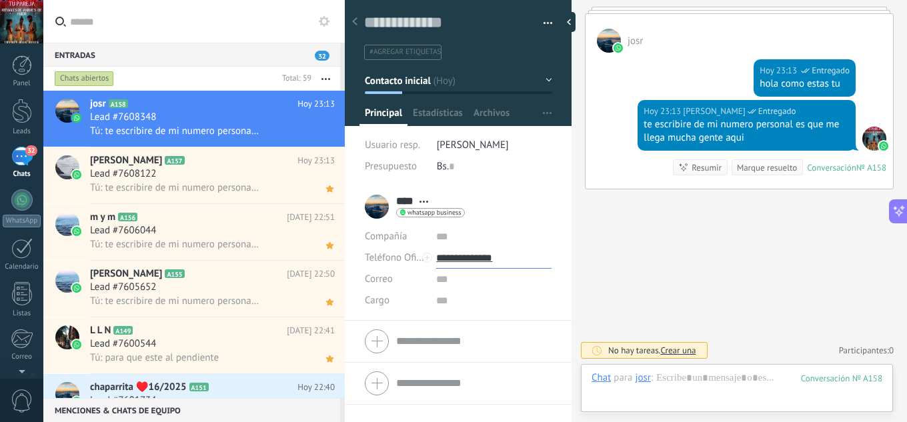
click at [505, 265] on input "**********" at bounding box center [493, 257] width 115 height 21
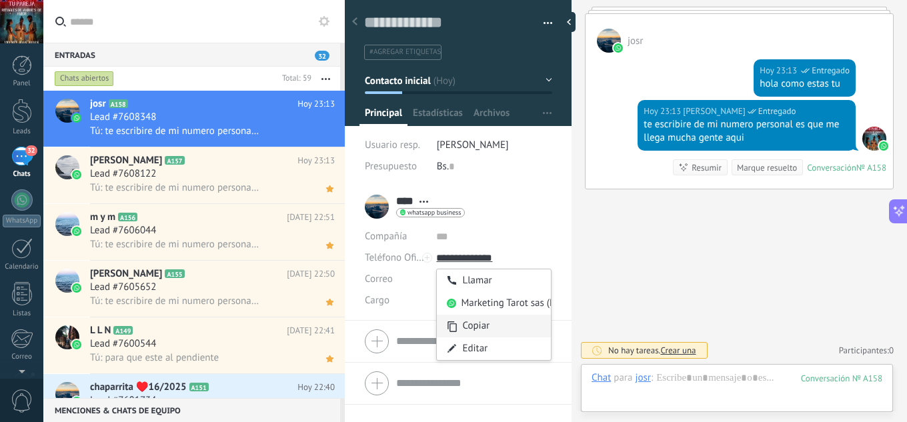
type input "**********"
click at [486, 327] on div "Copiar" at bounding box center [494, 326] width 114 height 23
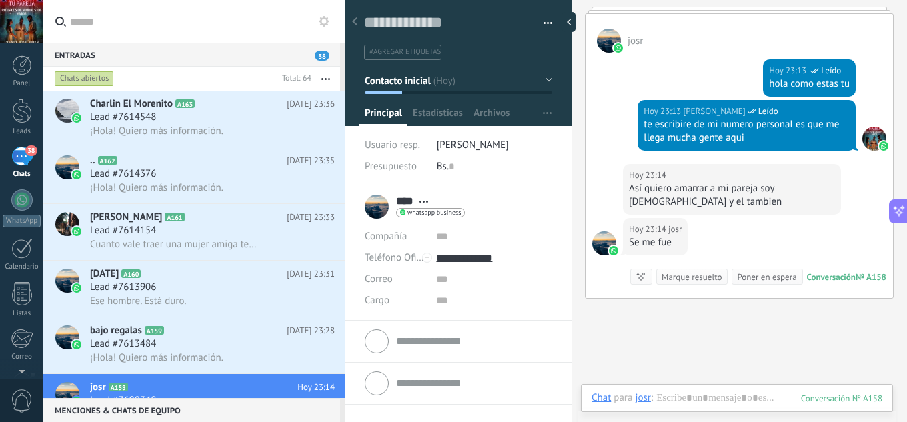
scroll to position [570, 0]
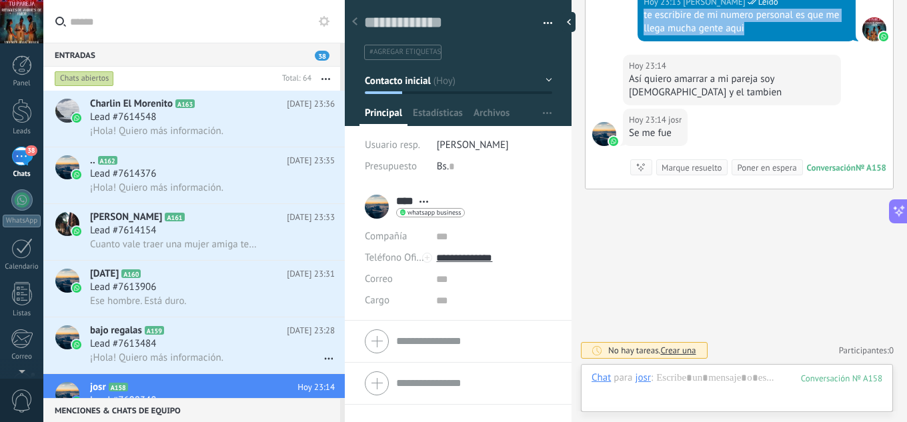
drag, startPoint x: 752, startPoint y: 31, endPoint x: 636, endPoint y: 17, distance: 116.2
click at [638, 17] on div "[DATE] 23:13 [PERSON_NAME] Leído te escribire de mi numero personal es que me l…" at bounding box center [747, 16] width 218 height 51
copy div "te escribire de mi numero personal es que me llega mucha gente aqui"
click at [214, 339] on div "Lead #7613484" at bounding box center [212, 343] width 245 height 13
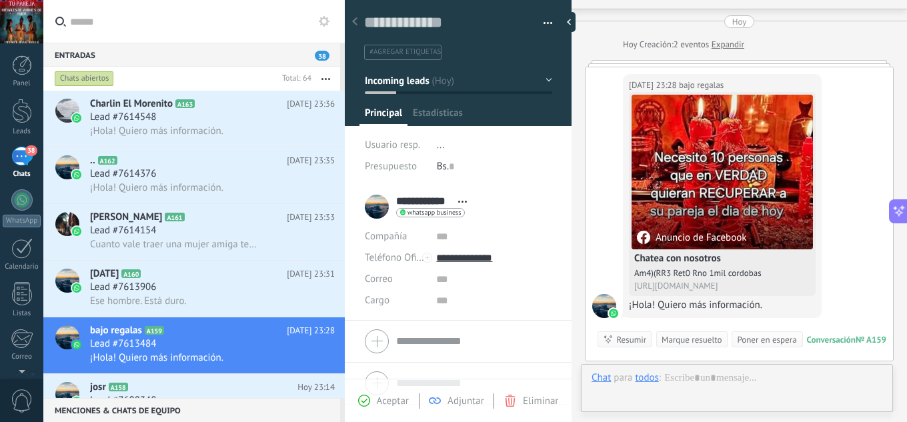
scroll to position [20, 0]
click at [380, 403] on span "Aceptar" at bounding box center [393, 401] width 32 height 13
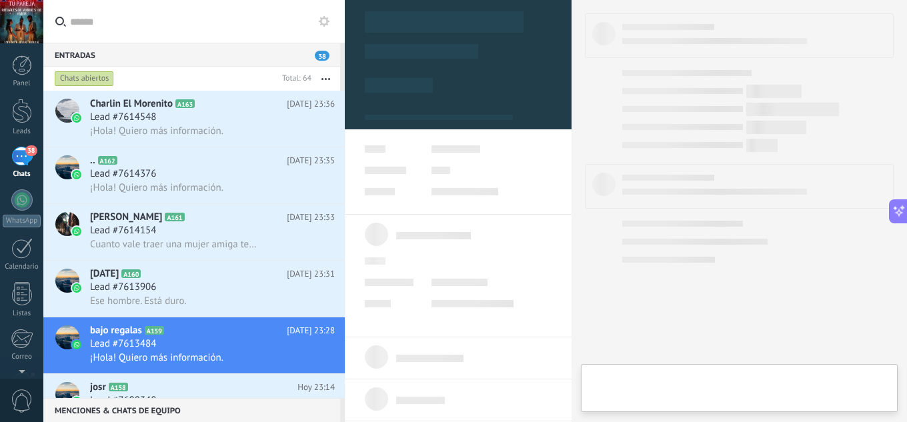
type textarea "**********"
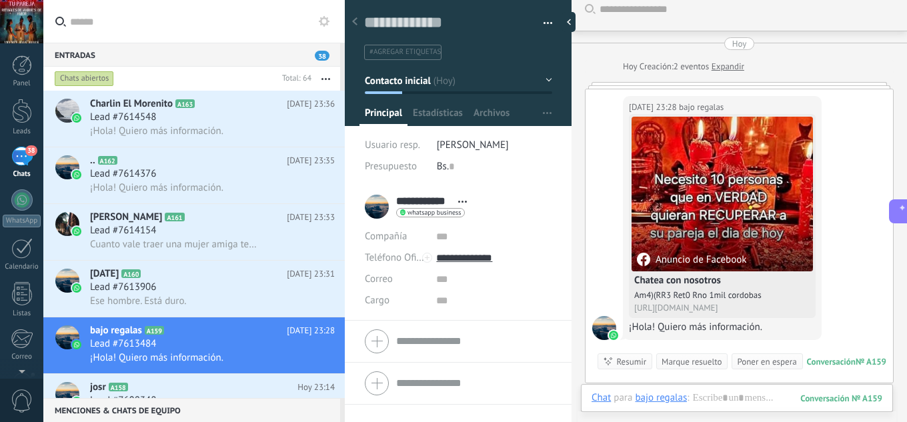
scroll to position [178, 0]
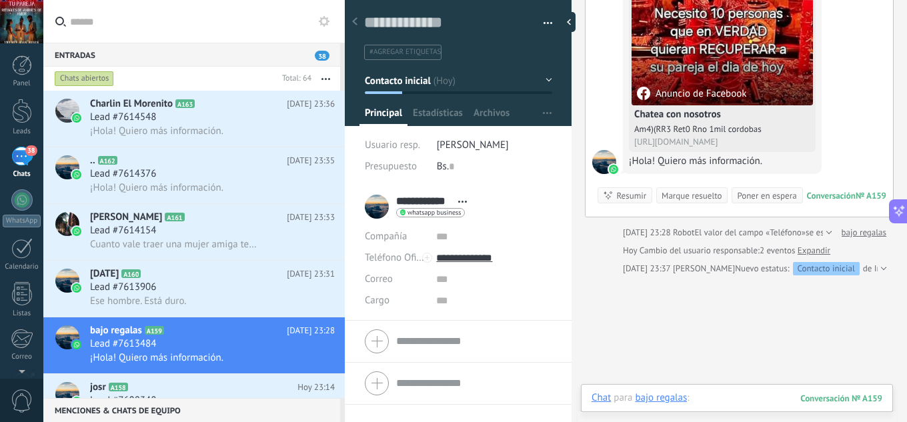
click at [732, 394] on div at bounding box center [737, 411] width 291 height 40
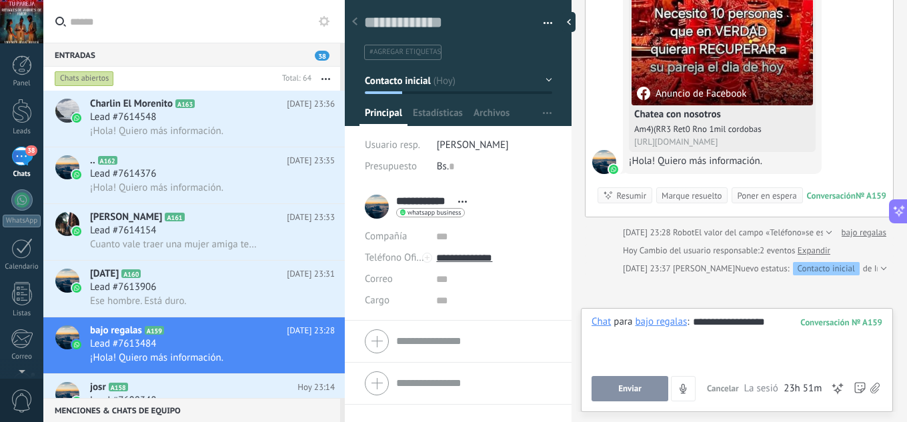
click at [651, 398] on button "Enviar" at bounding box center [630, 388] width 77 height 25
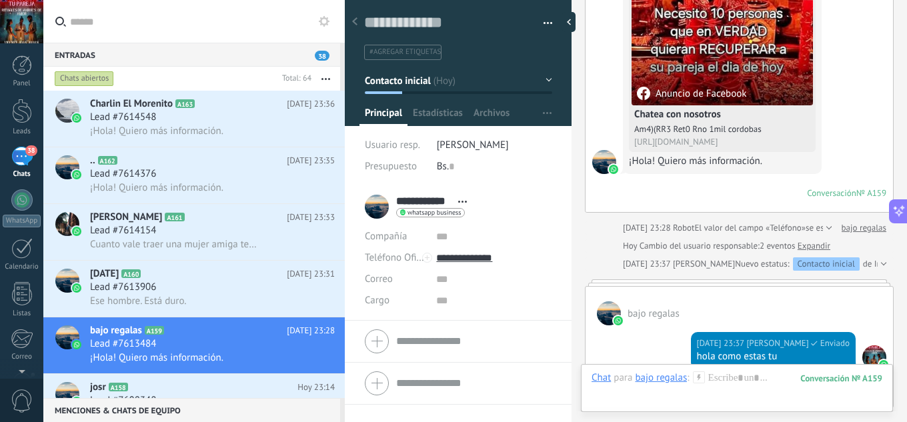
scroll to position [251, 0]
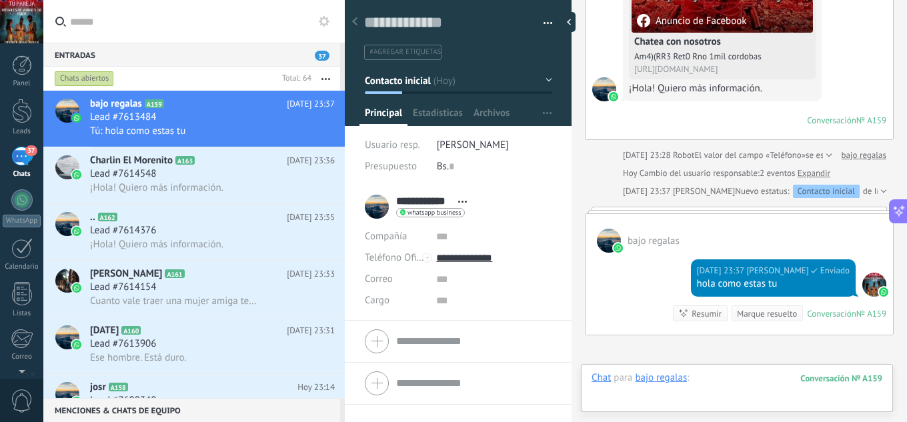
click at [722, 377] on div at bounding box center [737, 391] width 291 height 40
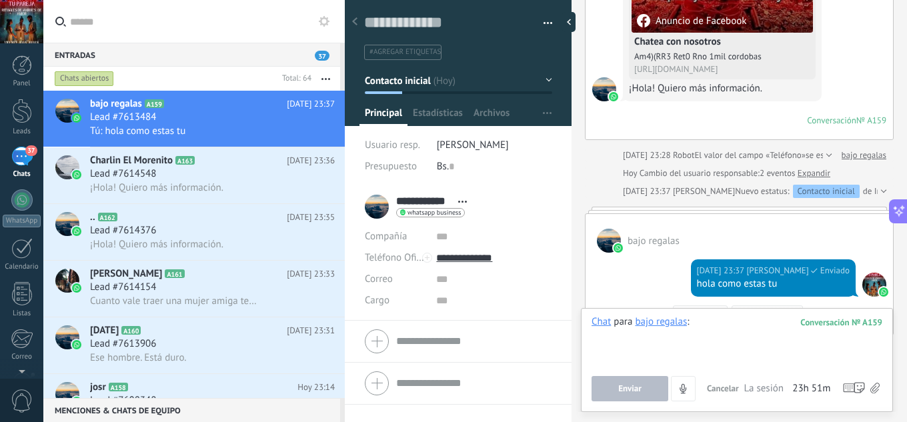
paste div
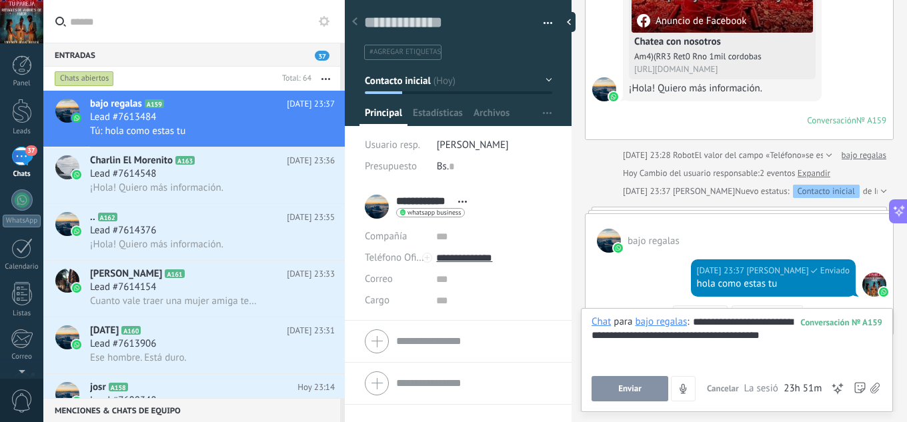
drag, startPoint x: 641, startPoint y: 393, endPoint x: 569, endPoint y: 292, distance: 124.3
click at [641, 393] on span "Enviar" at bounding box center [629, 388] width 23 height 9
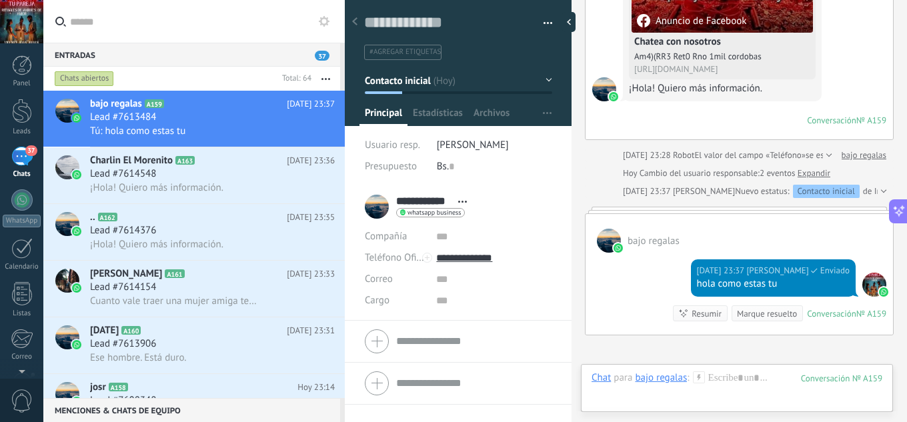
scroll to position [451, 0]
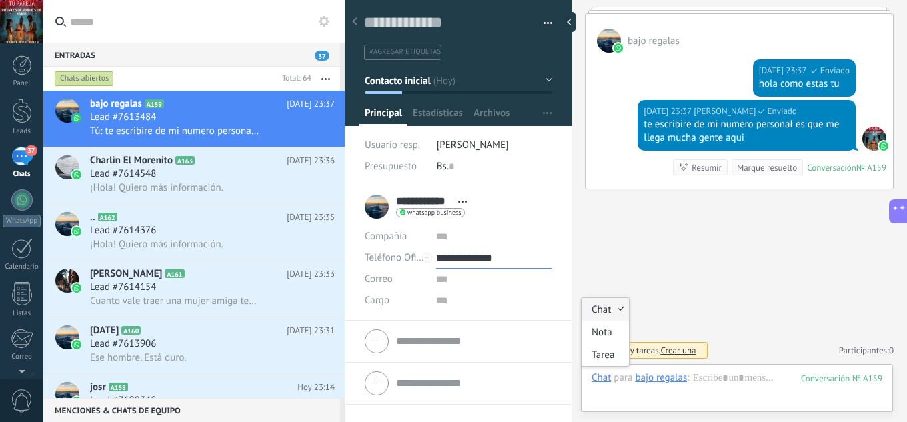
click at [491, 258] on input "**********" at bounding box center [493, 257] width 115 height 21
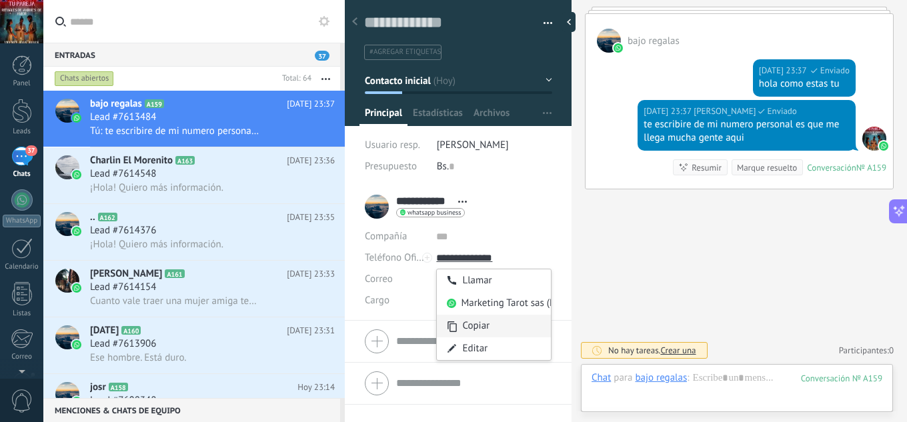
type input "**********"
click at [488, 325] on div "Copiar" at bounding box center [494, 326] width 114 height 23
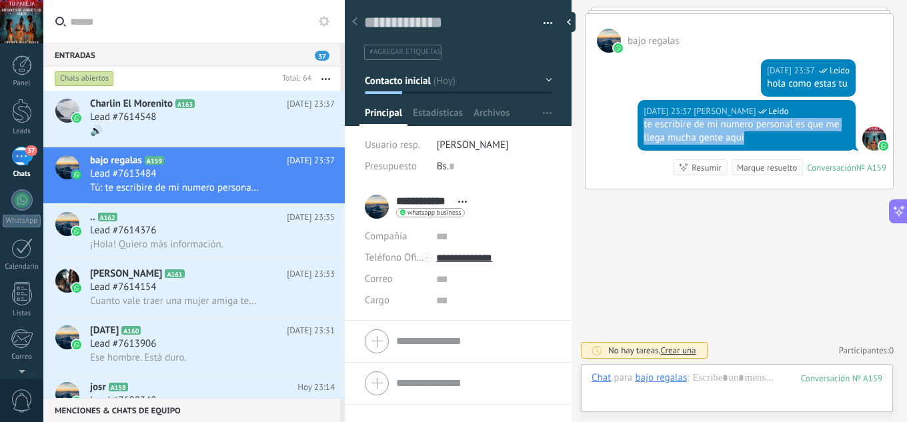
drag, startPoint x: 729, startPoint y: 137, endPoint x: 642, endPoint y: 127, distance: 87.3
click at [644, 127] on div "te escribire de mi numero personal es que me llega mucha gente aqui" at bounding box center [747, 131] width 206 height 27
copy div "te escribire de mi numero personal es que me llega mucha gente aqui"
drag, startPoint x: 323, startPoint y: 191, endPoint x: 316, endPoint y: 185, distance: 9.0
click at [326, 191] on use at bounding box center [329, 188] width 7 height 7
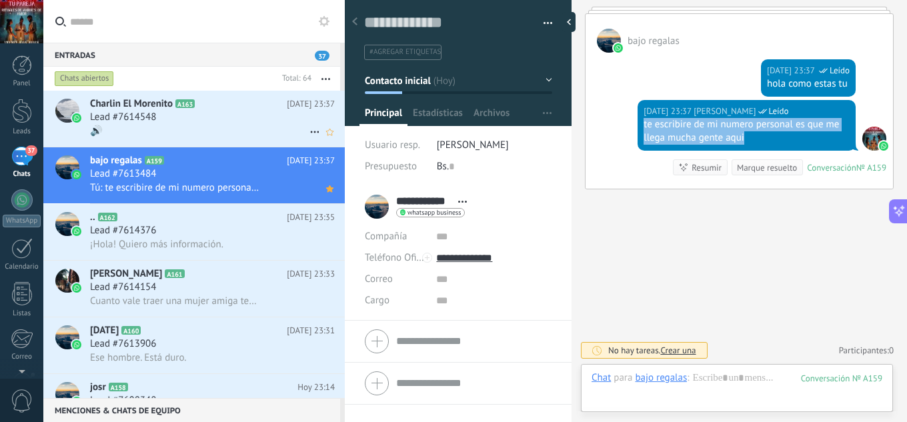
click at [193, 113] on div "Lead #7614548" at bounding box center [212, 117] width 245 height 13
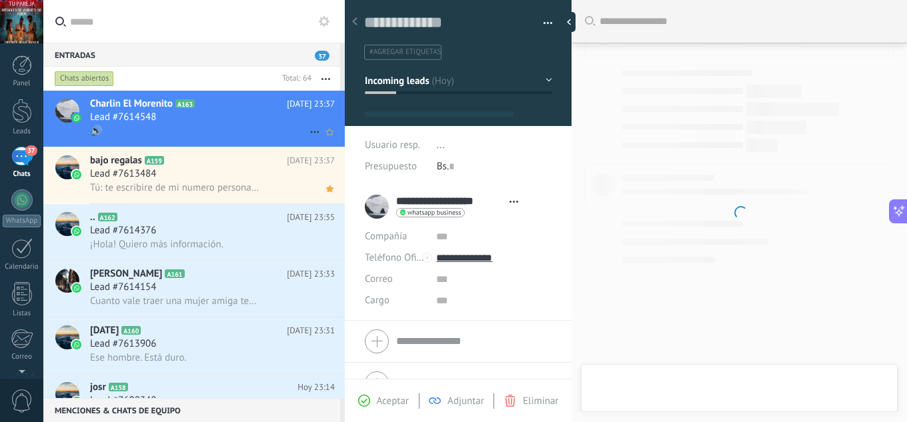
type textarea "**********"
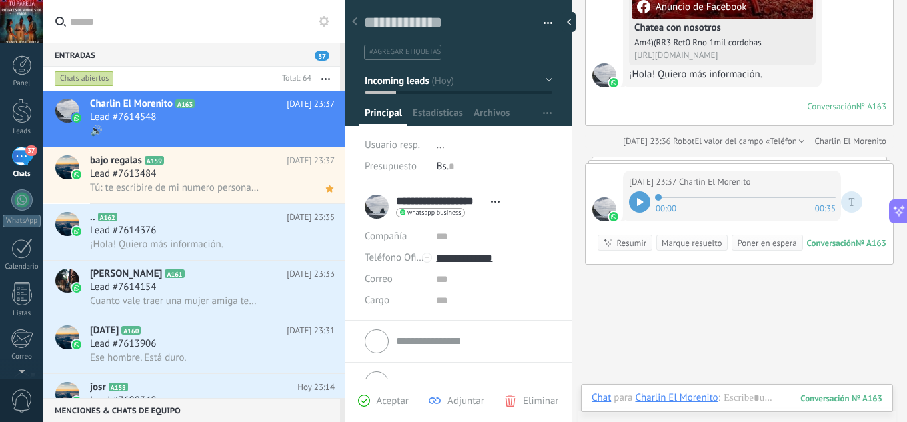
click at [640, 203] on icon at bounding box center [640, 202] width 6 height 8
click at [747, 401] on div at bounding box center [737, 411] width 291 height 40
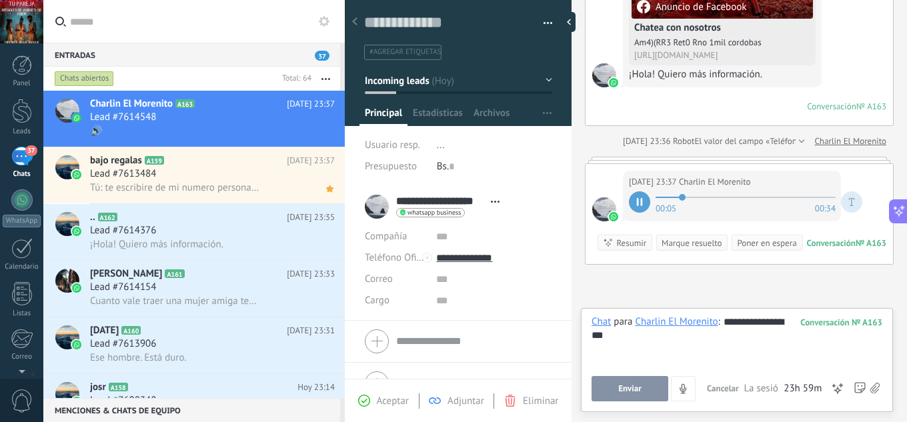
drag, startPoint x: 646, startPoint y: 386, endPoint x: 655, endPoint y: 367, distance: 20.9
click at [646, 385] on button "Enviar" at bounding box center [630, 388] width 77 height 25
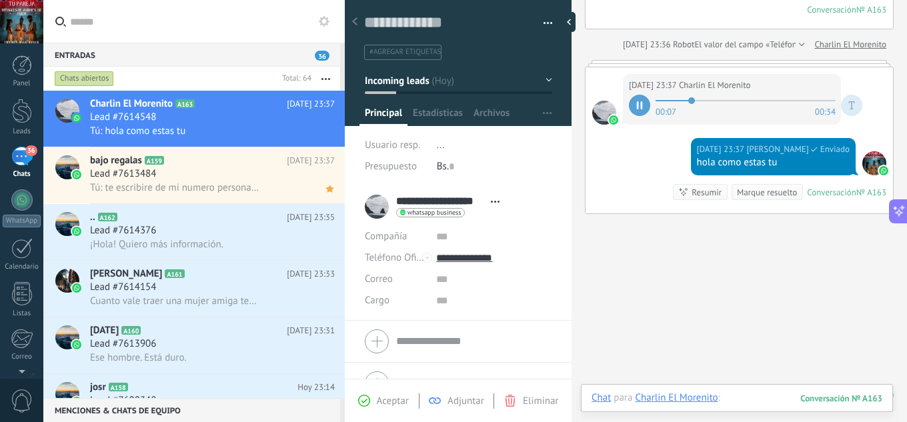
click at [738, 400] on div at bounding box center [737, 411] width 291 height 40
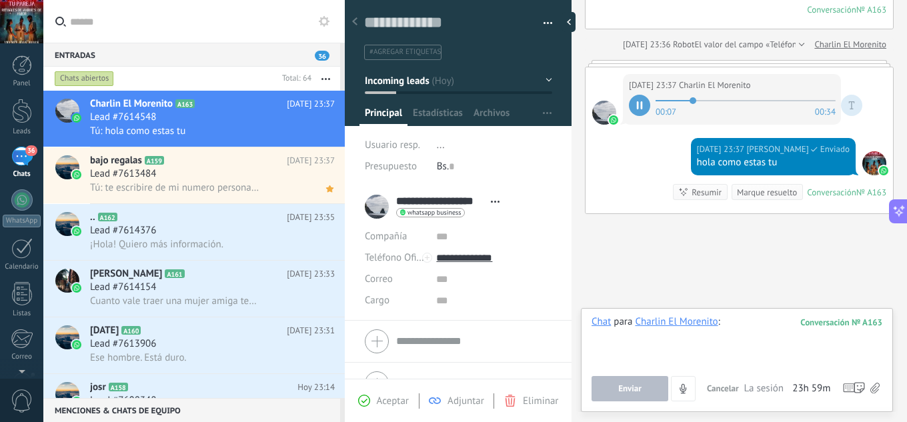
paste div
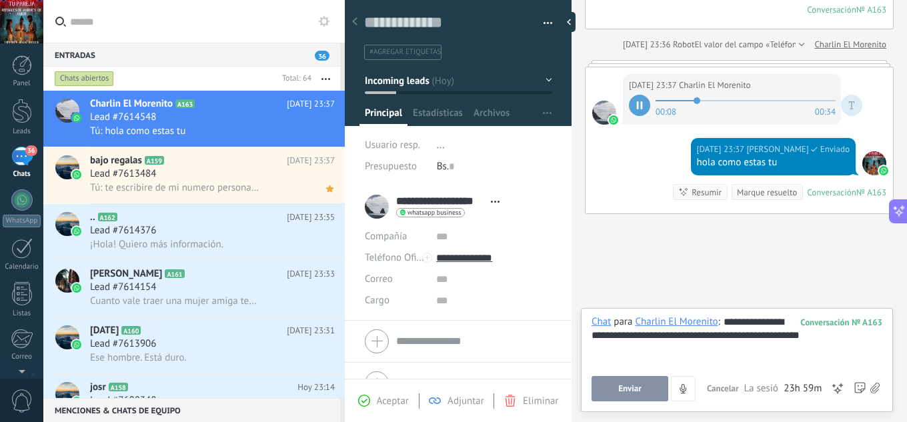
click at [656, 385] on button "Enviar" at bounding box center [630, 388] width 77 height 25
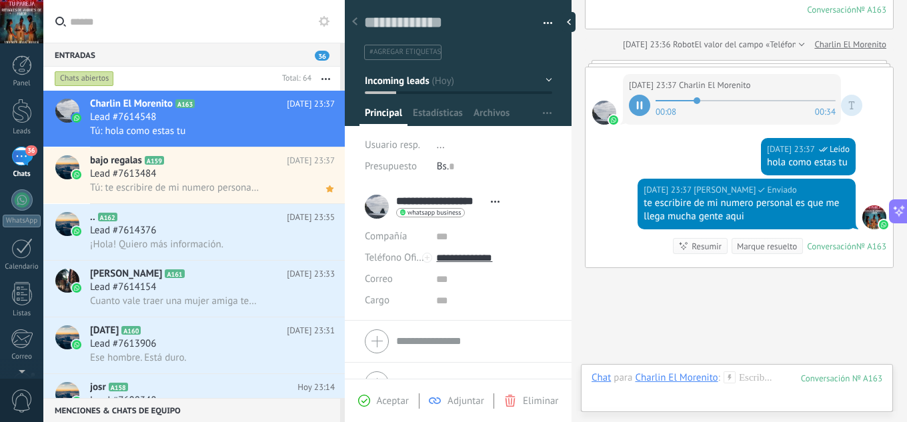
scroll to position [440, 0]
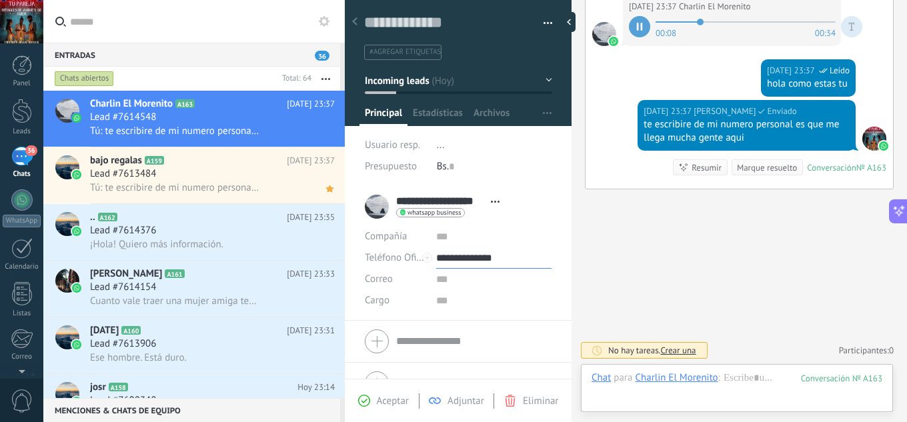
click at [477, 254] on input "**********" at bounding box center [493, 257] width 115 height 21
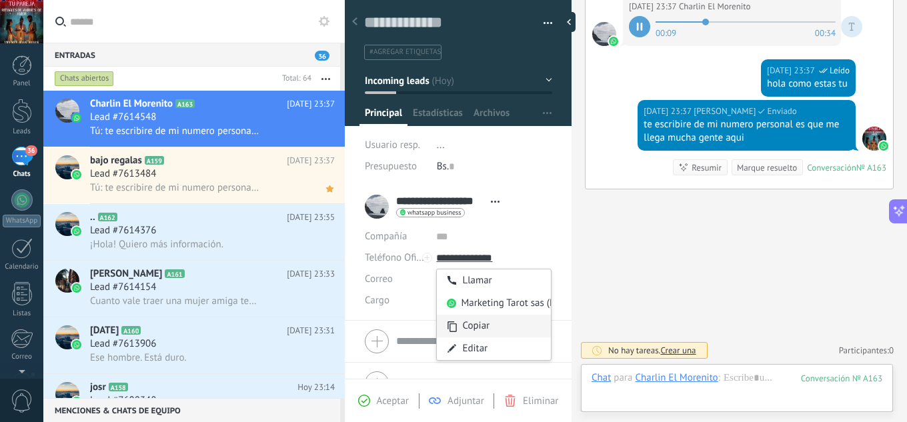
type input "**********"
click at [486, 321] on div "Copiar" at bounding box center [494, 326] width 114 height 23
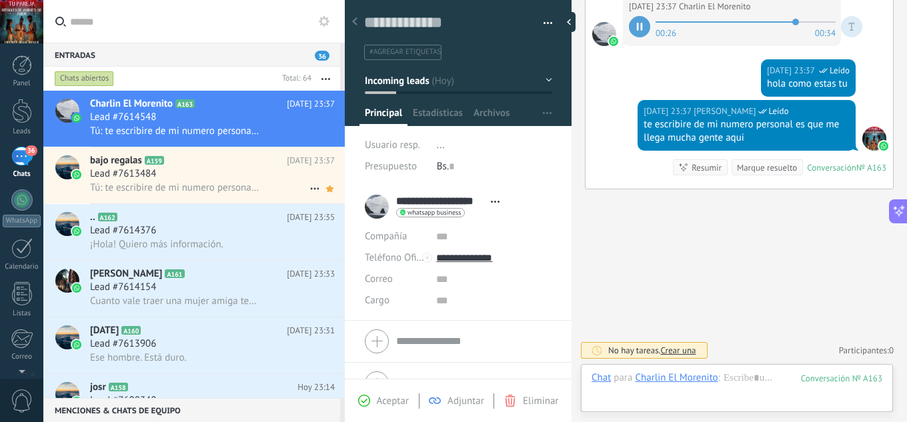
drag, startPoint x: 329, startPoint y: 137, endPoint x: 288, endPoint y: 179, distance: 58.5
click at [0, 0] on icon at bounding box center [0, 0] width 0 height 0
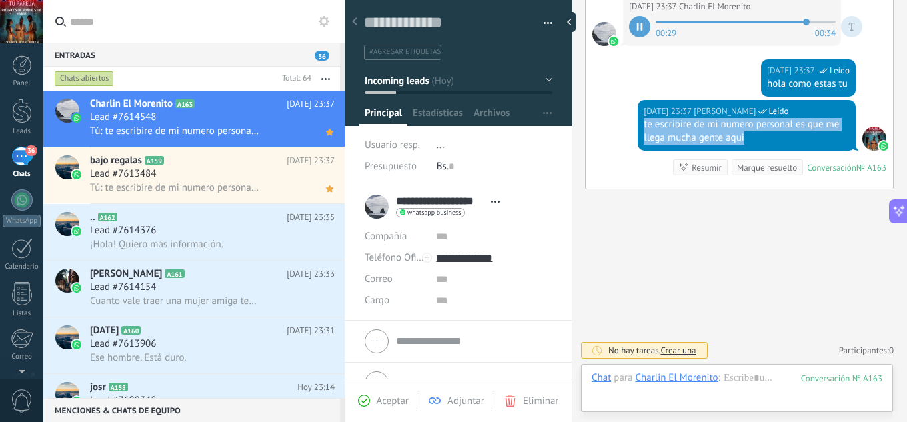
drag, startPoint x: 754, startPoint y: 139, endPoint x: 636, endPoint y: 123, distance: 119.0
click at [636, 123] on div "[DATE] 23:37 [PERSON_NAME] Leído te escribire de mi numero personal es que me l…" at bounding box center [739, 144] width 307 height 89
copy div "te escribire de mi numero personal es que me llega mucha gente aqui"
click at [206, 234] on div "Lead #7614376" at bounding box center [212, 230] width 245 height 13
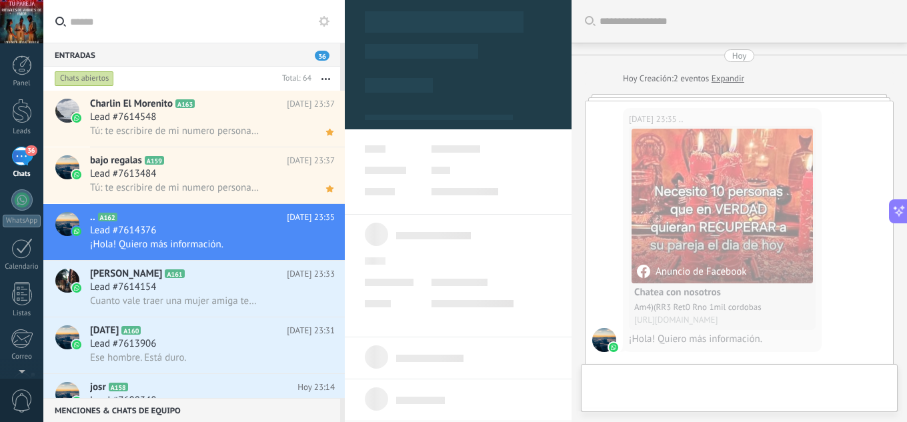
scroll to position [34, 0]
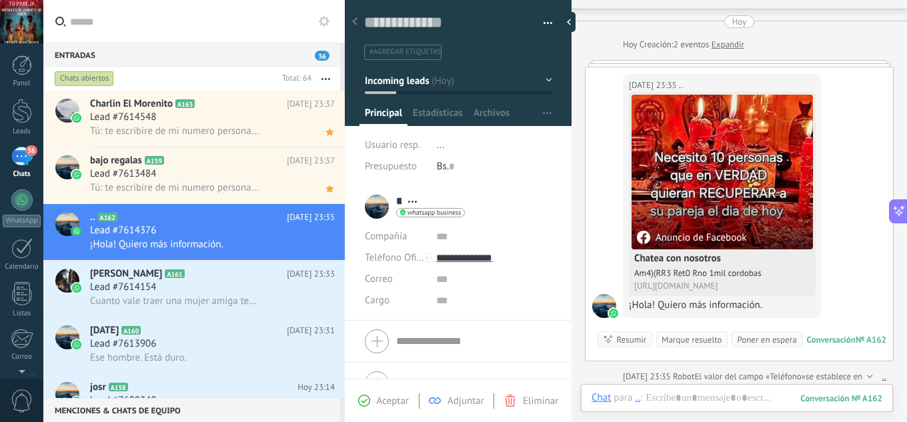
click at [387, 405] on span "Aceptar" at bounding box center [393, 401] width 32 height 13
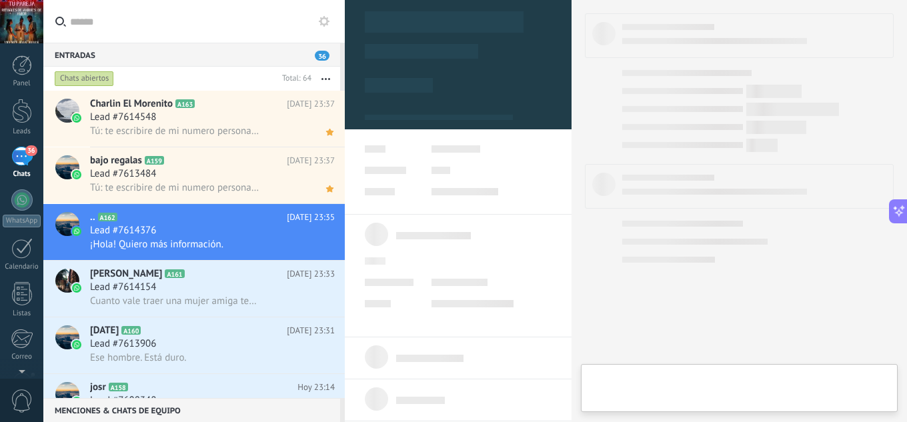
type textarea "**********"
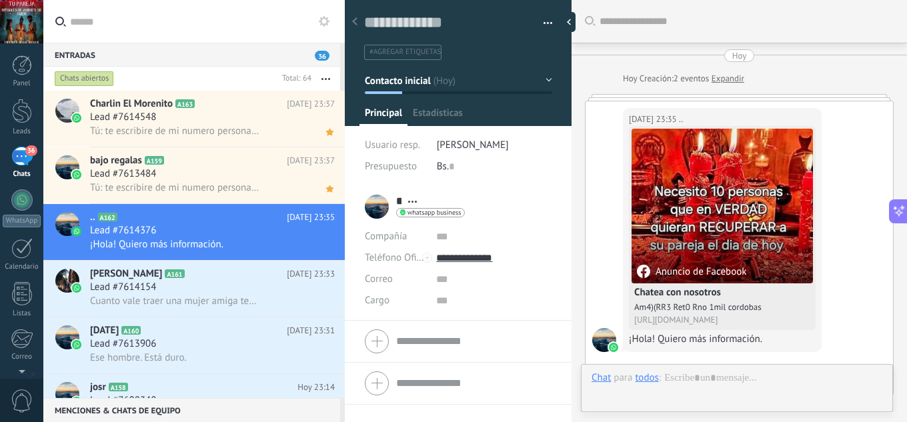
scroll to position [34, 0]
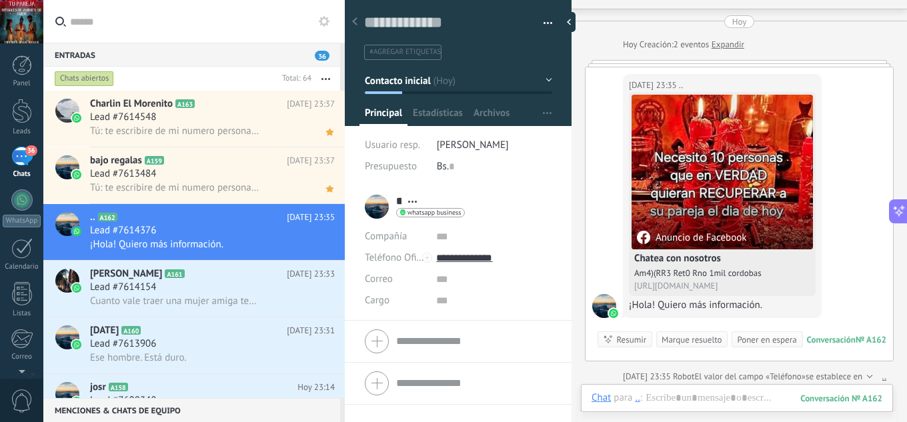
click at [700, 380] on span "El valor del campo «Teléfono»" at bounding box center [749, 376] width 111 height 13
click at [699, 398] on div at bounding box center [737, 411] width 291 height 40
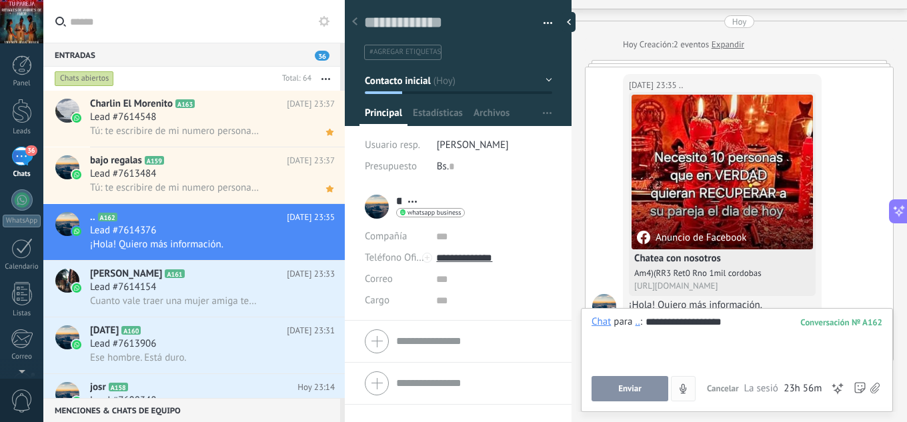
click at [627, 382] on button "Enviar" at bounding box center [630, 388] width 77 height 25
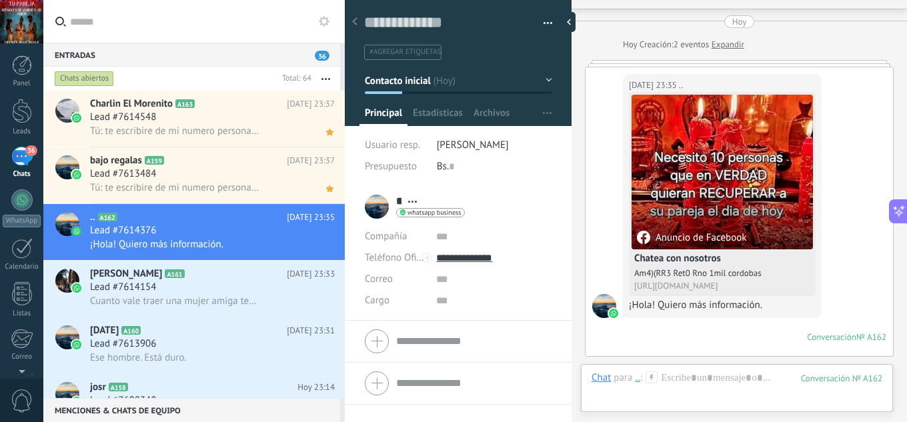
scroll to position [410, 0]
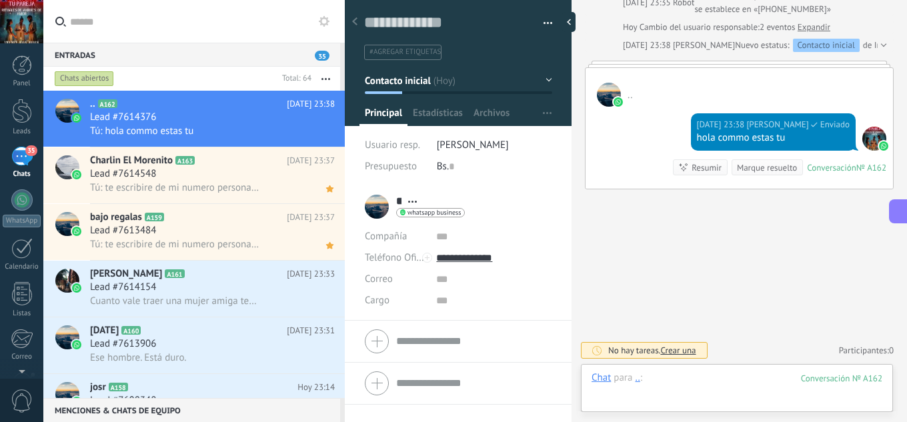
click at [693, 375] on div at bounding box center [737, 391] width 291 height 40
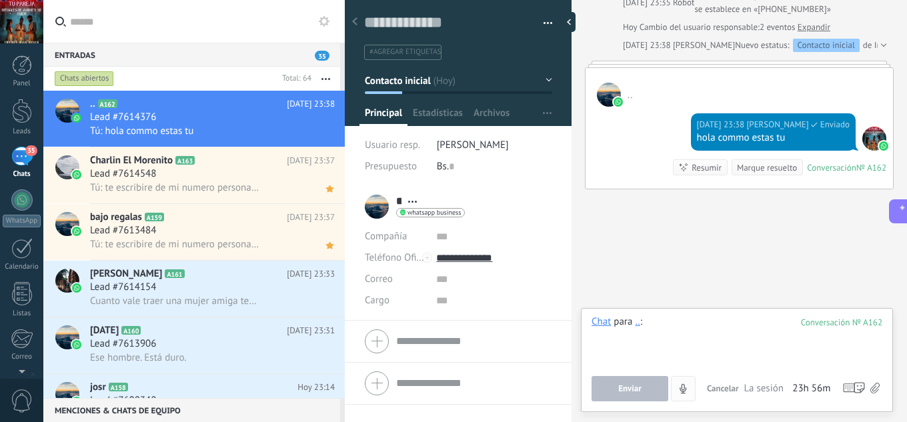
paste div
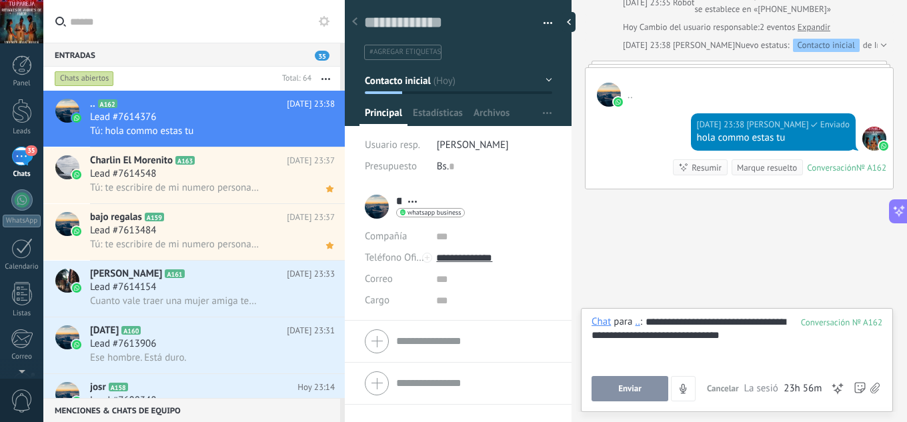
click at [643, 387] on button "Enviar" at bounding box center [630, 388] width 77 height 25
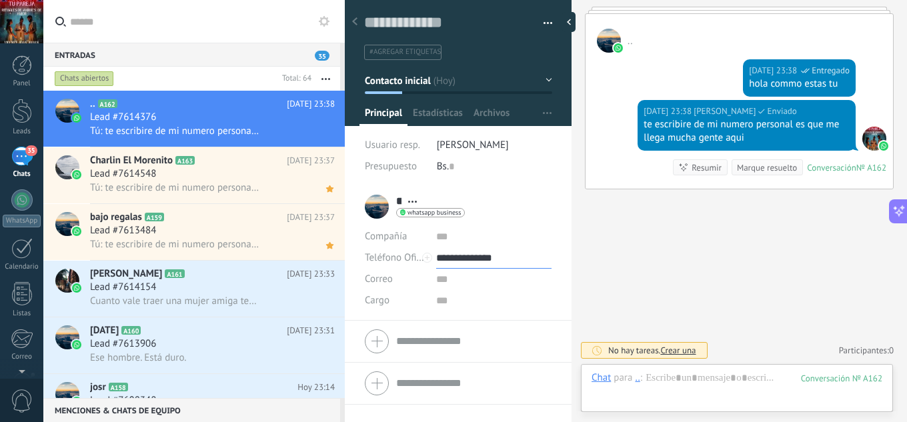
click at [471, 259] on input "**********" at bounding box center [493, 257] width 115 height 21
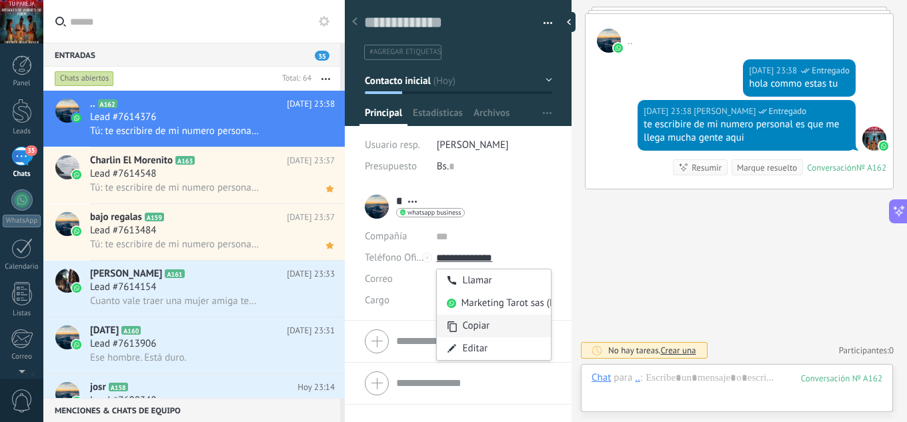
type input "**********"
click at [487, 327] on div "Copiar" at bounding box center [494, 326] width 114 height 23
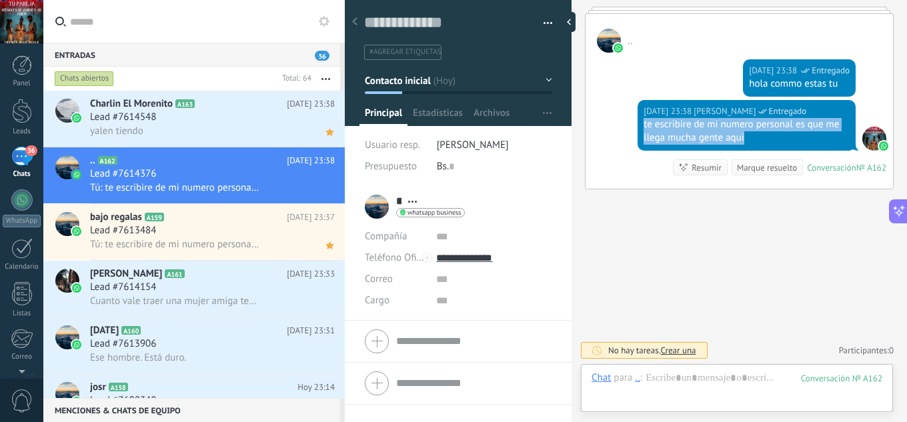
drag, startPoint x: 749, startPoint y: 135, endPoint x: 640, endPoint y: 126, distance: 109.0
click at [640, 126] on div "[DATE] 23:38 [PERSON_NAME] Entregado te escribire de mi numero personal es que …" at bounding box center [747, 125] width 218 height 51
copy div "te escribire de mi numero personal es que me llega mucha gente aqui"
click at [329, 191] on icon at bounding box center [330, 189] width 14 height 16
click at [221, 291] on div "Lead #7614154" at bounding box center [212, 287] width 245 height 13
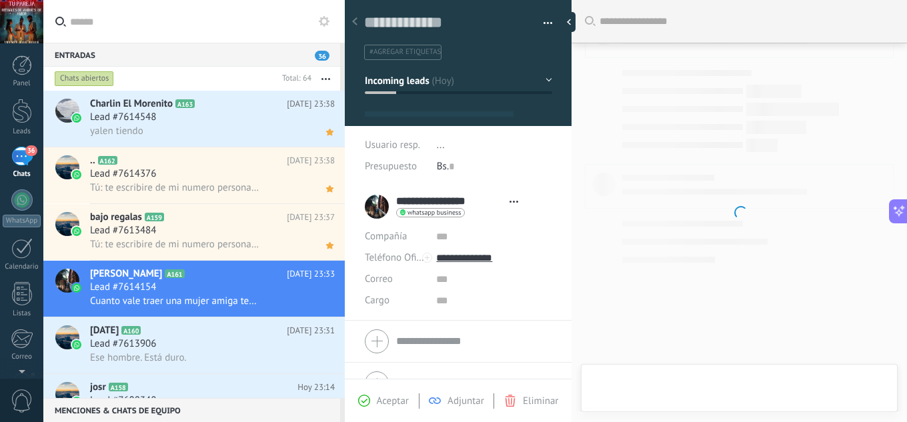
scroll to position [20, 0]
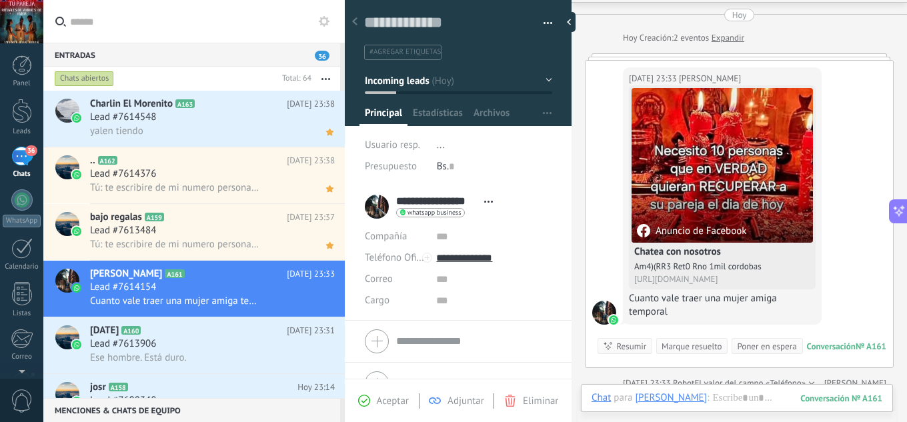
click at [391, 400] on span "Aceptar" at bounding box center [393, 401] width 32 height 13
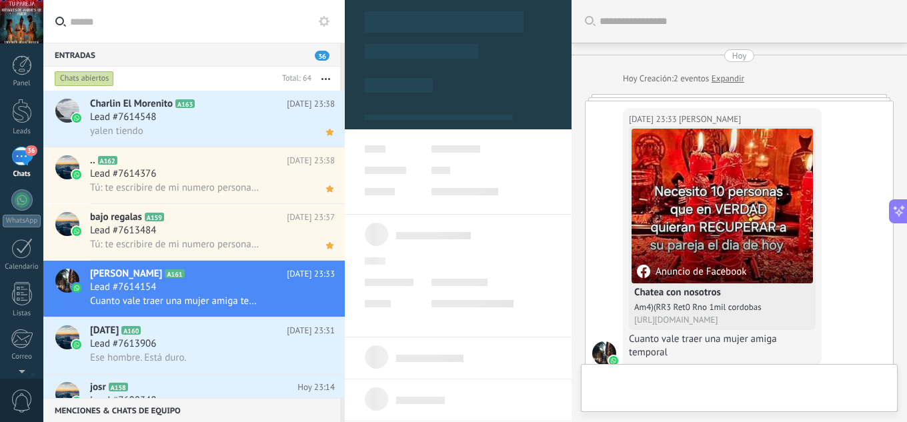
type textarea "**********"
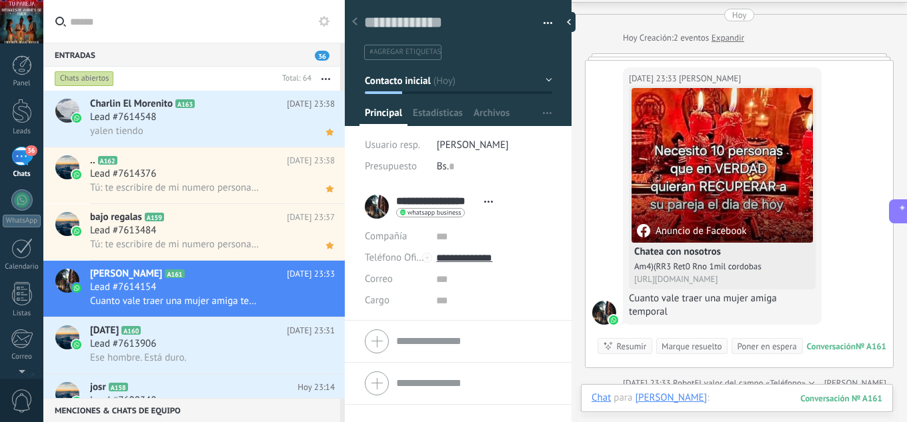
click at [726, 399] on div at bounding box center [737, 411] width 291 height 40
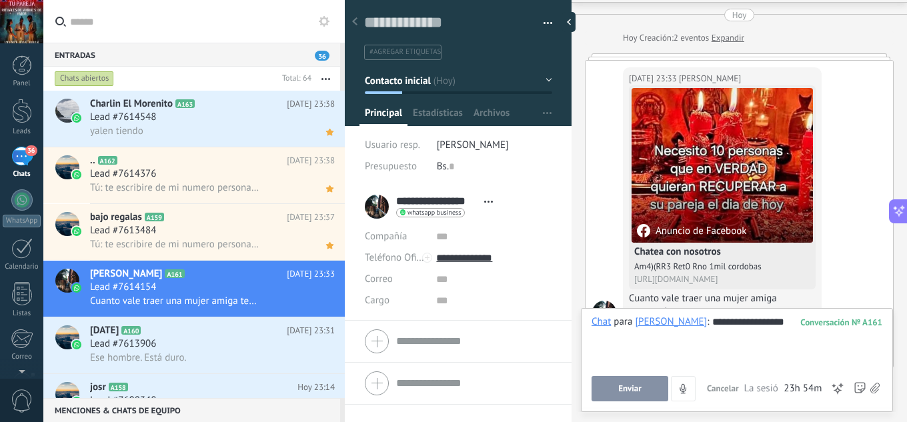
click at [638, 392] on span "Enviar" at bounding box center [629, 388] width 23 height 9
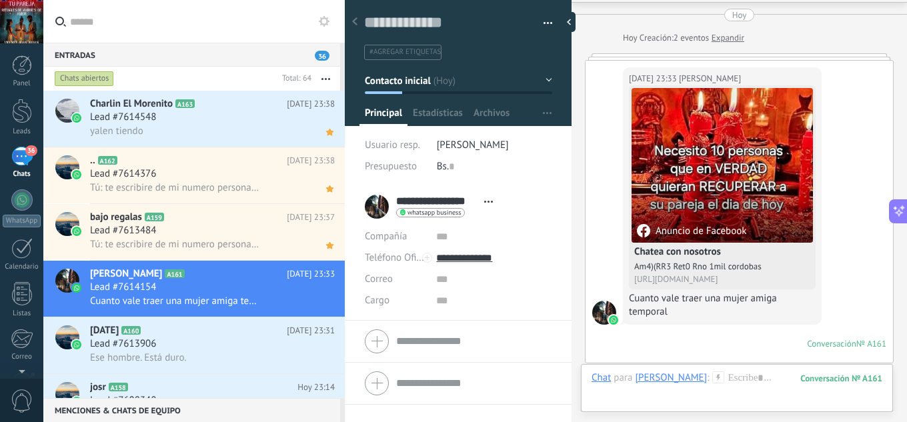
scroll to position [264, 0]
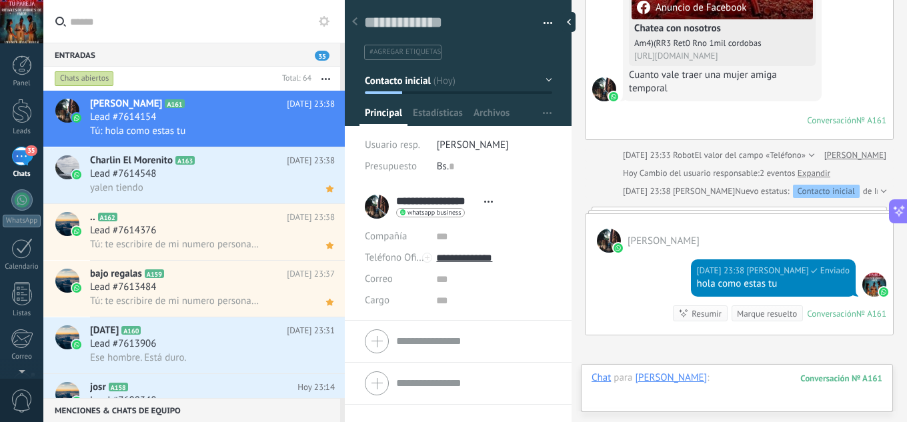
click at [722, 383] on div at bounding box center [737, 391] width 291 height 40
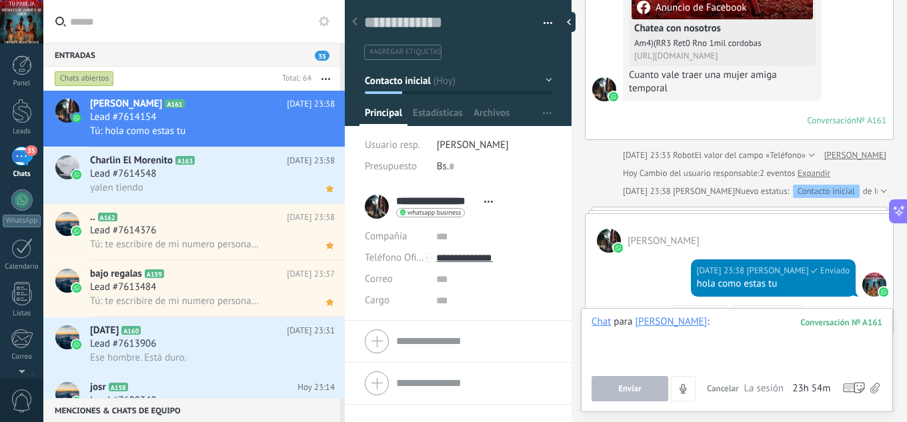
paste div
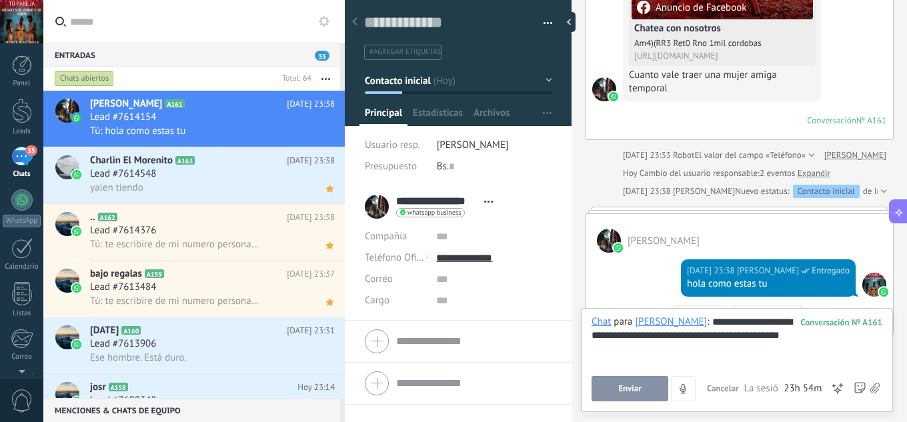
click at [645, 393] on button "Enviar" at bounding box center [630, 388] width 77 height 25
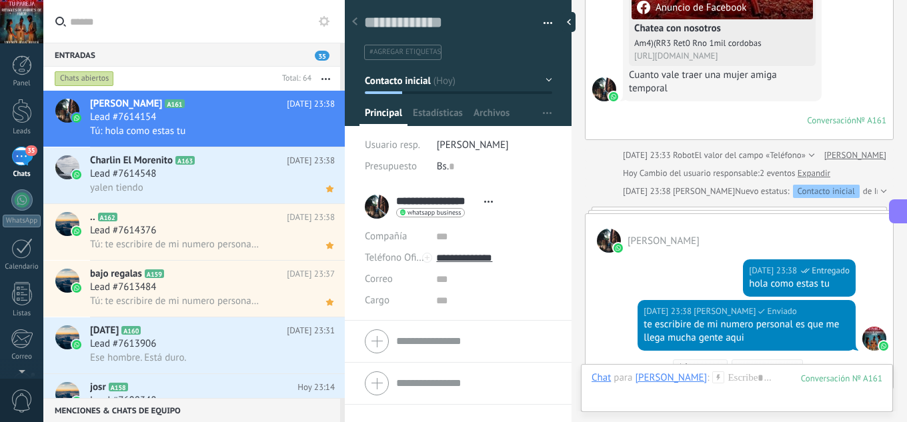
scroll to position [464, 0]
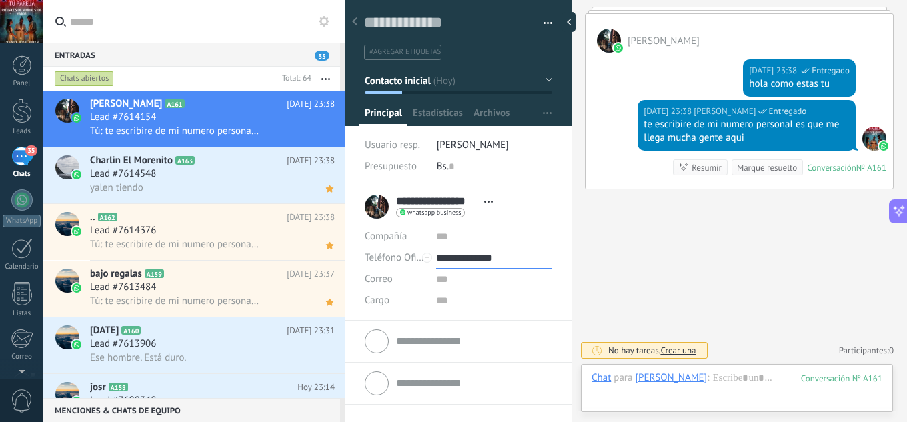
click at [453, 253] on input "**********" at bounding box center [493, 257] width 115 height 21
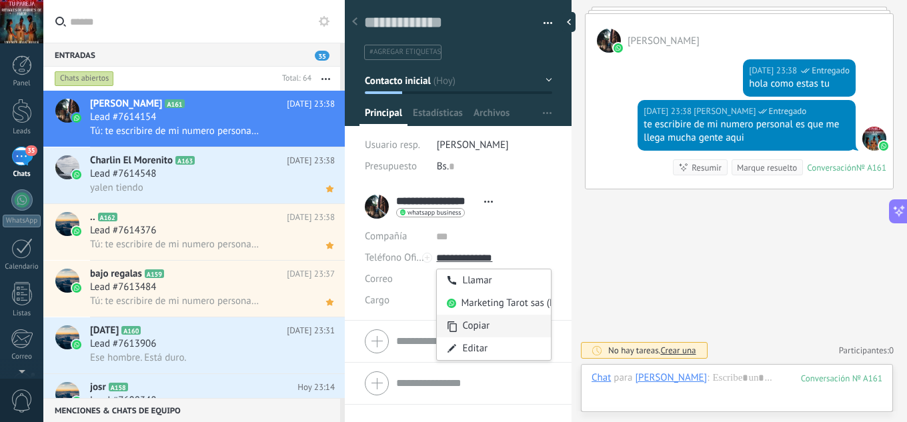
type input "**********"
click at [472, 325] on div "Copiar" at bounding box center [494, 326] width 114 height 23
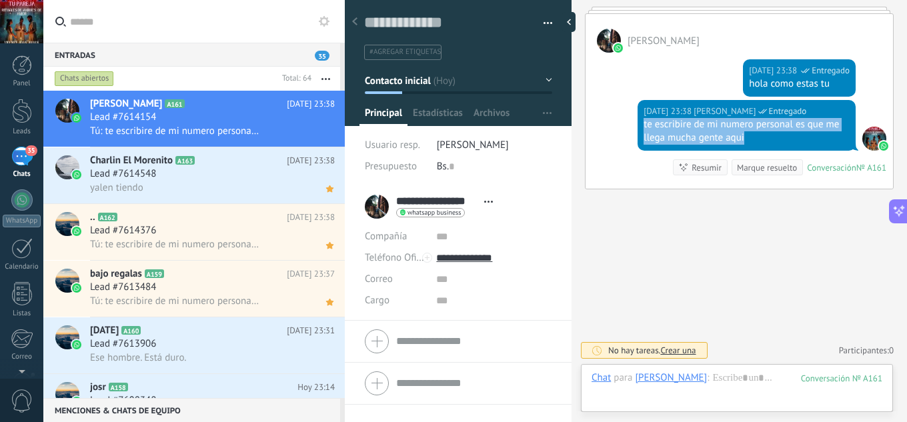
drag, startPoint x: 714, startPoint y: 137, endPoint x: 636, endPoint y: 121, distance: 78.9
click at [638, 121] on div "[DATE] 23:38 [PERSON_NAME] Entregado te escribire de mi numero personal es que …" at bounding box center [747, 125] width 218 height 51
copy div "te escribire de mi numero personal es que me llega mucha gente aqui"
click at [327, 138] on icon at bounding box center [330, 132] width 14 height 16
click at [237, 343] on div "Lead #7613906" at bounding box center [212, 343] width 245 height 13
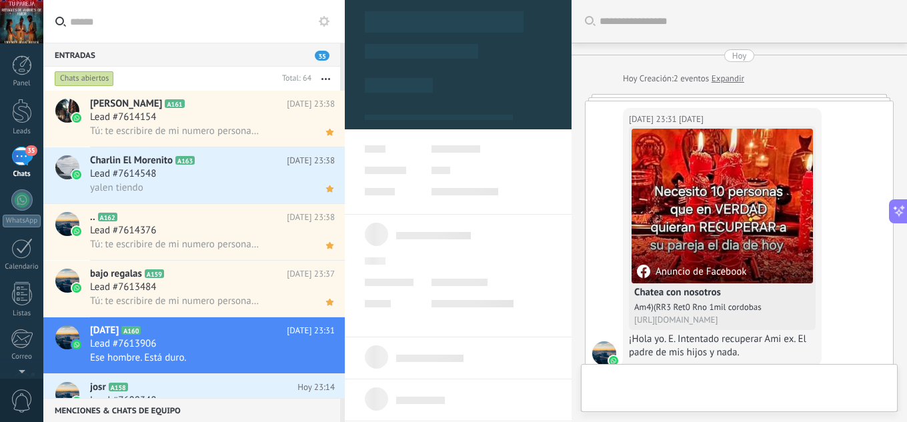
scroll to position [340, 0]
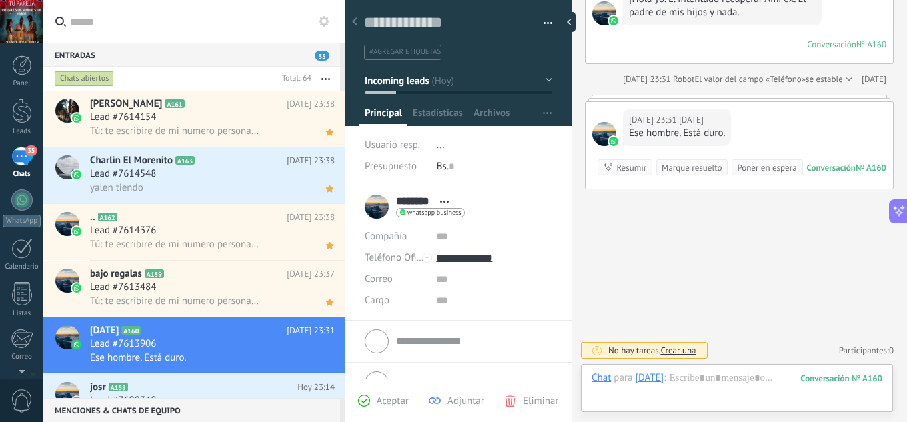
click at [391, 399] on span "Aceptar" at bounding box center [393, 401] width 32 height 13
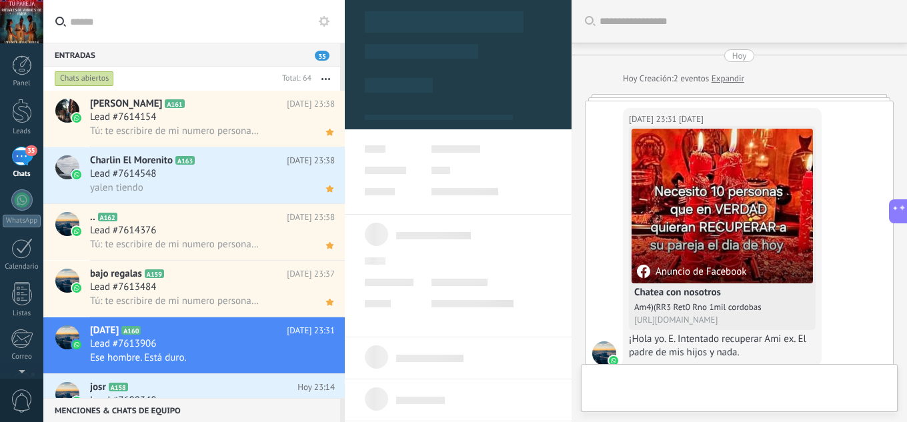
type textarea "**********"
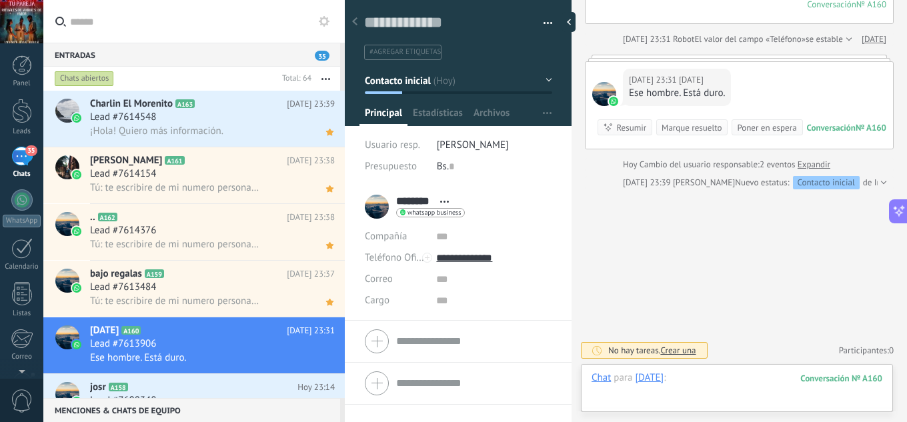
click at [714, 381] on div at bounding box center [737, 391] width 291 height 40
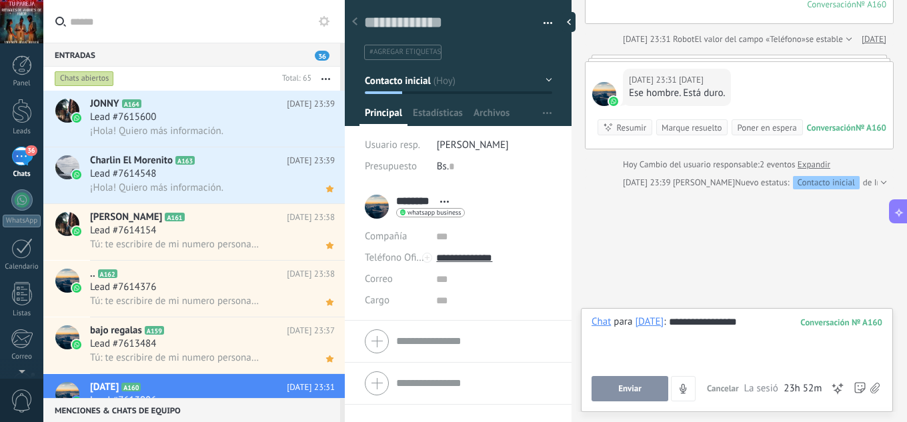
drag, startPoint x: 642, startPoint y: 389, endPoint x: 656, endPoint y: 380, distance: 16.3
click at [643, 389] on button "Enviar" at bounding box center [630, 388] width 77 height 25
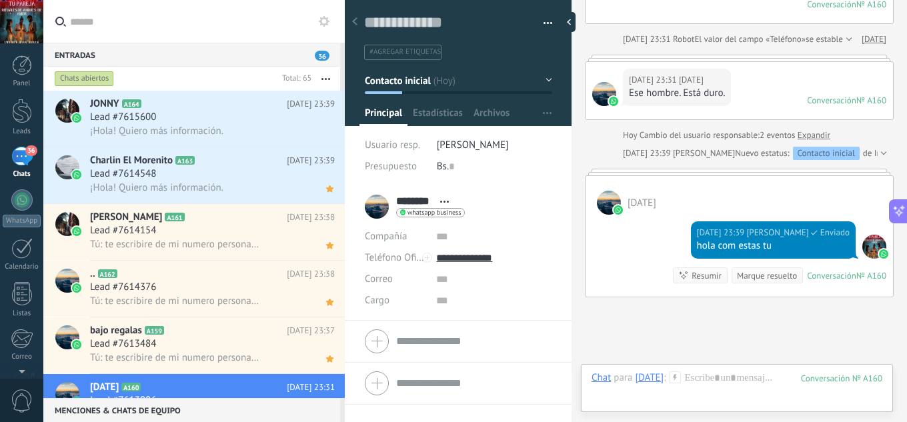
scroll to position [488, 0]
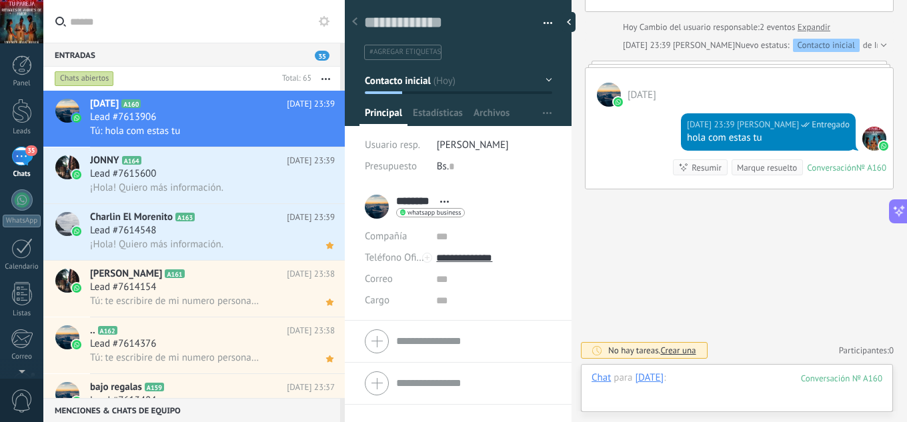
click at [706, 377] on div at bounding box center [737, 391] width 291 height 40
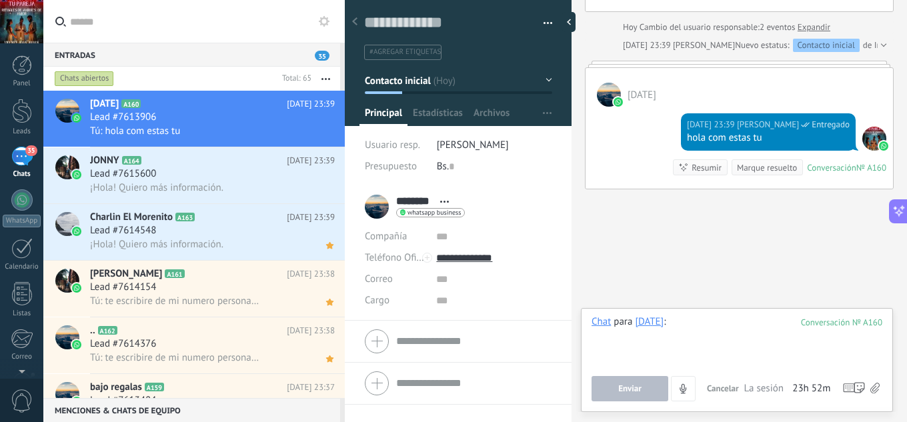
paste div
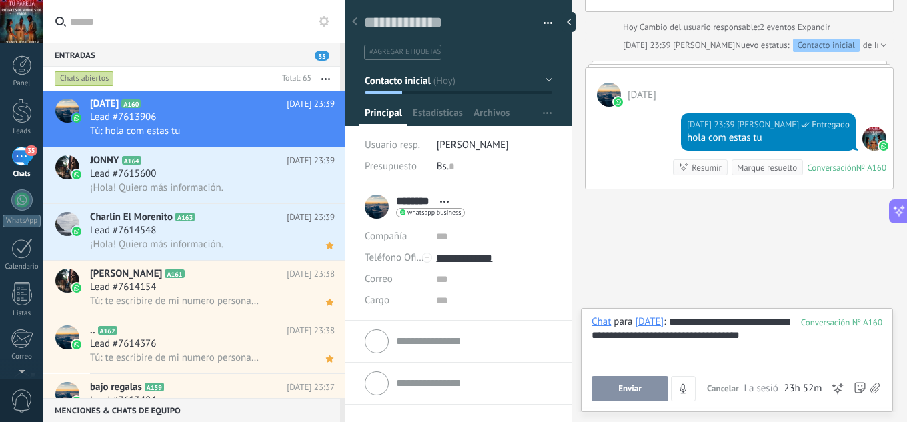
click at [644, 391] on button "Enviar" at bounding box center [630, 388] width 77 height 25
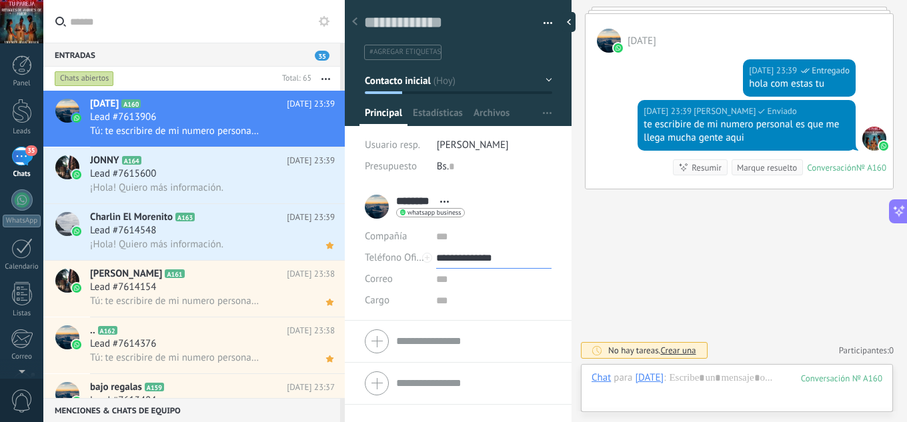
click at [487, 255] on input "**********" at bounding box center [493, 257] width 115 height 21
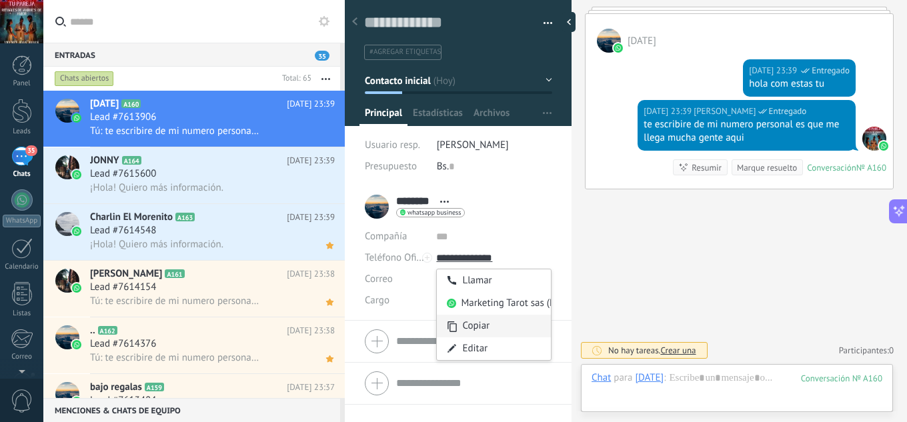
type input "**********"
click at [477, 328] on div "Copiar" at bounding box center [494, 326] width 114 height 23
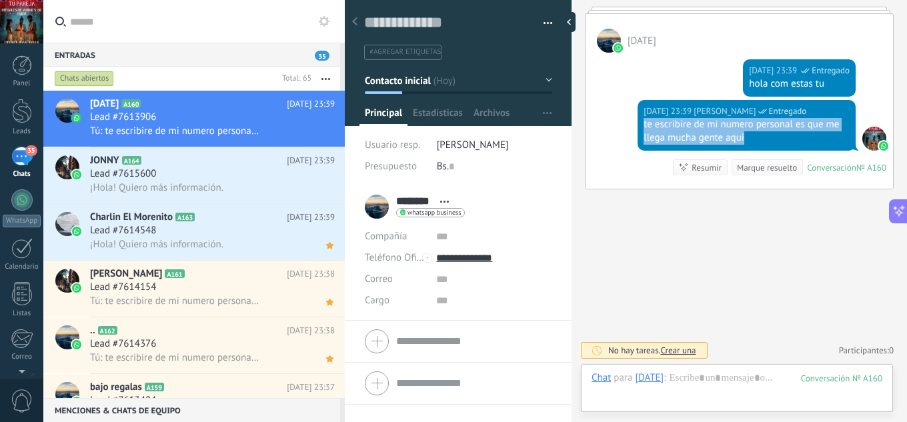
drag, startPoint x: 754, startPoint y: 143, endPoint x: 627, endPoint y: 125, distance: 128.0
click at [627, 127] on div "Hoy 23:39 jesus hernandez Entregado te escribire de mi numero personal es que m…" at bounding box center [739, 144] width 307 height 89
copy div "te escribire de mi numero personal es que me llega mucha gente aqui"
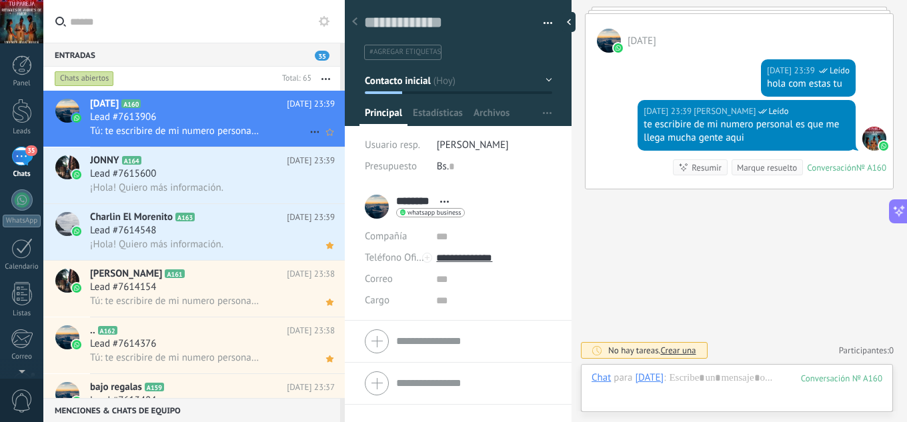
drag, startPoint x: 321, startPoint y: 130, endPoint x: 313, endPoint y: 137, distance: 10.4
click at [323, 130] on icon at bounding box center [330, 132] width 14 height 16
click at [206, 179] on div "Lead #7615600" at bounding box center [212, 173] width 245 height 13
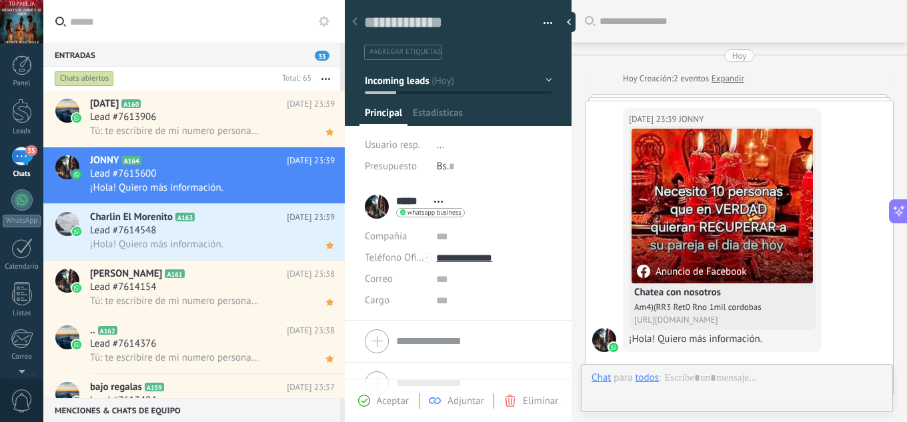
scroll to position [34, 0]
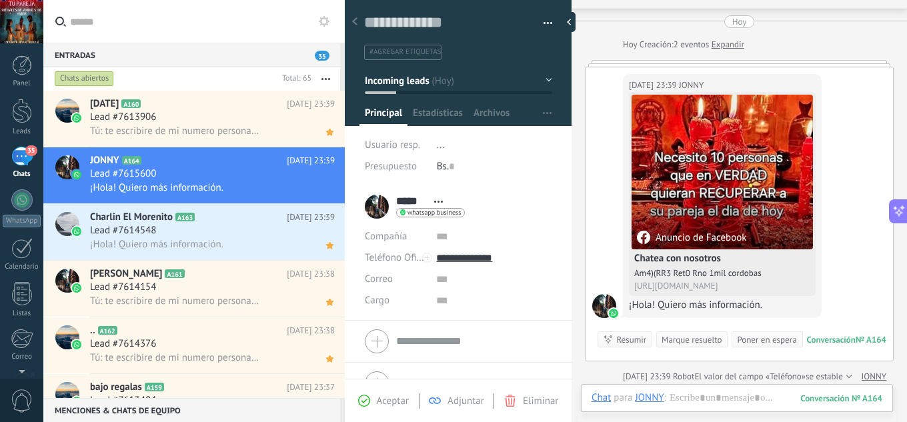
click at [374, 392] on div "Aceptar Adjuntar Eliminar" at bounding box center [458, 400] width 227 height 43
click at [377, 400] on span "Aceptar" at bounding box center [393, 401] width 32 height 13
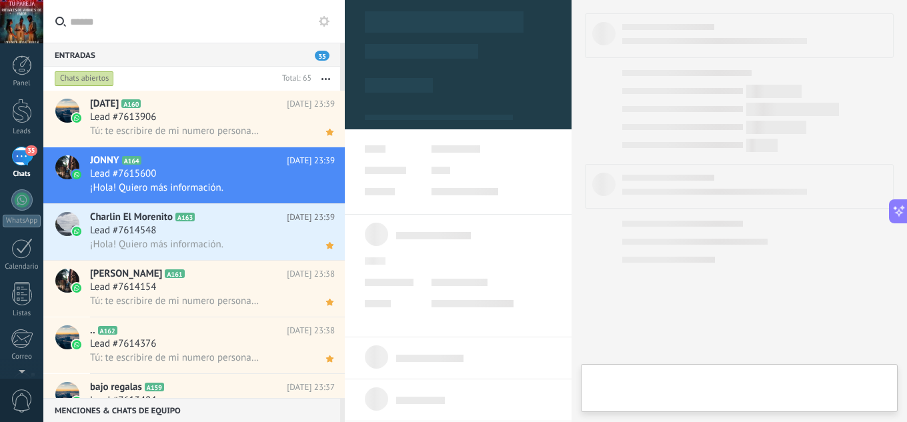
type textarea "**********"
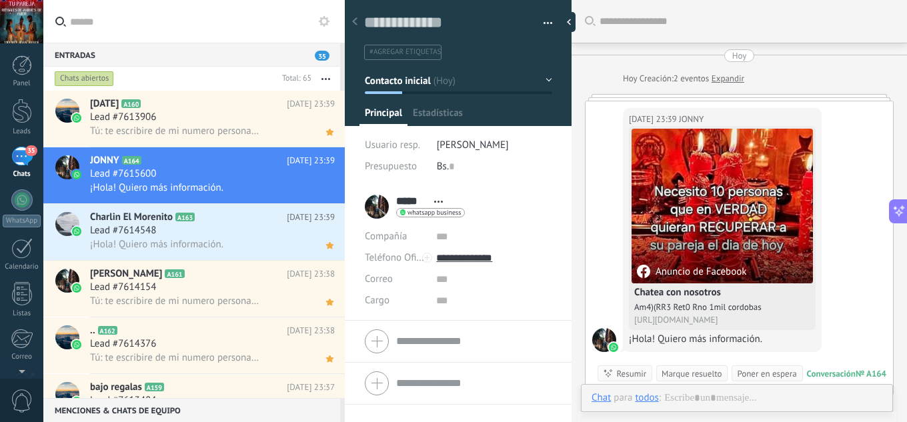
scroll to position [34, 0]
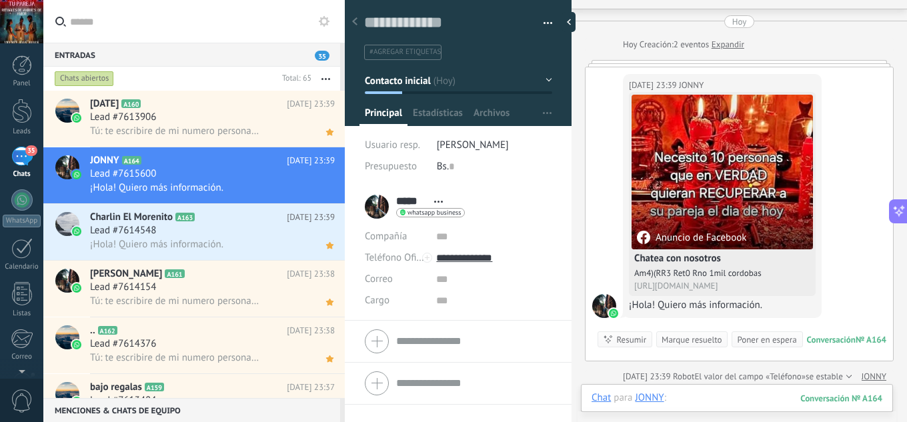
click at [717, 393] on div at bounding box center [737, 411] width 291 height 40
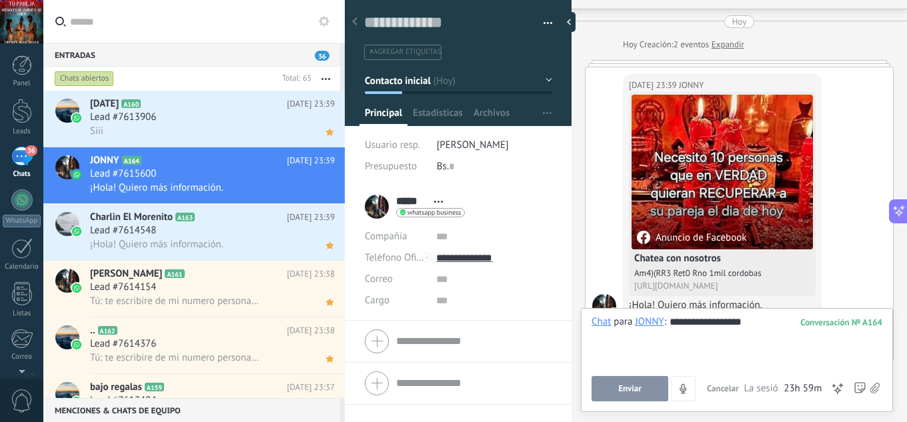
click at [627, 386] on span "Enviar" at bounding box center [629, 388] width 23 height 9
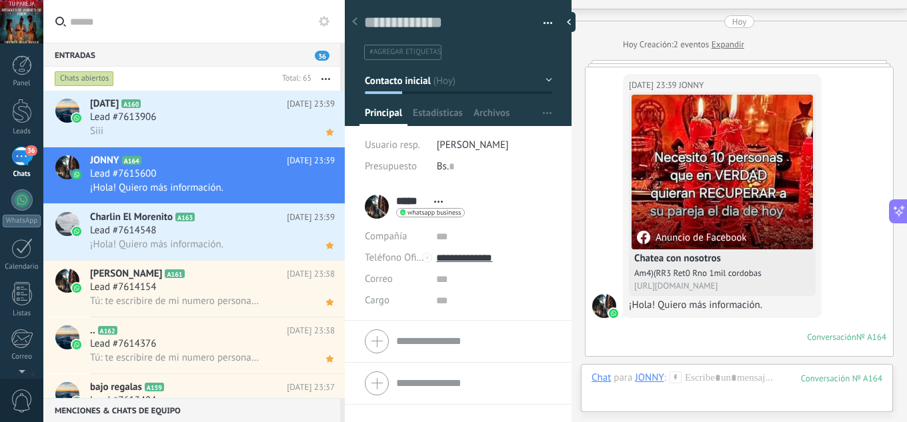
scroll to position [397, 0]
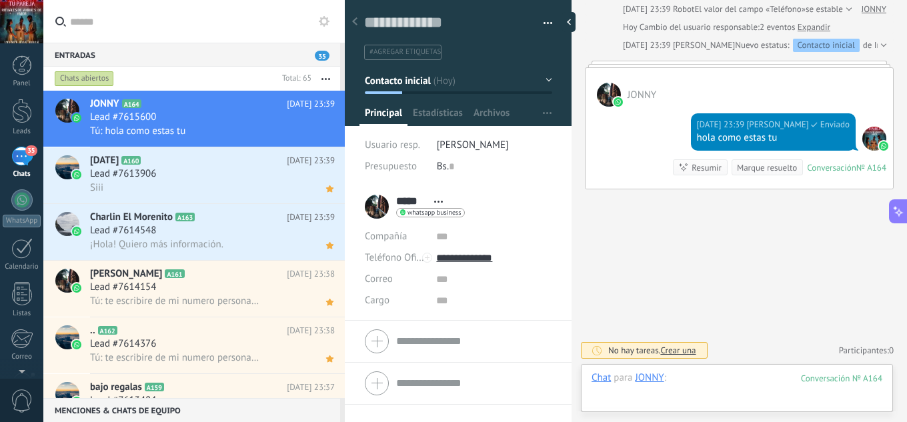
click at [701, 385] on div at bounding box center [737, 391] width 291 height 40
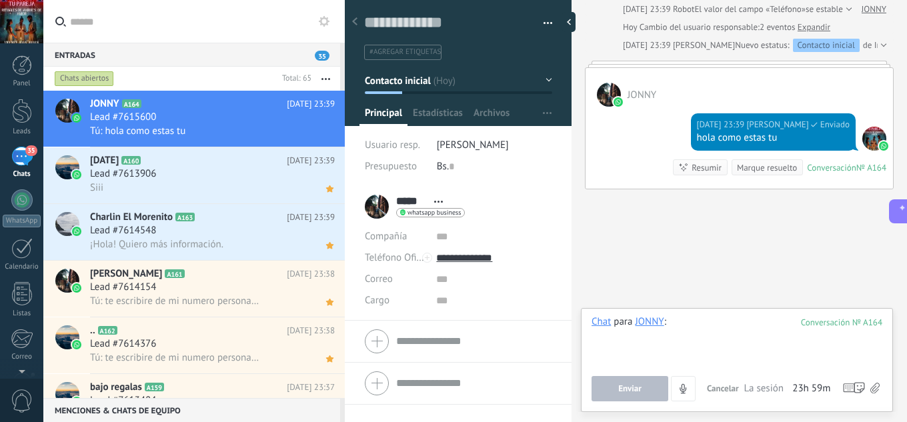
paste div
drag, startPoint x: 637, startPoint y: 387, endPoint x: 738, endPoint y: 327, distance: 118.1
click at [725, 336] on div "**********" at bounding box center [737, 358] width 291 height 86
click at [741, 325] on div "**********" at bounding box center [737, 340] width 291 height 51
click at [233, 189] on div "Siii" at bounding box center [212, 188] width 245 height 14
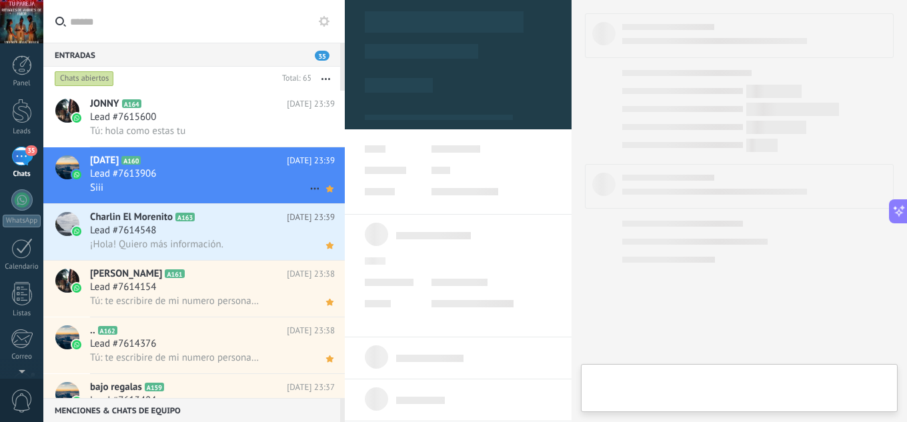
type textarea "**********"
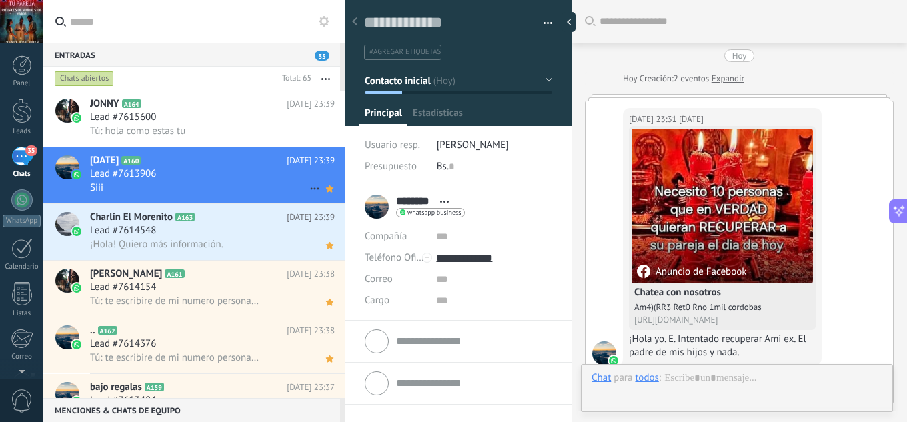
scroll to position [598, 0]
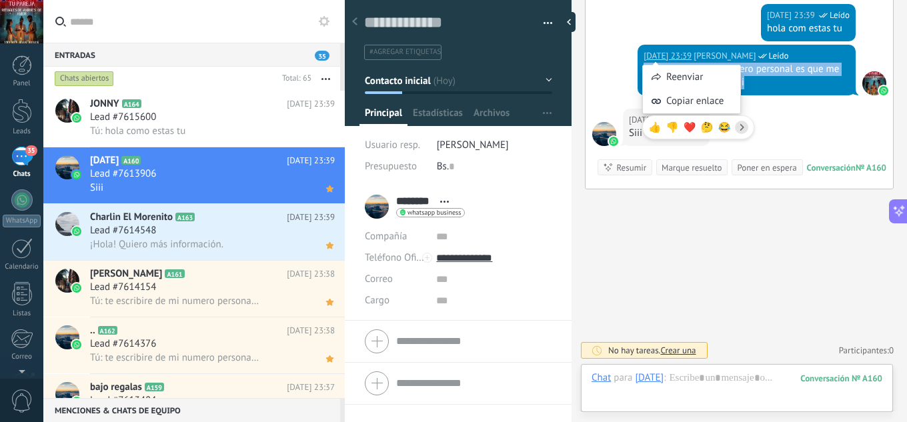
drag, startPoint x: 754, startPoint y: 80, endPoint x: 641, endPoint y: 67, distance: 114.1
click at [641, 67] on div "Hoy 23:39 jesus hernandez Leído te escribire de mi numero personal es que me ll…" at bounding box center [747, 70] width 218 height 51
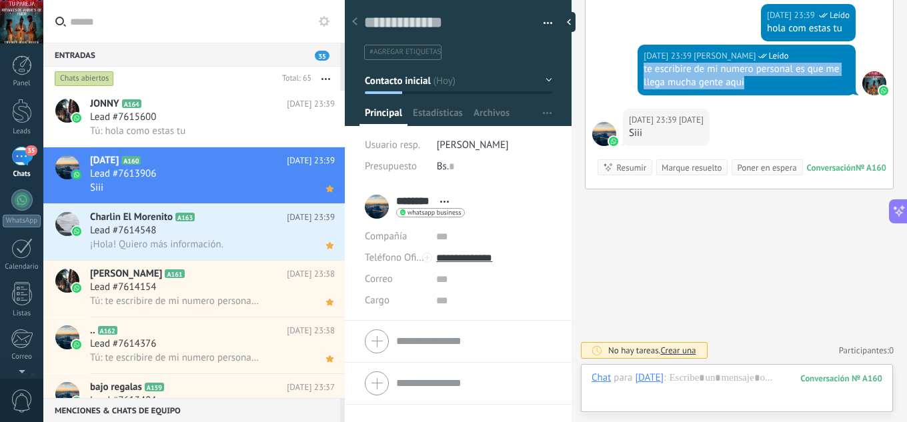
scroll to position [638, 0]
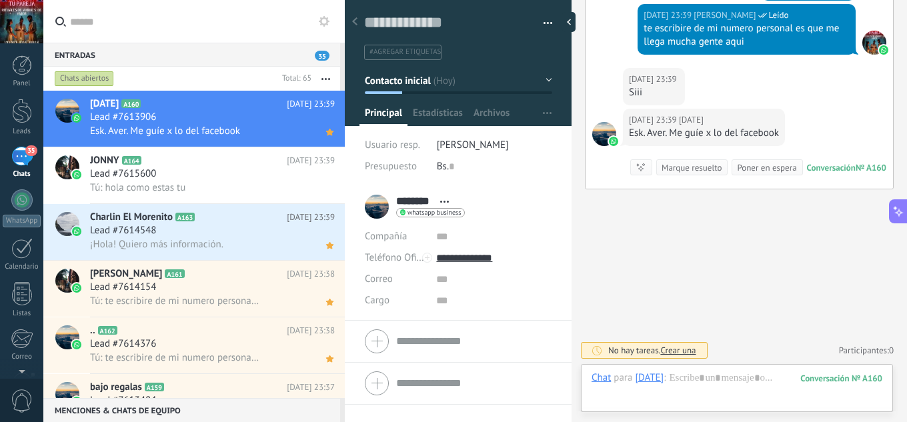
click at [788, 75] on div "Hoy 23:39 14-2-24️ Siii" at bounding box center [739, 88] width 307 height 41
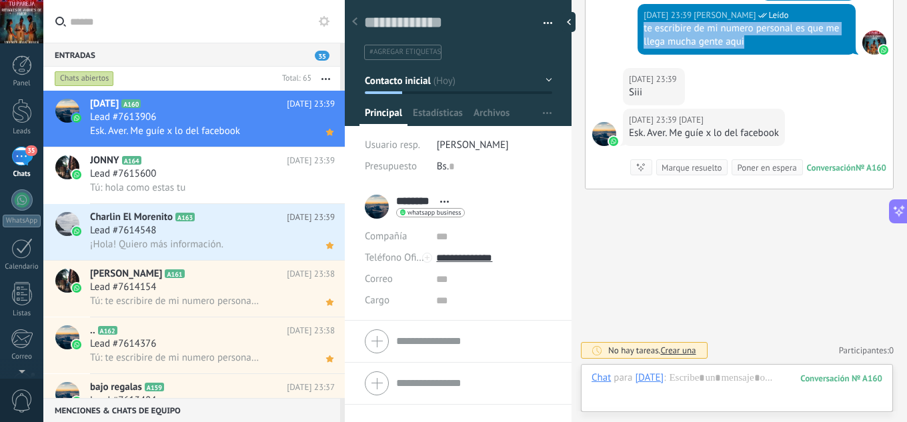
drag, startPoint x: 748, startPoint y: 43, endPoint x: 642, endPoint y: 30, distance: 106.1
click at [644, 30] on div "te escribire de mi numero personal es que me llega mucha gente aqui" at bounding box center [747, 35] width 206 height 27
copy div "te escribire de mi numero personal es que me llega mucha gente aqui"
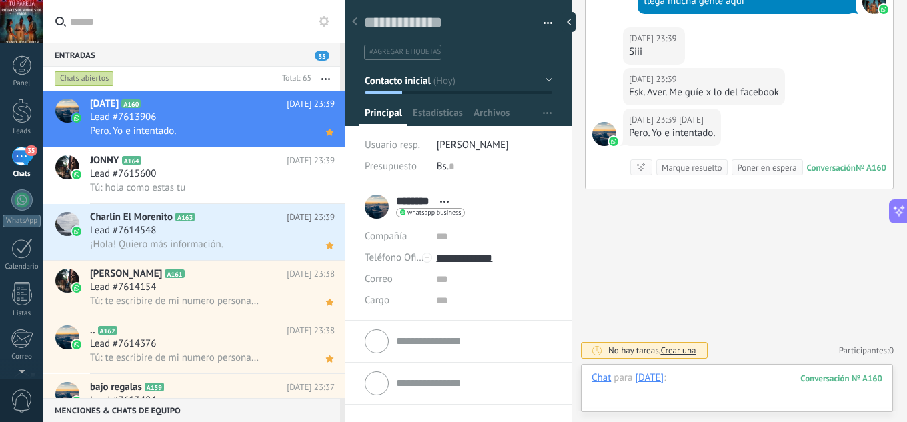
click at [704, 377] on div at bounding box center [737, 391] width 291 height 40
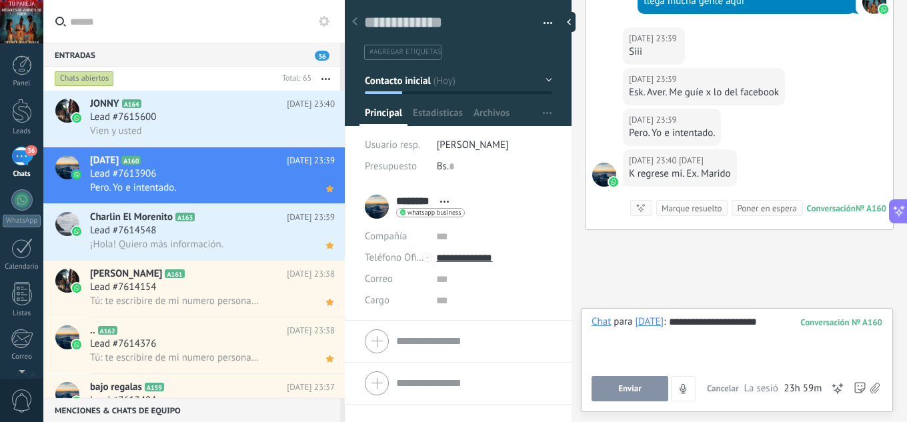
scroll to position [720, 0]
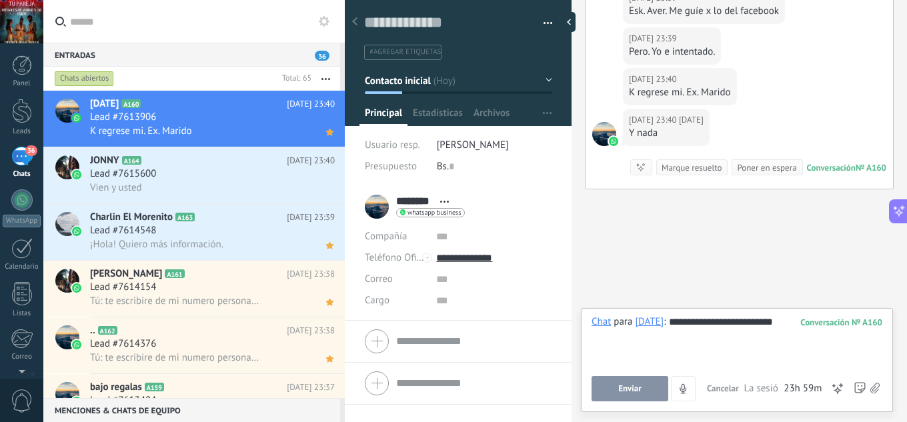
click at [629, 388] on span "Enviar" at bounding box center [629, 388] width 23 height 9
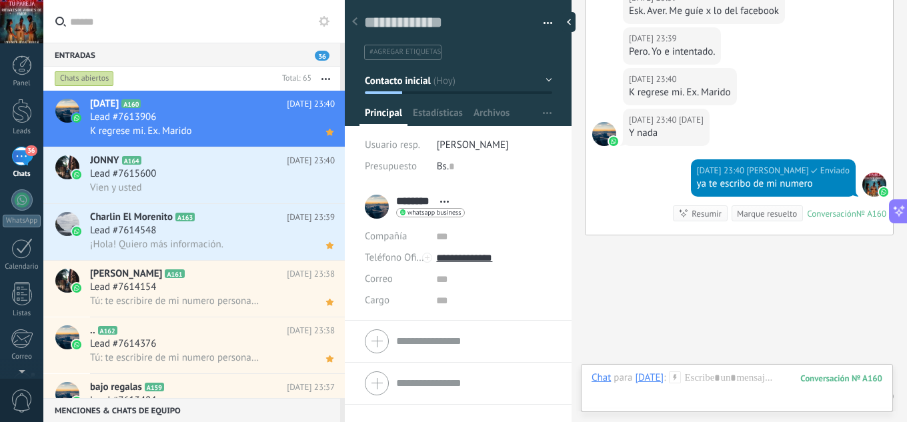
scroll to position [806, 0]
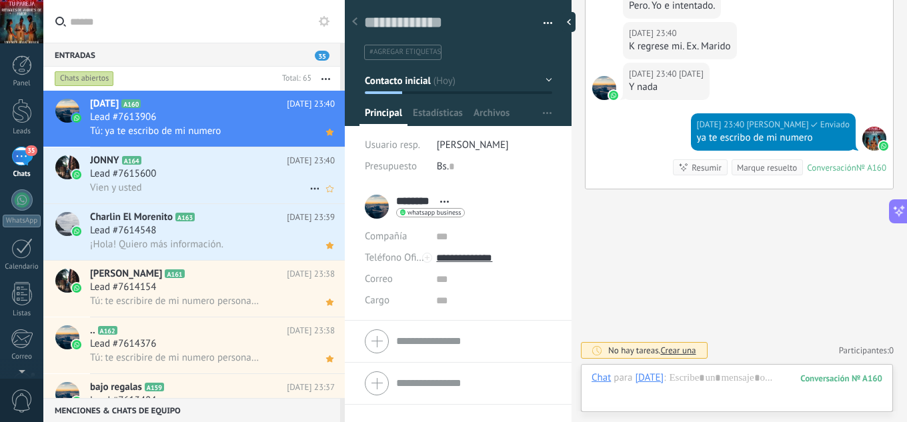
click at [237, 186] on div "Vien y usted" at bounding box center [212, 188] width 245 height 14
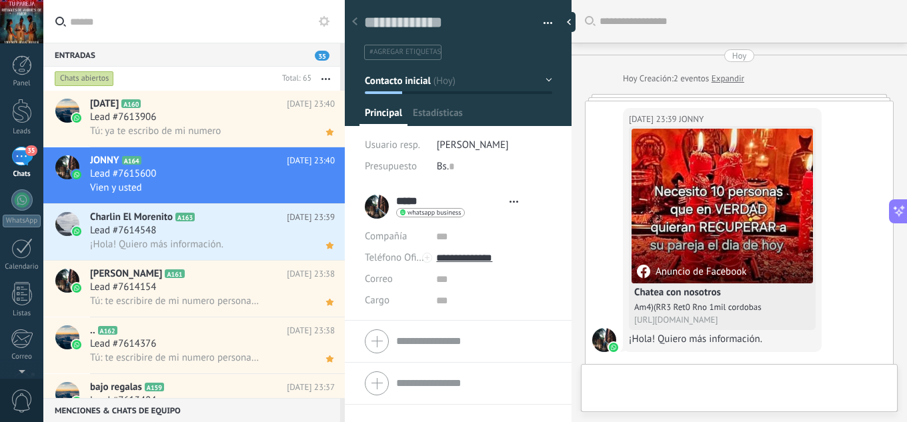
type textarea "**********"
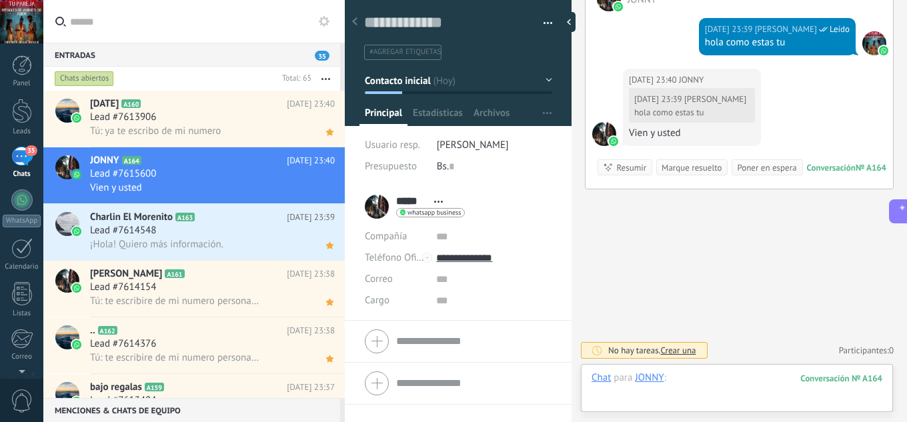
click at [712, 383] on div at bounding box center [737, 391] width 291 height 40
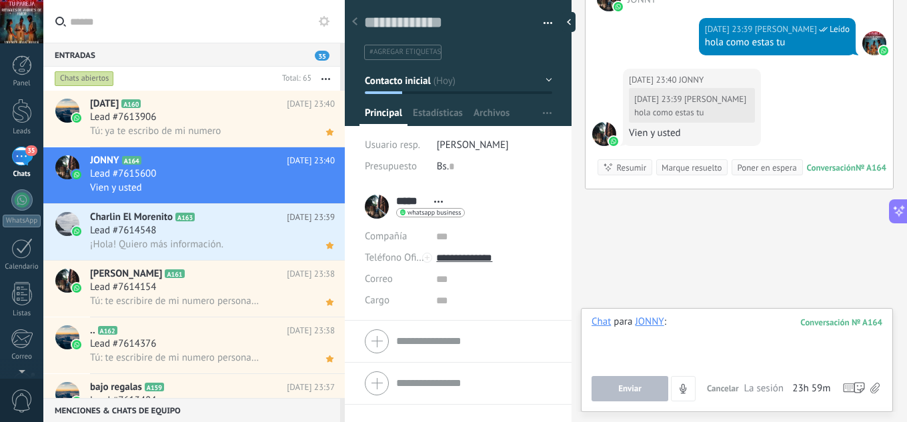
paste div
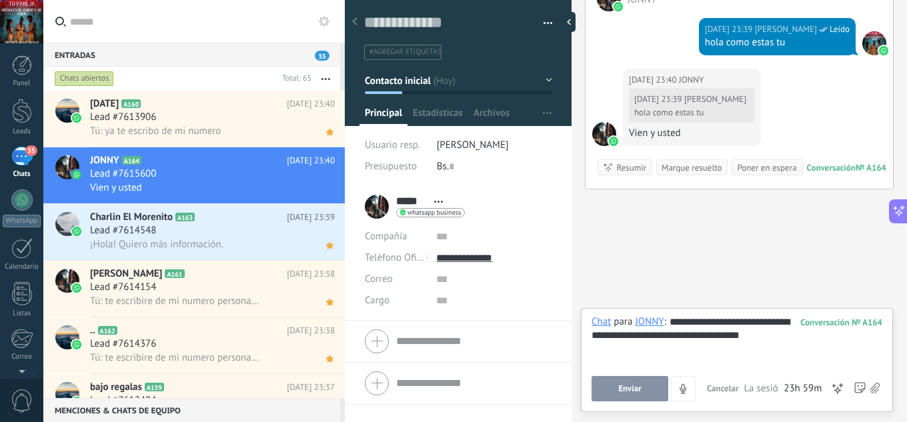
click at [657, 394] on button "Enviar" at bounding box center [630, 388] width 77 height 25
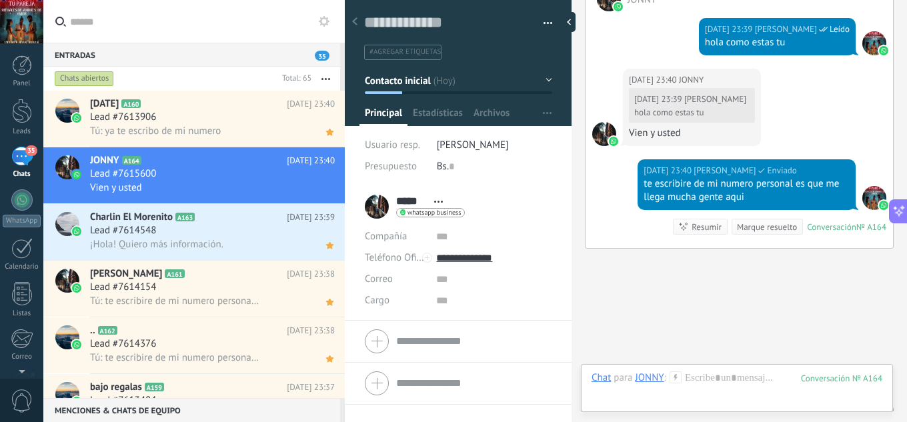
scroll to position [552, 0]
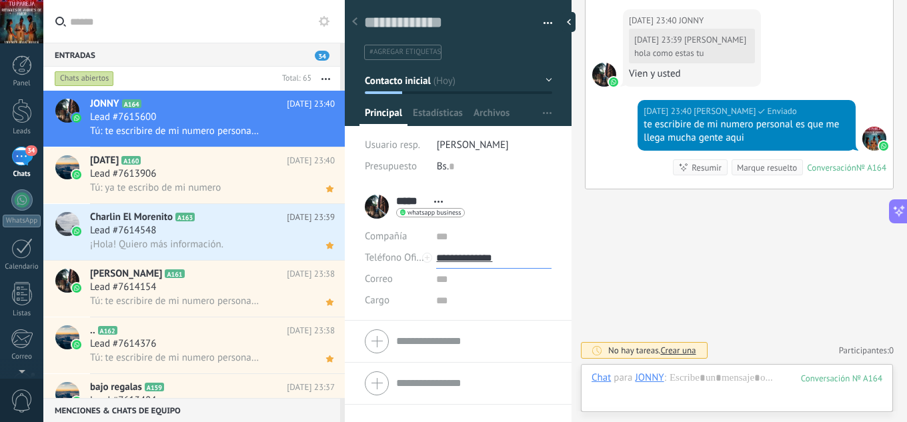
click at [481, 255] on input "**********" at bounding box center [493, 257] width 115 height 21
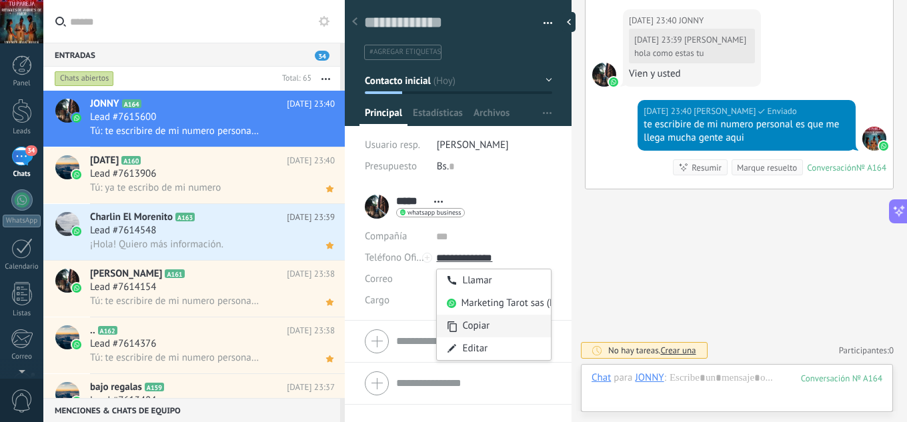
type input "**********"
click at [481, 323] on div "Copiar" at bounding box center [494, 326] width 114 height 23
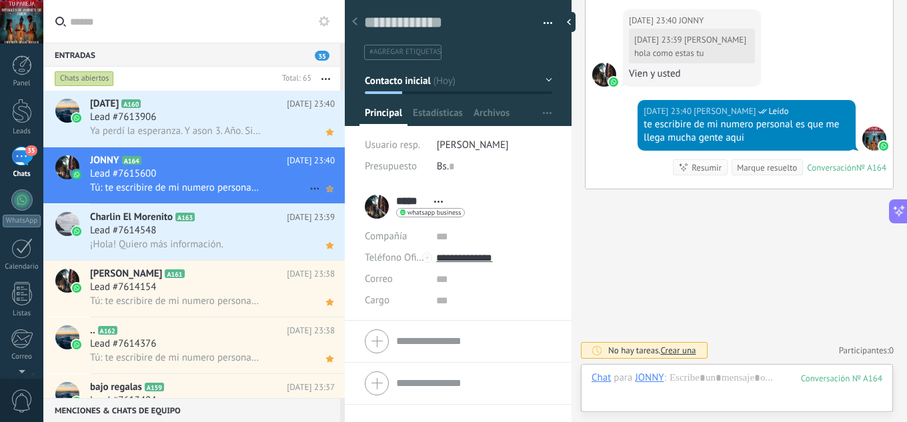
click at [324, 196] on icon at bounding box center [330, 189] width 14 height 16
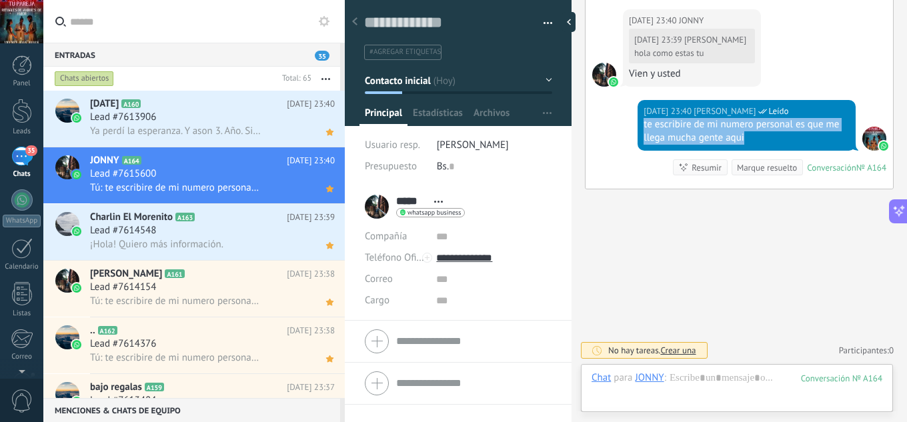
drag, startPoint x: 753, startPoint y: 137, endPoint x: 638, endPoint y: 124, distance: 116.1
click at [638, 124] on div "Hoy 23:40 jesus hernandez Leído te escribire de mi numero personal es que me ll…" at bounding box center [747, 125] width 218 height 51
copy div "te escribire de mi numero personal es que me llega mucha gente aqui"
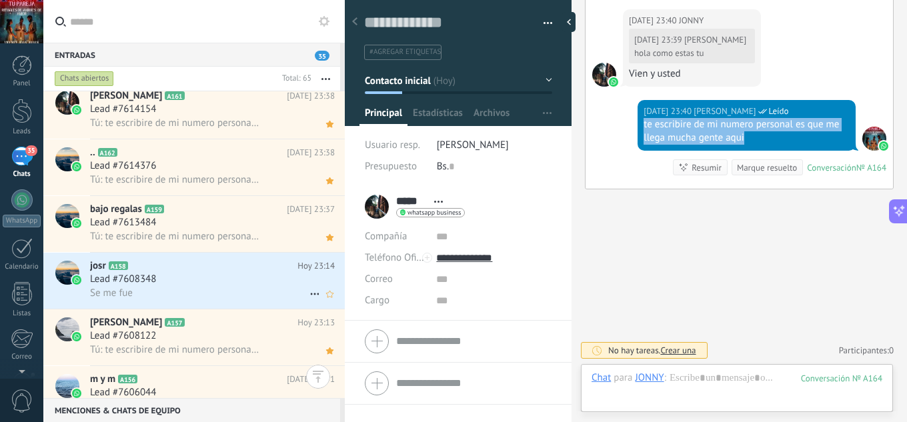
click at [223, 275] on div "Lead #7608348" at bounding box center [212, 279] width 245 height 13
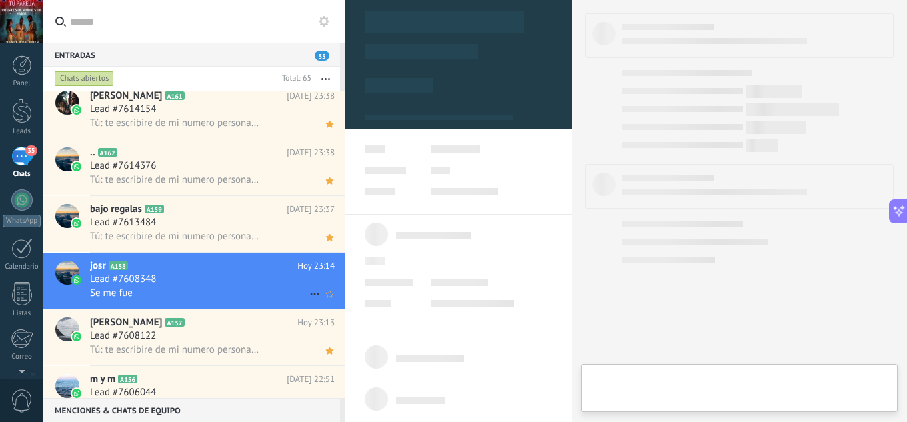
type textarea "**********"
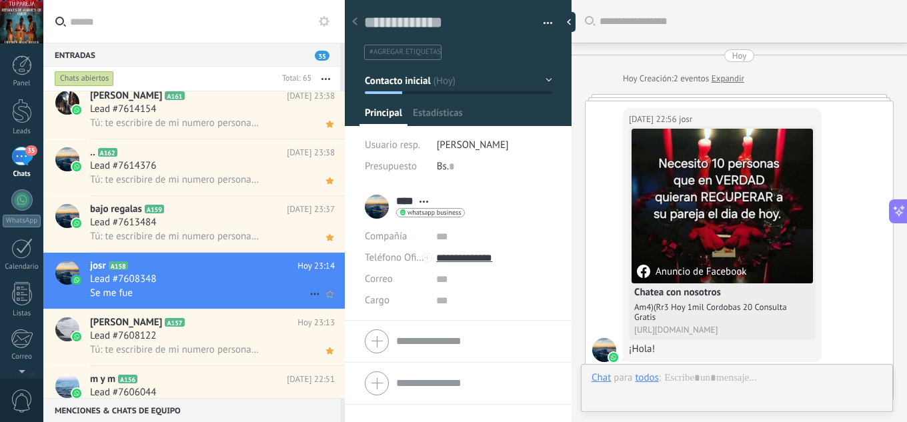
scroll to position [570, 0]
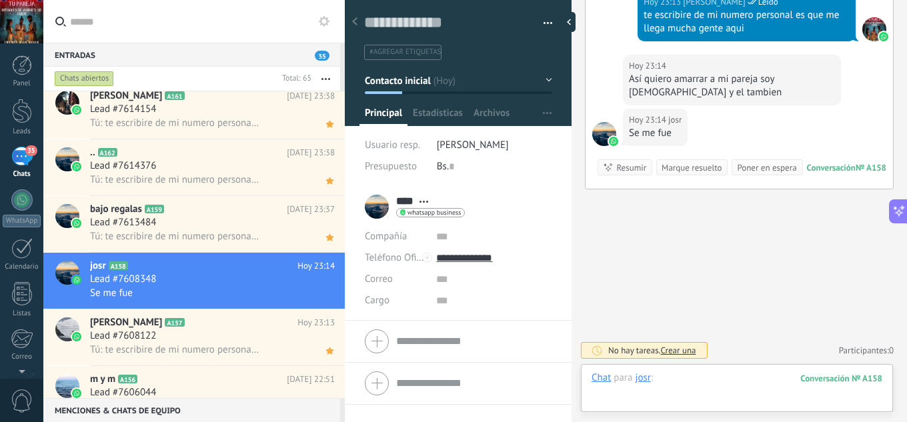
click at [692, 379] on div at bounding box center [737, 391] width 291 height 40
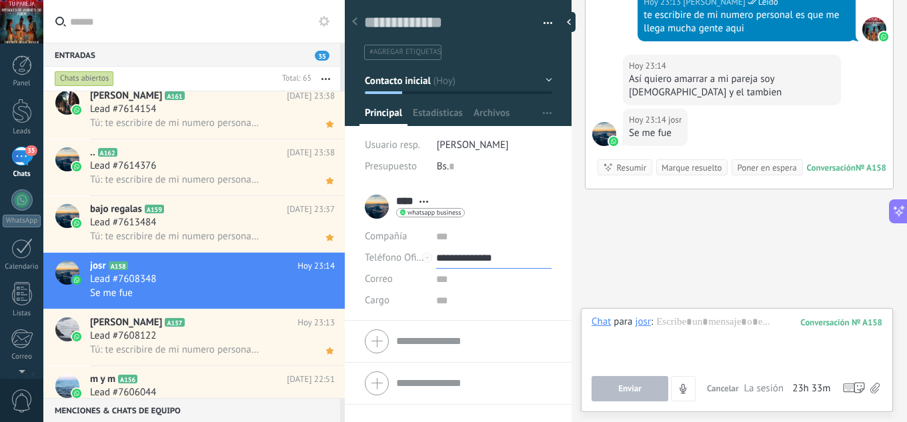
click at [484, 259] on input "**********" at bounding box center [493, 257] width 115 height 21
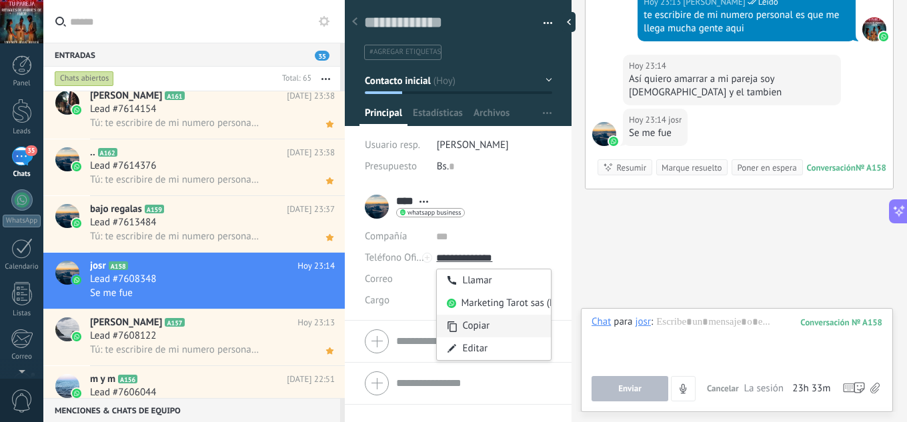
type input "**********"
click at [485, 325] on div "Copiar" at bounding box center [494, 326] width 114 height 23
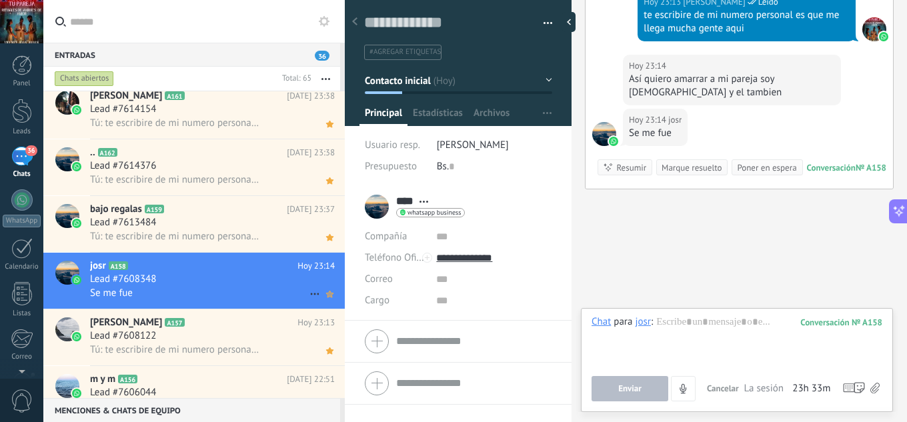
click at [323, 297] on icon at bounding box center [330, 294] width 14 height 16
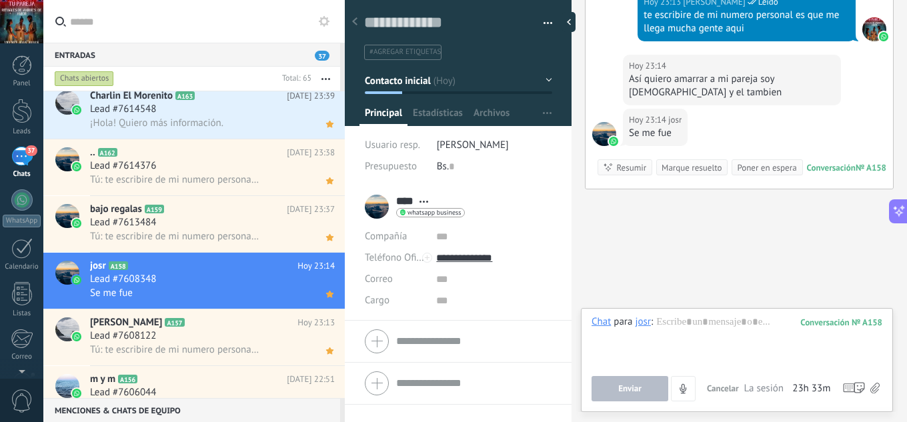
click at [701, 313] on div "Chat Correo Nota Tarea Chat para josr : 158 Enviar Cancelar Rastrear clics en l…" at bounding box center [737, 360] width 312 height 104
click at [701, 319] on div at bounding box center [737, 340] width 291 height 51
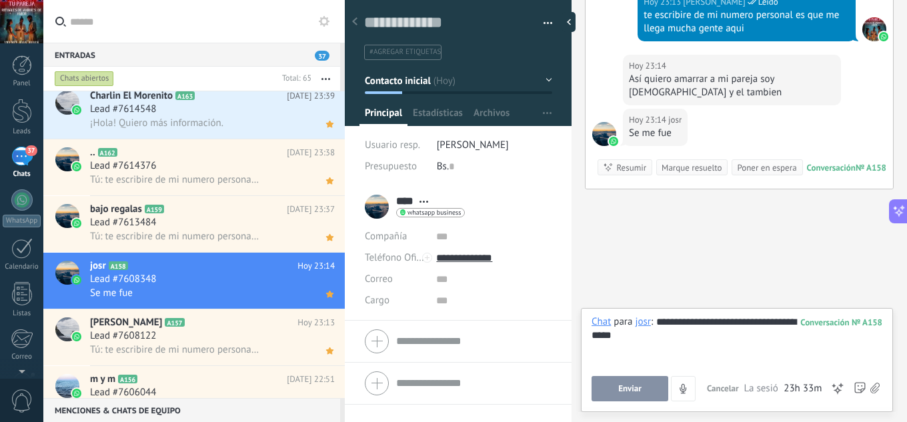
click at [640, 387] on span "Enviar" at bounding box center [629, 388] width 23 height 9
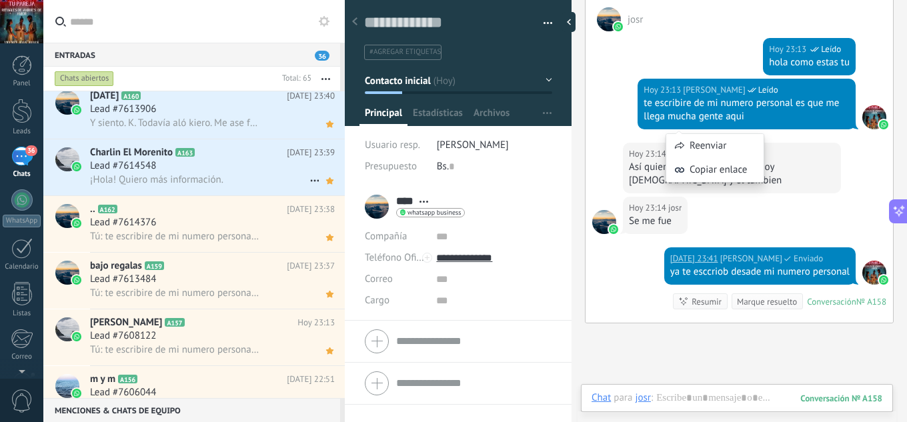
scroll to position [438, 0]
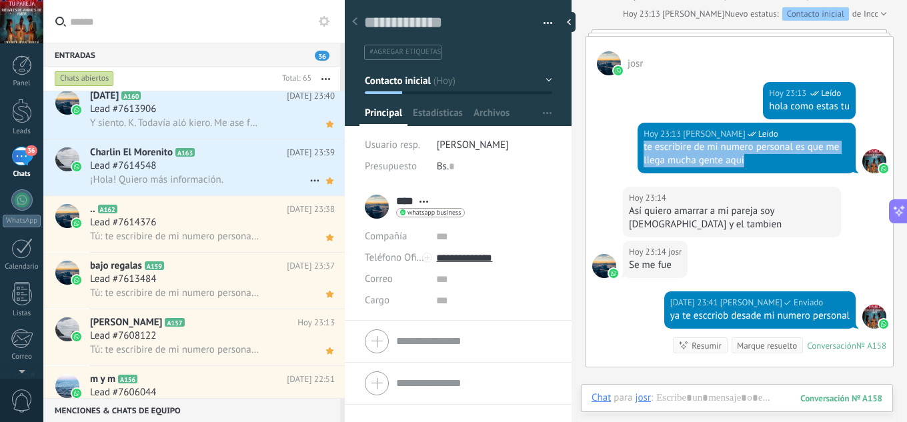
drag, startPoint x: 764, startPoint y: 156, endPoint x: 642, endPoint y: 151, distance: 121.5
click at [644, 151] on div "te escribire de mi numero personal es que me llega mucha gente aqui" at bounding box center [747, 154] width 206 height 27
click at [242, 168] on div "Lead #7614548" at bounding box center [212, 165] width 245 height 13
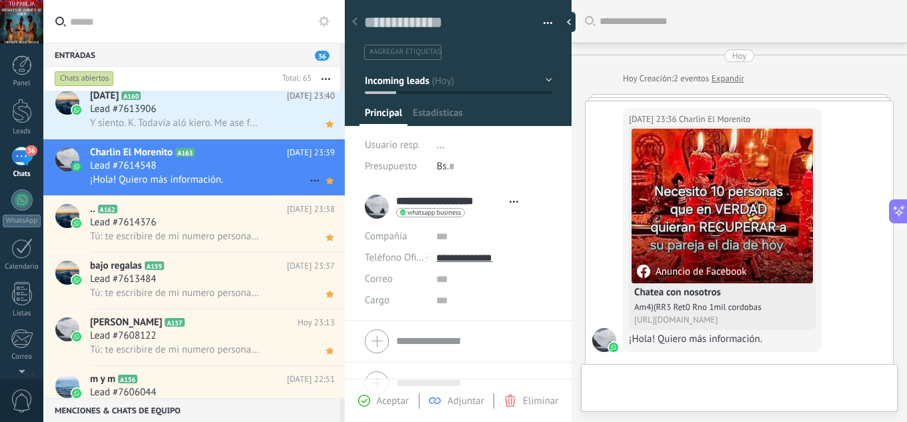
type textarea "**********"
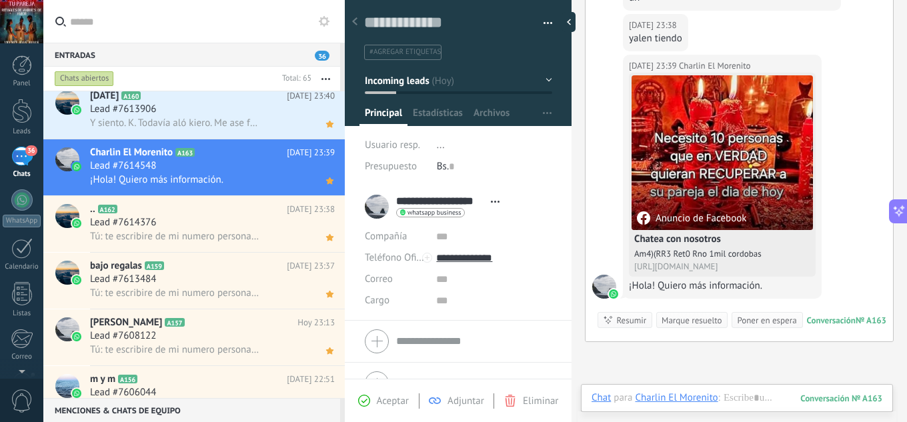
scroll to position [712, 0]
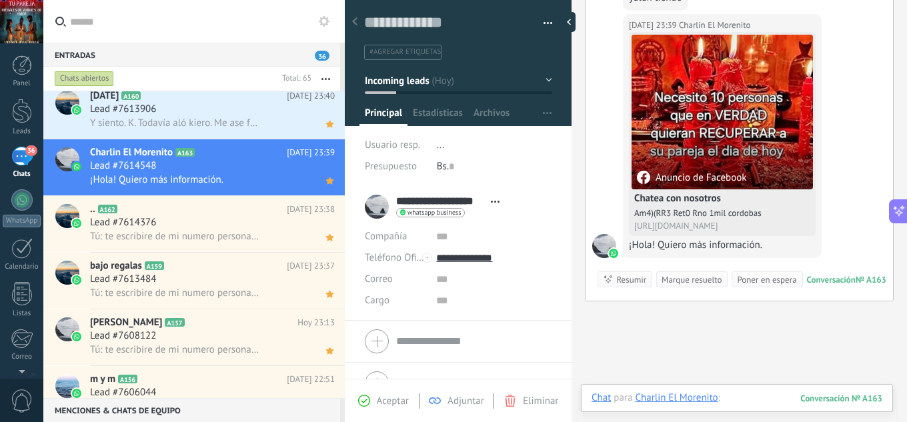
click at [738, 406] on div at bounding box center [737, 411] width 291 height 40
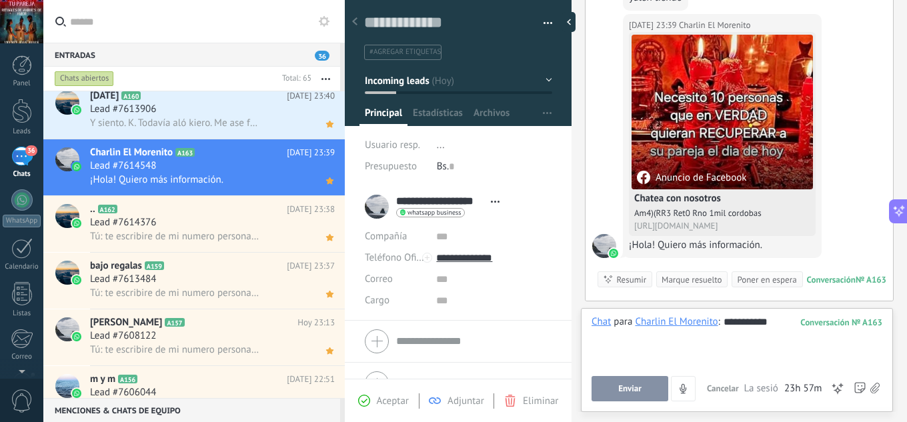
click at [630, 391] on span "Enviar" at bounding box center [629, 388] width 23 height 9
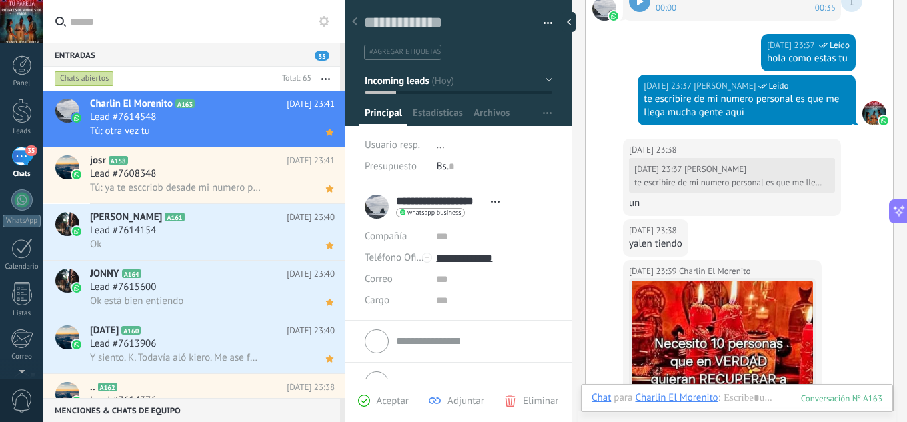
scroll to position [870, 0]
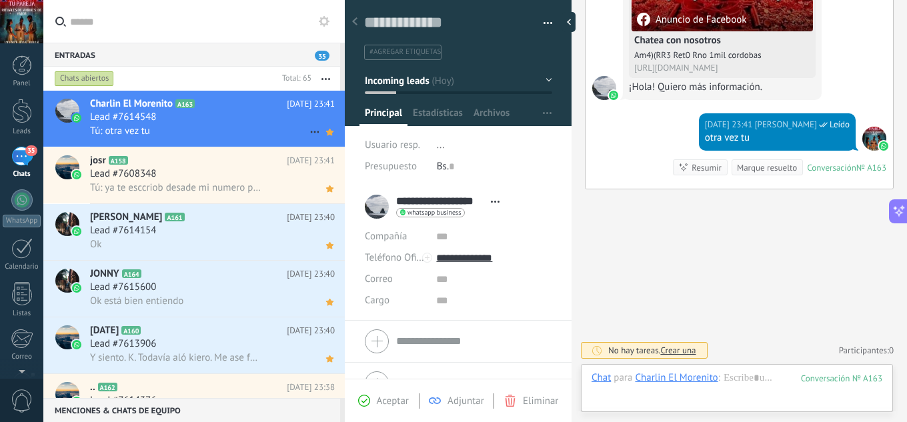
click at [225, 115] on div "Lead #7614548" at bounding box center [212, 117] width 245 height 13
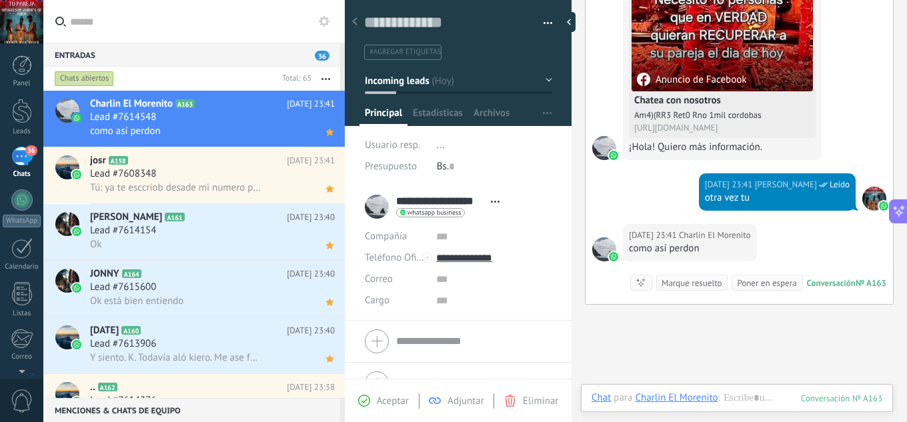
scroll to position [868, 0]
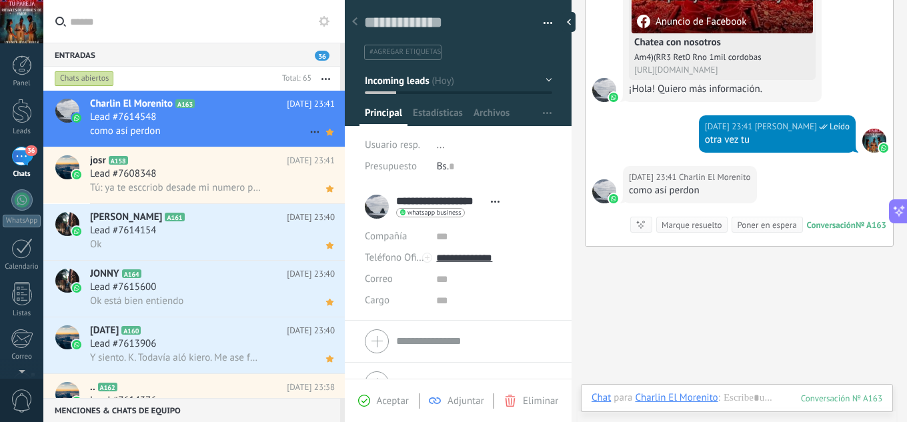
click at [214, 117] on div "Lead #7614548" at bounding box center [212, 117] width 245 height 13
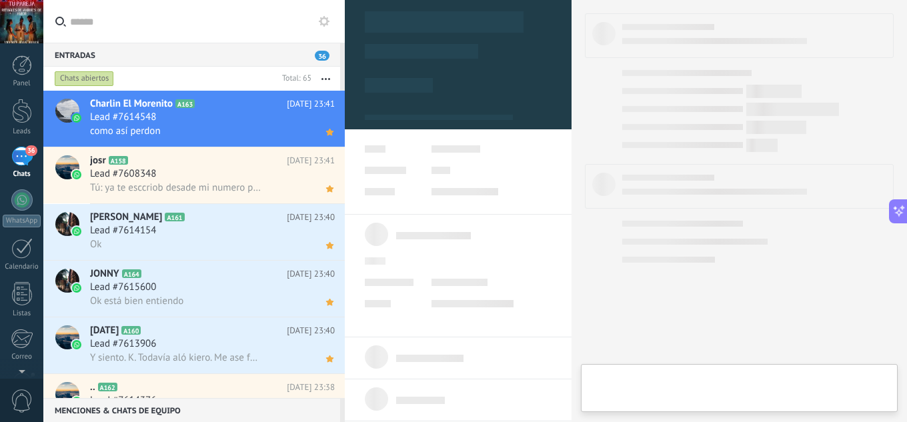
type textarea "**********"
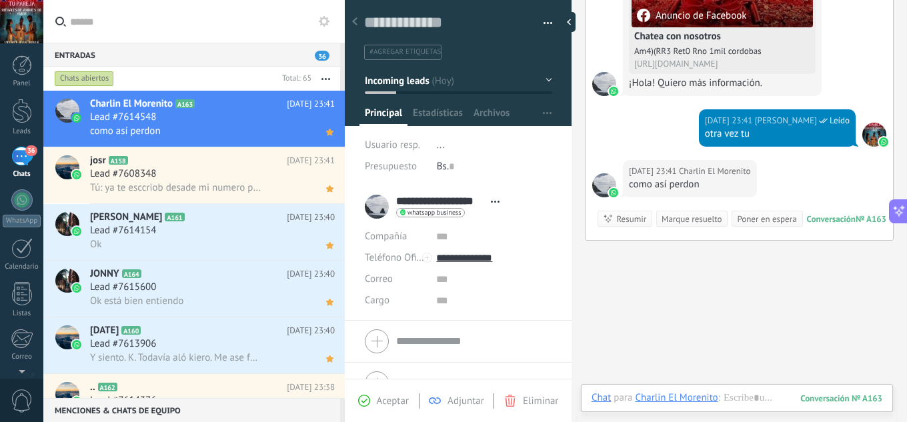
scroll to position [925, 0]
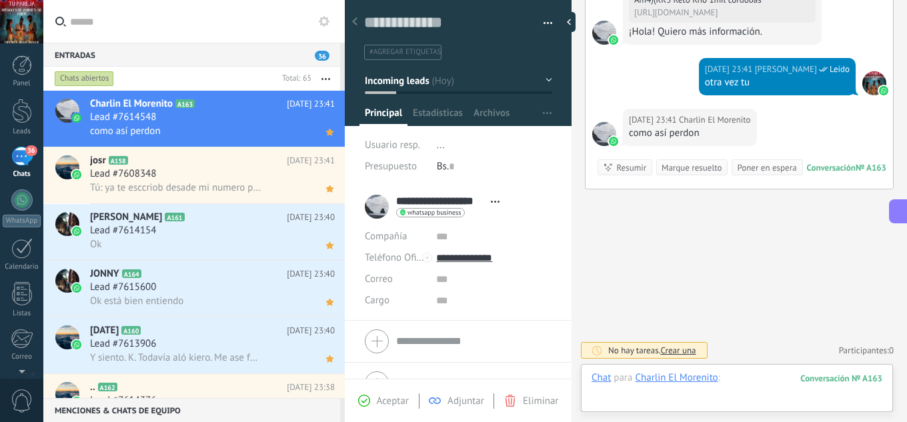
click at [764, 382] on div at bounding box center [737, 391] width 291 height 40
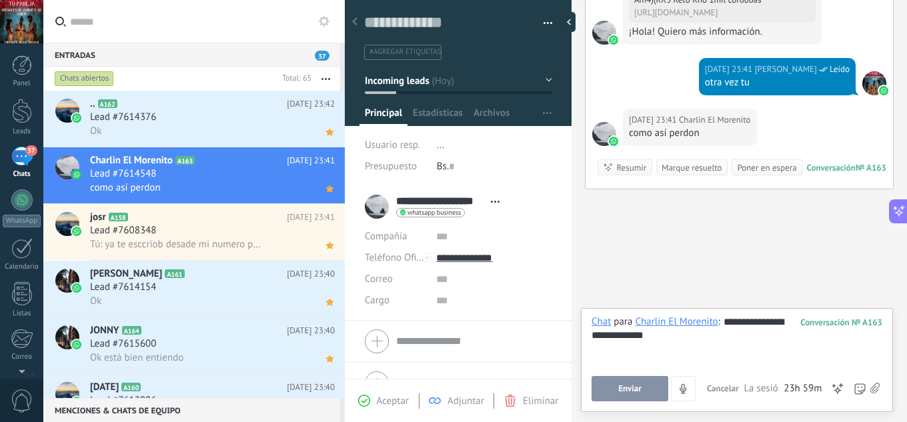
click at [636, 391] on span "Enviar" at bounding box center [629, 388] width 23 height 9
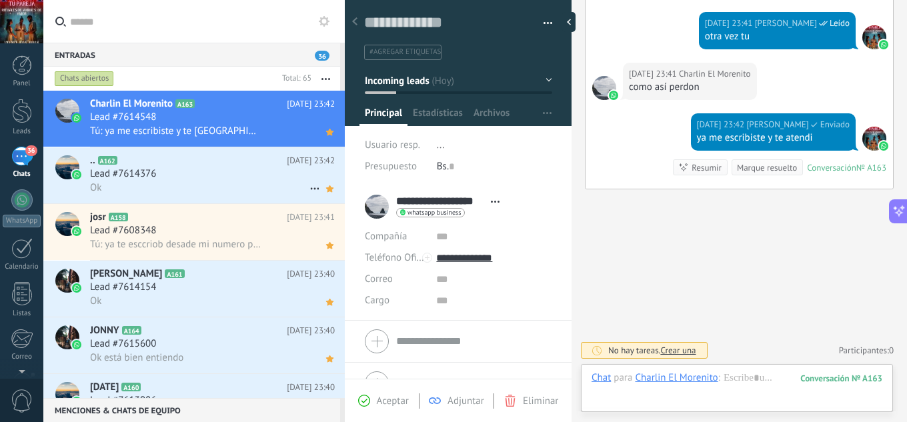
click at [213, 167] on h2 ".. A162" at bounding box center [188, 160] width 197 height 13
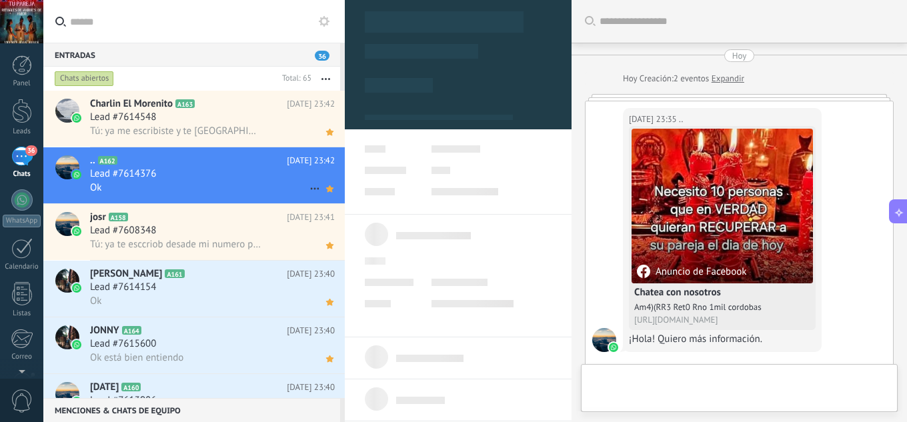
scroll to position [20, 0]
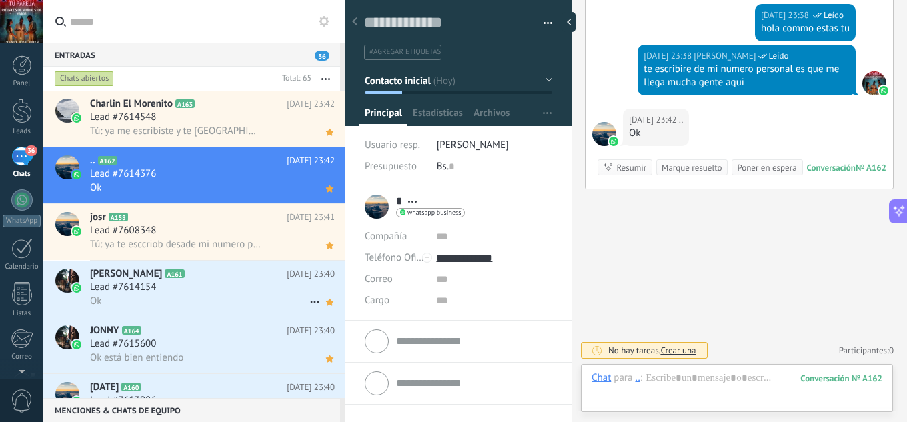
click at [223, 281] on div "Lead #7614154" at bounding box center [212, 287] width 245 height 13
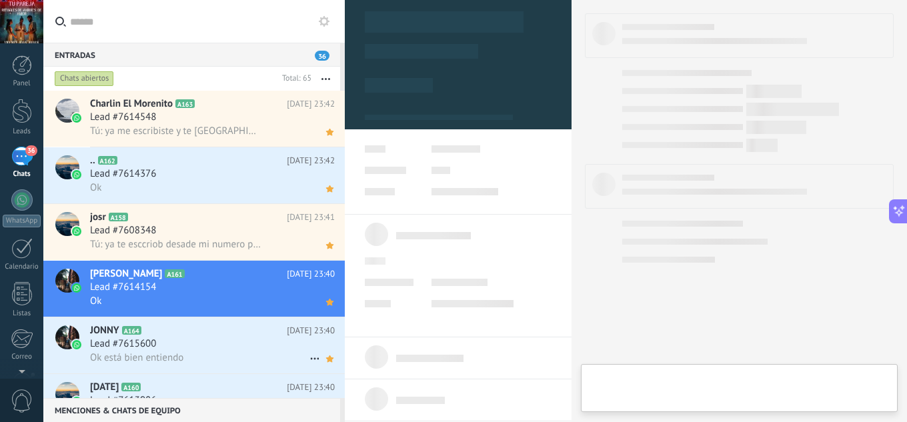
click at [207, 341] on div "Lead #7615600" at bounding box center [212, 343] width 245 height 13
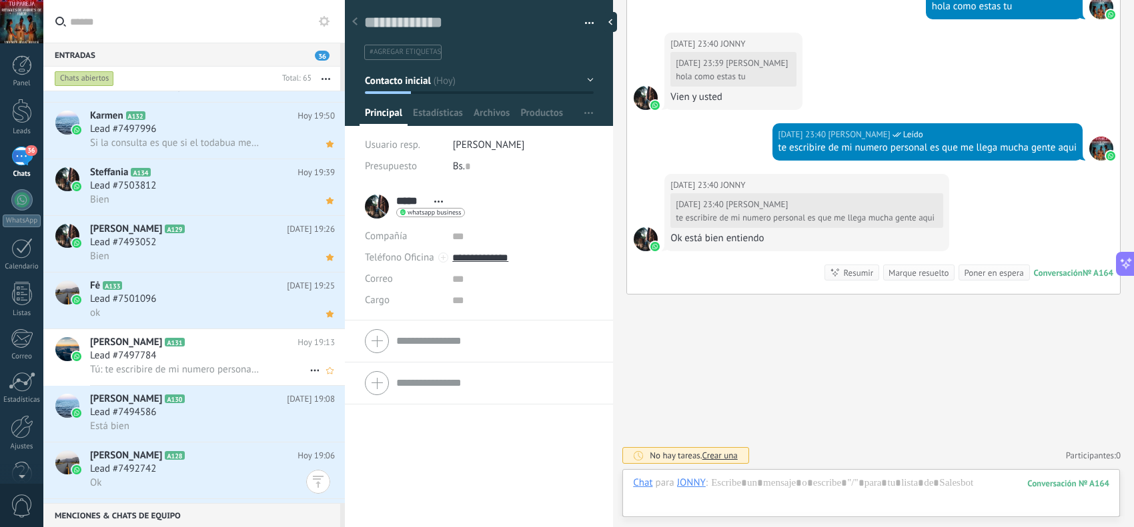
scroll to position [1912, 0]
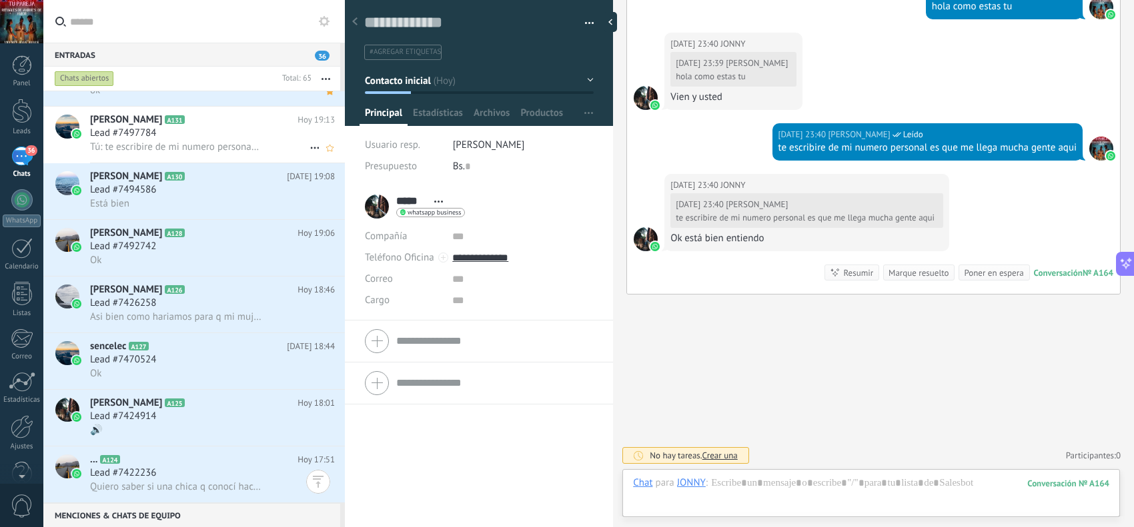
click at [219, 127] on div "Lead #7497784" at bounding box center [212, 133] width 245 height 13
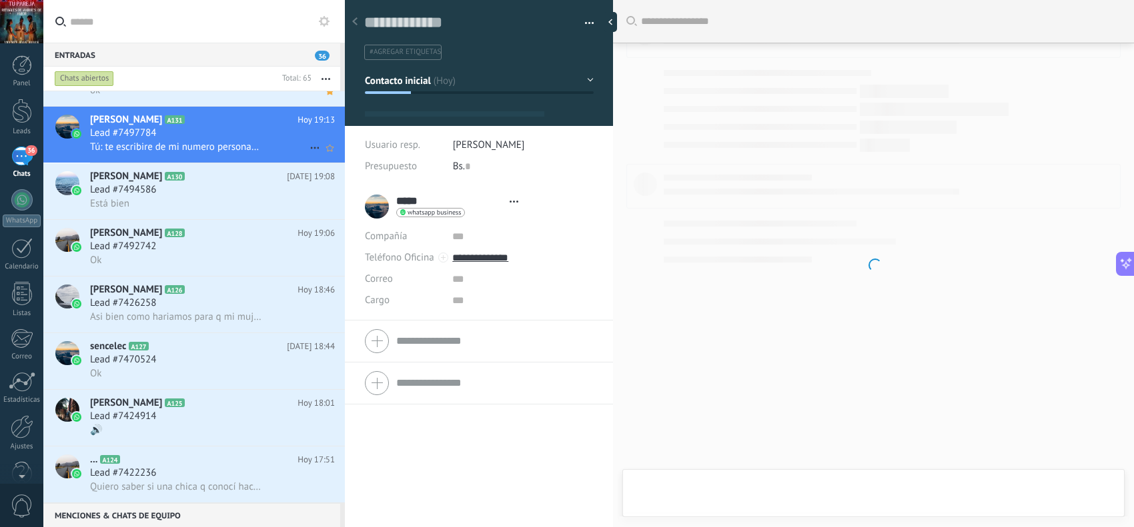
scroll to position [20, 0]
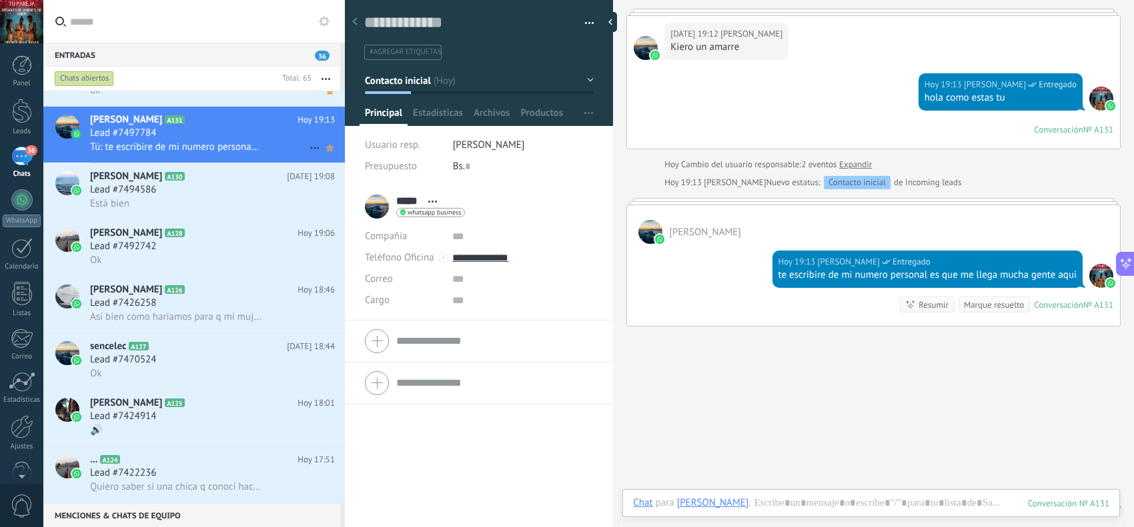
click at [323, 153] on icon at bounding box center [330, 148] width 14 height 16
click at [323, 207] on icon at bounding box center [330, 205] width 14 height 16
click at [326, 261] on use at bounding box center [329, 261] width 7 height 7
click at [323, 317] on icon at bounding box center [330, 318] width 14 height 16
drag, startPoint x: 325, startPoint y: 373, endPoint x: 325, endPoint y: 399, distance: 25.3
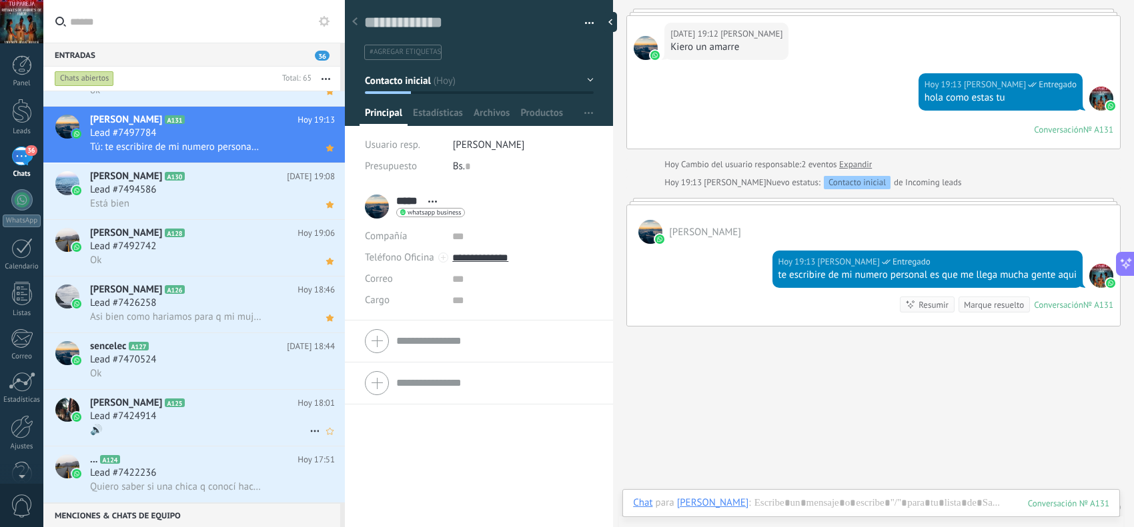
click at [0, 0] on use at bounding box center [0, 0] width 0 height 0
click at [325, 421] on icon at bounding box center [330, 431] width 14 height 16
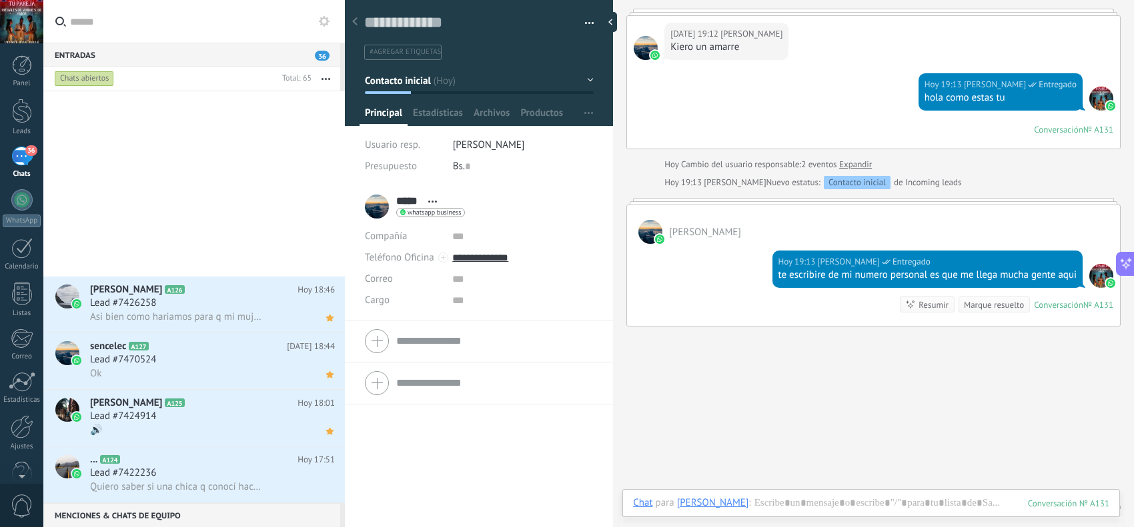
scroll to position [2356, 0]
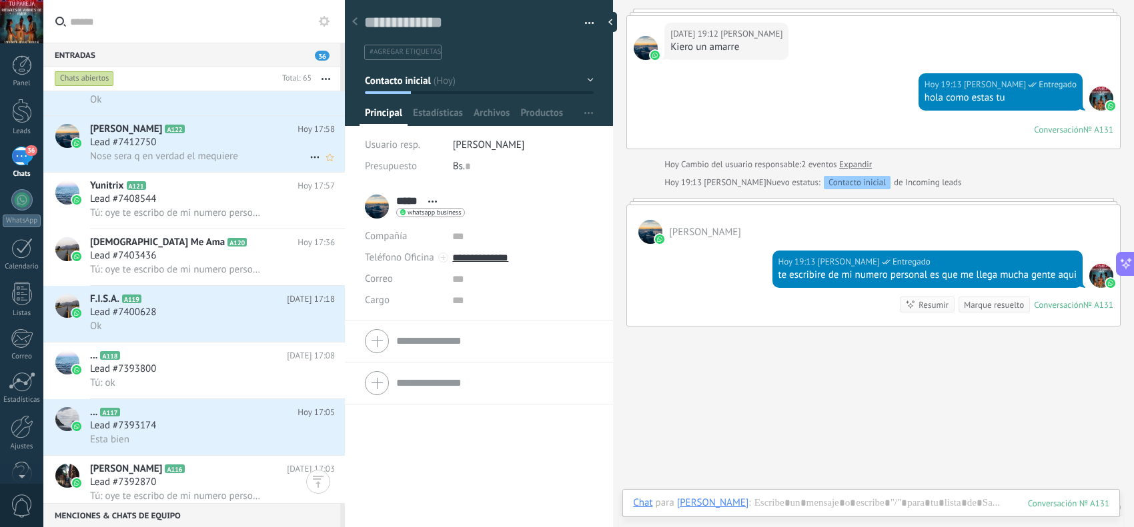
click at [323, 167] on div "Yahoskita Ruiz A122 Hoy 17:58 Lead #7412750 Nose sera q en verdad el mequiere" at bounding box center [217, 144] width 255 height 56
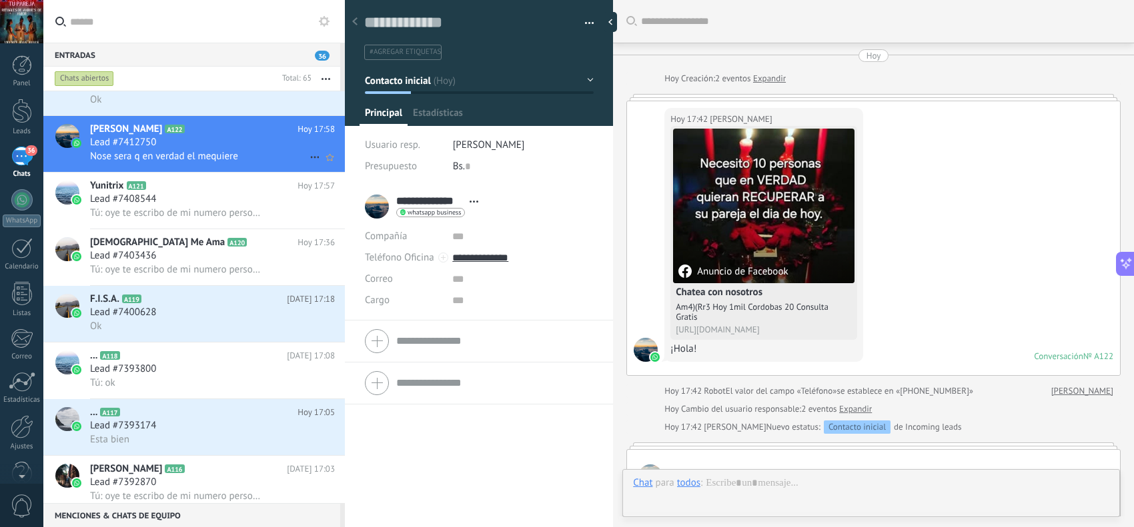
scroll to position [558, 0]
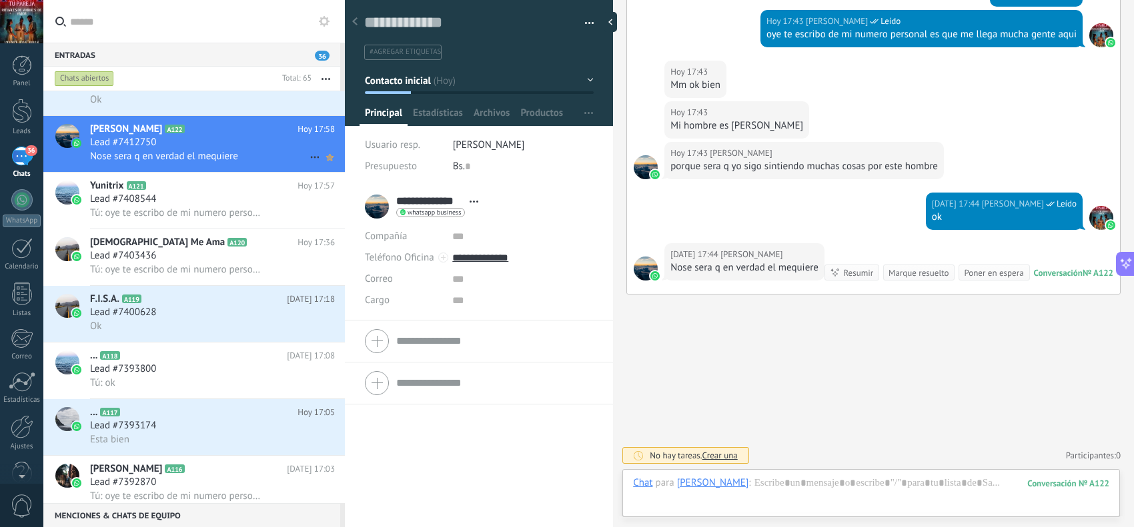
click at [325, 161] on icon at bounding box center [330, 157] width 14 height 16
click at [326, 215] on use at bounding box center [329, 214] width 7 height 7
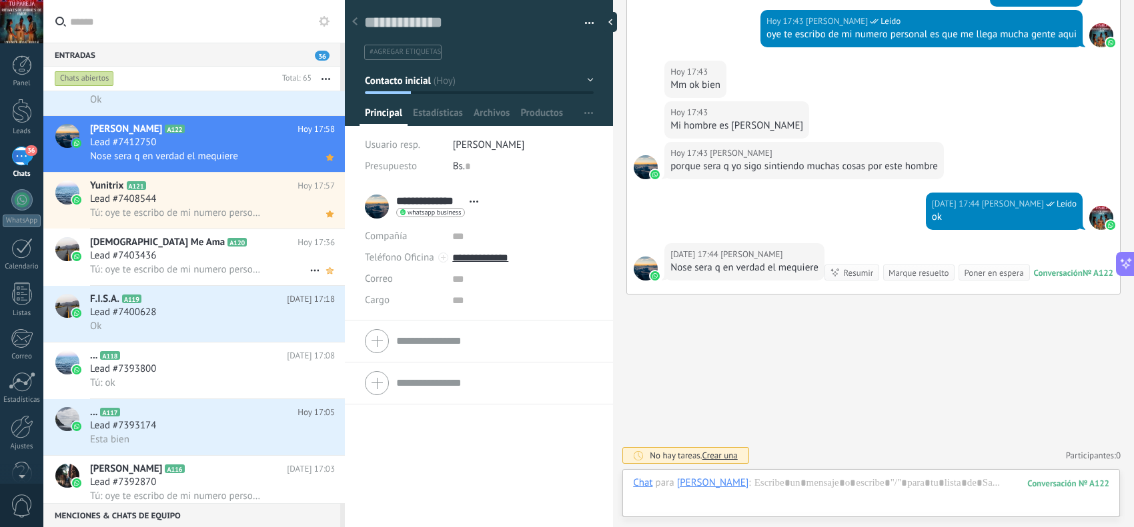
click at [326, 272] on use at bounding box center [329, 270] width 7 height 7
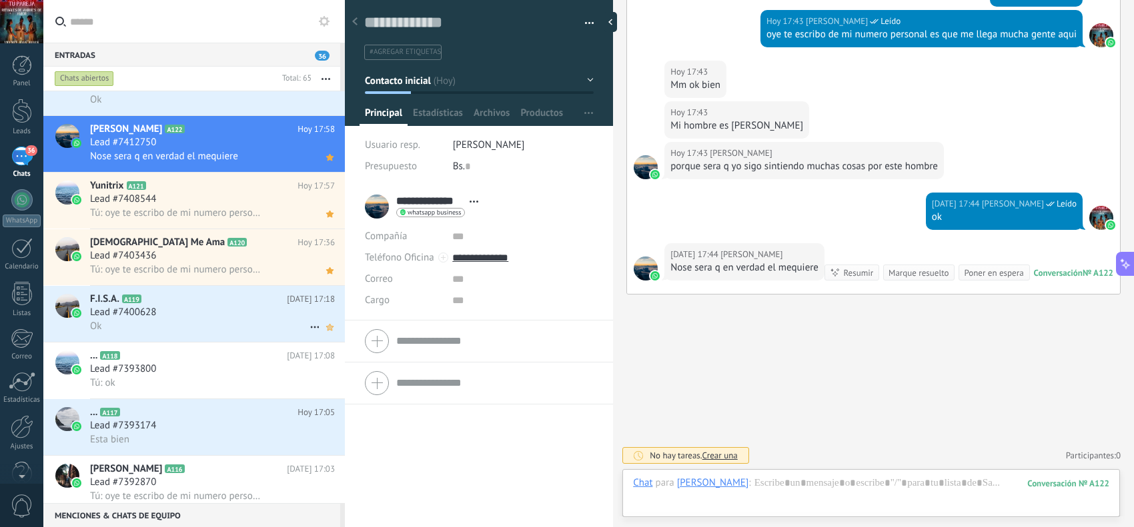
click at [330, 322] on icon at bounding box center [330, 327] width 14 height 16
click at [327, 384] on use at bounding box center [329, 384] width 7 height 7
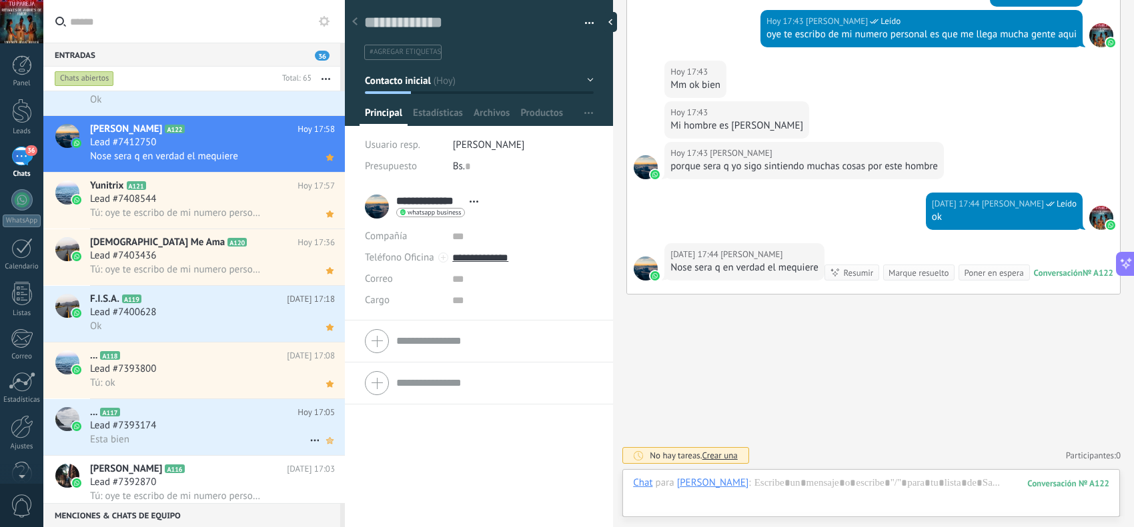
click at [327, 421] on use at bounding box center [329, 440] width 7 height 7
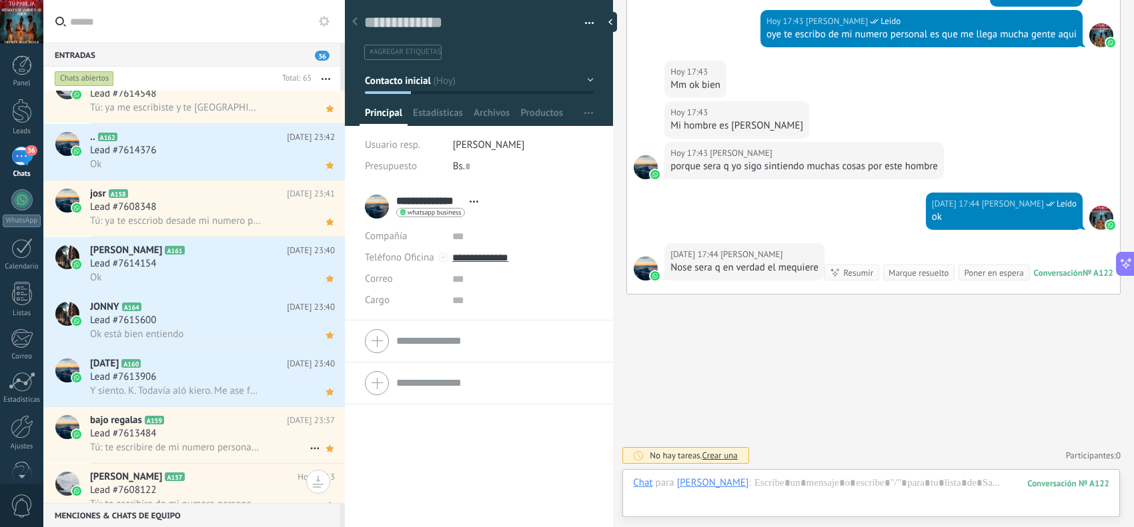
scroll to position [0, 0]
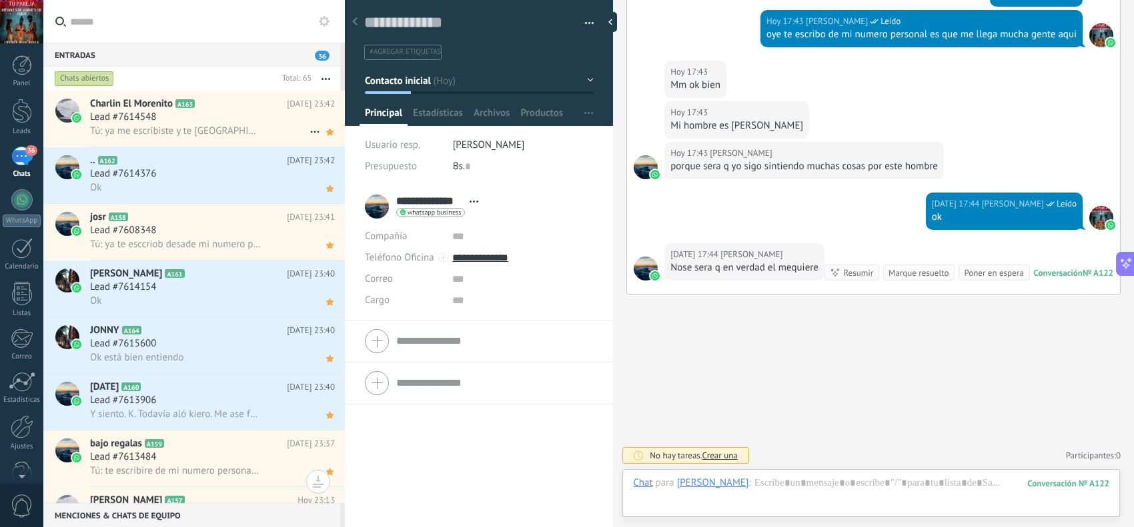
click at [232, 122] on div "Lead #7614548" at bounding box center [212, 117] width 245 height 13
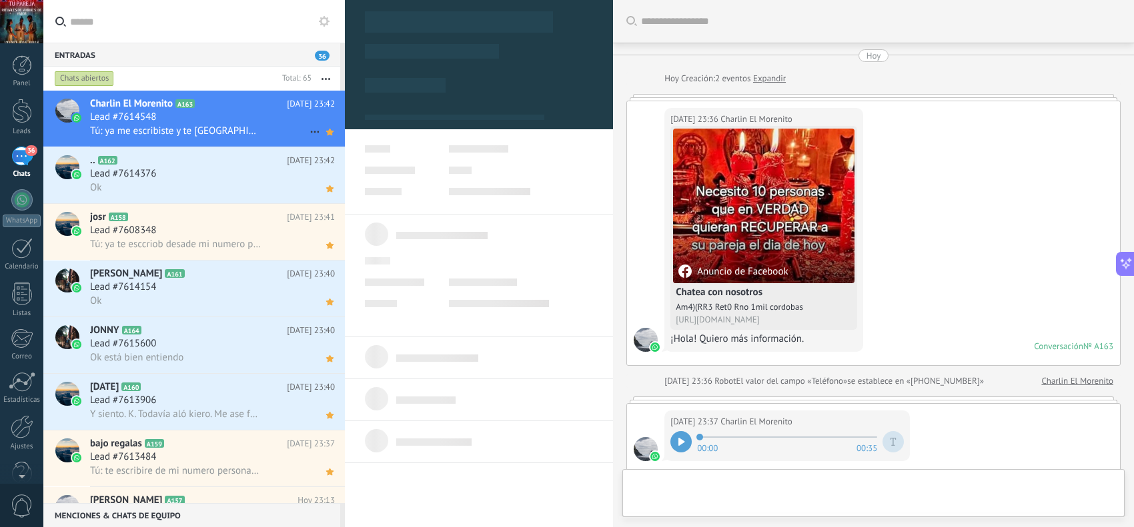
type textarea "**********"
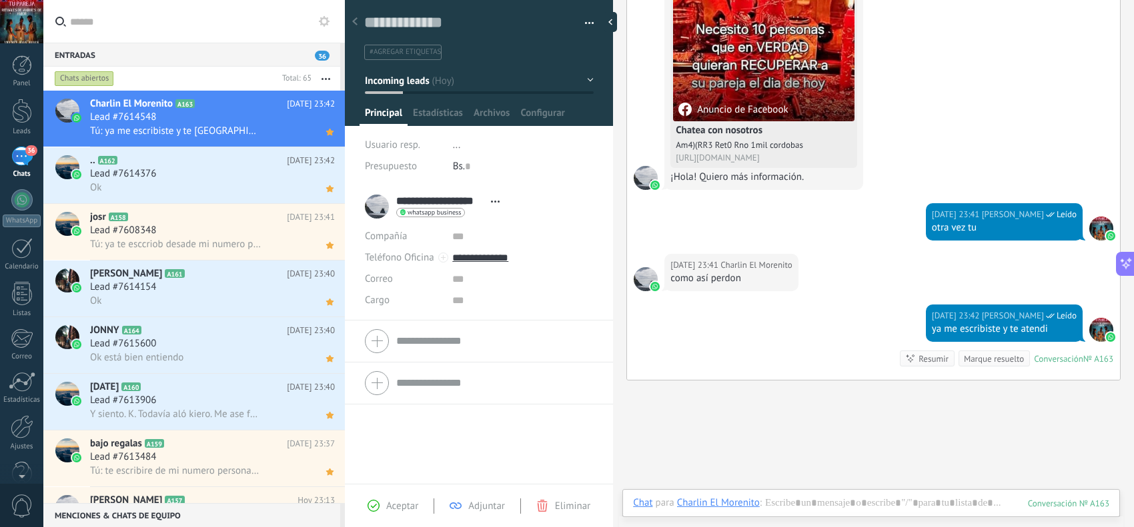
scroll to position [829, 0]
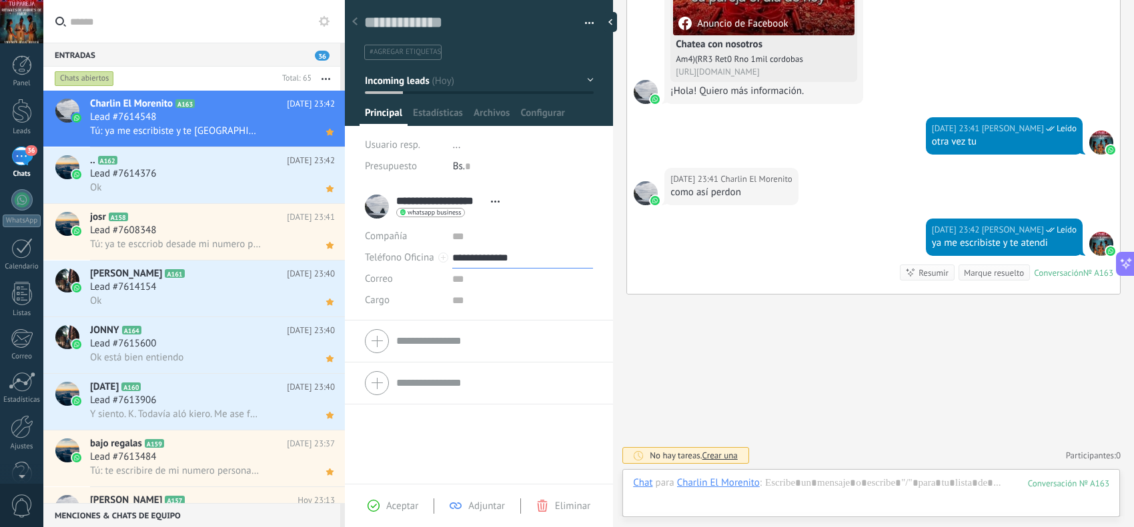
click at [501, 255] on input "**********" at bounding box center [522, 257] width 141 height 21
type input "**********"
click at [507, 327] on div "Copiar" at bounding box center [522, 326] width 139 height 23
click at [845, 421] on div at bounding box center [871, 497] width 476 height 40
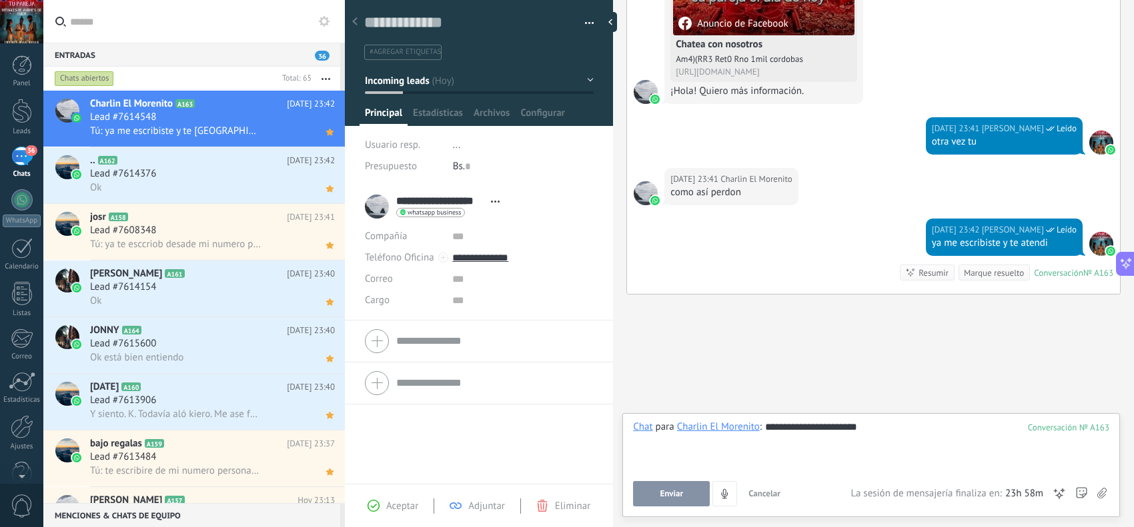
click at [692, 421] on button "Enviar" at bounding box center [671, 493] width 77 height 25
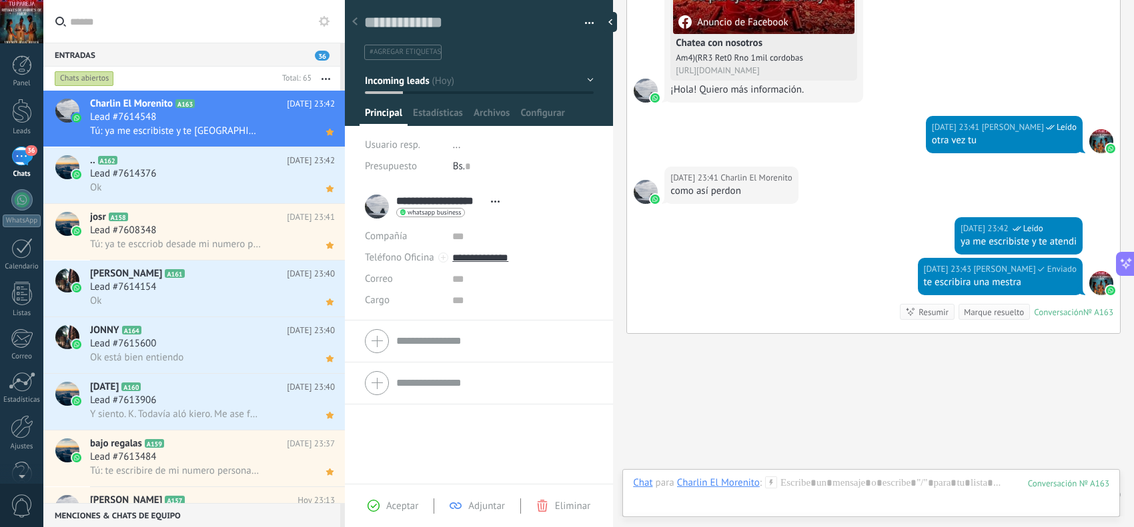
scroll to position [870, 0]
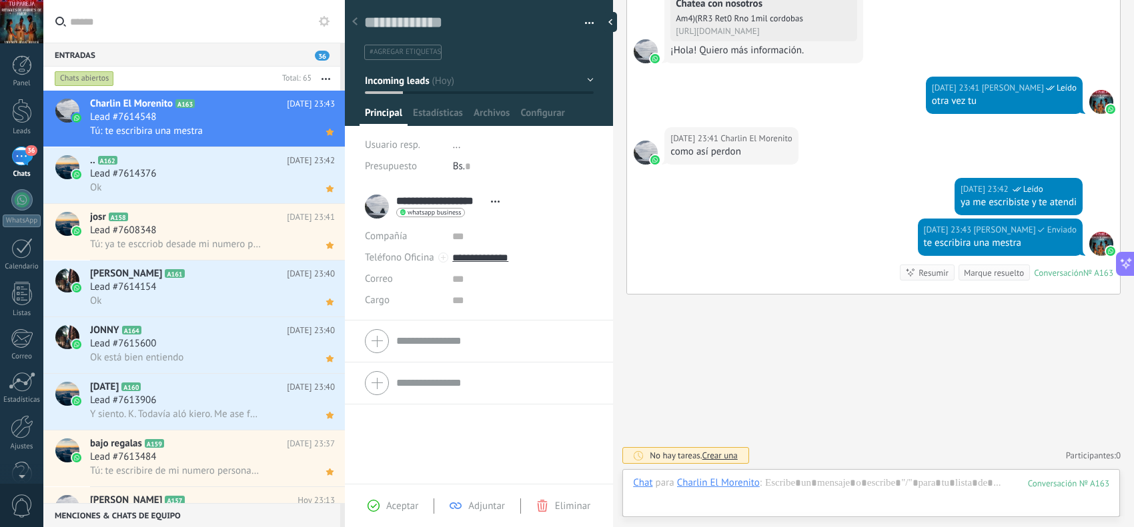
click at [32, 18] on div at bounding box center [21, 21] width 43 height 43
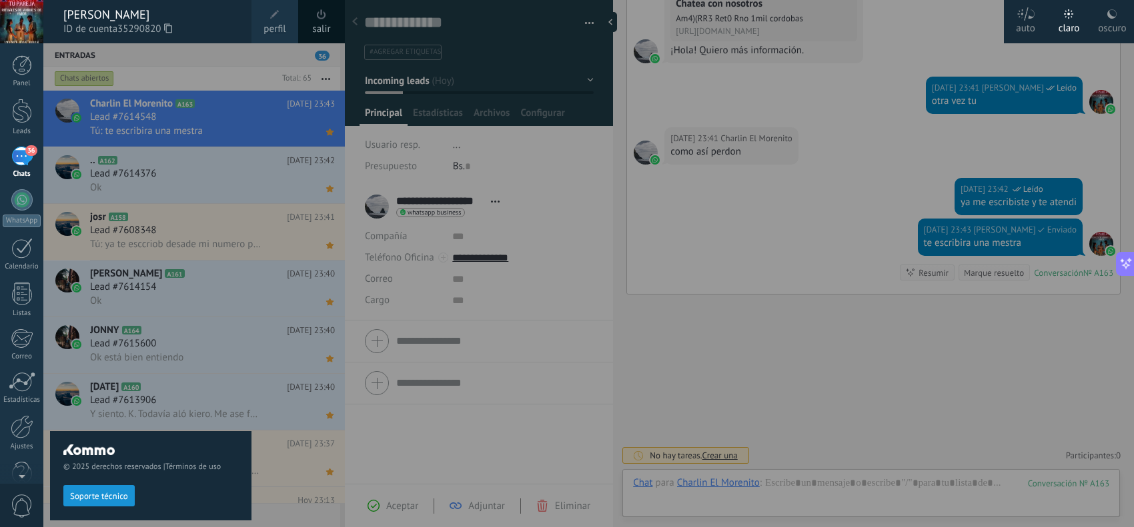
click at [32, 18] on div at bounding box center [21, 21] width 43 height 43
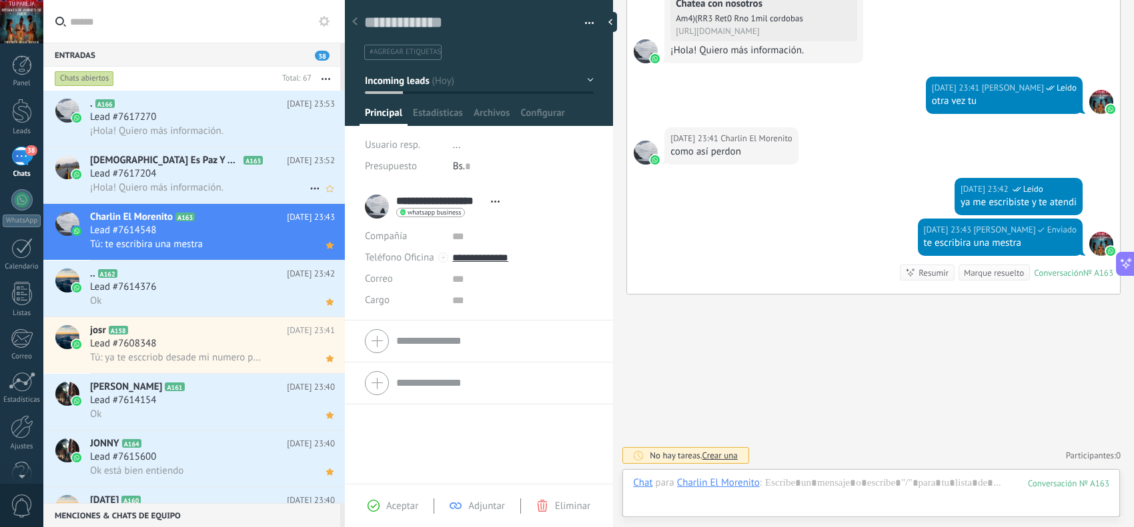
click at [215, 183] on span "¡Hola! Quiero más información." at bounding box center [156, 187] width 133 height 13
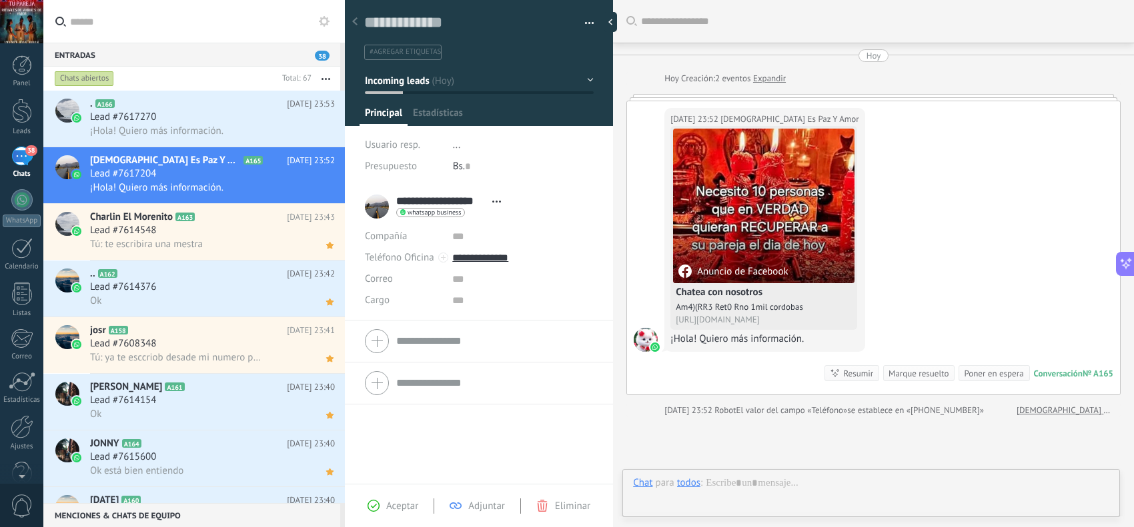
scroll to position [20, 0]
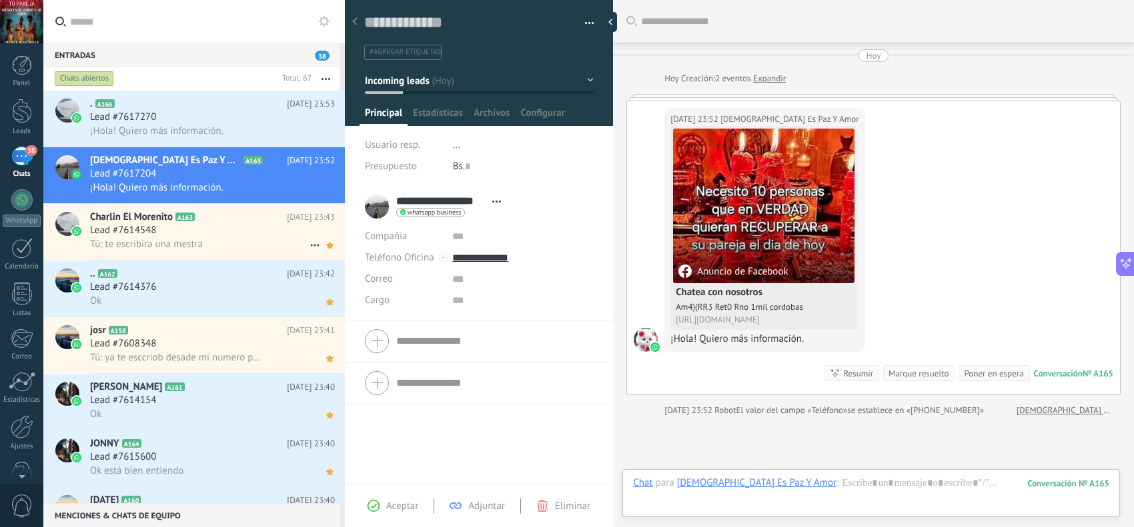
click at [251, 250] on div "Tú: te escribira una mestra" at bounding box center [212, 244] width 245 height 14
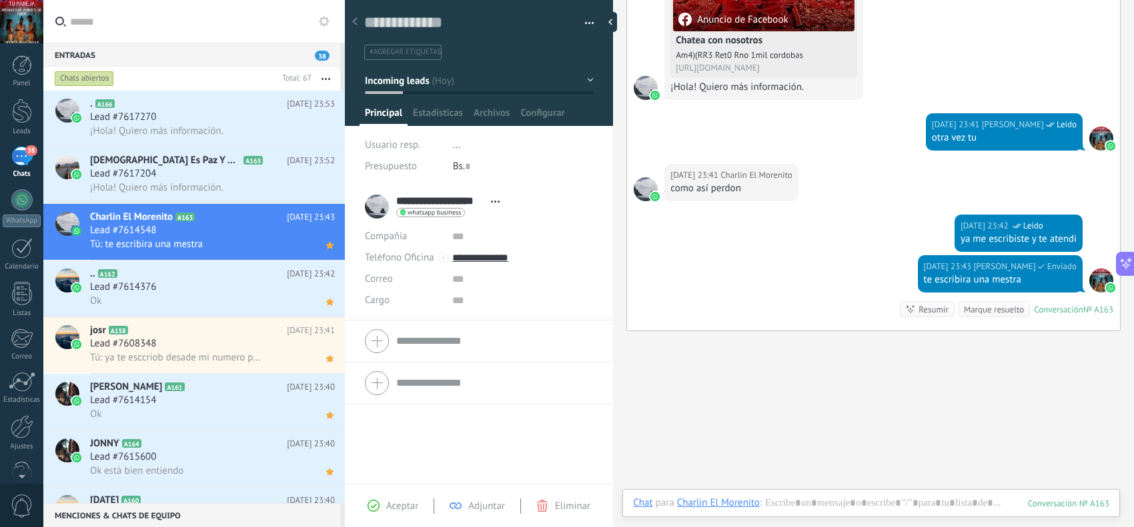
scroll to position [862, 0]
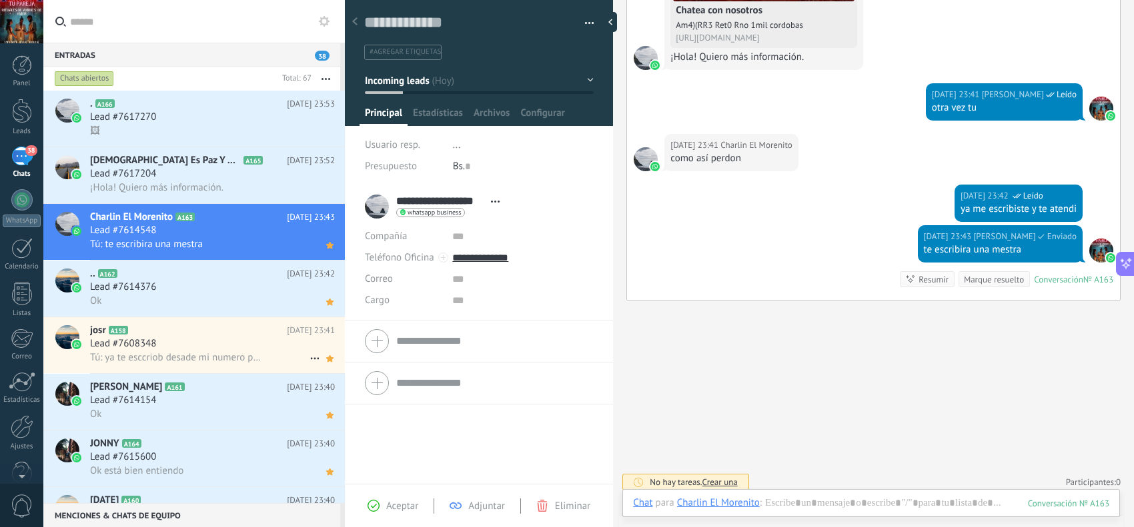
click at [227, 347] on div "Lead #7608348" at bounding box center [212, 343] width 245 height 13
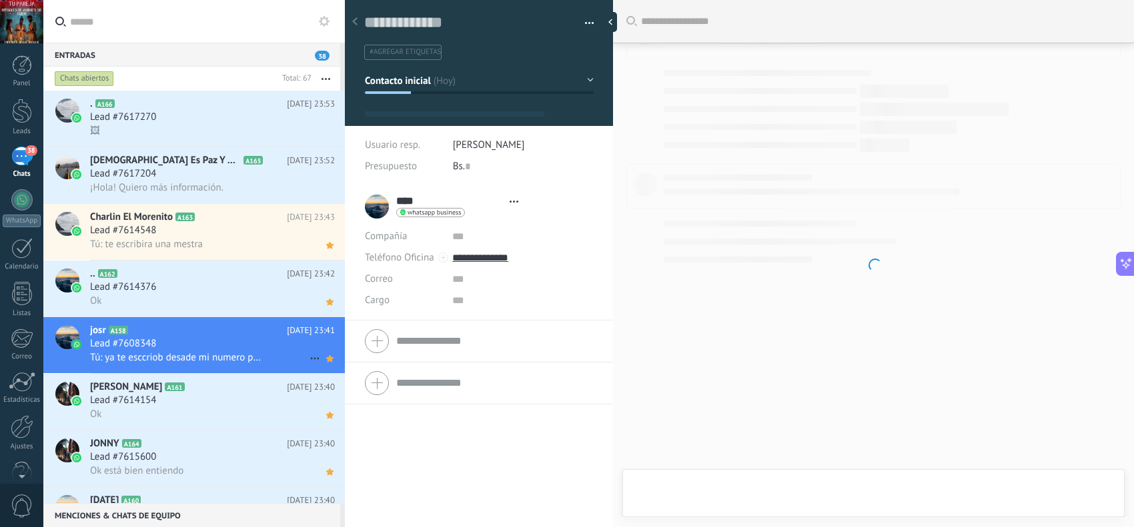
scroll to position [20, 0]
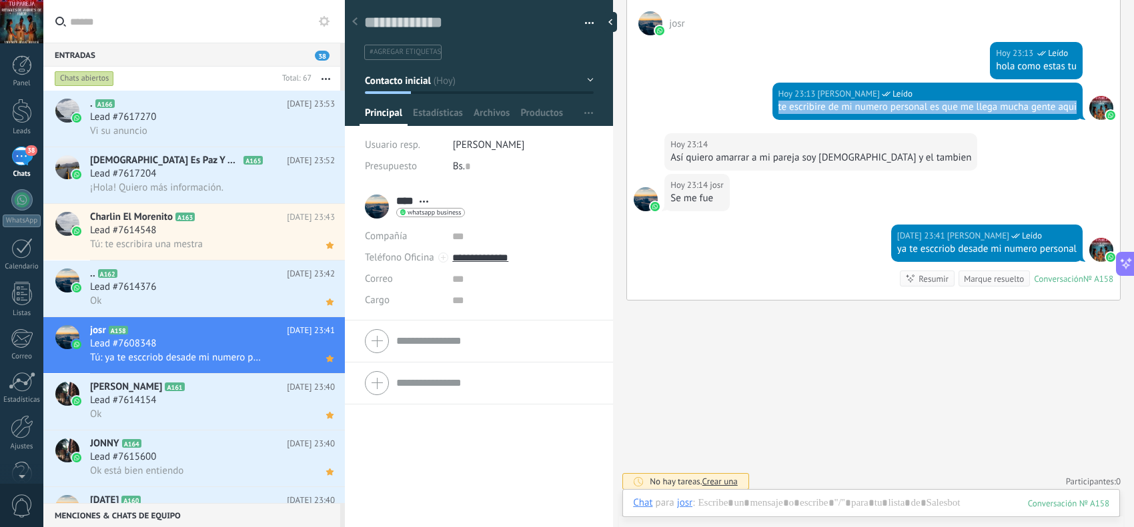
drag, startPoint x: 784, startPoint y: 111, endPoint x: 1074, endPoint y: 107, distance: 290.8
click at [906, 107] on div "Hoy 23:13 jesus hernandez Leído te escribire de mi numero personal es que me ll…" at bounding box center [927, 101] width 311 height 37
click at [234, 175] on div "Lead #7617204" at bounding box center [212, 173] width 245 height 13
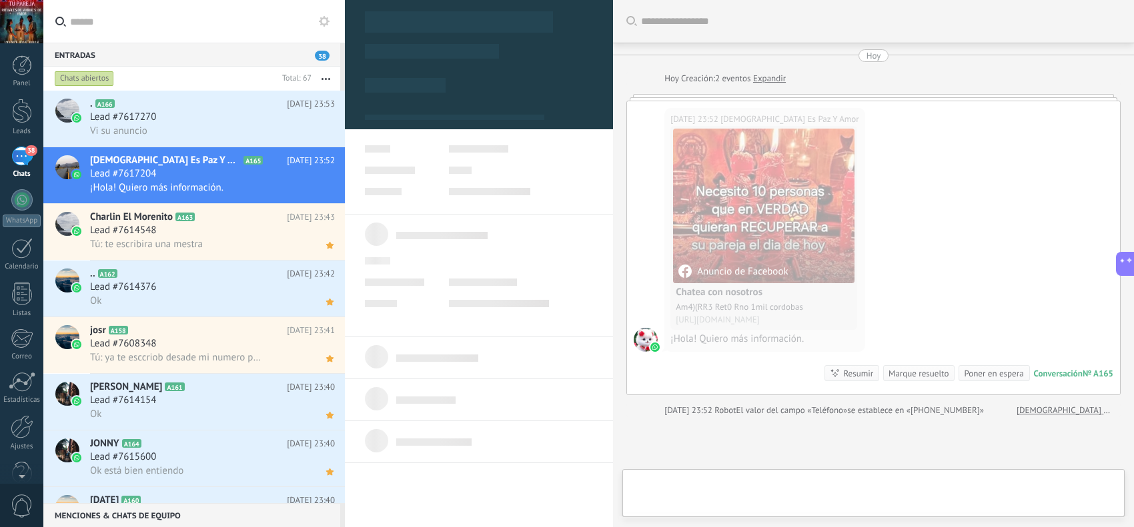
scroll to position [20, 0]
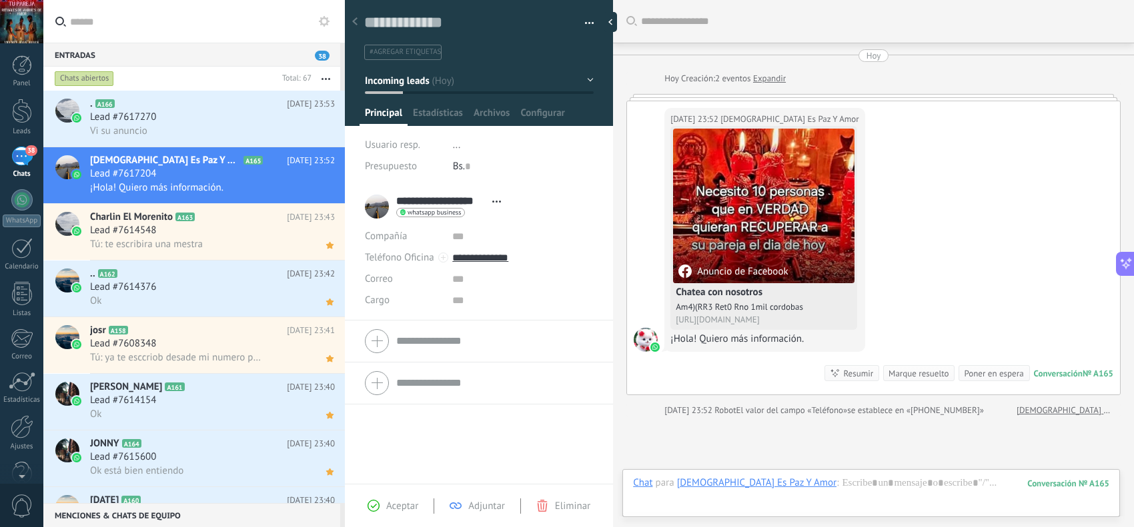
drag, startPoint x: 391, startPoint y: 505, endPoint x: 401, endPoint y: 502, distance: 10.5
click at [392, 421] on span "Aceptar" at bounding box center [402, 506] width 32 height 13
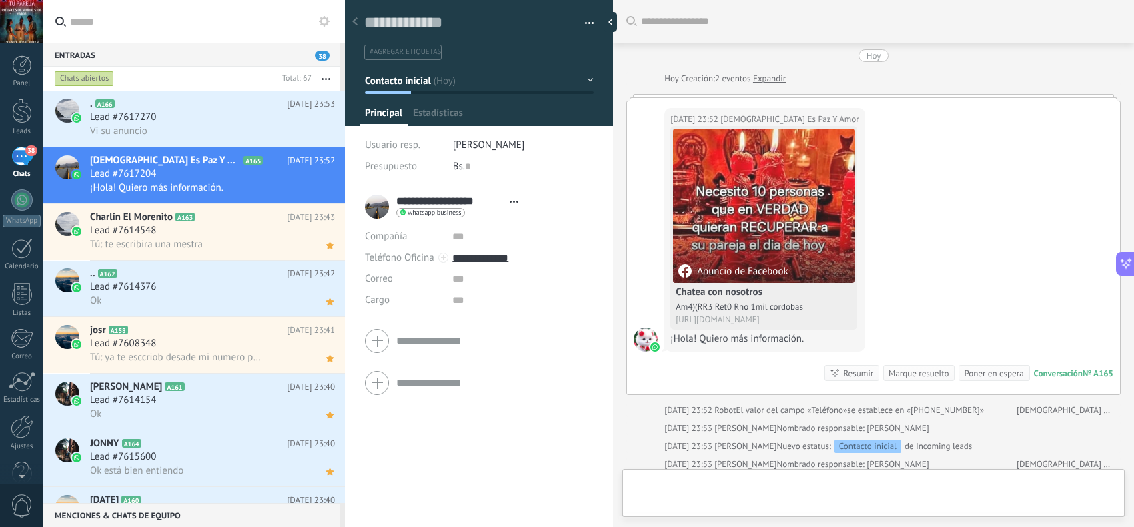
type textarea "**********"
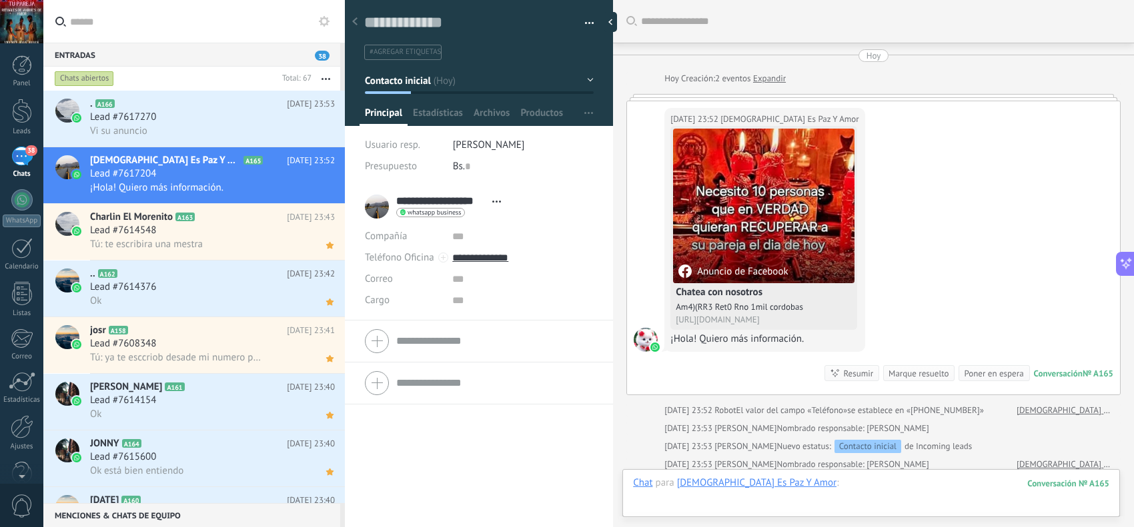
click at [854, 421] on div at bounding box center [871, 497] width 476 height 40
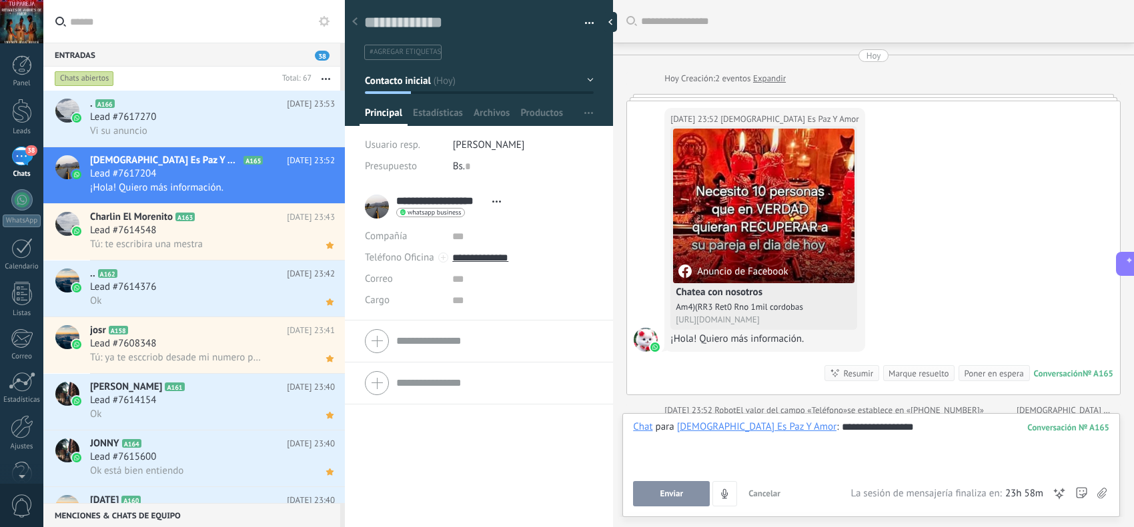
click at [678, 421] on span "Enviar" at bounding box center [671, 493] width 23 height 9
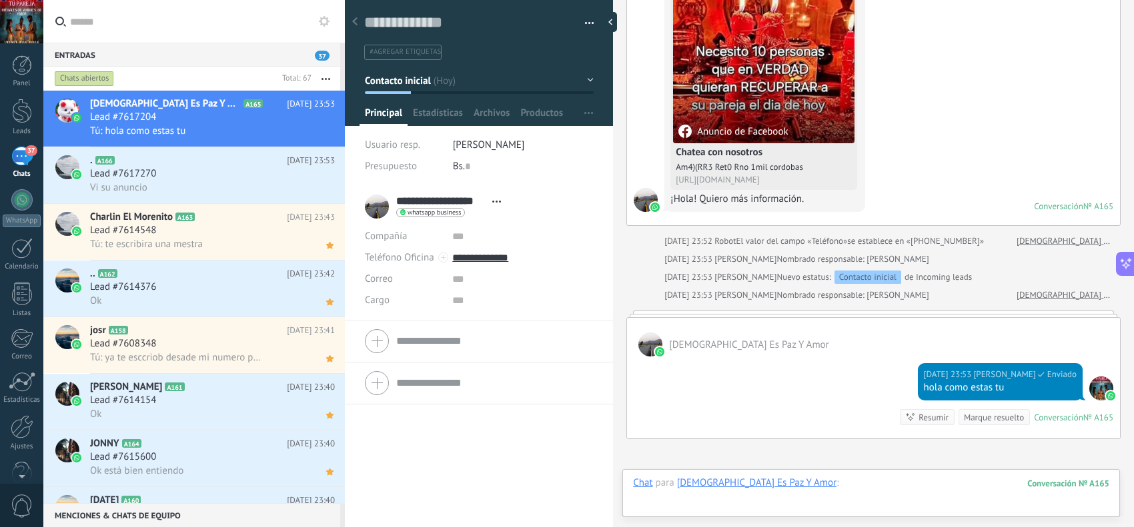
click at [790, 421] on div at bounding box center [871, 497] width 476 height 40
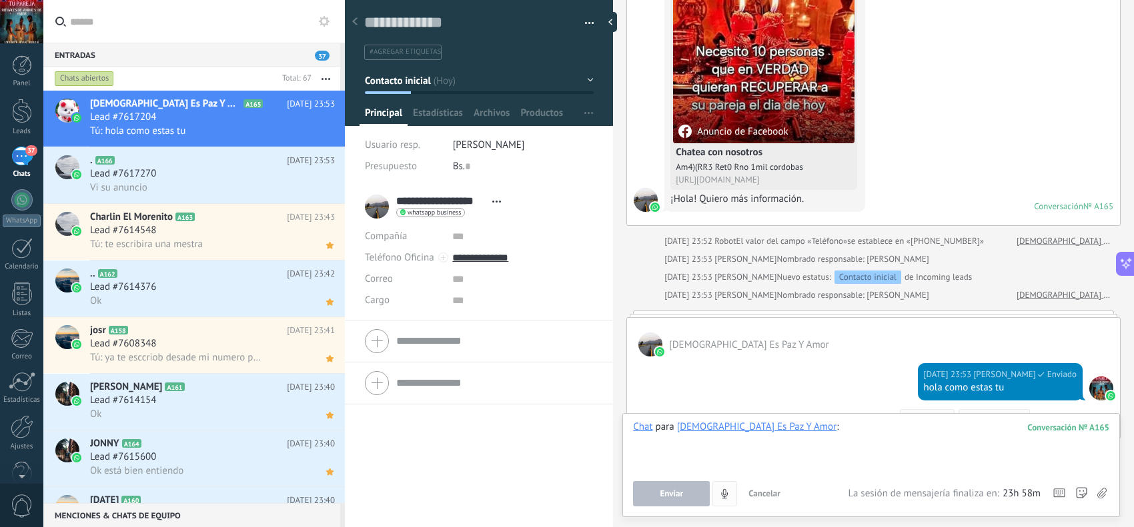
paste div
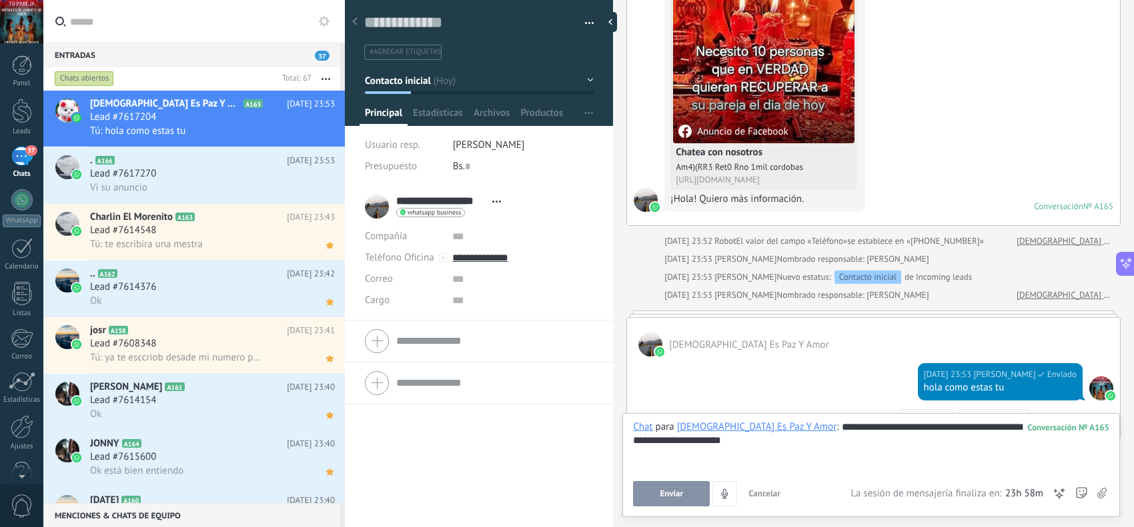
click at [702, 421] on button "Enviar" at bounding box center [671, 493] width 77 height 25
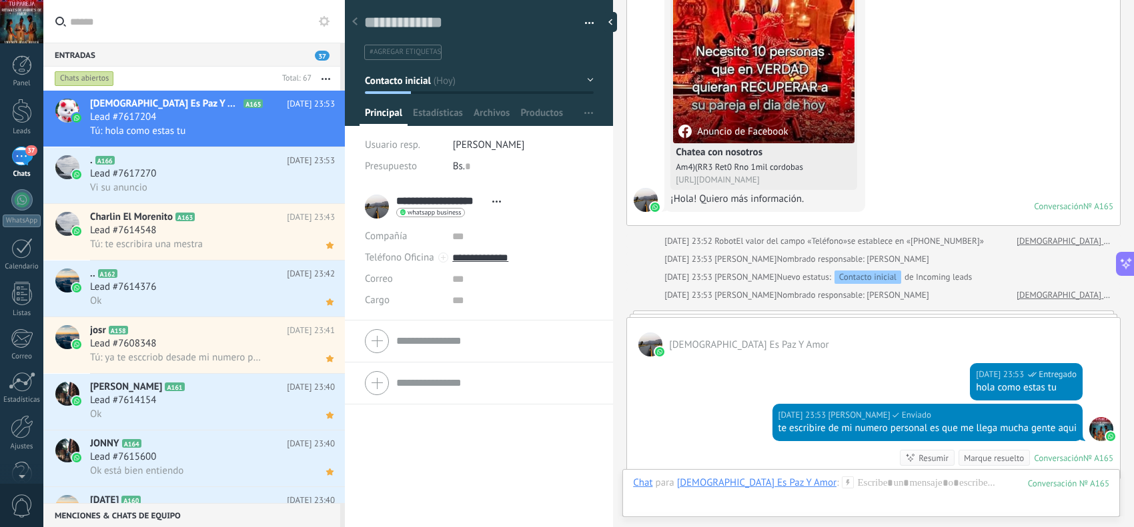
scroll to position [327, 0]
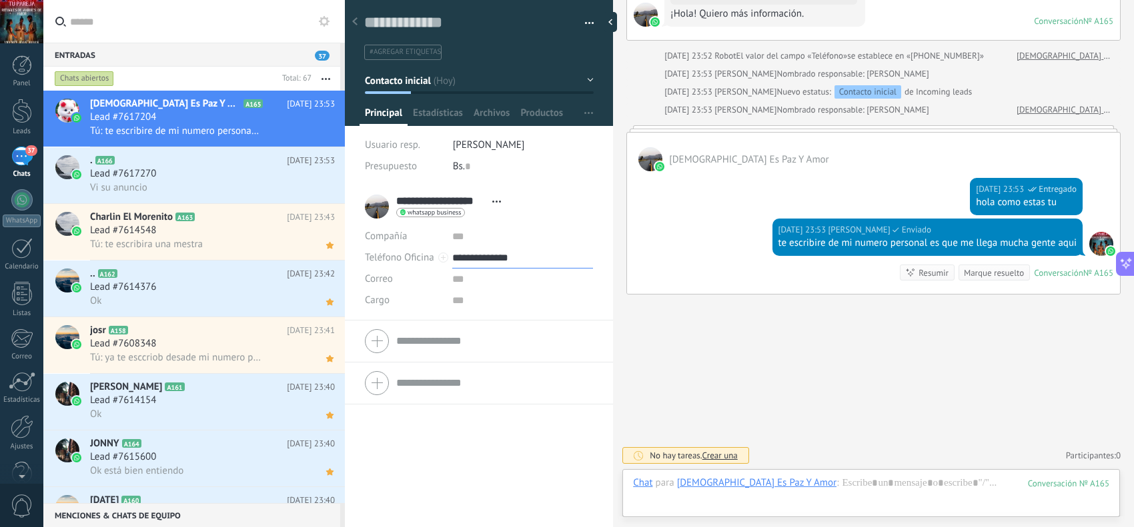
click at [503, 260] on input "**********" at bounding box center [522, 257] width 141 height 21
type input "**********"
click at [495, 327] on div "Copiar" at bounding box center [522, 326] width 139 height 23
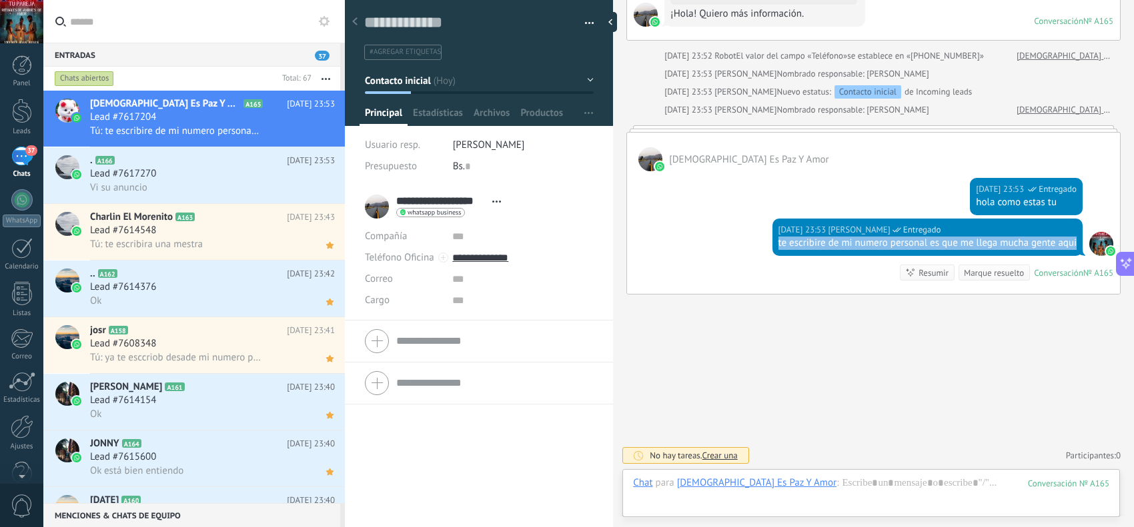
drag, startPoint x: 1072, startPoint y: 244, endPoint x: 768, endPoint y: 251, distance: 303.5
click at [772, 251] on div "Hoy 23:53 jesus hernandez Entregado te escribire de mi numero personal es que m…" at bounding box center [927, 237] width 311 height 37
click at [324, 130] on icon at bounding box center [330, 132] width 14 height 16
click at [195, 187] on div "Vi su anuncio" at bounding box center [212, 188] width 245 height 14
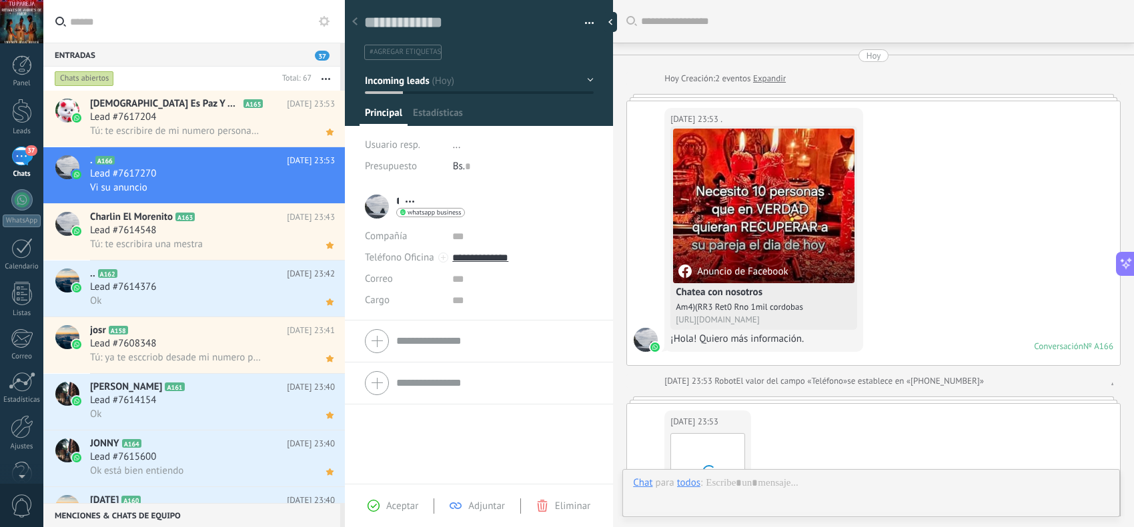
scroll to position [280, 0]
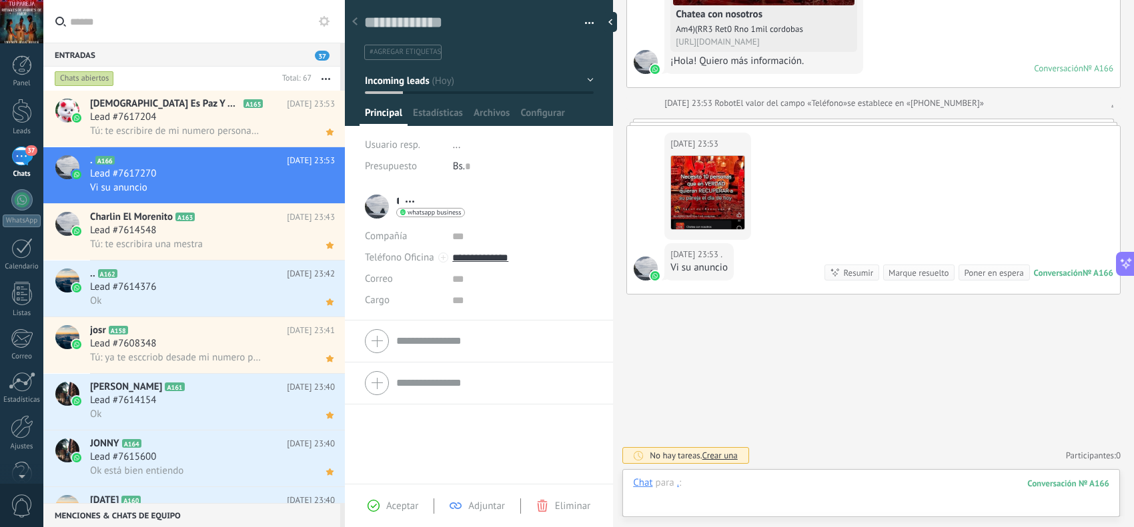
click at [805, 421] on div at bounding box center [871, 497] width 476 height 40
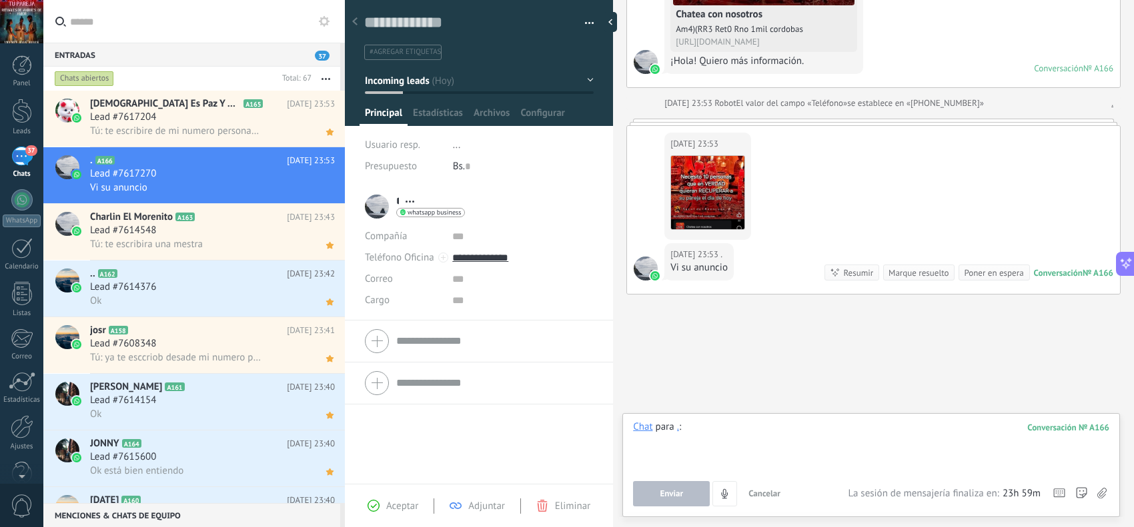
click at [838, 421] on div at bounding box center [871, 446] width 476 height 51
drag, startPoint x: 394, startPoint y: 503, endPoint x: 407, endPoint y: 502, distance: 13.4
click at [397, 421] on span "Aceptar" at bounding box center [402, 506] width 32 height 13
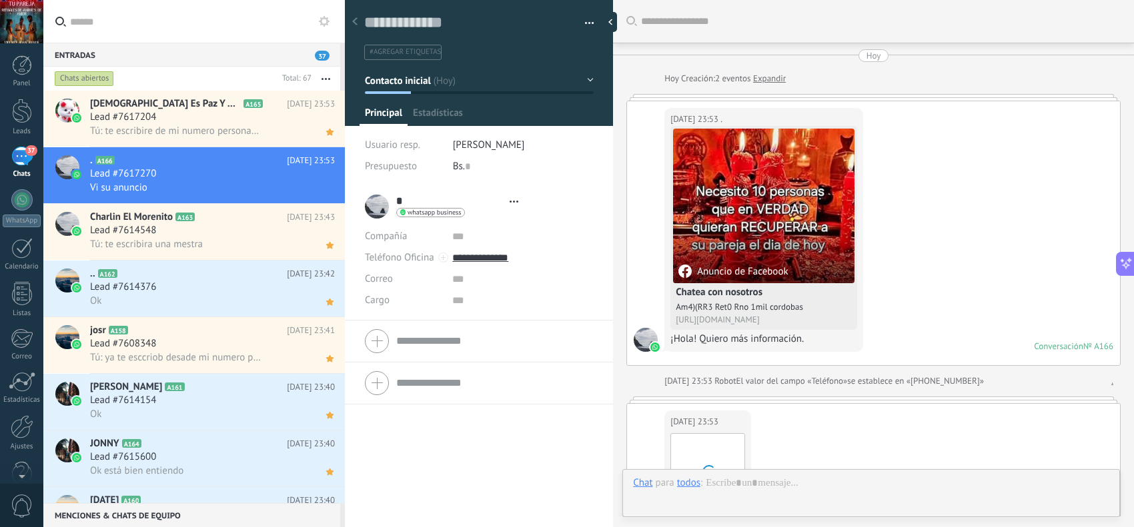
type textarea "**********"
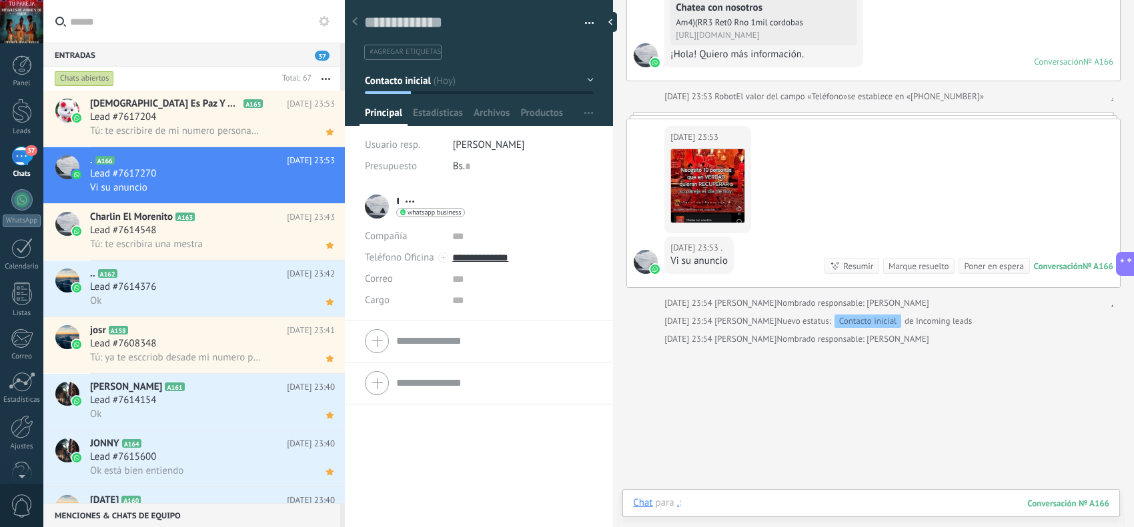
click at [848, 421] on div at bounding box center [871, 517] width 476 height 40
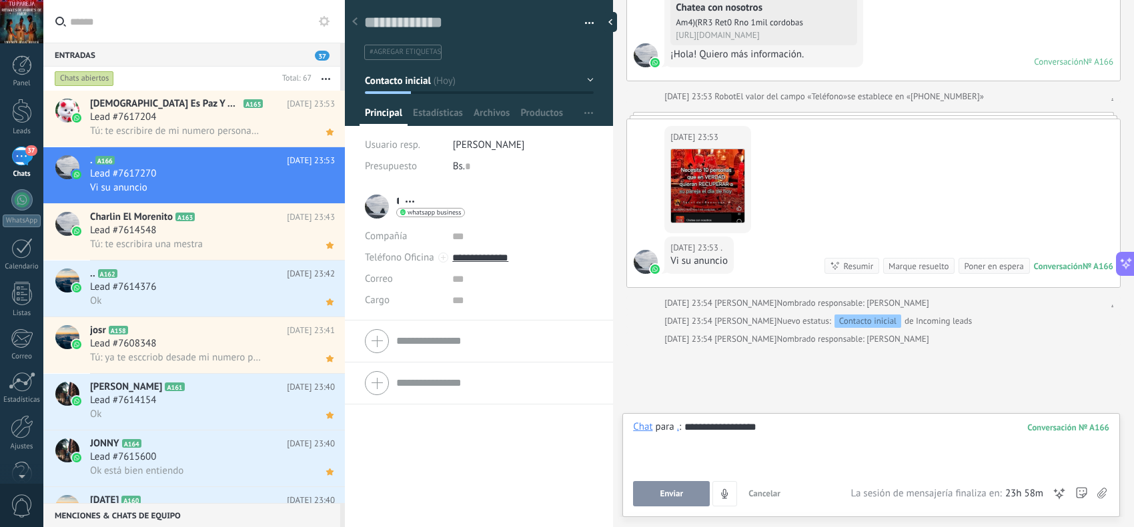
click at [702, 421] on button "Enviar" at bounding box center [671, 493] width 77 height 25
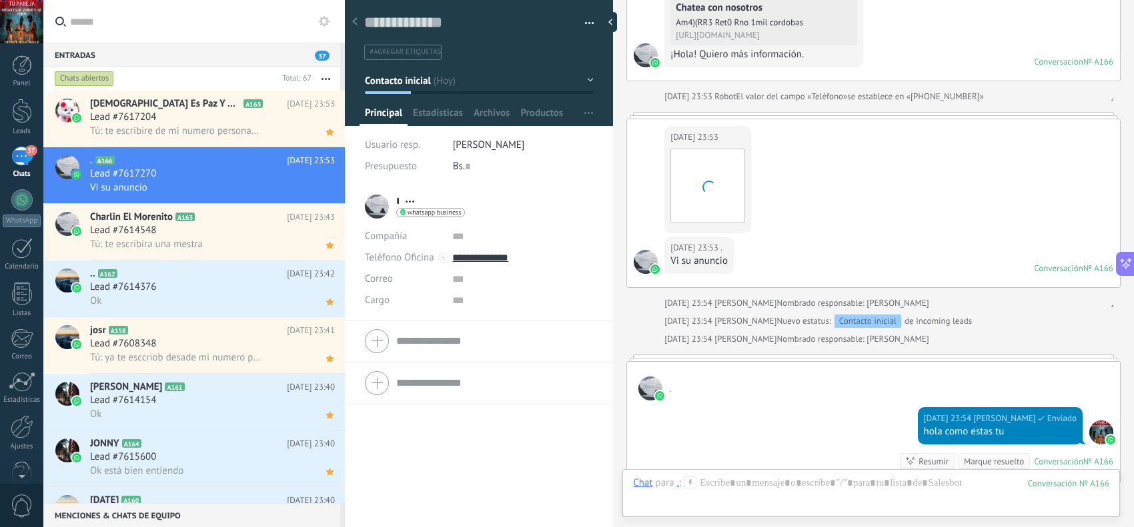
scroll to position [475, 0]
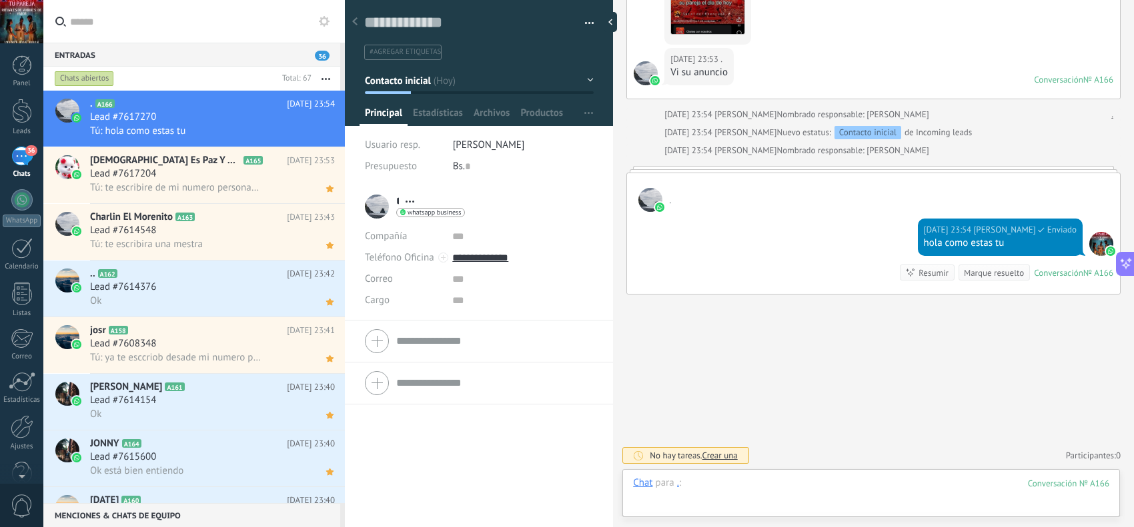
click at [868, 421] on div at bounding box center [871, 497] width 476 height 40
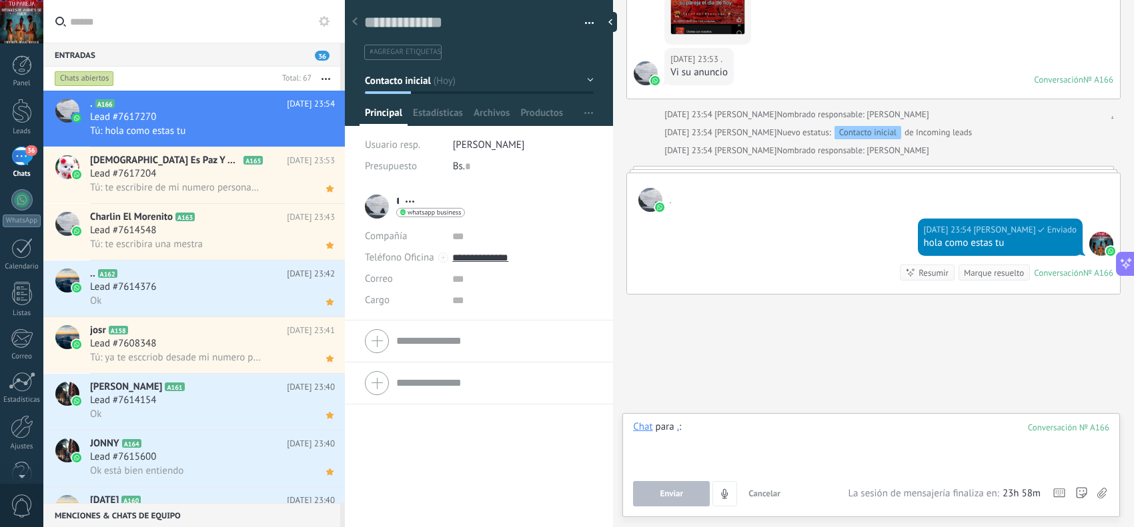
paste div
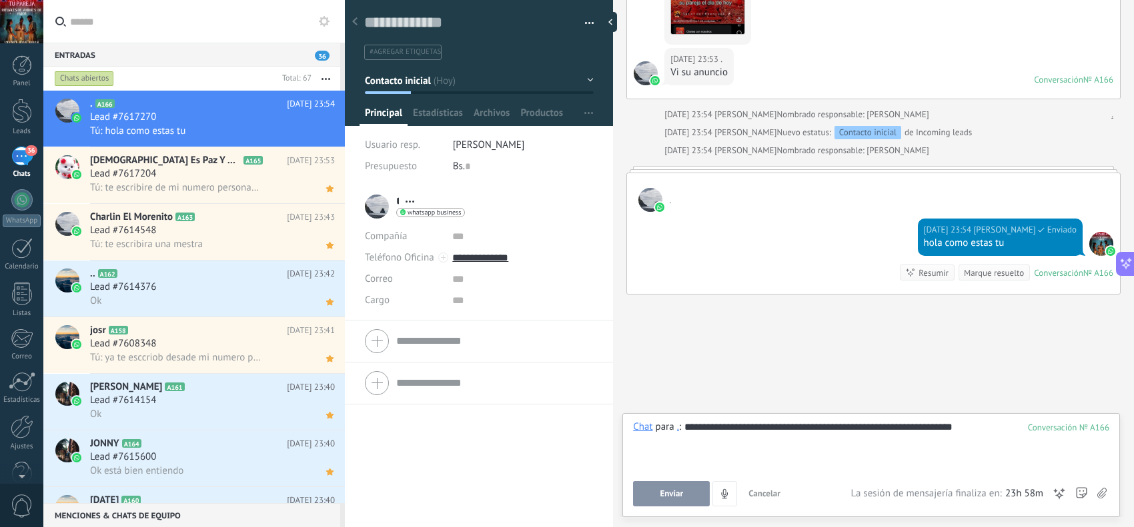
click at [669, 421] on button "Enviar" at bounding box center [671, 493] width 77 height 25
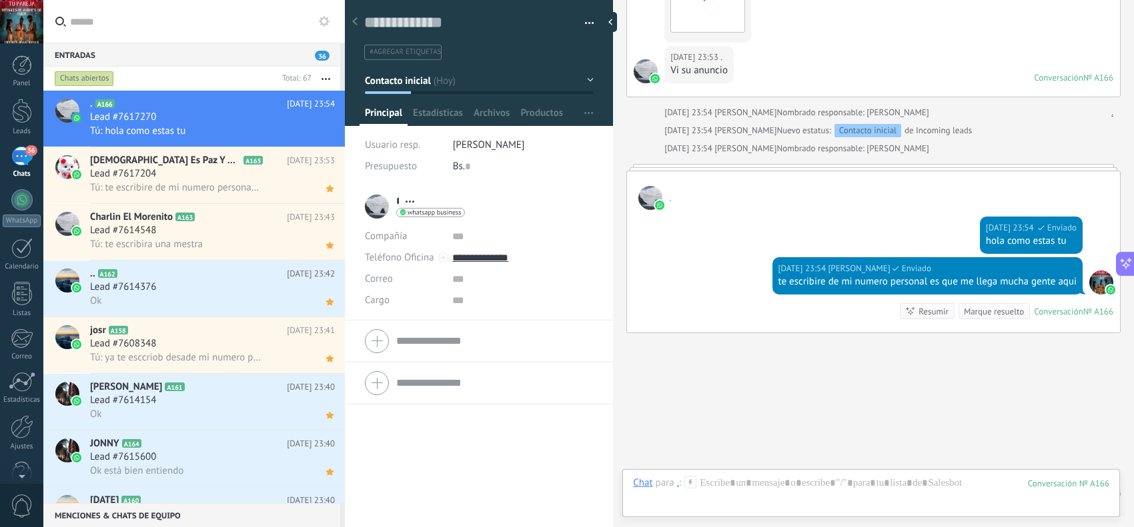
scroll to position [517, 0]
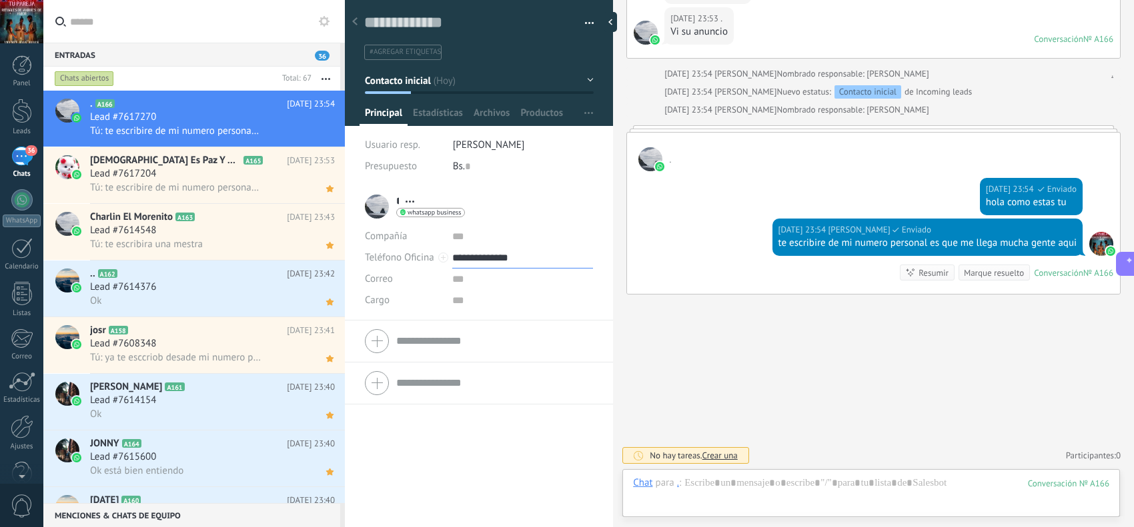
click at [515, 251] on input "**********" at bounding box center [522, 257] width 141 height 21
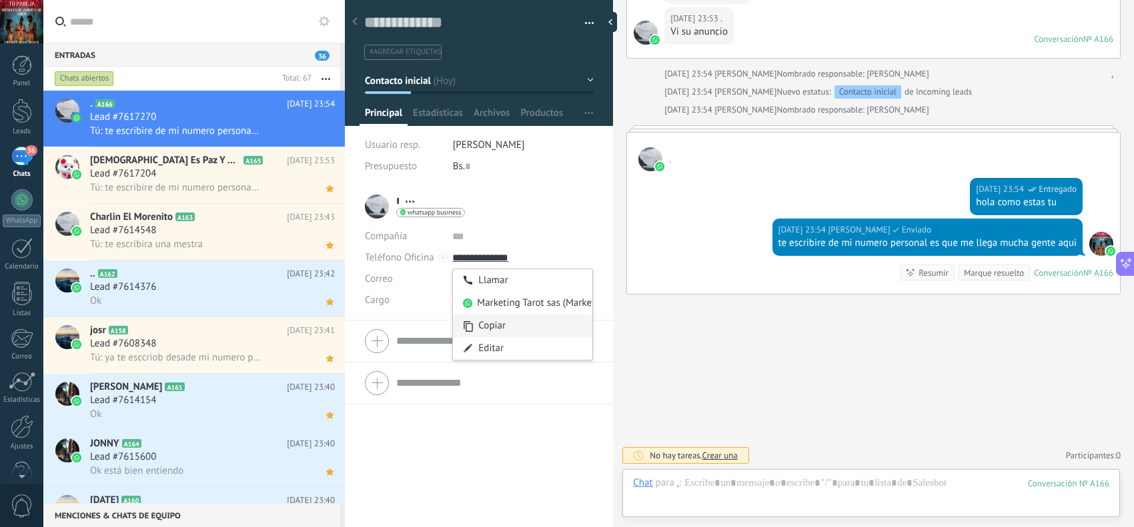
type input "**********"
click at [505, 325] on div "Copiar" at bounding box center [522, 326] width 139 height 23
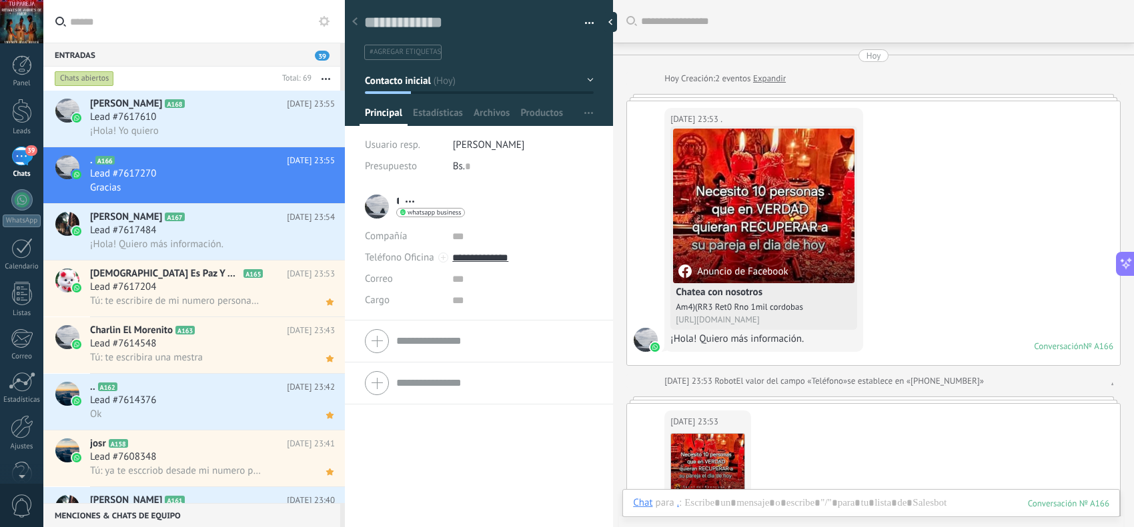
scroll to position [20, 0]
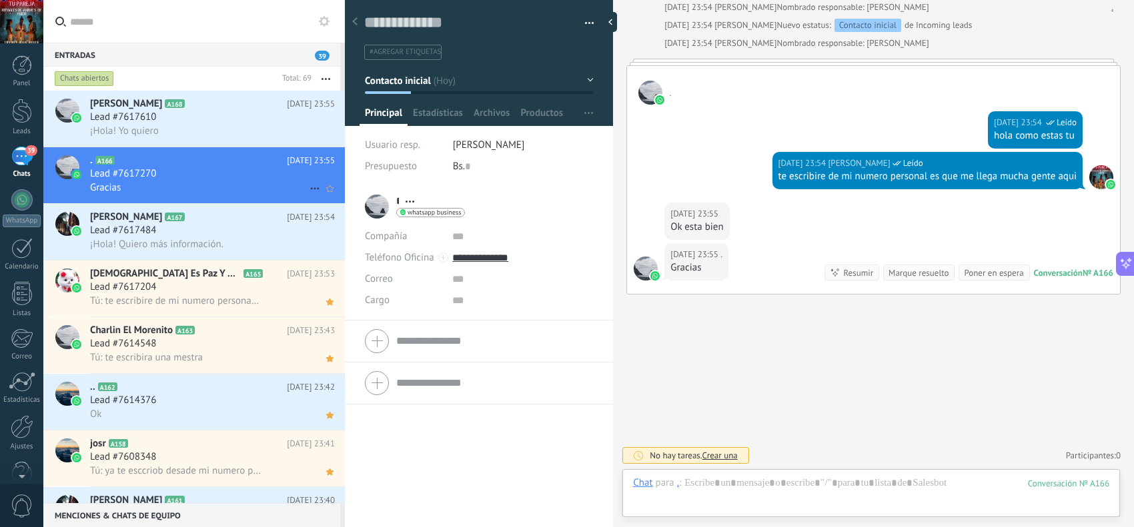
click at [214, 177] on div "Lead #7617270" at bounding box center [212, 173] width 245 height 13
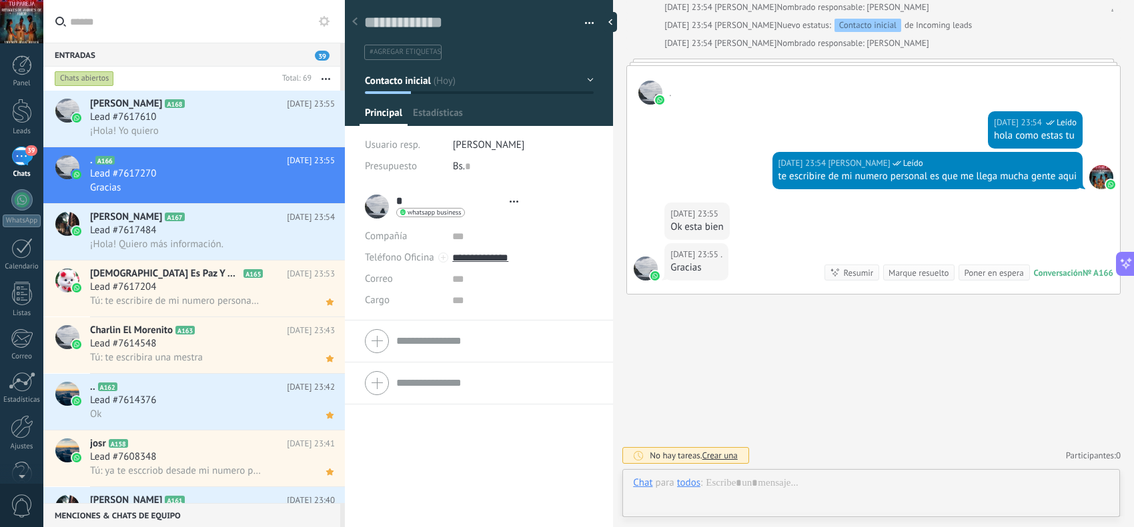
scroll to position [20, 0]
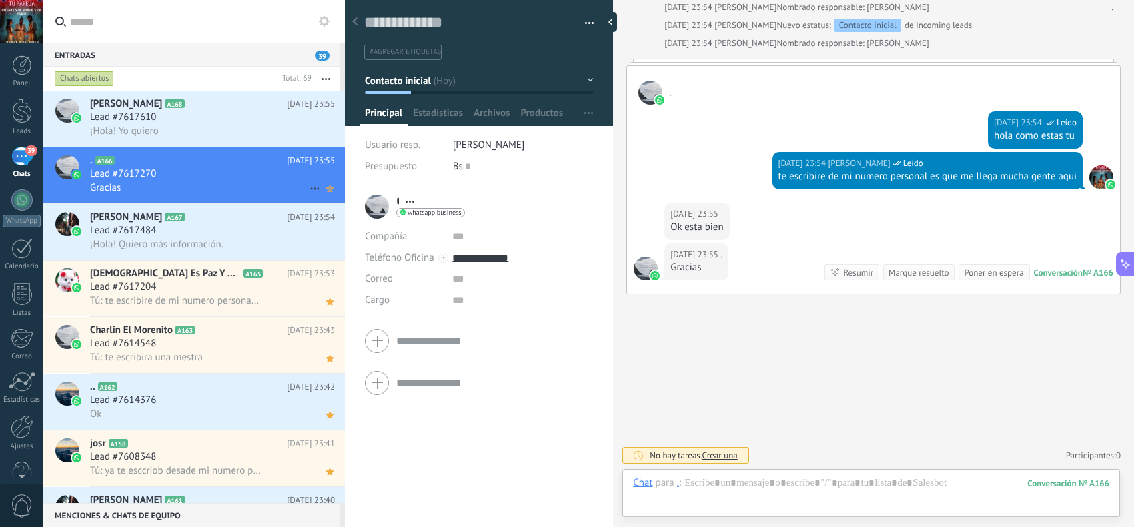
click at [323, 193] on icon at bounding box center [330, 189] width 14 height 16
drag, startPoint x: 1075, startPoint y: 177, endPoint x: 755, endPoint y: 193, distance: 320.5
click at [755, 193] on div "[DATE] 23:54 [PERSON_NAME] Leído te escribire de mi numero personal es que me l…" at bounding box center [873, 177] width 493 height 51
copy div "te escribire de mi numero personal es que me llega mucha gente aqui"
click at [229, 240] on h3 "¡Hola! Quiero más información." at bounding box center [160, 244] width 140 height 13
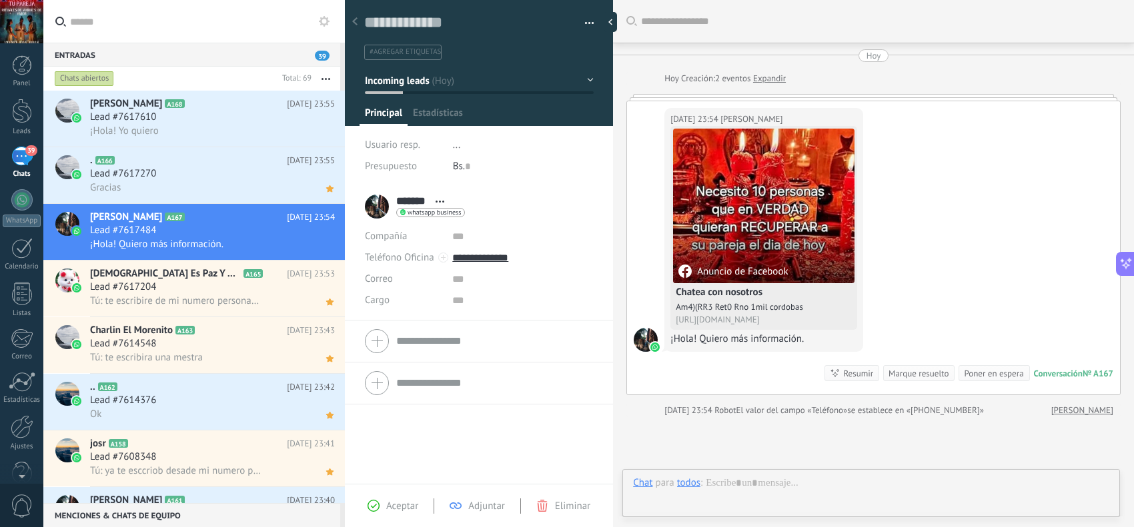
scroll to position [20, 0]
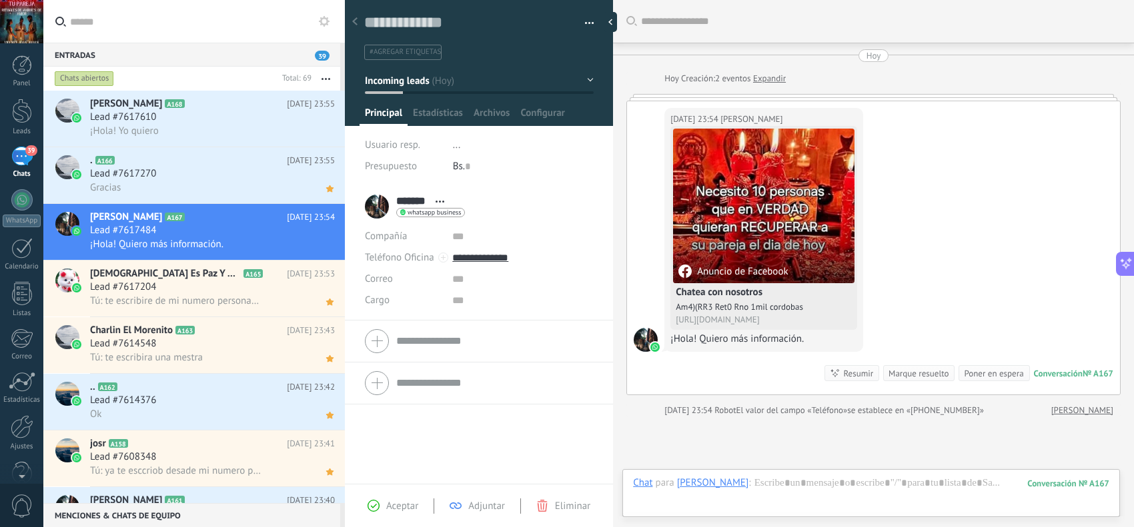
click at [407, 507] on span "Aceptar" at bounding box center [402, 506] width 32 height 13
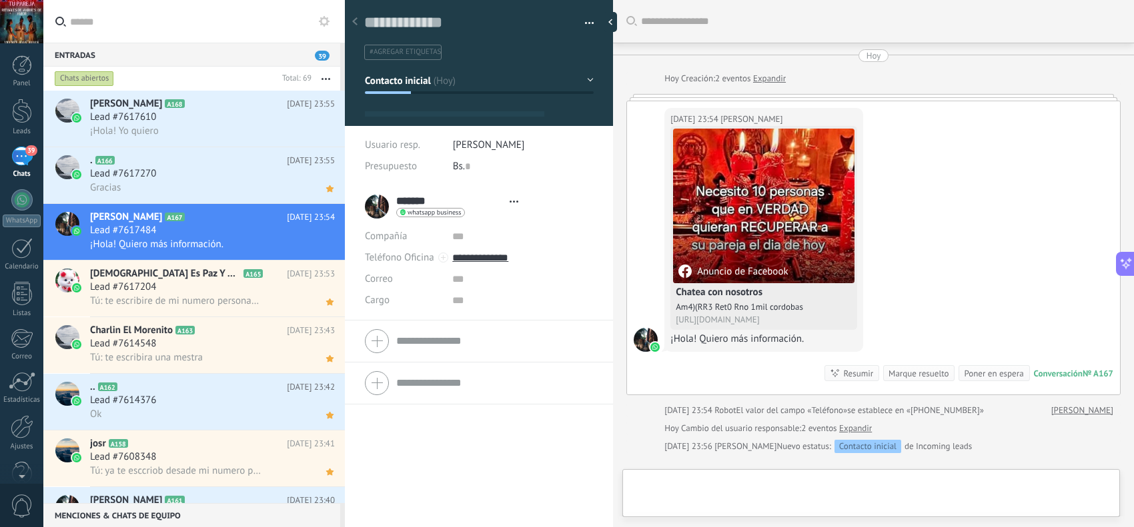
type textarea "**********"
click at [808, 481] on div at bounding box center [871, 497] width 476 height 40
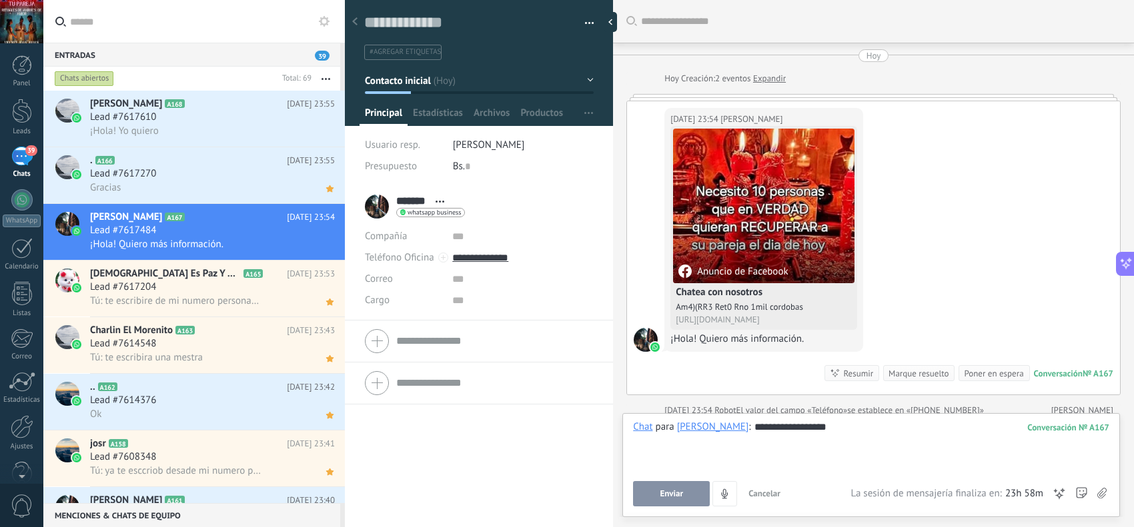
drag, startPoint x: 684, startPoint y: 491, endPoint x: 708, endPoint y: 491, distance: 24.0
click at [684, 491] on button "Enviar" at bounding box center [671, 493] width 77 height 25
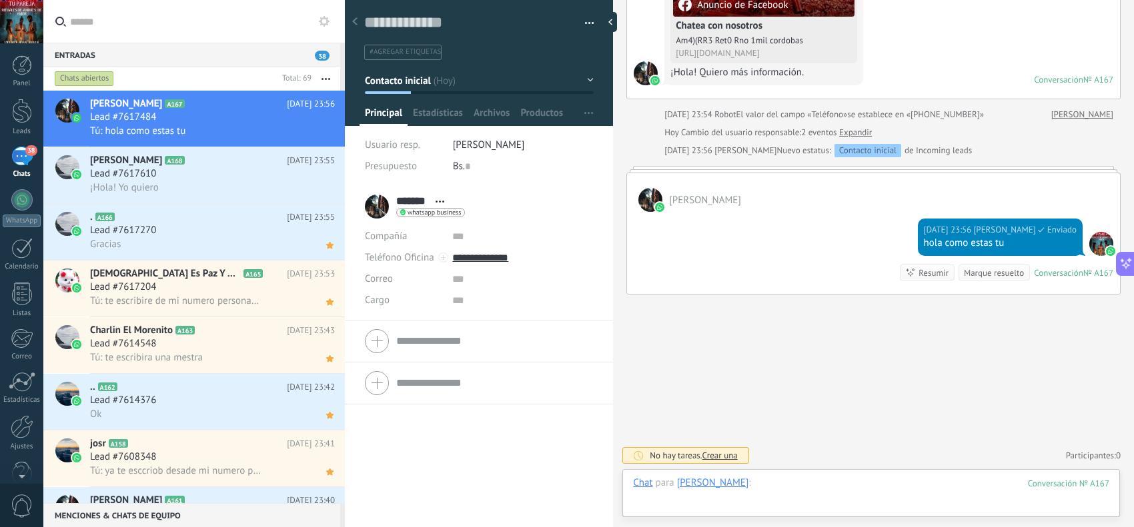
click at [856, 481] on div at bounding box center [871, 497] width 476 height 40
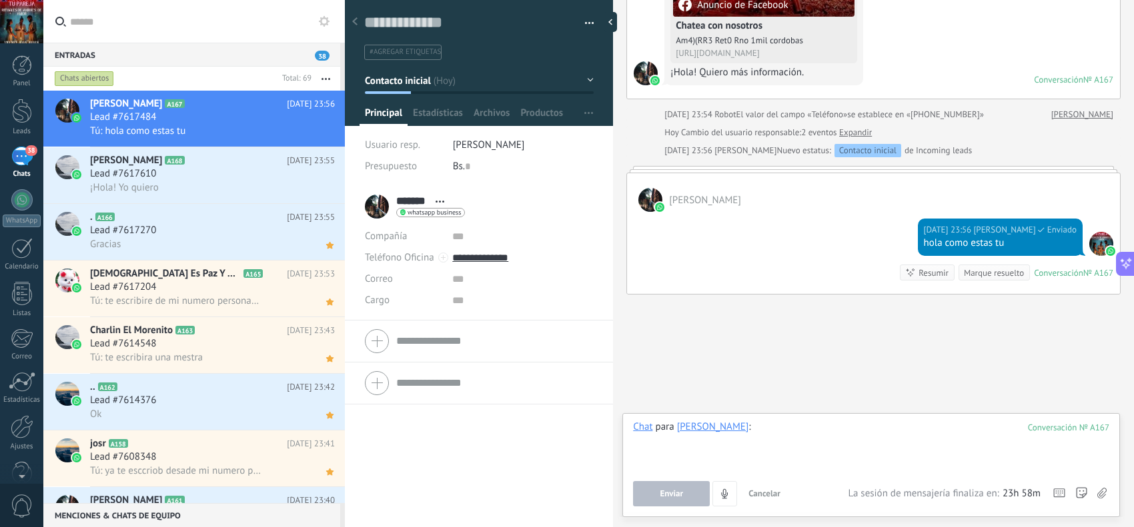
paste div
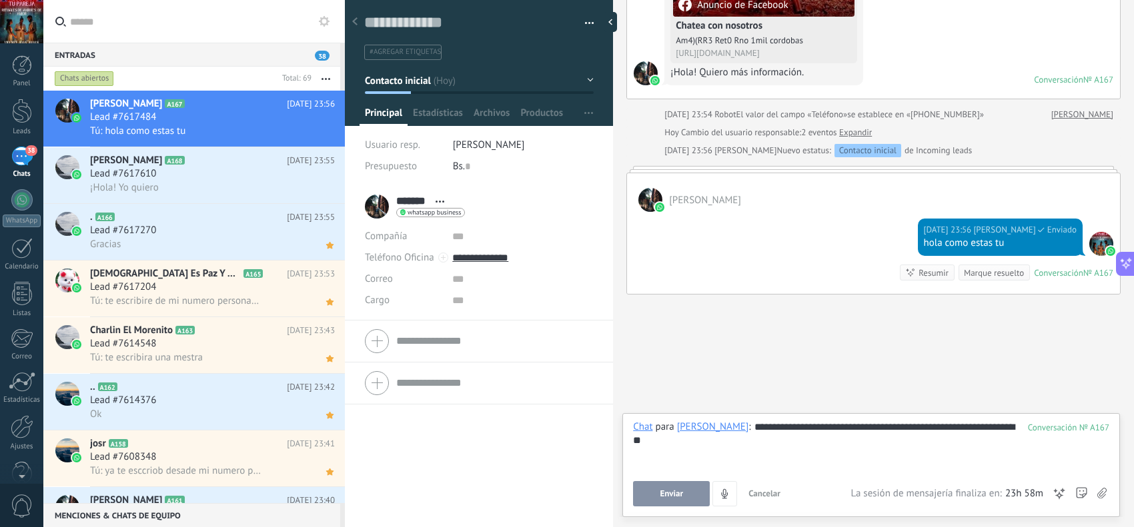
click at [665, 493] on span "Enviar" at bounding box center [671, 493] width 23 height 9
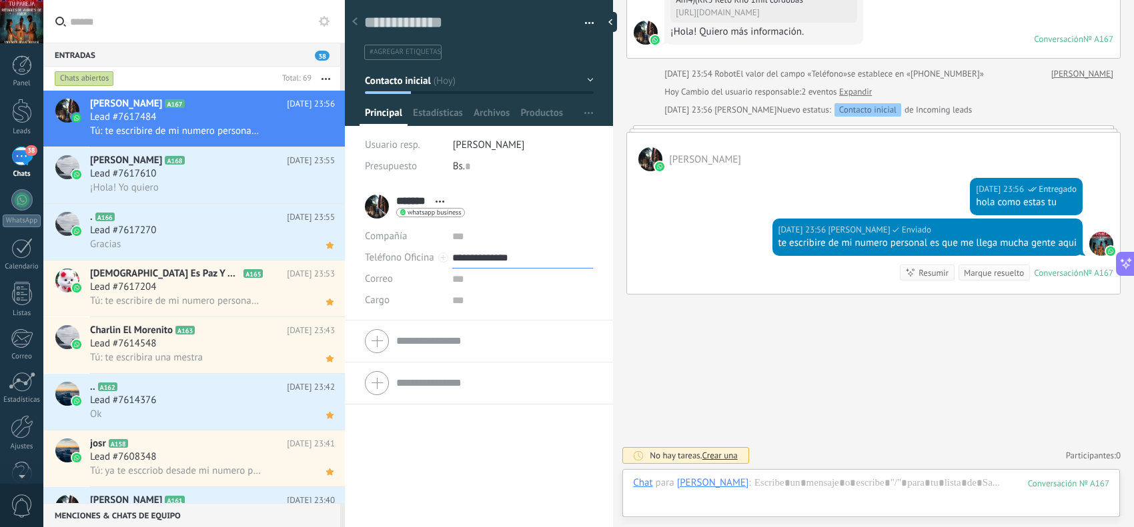
click at [488, 261] on input "**********" at bounding box center [522, 257] width 141 height 21
type input "**********"
click at [497, 329] on div "Copiar" at bounding box center [522, 326] width 139 height 23
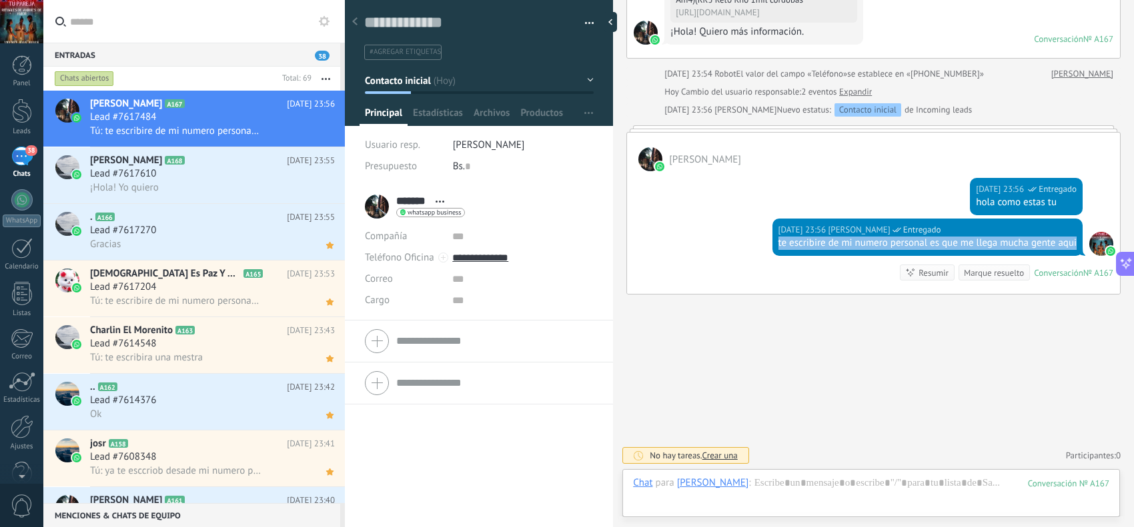
drag, startPoint x: 1075, startPoint y: 241, endPoint x: 771, endPoint y: 251, distance: 304.3
click at [772, 251] on div "[DATE] 23:56 [PERSON_NAME] Entregado te escribire de mi numero personal es que …" at bounding box center [927, 237] width 311 height 37
copy div "te escribire de mi numero personal es que me llega mucha gente aqui"
click at [327, 132] on use at bounding box center [329, 132] width 7 height 7
click at [204, 169] on div "Lead #7617610" at bounding box center [212, 173] width 245 height 13
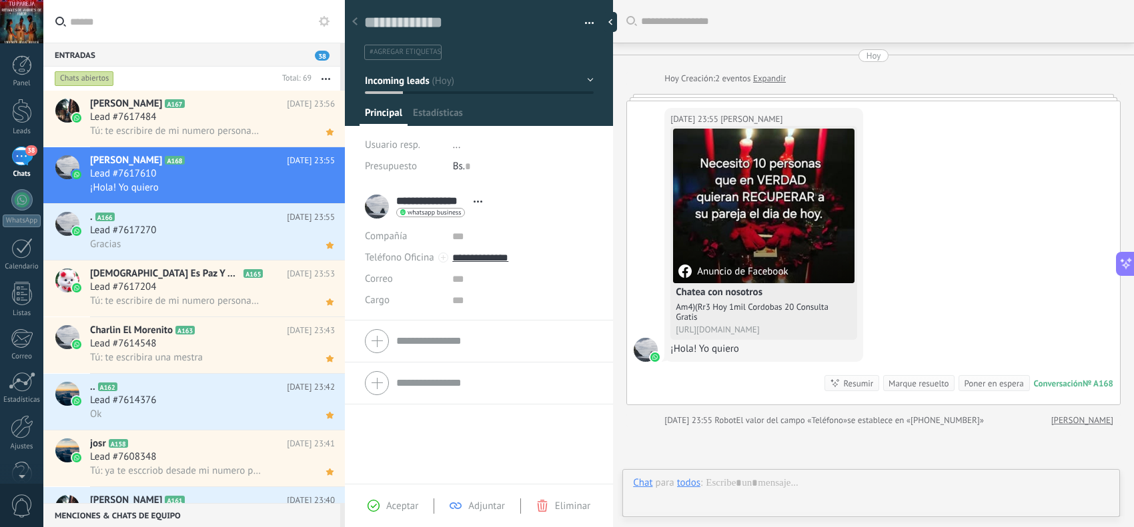
scroll to position [20, 0]
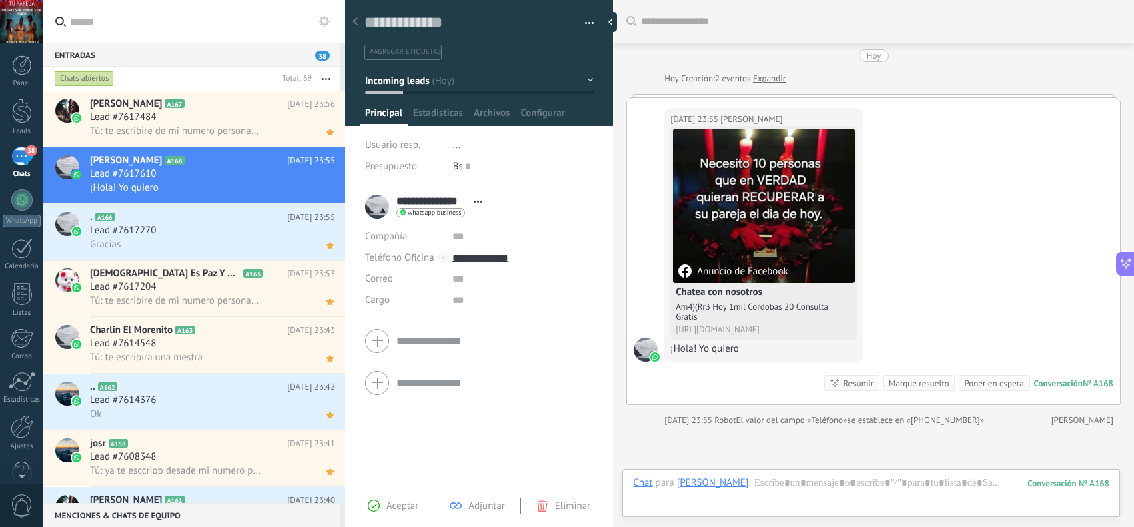
click at [405, 501] on span "Aceptar" at bounding box center [402, 506] width 32 height 13
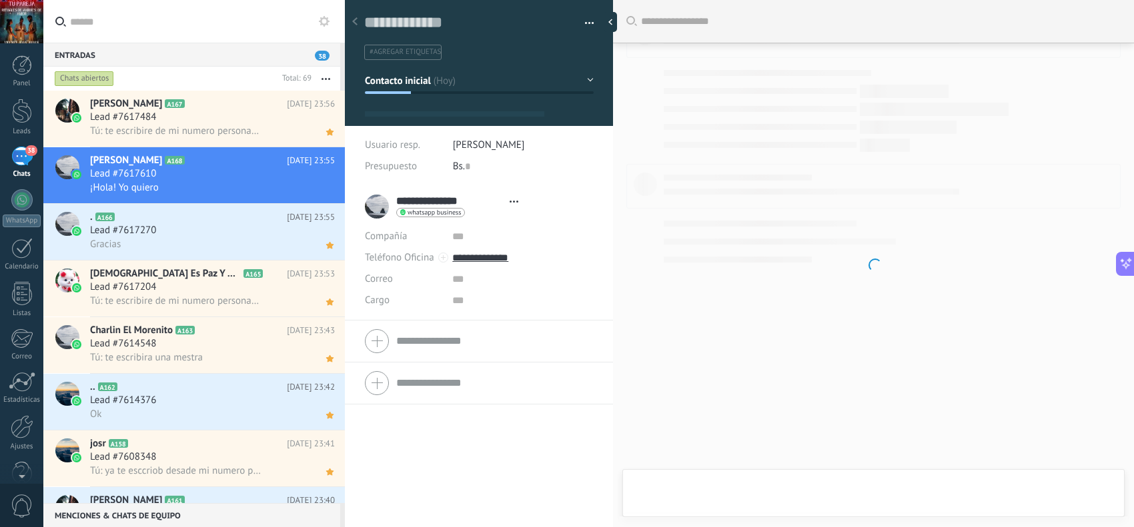
type textarea "**********"
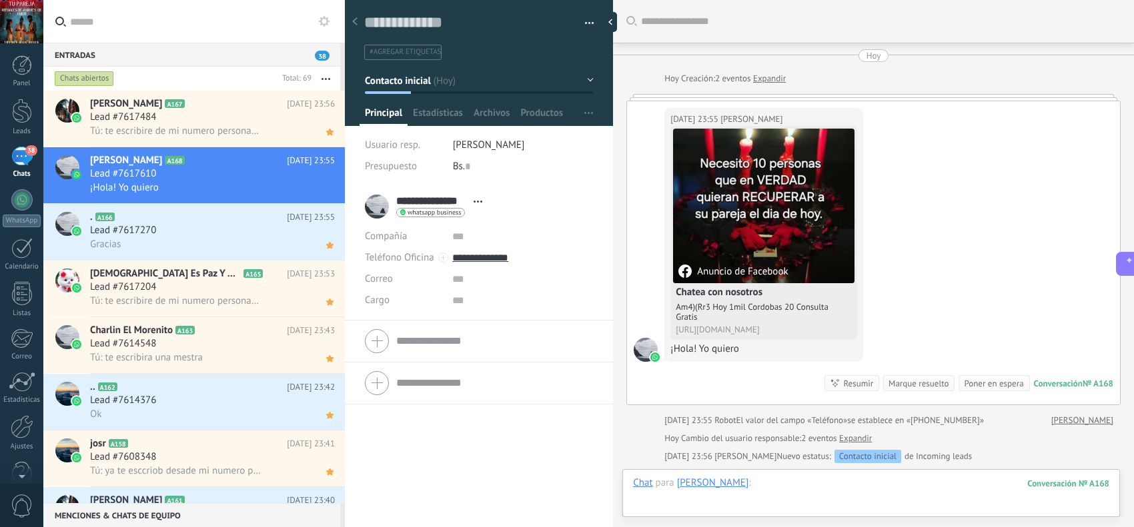
click at [842, 492] on div at bounding box center [871, 497] width 476 height 40
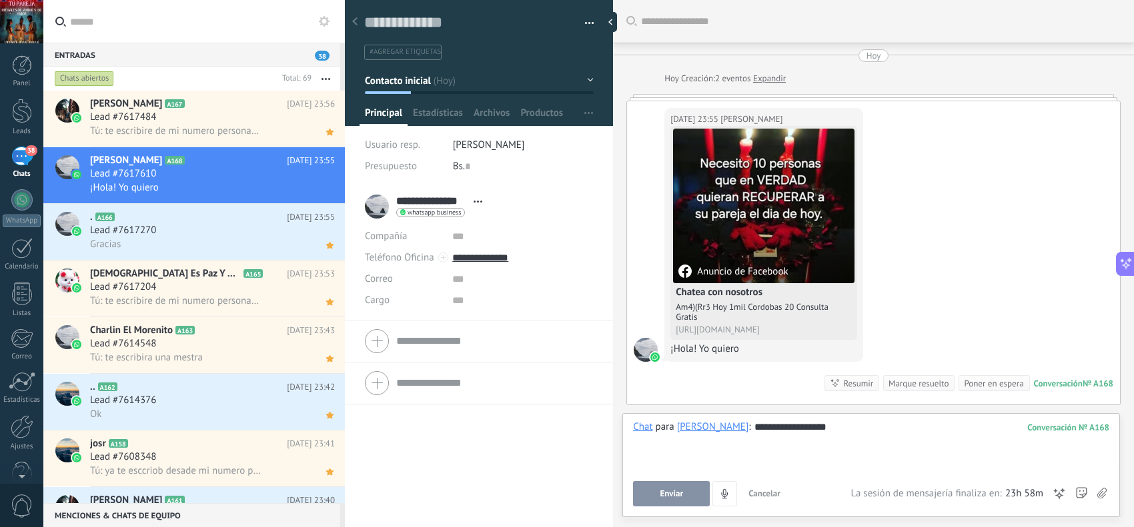
click at [674, 491] on span "Enviar" at bounding box center [671, 493] width 23 height 9
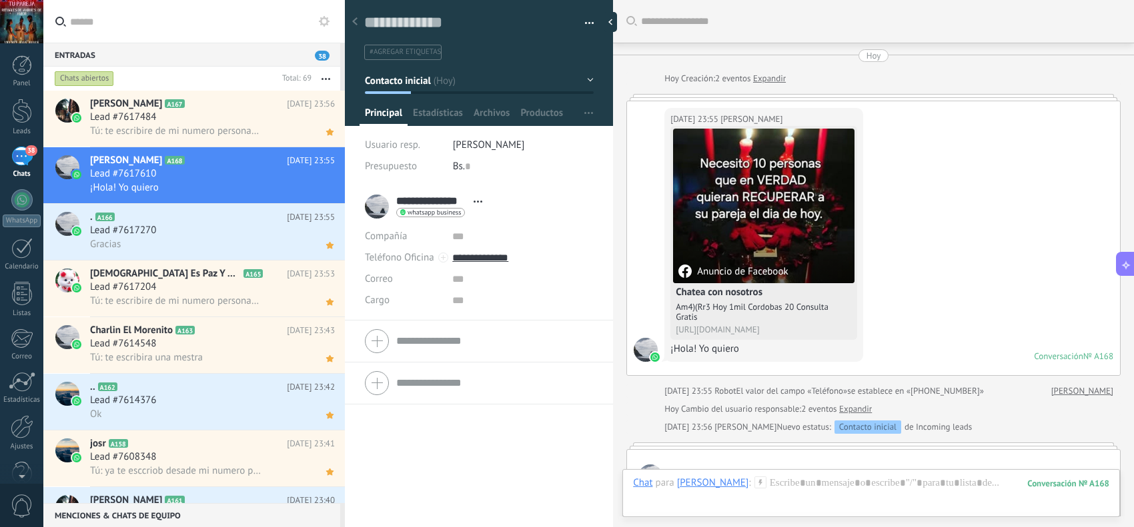
scroll to position [131, 0]
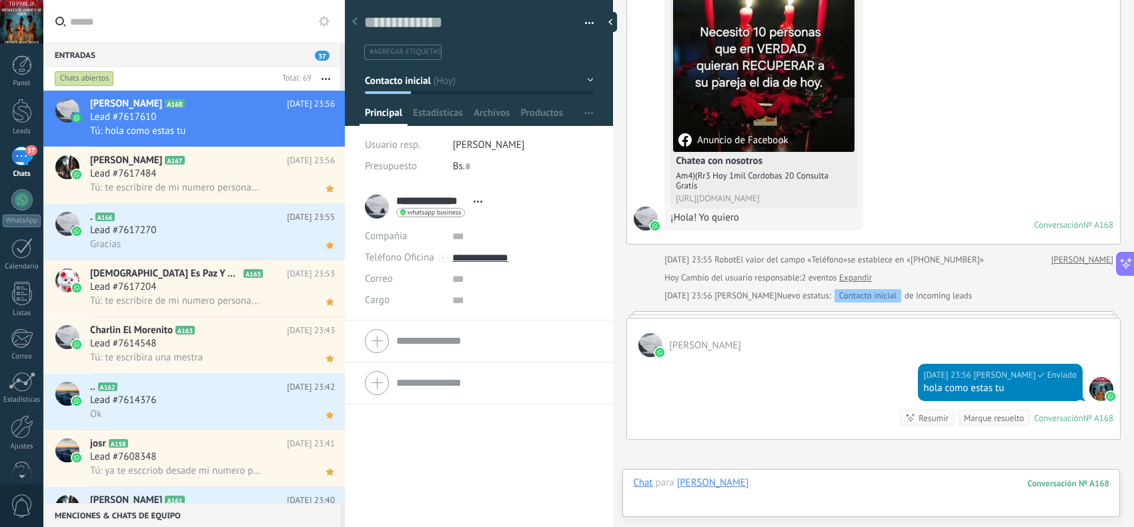
click at [787, 479] on div at bounding box center [871, 497] width 476 height 40
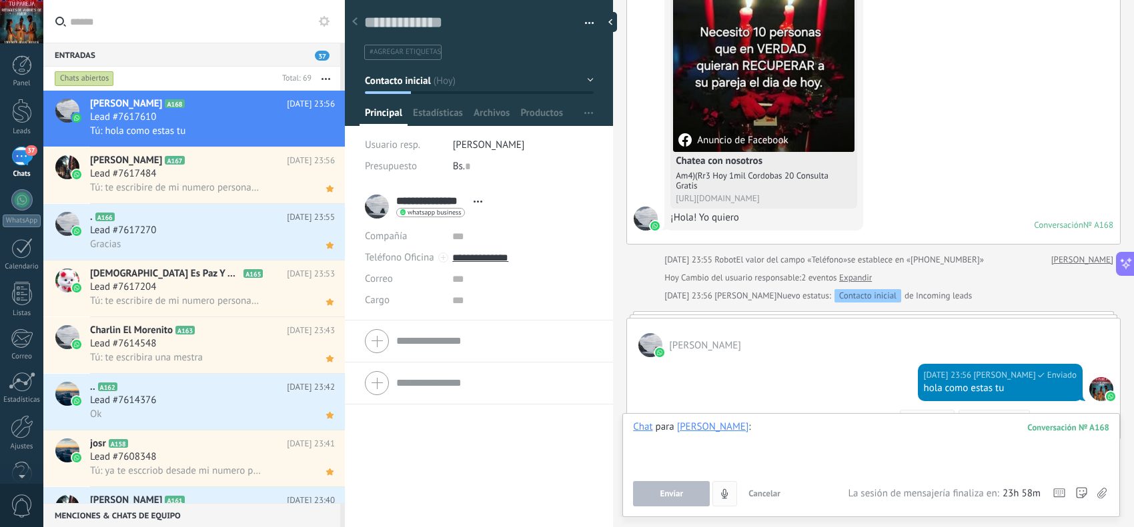
paste div
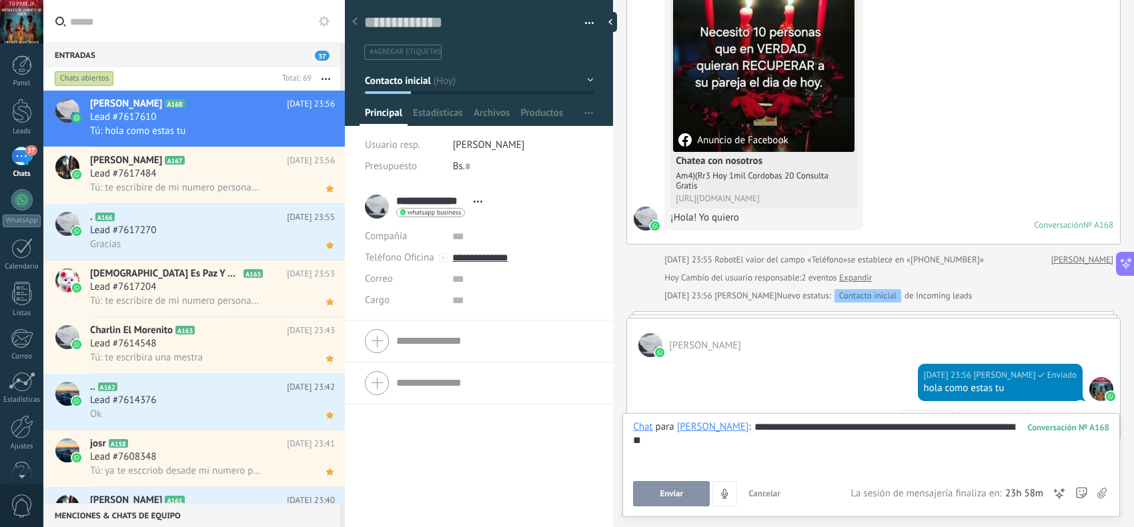
click at [691, 497] on button "Enviar" at bounding box center [671, 493] width 77 height 25
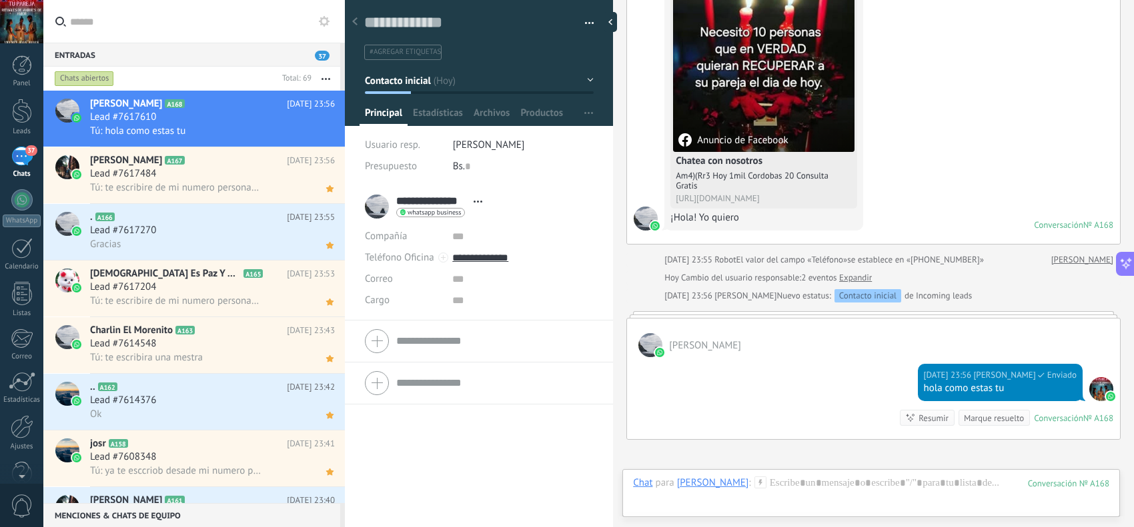
scroll to position [319, 0]
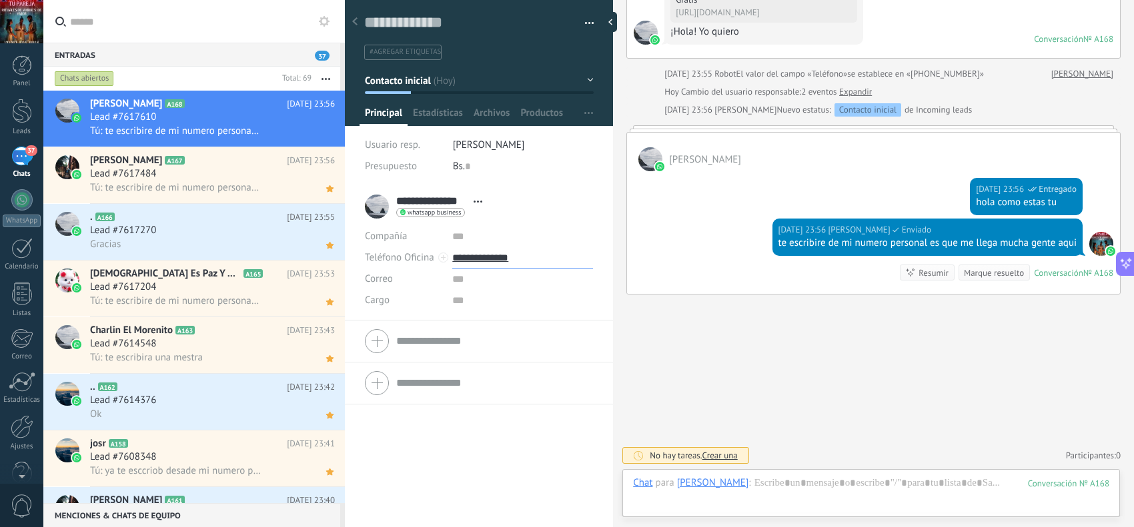
click at [515, 260] on input "**********" at bounding box center [522, 257] width 141 height 21
type input "**********"
click at [509, 325] on div "Copiar" at bounding box center [522, 326] width 139 height 23
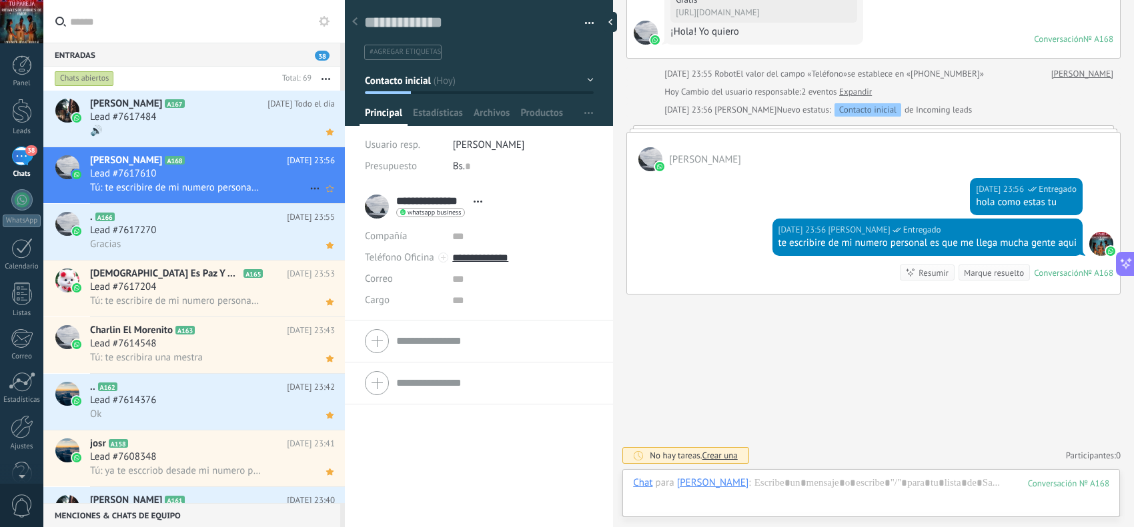
click at [262, 165] on h2 "[PERSON_NAME] A168" at bounding box center [188, 160] width 197 height 13
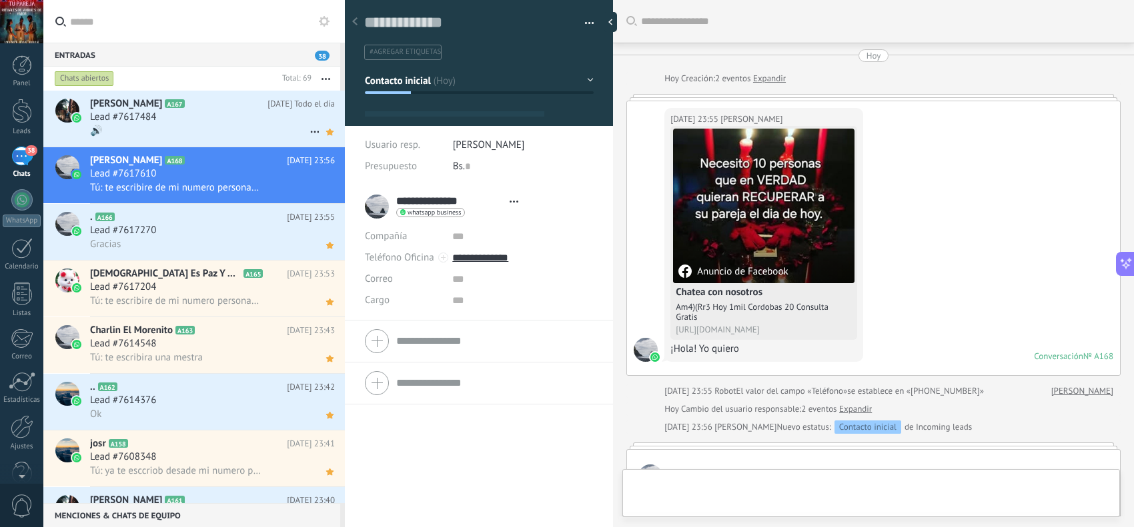
scroll to position [311, 0]
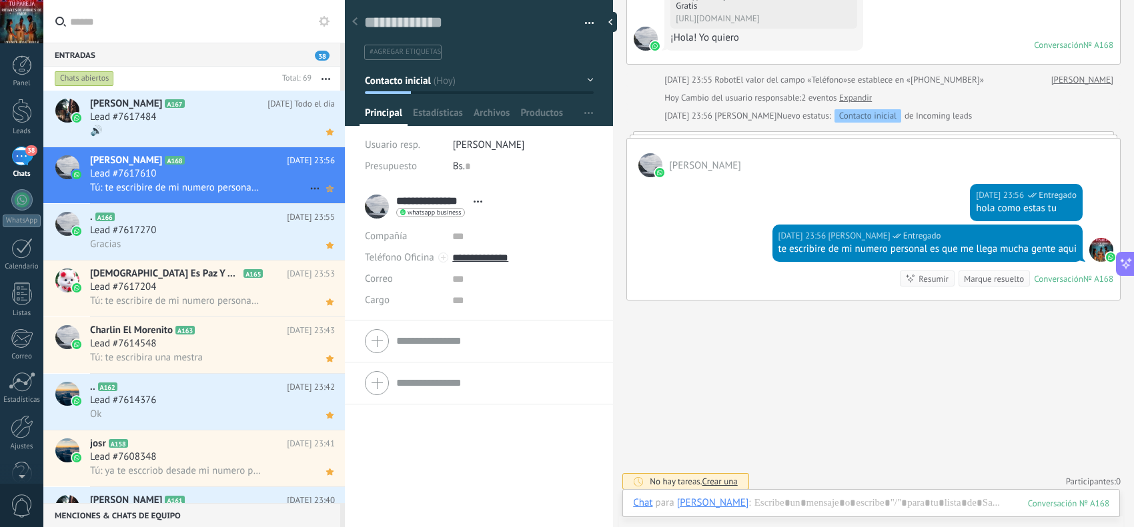
click at [328, 187] on icon at bounding box center [330, 189] width 14 height 16
click at [177, 111] on div "Lead #7617484" at bounding box center [212, 117] width 245 height 13
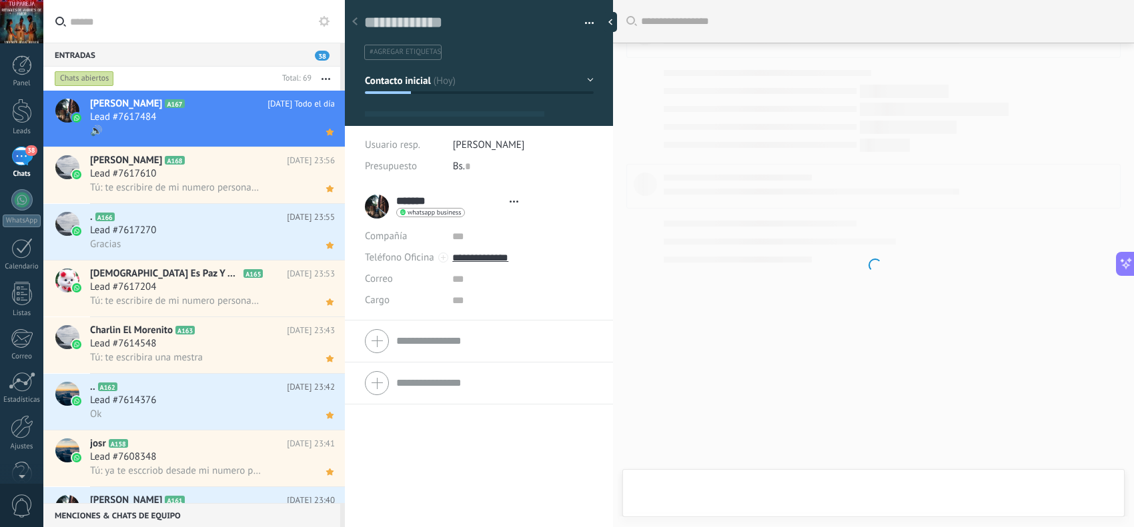
scroll to position [20, 0]
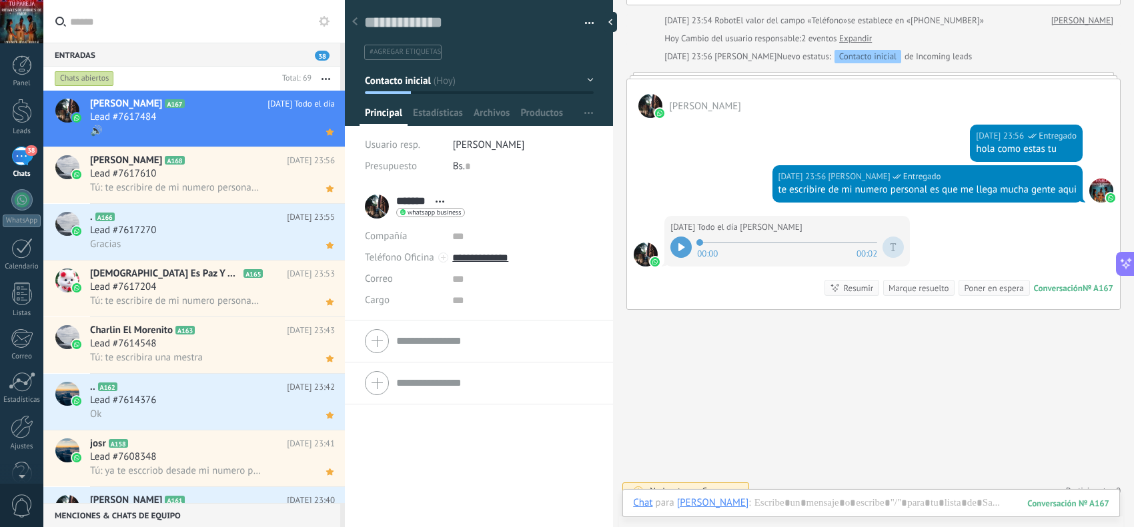
click at [680, 245] on icon at bounding box center [681, 247] width 6 height 8
click at [201, 115] on div "Lead #7617484" at bounding box center [212, 117] width 245 height 13
click at [215, 188] on span "Tú: te escribire de mi numero personal es que me llega mucha gente aqui" at bounding box center [175, 187] width 171 height 13
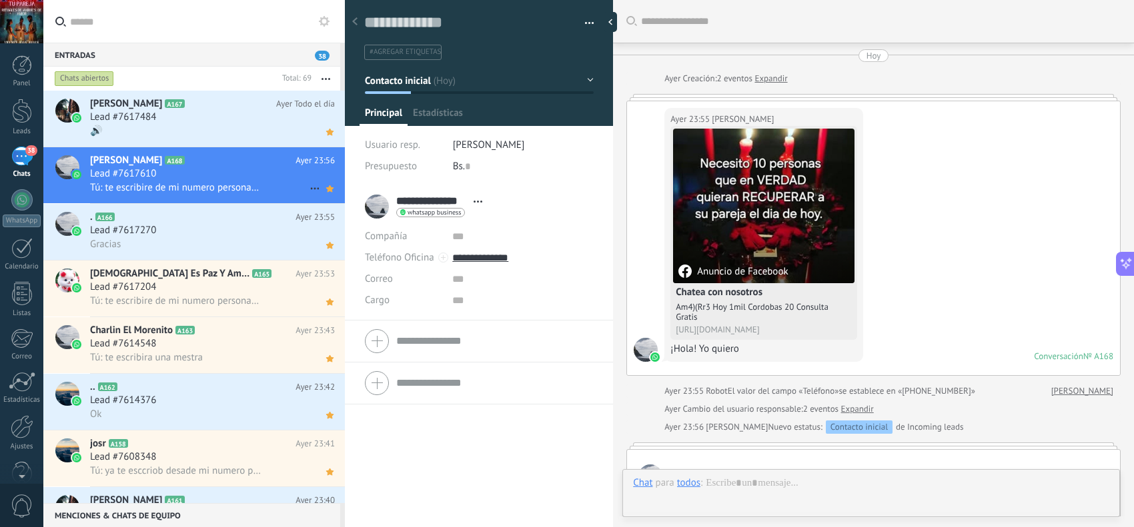
scroll to position [319, 0]
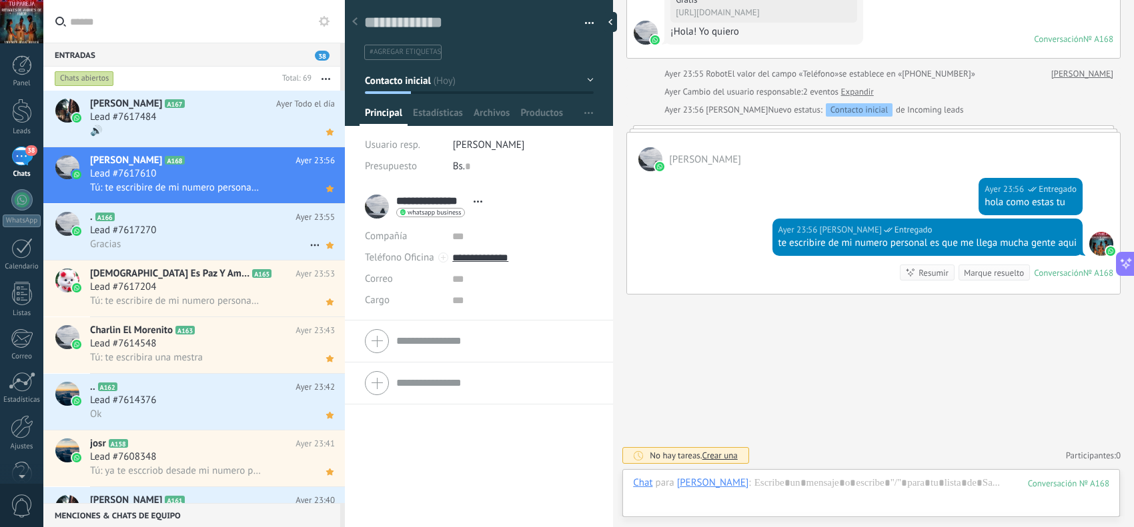
click at [212, 228] on div "Lead #7617270" at bounding box center [212, 230] width 245 height 13
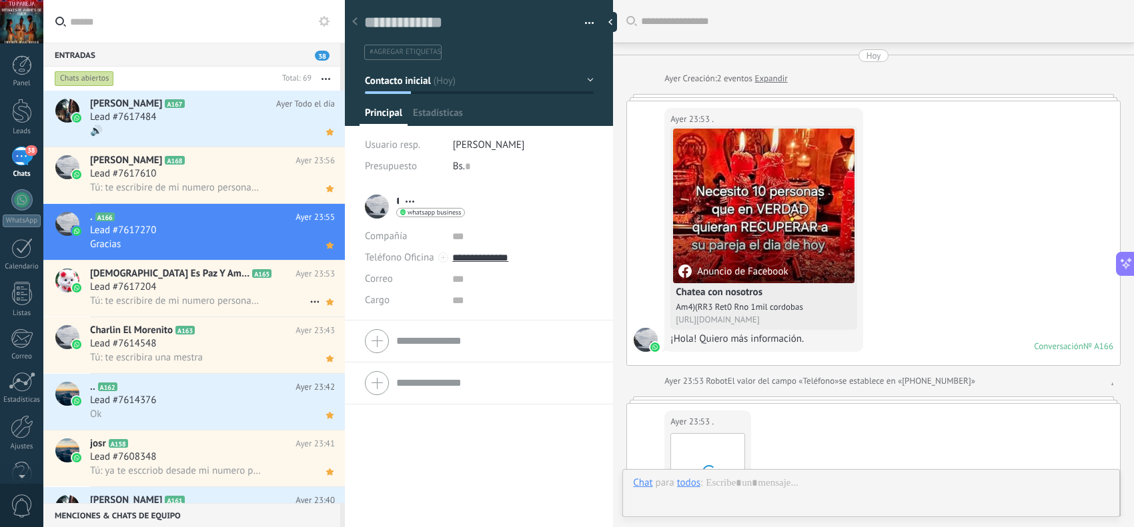
scroll to position [594, 0]
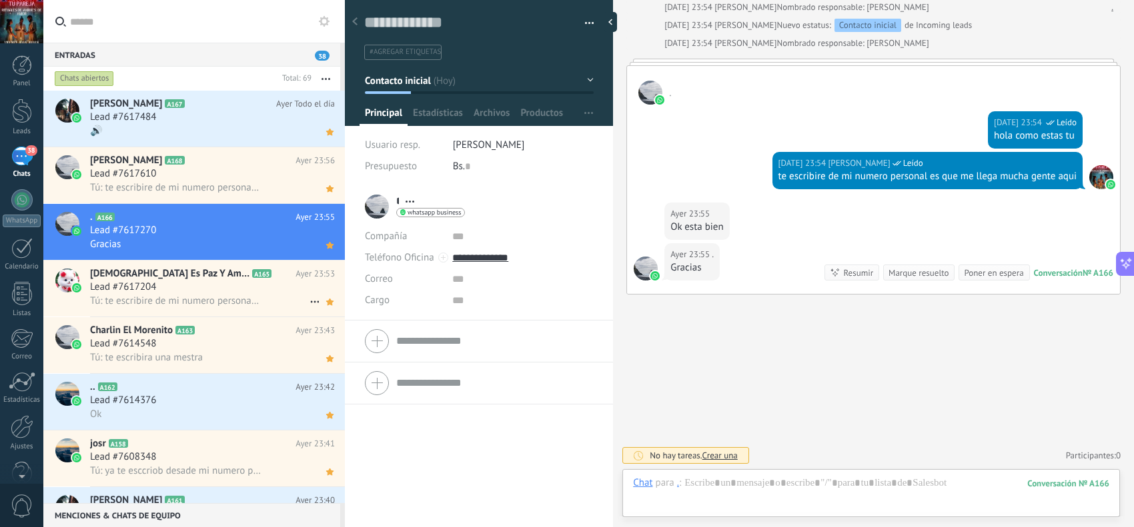
click at [223, 284] on div "Lead #7617204" at bounding box center [212, 287] width 245 height 13
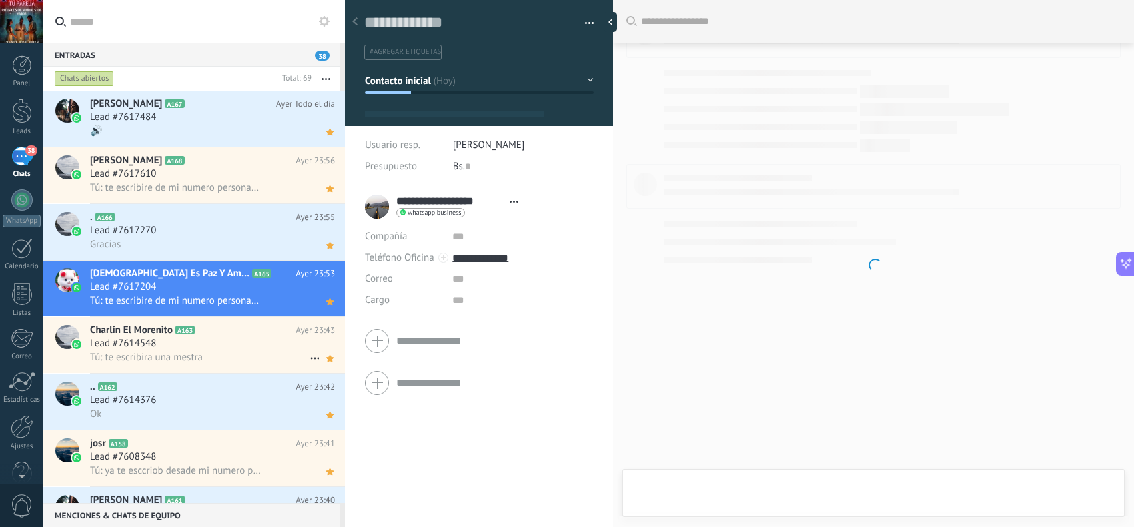
scroll to position [20, 0]
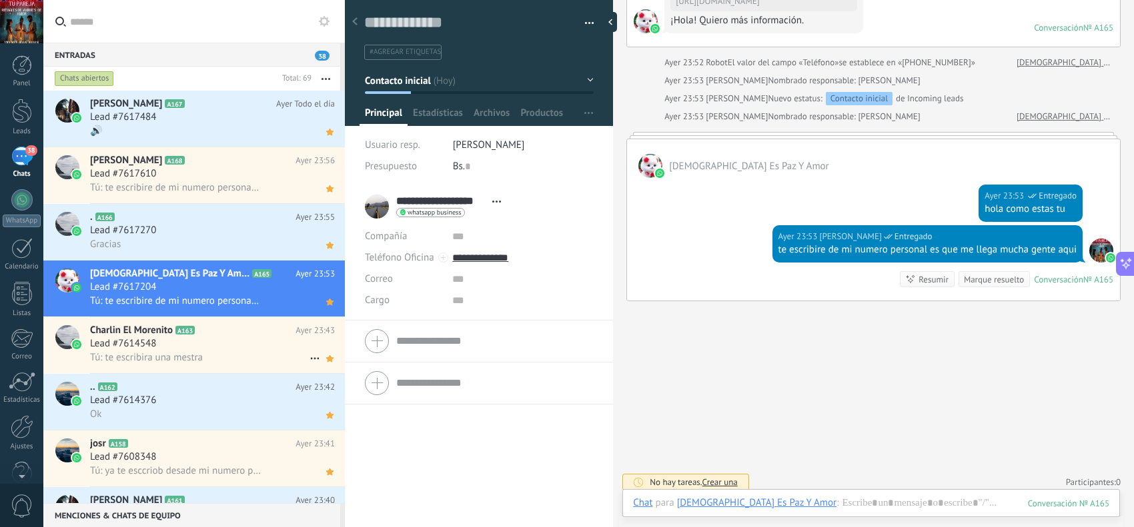
click at [230, 342] on div "Lead #7614548" at bounding box center [212, 343] width 245 height 13
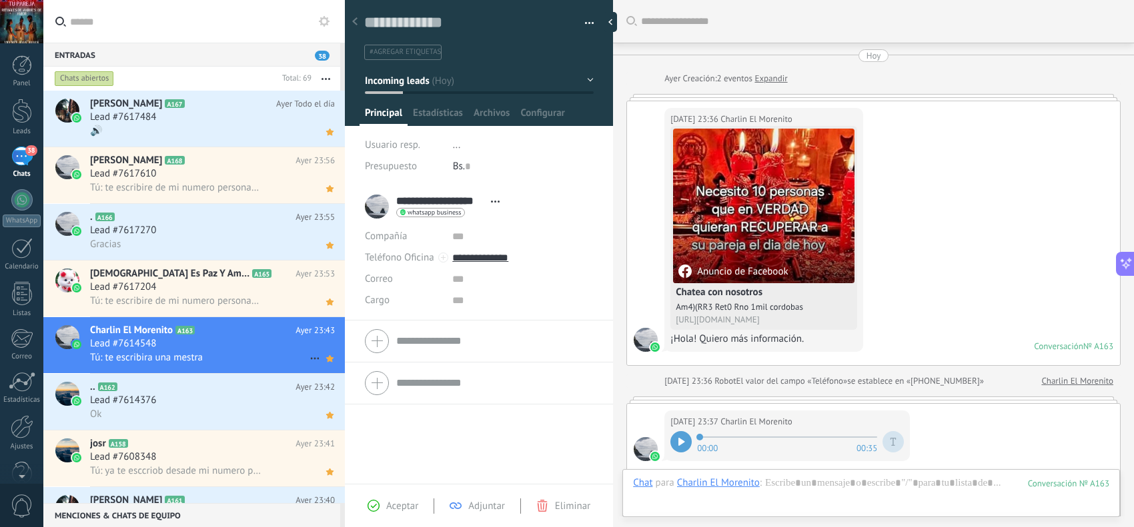
scroll to position [870, 0]
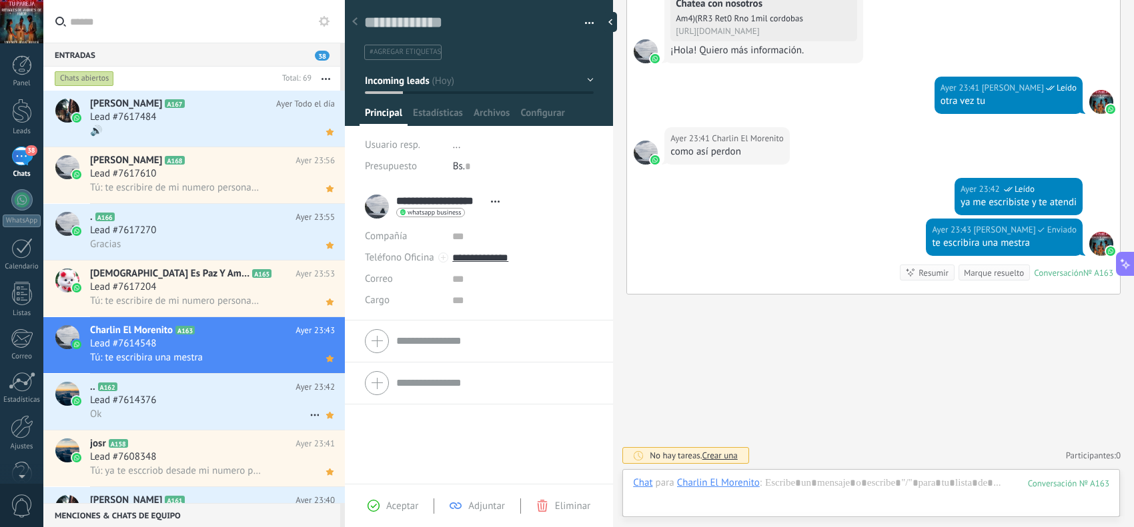
click at [239, 398] on div "Lead #7614376" at bounding box center [212, 400] width 245 height 13
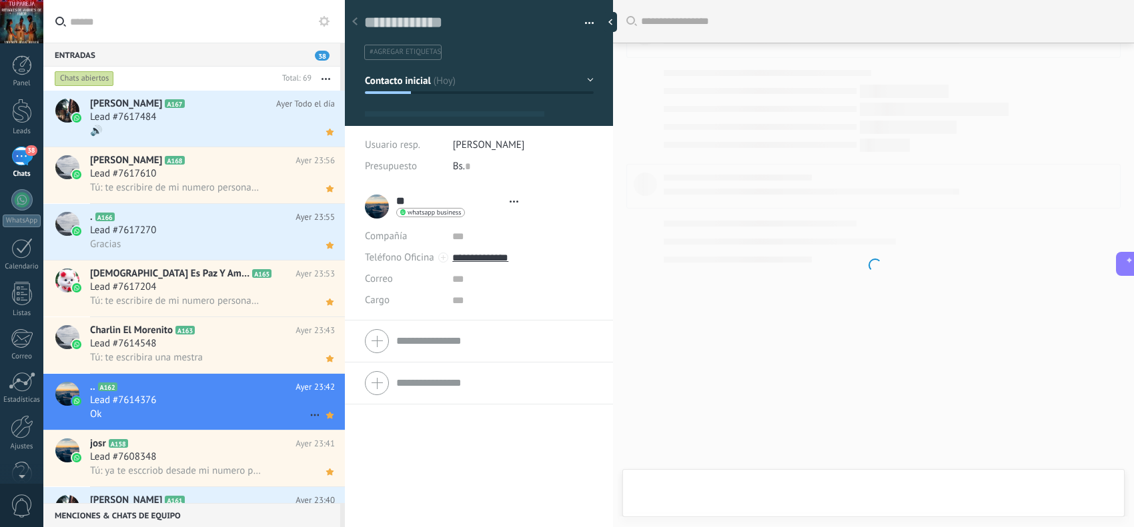
scroll to position [20, 0]
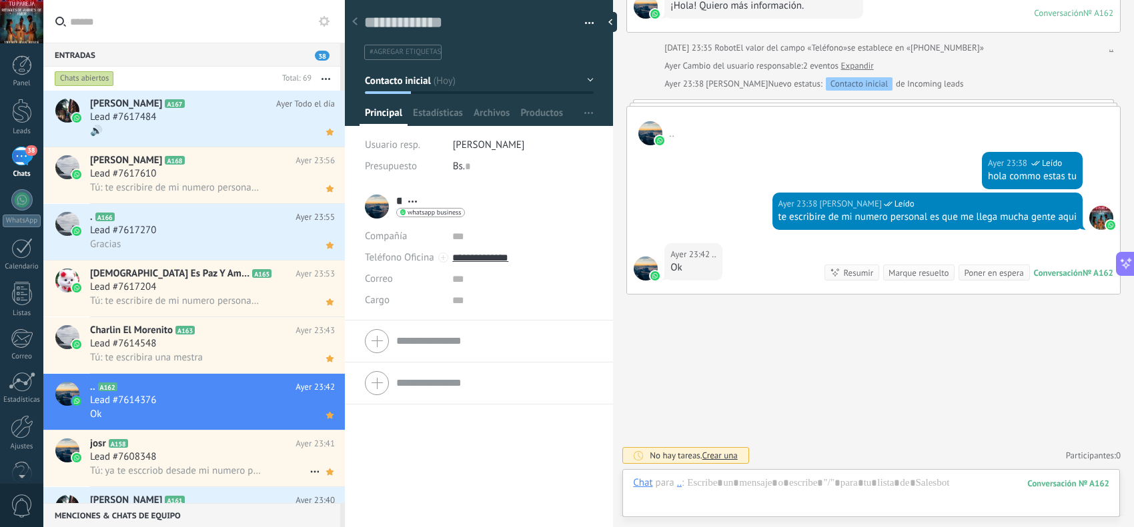
click at [239, 455] on div "Lead #7608348" at bounding box center [212, 457] width 245 height 13
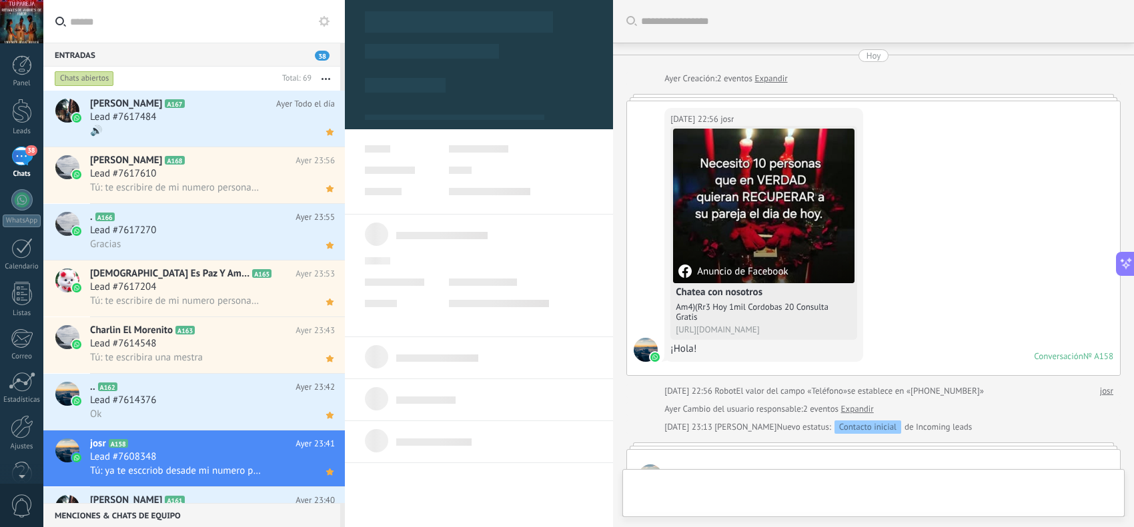
scroll to position [20, 0]
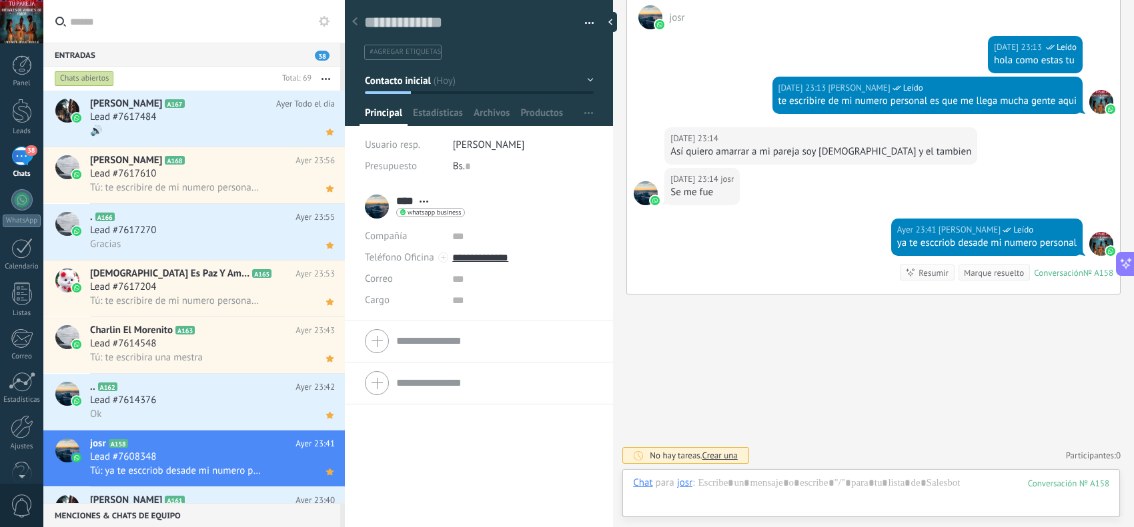
click at [241, 497] on h2 "[PERSON_NAME] A161" at bounding box center [192, 500] width 205 height 13
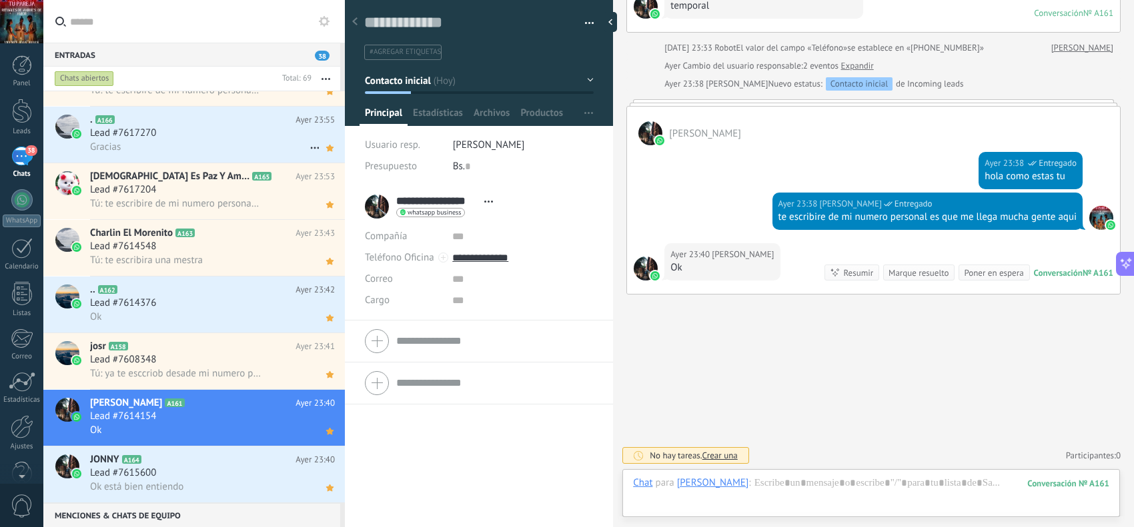
scroll to position [1, 0]
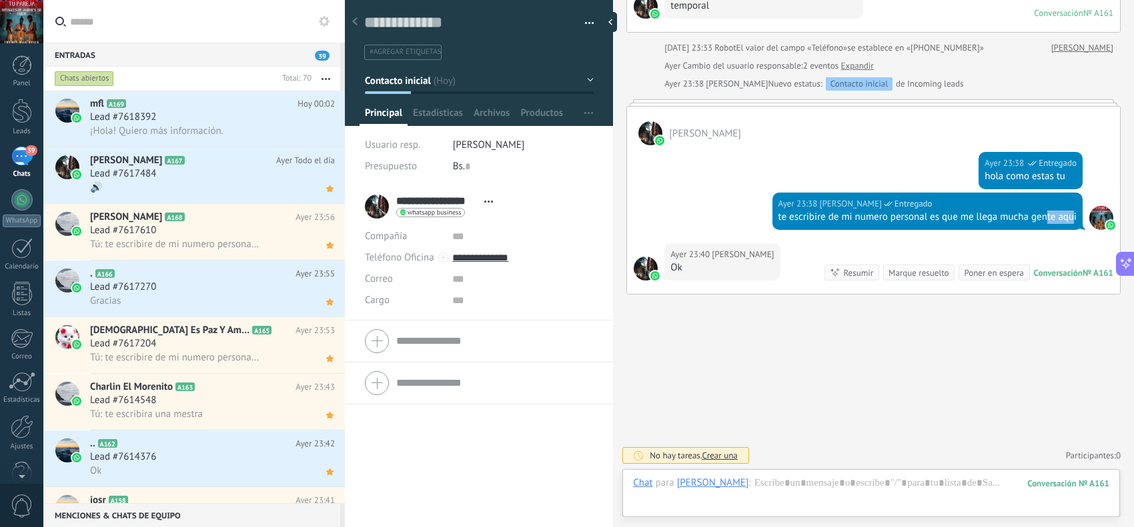
drag, startPoint x: 1068, startPoint y: 215, endPoint x: 1042, endPoint y: 229, distance: 30.1
click at [1042, 229] on div "[DATE] 23:38 [DEMOGRAPHIC_DATA][PERSON_NAME] Entregado te escribire de mi numer…" at bounding box center [927, 211] width 311 height 37
click at [1070, 217] on div "te escribire de mi numero personal es que me llega mucha gente aqui" at bounding box center [927, 217] width 299 height 13
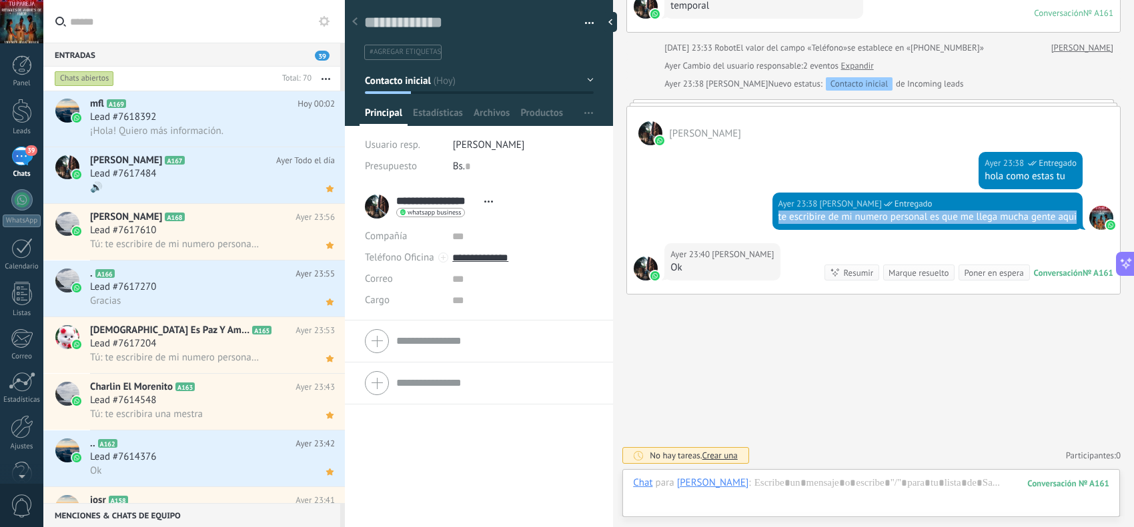
drag, startPoint x: 1072, startPoint y: 217, endPoint x: 742, endPoint y: 231, distance: 329.7
click at [742, 231] on div "[DATE] 23:38 [DEMOGRAPHIC_DATA][PERSON_NAME] Entregado te escribire de mi numer…" at bounding box center [873, 218] width 493 height 51
copy div "te escribire de mi numero personal es que me llega mucha gente aqui"
click at [223, 133] on h3 "¡Hola! Quiero más información." at bounding box center [160, 131] width 140 height 13
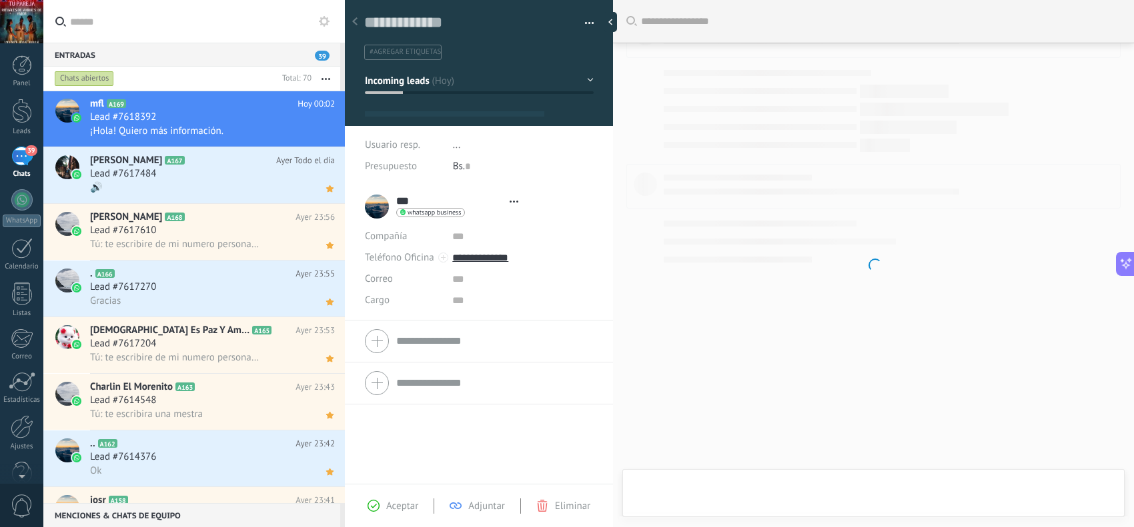
scroll to position [20, 0]
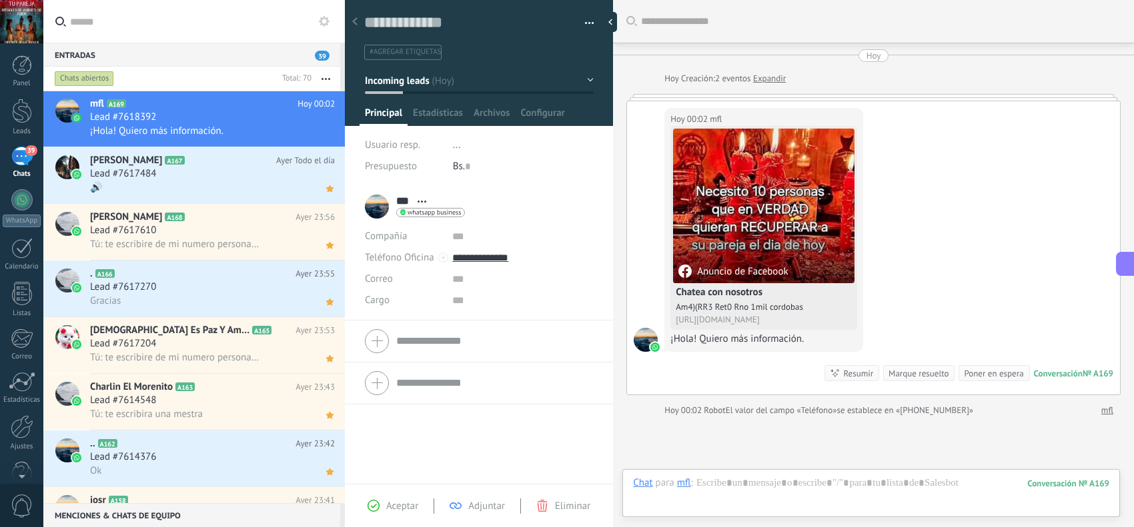
click at [371, 501] on use at bounding box center [373, 506] width 12 height 12
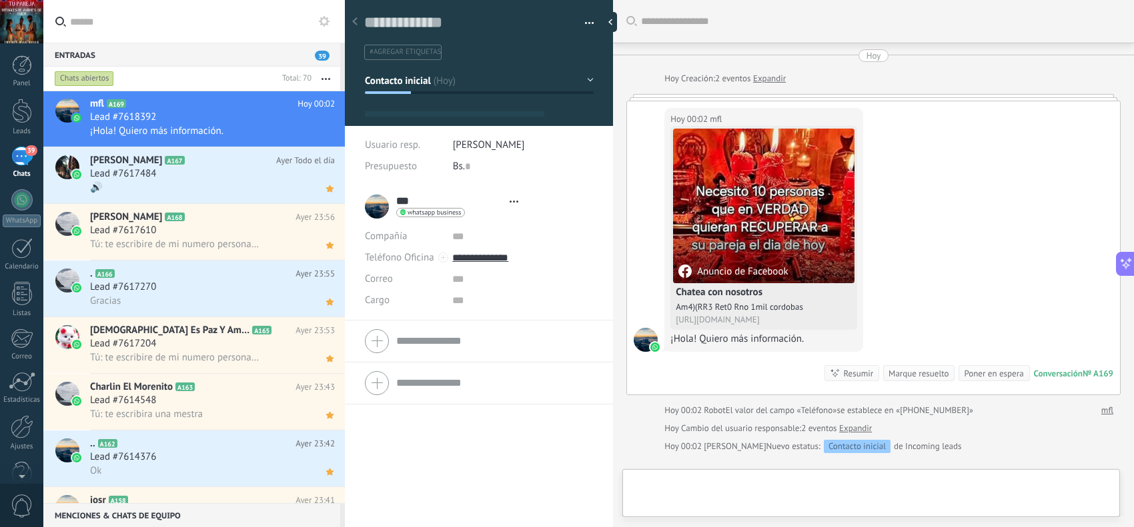
type textarea "**********"
click at [822, 481] on div at bounding box center [871, 497] width 476 height 40
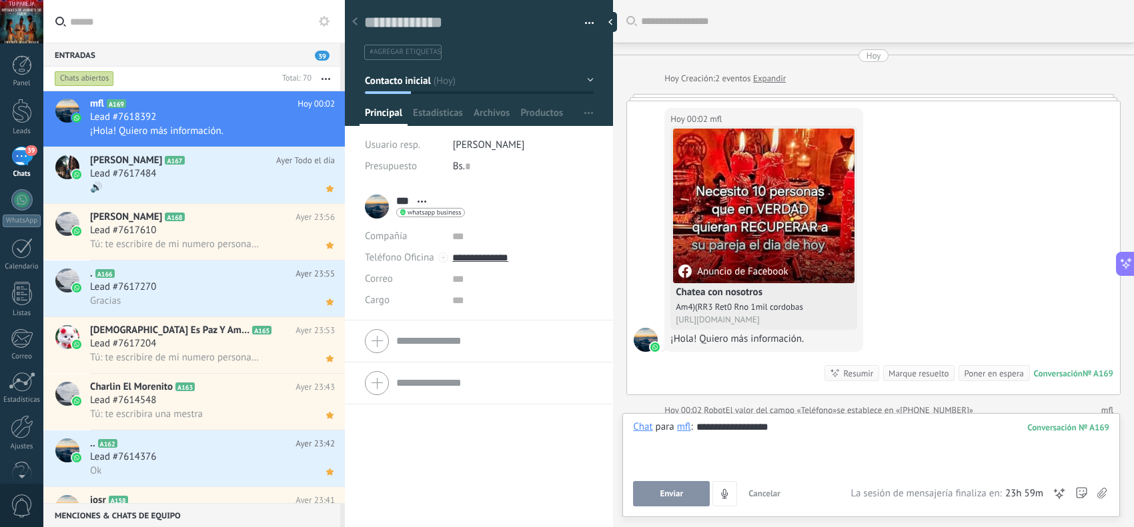
click at [677, 487] on button "Enviar" at bounding box center [671, 493] width 77 height 25
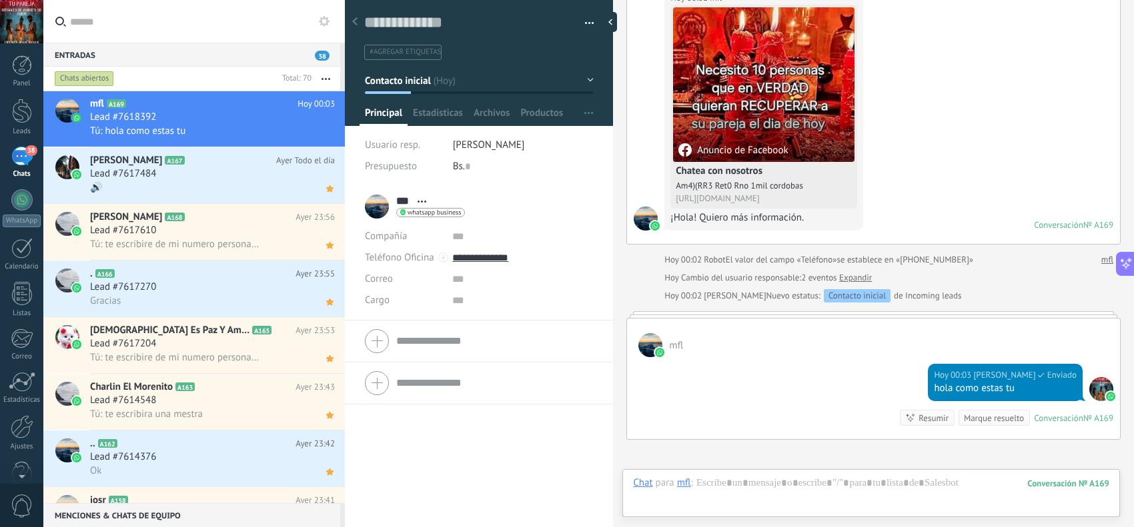
click at [802, 475] on div "Chat Correo Nota Tarea Chat para mfl : 169 Enviar Cancelar Rastrear clics en li…" at bounding box center [870, 493] width 497 height 48
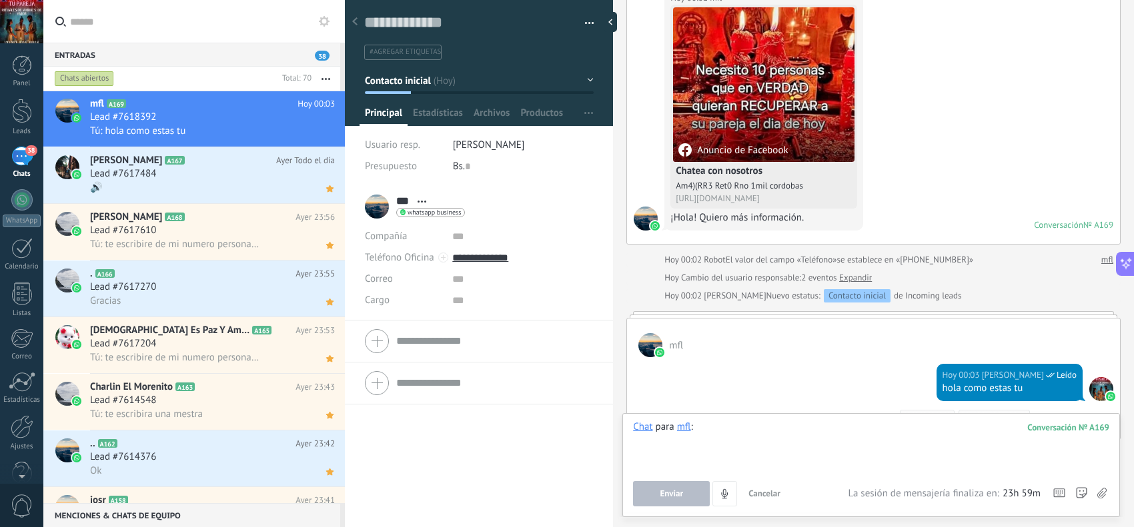
click at [731, 427] on div at bounding box center [871, 446] width 476 height 51
paste div
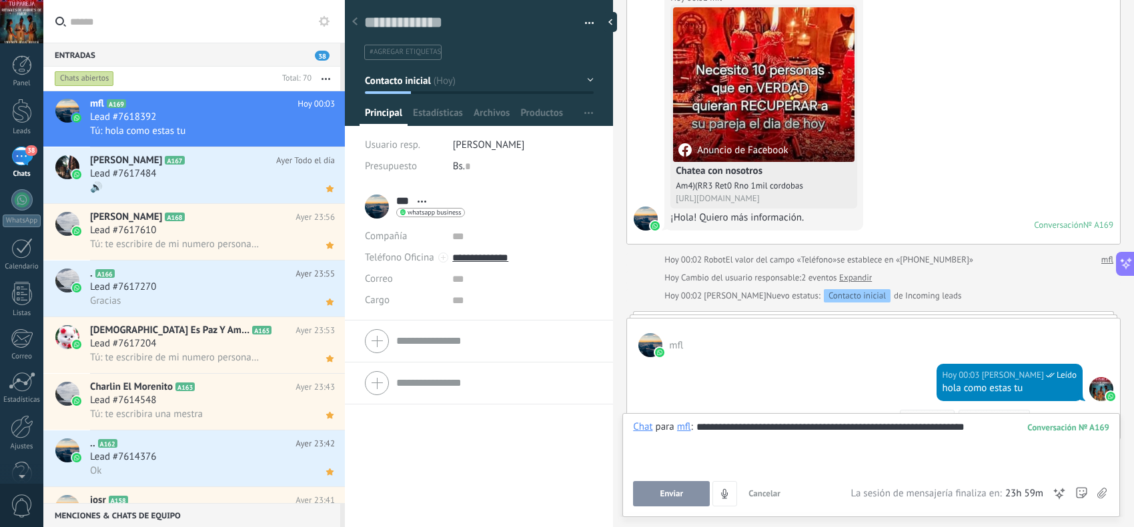
click at [684, 488] on button "Enviar" at bounding box center [671, 493] width 77 height 25
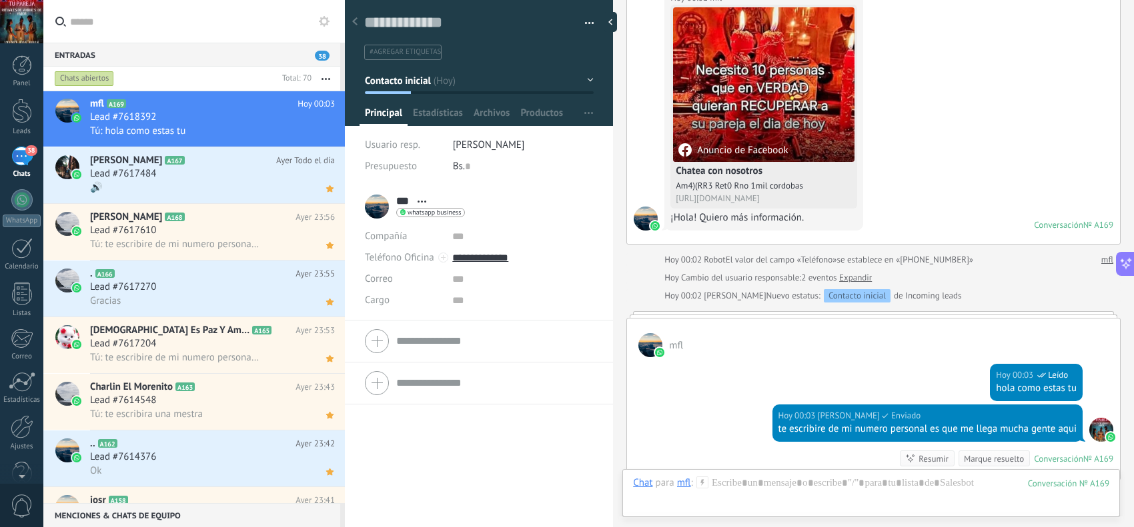
scroll to position [309, 0]
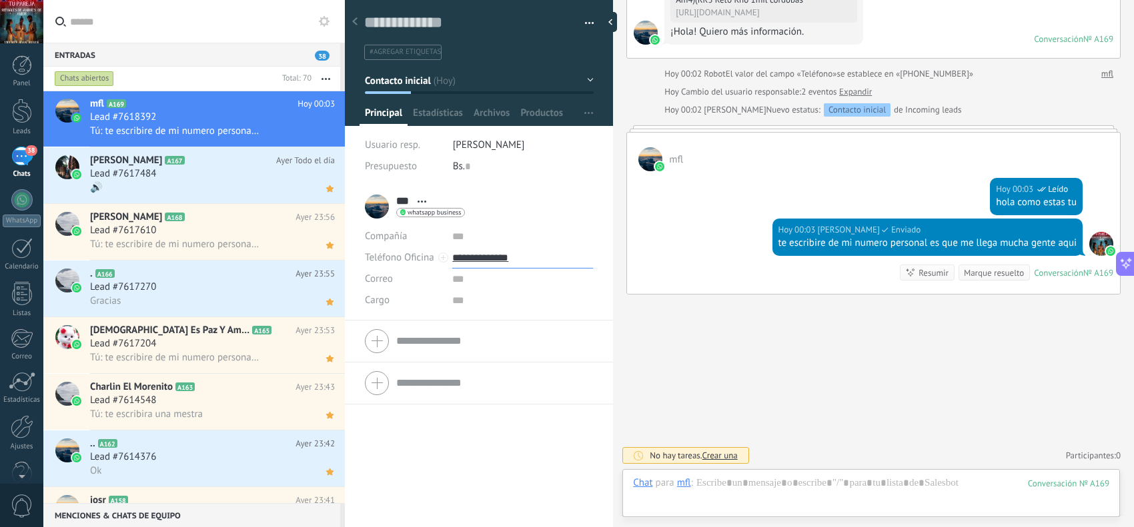
click at [495, 262] on input "**********" at bounding box center [522, 257] width 141 height 21
type input "**********"
click at [505, 324] on div "Copiar" at bounding box center [522, 326] width 139 height 23
click at [327, 134] on use at bounding box center [329, 132] width 7 height 7
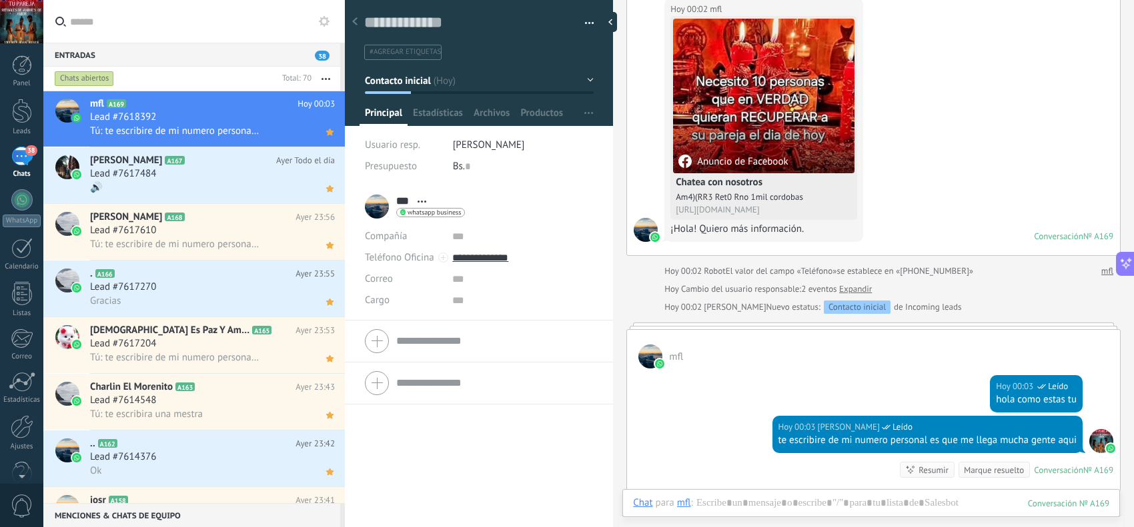
scroll to position [0, 0]
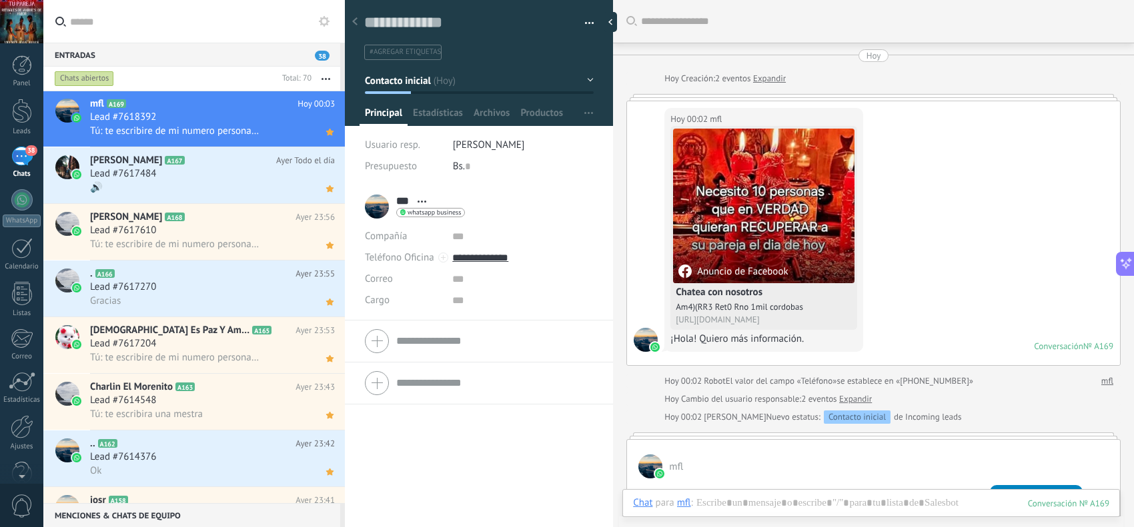
click at [732, 185] on div "Anuncio de Facebook" at bounding box center [763, 206] width 181 height 155
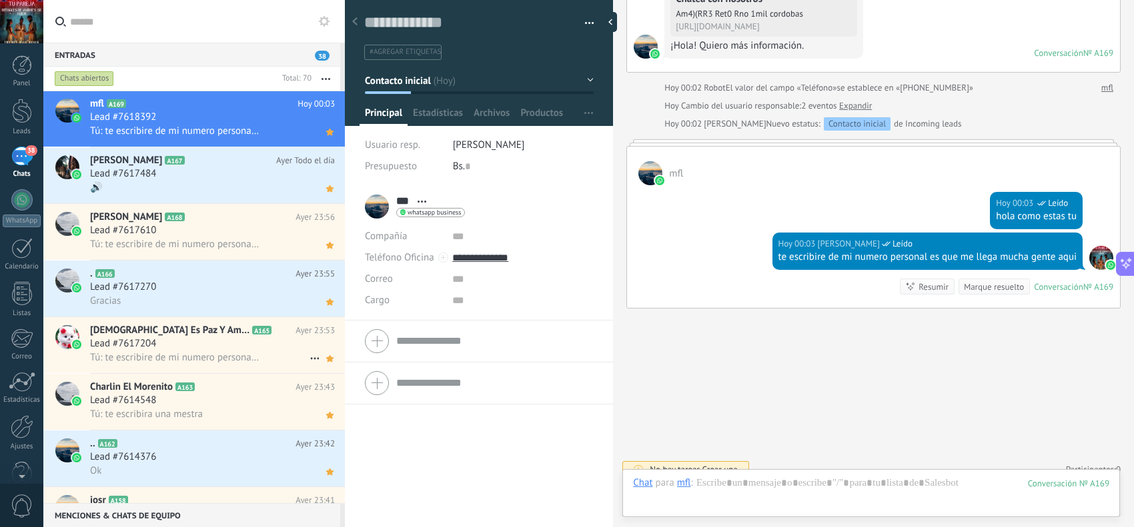
scroll to position [309, 0]
